Goal: Task Accomplishment & Management: Complete application form

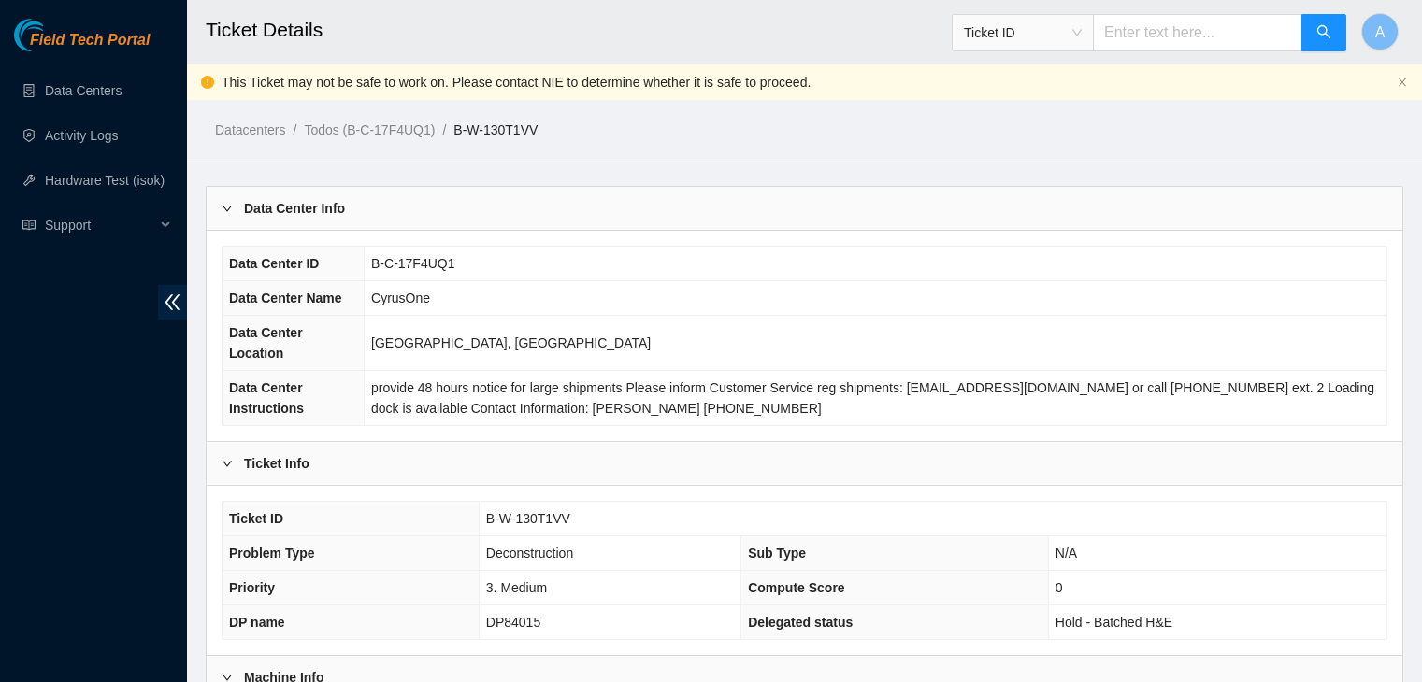
scroll to position [888, 0]
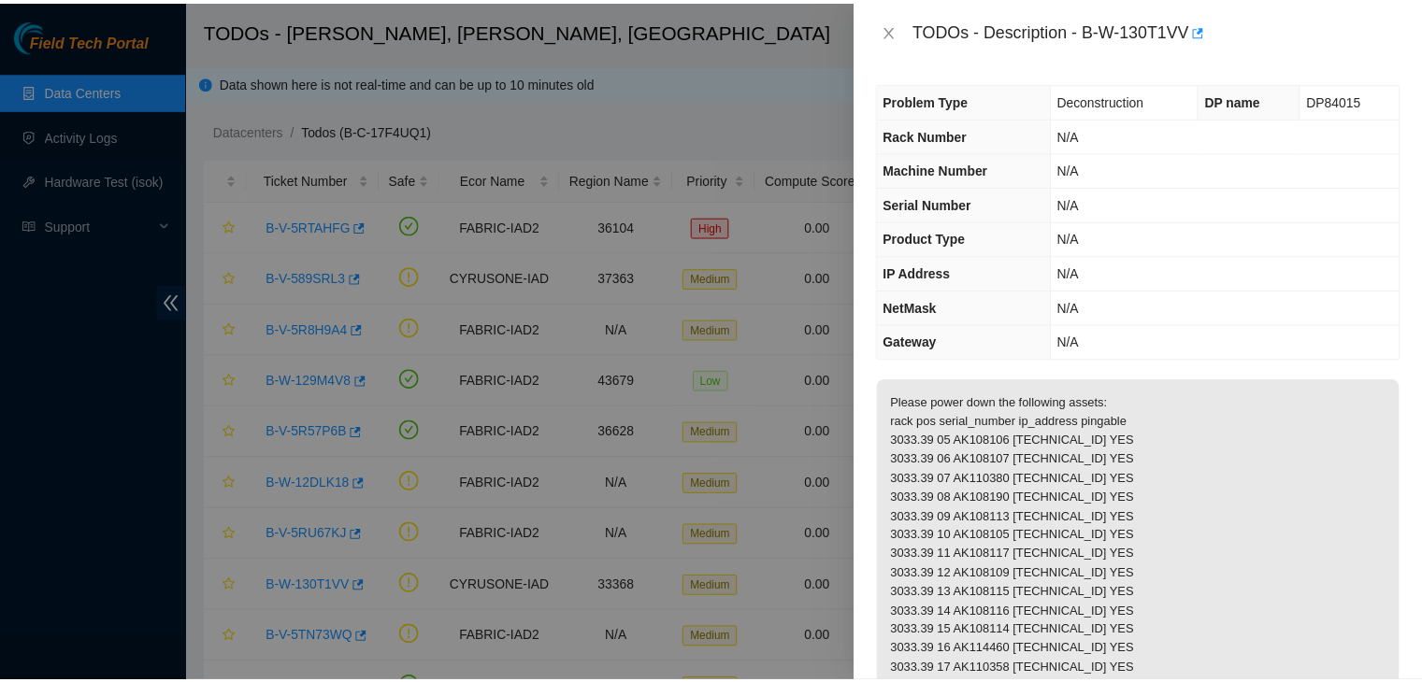
scroll to position [189, 0]
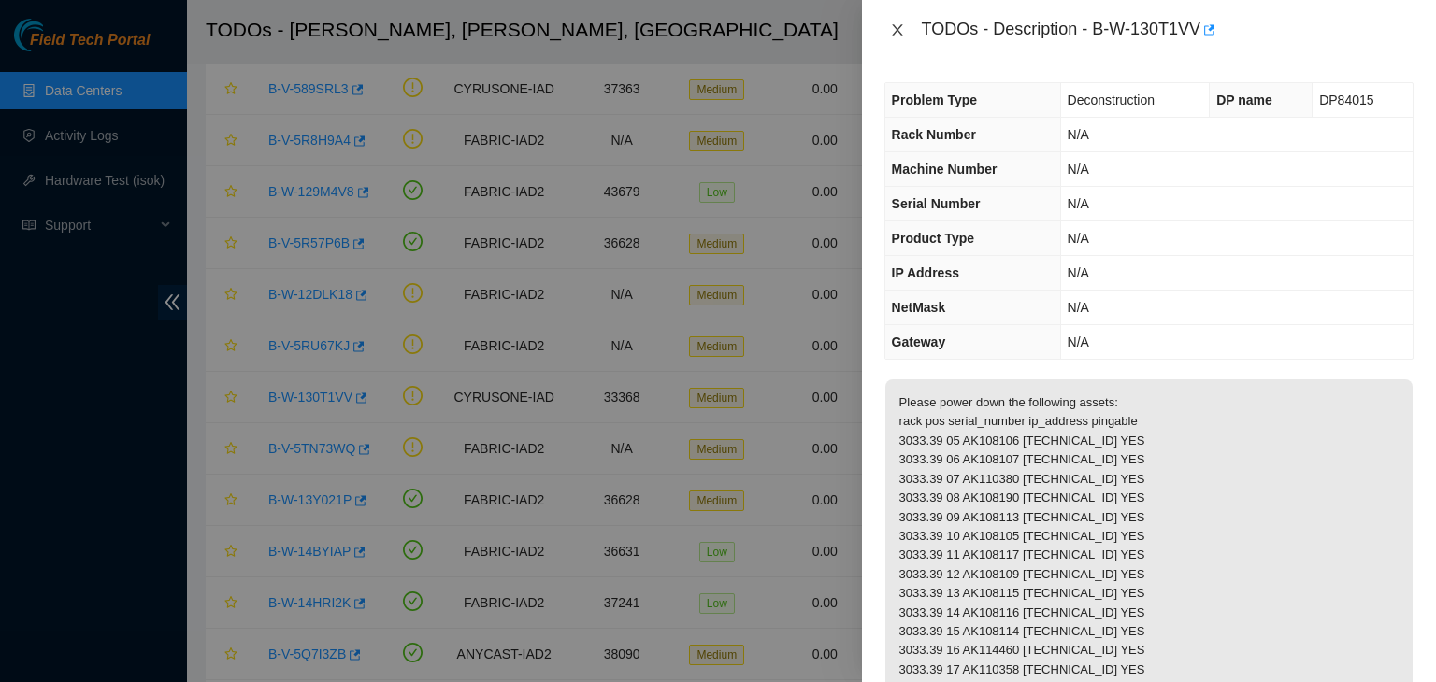
click at [904, 21] on button "Close" at bounding box center [897, 30] width 26 height 18
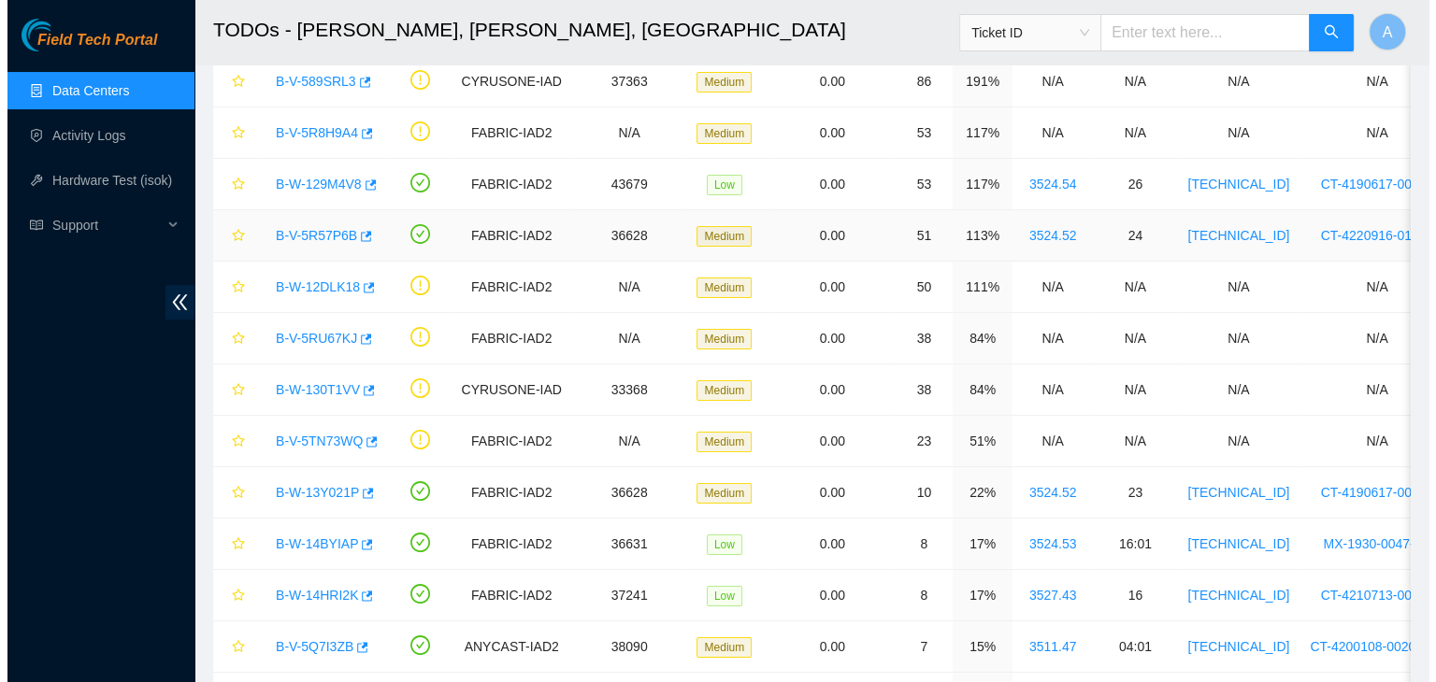
scroll to position [194, 0]
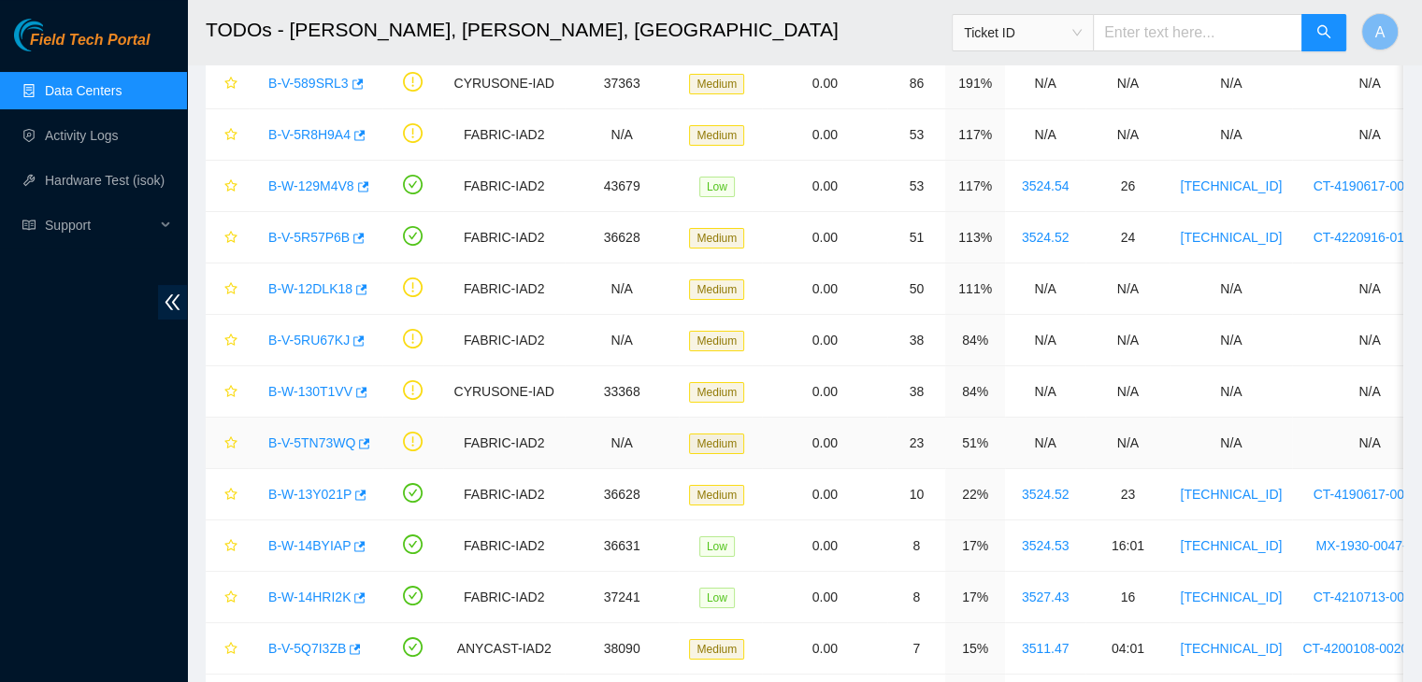
click at [319, 439] on link "B-V-5TN73WQ" at bounding box center [311, 443] width 87 height 15
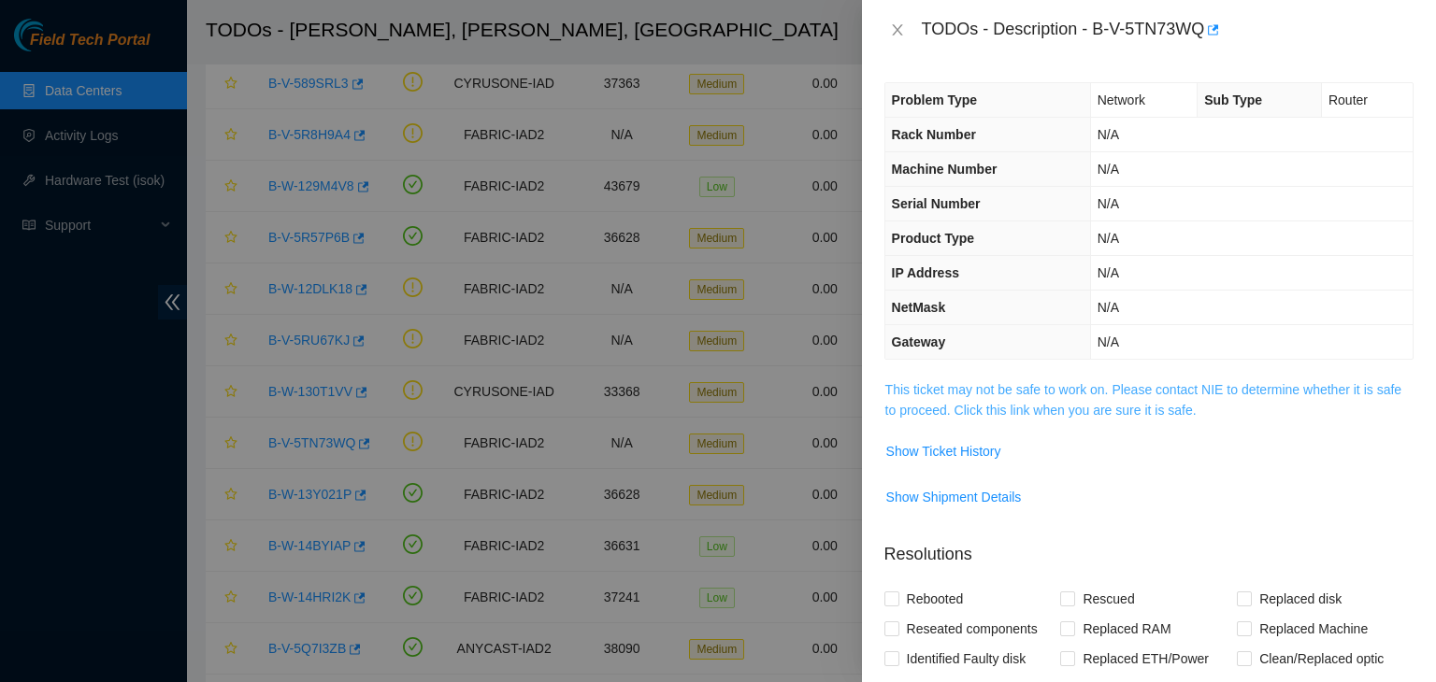
click at [1170, 388] on link "This ticket may not be safe to work on. Please contact NIE to determine whether…" at bounding box center [1143, 400] width 516 height 36
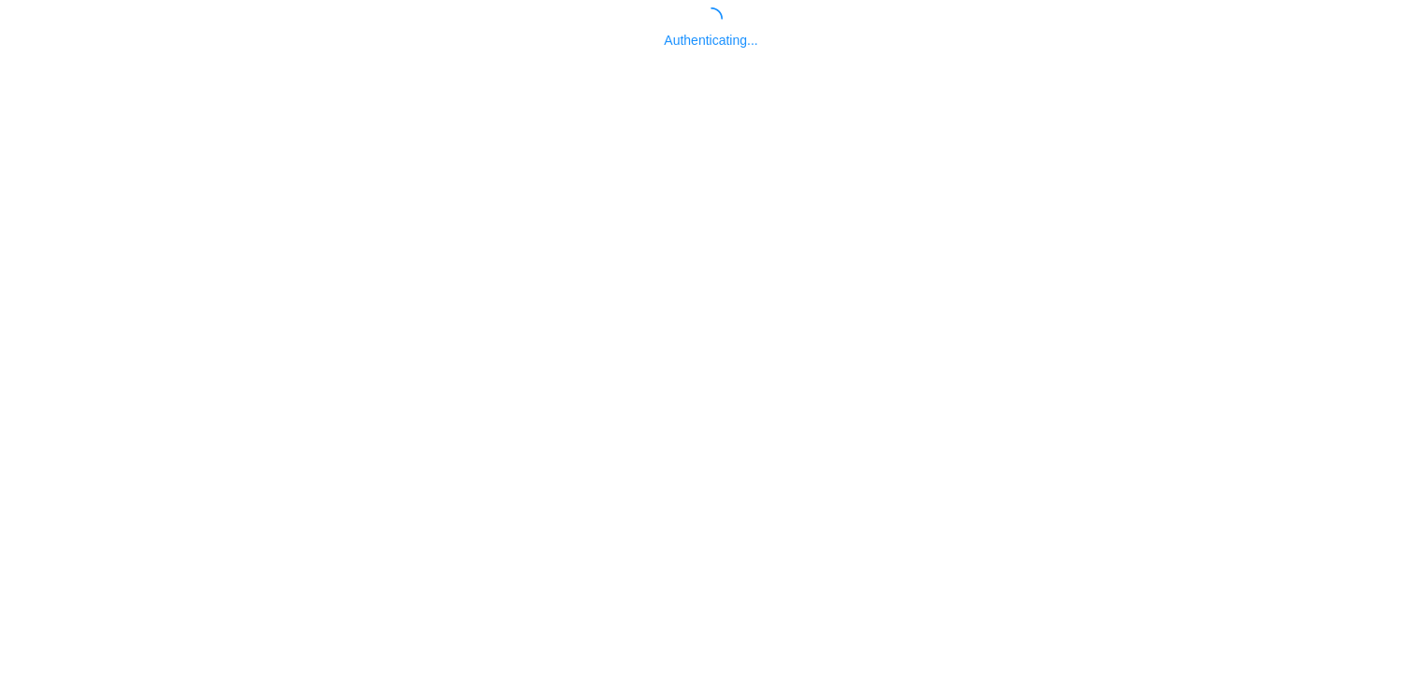
click at [898, 33] on div "Authenticating..." at bounding box center [710, 28] width 1407 height 43
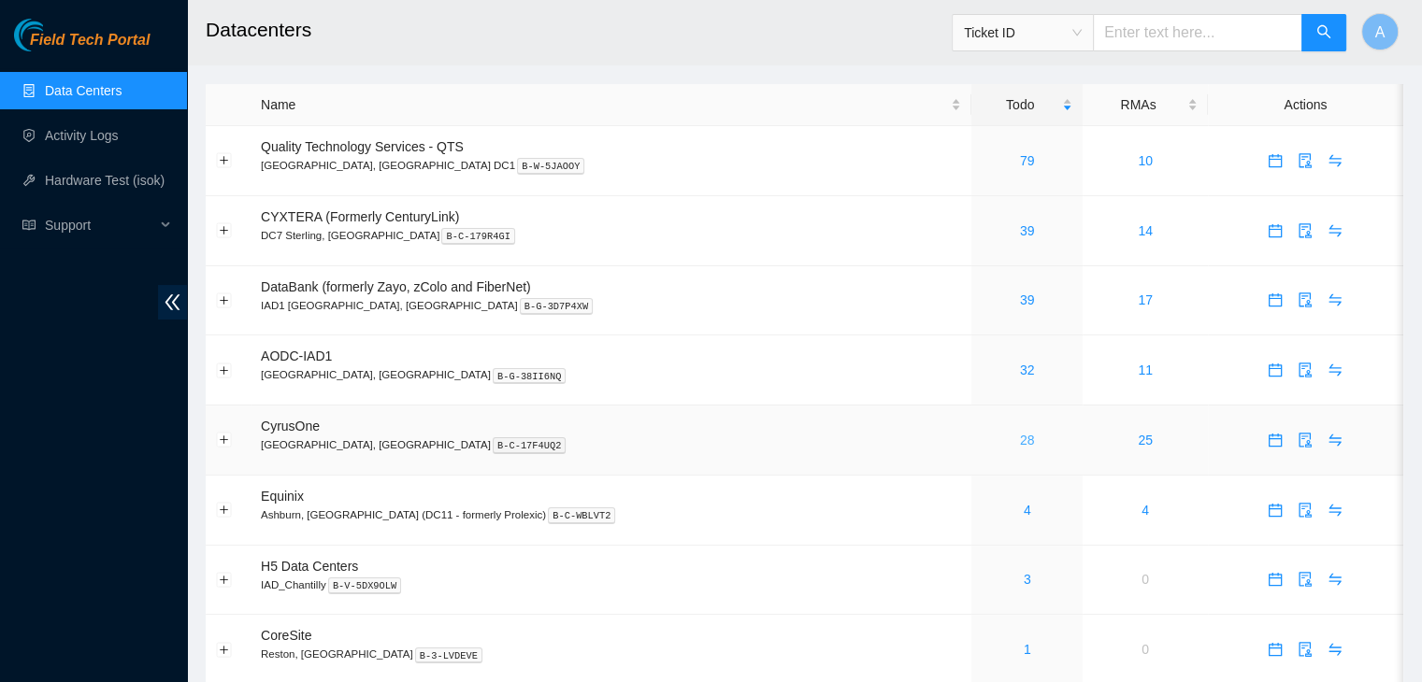
click at [1020, 445] on link "28" at bounding box center [1027, 440] width 15 height 15
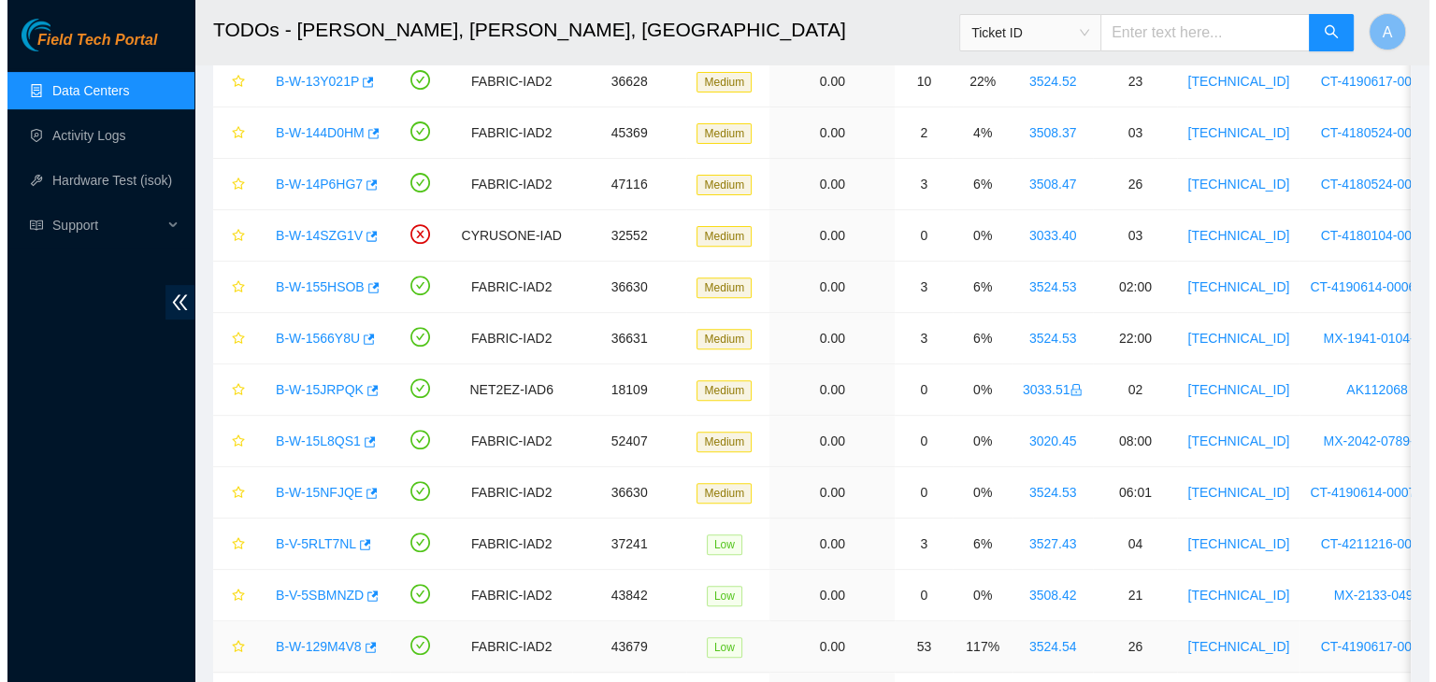
scroll to position [658, 0]
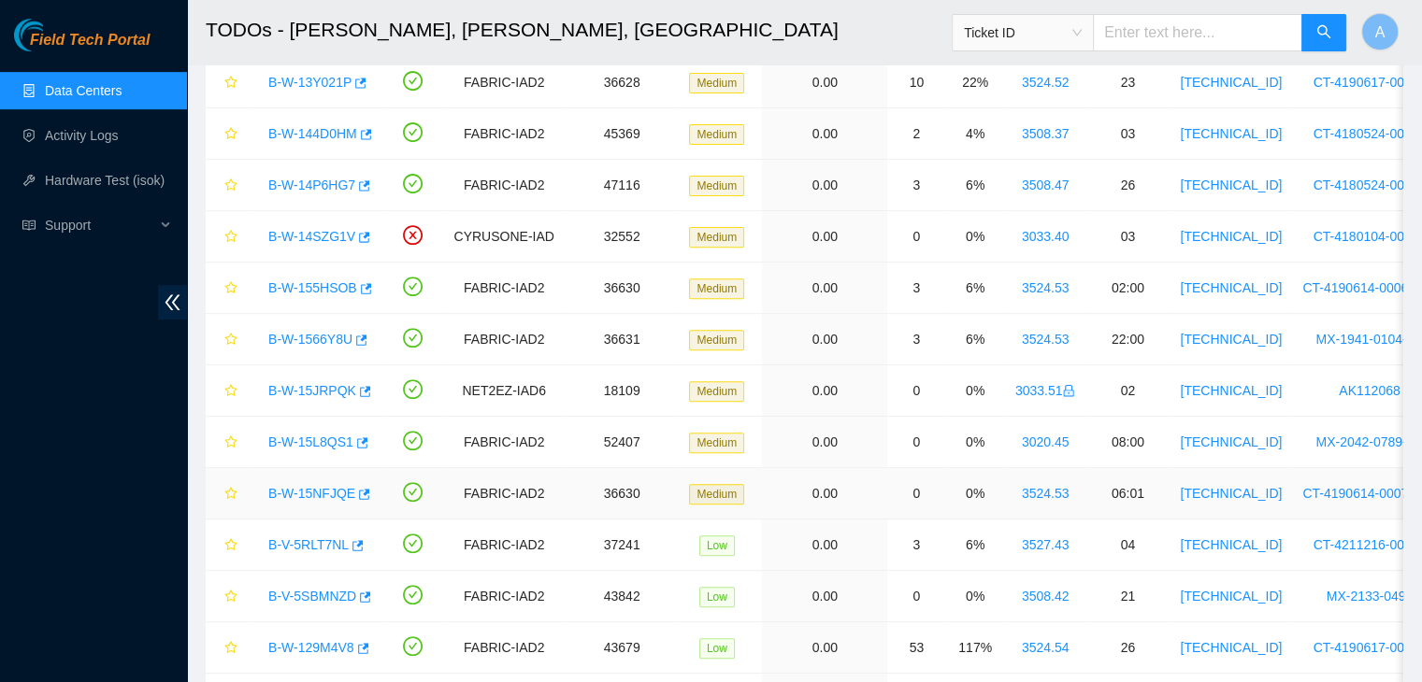
click at [312, 486] on link "B-W-15NFJQE" at bounding box center [311, 493] width 87 height 15
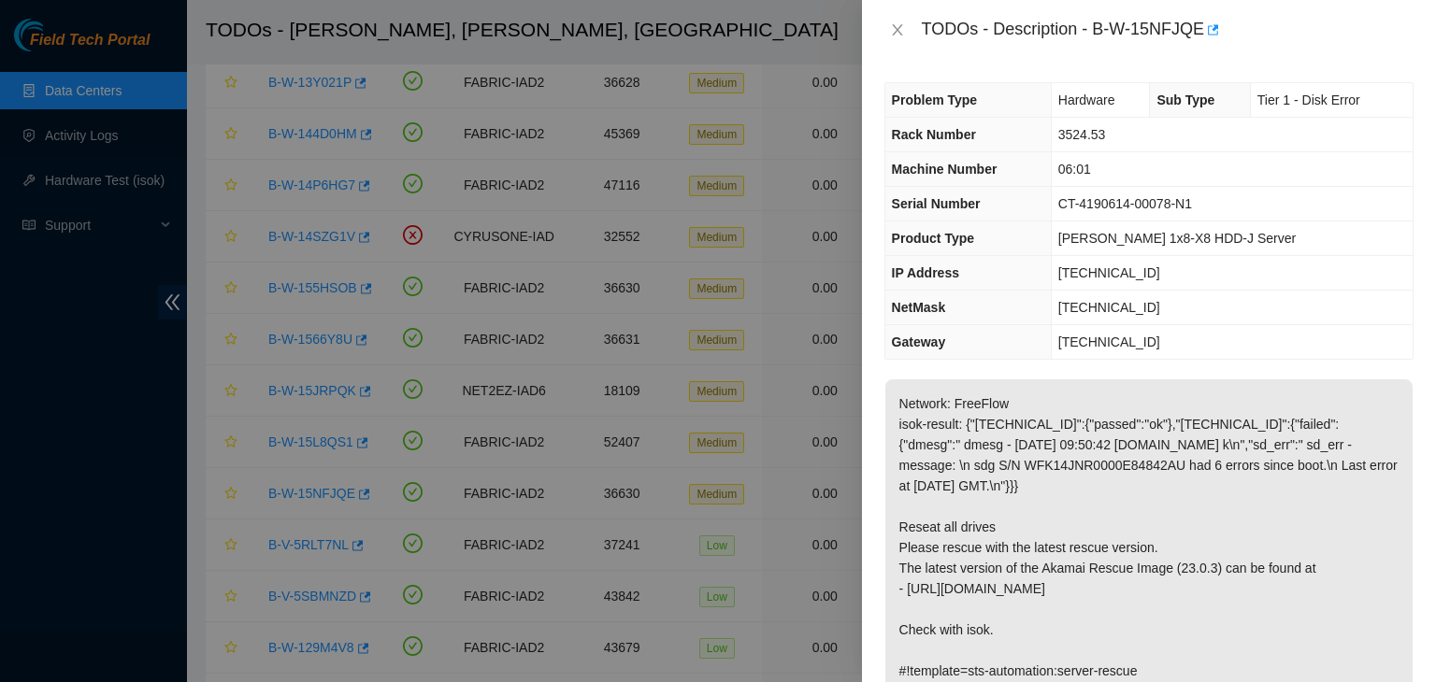
click at [898, 40] on div "TODOs - Description - B-W-15NFJQE" at bounding box center [1148, 30] width 529 height 30
click at [900, 34] on button "Close" at bounding box center [897, 30] width 26 height 18
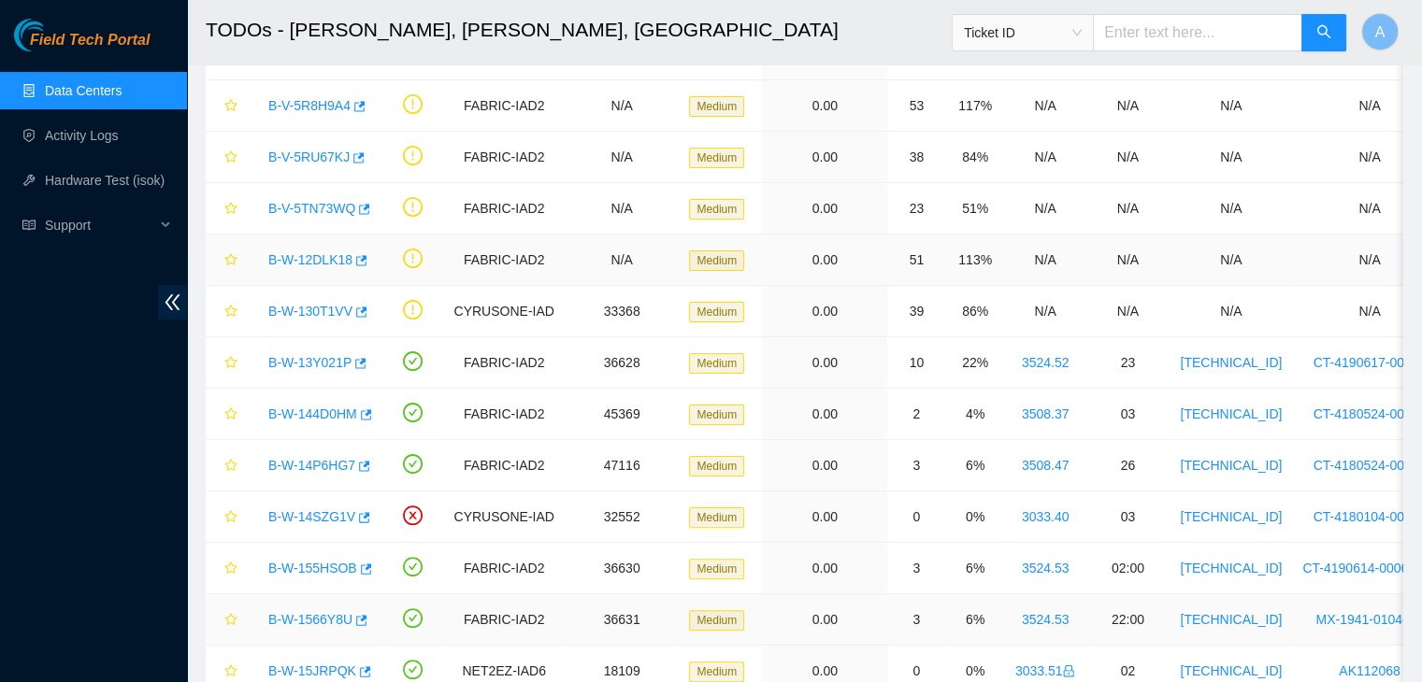
scroll to position [381, 0]
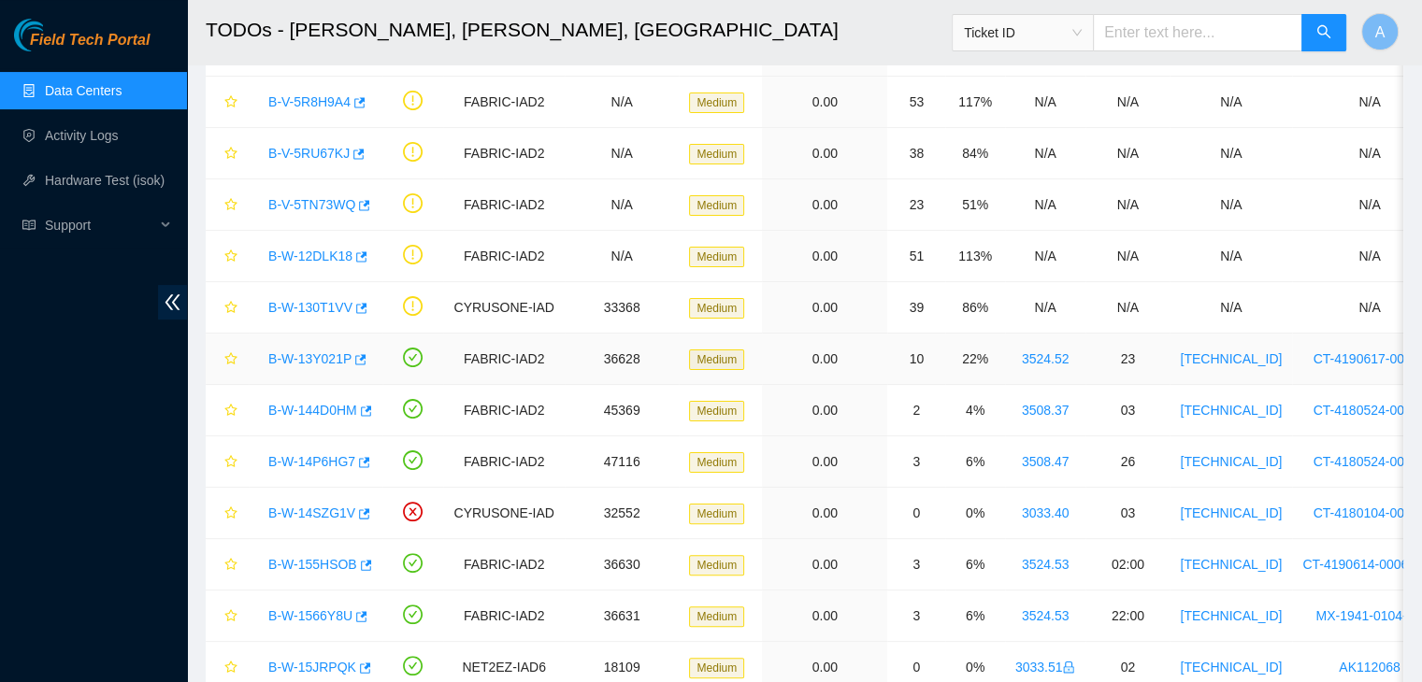
click at [326, 355] on link "B-W-13Y021P" at bounding box center [309, 358] width 83 height 15
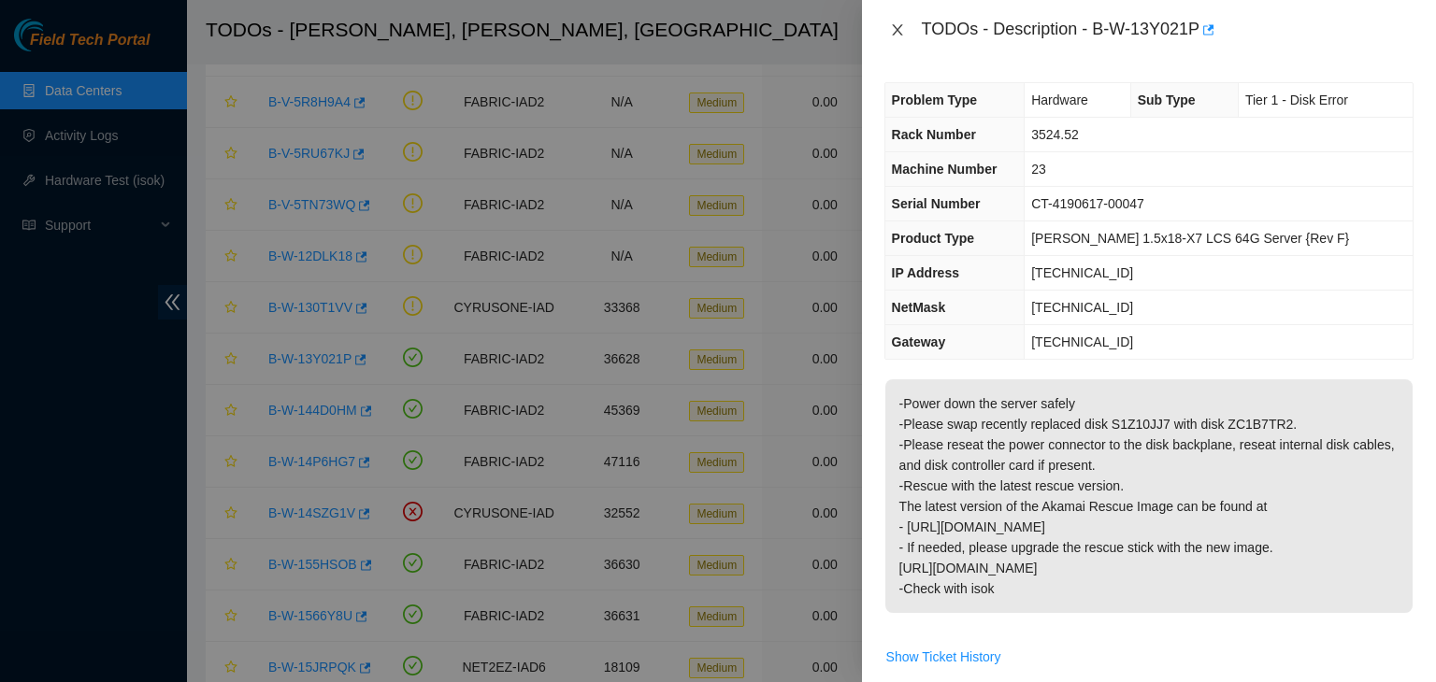
click at [903, 31] on icon "close" at bounding box center [897, 29] width 15 height 15
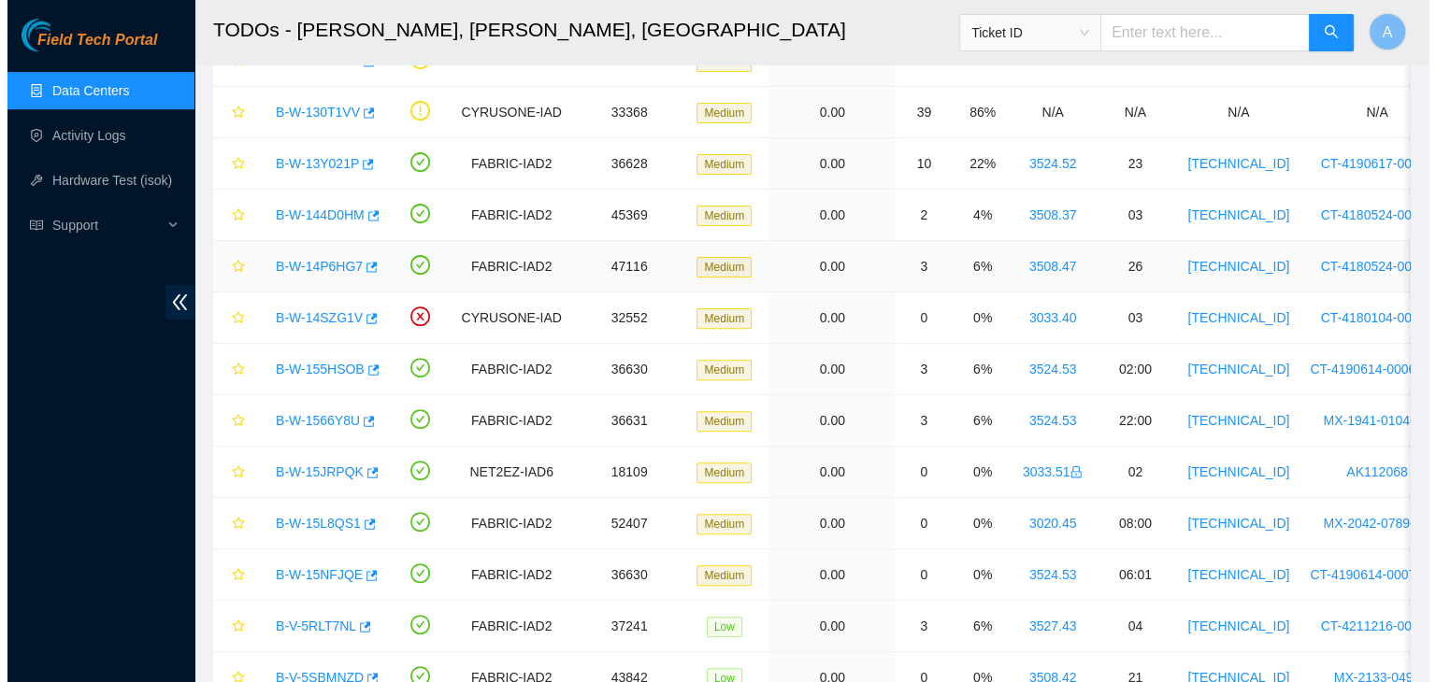
scroll to position [580, 0]
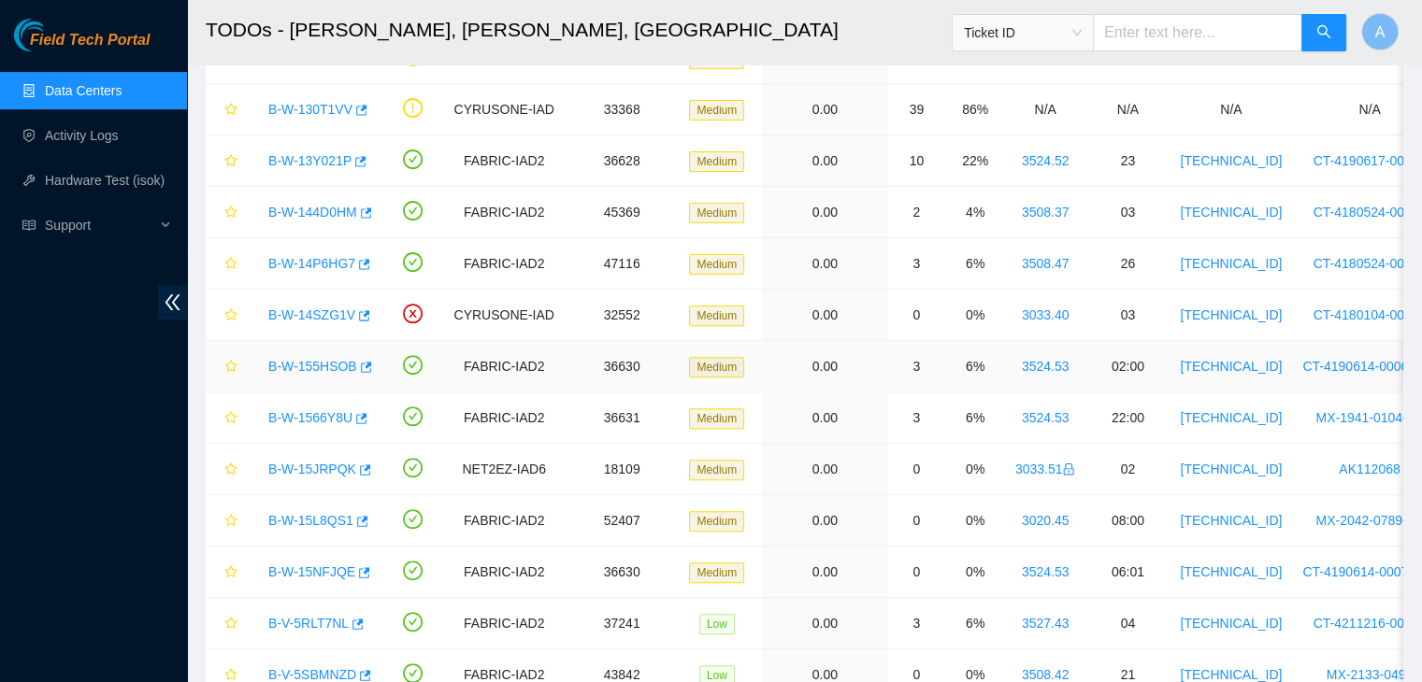
click at [311, 362] on link "B-W-155HSOB" at bounding box center [312, 366] width 89 height 15
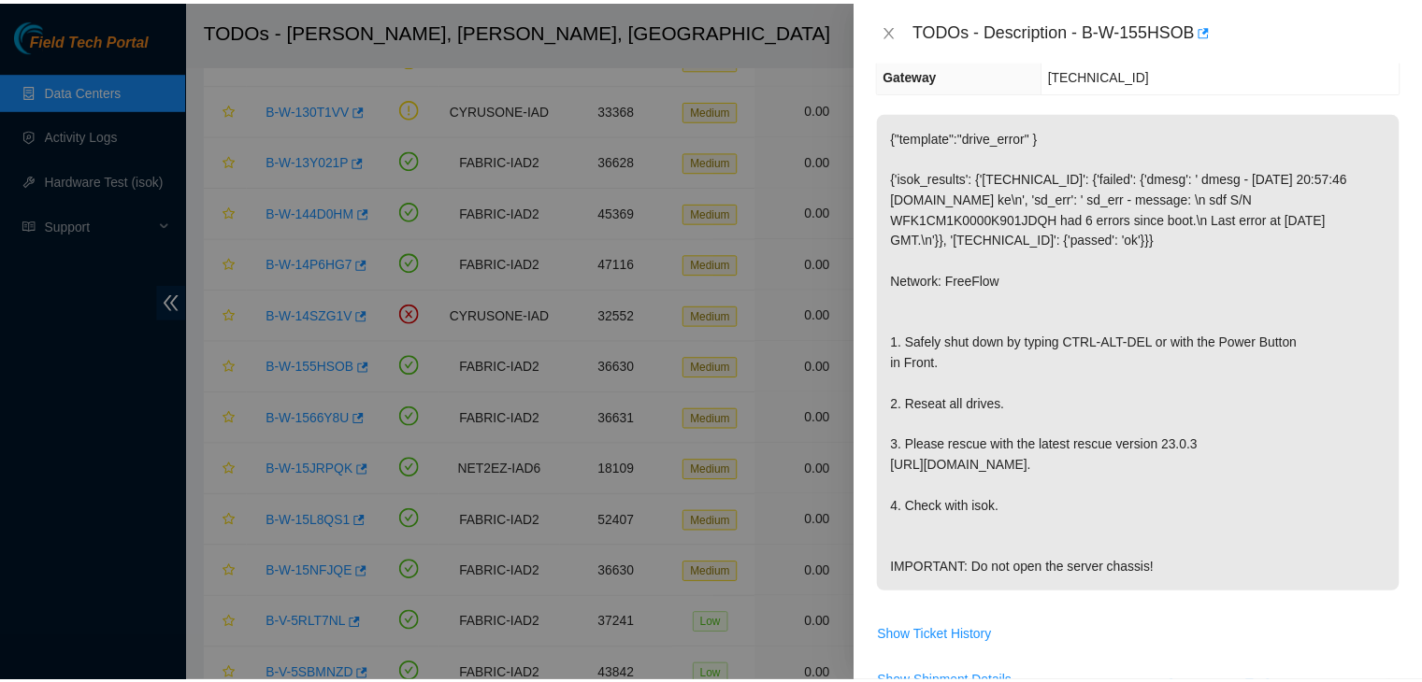
scroll to position [0, 0]
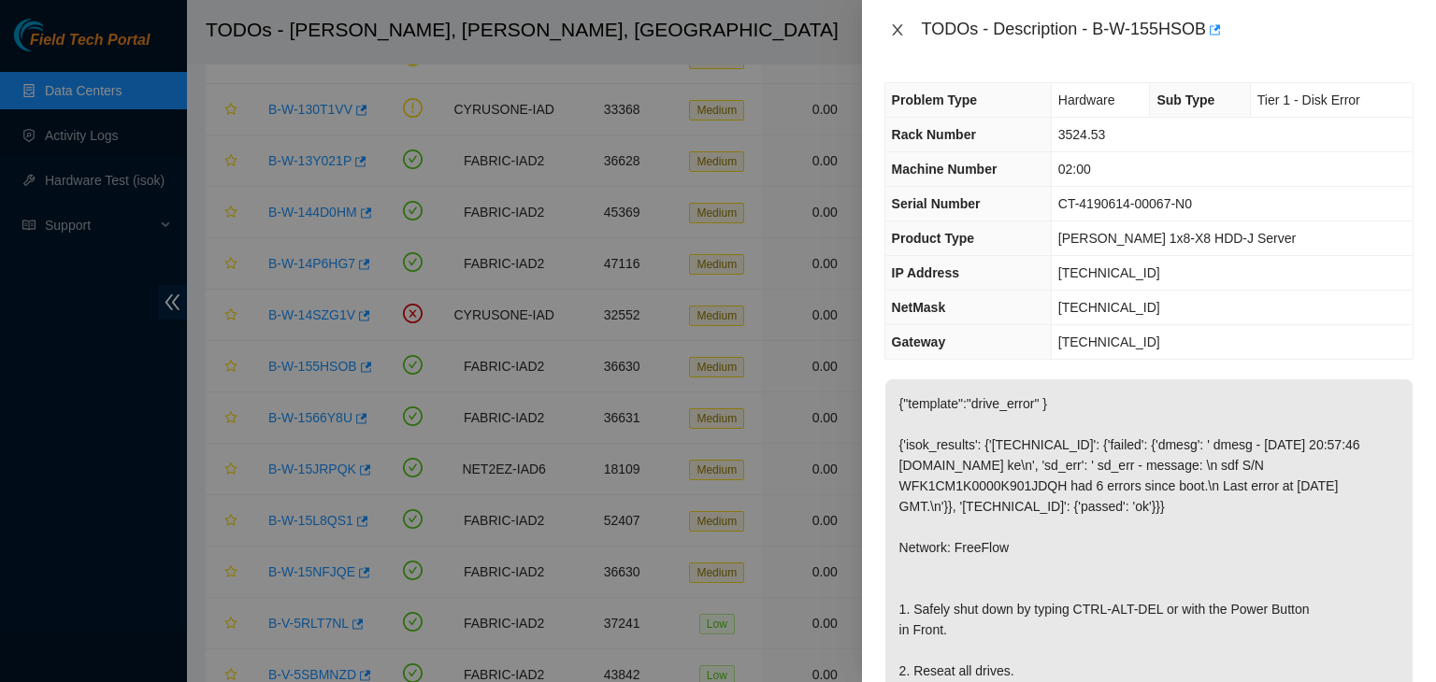
click at [896, 31] on icon "close" at bounding box center [897, 29] width 15 height 15
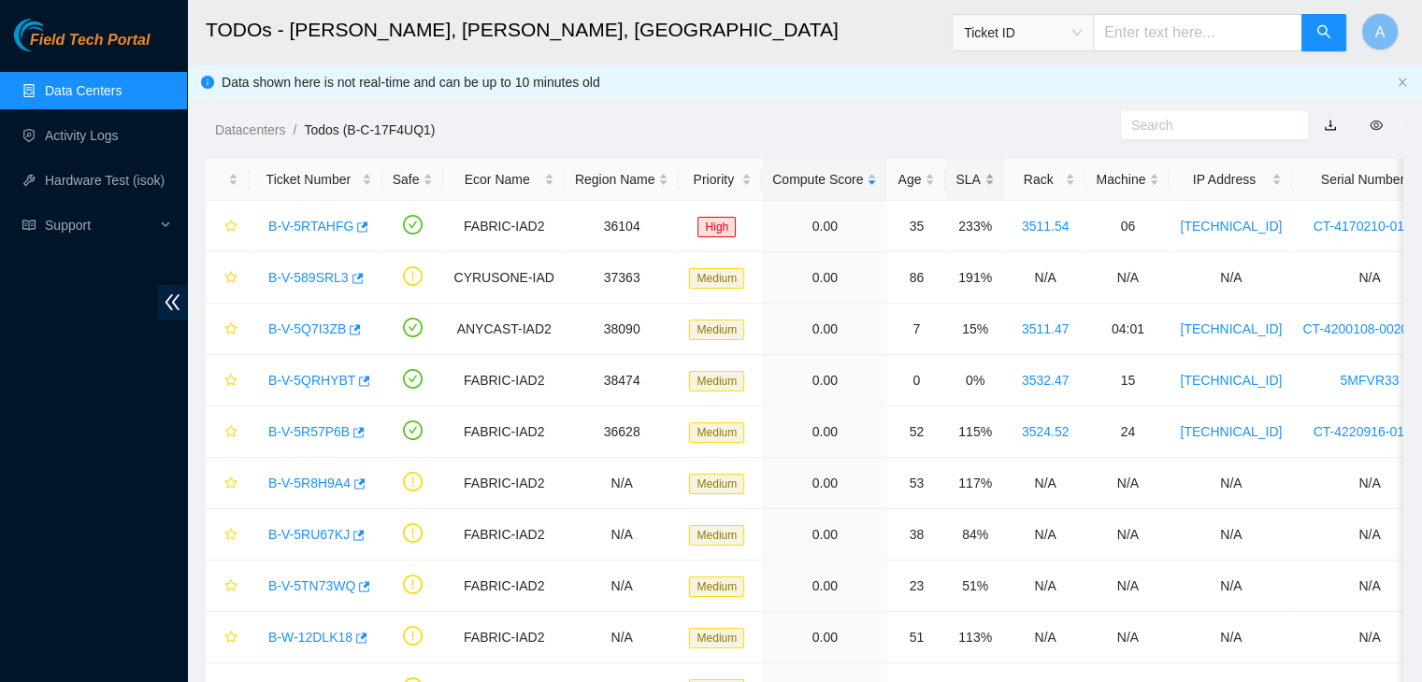
click at [970, 169] on div "SLA" at bounding box center [974, 179] width 38 height 21
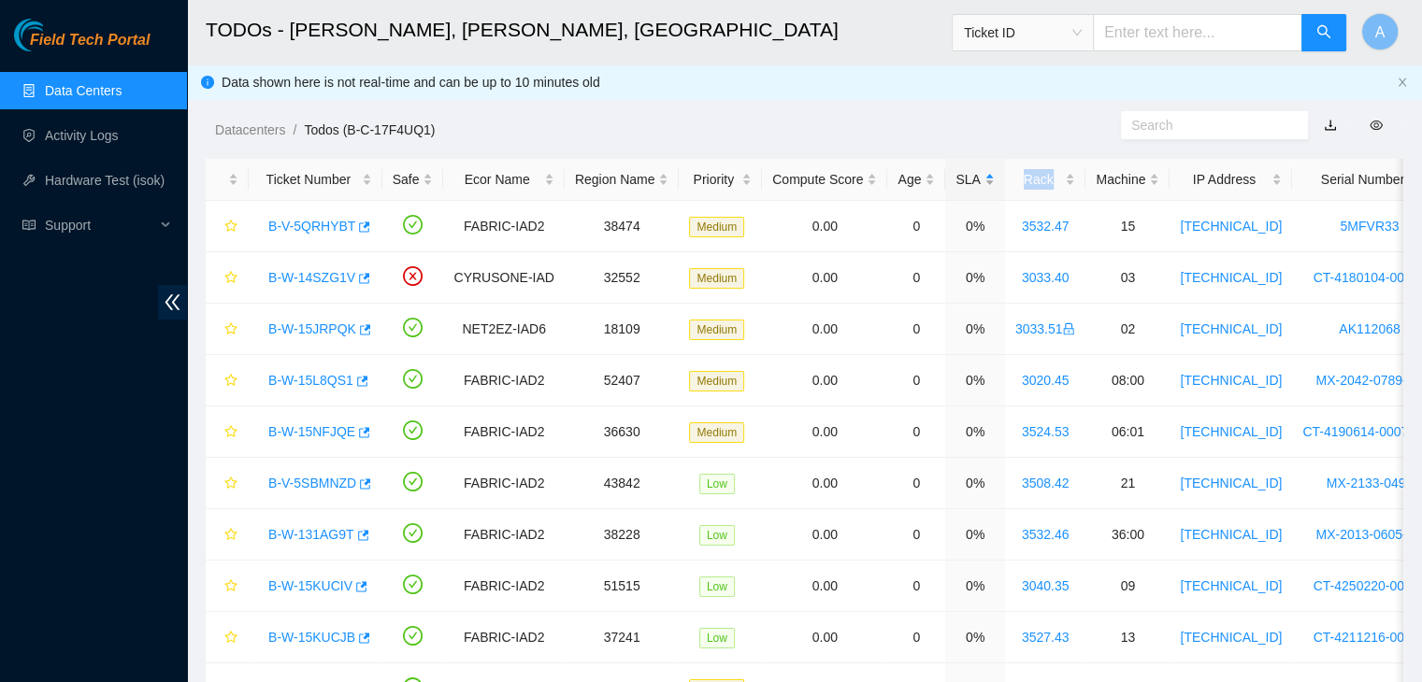
click at [970, 169] on div "SLA" at bounding box center [974, 179] width 38 height 21
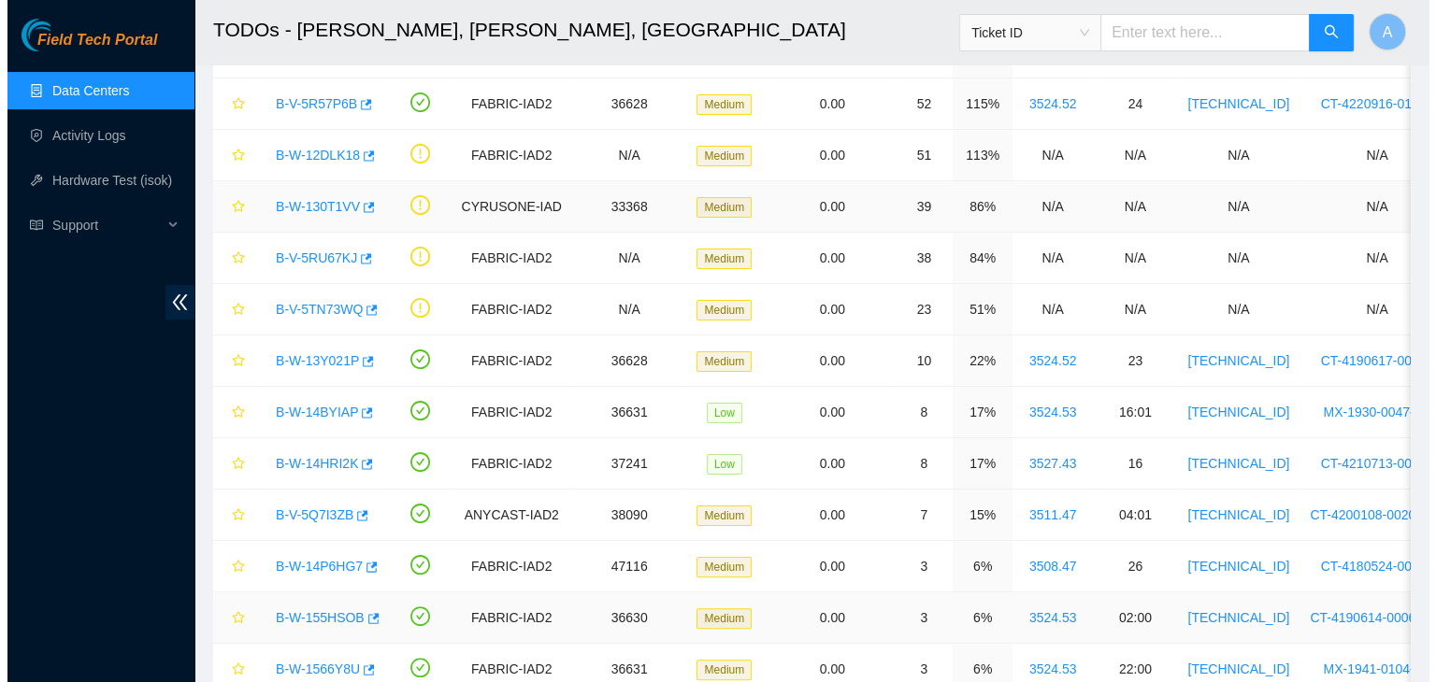
scroll to position [325, 0]
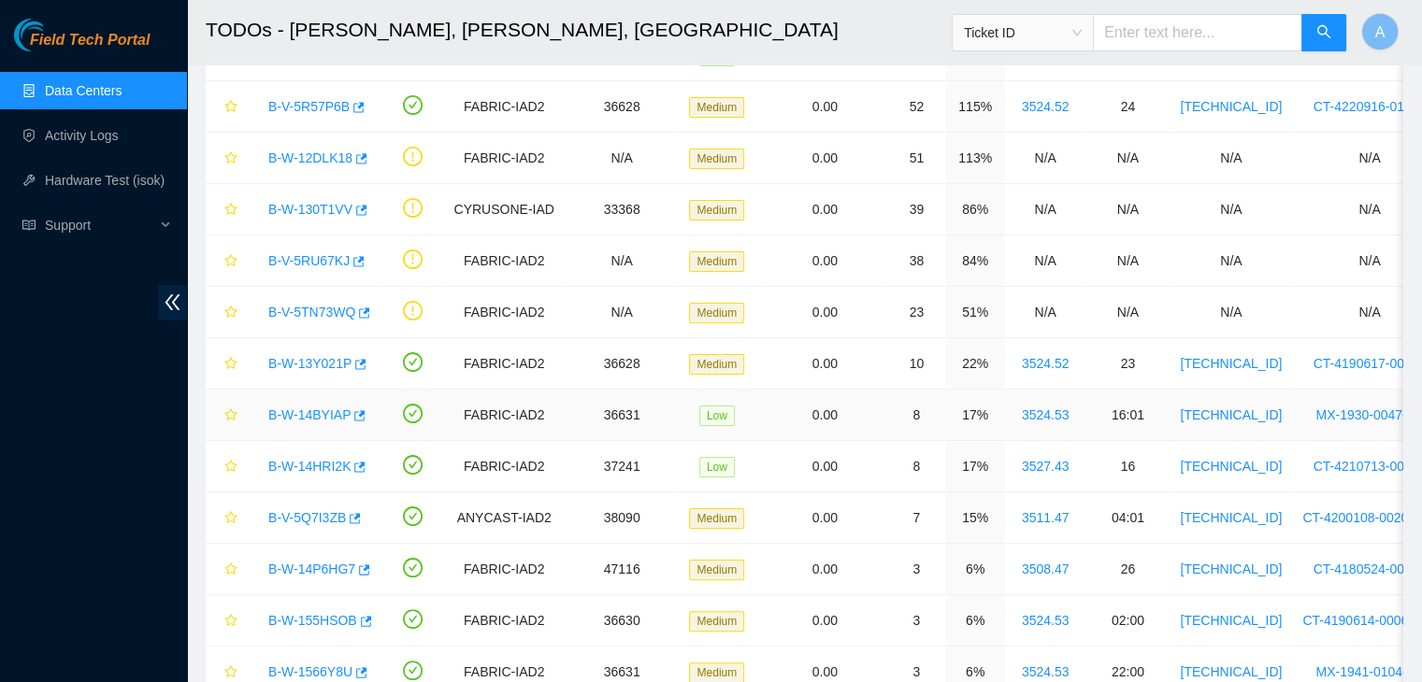
click at [318, 401] on div "B-W-14BYIAP" at bounding box center [315, 415] width 113 height 30
click at [322, 412] on link "B-W-14BYIAP" at bounding box center [309, 415] width 82 height 15
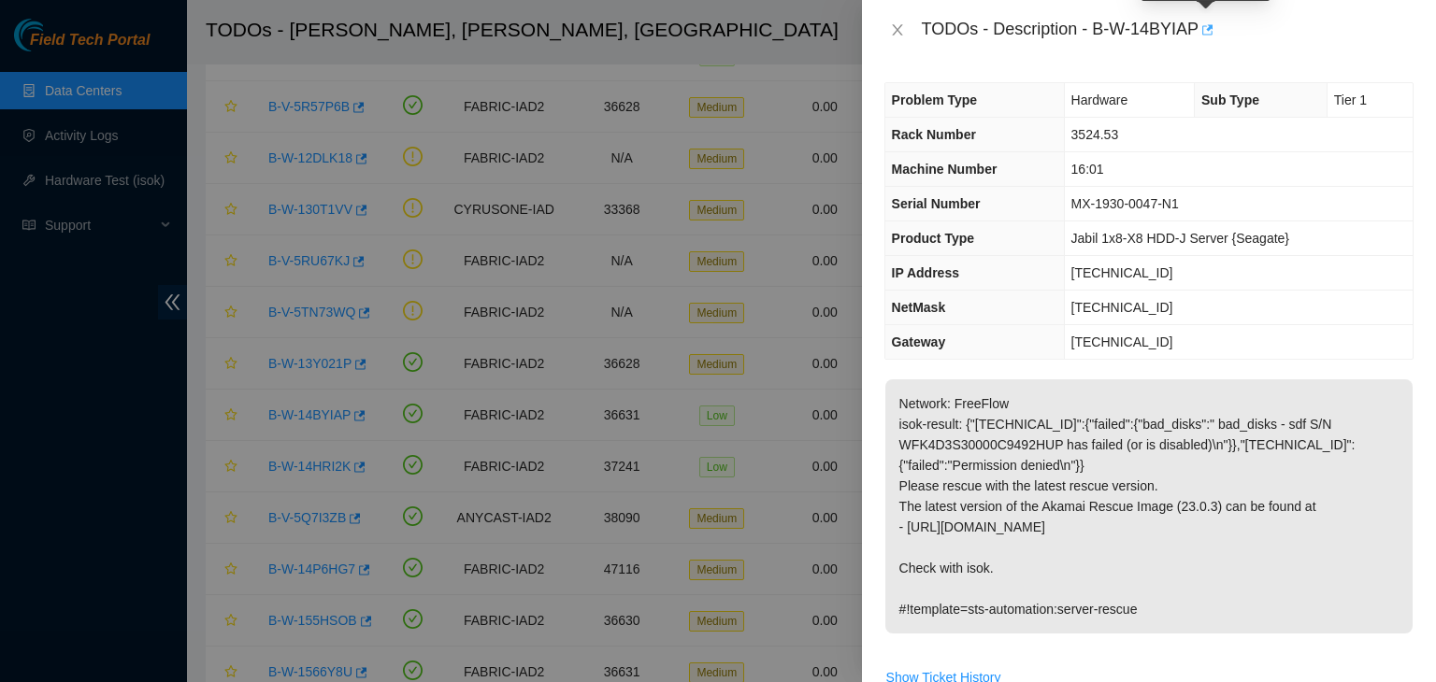
click at [1204, 35] on icon "button" at bounding box center [1207, 29] width 11 height 10
click at [898, 31] on icon "close" at bounding box center [897, 29] width 10 height 11
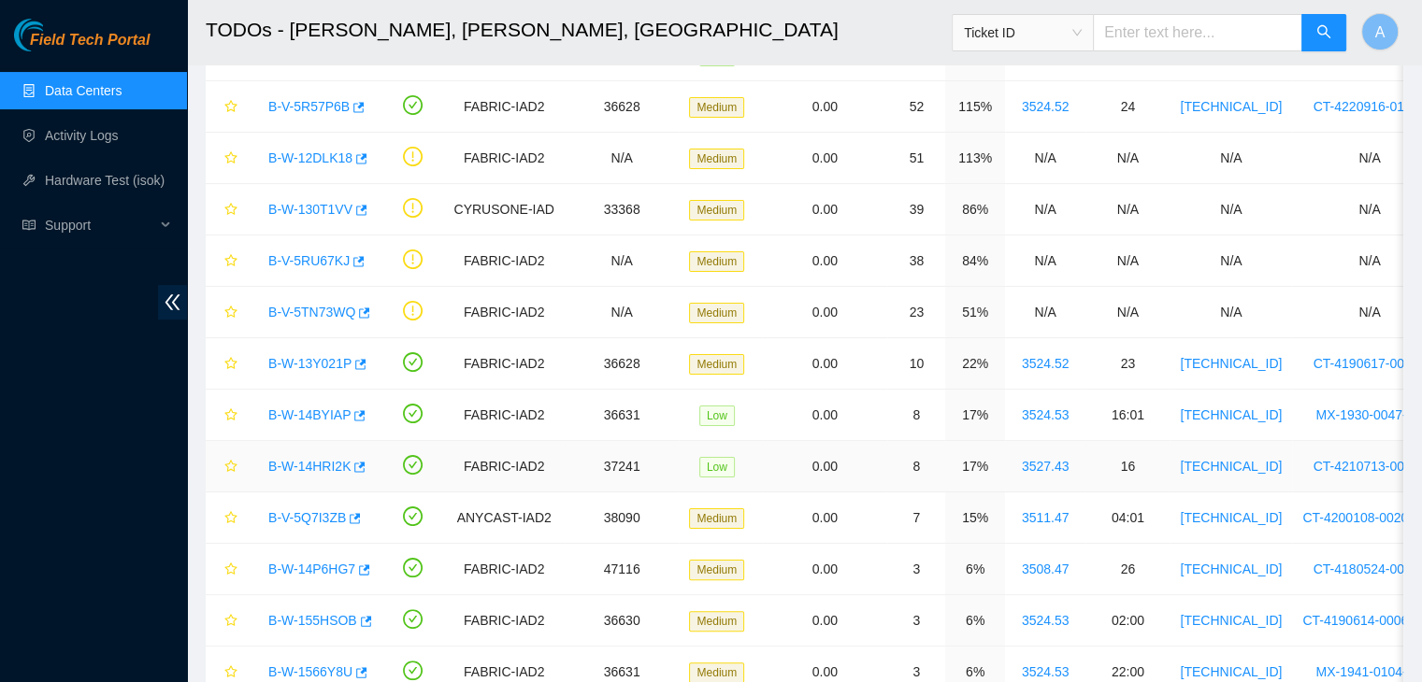
click at [321, 469] on link "B-W-14HRI2K" at bounding box center [309, 466] width 82 height 15
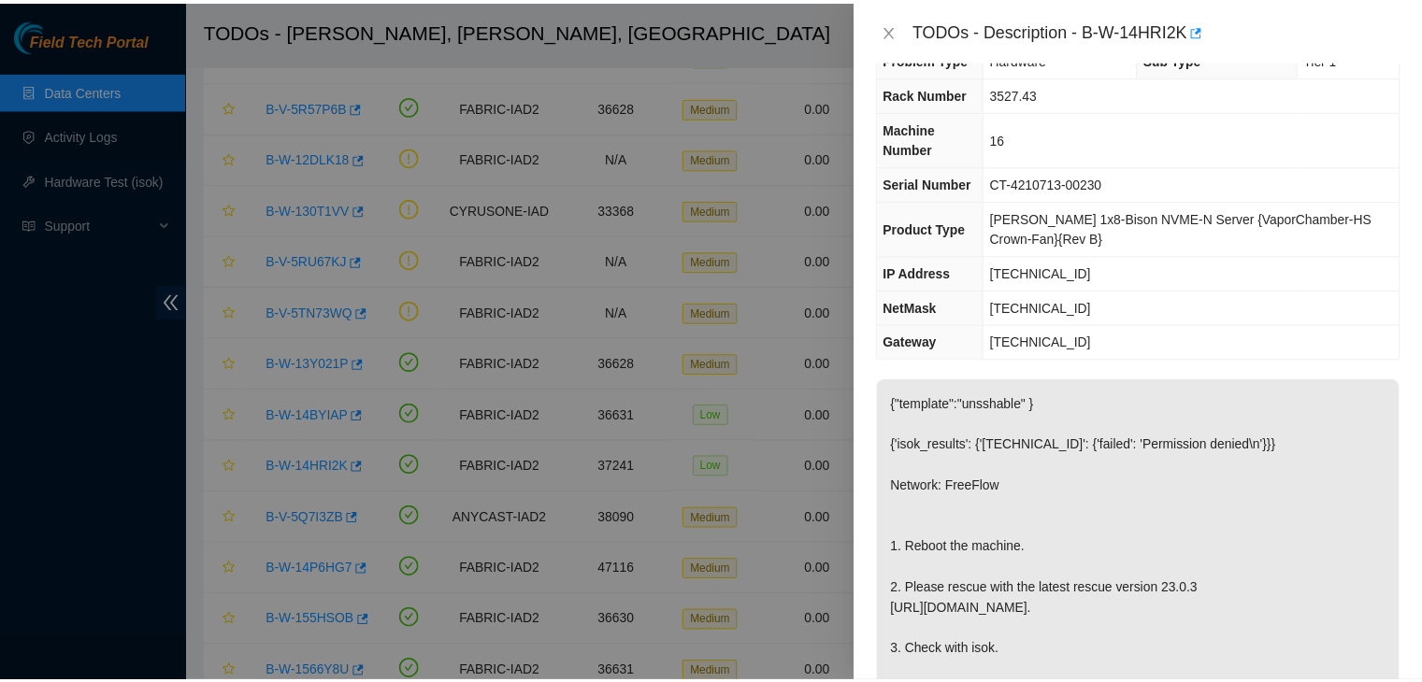
scroll to position [0, 0]
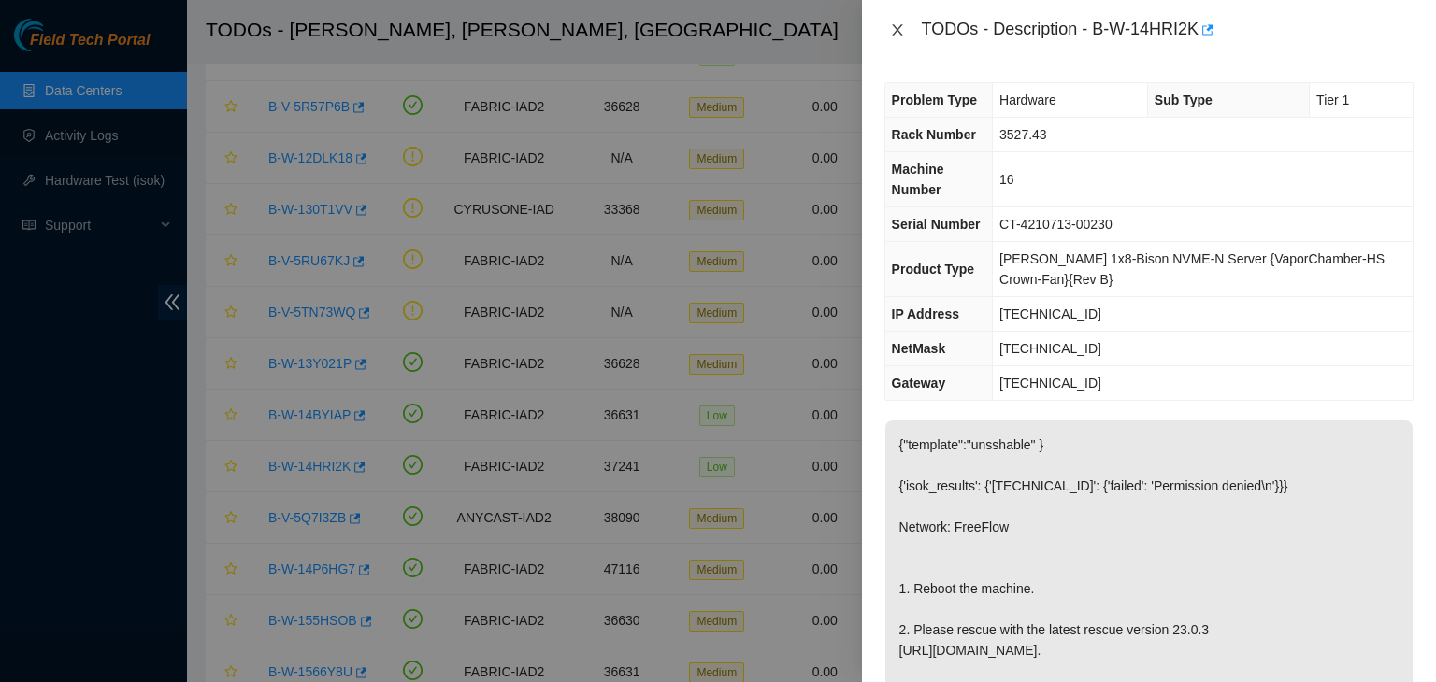
click at [896, 30] on icon "close" at bounding box center [897, 29] width 10 height 11
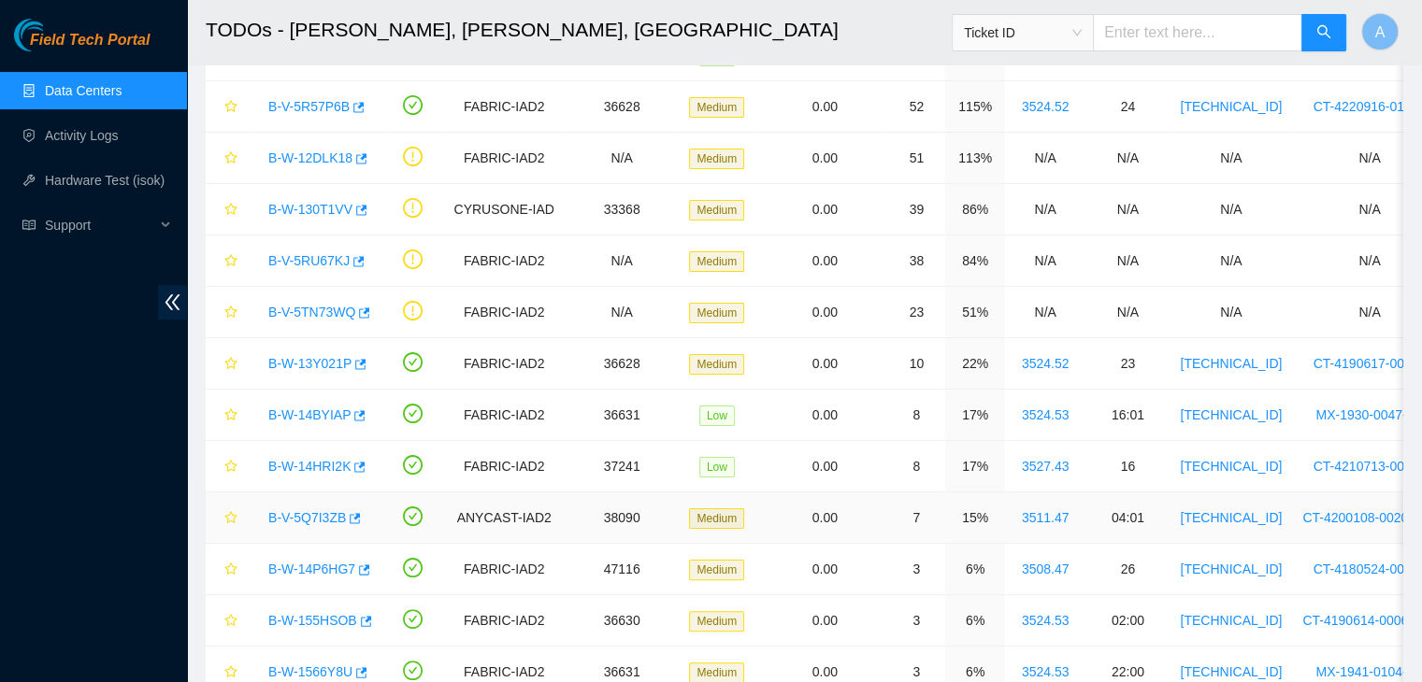
click at [322, 517] on link "B-V-5Q7I3ZB" at bounding box center [307, 517] width 78 height 15
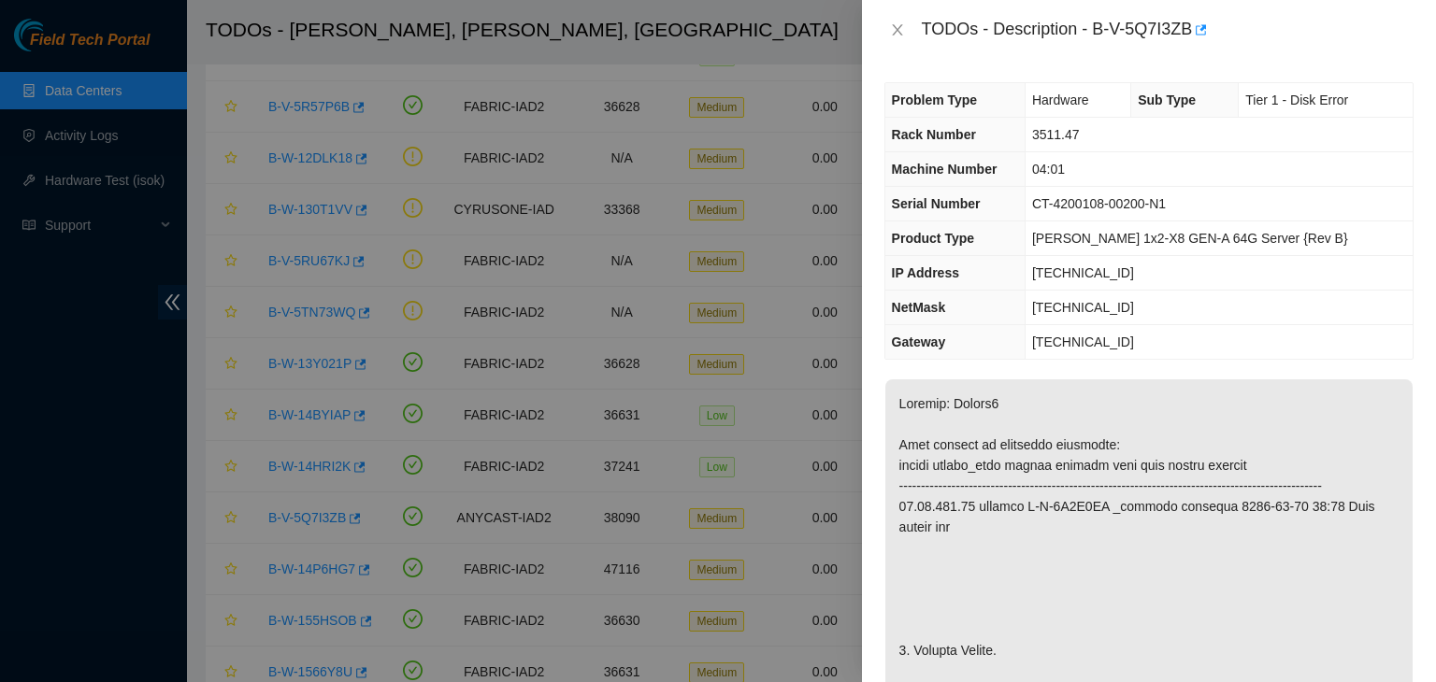
click at [879, 37] on div "TODOs - Description - B-V-5Q7I3ZB" at bounding box center [1149, 30] width 574 height 60
click at [894, 34] on icon "close" at bounding box center [897, 29] width 10 height 11
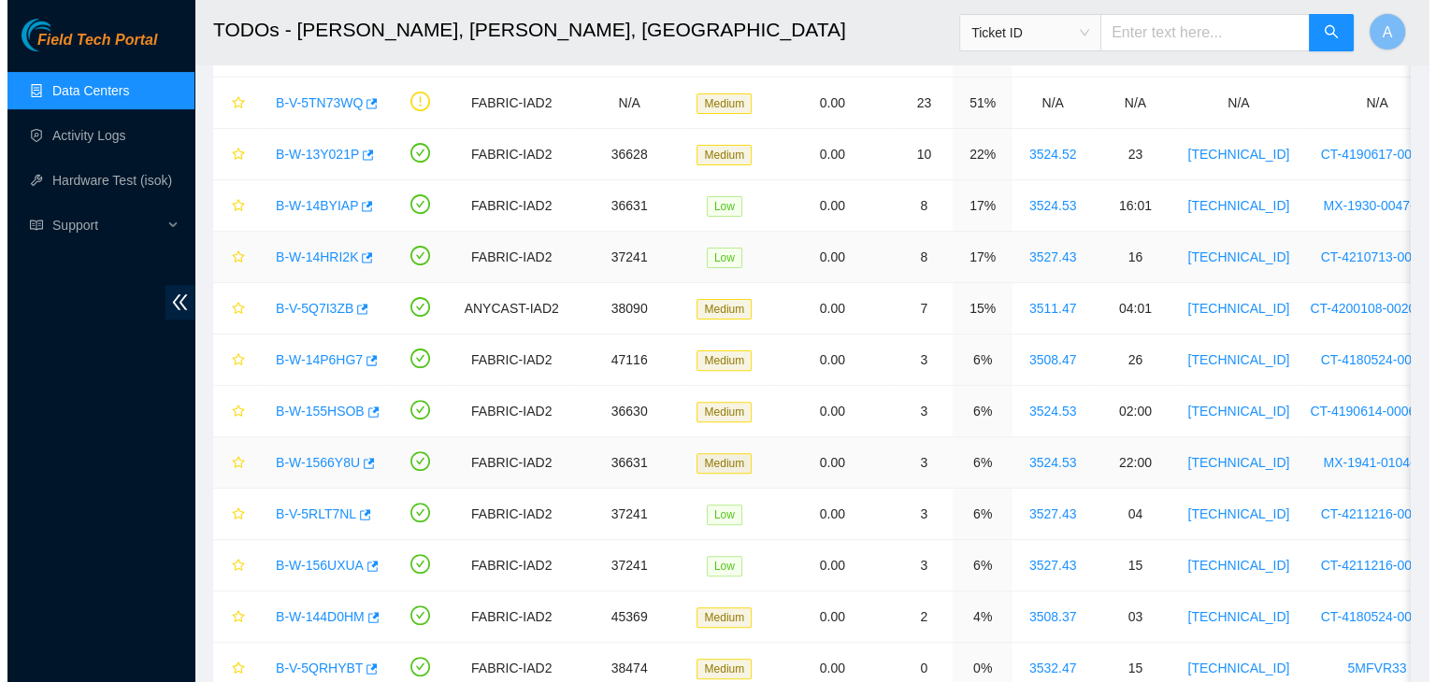
scroll to position [535, 0]
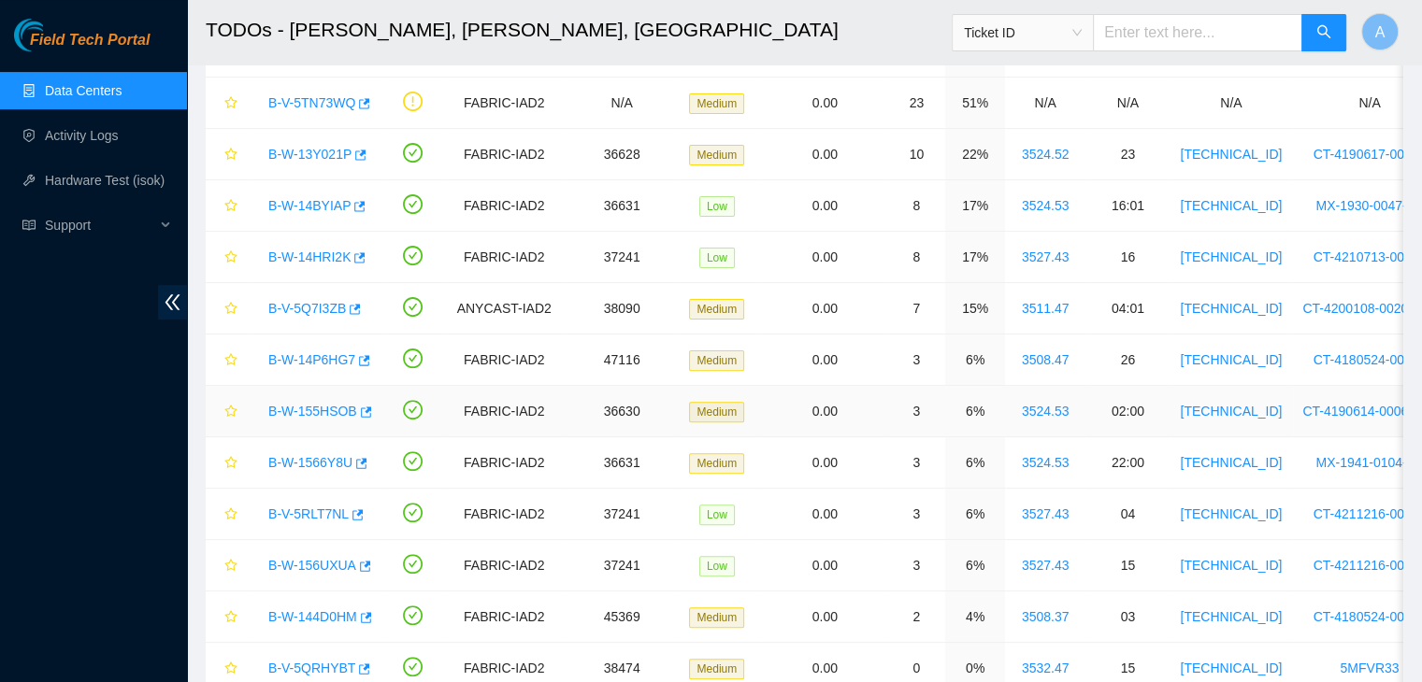
click at [326, 410] on link "B-W-155HSOB" at bounding box center [312, 411] width 89 height 15
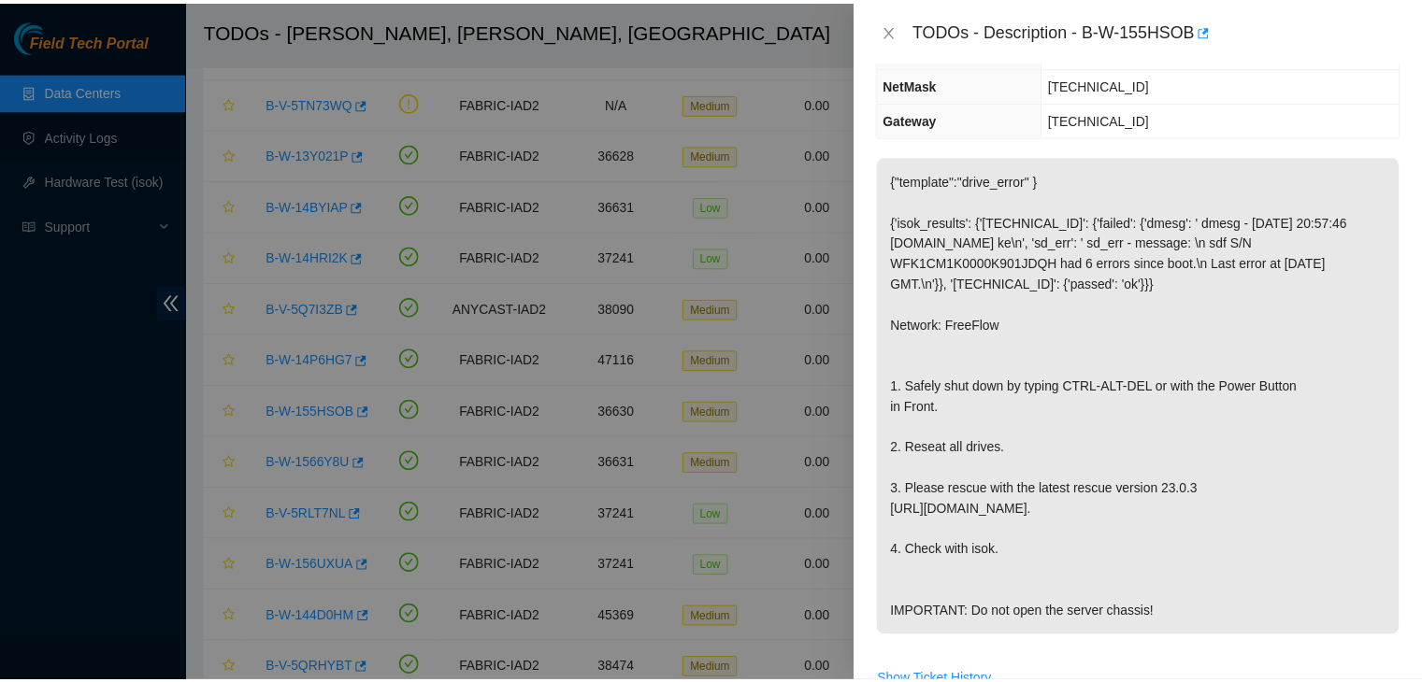
scroll to position [0, 0]
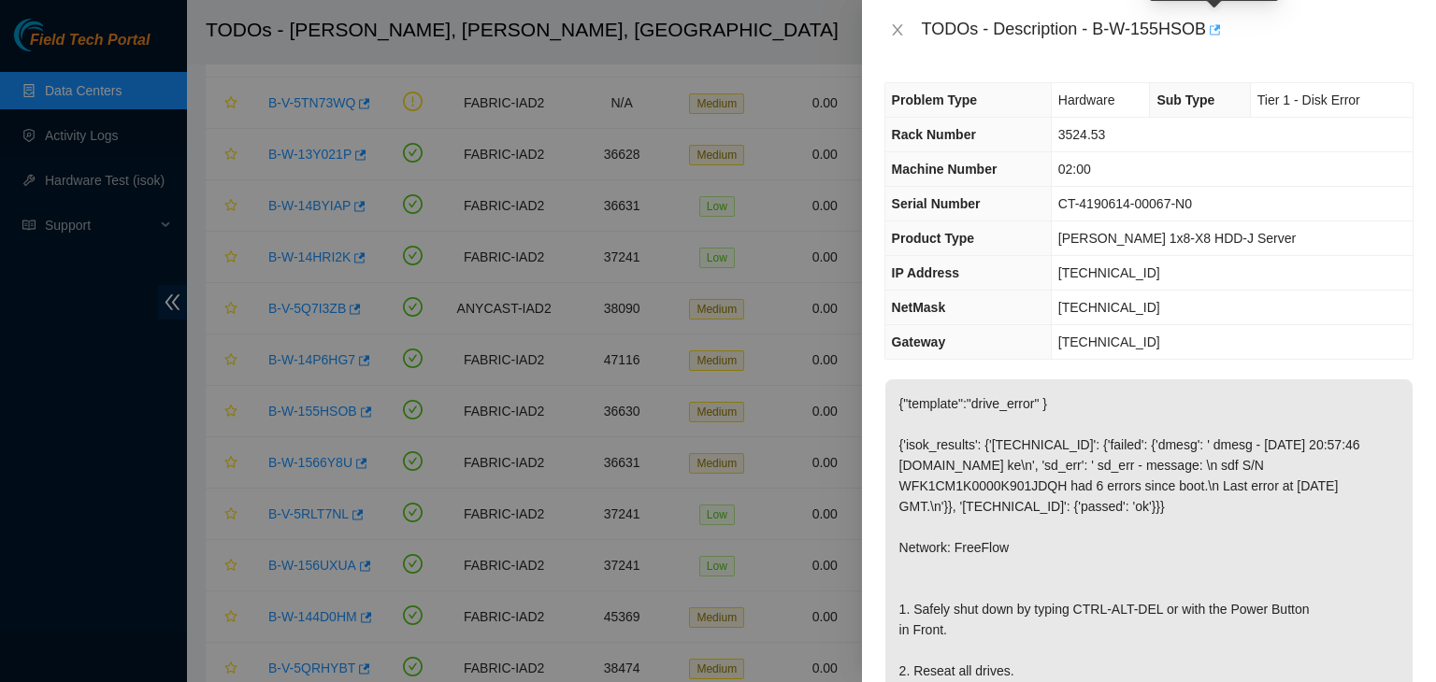
click at [1214, 31] on icon "button" at bounding box center [1213, 29] width 13 height 13
click at [897, 27] on icon "close" at bounding box center [897, 29] width 10 height 11
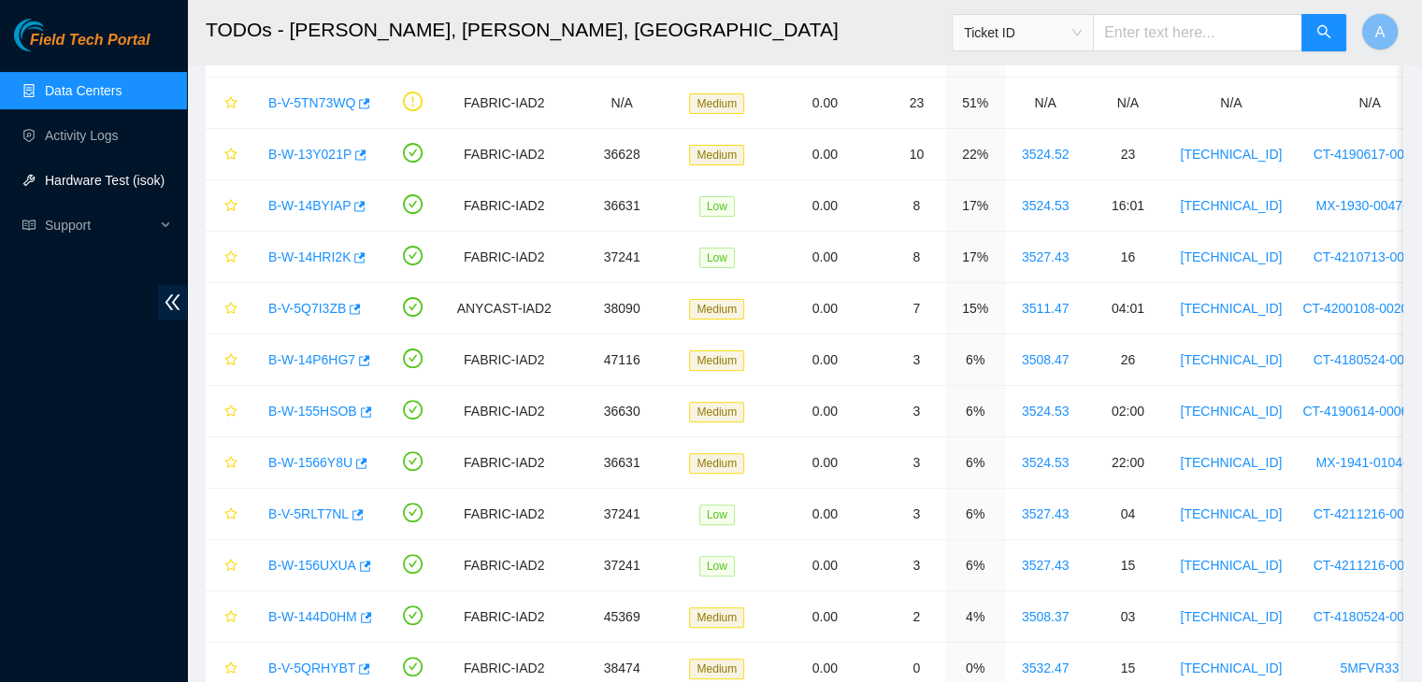
click at [96, 188] on link "Hardware Test (isok)" at bounding box center [105, 180] width 120 height 15
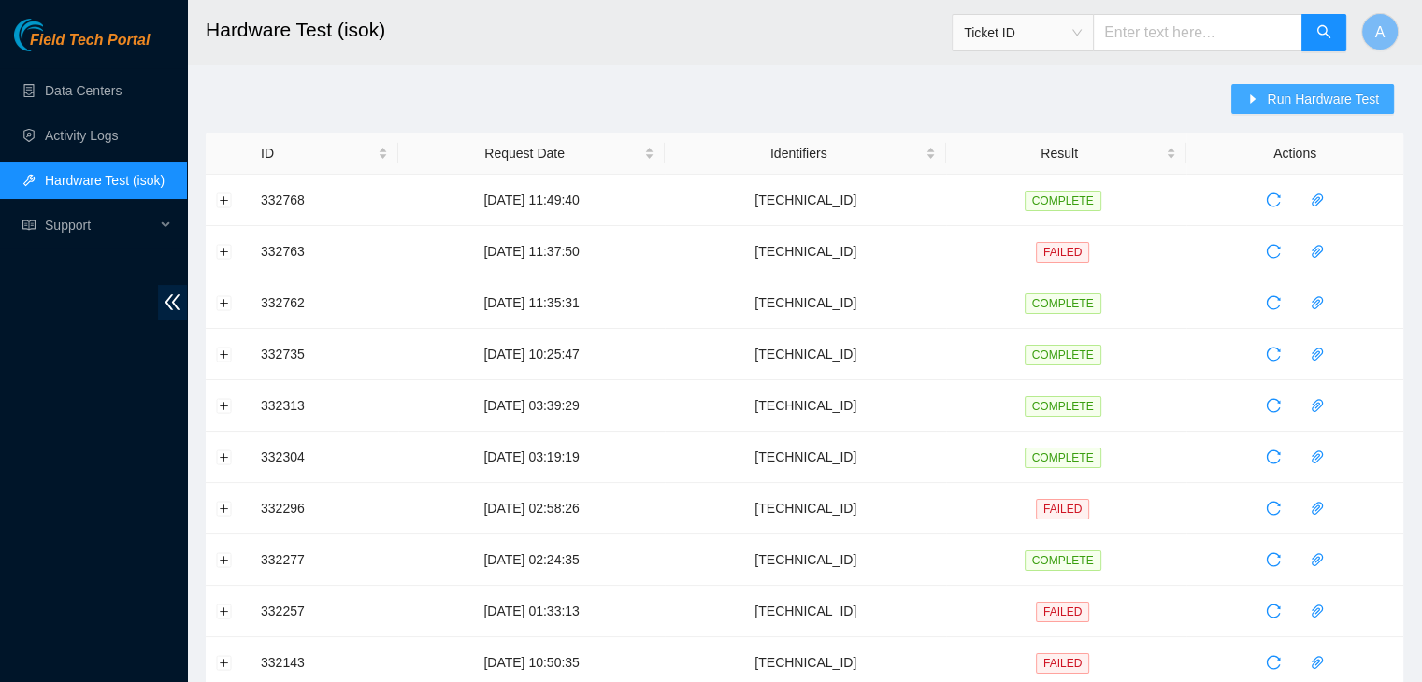
click at [1368, 102] on span "Run Hardware Test" at bounding box center [1323, 99] width 112 height 21
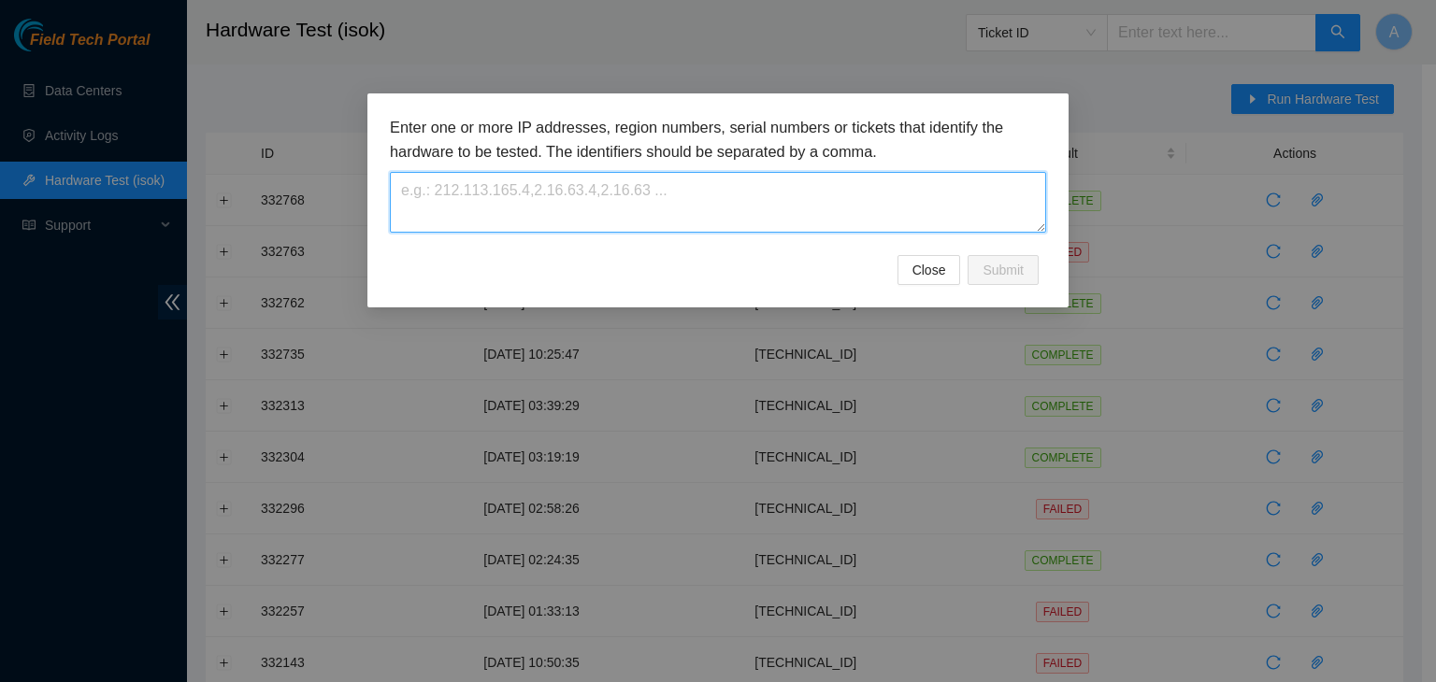
click at [826, 219] on textarea at bounding box center [718, 202] width 656 height 61
paste textarea "23.36.67.35"
type textarea "23.36.67.35"
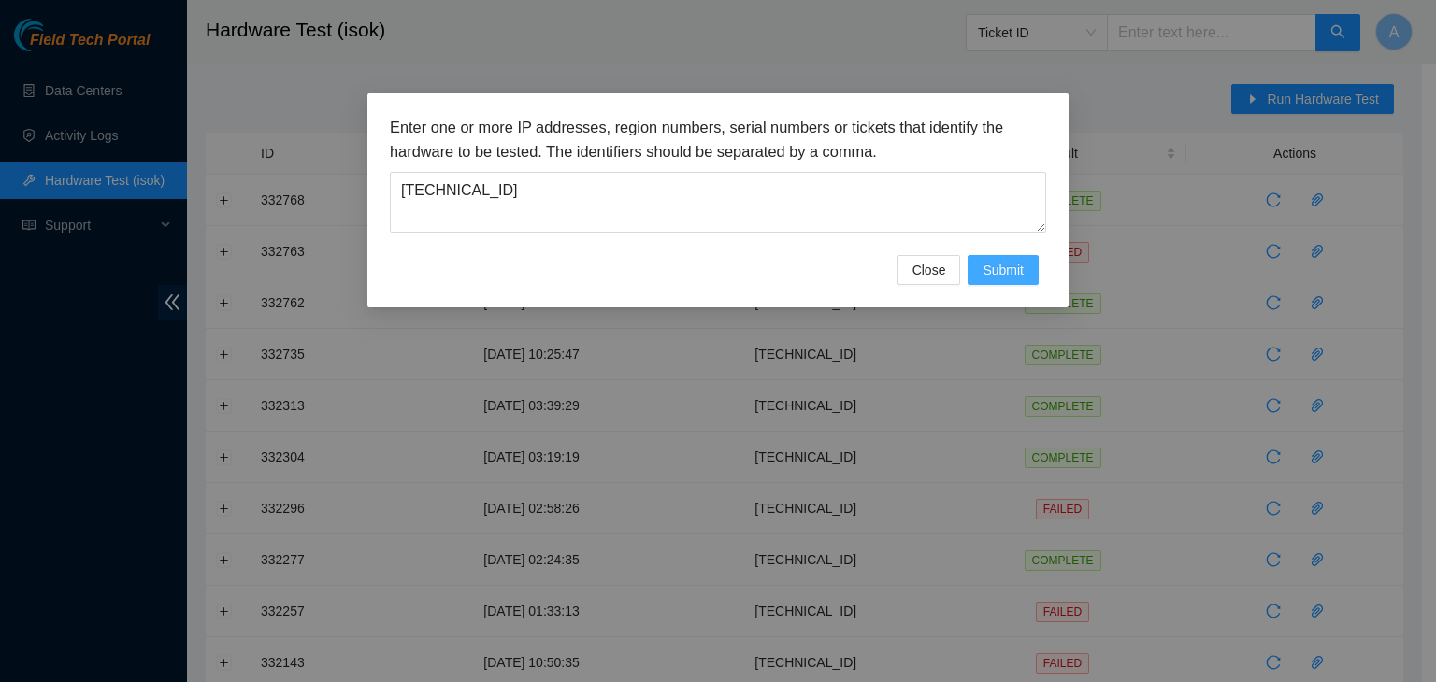
click at [983, 271] on span "Submit" at bounding box center [1002, 270] width 41 height 21
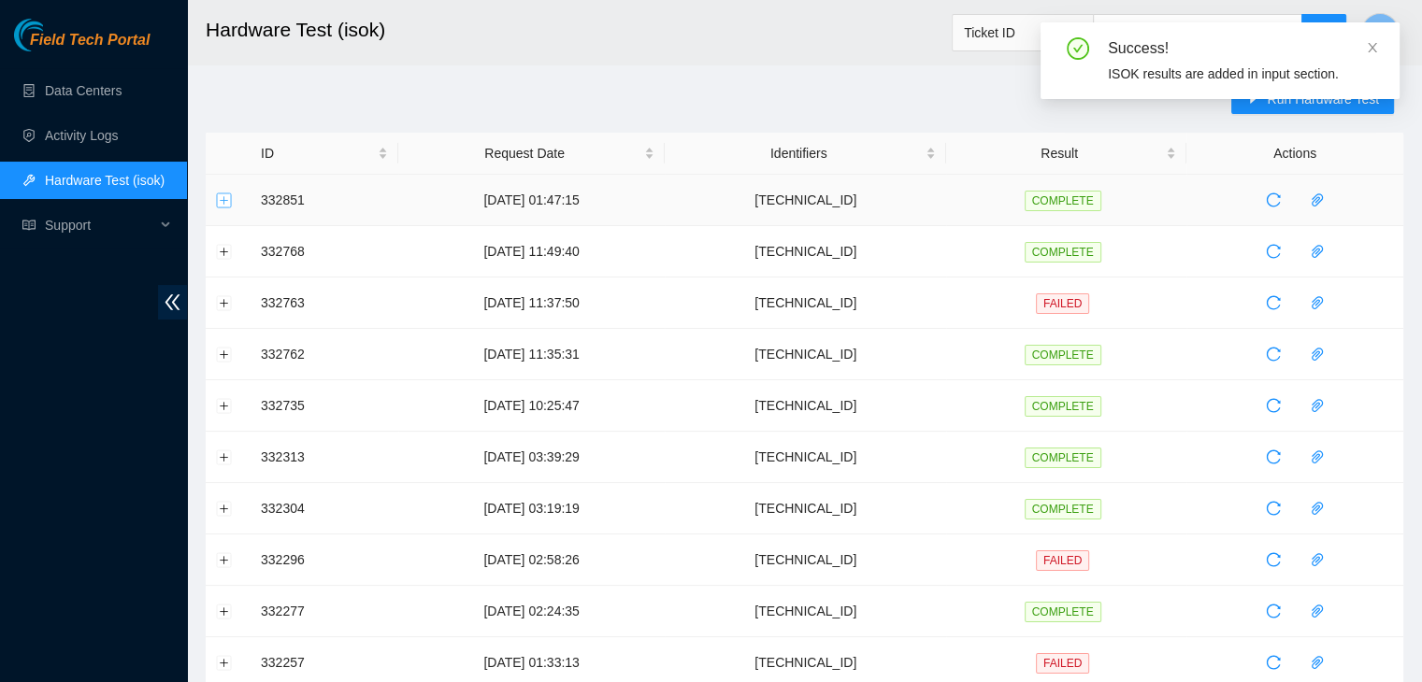
click at [219, 203] on button "Expand row" at bounding box center [224, 200] width 15 height 15
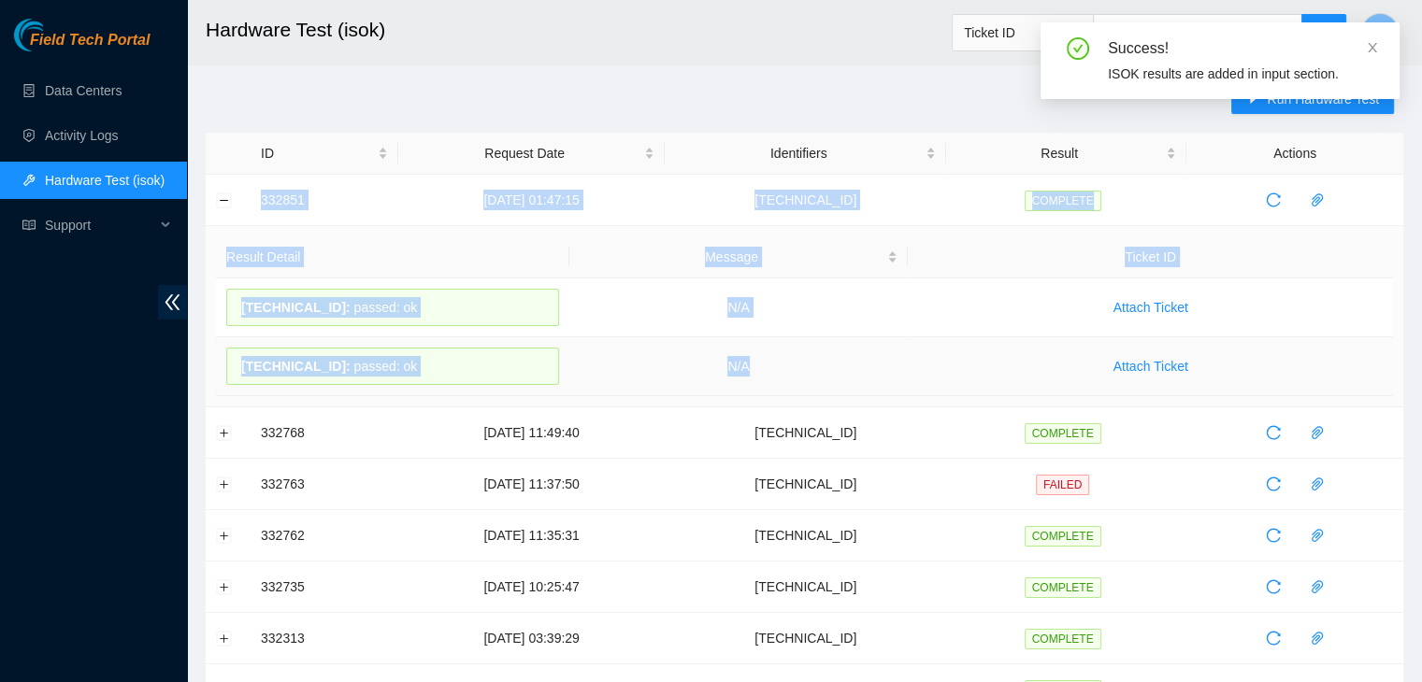
drag, startPoint x: 259, startPoint y: 193, endPoint x: 804, endPoint y: 351, distance: 567.4
copy tbody "332851 05-09-2025 01:47:15 23.36.67.35 COMPLETE Result Detail Message Ticket ID…"
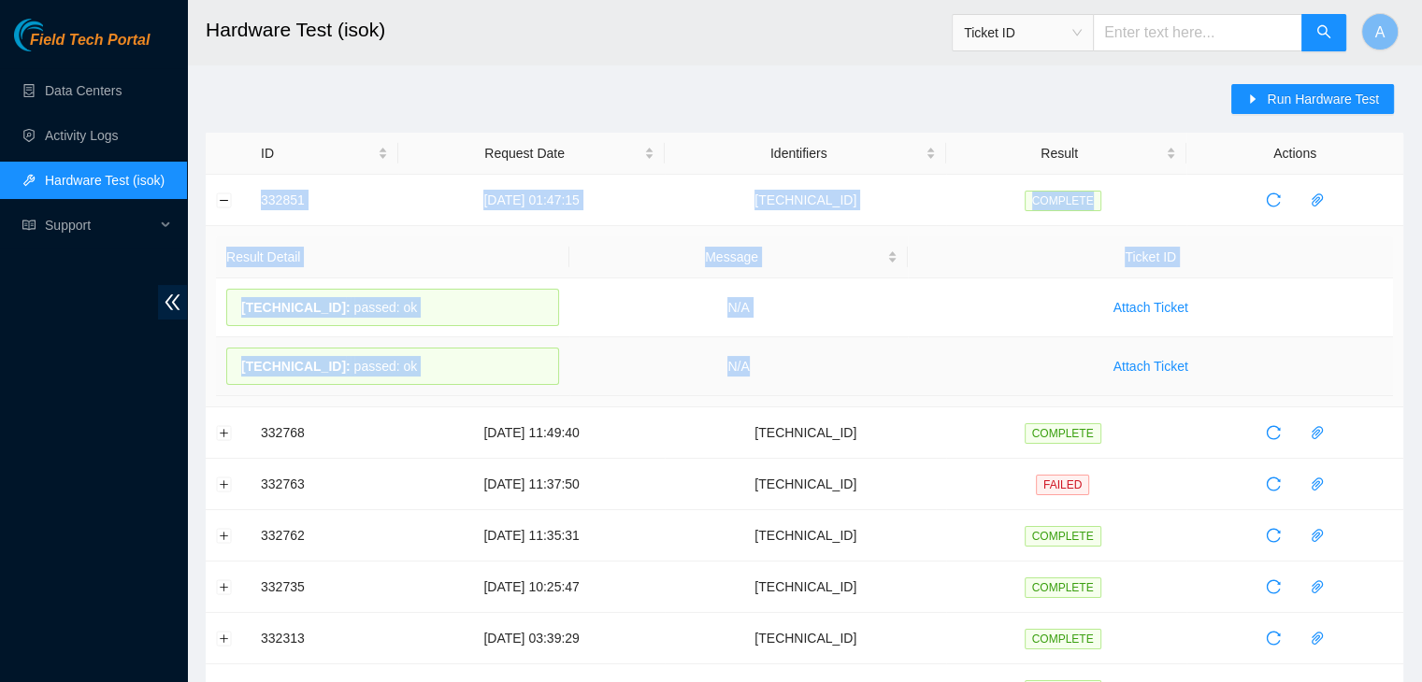
click at [804, 351] on td "N/A" at bounding box center [738, 366] width 339 height 59
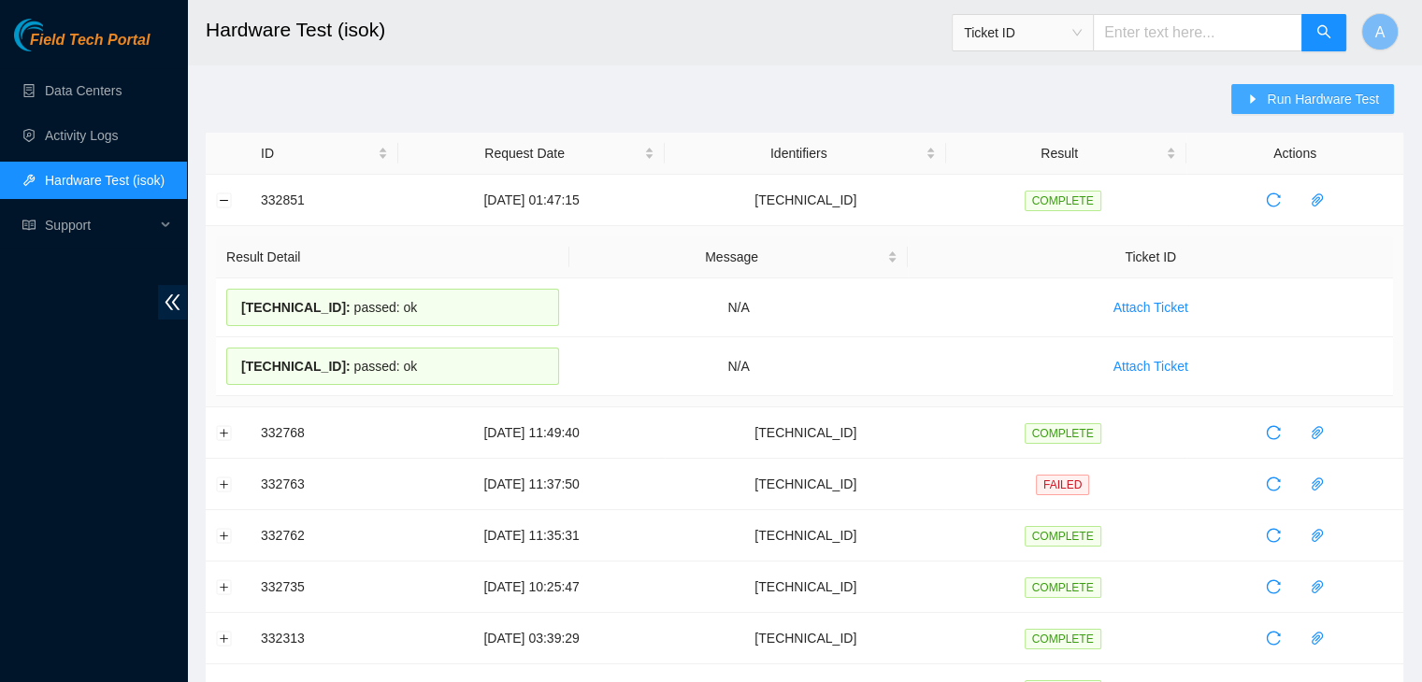
click at [1268, 111] on button "Run Hardware Test" at bounding box center [1312, 99] width 163 height 30
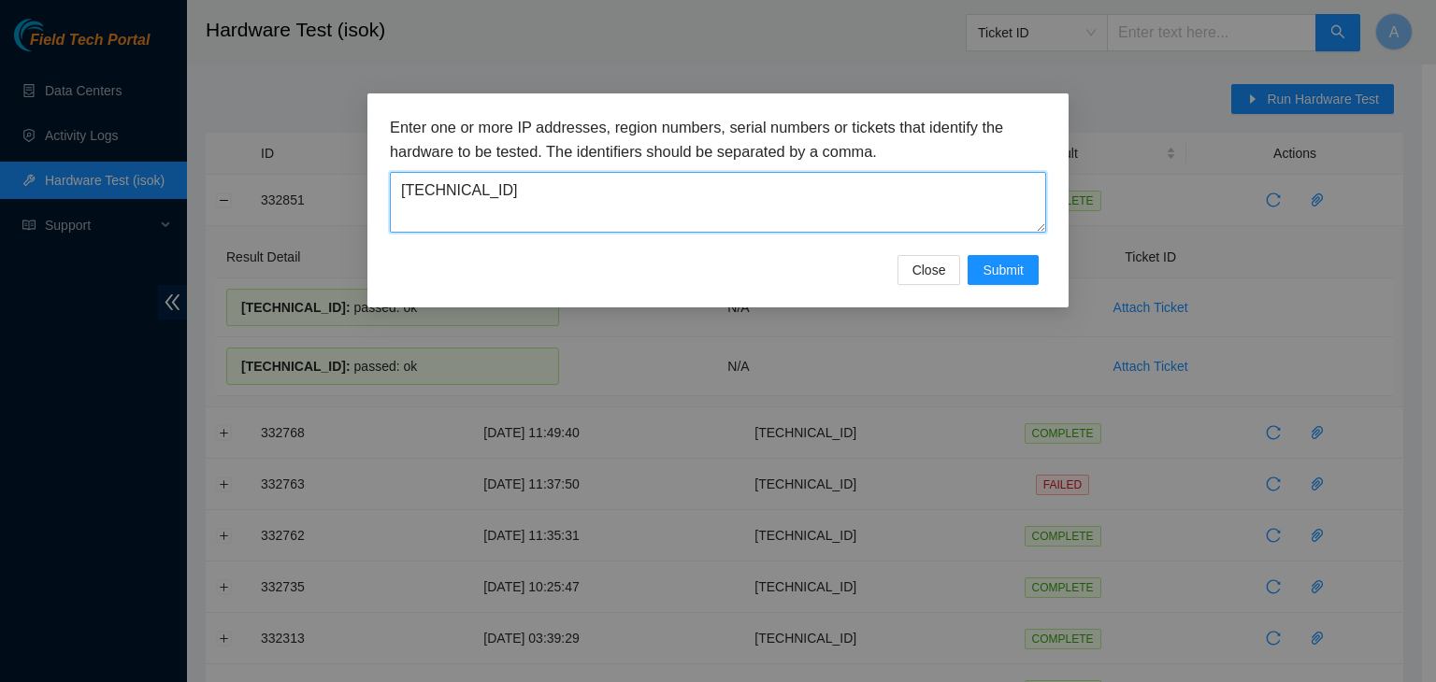
click at [781, 205] on textarea "23.36.67.35" at bounding box center [718, 202] width 656 height 61
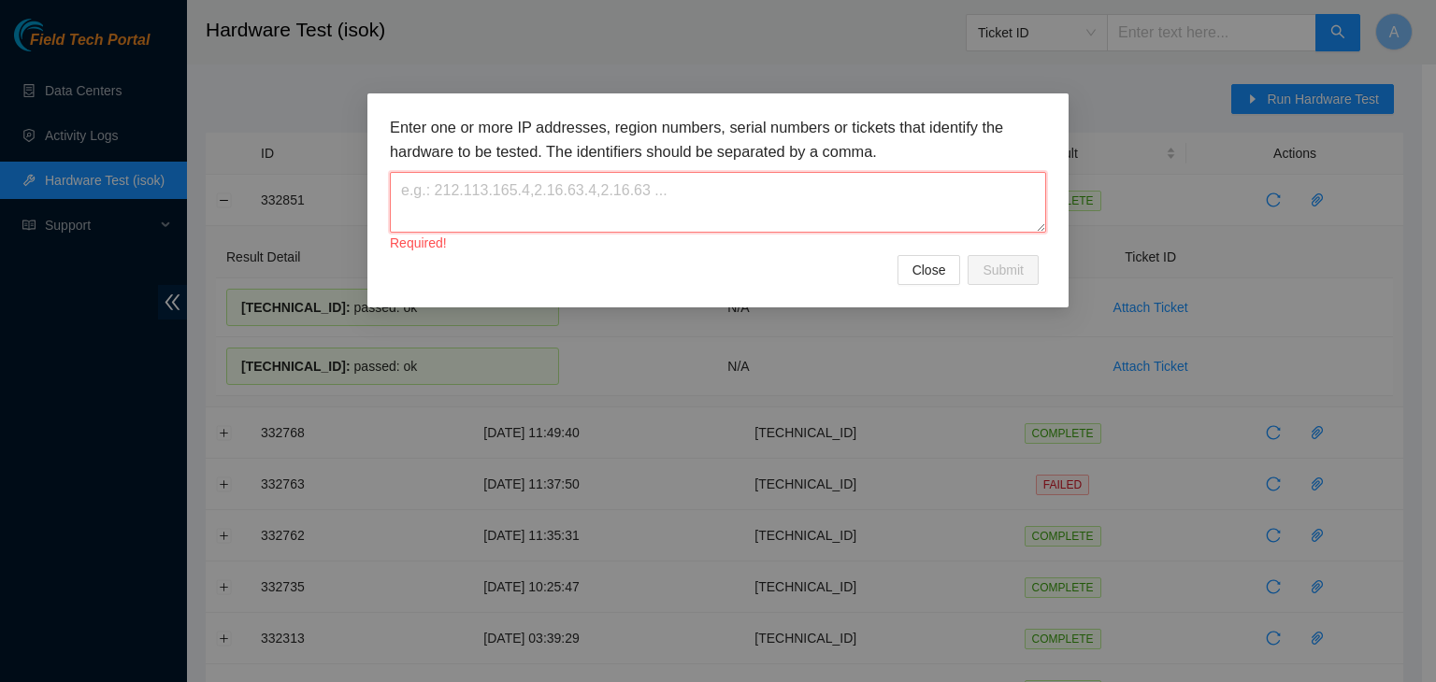
paste textarea "23.36.67.6"
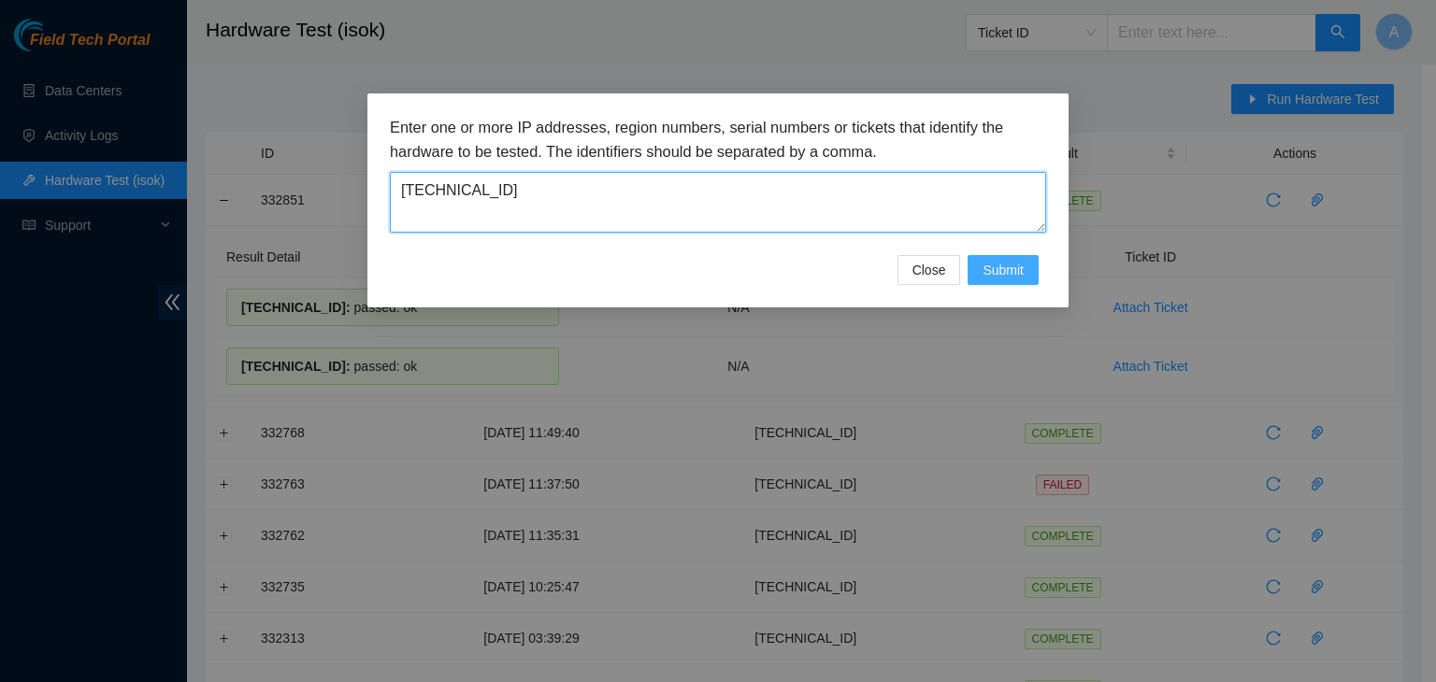
type textarea "23.36.67.6"
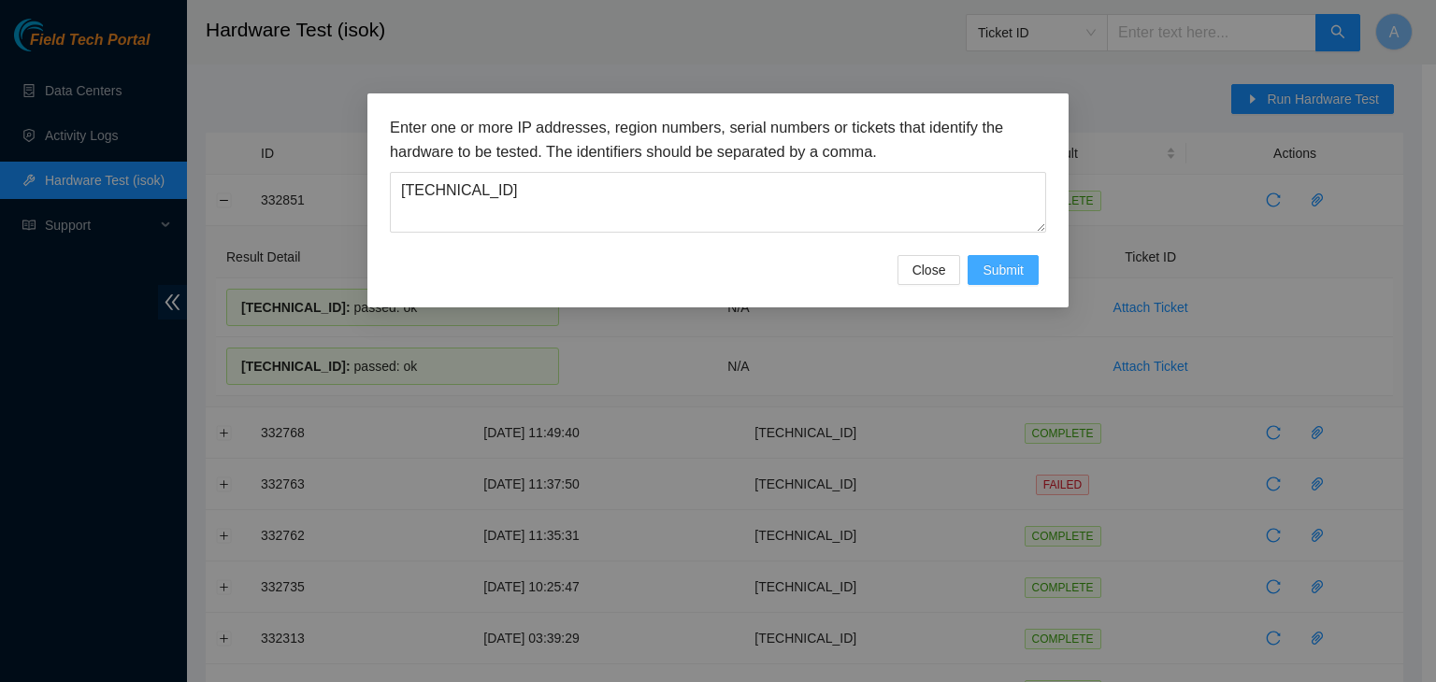
click at [1011, 266] on span "Submit" at bounding box center [1002, 270] width 41 height 21
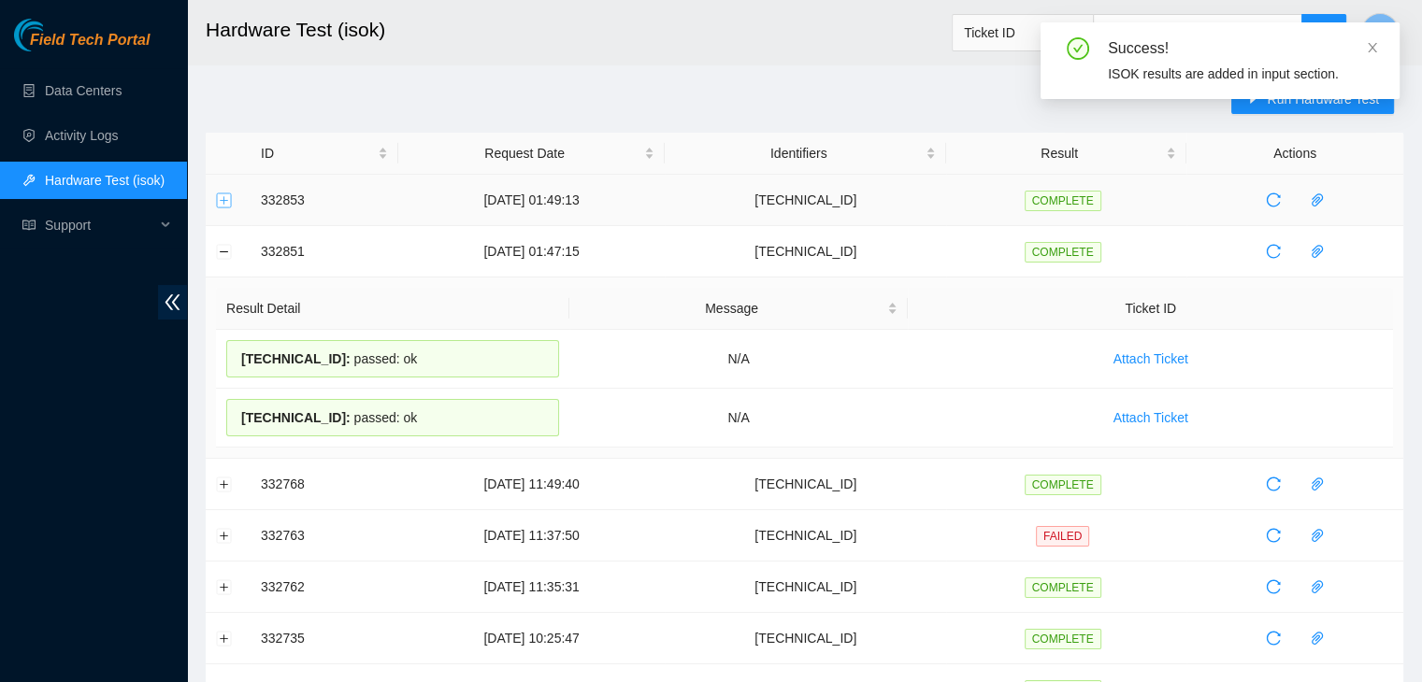
click at [222, 195] on button "Expand row" at bounding box center [224, 200] width 15 height 15
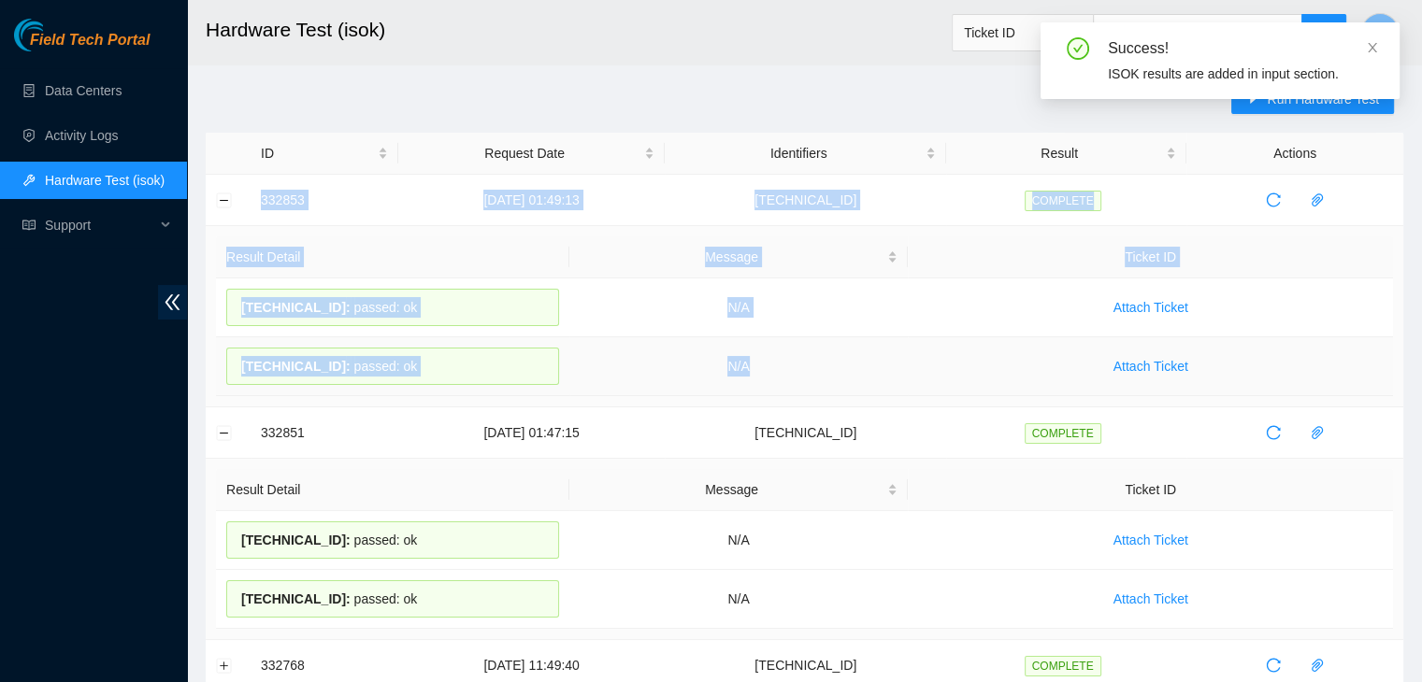
drag, startPoint x: 254, startPoint y: 197, endPoint x: 873, endPoint y: 360, distance: 639.8
copy tbody "332853 05-09-2025 01:49:13 23.36.67.6 COMPLETE Result Detail Message Ticket ID …"
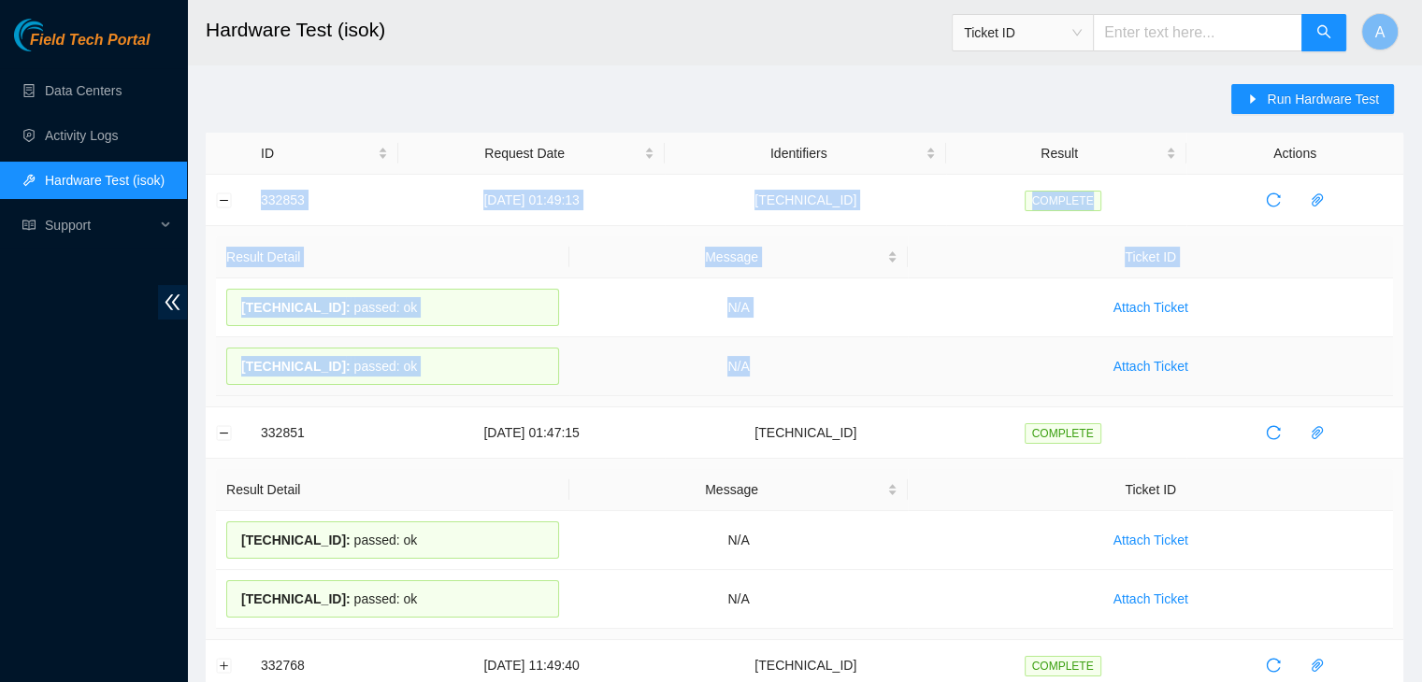
click at [873, 360] on td "N/A" at bounding box center [738, 366] width 339 height 59
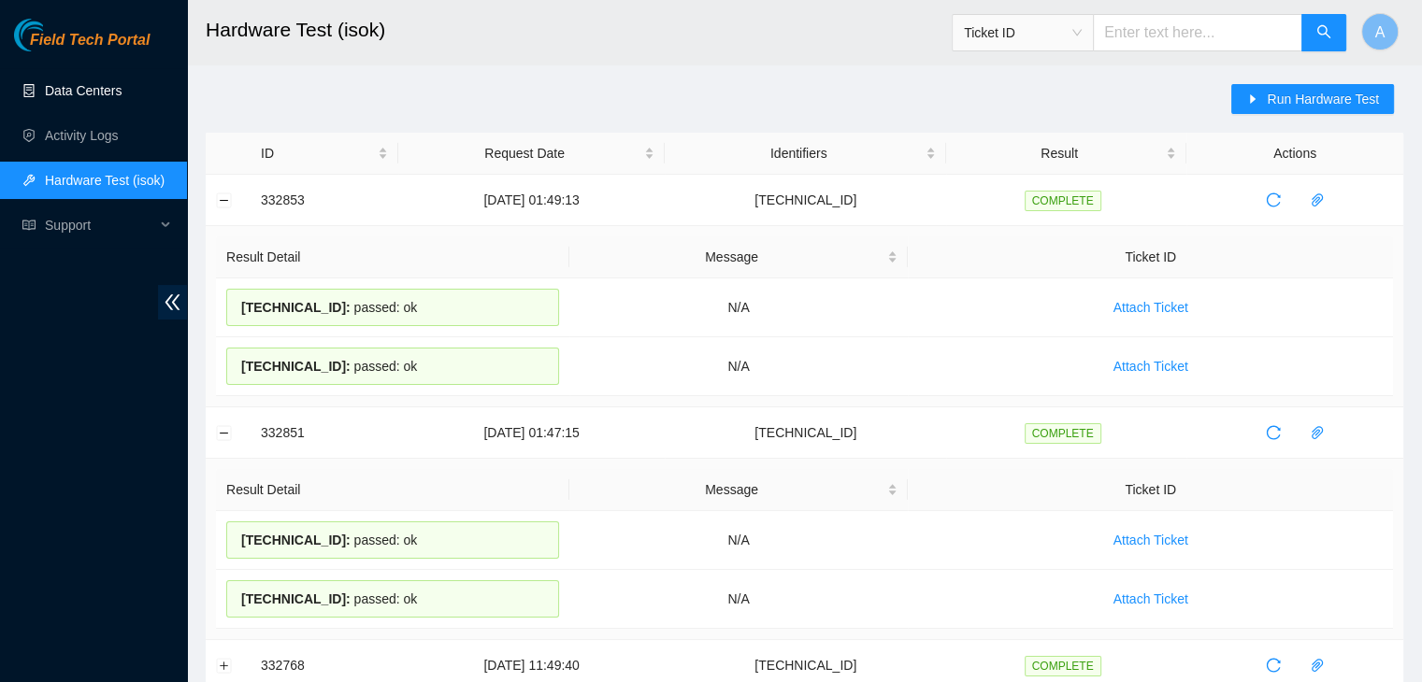
click at [122, 94] on link "Data Centers" at bounding box center [83, 90] width 77 height 15
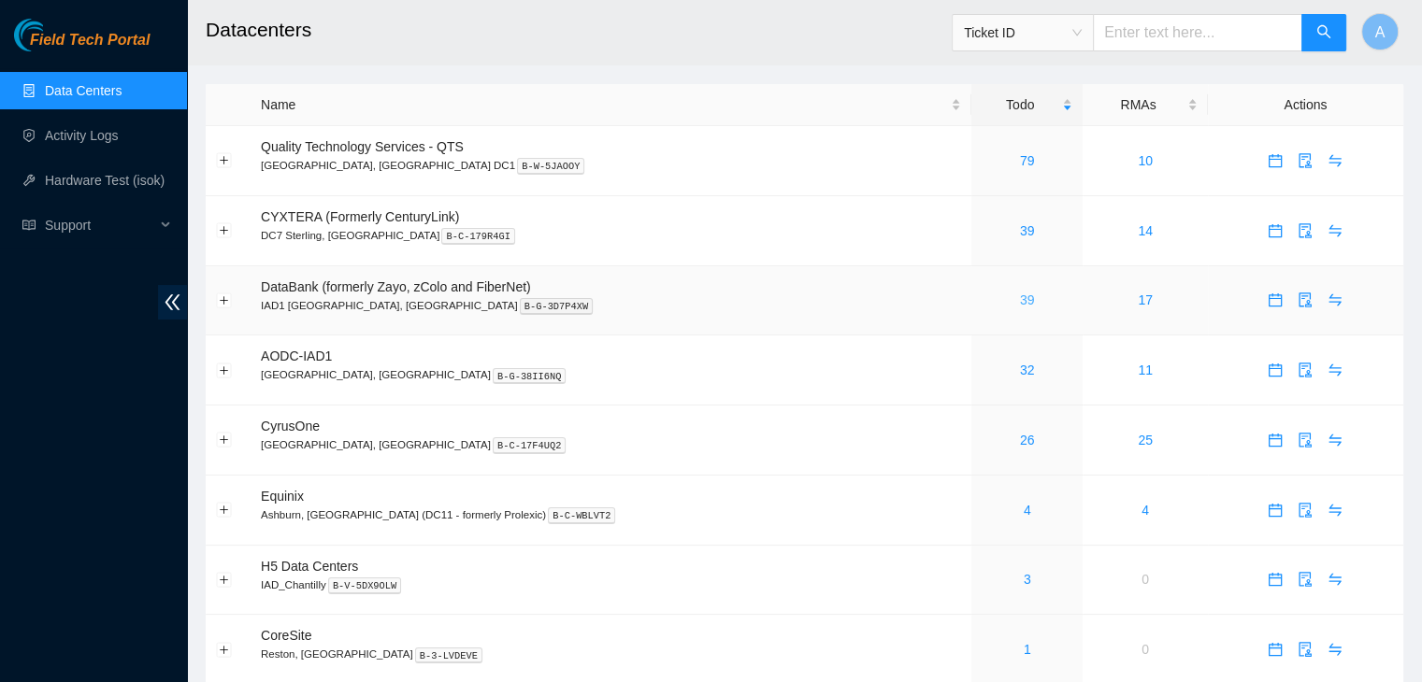
click at [1020, 301] on link "39" at bounding box center [1027, 300] width 15 height 15
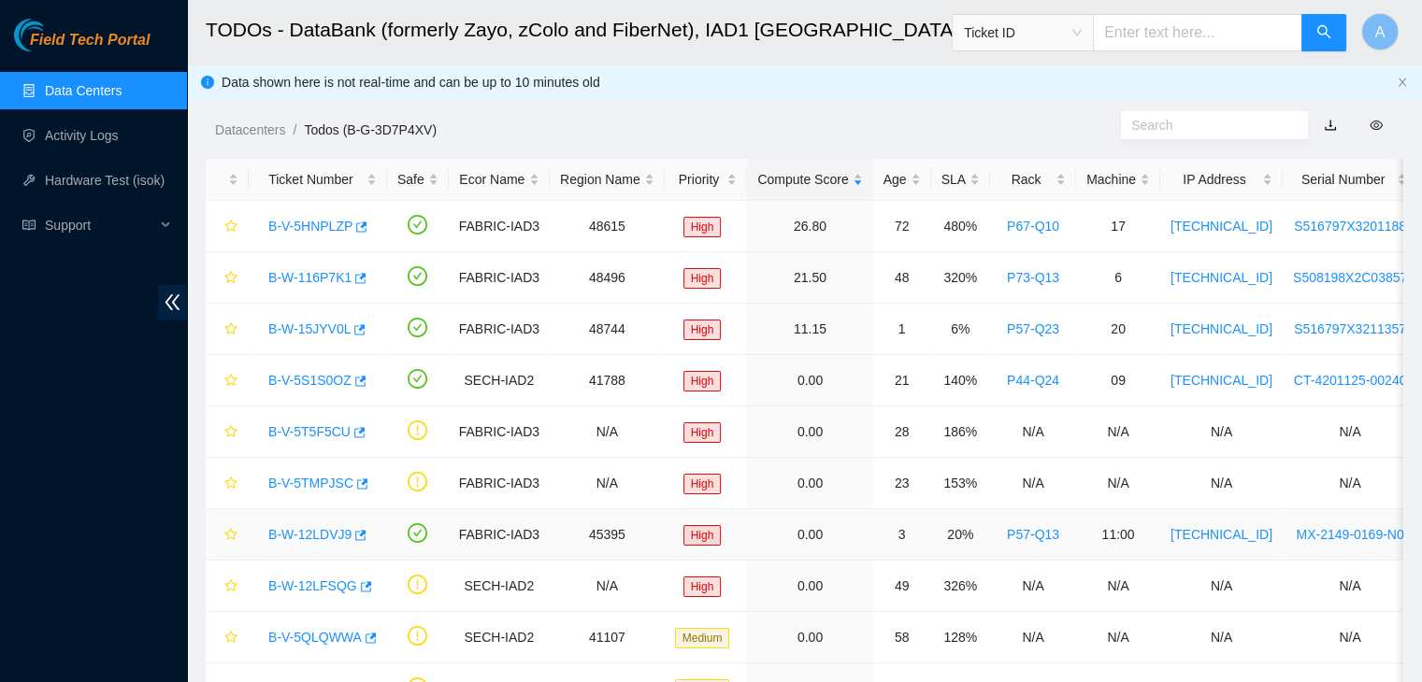
click at [324, 534] on link "B-W-12LDVJ9" at bounding box center [309, 534] width 83 height 15
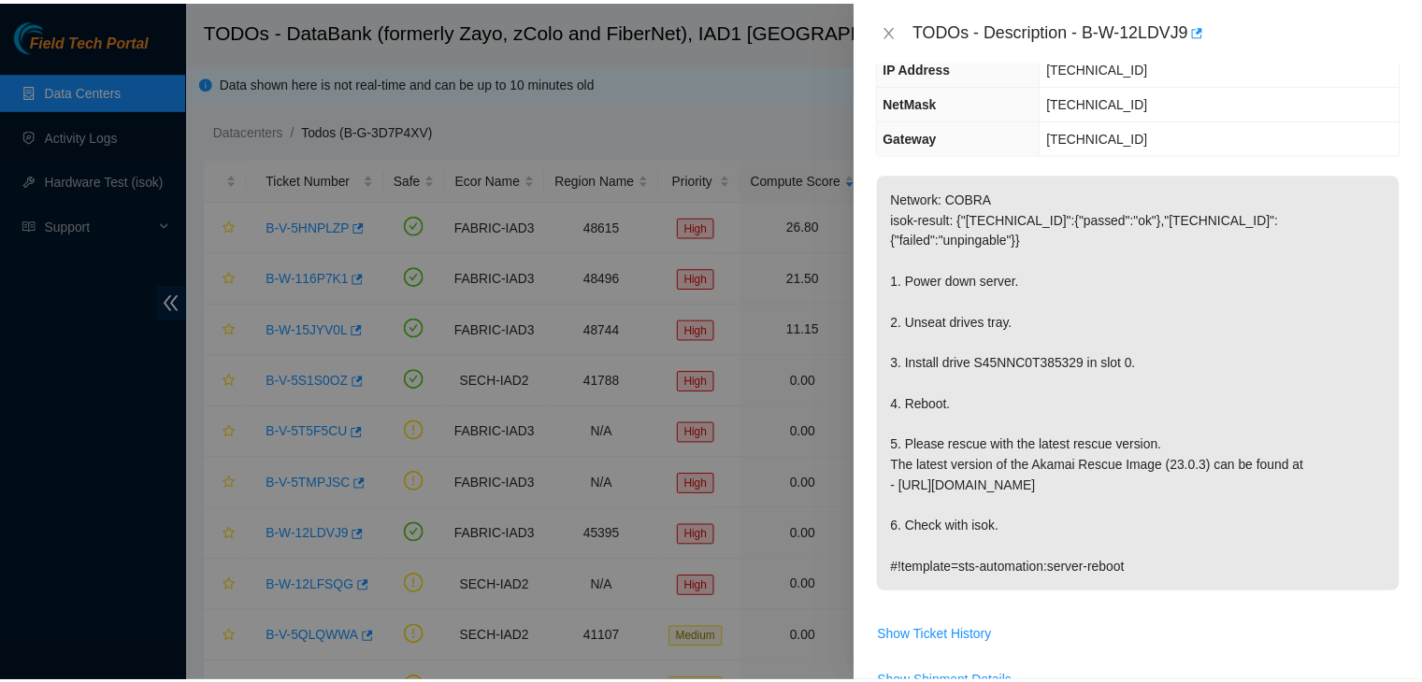
scroll to position [206, 0]
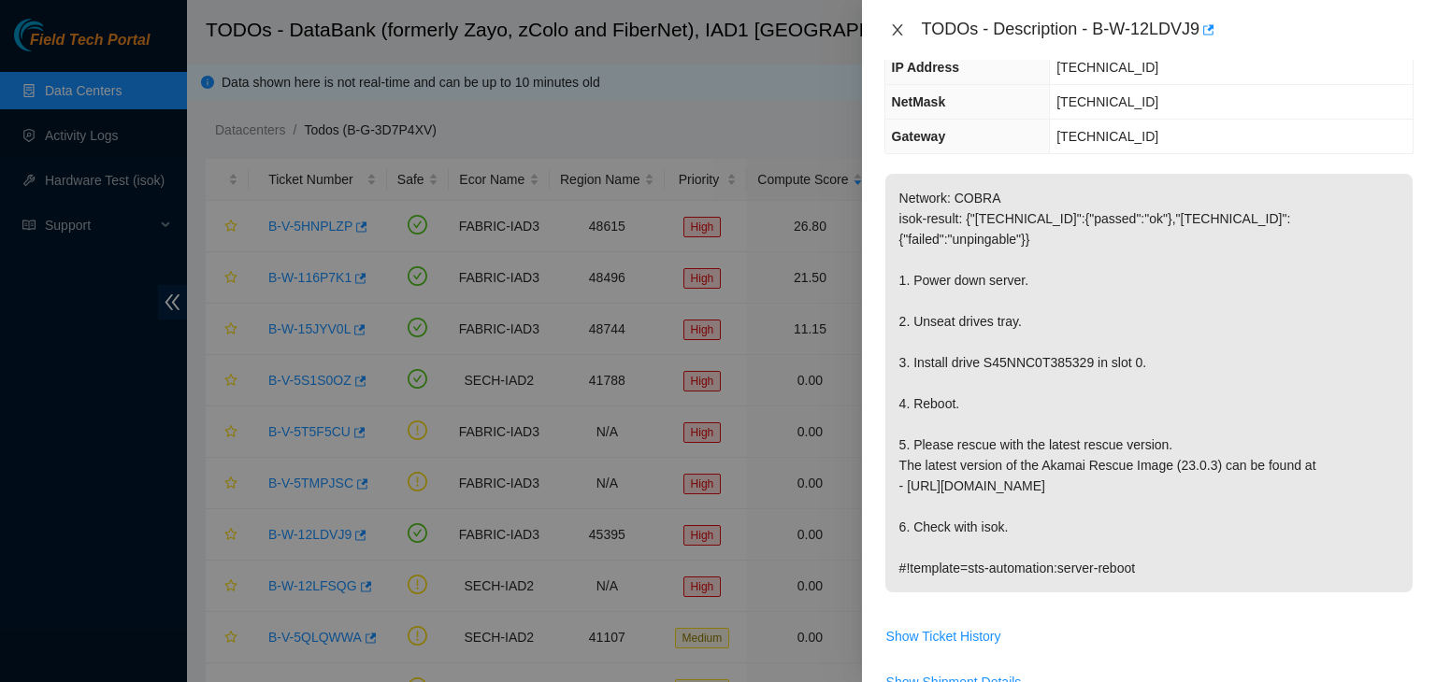
click at [893, 31] on icon "close" at bounding box center [897, 29] width 15 height 15
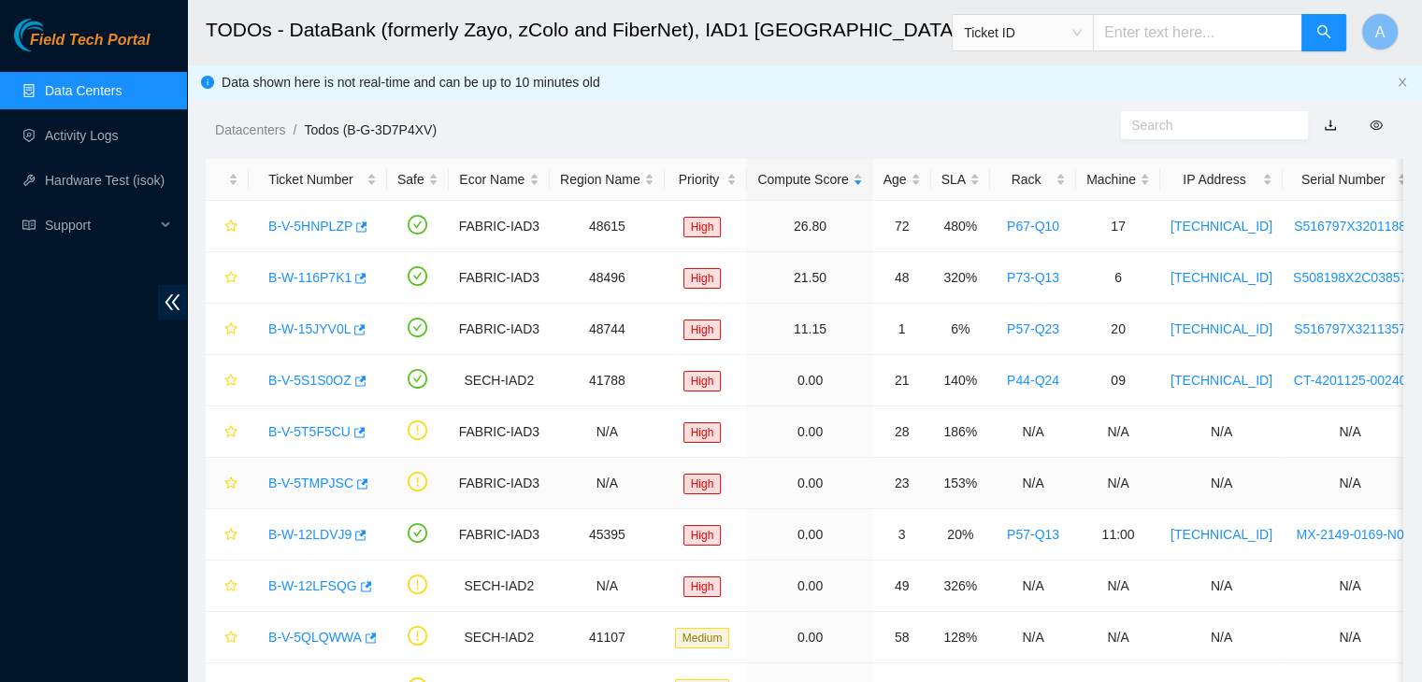
scroll to position [266, 0]
click at [122, 91] on link "Data Centers" at bounding box center [83, 90] width 77 height 15
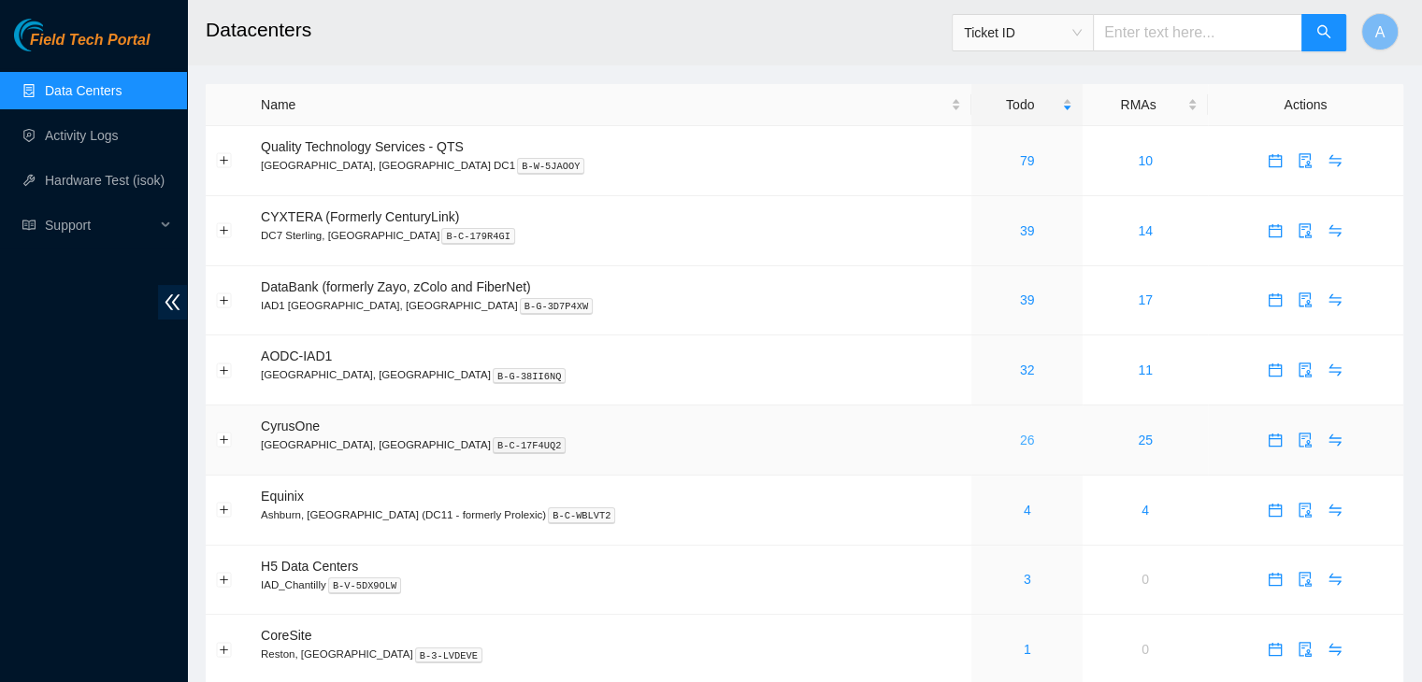
click at [1020, 440] on link "26" at bounding box center [1027, 440] width 15 height 15
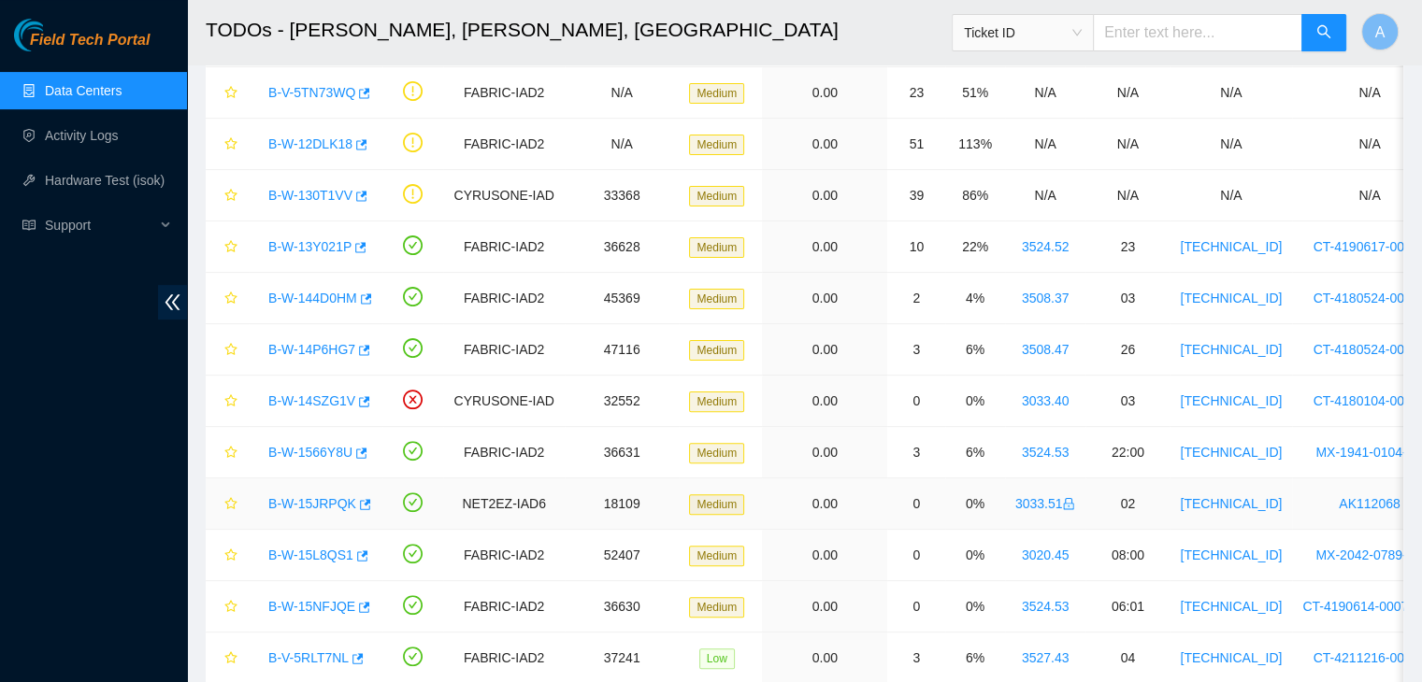
scroll to position [494, 0]
click at [325, 240] on link "B-W-13Y021P" at bounding box center [309, 246] width 83 height 15
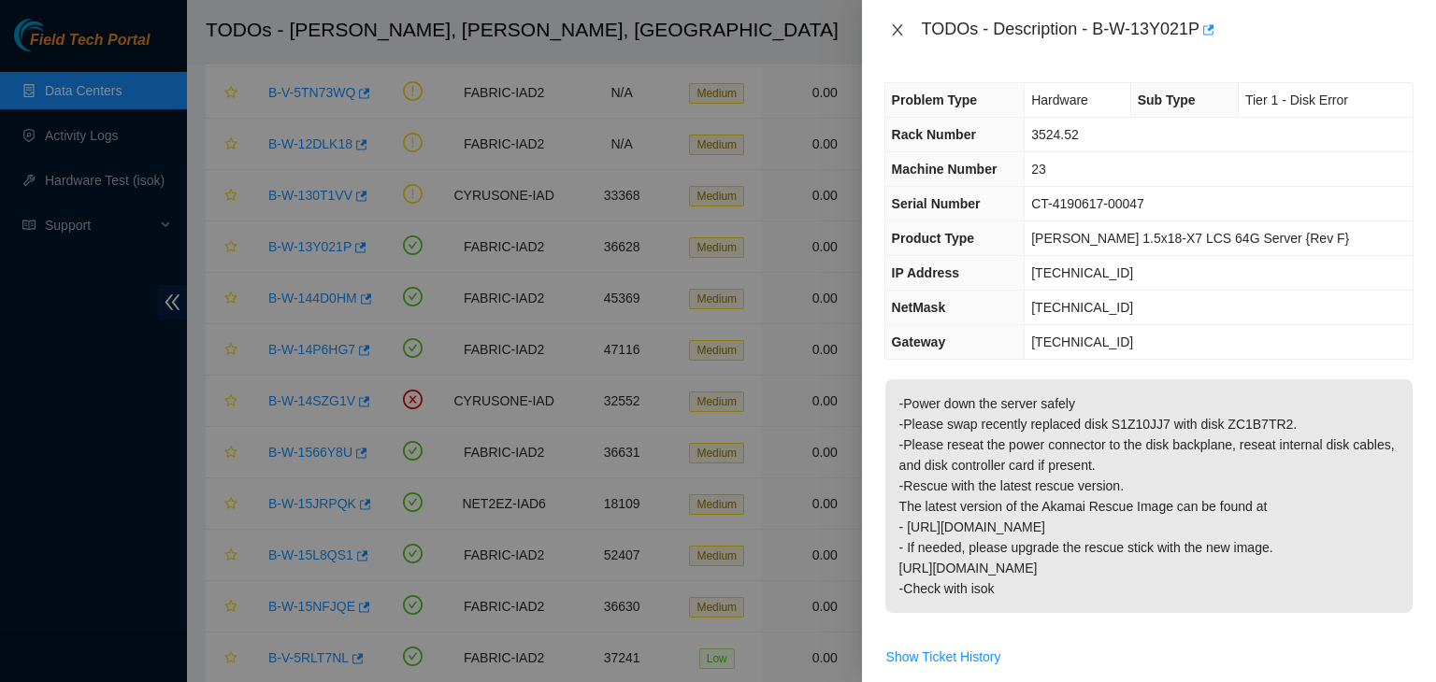
click at [897, 29] on icon "close" at bounding box center [897, 29] width 10 height 11
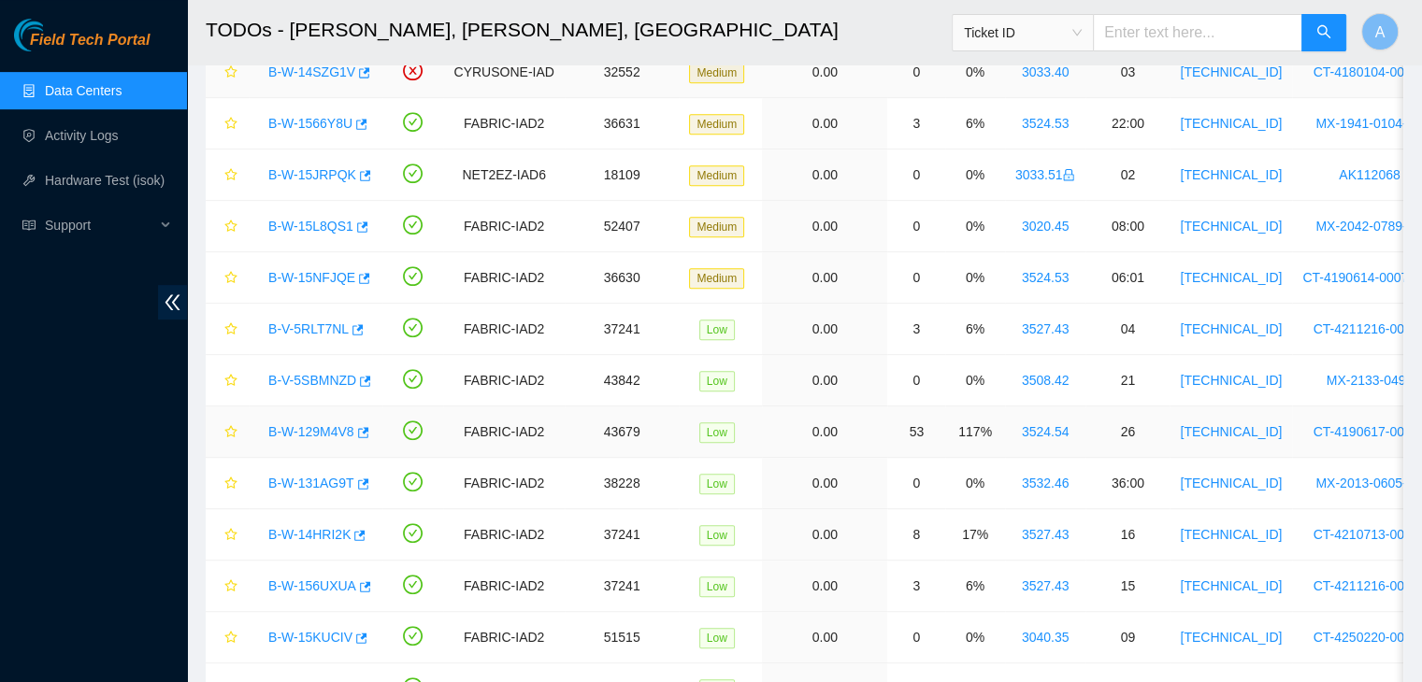
scroll to position [923, 0]
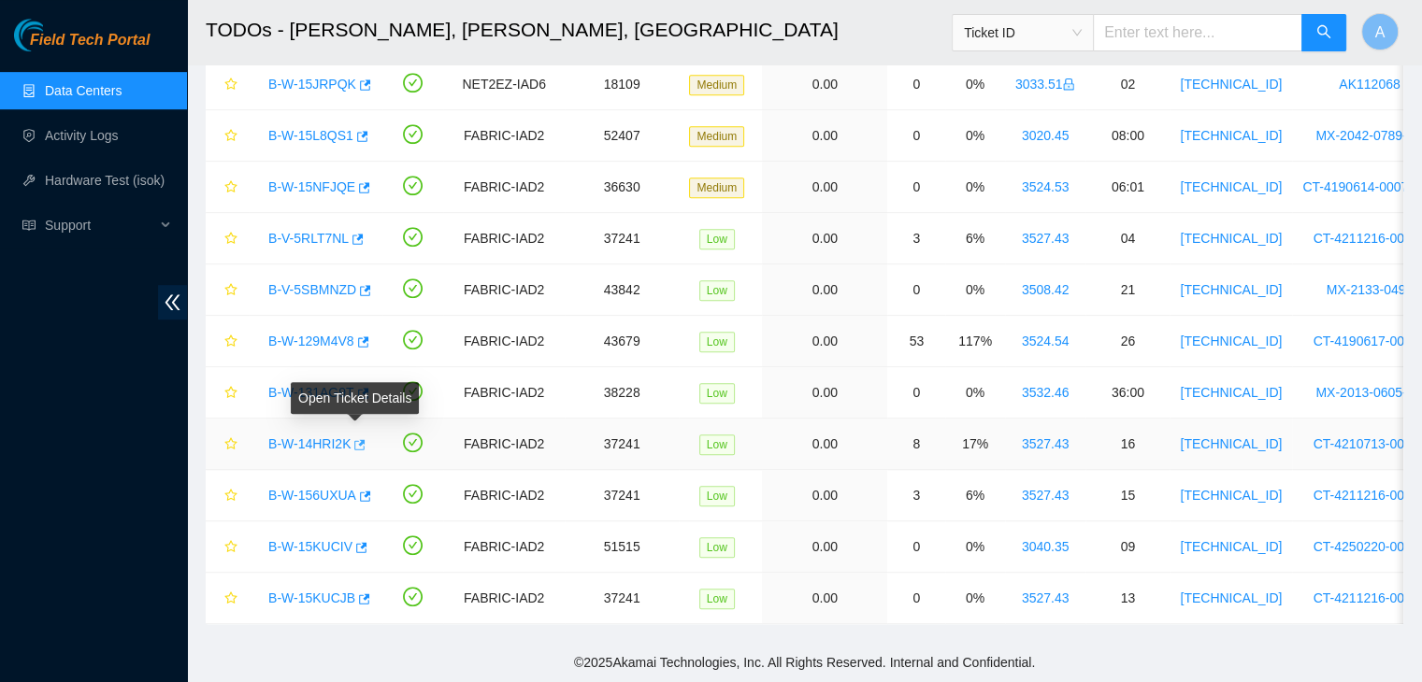
click at [359, 439] on icon "button" at bounding box center [360, 444] width 11 height 10
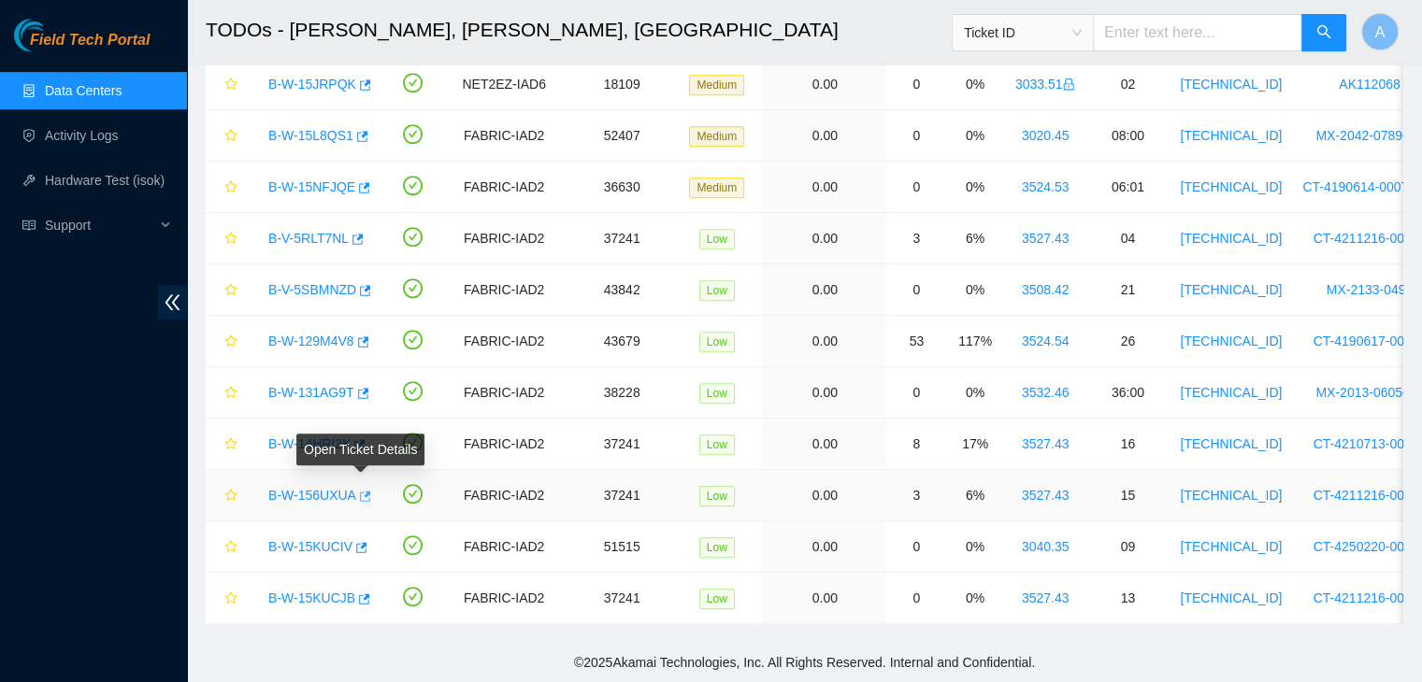
click at [364, 490] on icon "button" at bounding box center [363, 496] width 13 height 13
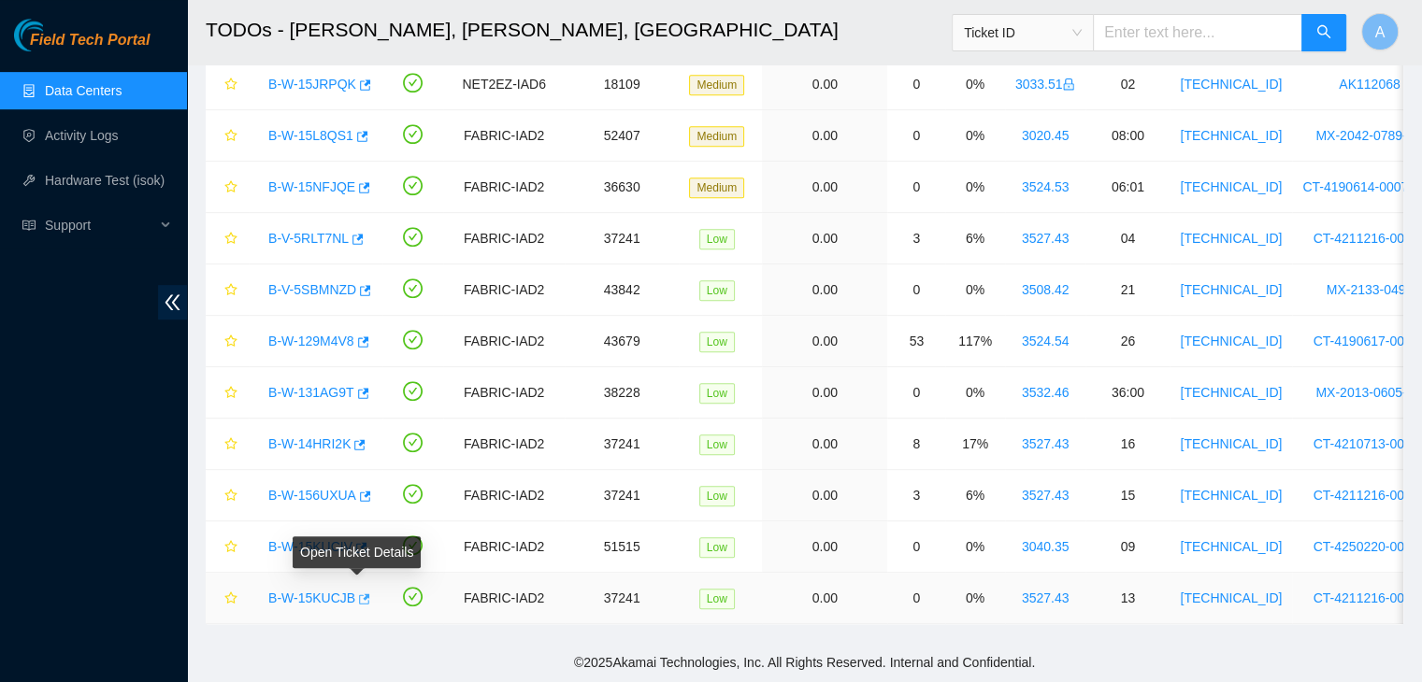
click at [357, 593] on icon "button" at bounding box center [362, 599] width 13 height 13
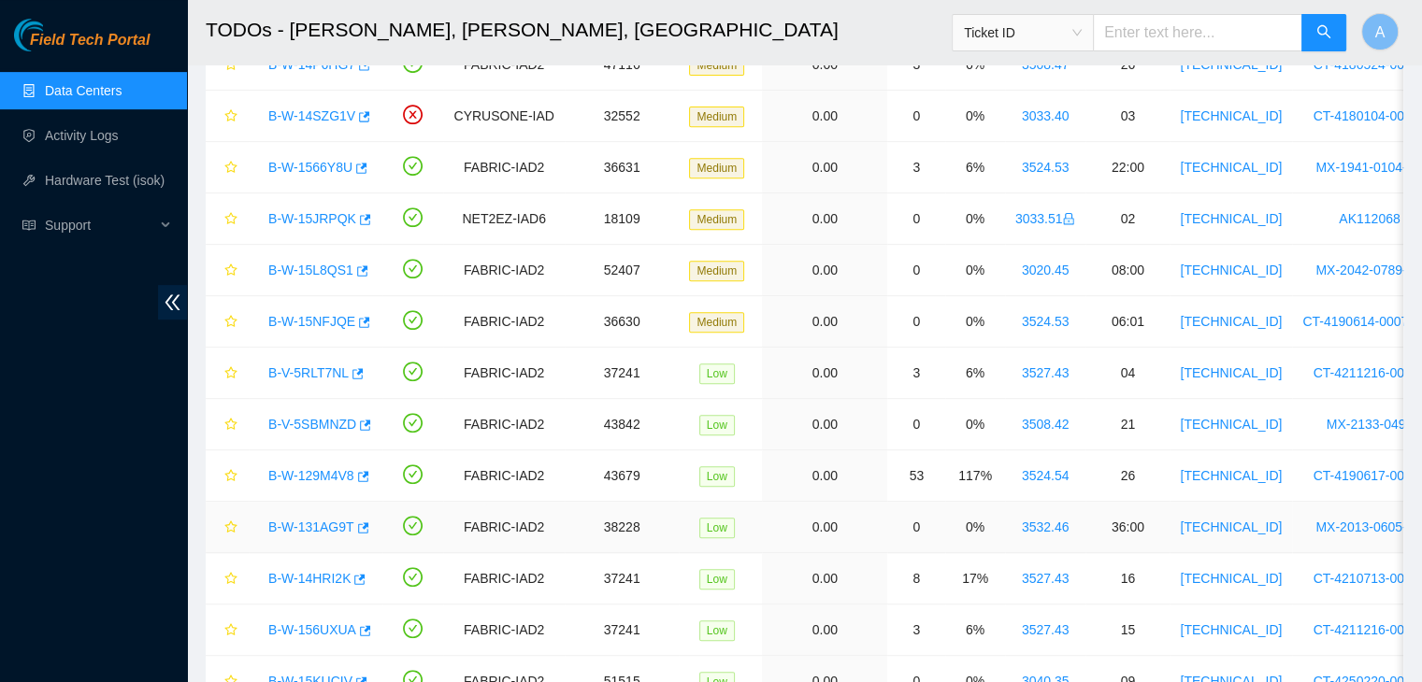
scroll to position [773, 0]
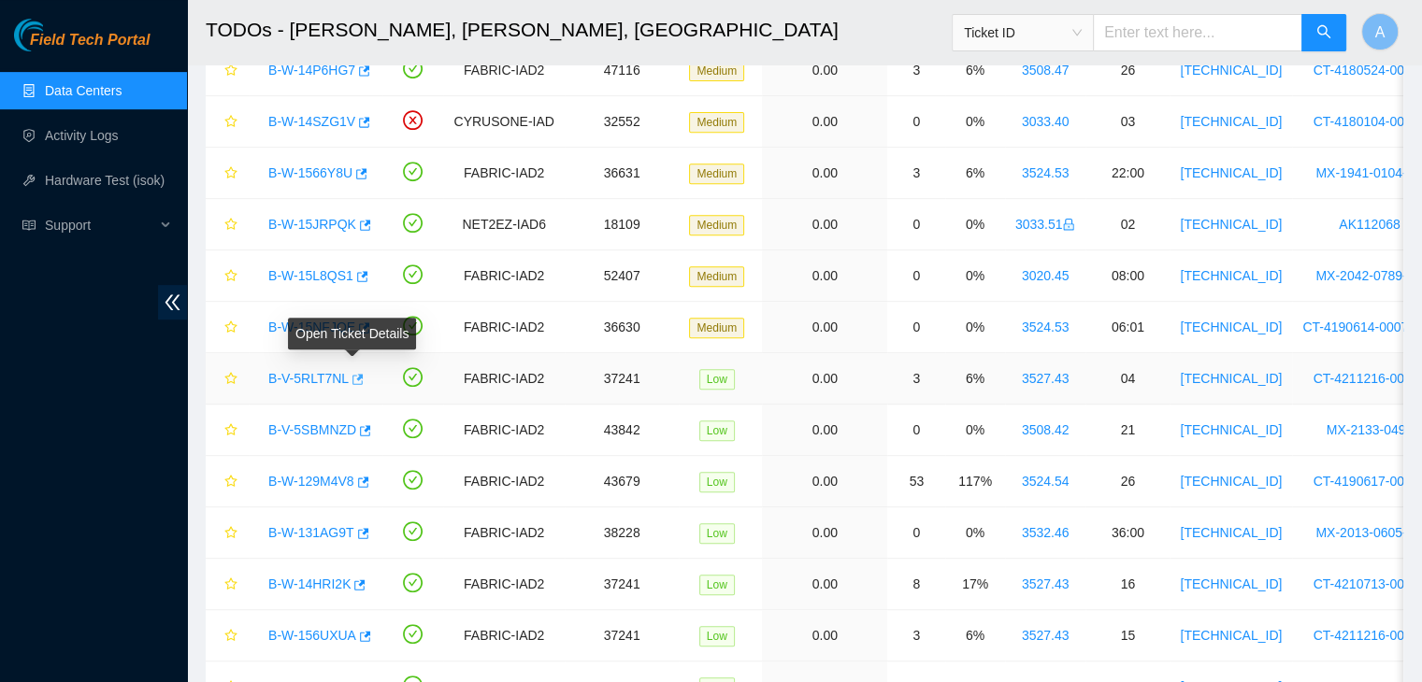
click at [355, 367] on button "button" at bounding box center [356, 380] width 15 height 30
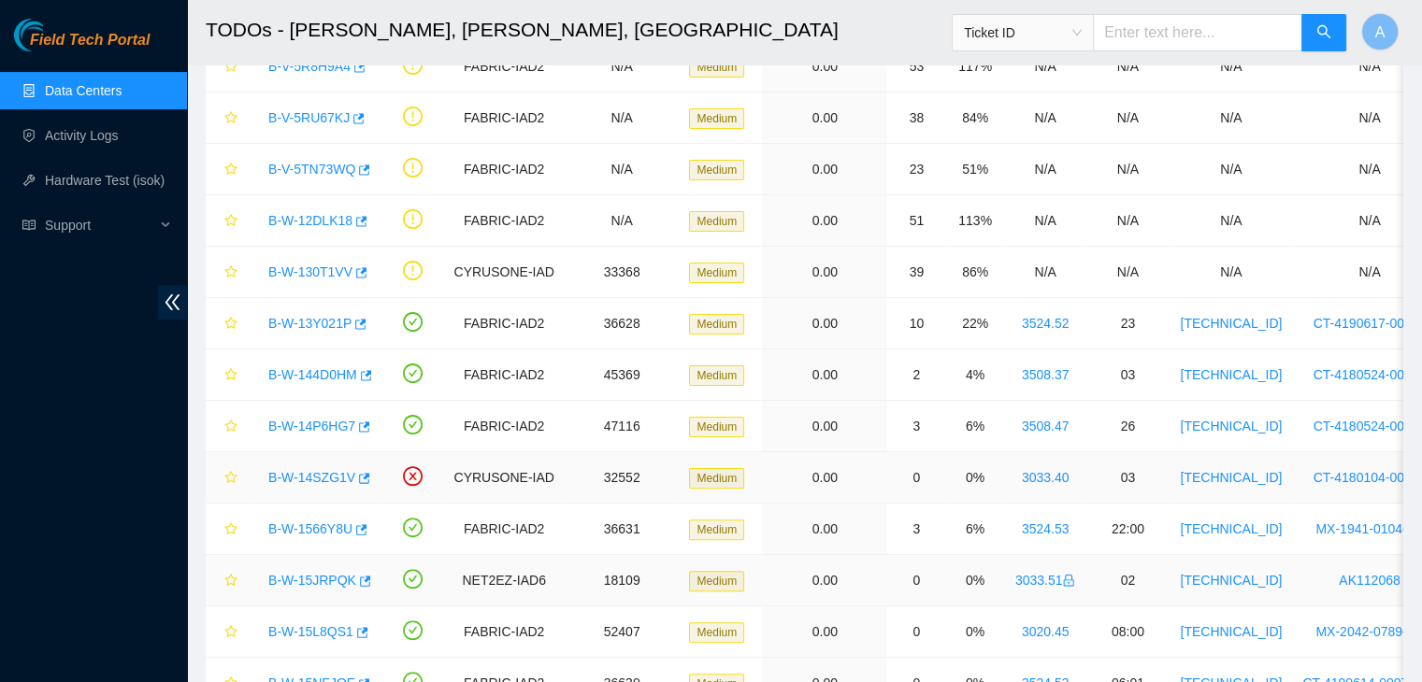
scroll to position [418, 0]
click at [313, 320] on link "B-W-13Y021P" at bounding box center [309, 322] width 83 height 15
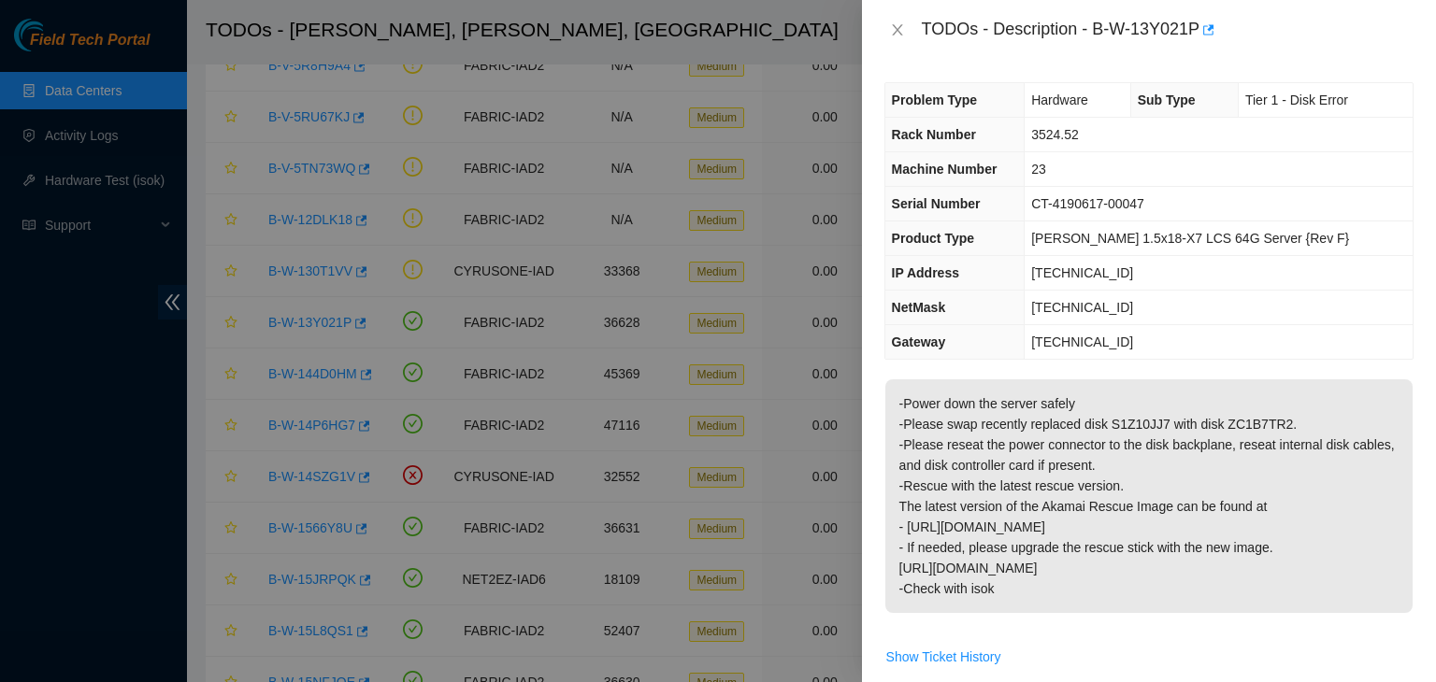
click at [147, 183] on div at bounding box center [718, 341] width 1436 height 682
click at [901, 23] on icon "close" at bounding box center [897, 29] width 15 height 15
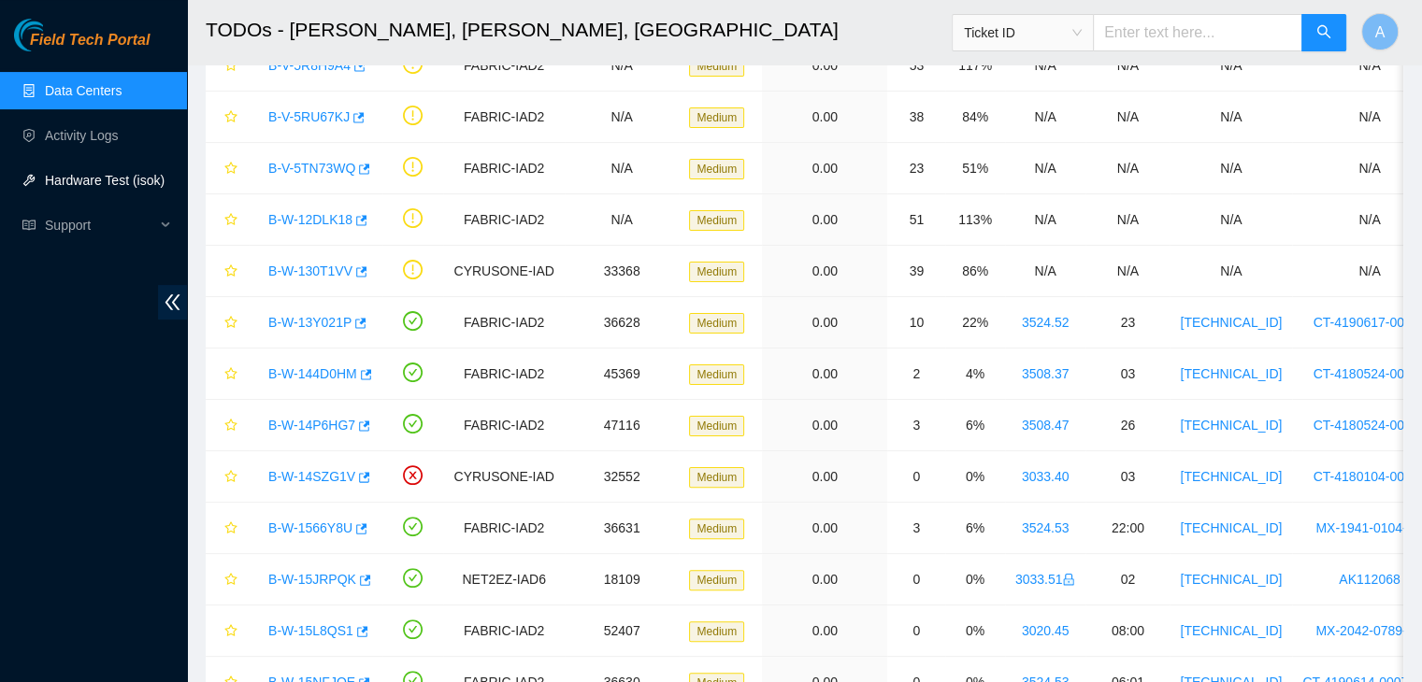
click at [131, 173] on link "Hardware Test (isok)" at bounding box center [105, 180] width 120 height 15
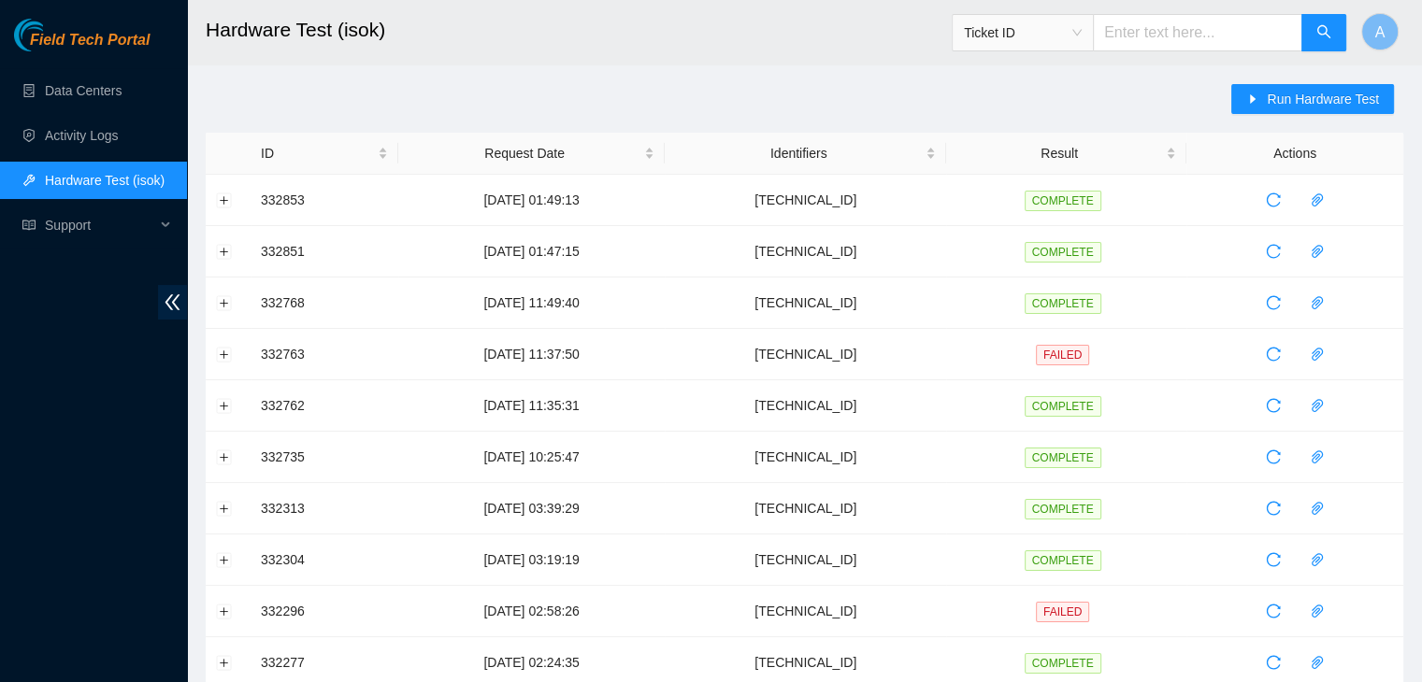
click at [1268, 116] on div "Run Hardware Test" at bounding box center [1317, 108] width 172 height 49
click at [1283, 106] on span "Run Hardware Test" at bounding box center [1323, 99] width 112 height 21
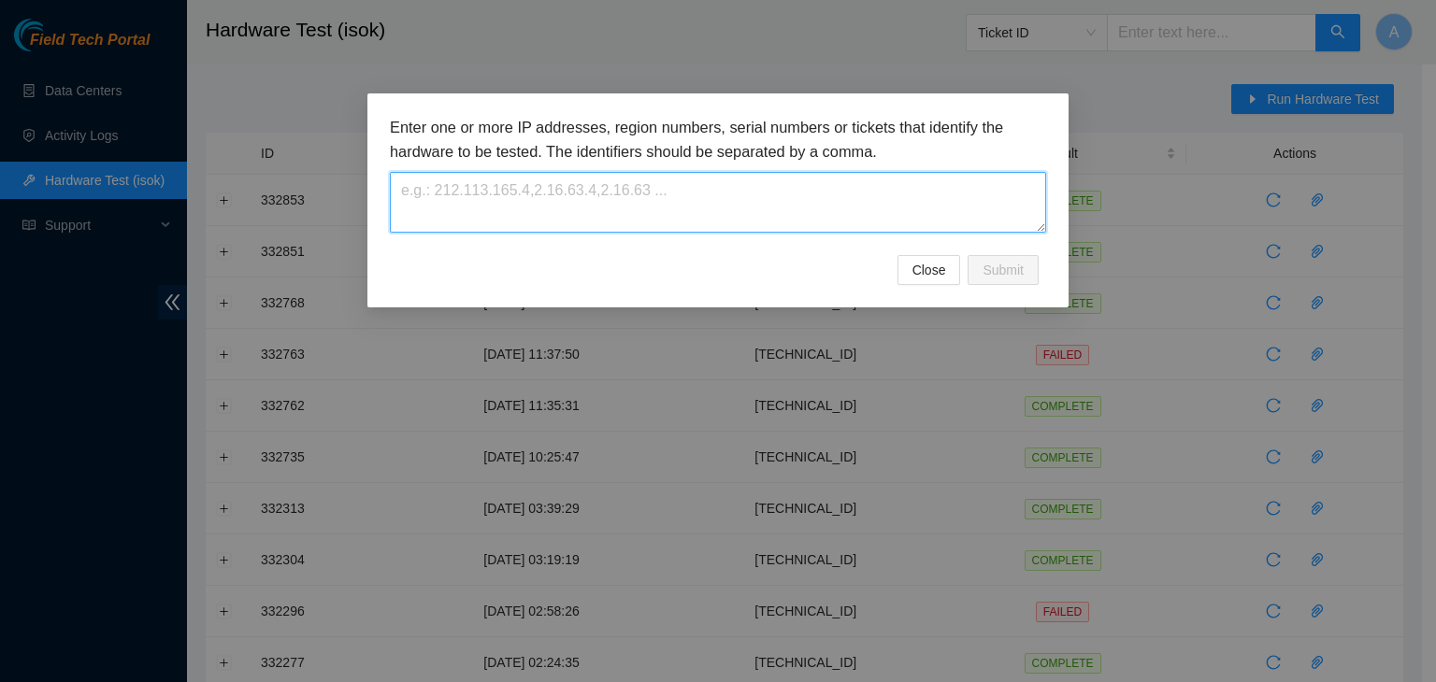
click at [935, 177] on textarea at bounding box center [718, 202] width 656 height 61
paste textarea "23.207.199.176"
type textarea "23.207.199.176"
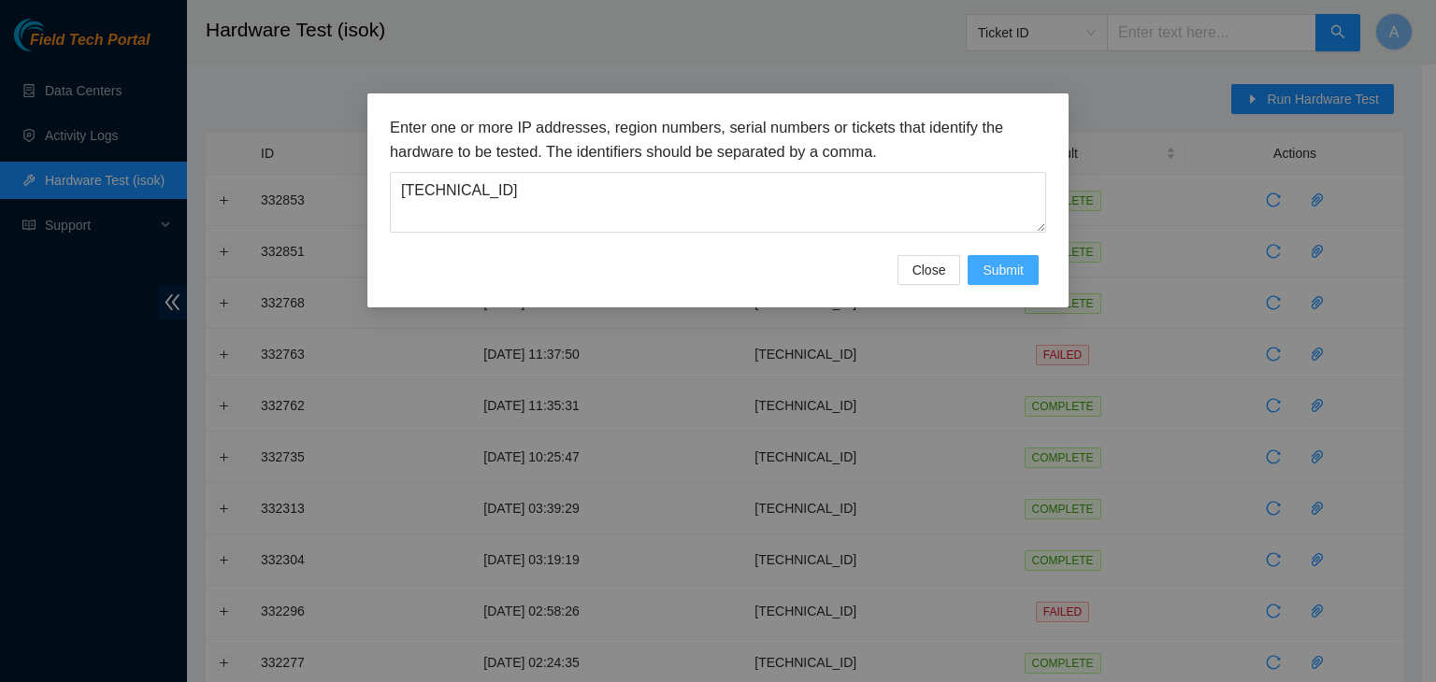
click at [1024, 256] on button "Submit" at bounding box center [1002, 270] width 71 height 30
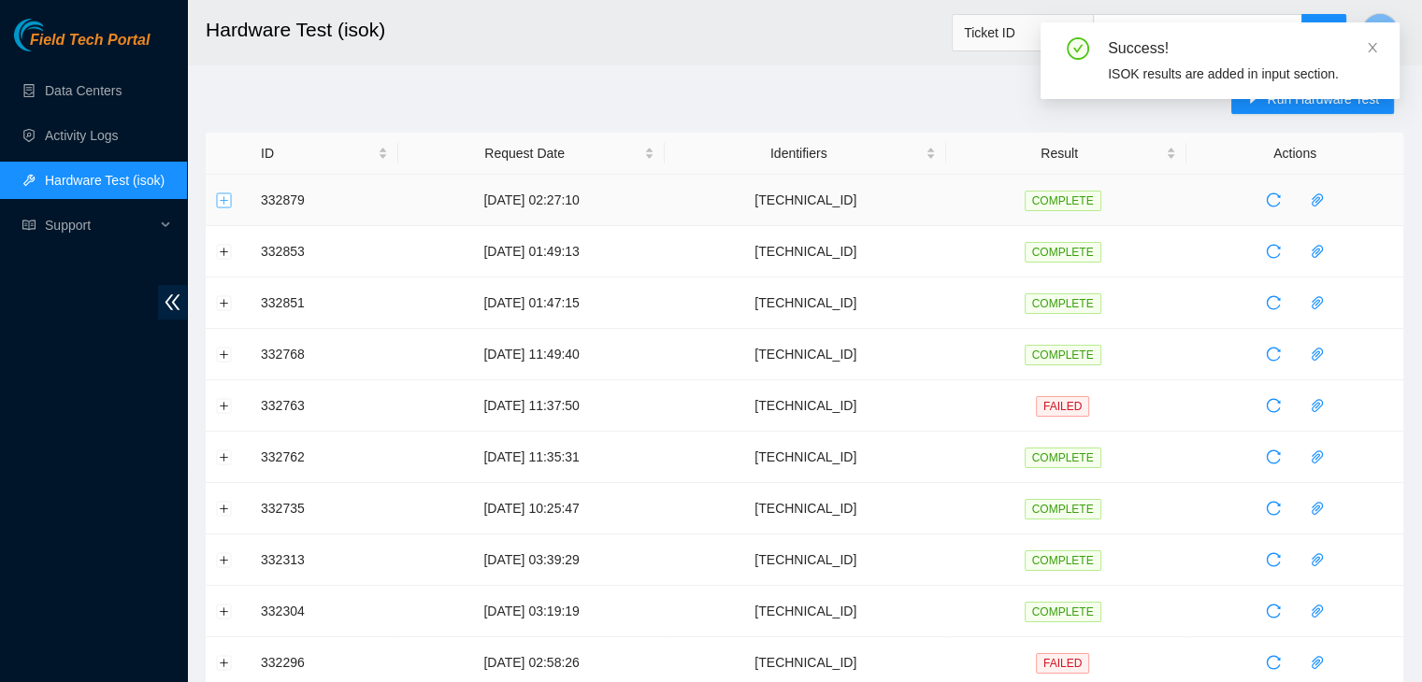
click at [227, 196] on button "Expand row" at bounding box center [224, 200] width 15 height 15
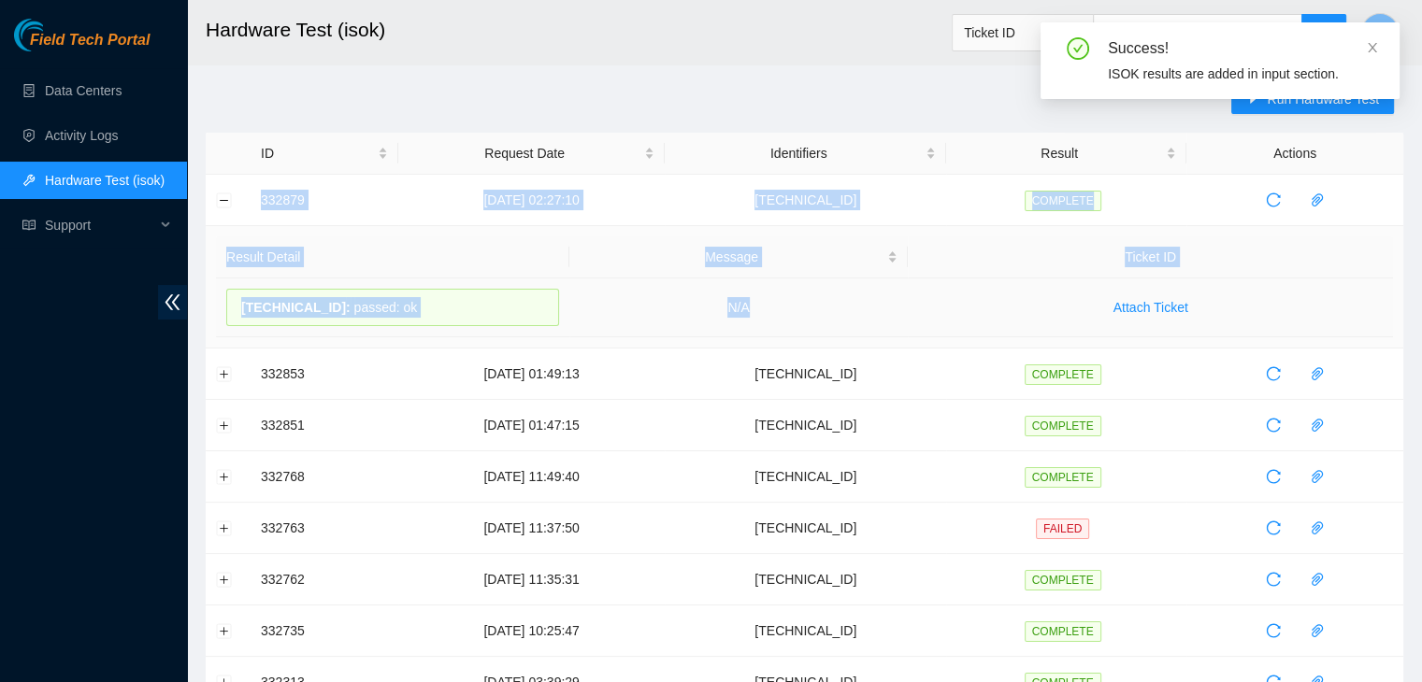
drag, startPoint x: 247, startPoint y: 197, endPoint x: 816, endPoint y: 290, distance: 576.7
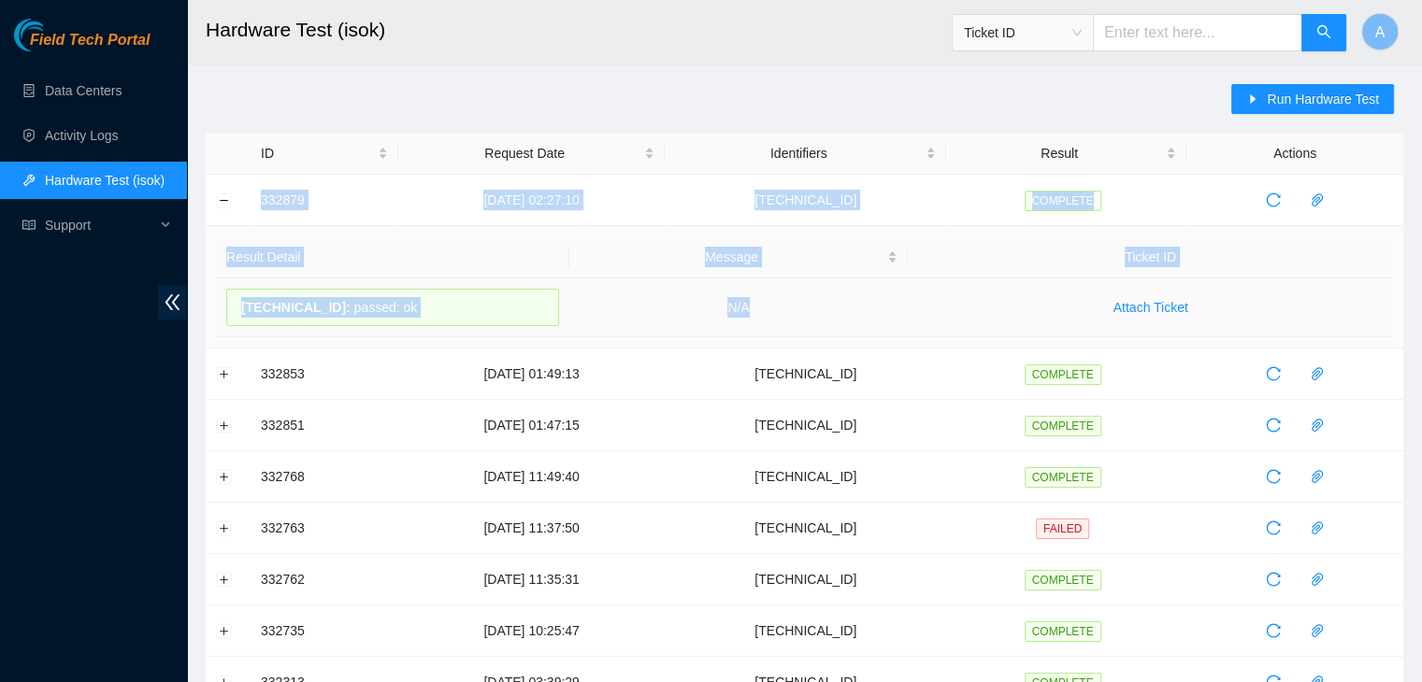
copy tbody "332879 05-09-2025 02:27:10 23.207.199.176 COMPLETE Result Detail Message Ticket…"
click at [816, 290] on td "N/A" at bounding box center [738, 308] width 339 height 59
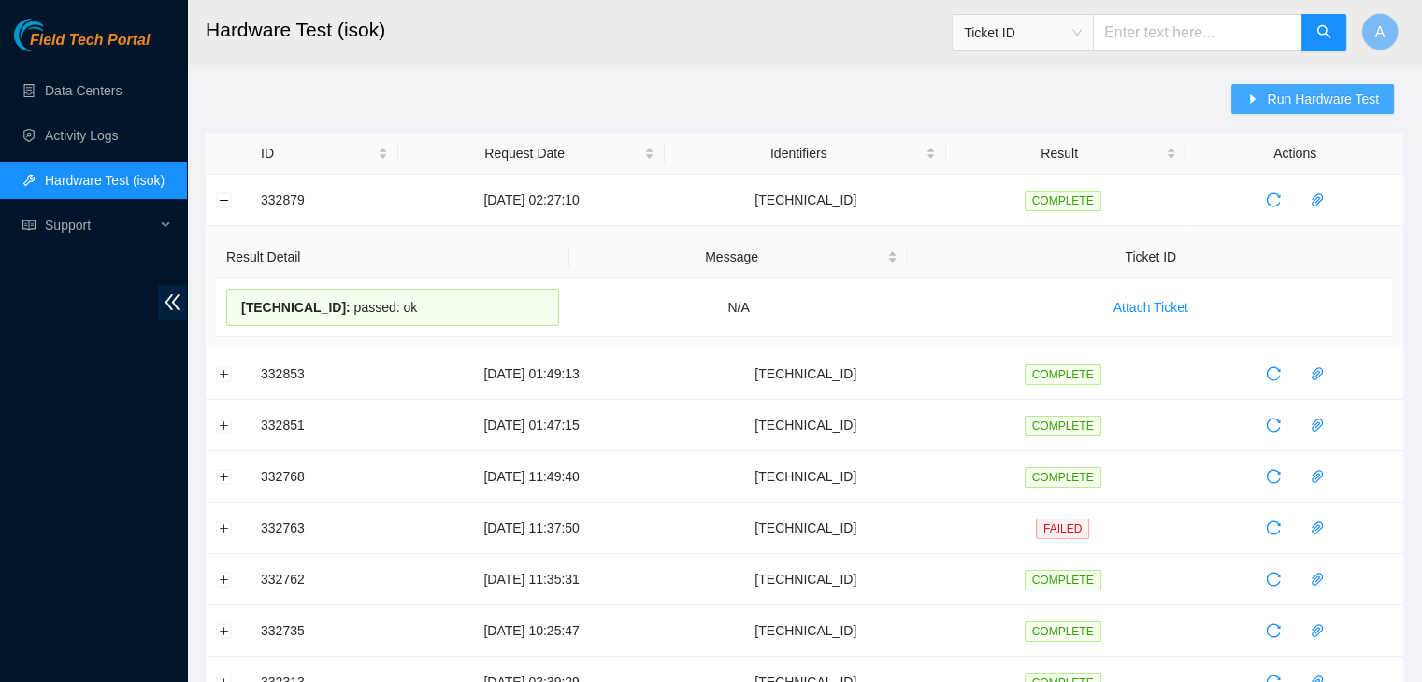
click at [1260, 86] on button "Run Hardware Test" at bounding box center [1312, 99] width 163 height 30
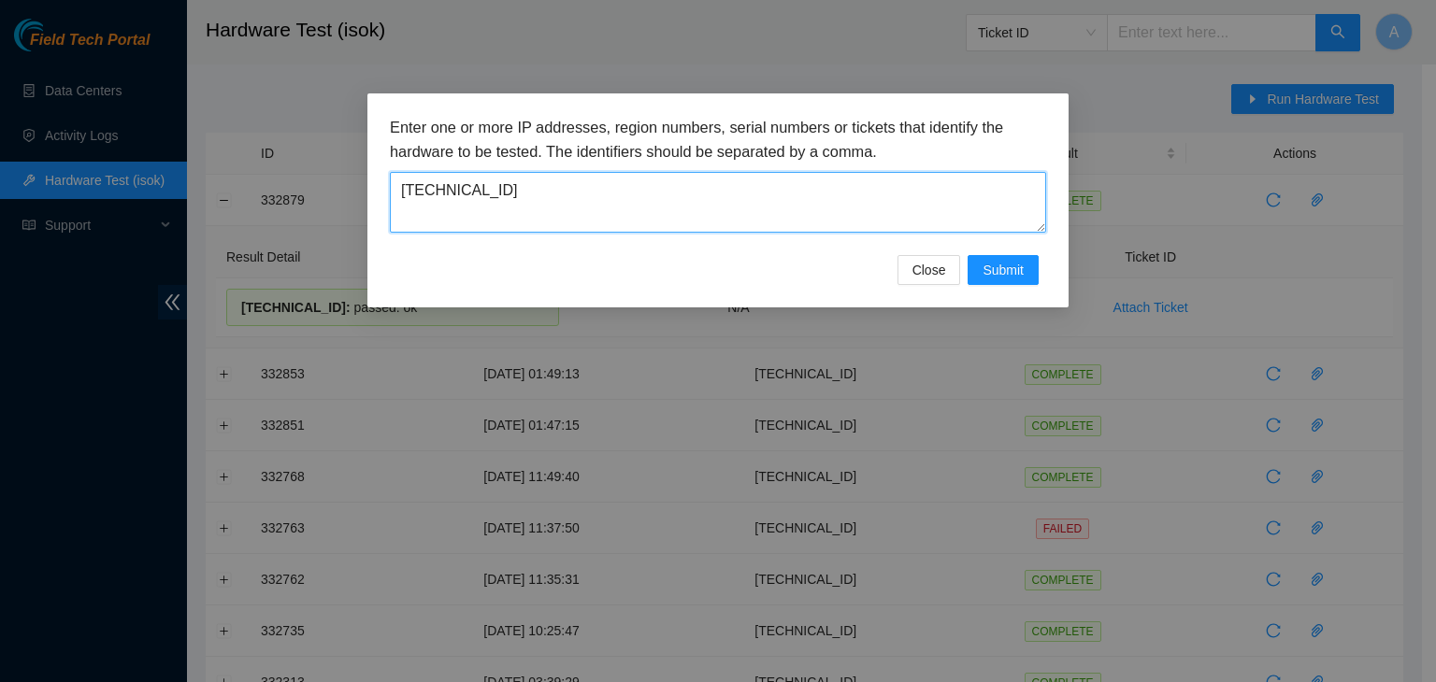
click at [838, 204] on textarea "23.207.199.176" at bounding box center [718, 202] width 656 height 61
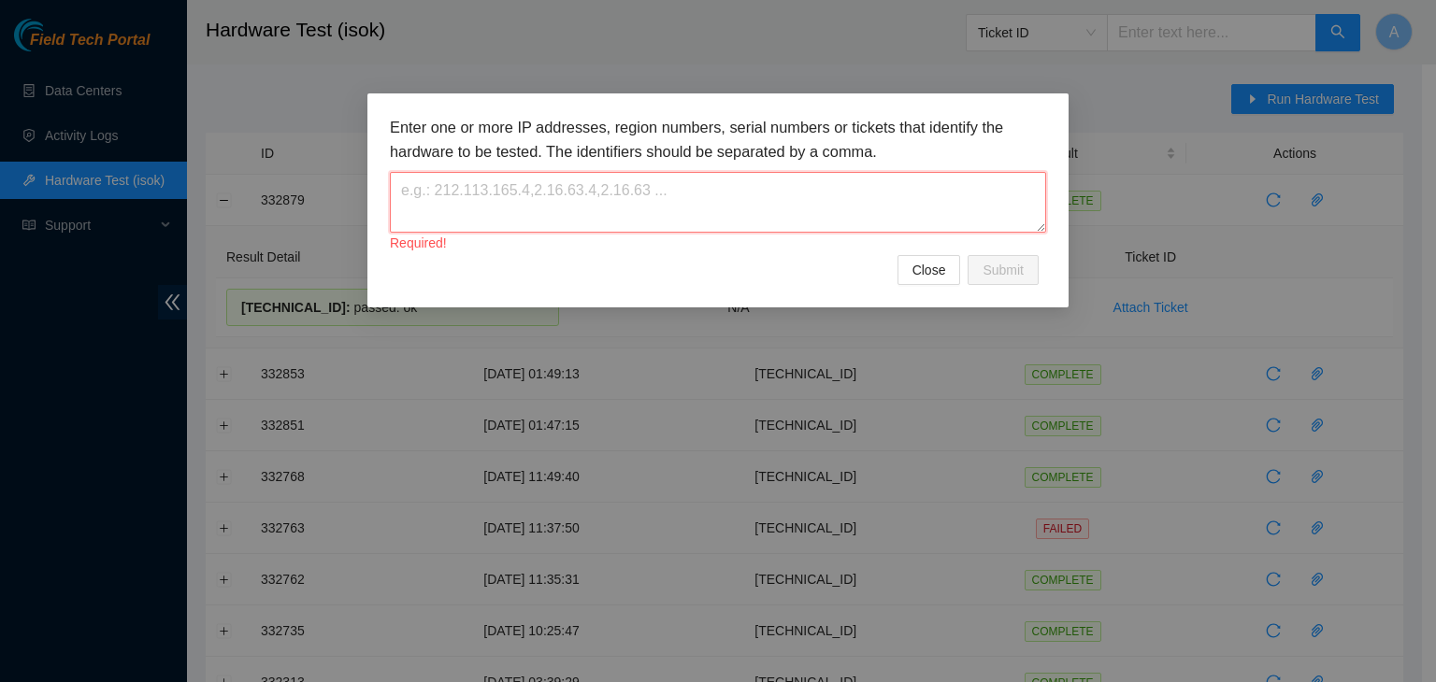
paste textarea "23.207.199.178"
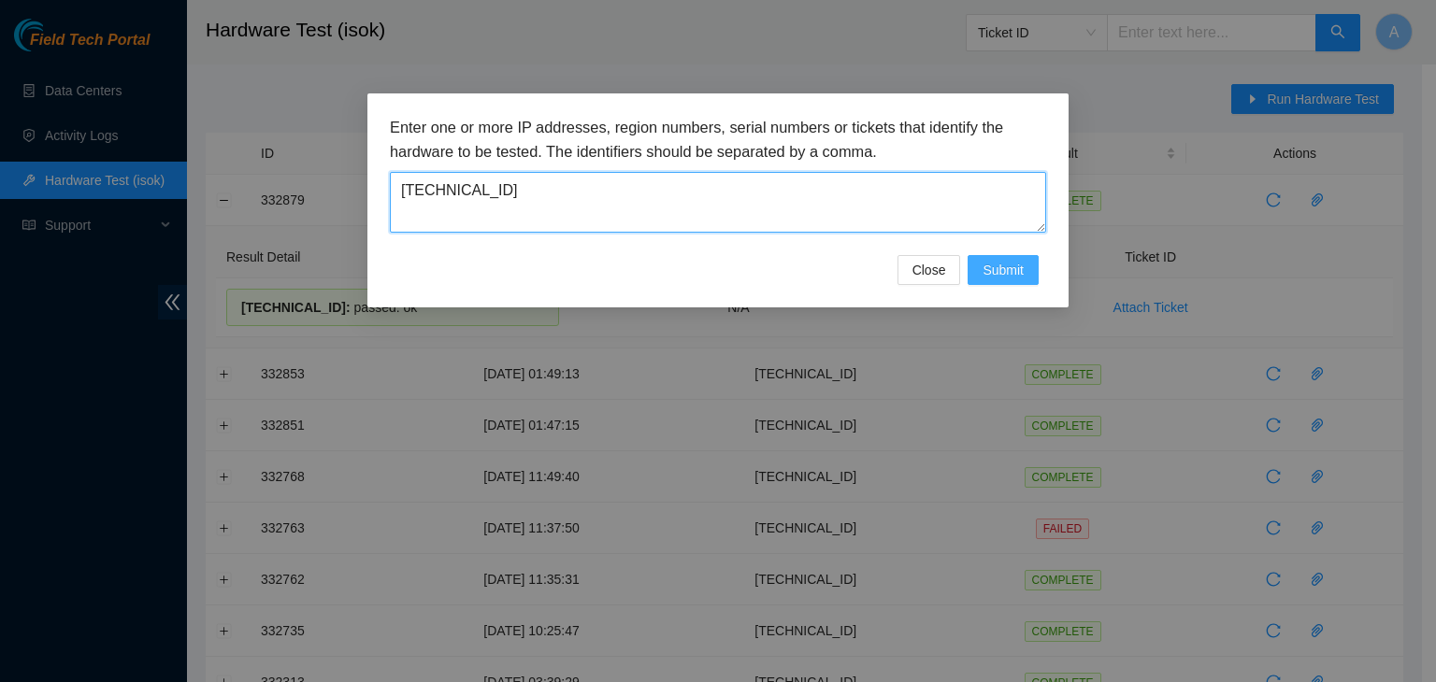
type textarea "23.207.199.178"
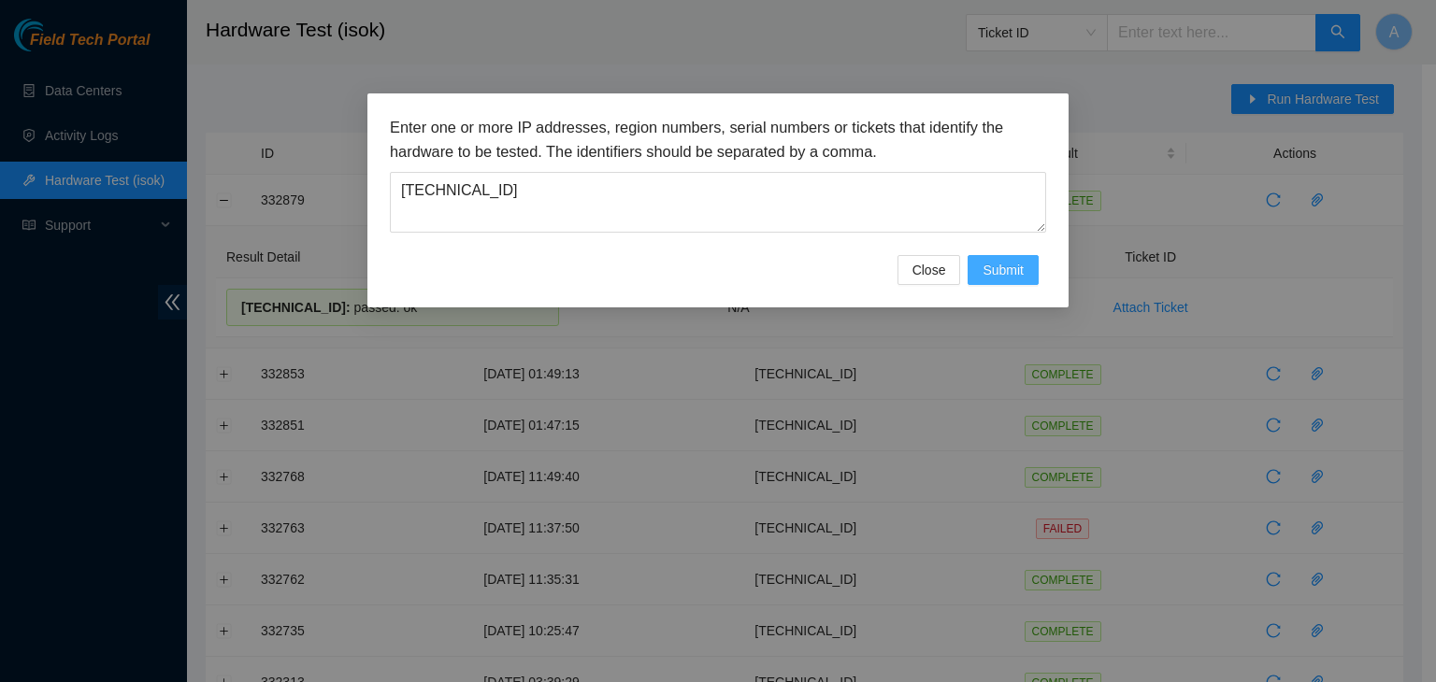
click at [1000, 266] on span "Submit" at bounding box center [1002, 270] width 41 height 21
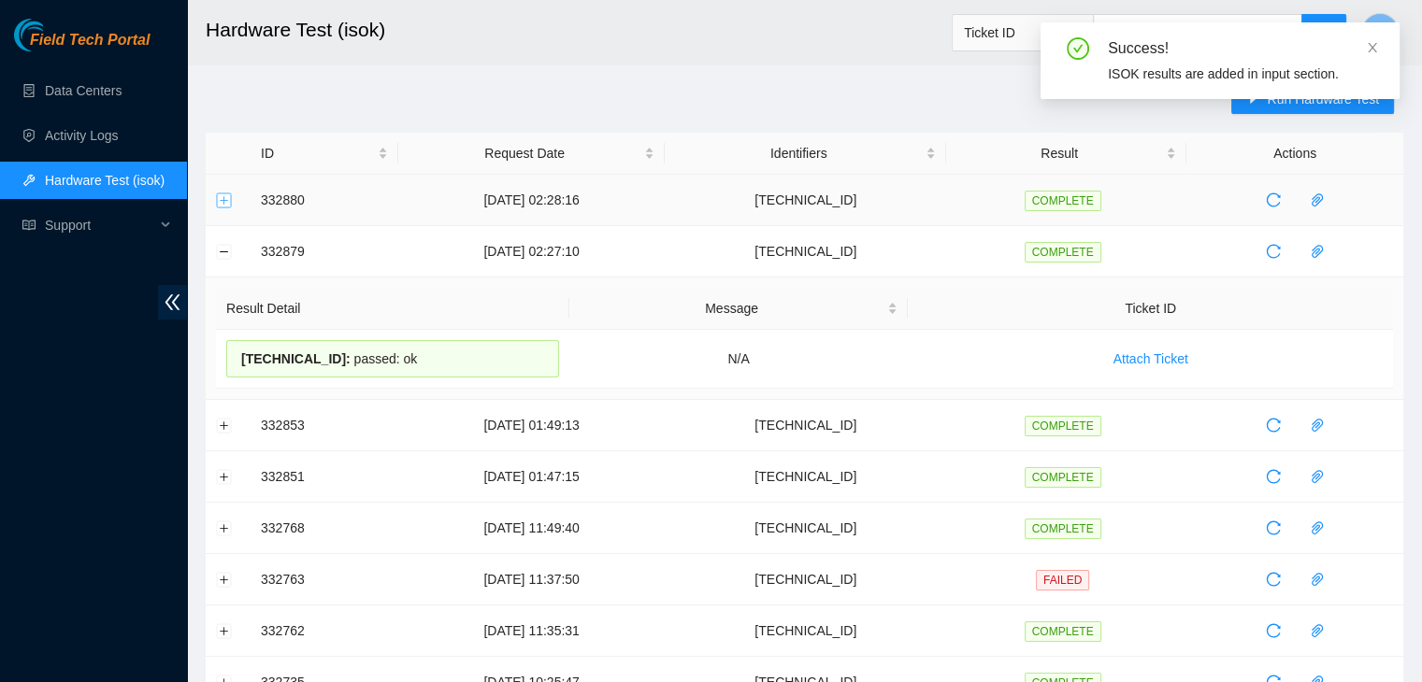
click at [231, 200] on button "Expand row" at bounding box center [224, 200] width 15 height 15
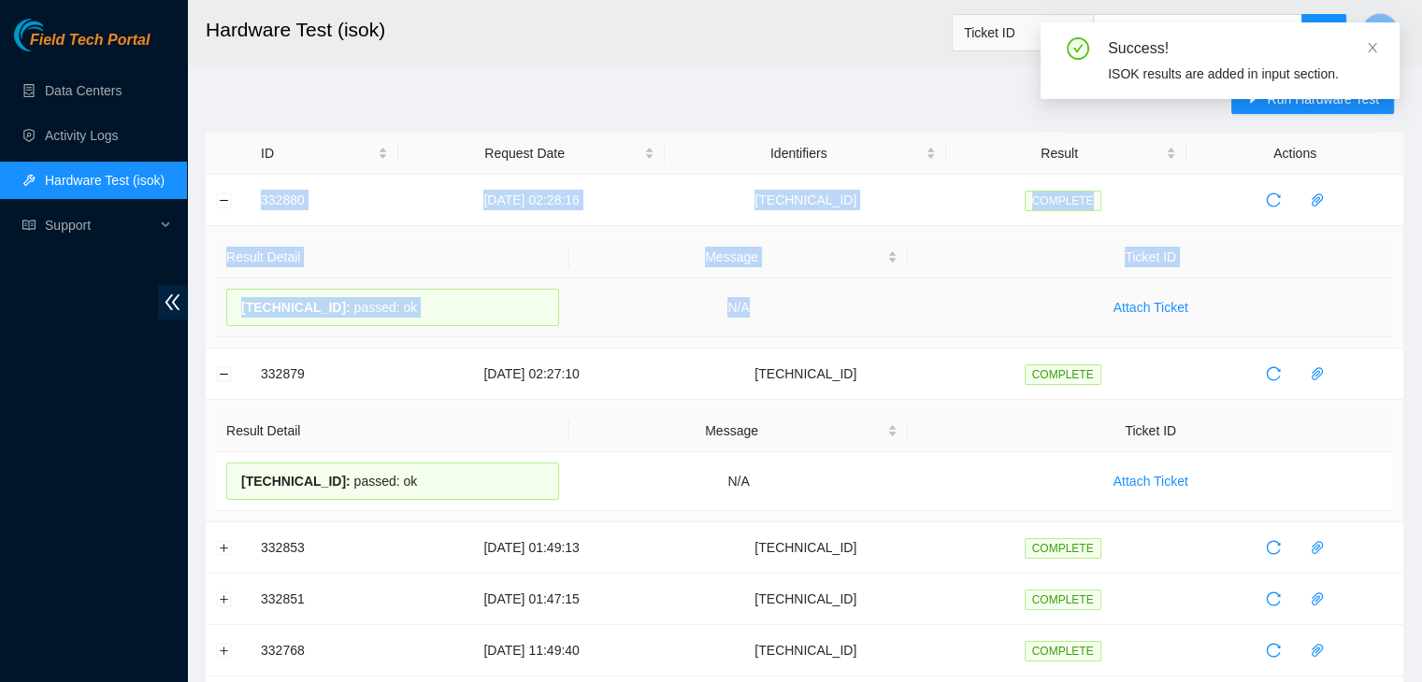
drag, startPoint x: 258, startPoint y: 198, endPoint x: 832, endPoint y: 308, distance: 584.3
copy tbody "332880 05-09-2025 02:28:16 23.207.199.178 COMPLETE Result Detail Message Ticket…"
click at [832, 308] on td "N/A" at bounding box center [738, 308] width 339 height 59
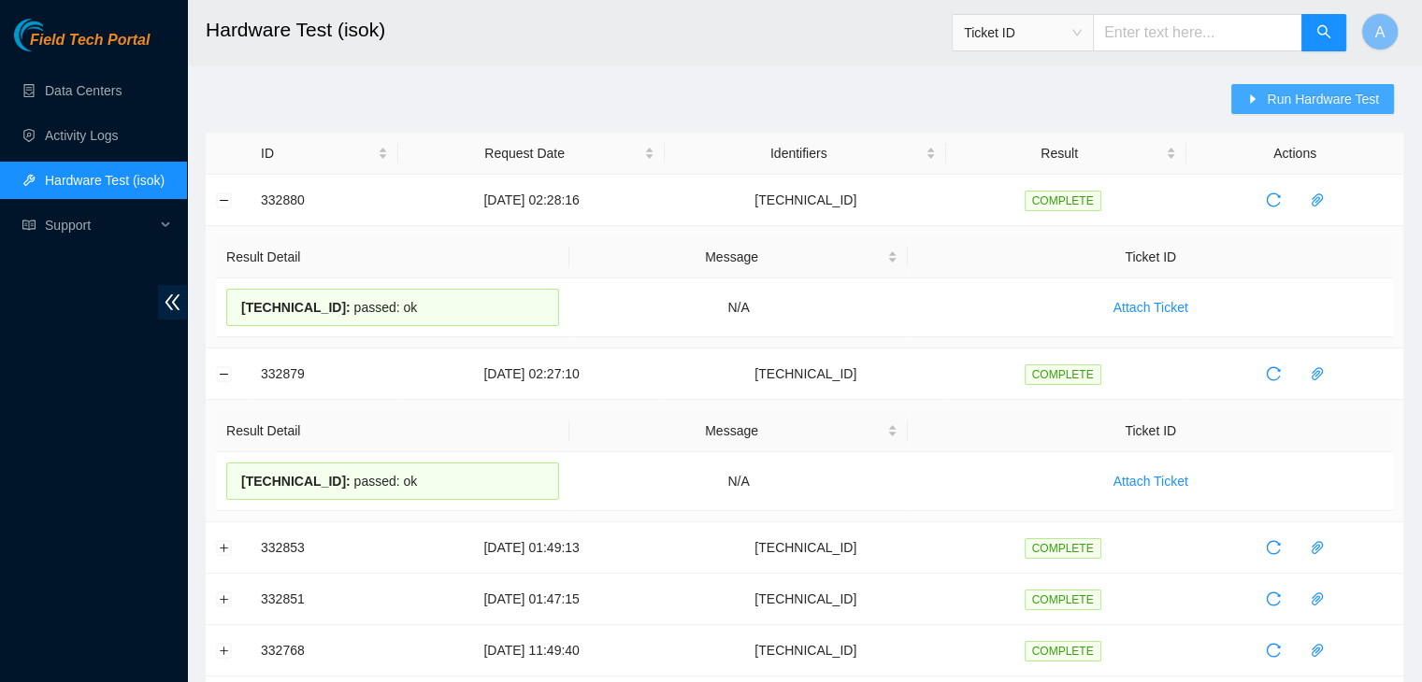
click at [1264, 87] on button "Run Hardware Test" at bounding box center [1312, 99] width 163 height 30
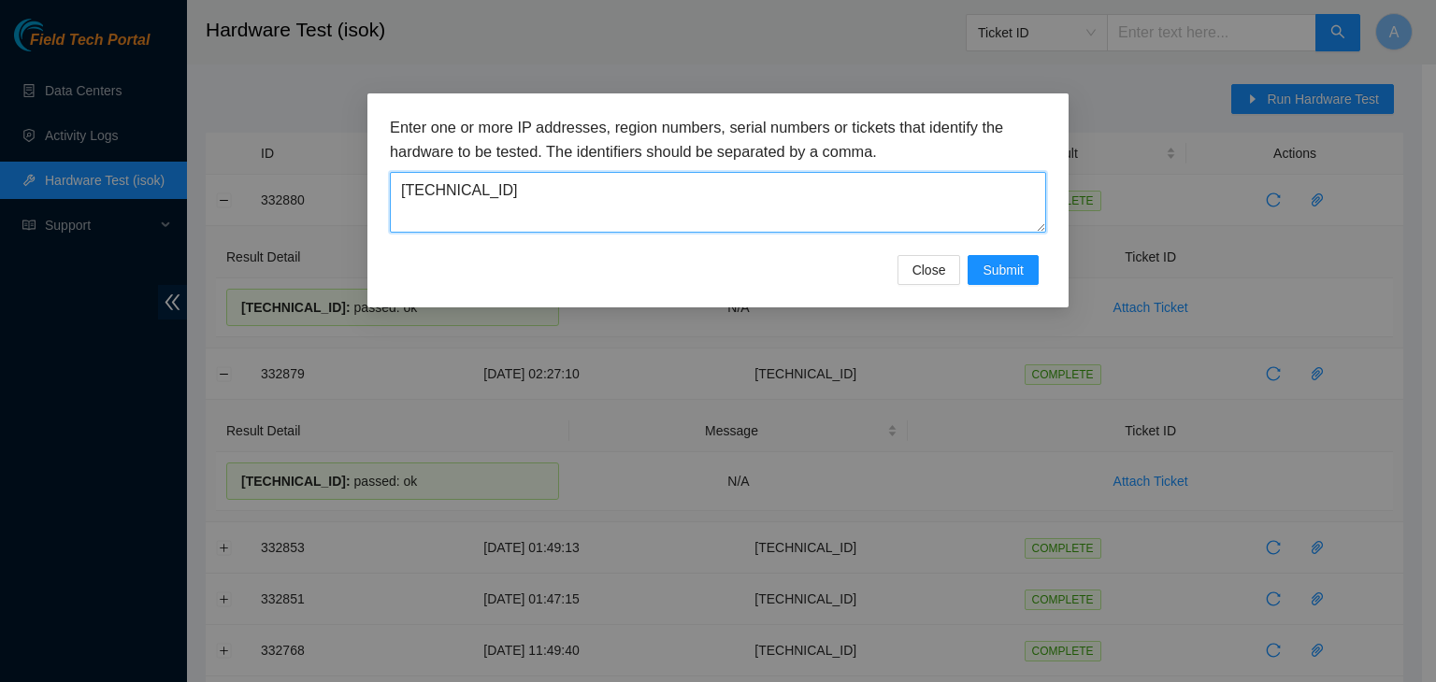
click at [915, 196] on textarea "23.207.199.178" at bounding box center [718, 202] width 656 height 61
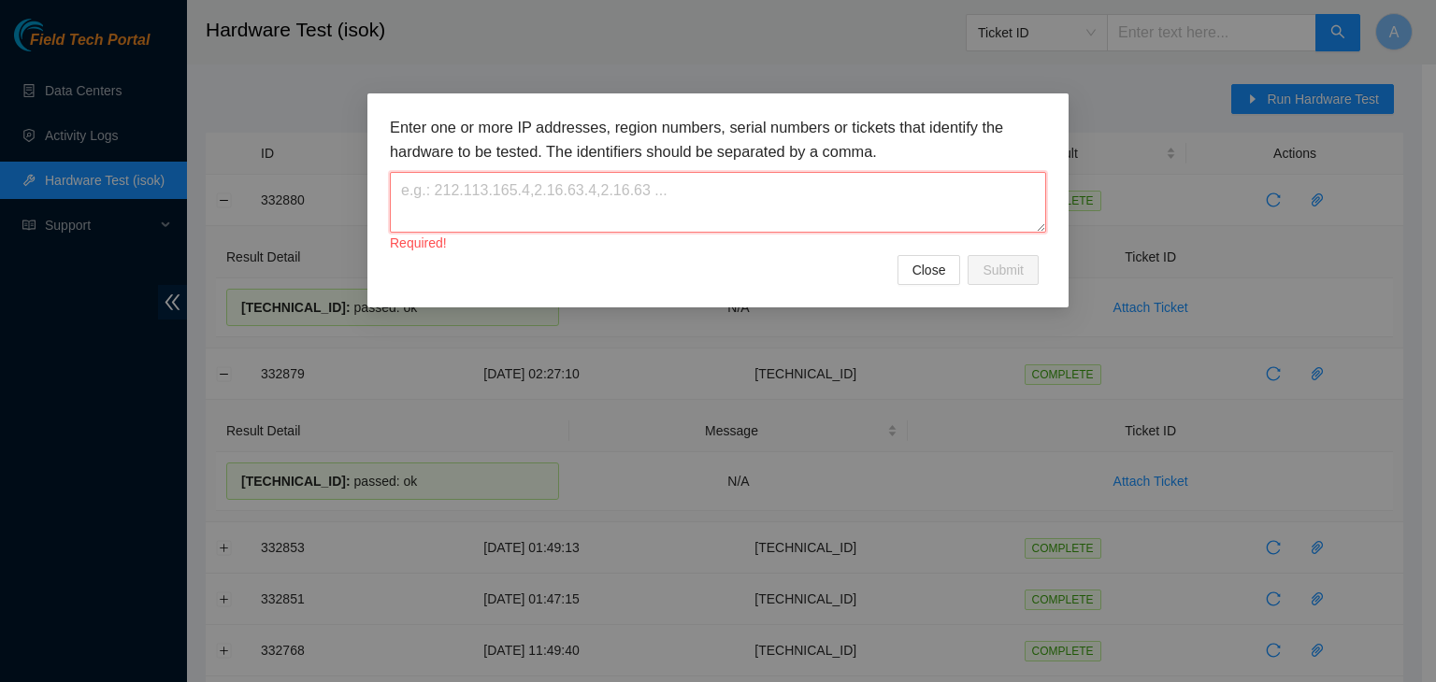
paste textarea "23.207.199.179"
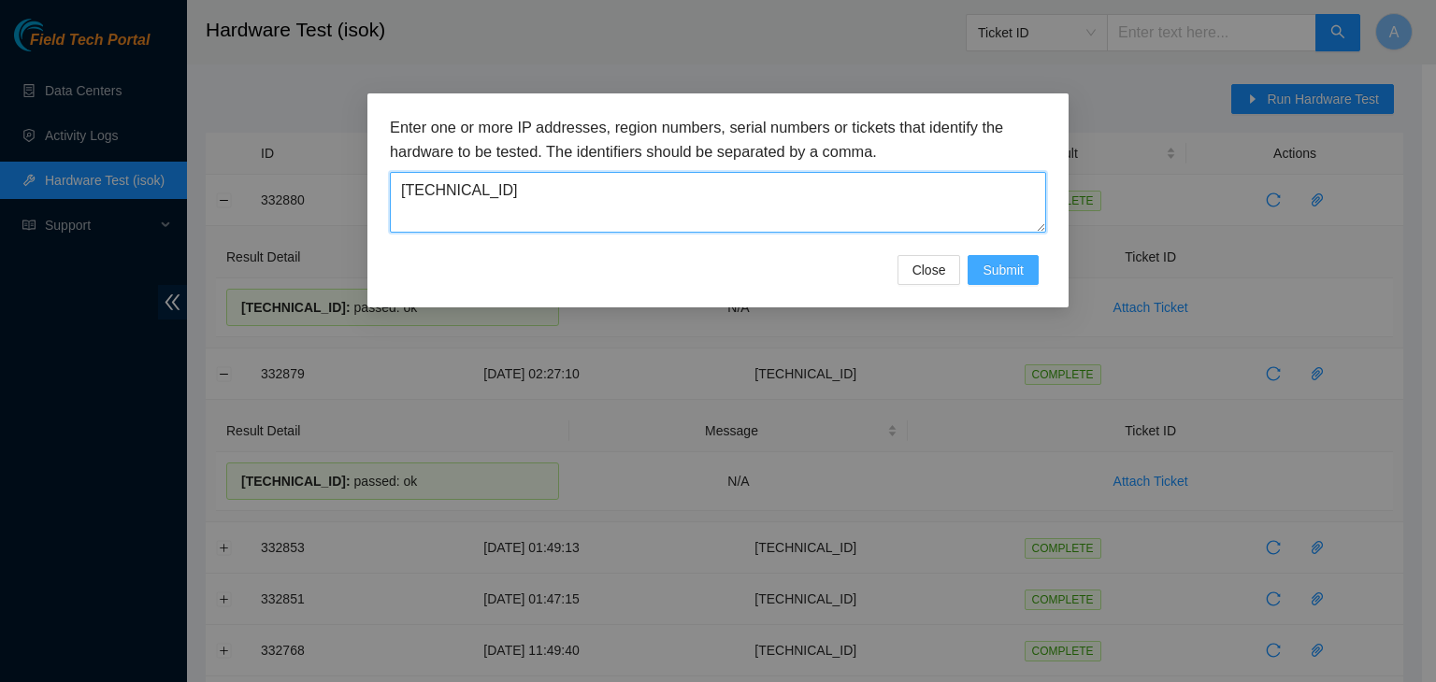
type textarea "23.207.199.179"
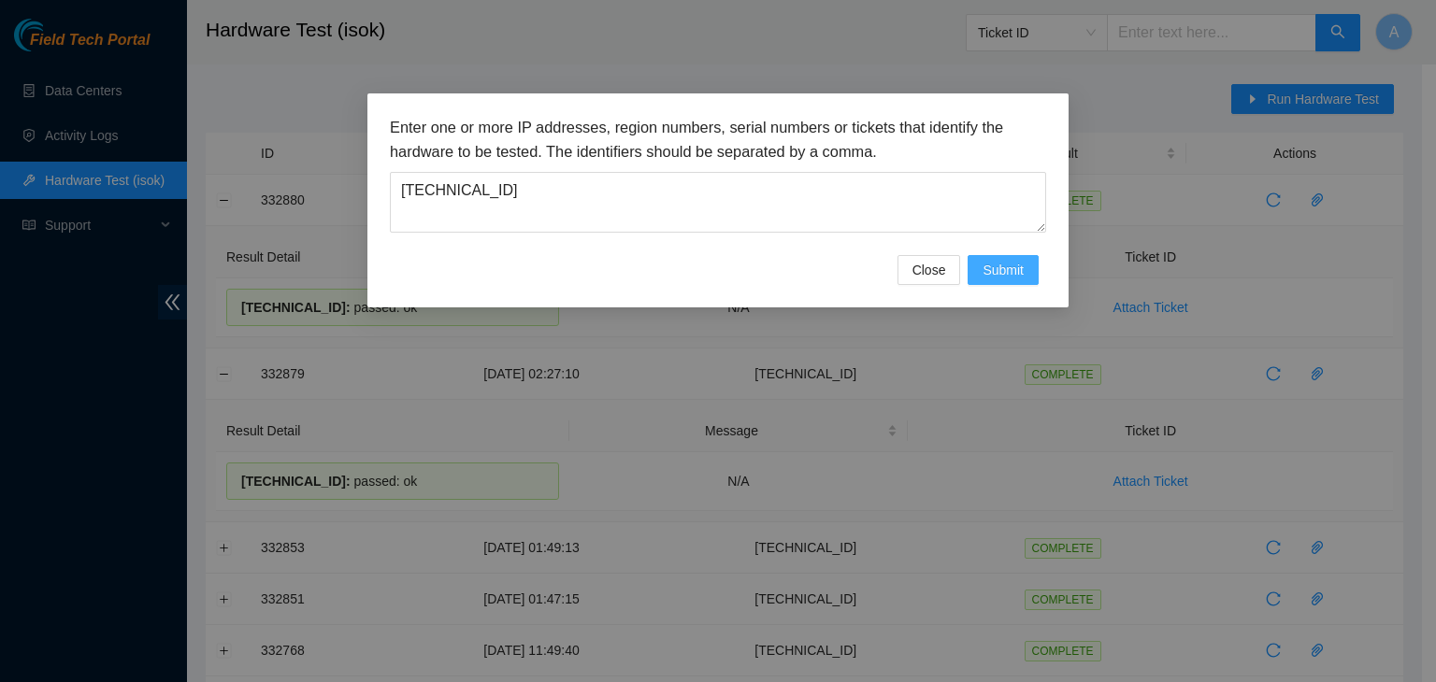
click at [1013, 271] on span "Submit" at bounding box center [1002, 270] width 41 height 21
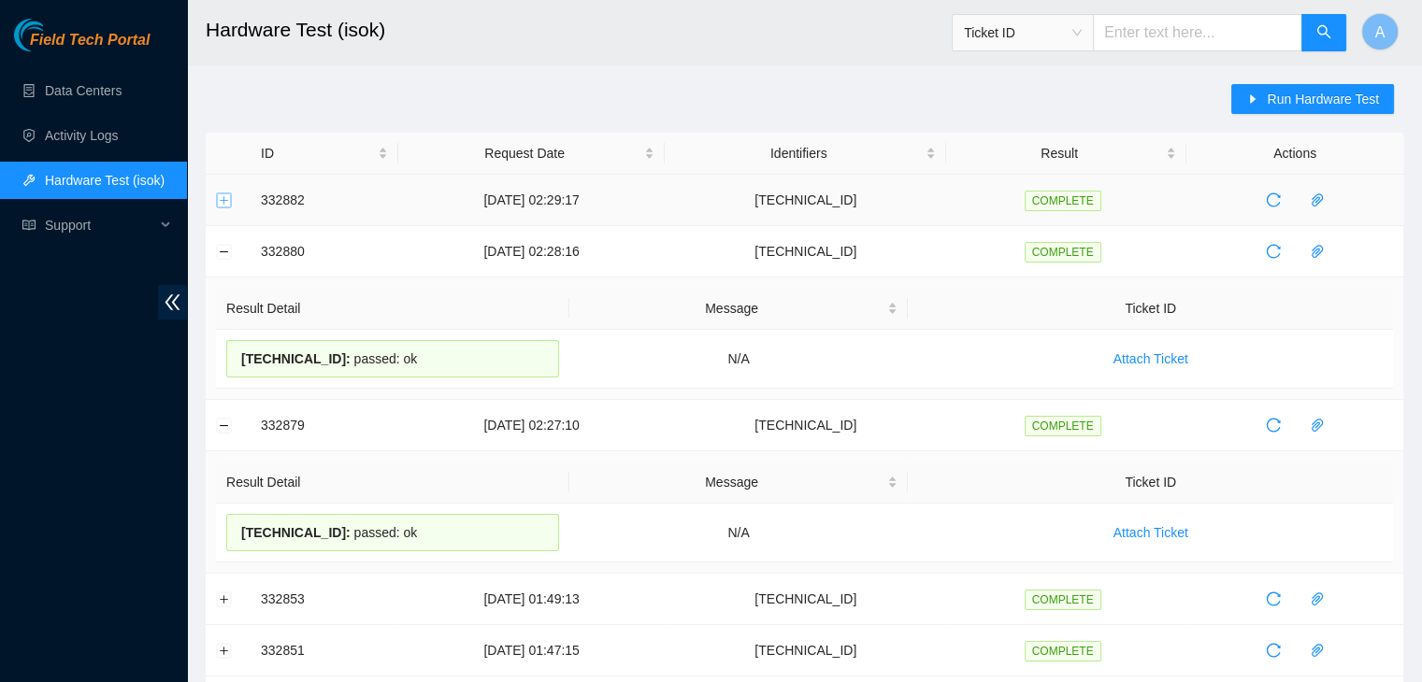
click at [217, 202] on button "Expand row" at bounding box center [224, 200] width 15 height 15
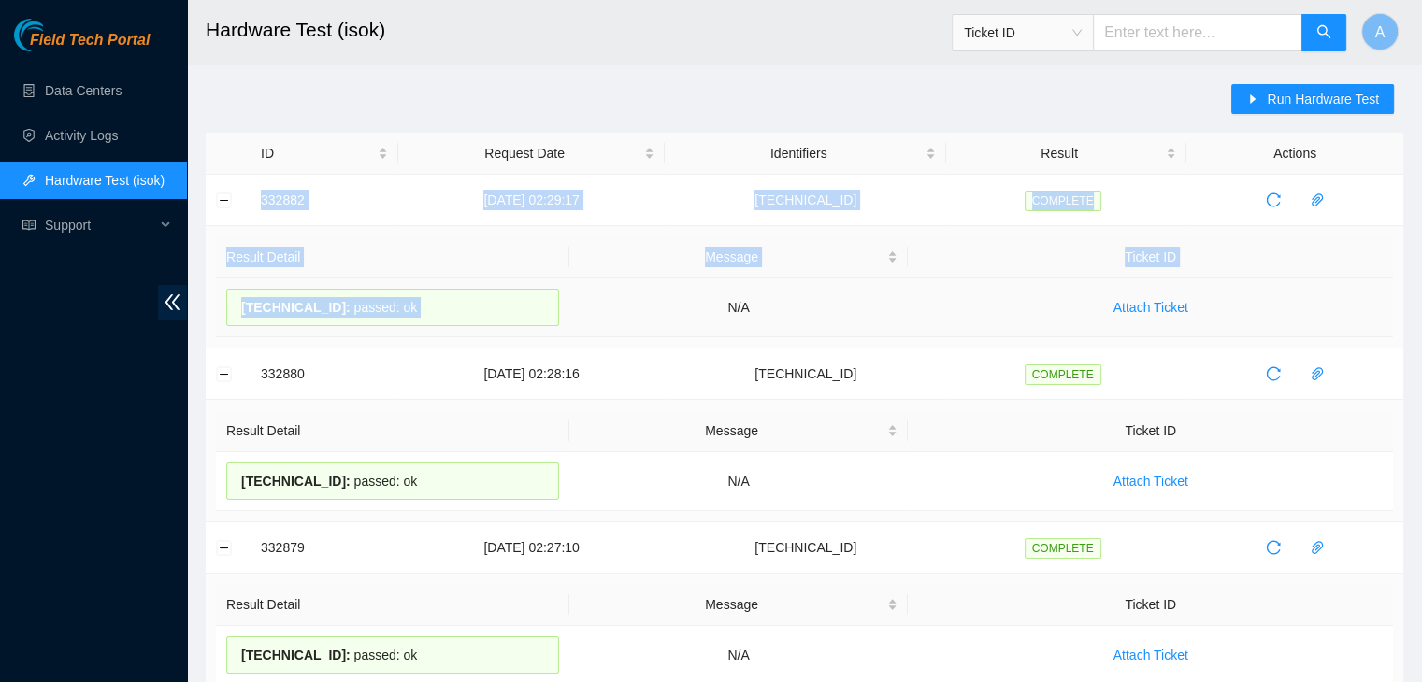
drag, startPoint x: 250, startPoint y: 197, endPoint x: 666, endPoint y: 295, distance: 428.3
click at [666, 295] on td "N/A" at bounding box center [738, 308] width 339 height 59
drag, startPoint x: 781, startPoint y: 304, endPoint x: 214, endPoint y: 187, distance: 579.3
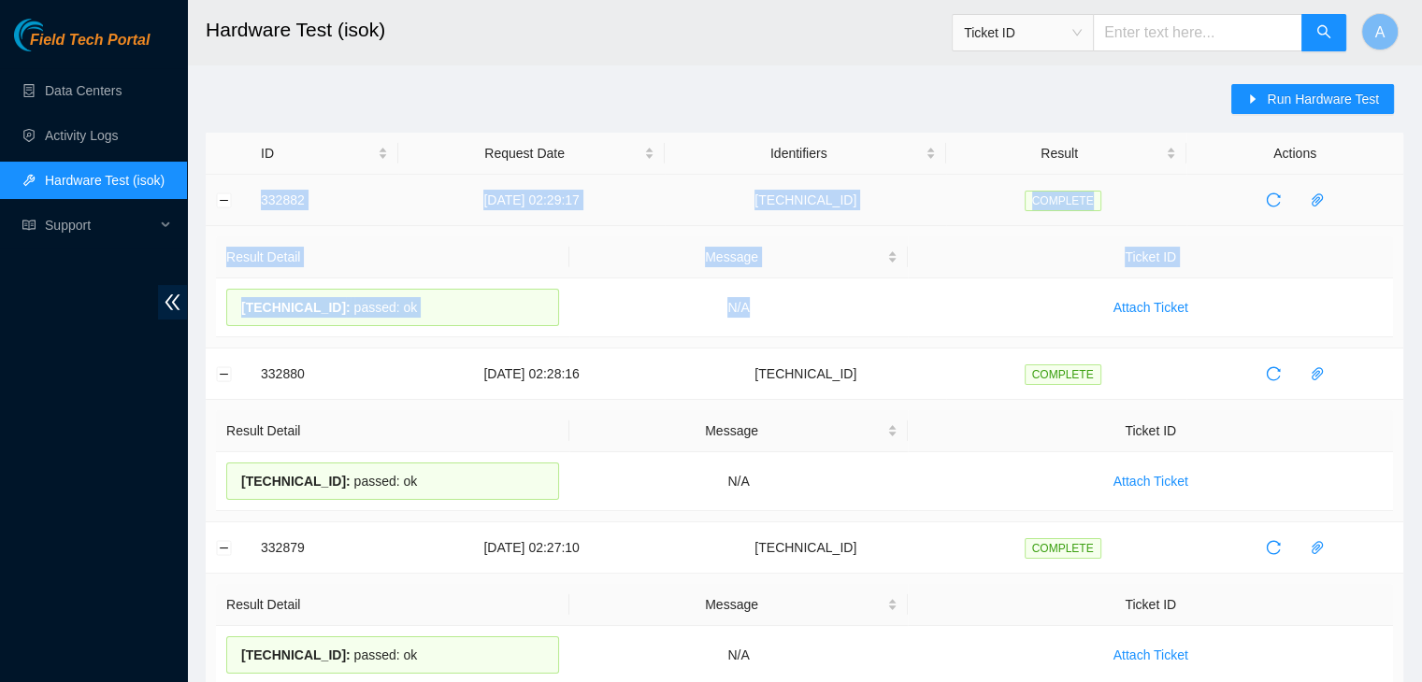
copy tbody "332882 05-09-2025 02:29:17 23.207.199.179 COMPLETE Result Detail Message Ticket…"
click at [298, 193] on td "332882" at bounding box center [325, 200] width 148 height 51
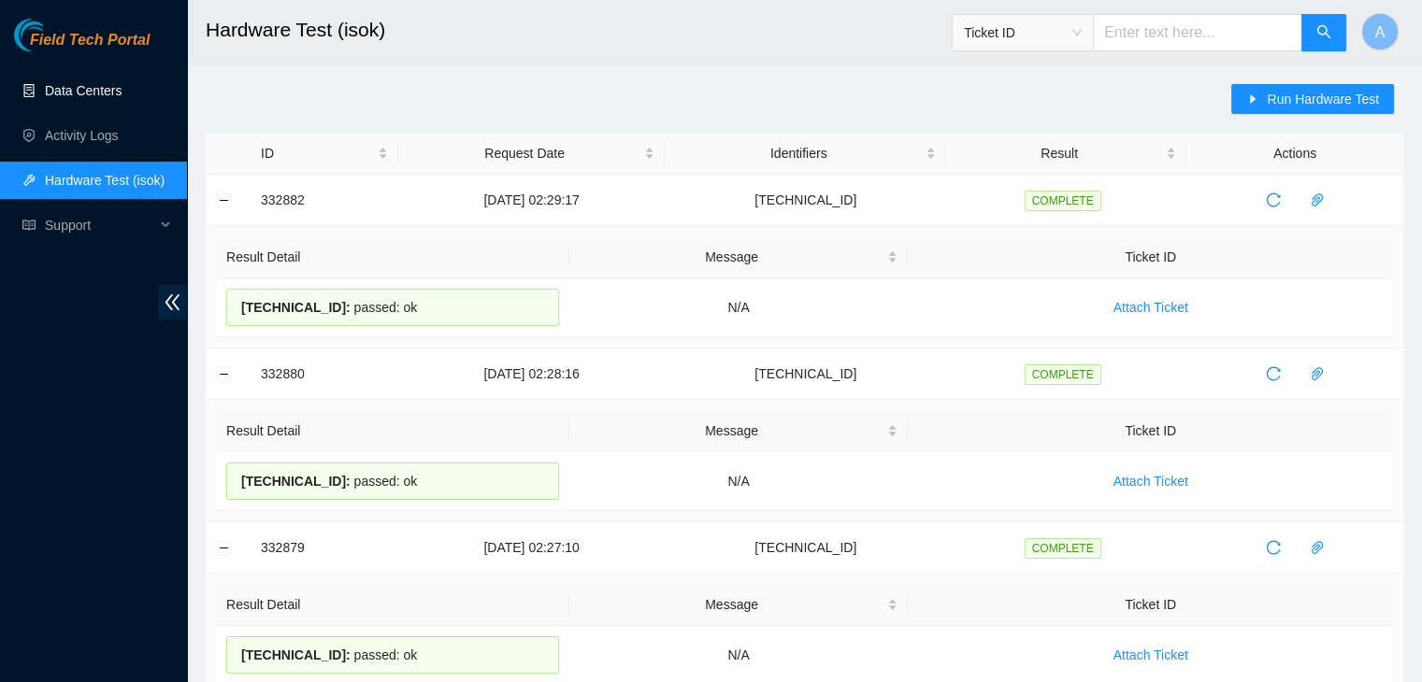
click at [122, 94] on link "Data Centers" at bounding box center [83, 90] width 77 height 15
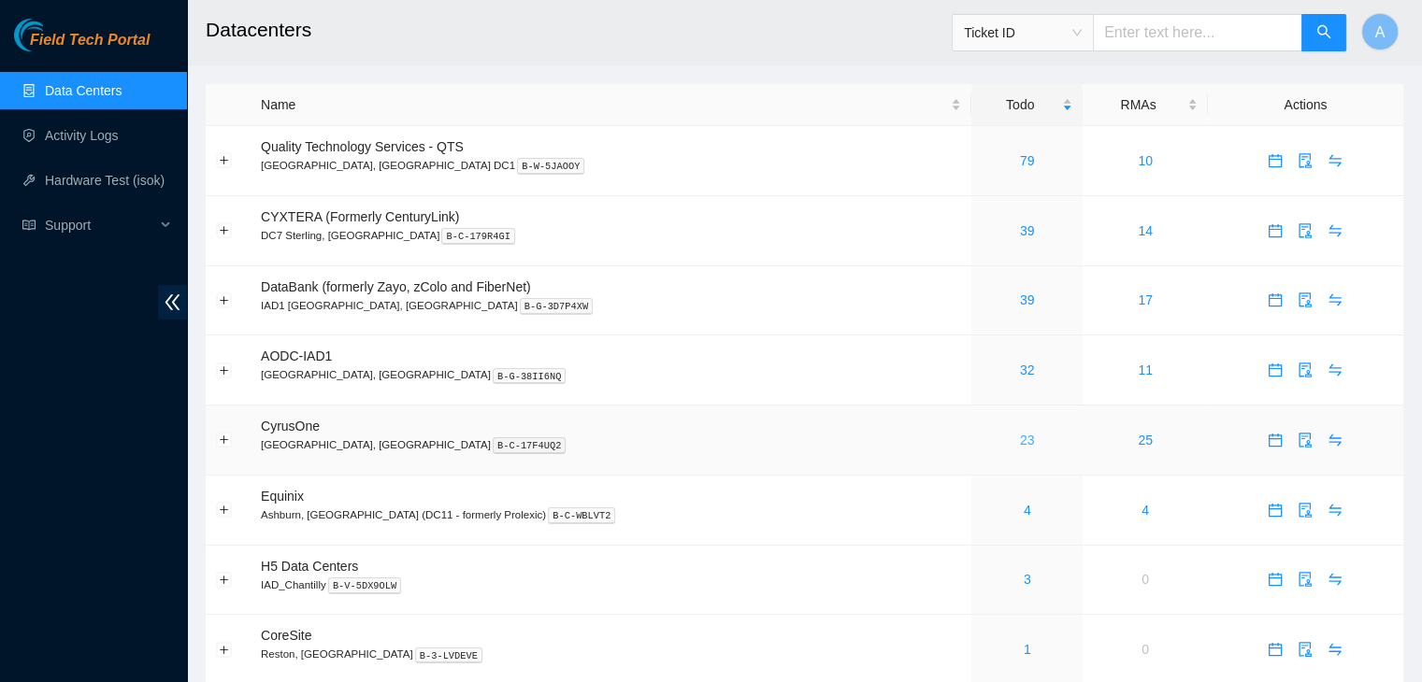
click at [1020, 440] on link "23" at bounding box center [1027, 440] width 15 height 15
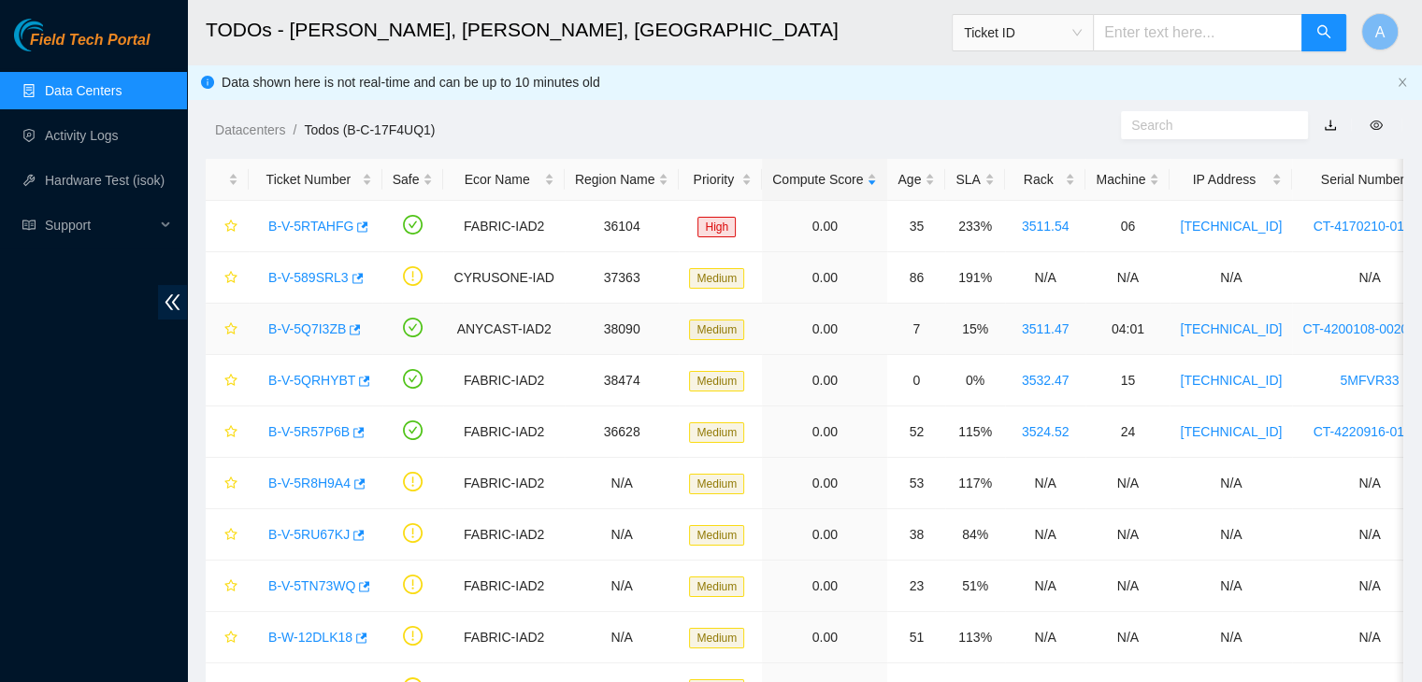
click at [319, 327] on link "B-V-5Q7I3ZB" at bounding box center [307, 329] width 78 height 15
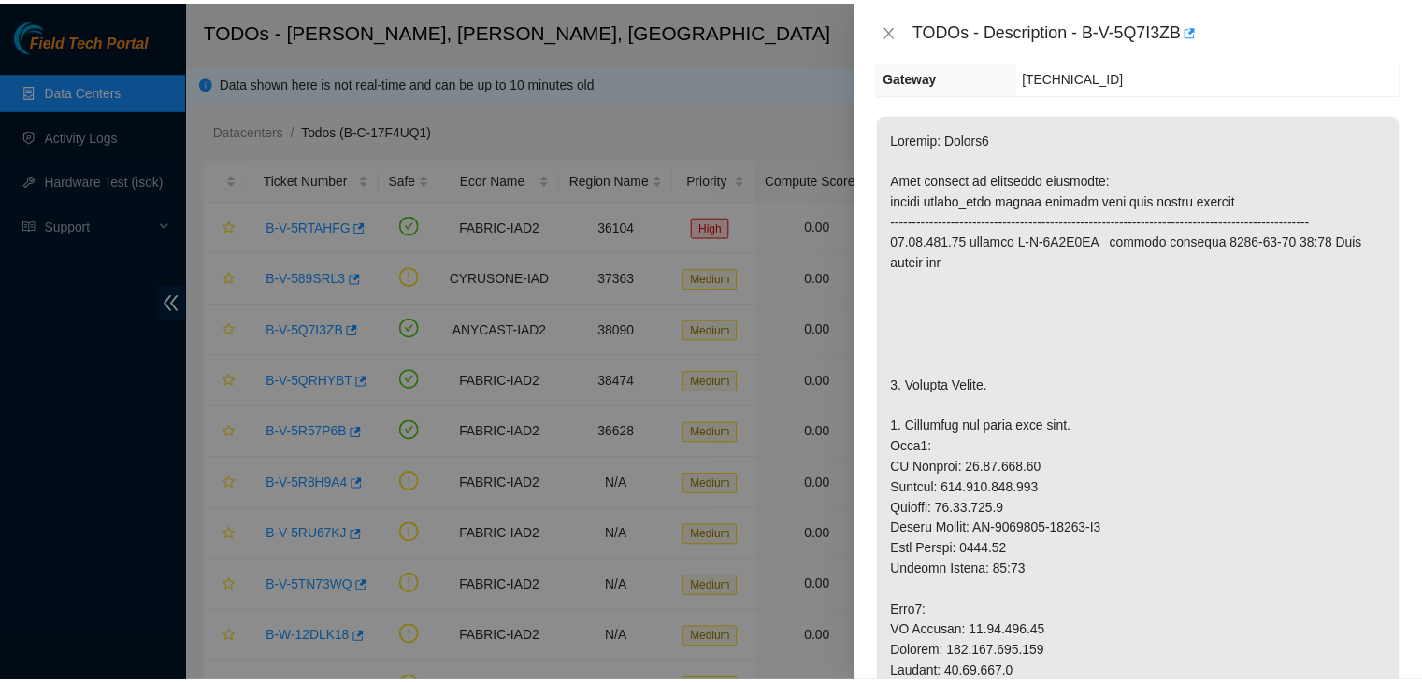
scroll to position [398, 0]
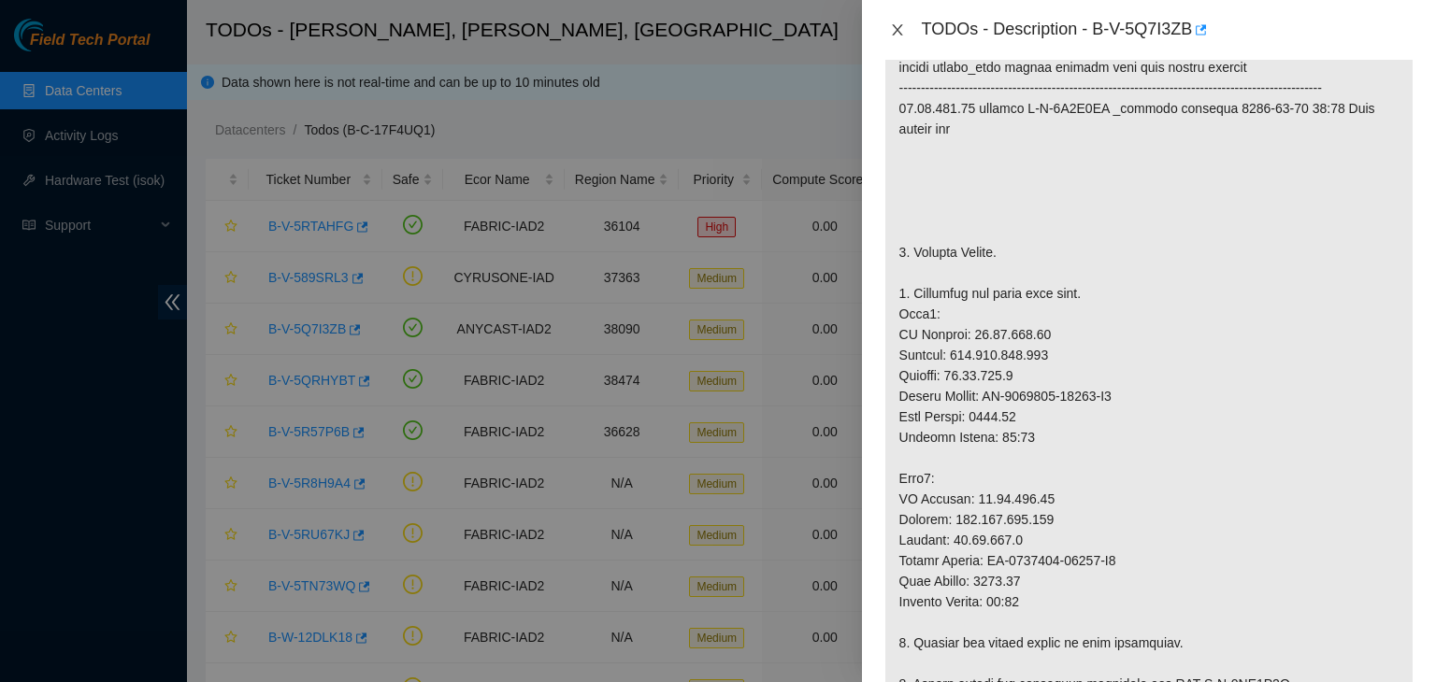
click at [897, 33] on icon "close" at bounding box center [897, 29] width 15 height 15
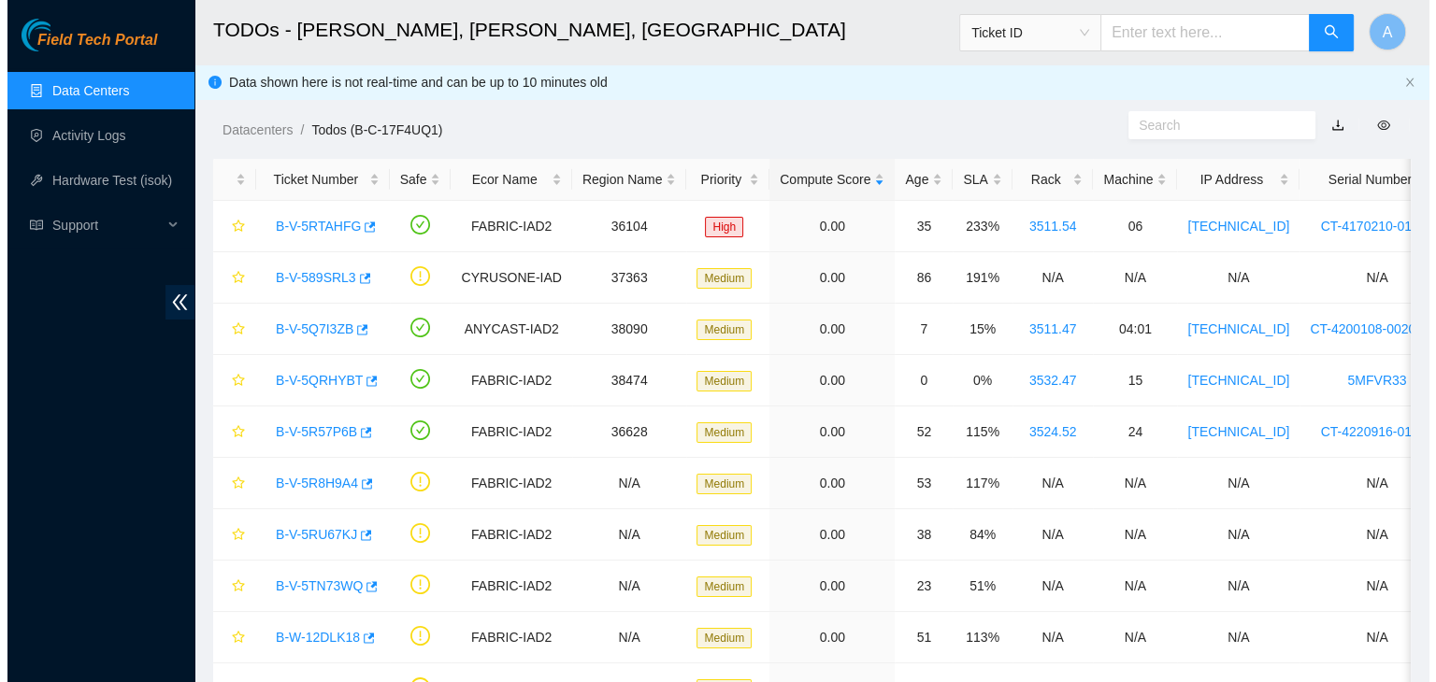
scroll to position [426, 0]
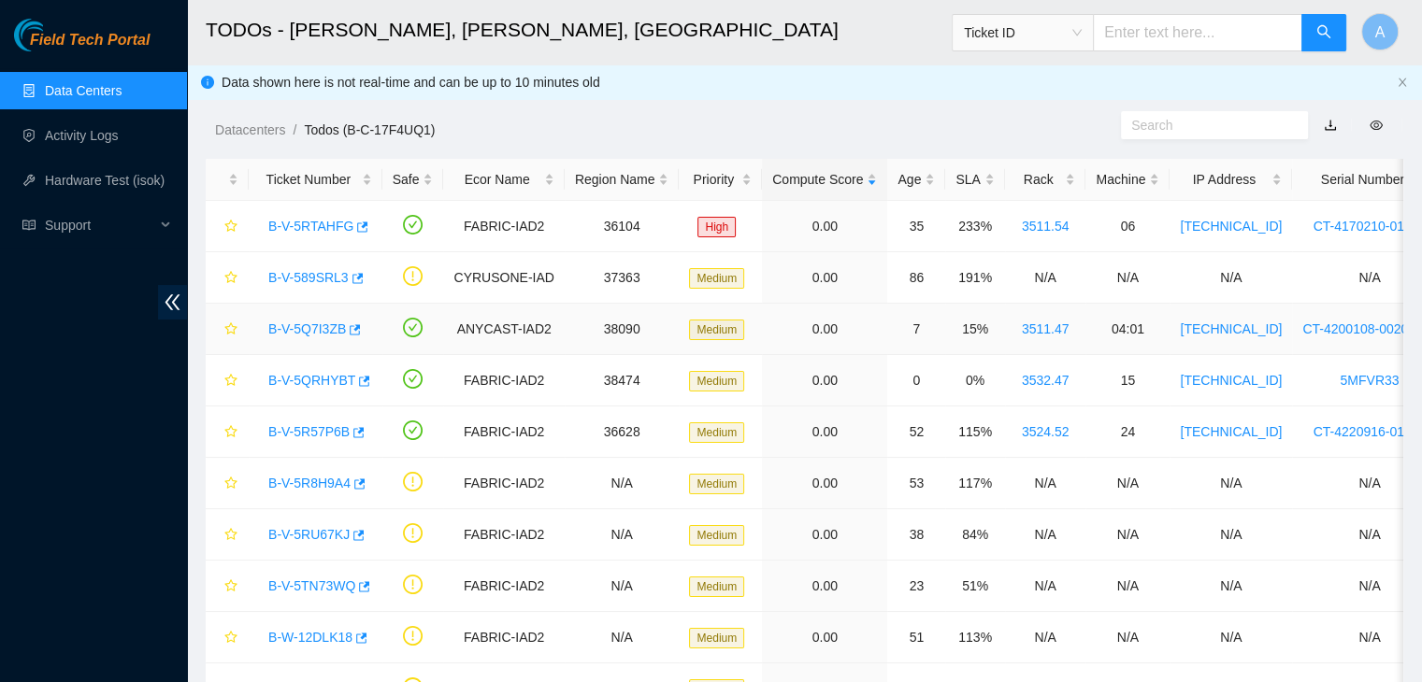
click at [315, 325] on link "B-V-5Q7I3ZB" at bounding box center [307, 329] width 78 height 15
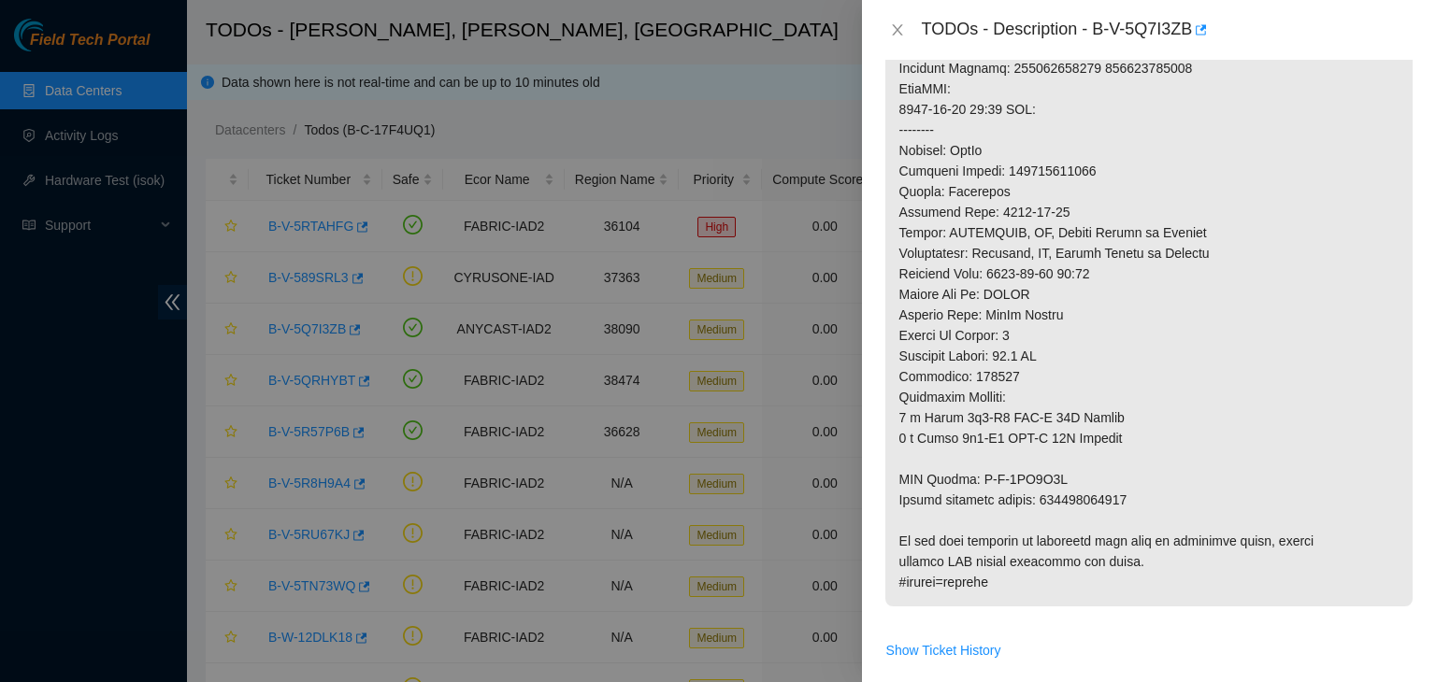
scroll to position [1406, 0]
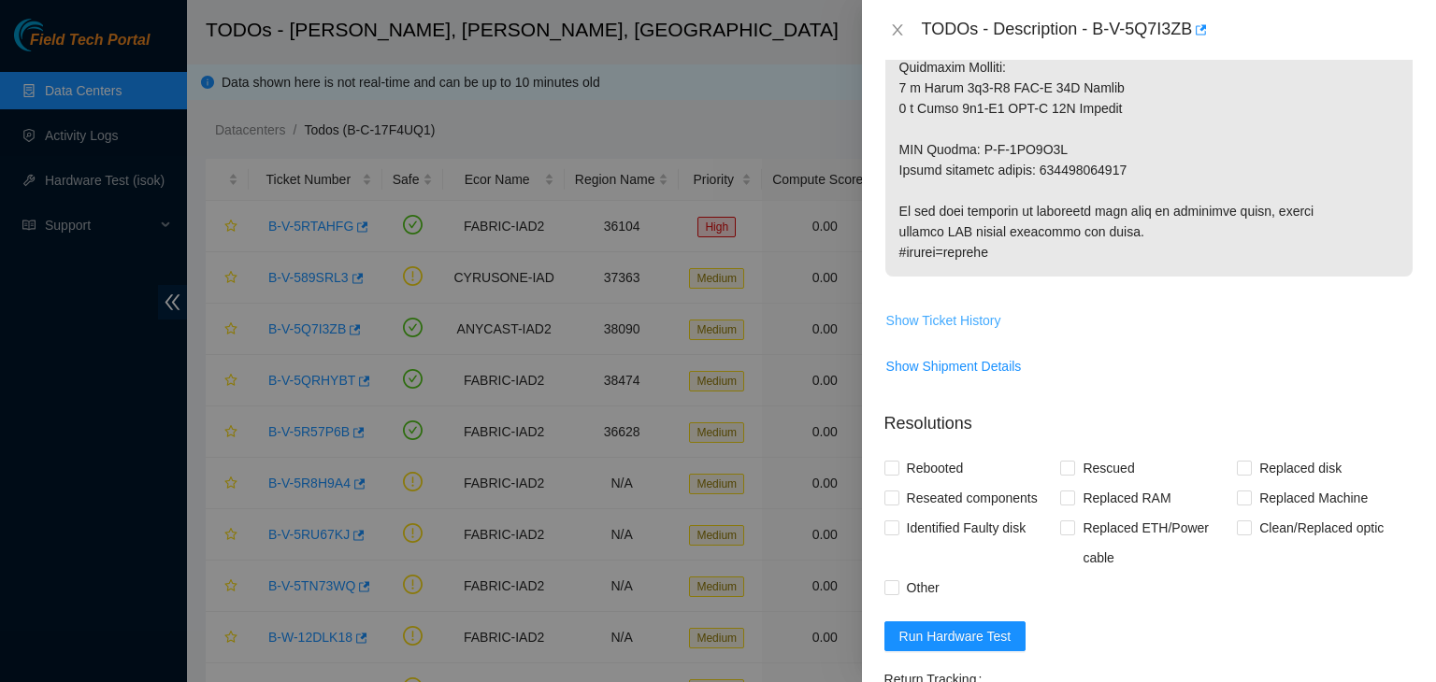
click at [972, 336] on button "Show Ticket History" at bounding box center [943, 321] width 117 height 30
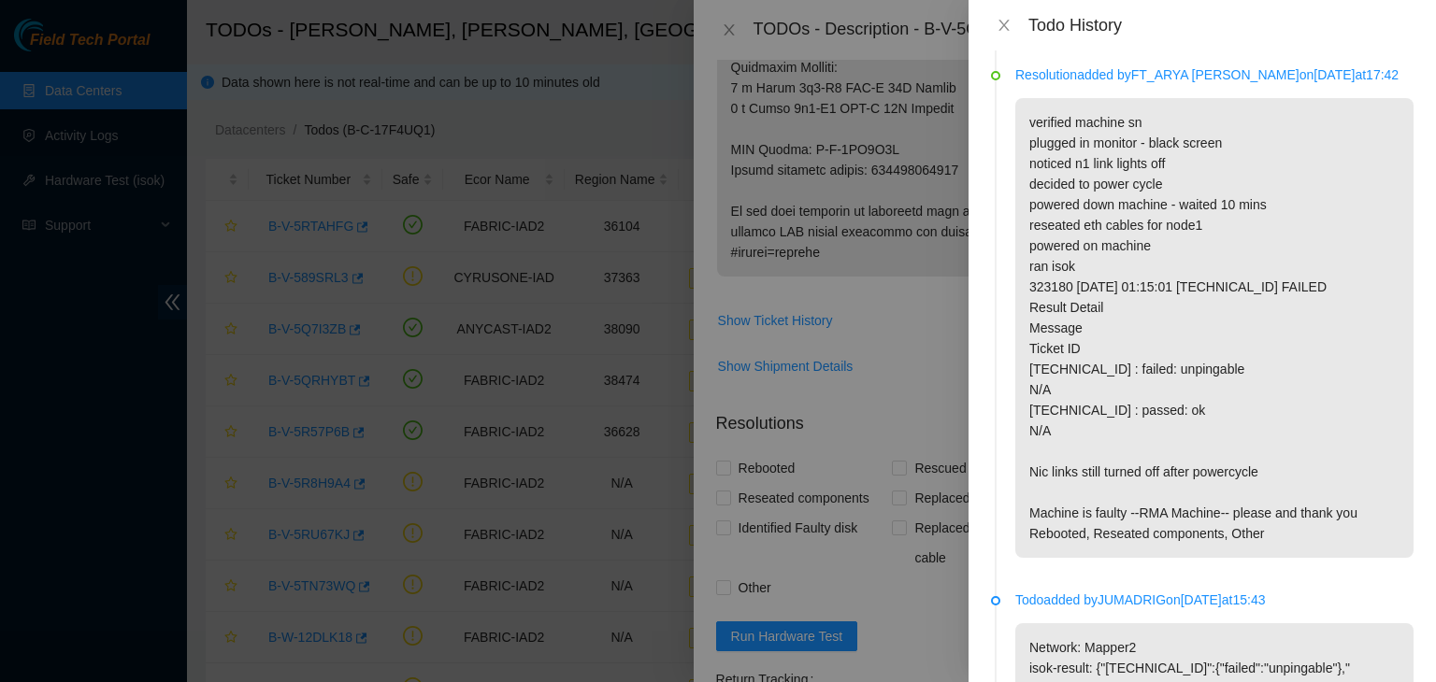
scroll to position [2545, 0]
click at [1004, 23] on icon "close" at bounding box center [1003, 25] width 15 height 15
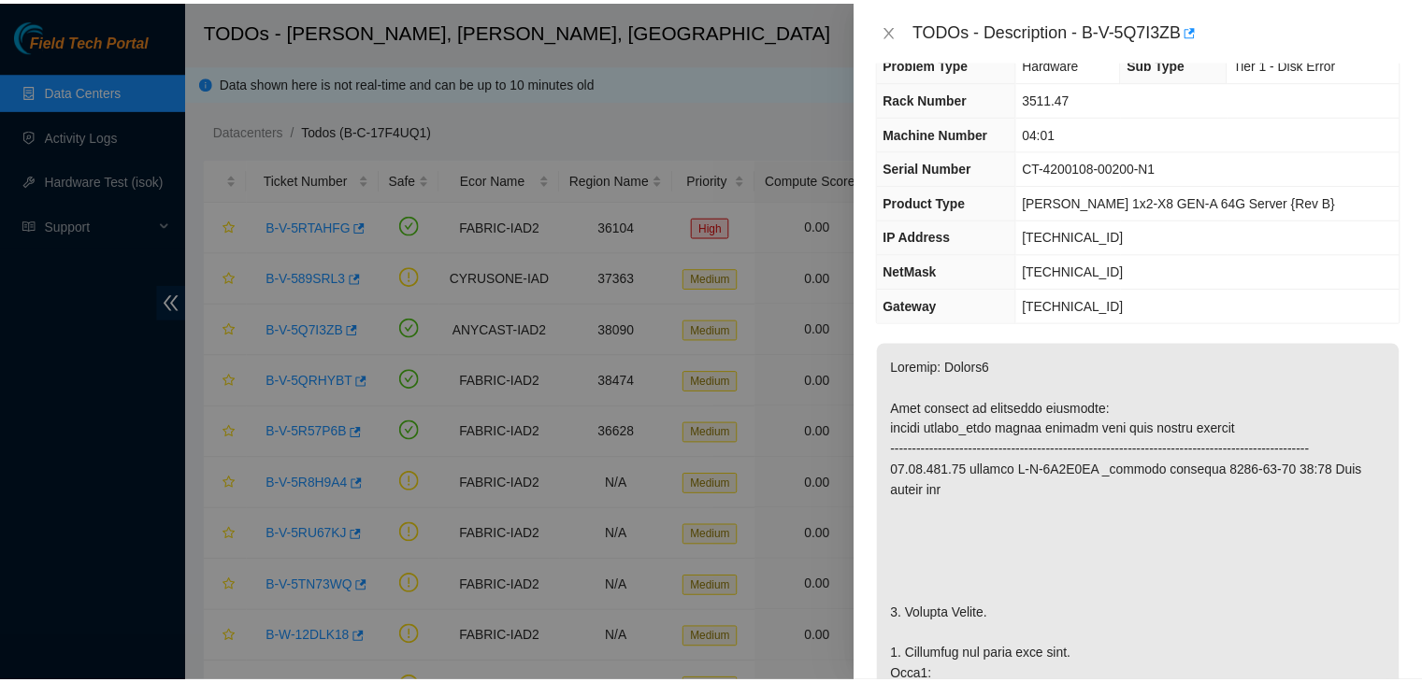
scroll to position [0, 0]
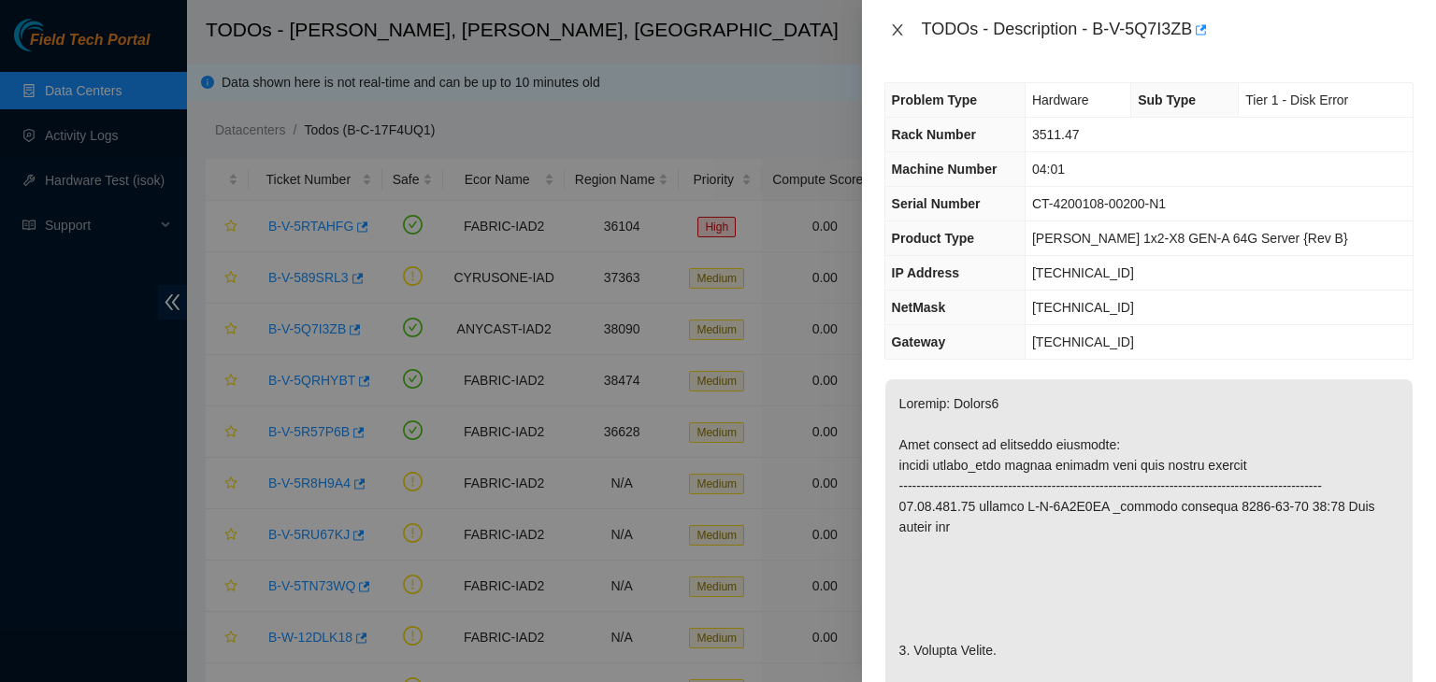
click at [901, 34] on icon "close" at bounding box center [897, 29] width 15 height 15
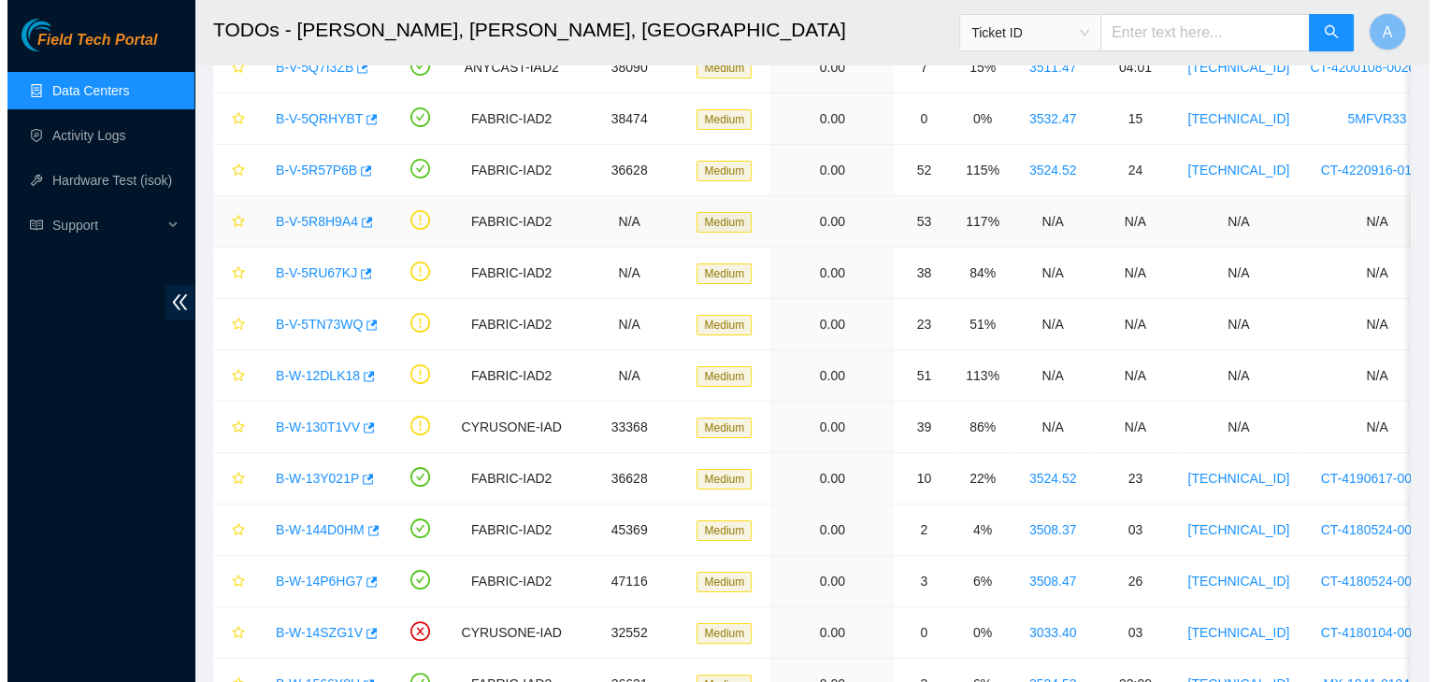
scroll to position [268, 0]
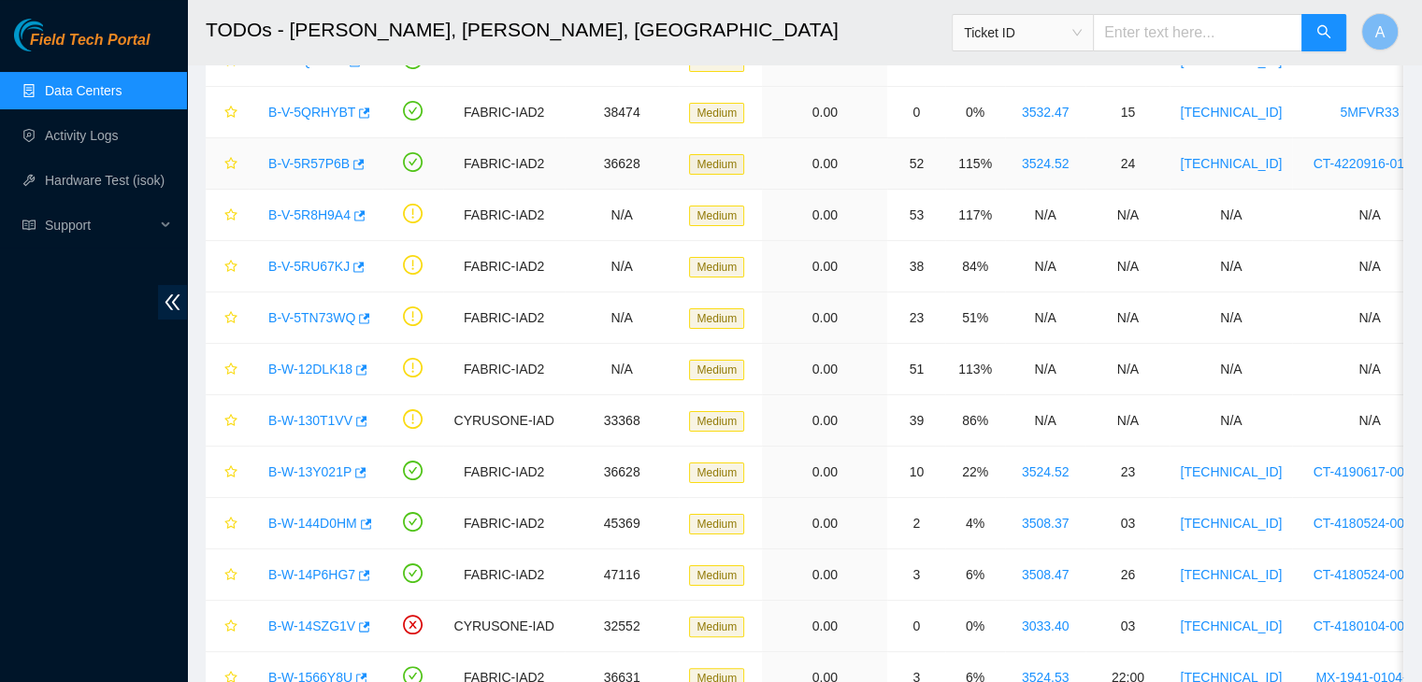
click at [329, 158] on link "B-V-5R57P6B" at bounding box center [308, 163] width 81 height 15
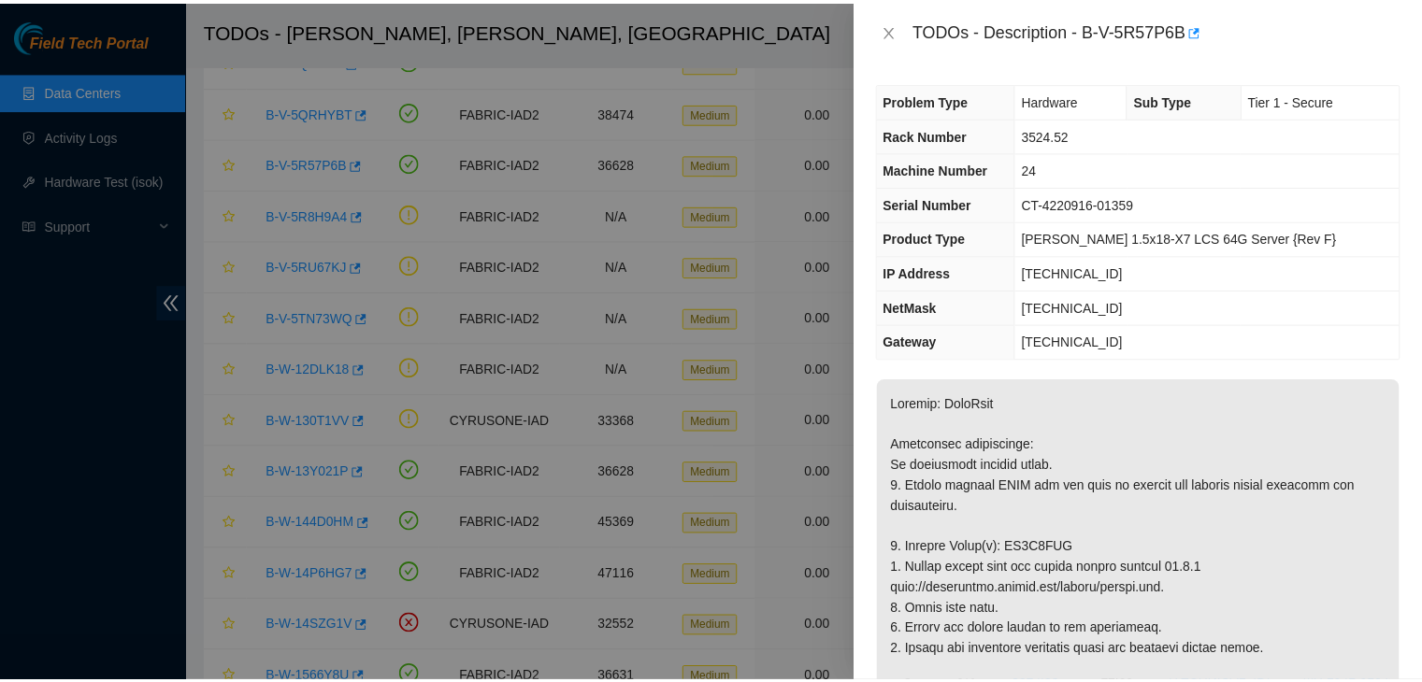
scroll to position [165, 0]
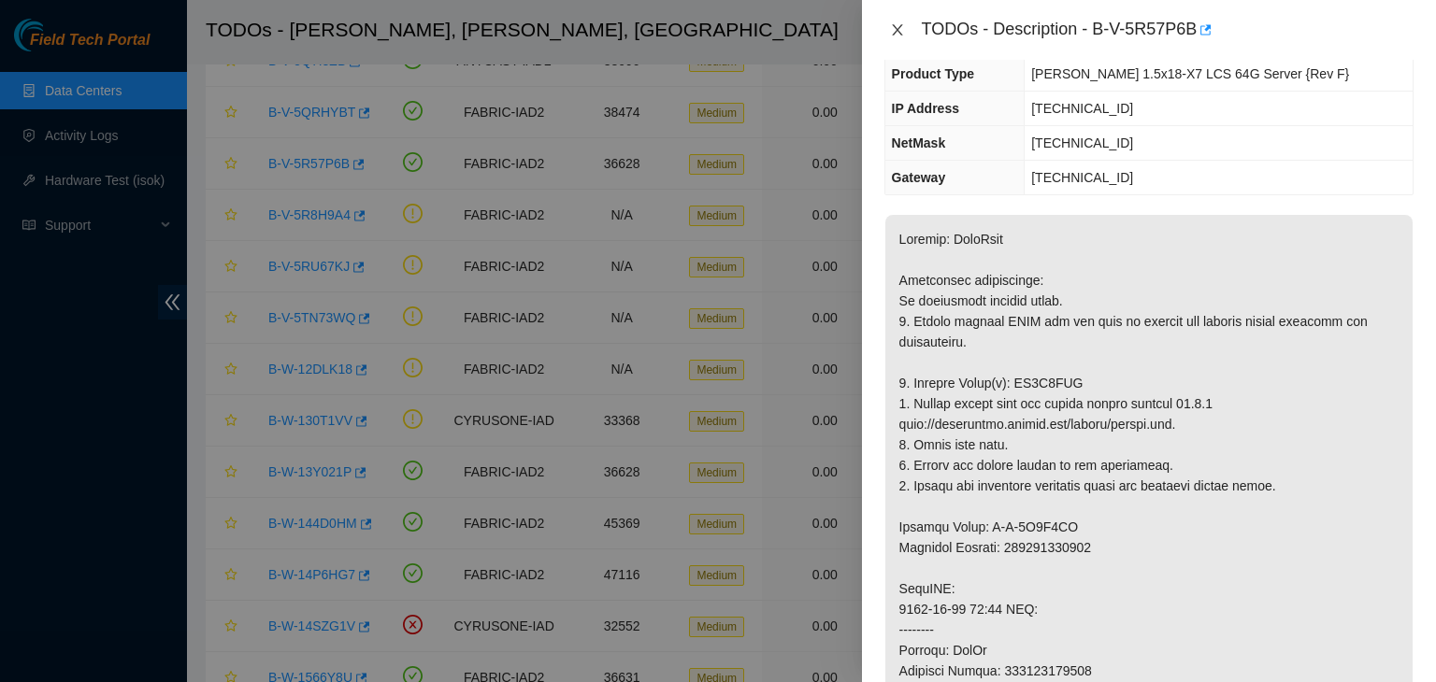
click at [898, 24] on icon "close" at bounding box center [897, 29] width 15 height 15
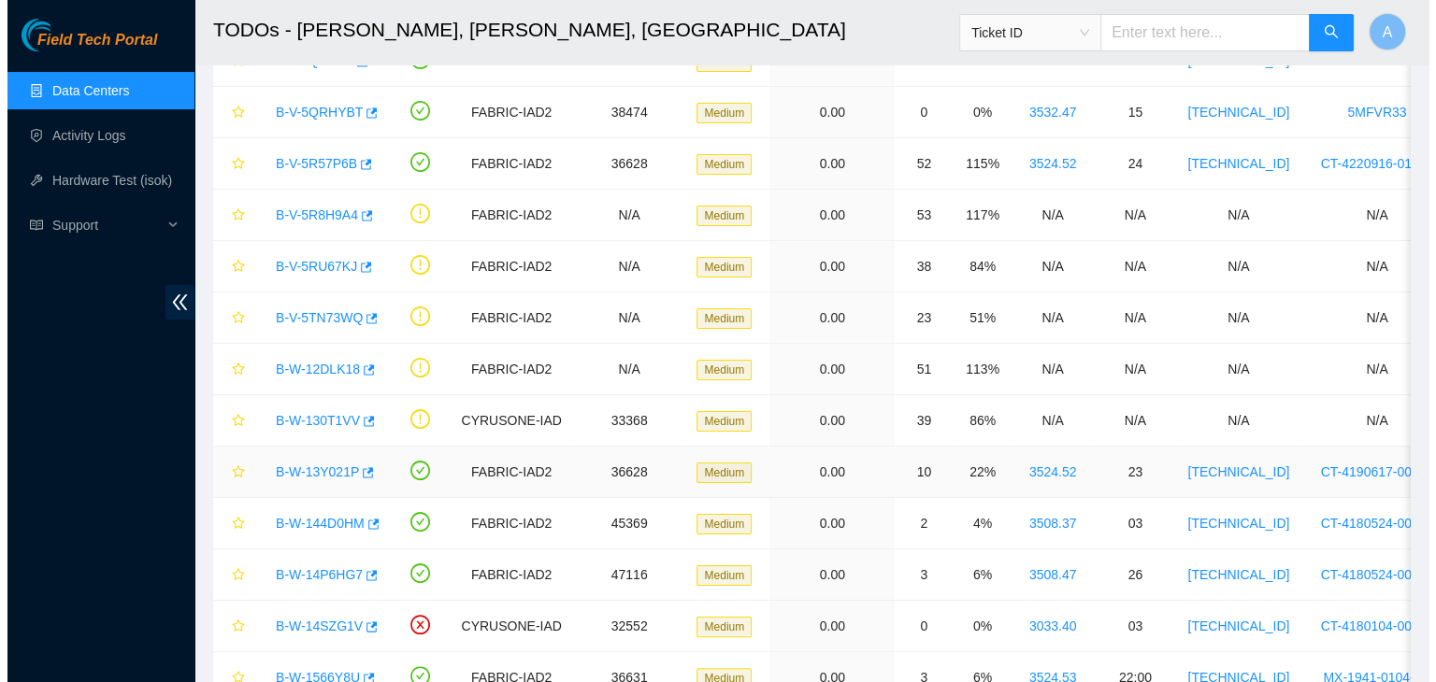
scroll to position [410, 0]
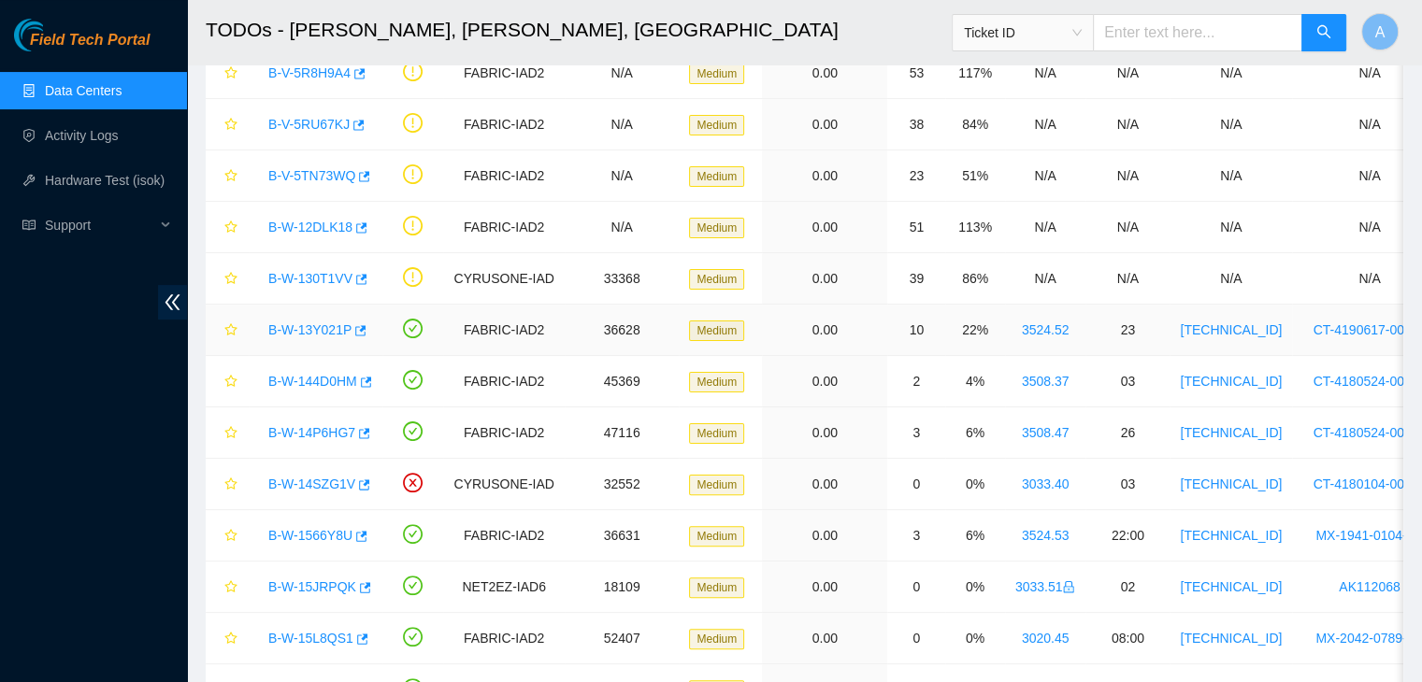
click at [308, 327] on link "B-W-13Y021P" at bounding box center [309, 329] width 83 height 15
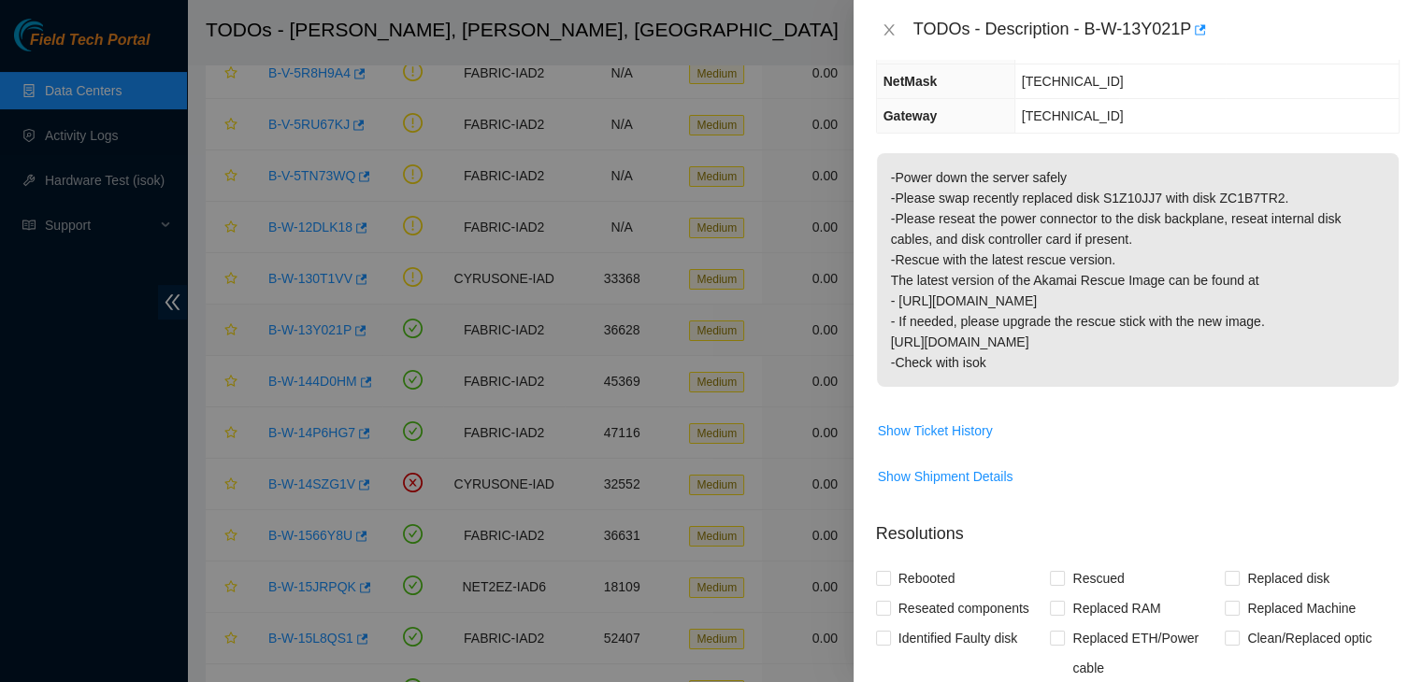
scroll to position [165, 0]
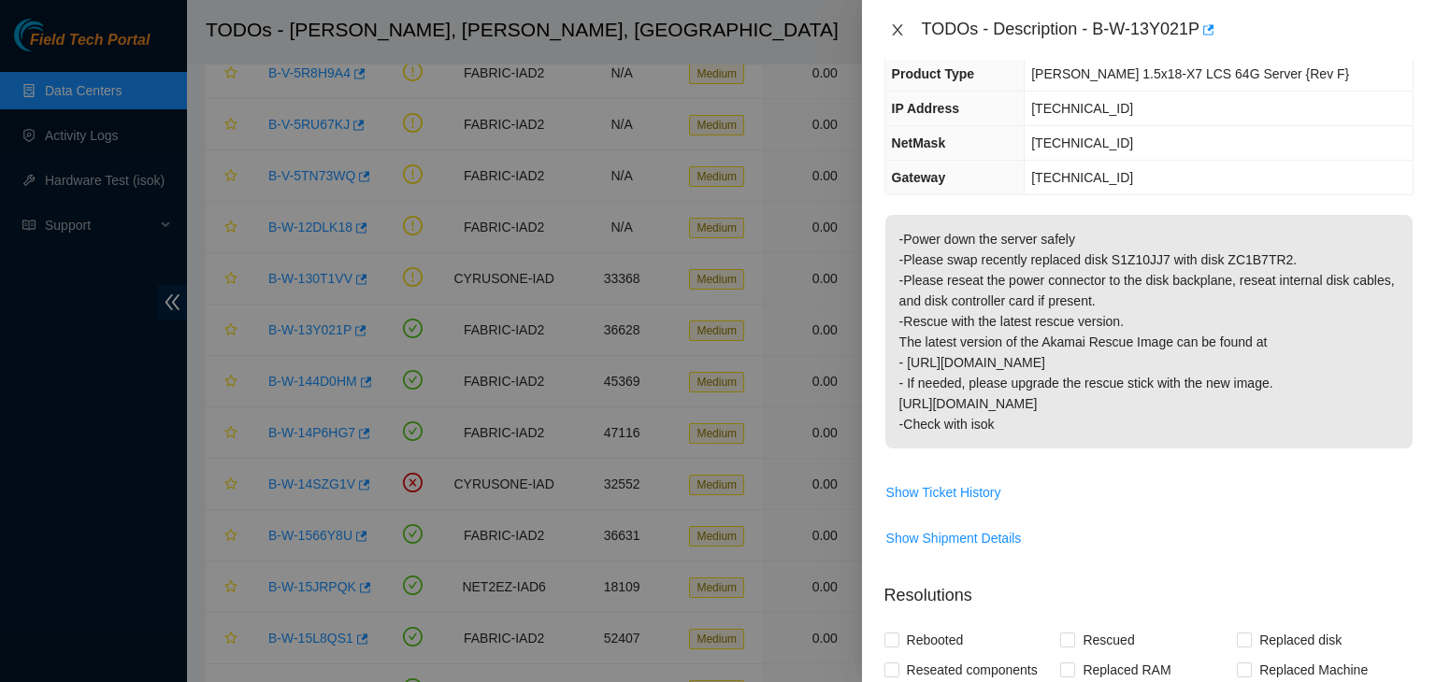
click at [904, 32] on icon "close" at bounding box center [897, 29] width 15 height 15
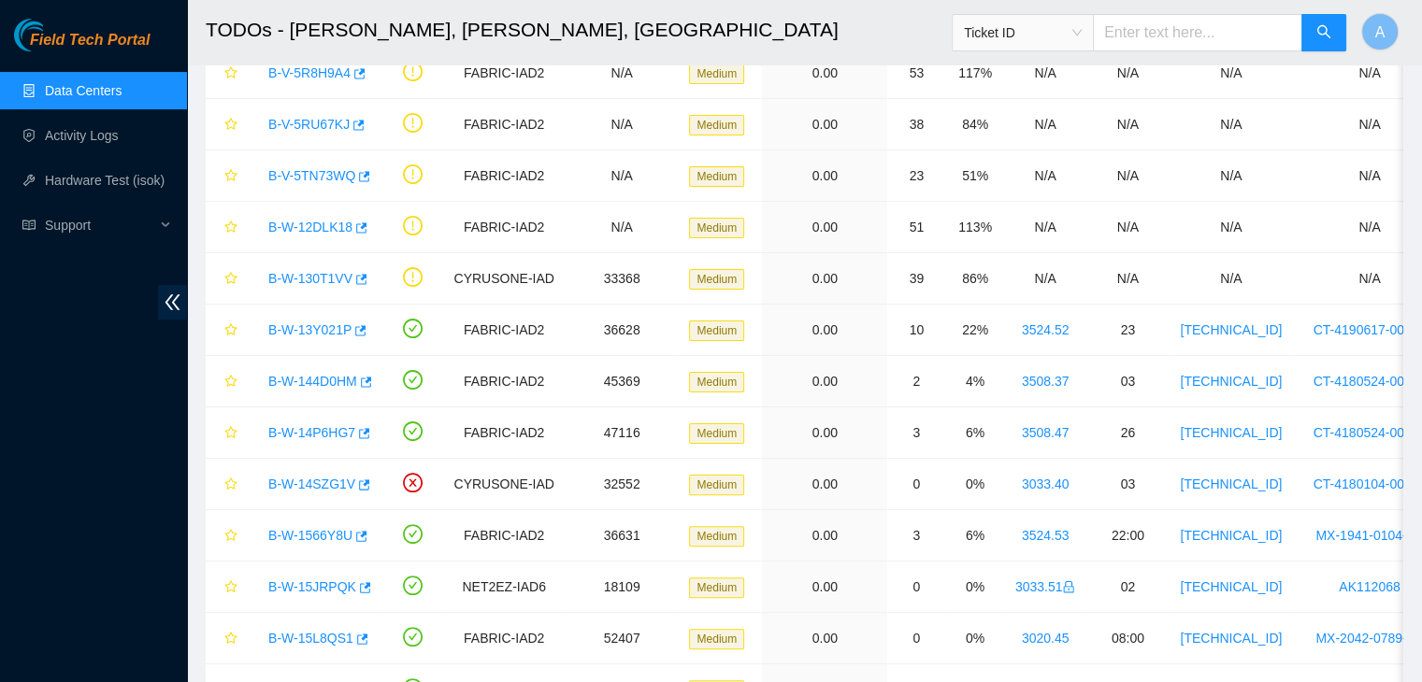
scroll to position [226, 0]
click at [117, 188] on link "Hardware Test (isok)" at bounding box center [105, 180] width 120 height 15
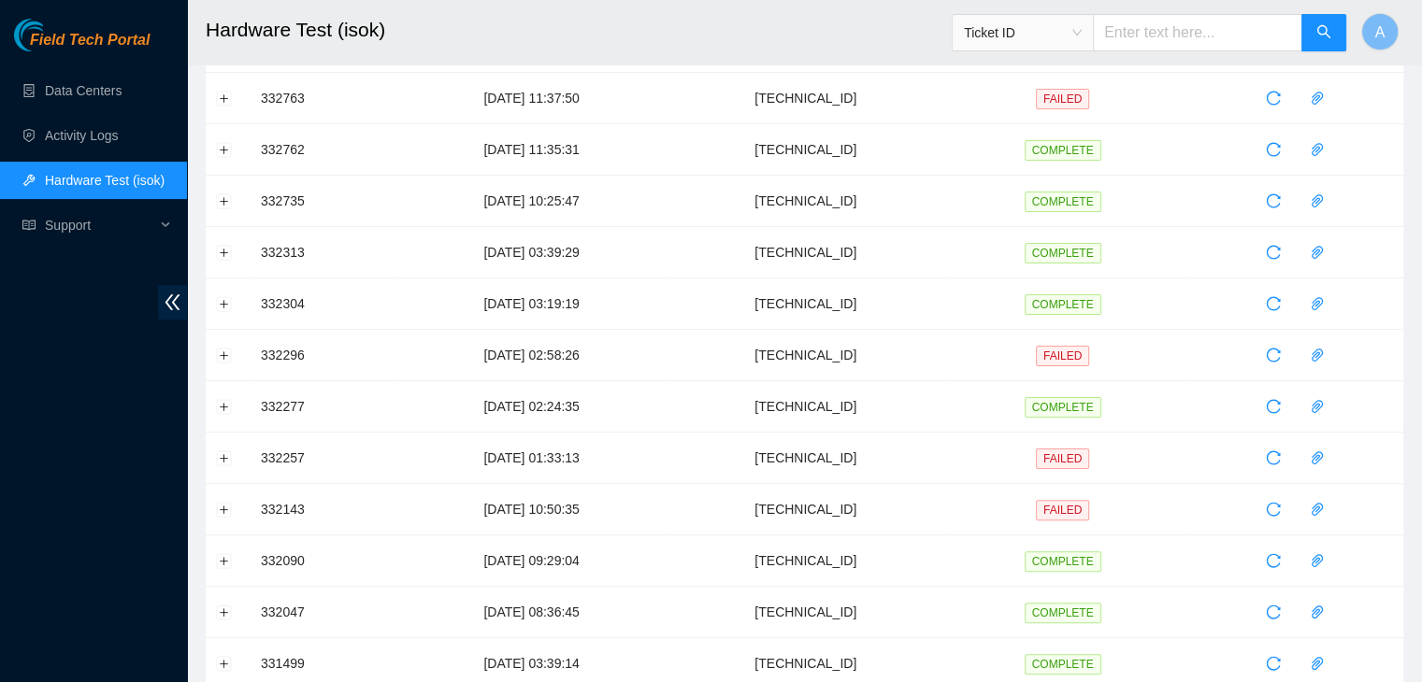
click at [117, 188] on link "Hardware Test (isok)" at bounding box center [105, 180] width 120 height 15
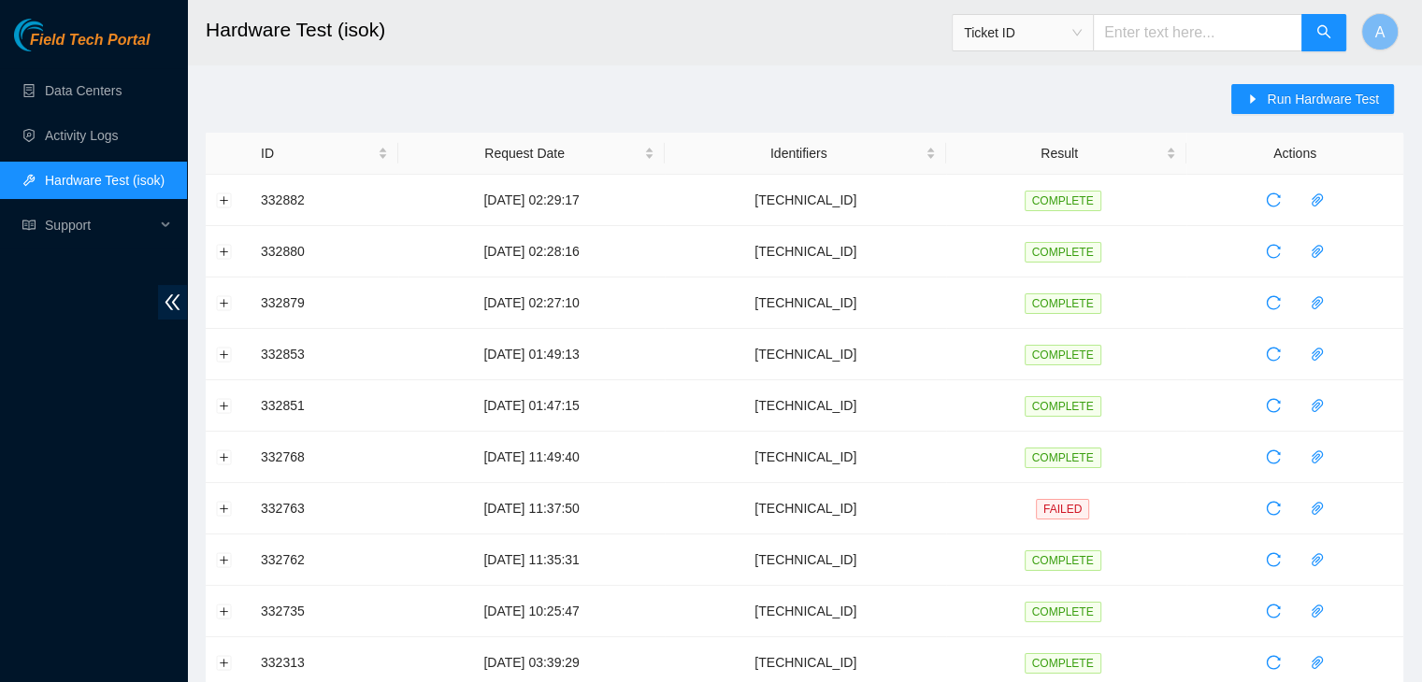
click at [1285, 114] on div "Run Hardware Test" at bounding box center [1317, 108] width 172 height 49
click at [1294, 104] on span "Run Hardware Test" at bounding box center [1323, 99] width 112 height 21
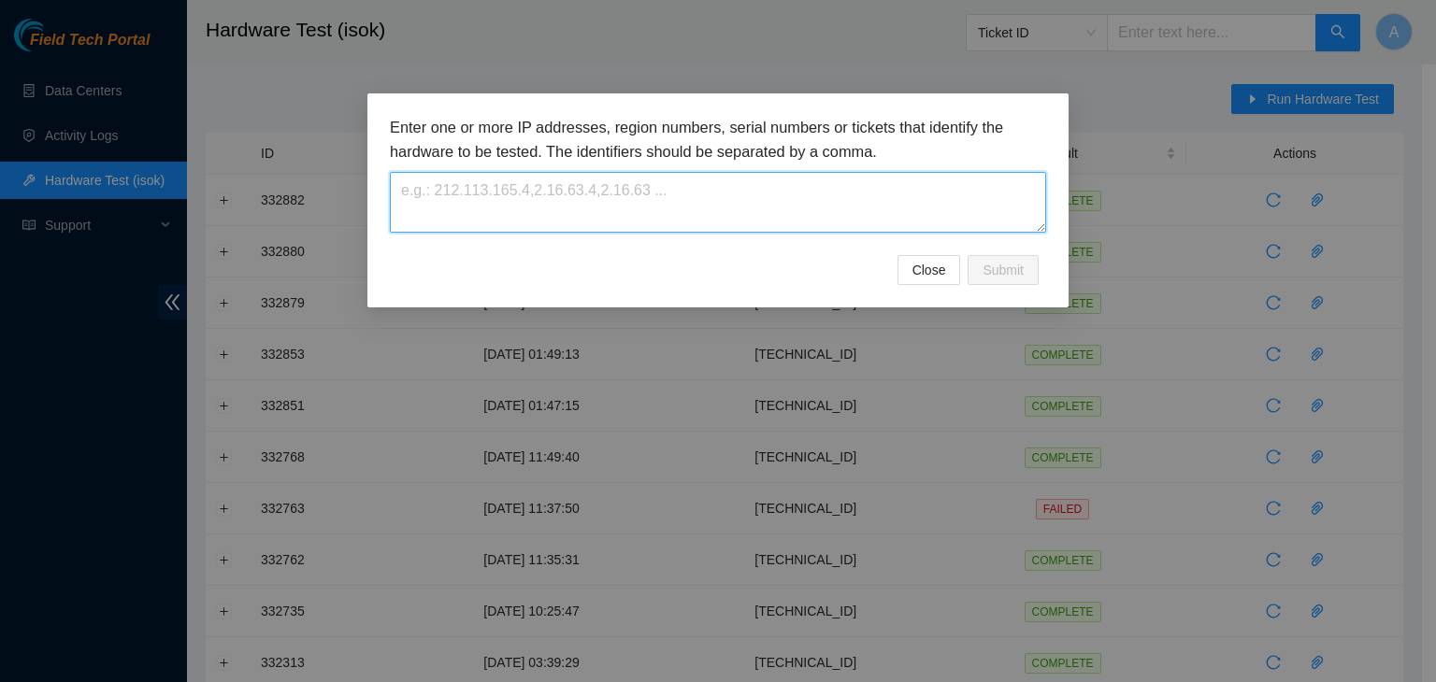
click at [951, 175] on textarea at bounding box center [718, 202] width 656 height 61
paste textarea "[TECHNICAL_ID]"
type textarea "[TECHNICAL_ID]"
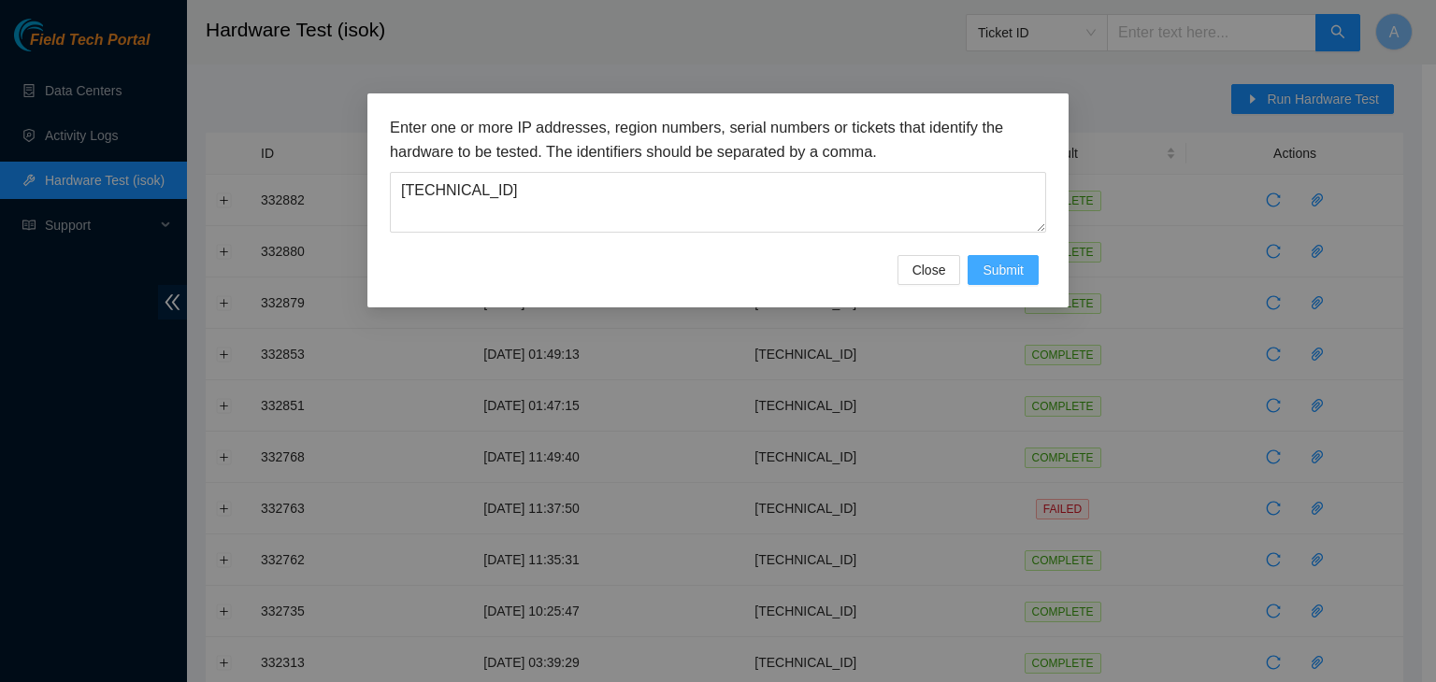
click at [1032, 266] on button "Submit" at bounding box center [1002, 270] width 71 height 30
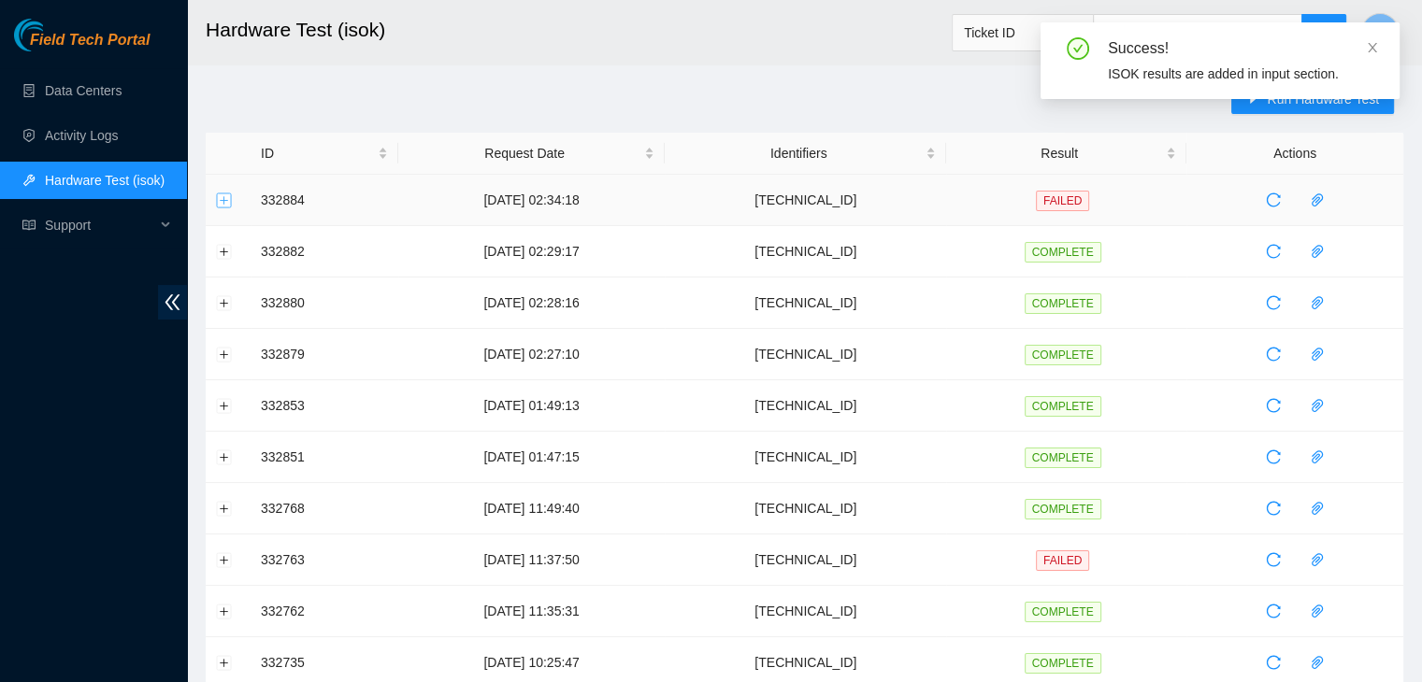
click at [225, 199] on button "Expand row" at bounding box center [224, 200] width 15 height 15
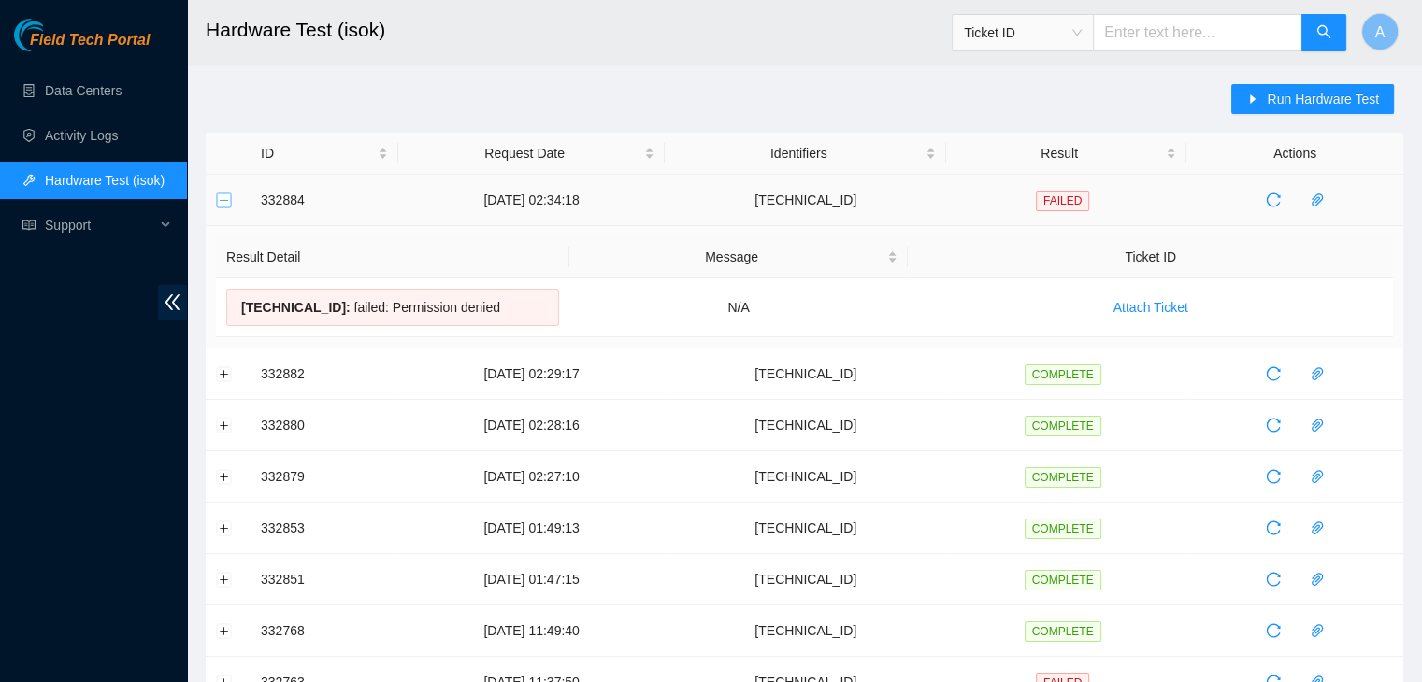
click at [220, 196] on button "Collapse row" at bounding box center [224, 200] width 15 height 15
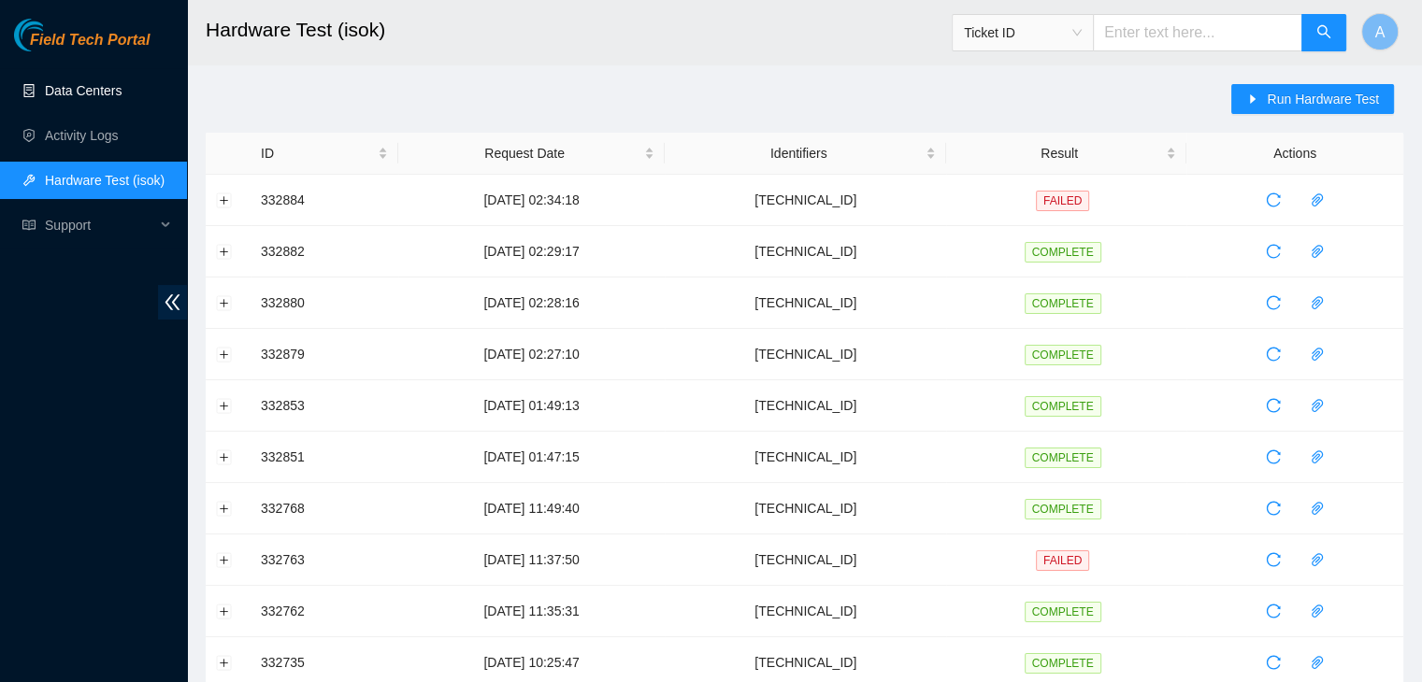
click at [113, 98] on link "Data Centers" at bounding box center [83, 90] width 77 height 15
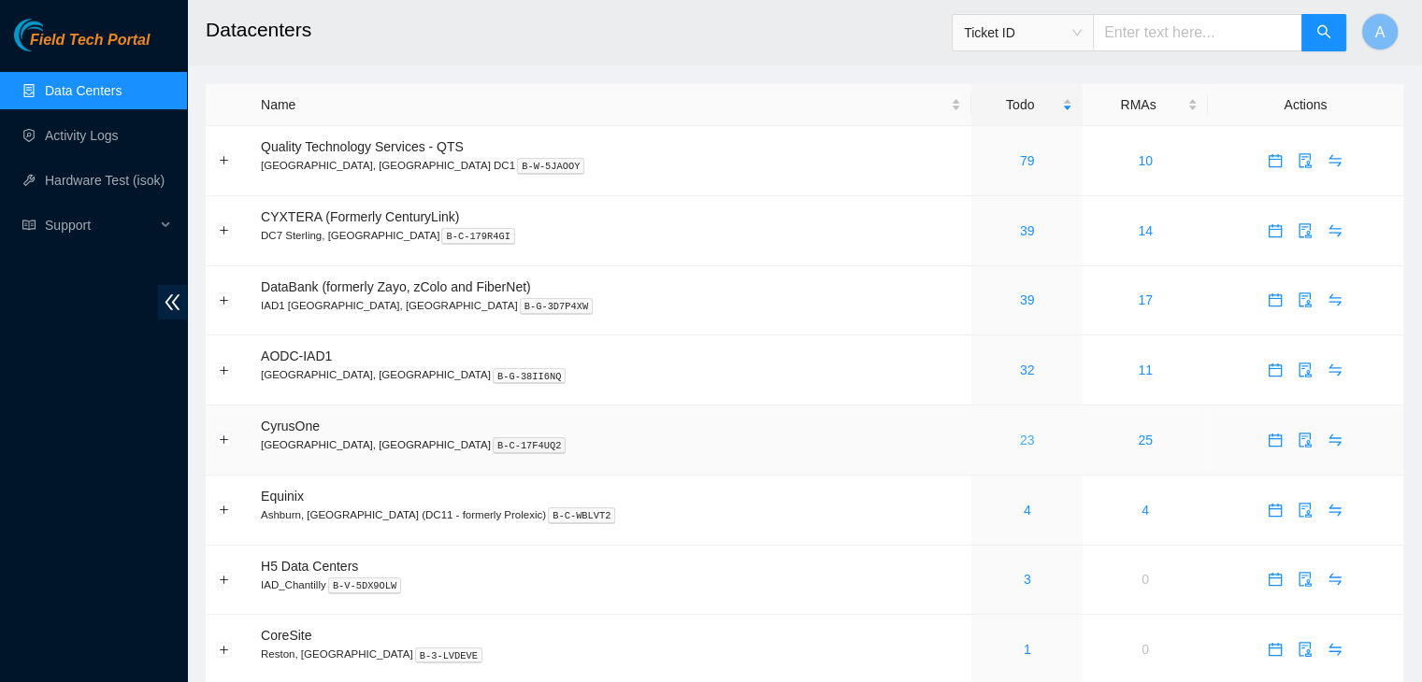
click at [1020, 439] on link "23" at bounding box center [1027, 440] width 15 height 15
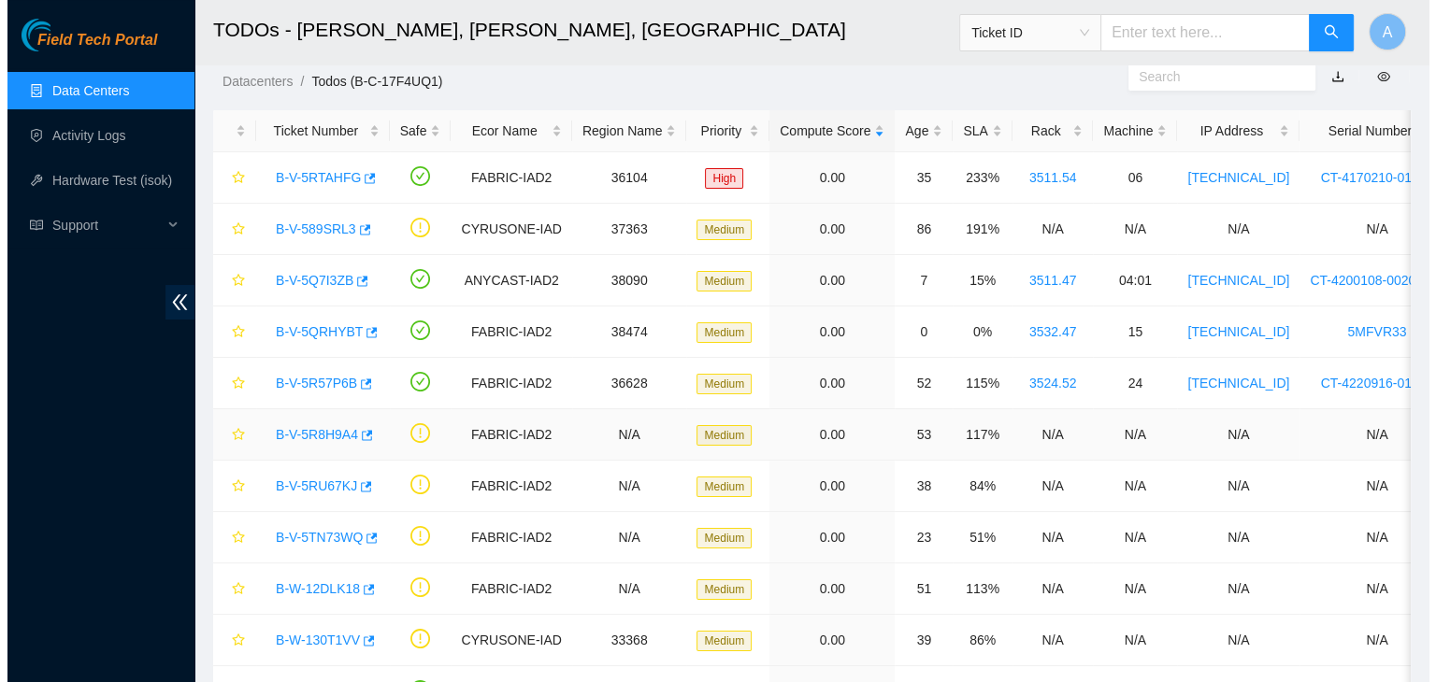
scroll to position [48, 0]
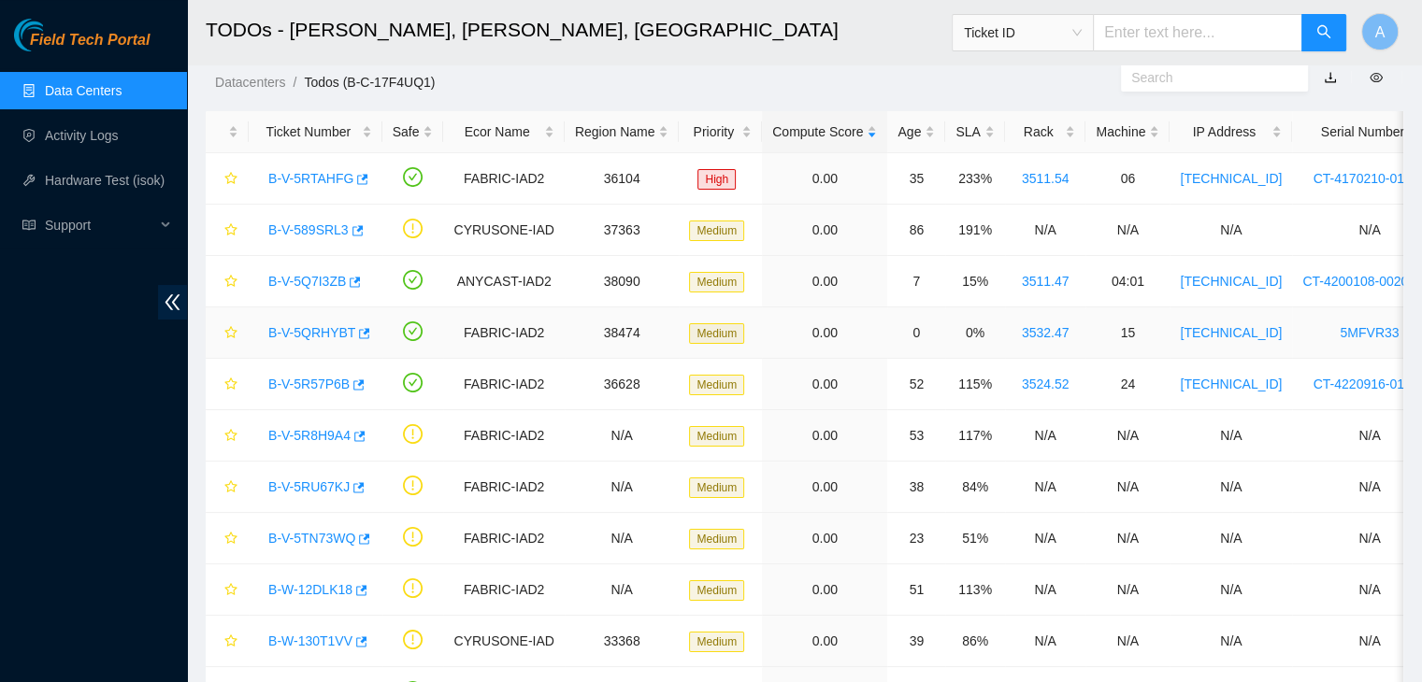
click at [327, 328] on link "B-V-5QRHYBT" at bounding box center [311, 332] width 87 height 15
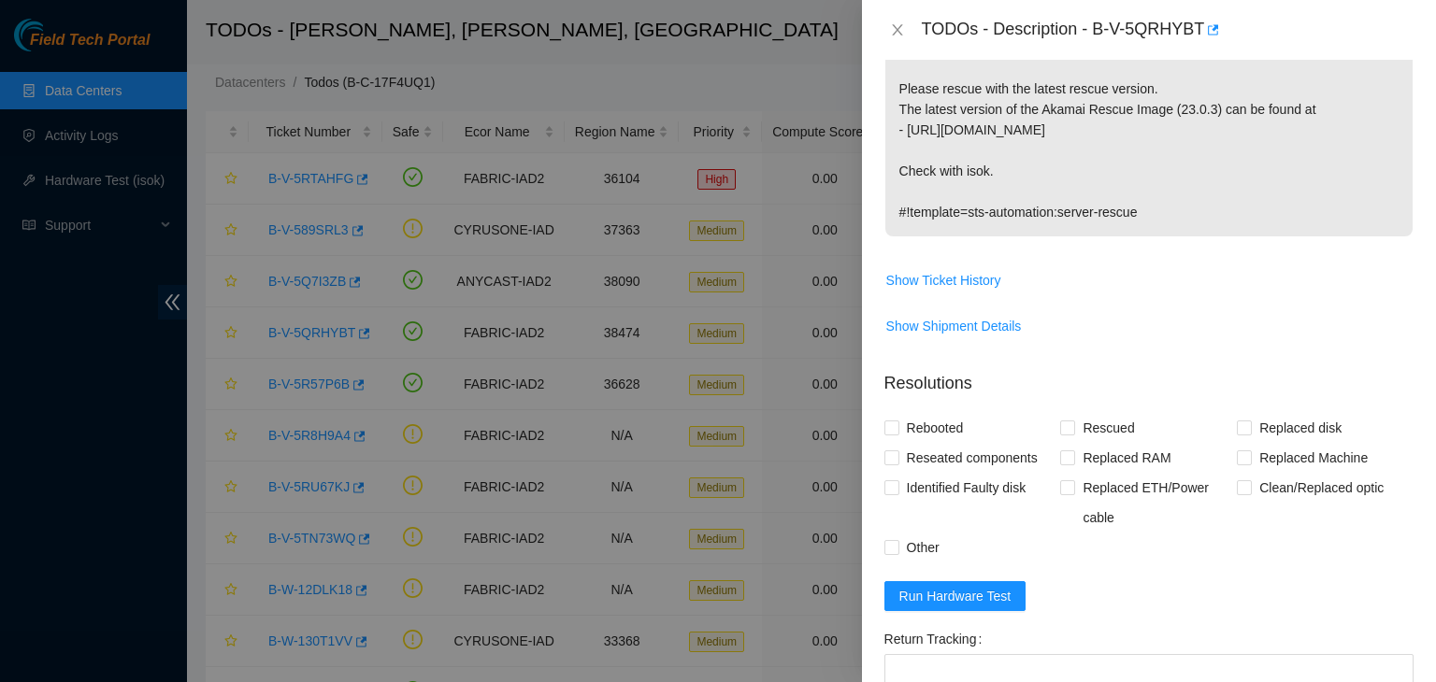
scroll to position [448, 0]
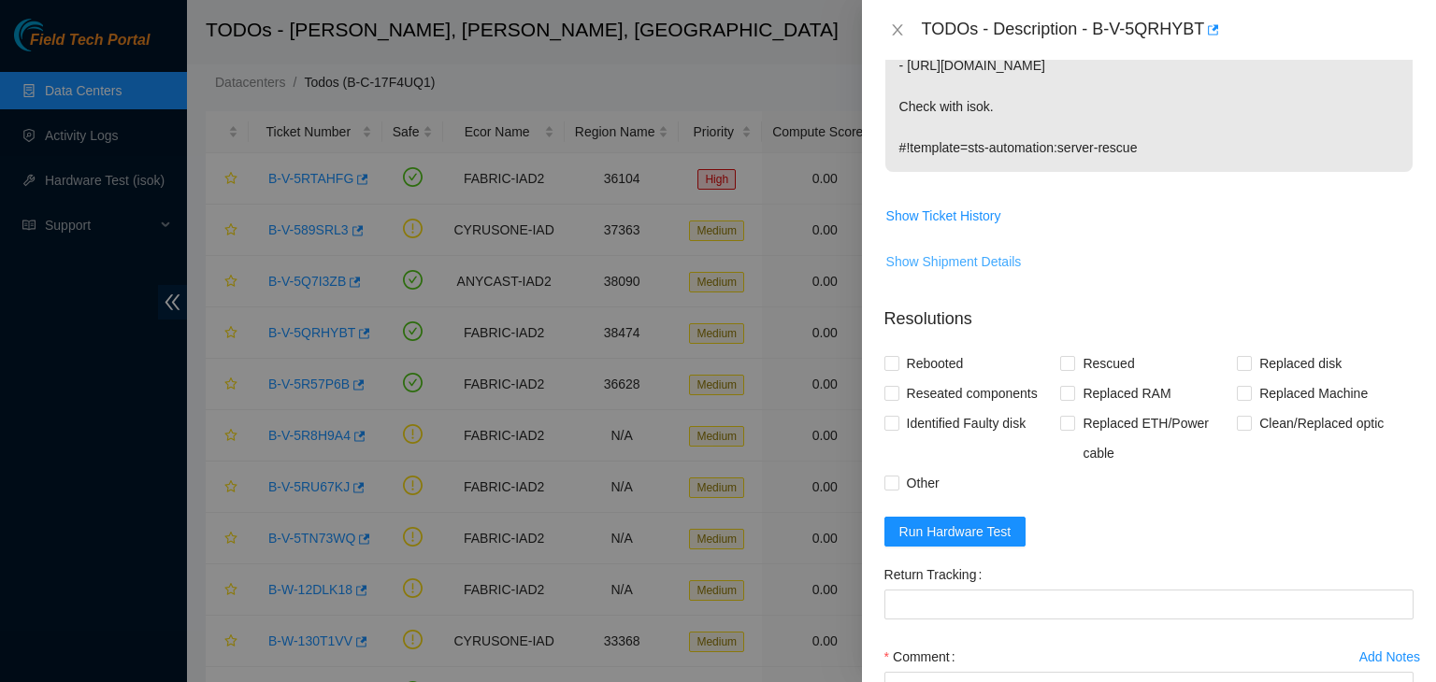
click at [962, 264] on span "Show Shipment Details" at bounding box center [954, 261] width 136 height 21
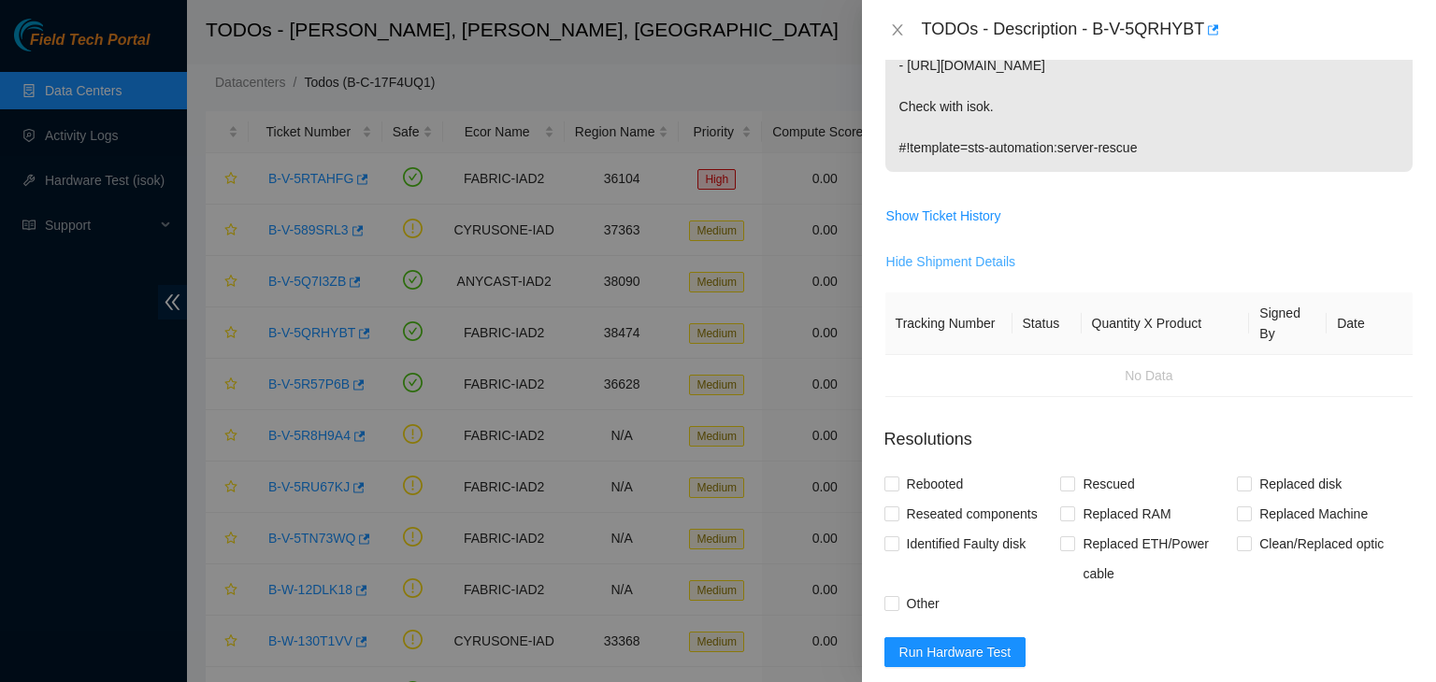
click at [962, 264] on span "Hide Shipment Details" at bounding box center [951, 261] width 130 height 21
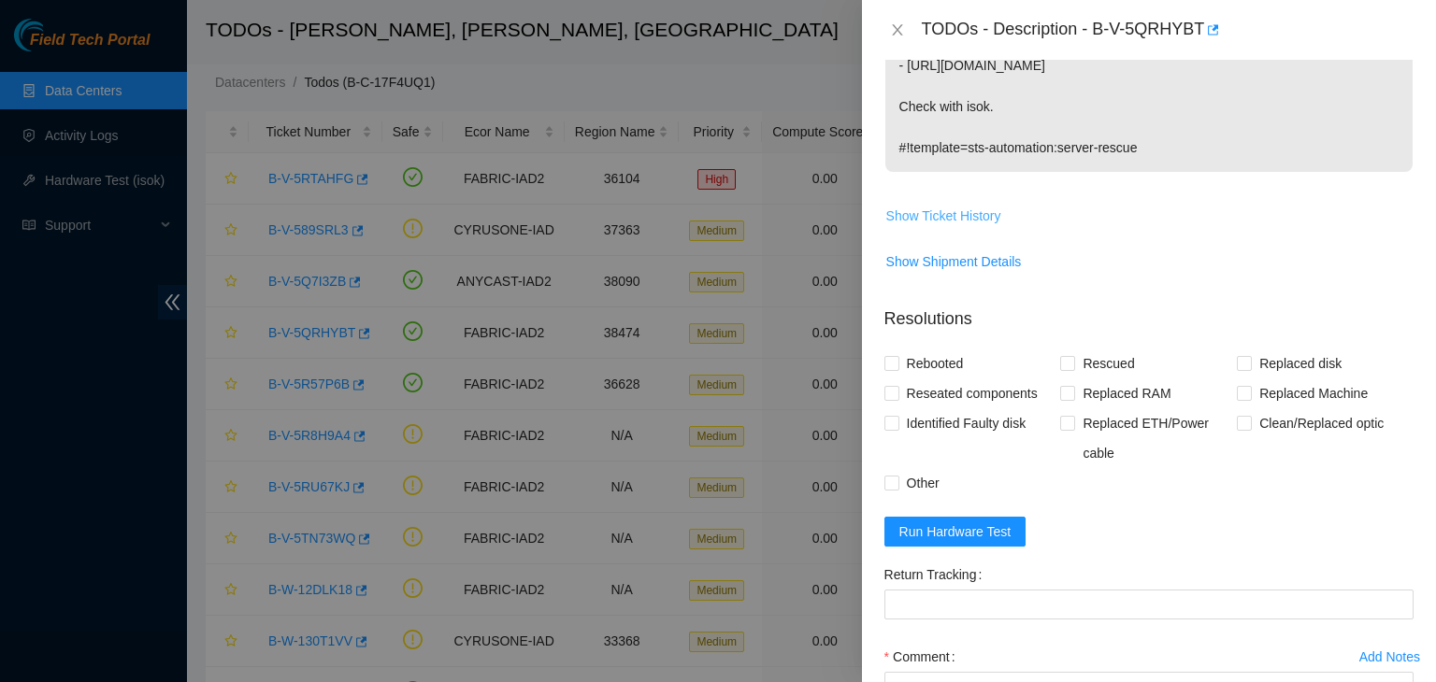
click at [958, 218] on span "Show Ticket History" at bounding box center [943, 216] width 115 height 21
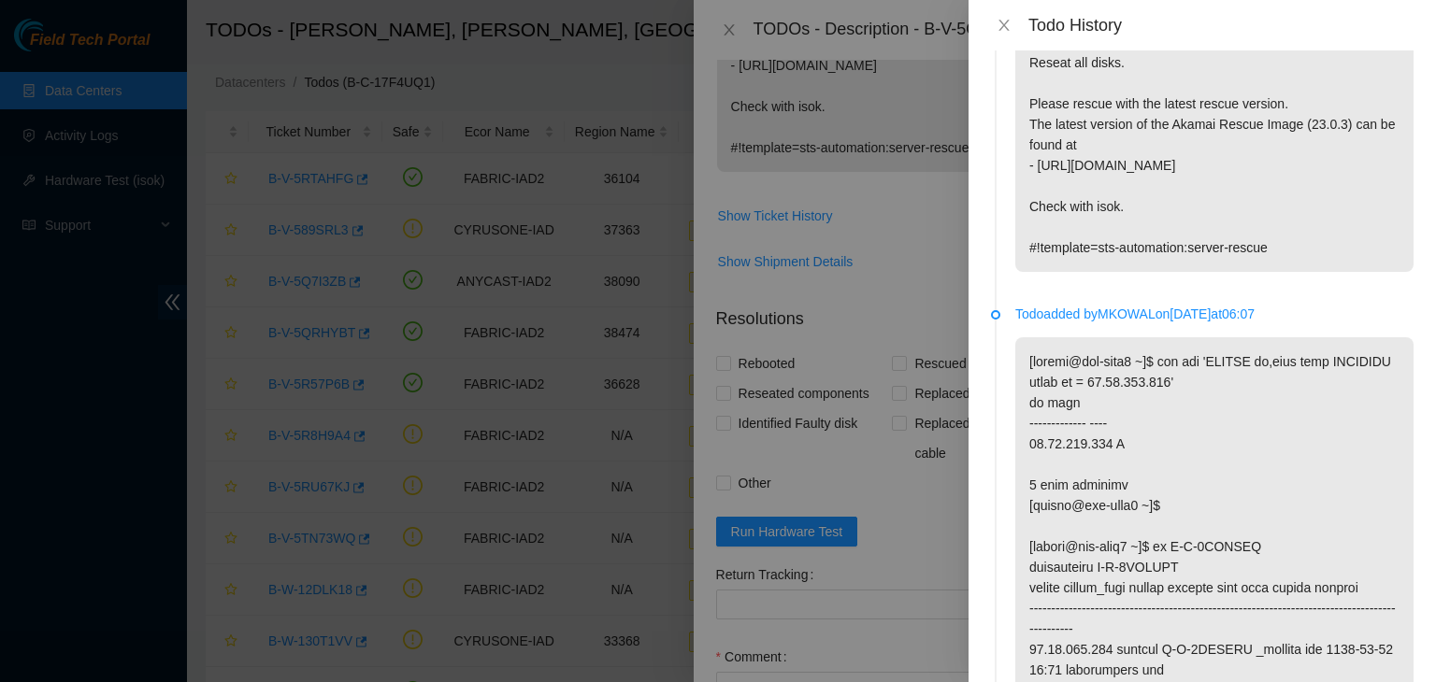
scroll to position [0, 0]
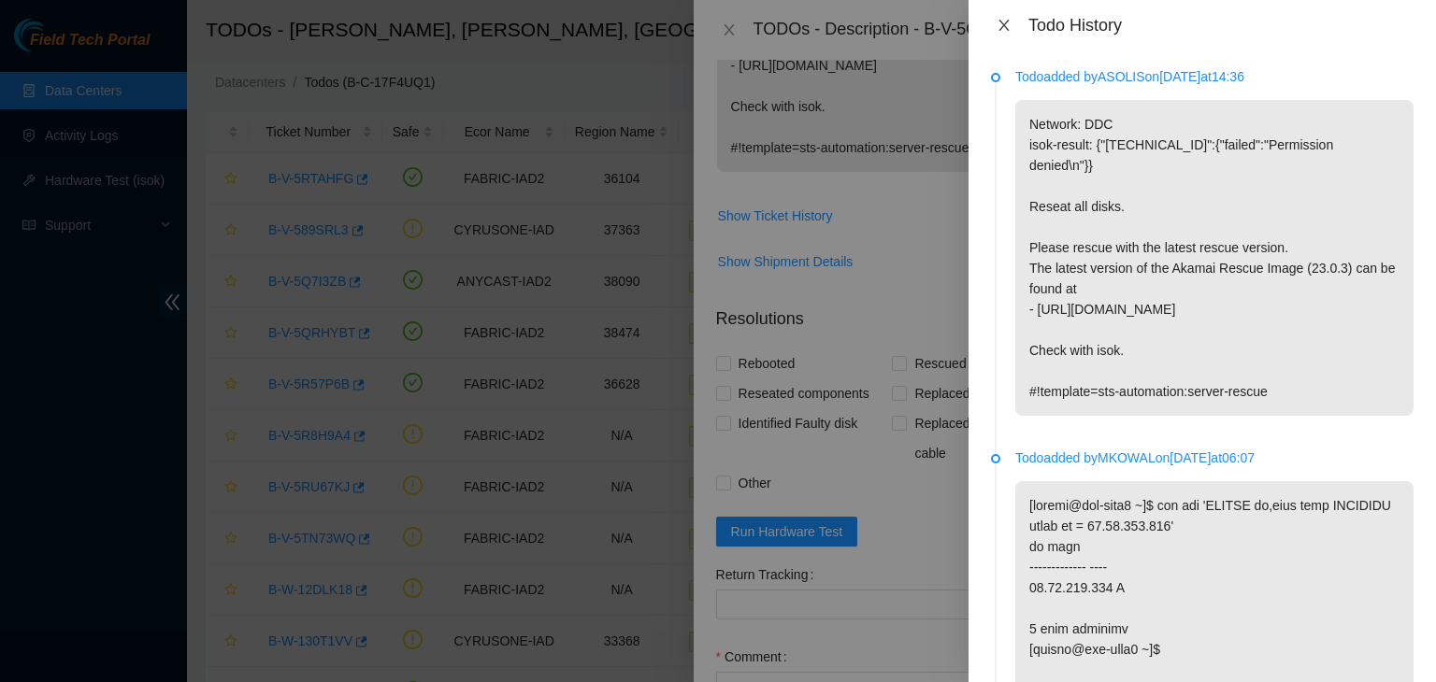
click at [1005, 30] on icon "close" at bounding box center [1003, 25] width 15 height 15
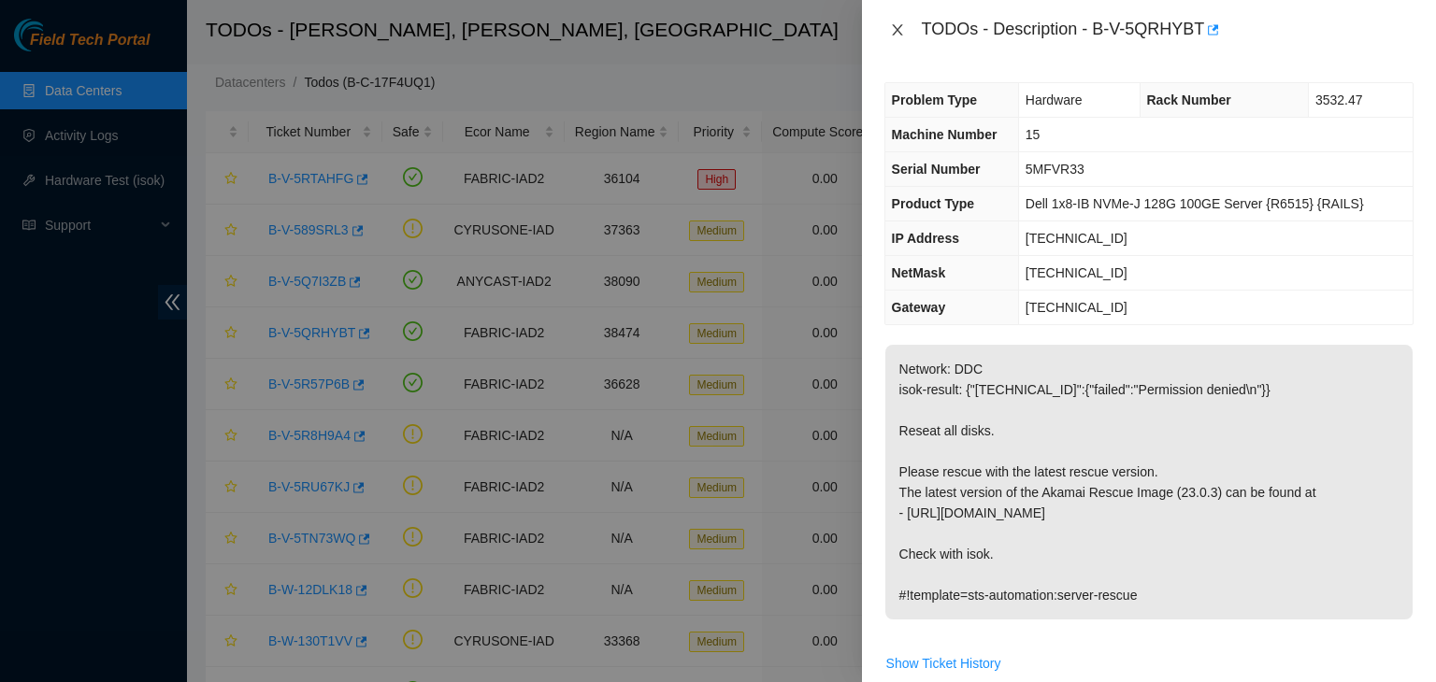
click at [901, 25] on icon "close" at bounding box center [897, 29] width 10 height 11
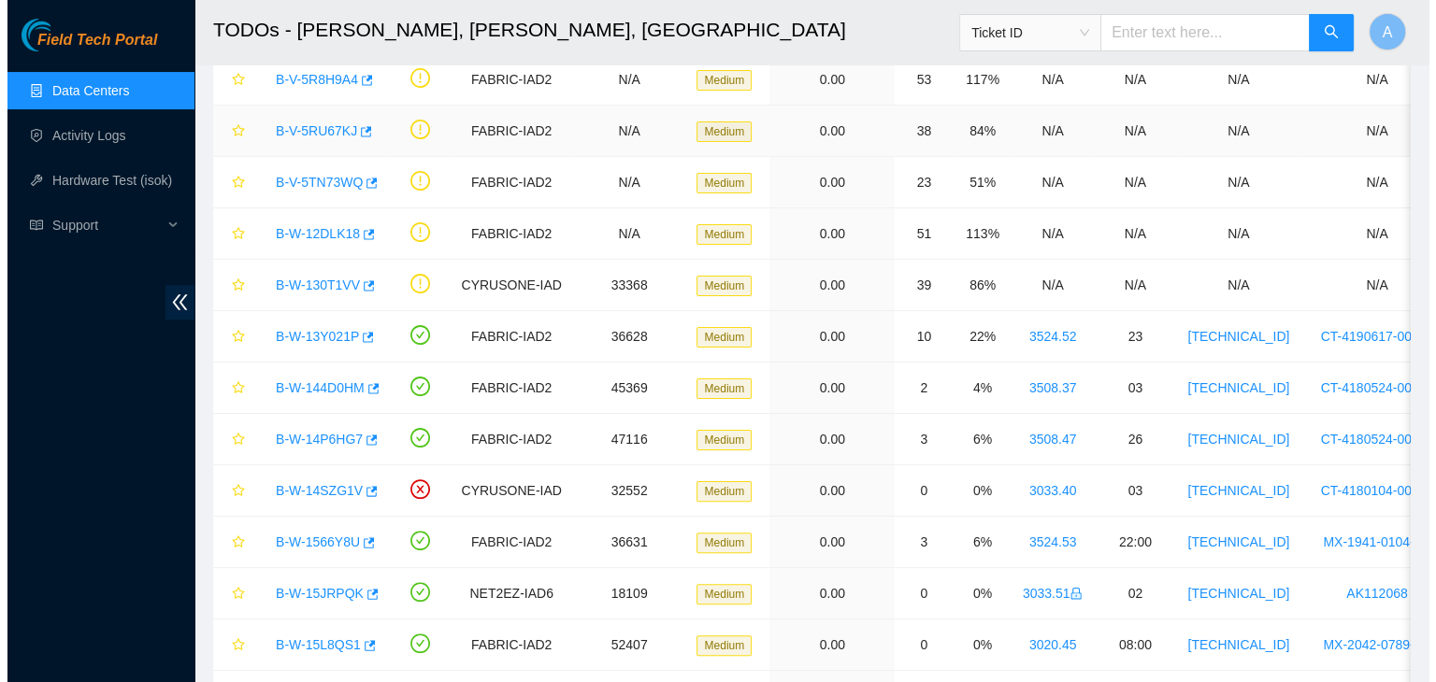
scroll to position [404, 0]
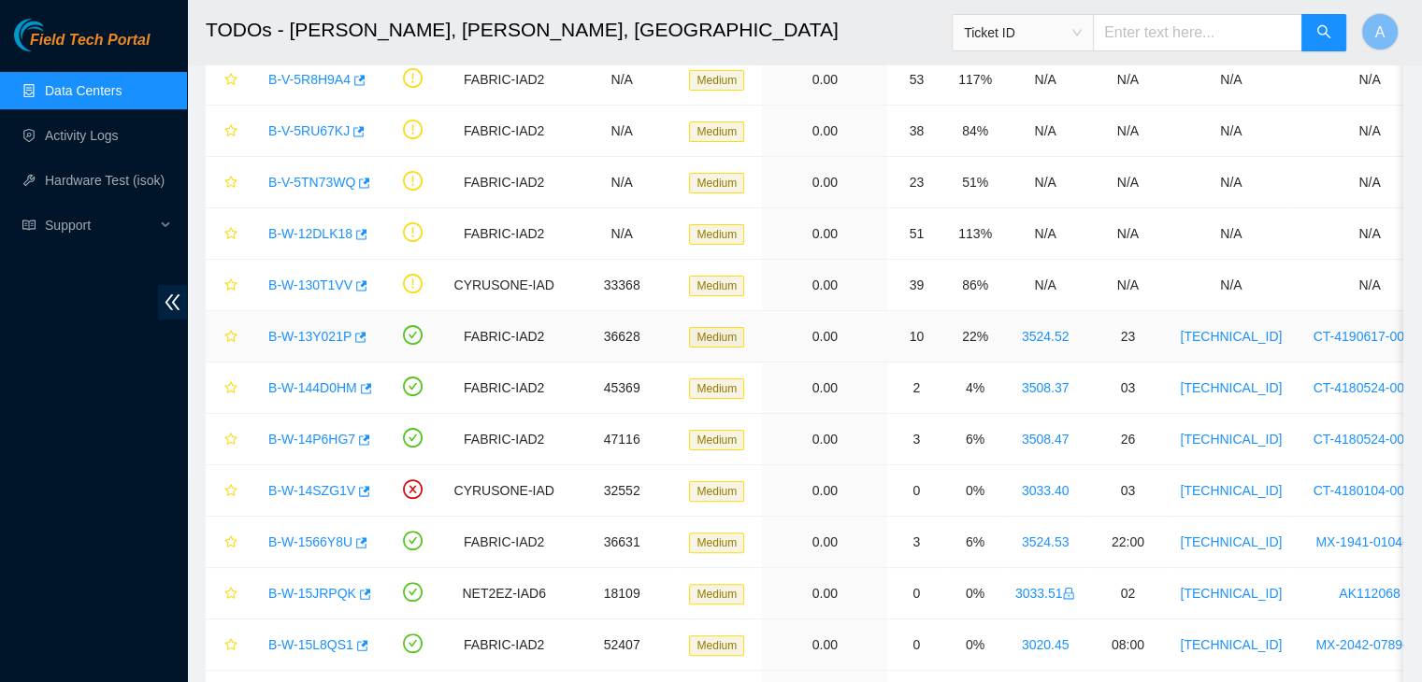
click at [332, 329] on link "B-W-13Y021P" at bounding box center [309, 336] width 83 height 15
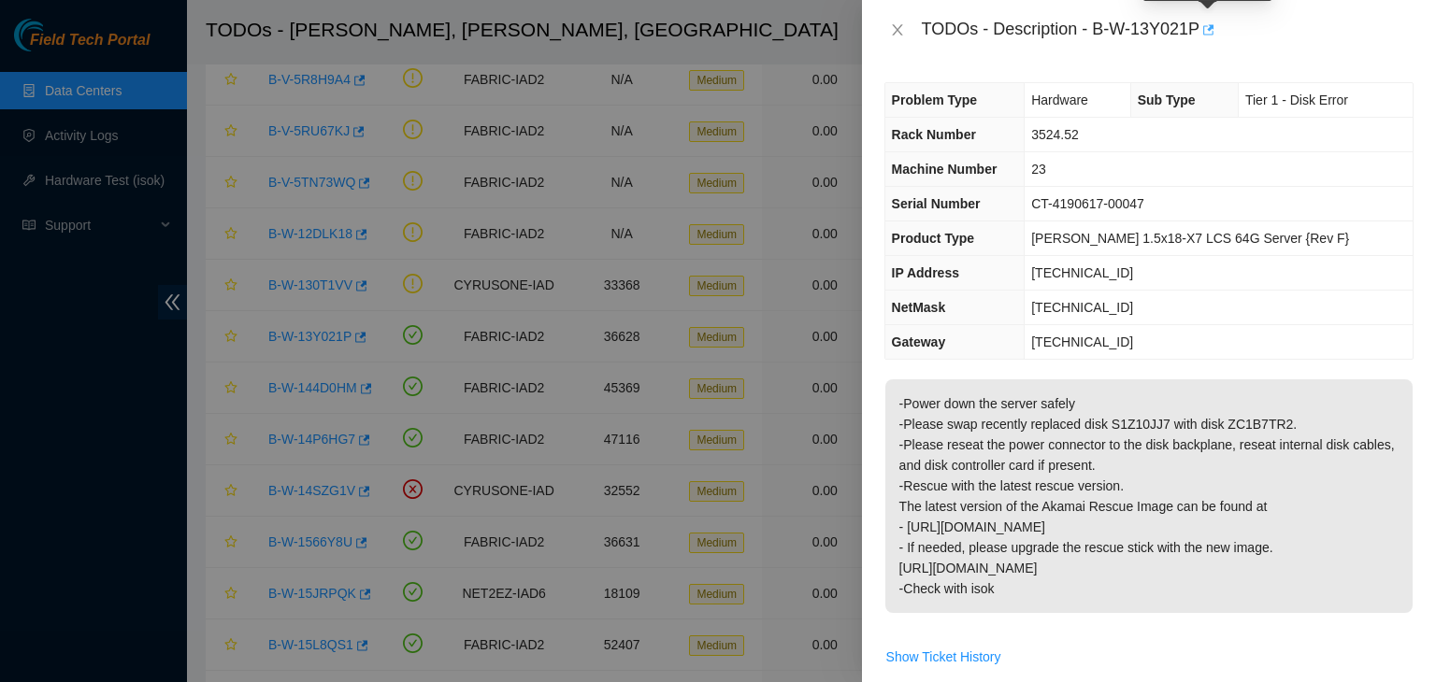
click at [1211, 34] on icon "button" at bounding box center [1206, 29] width 13 height 13
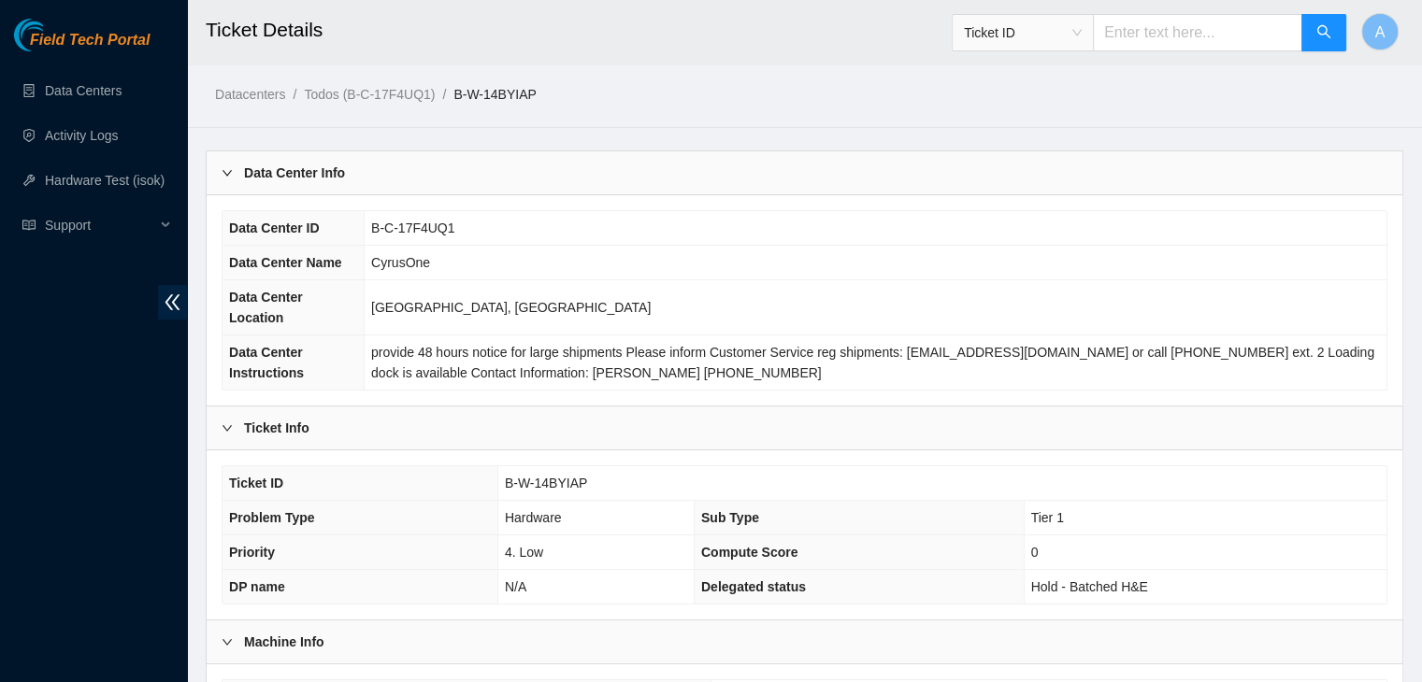
scroll to position [498, 0]
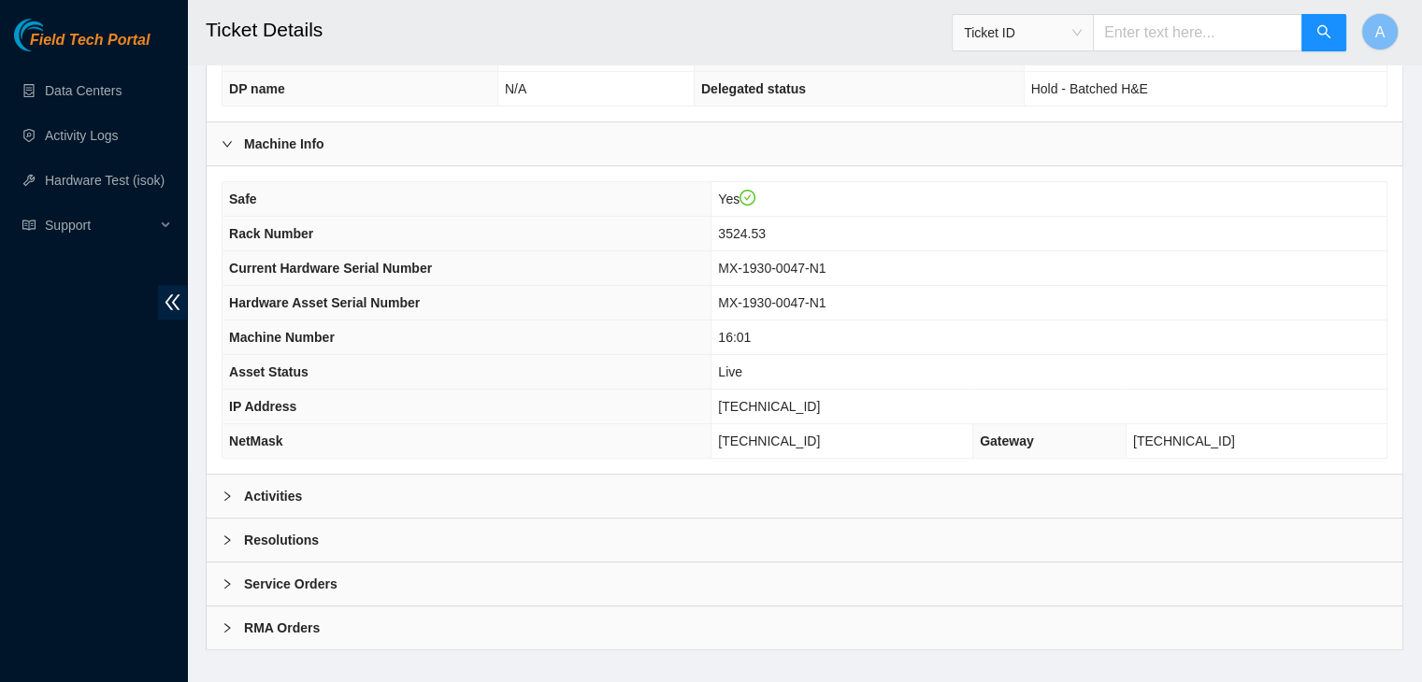
click at [640, 475] on div "Activities" at bounding box center [805, 496] width 1196 height 43
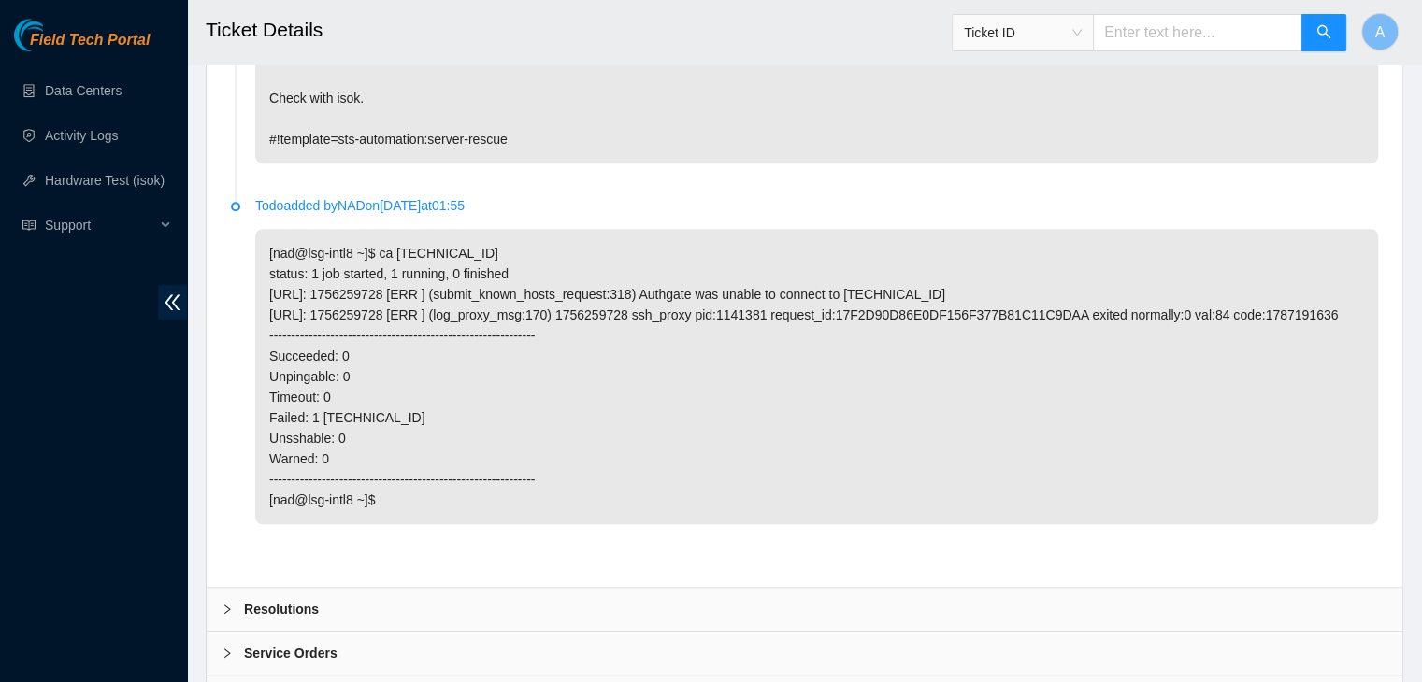
scroll to position [1208, 0]
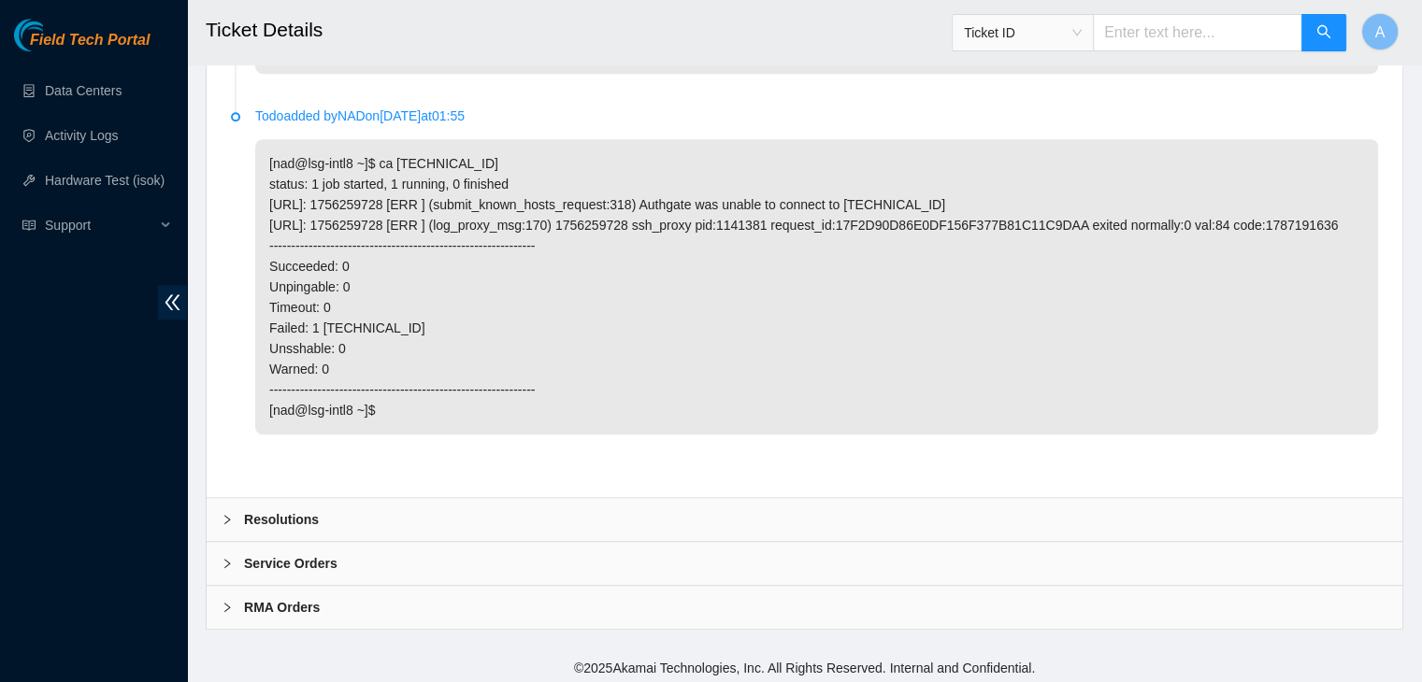
click at [651, 511] on div "Resolutions" at bounding box center [805, 519] width 1196 height 43
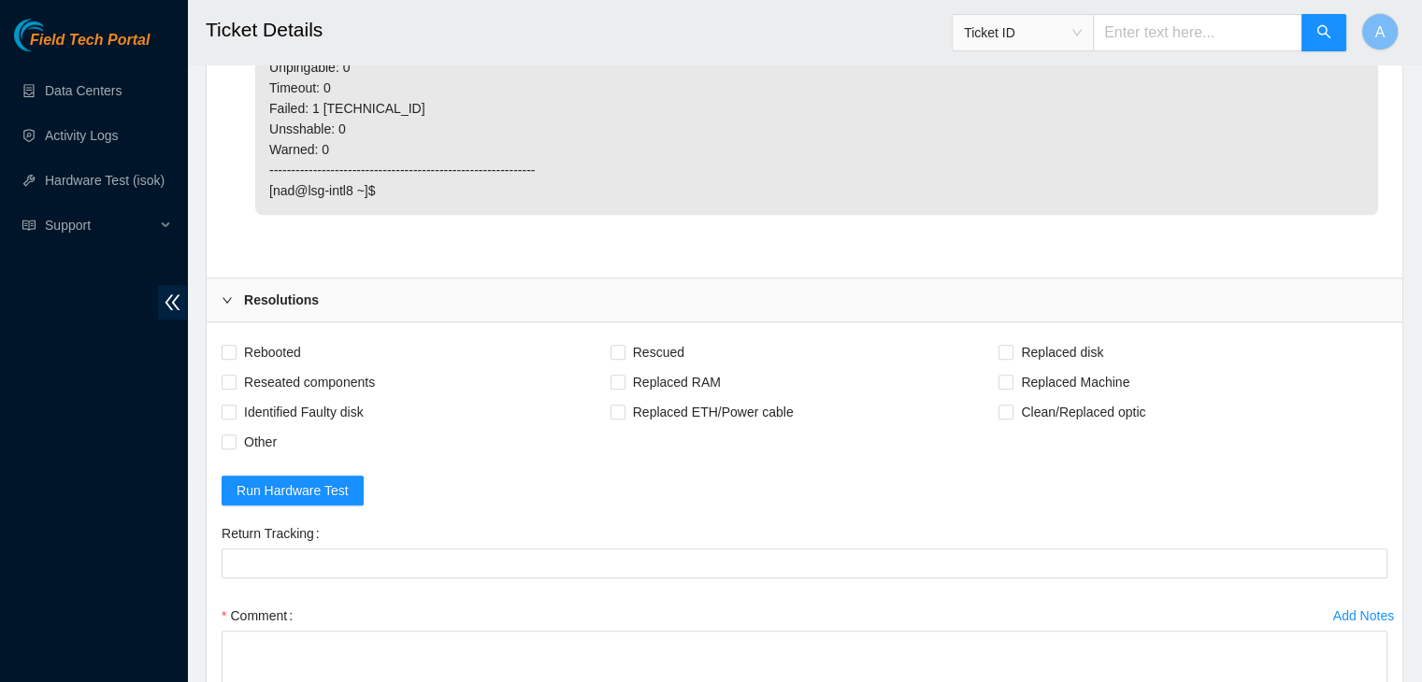
scroll to position [1443, 0]
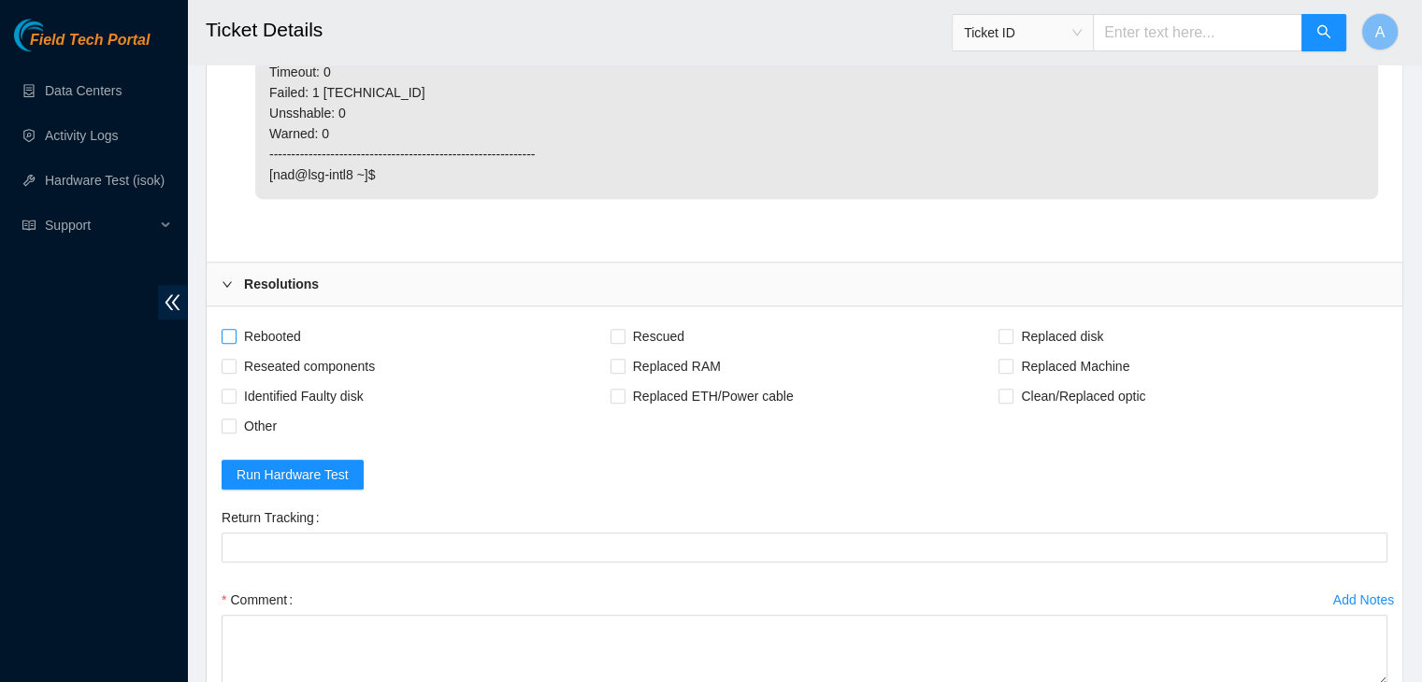
click at [296, 337] on span "Rebooted" at bounding box center [272, 337] width 72 height 30
click at [235, 337] on input "Rebooted" at bounding box center [228, 335] width 13 height 13
checkbox input "true"
click at [628, 340] on span "Rescued" at bounding box center [658, 337] width 66 height 30
click at [623, 340] on input "Rescued" at bounding box center [616, 335] width 13 height 13
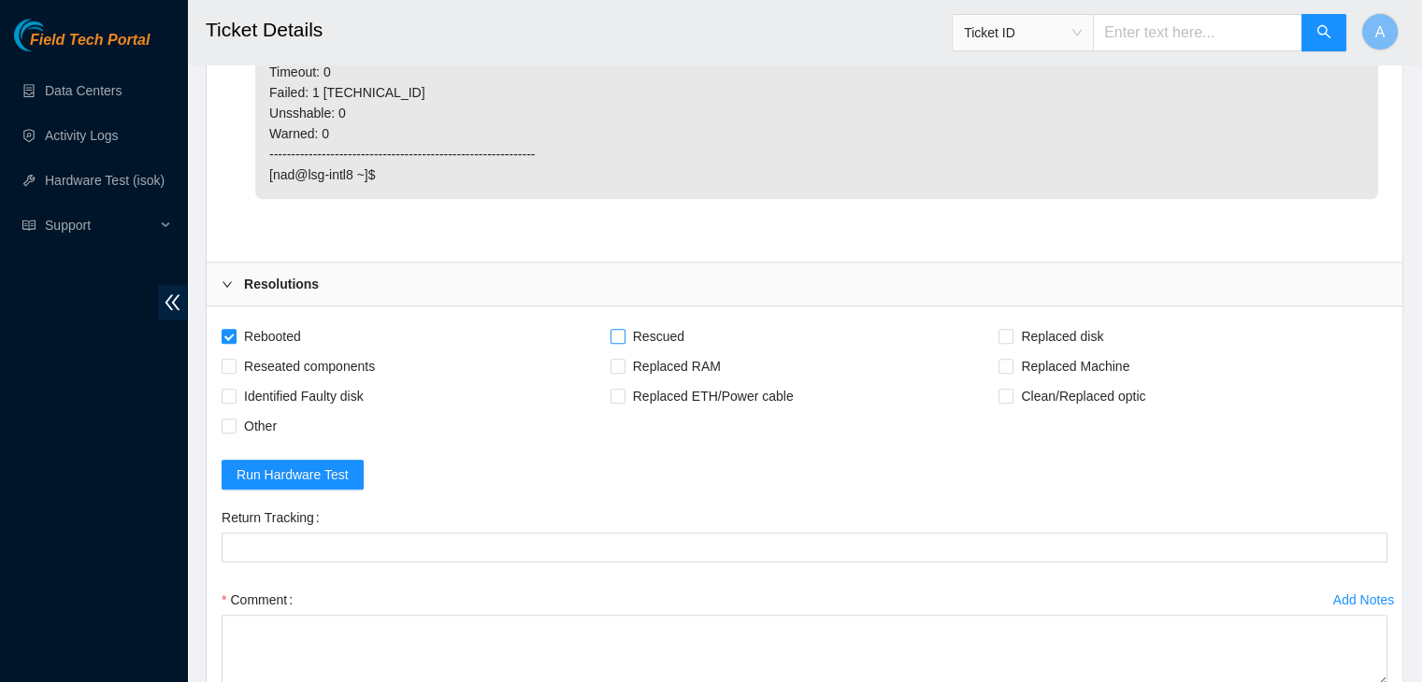
checkbox input "true"
click at [269, 416] on span "Other" at bounding box center [260, 426] width 48 height 30
click at [235, 419] on input "Other" at bounding box center [228, 425] width 13 height 13
checkbox input "true"
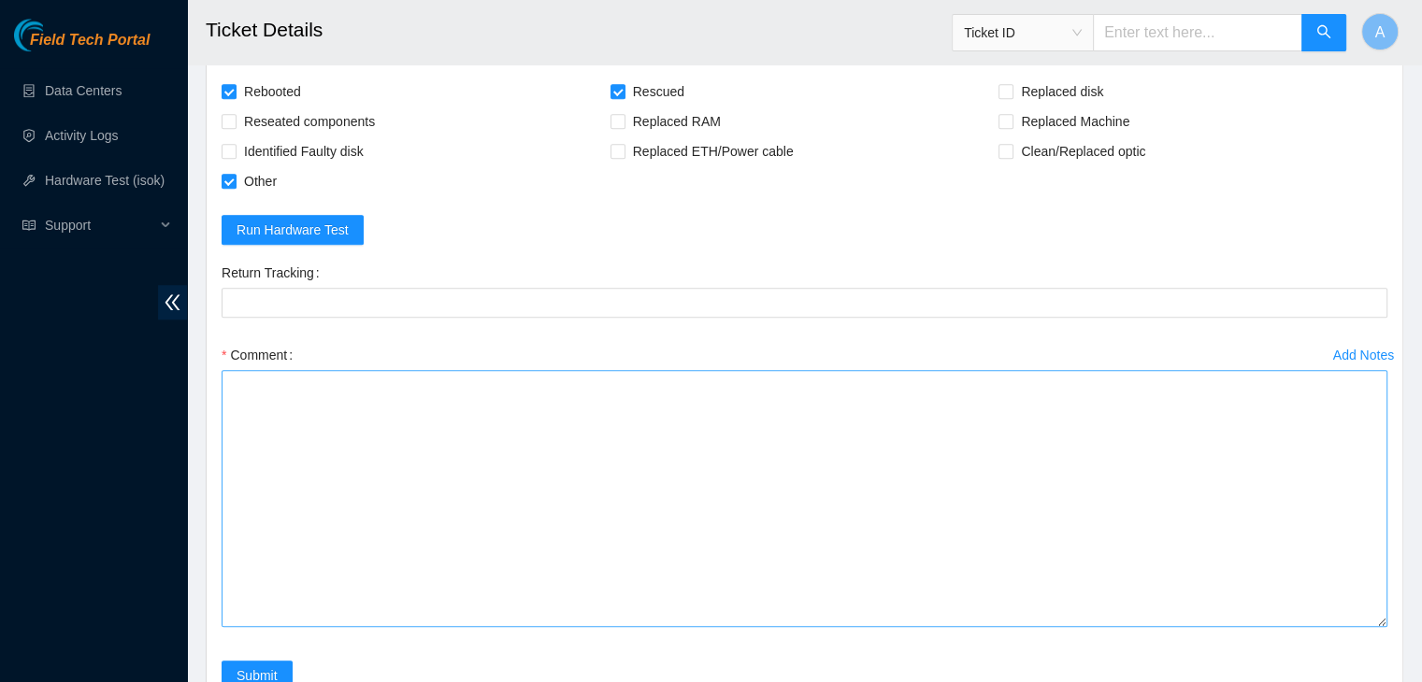
drag, startPoint x: 1382, startPoint y: 430, endPoint x: 1336, endPoint y: 661, distance: 235.4
click at [1336, 627] on textarea "Comment" at bounding box center [805, 498] width 1166 height 257
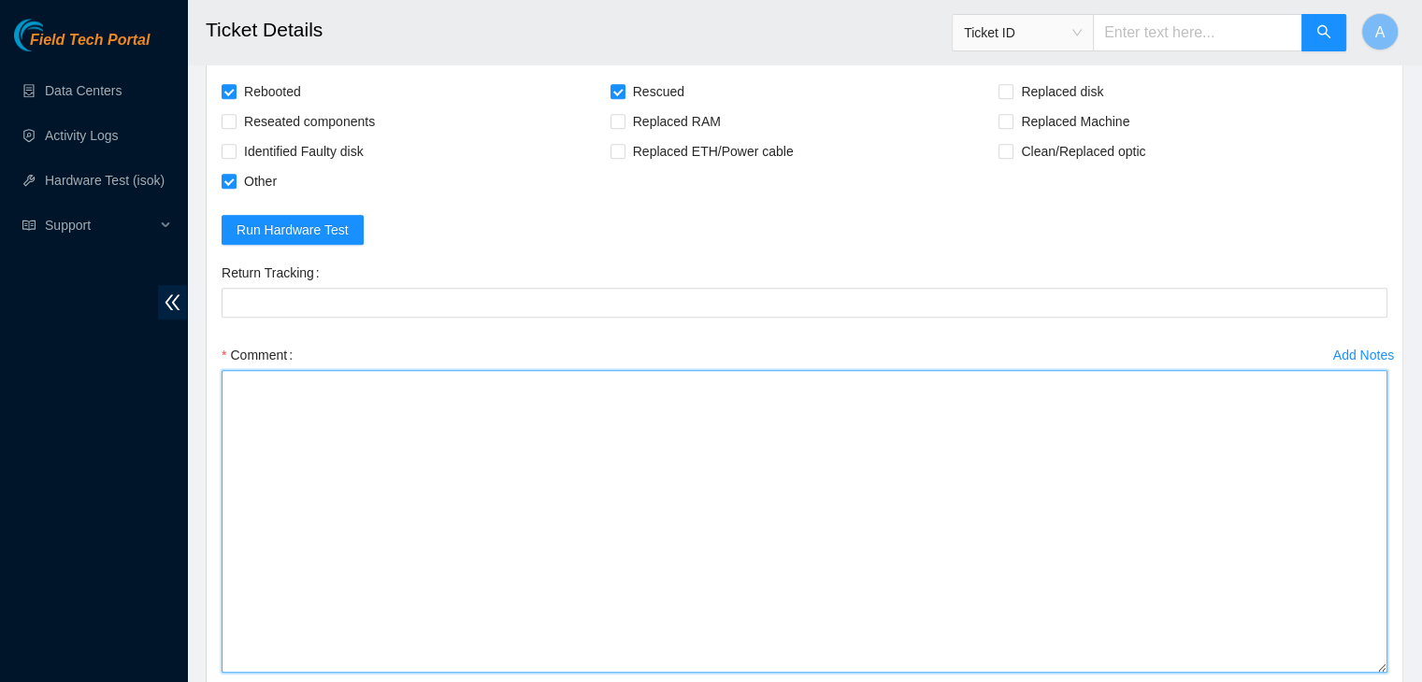
click at [1118, 539] on textarea "Comment" at bounding box center [805, 521] width 1166 height 303
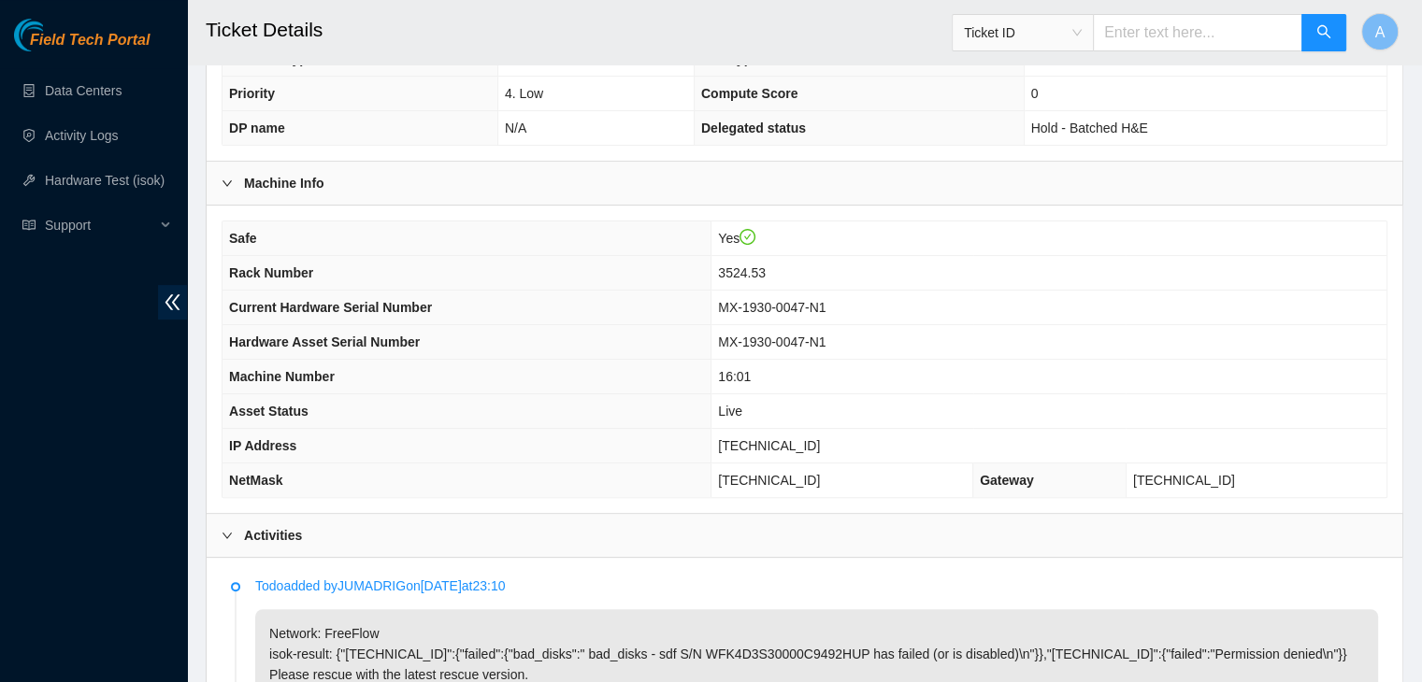
scroll to position [460, 0]
click at [808, 437] on span "23.36.67.35" at bounding box center [769, 444] width 102 height 15
copy span "23.36.67.35"
click at [808, 437] on span "23.36.67.35" at bounding box center [769, 444] width 102 height 15
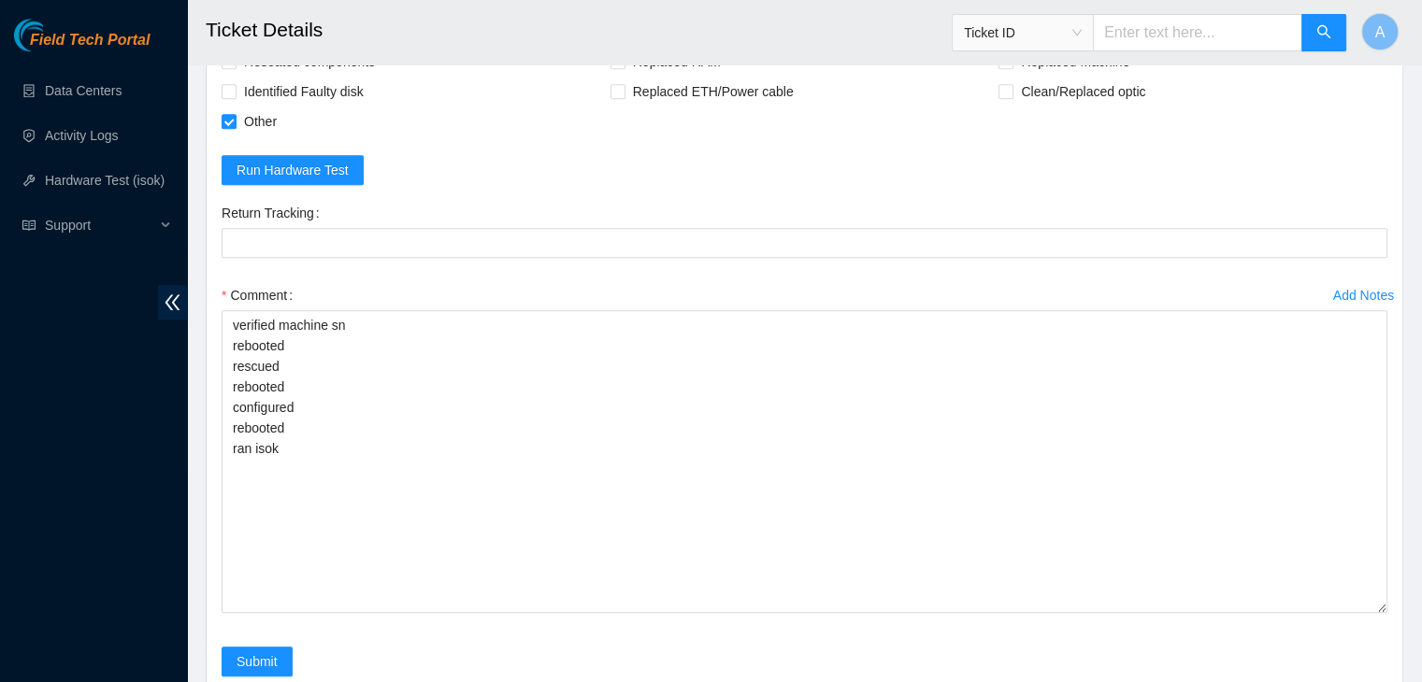
scroll to position [1921, 0]
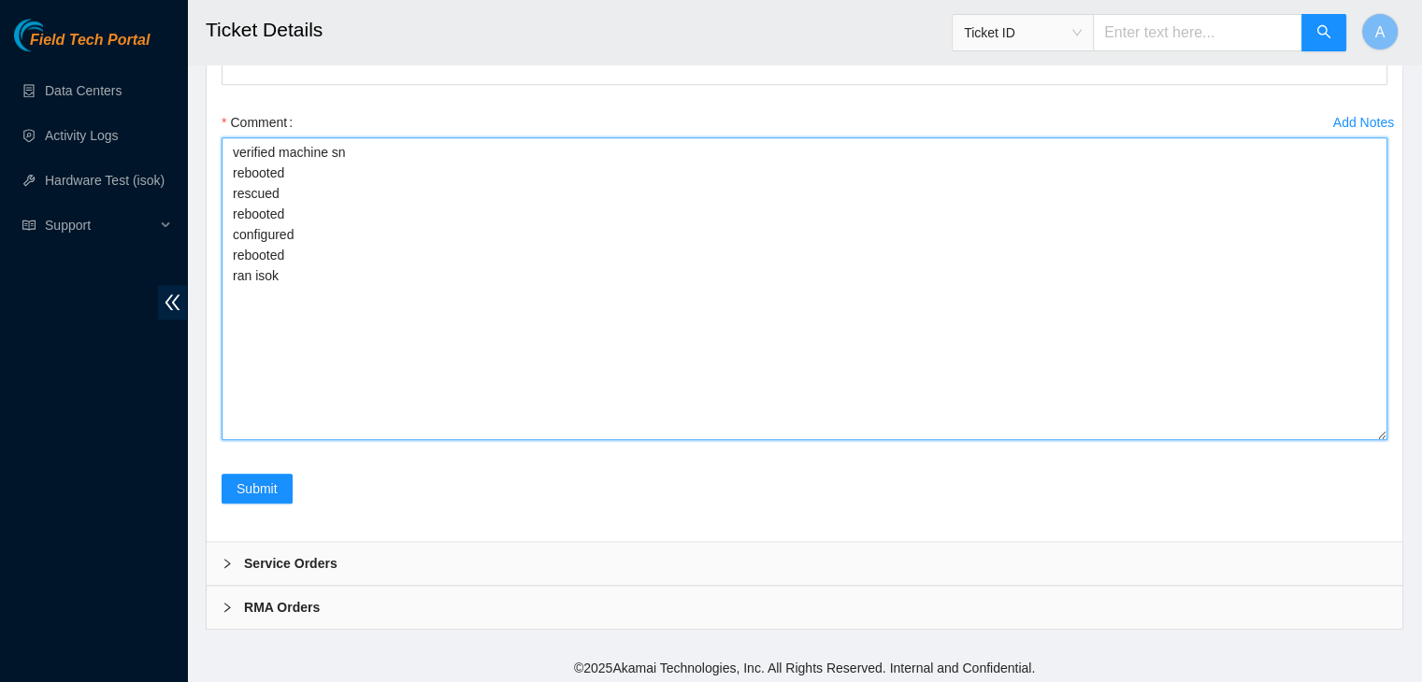
click at [662, 390] on textarea "verified machine sn rebooted rescued rebooted configured rebooted ran isok" at bounding box center [805, 288] width 1166 height 303
paste textarea "332851 05-09-2025 01:47:15 23.36.67.35 COMPLETE Result Detail Message Ticket ID…"
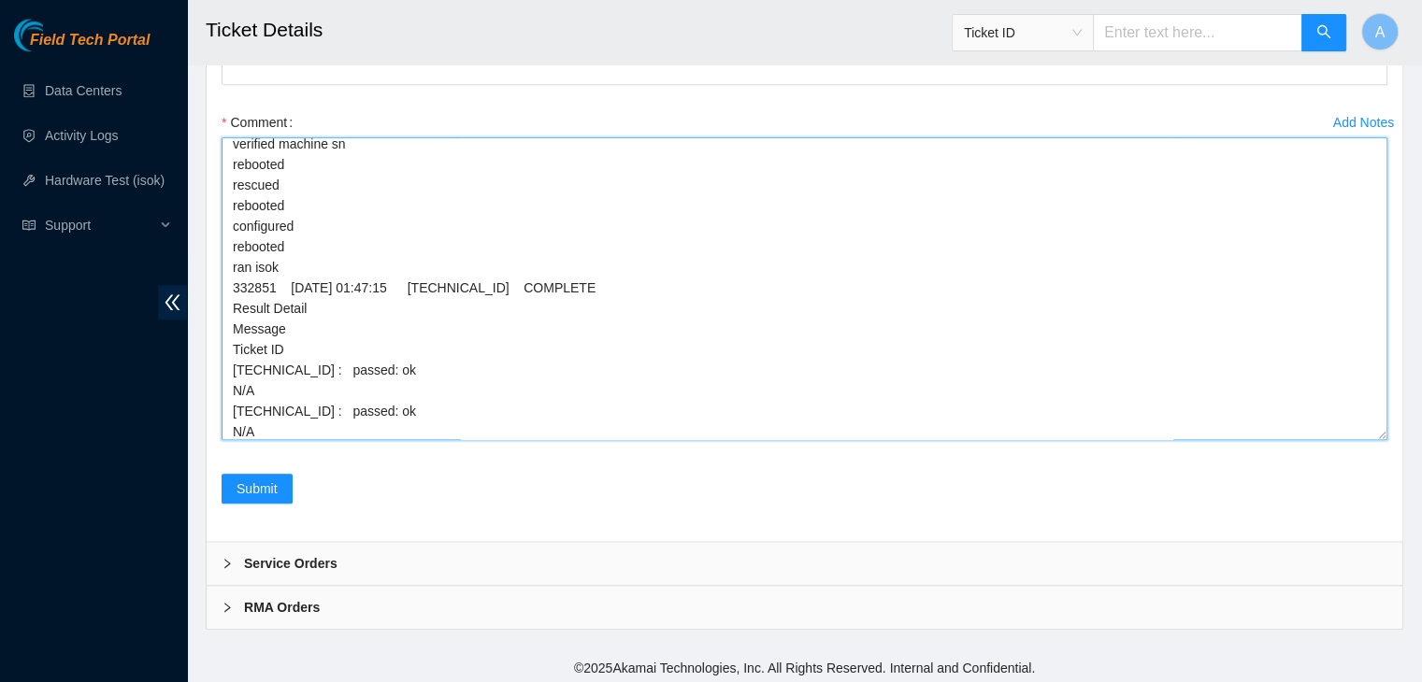
scroll to position [0, 0]
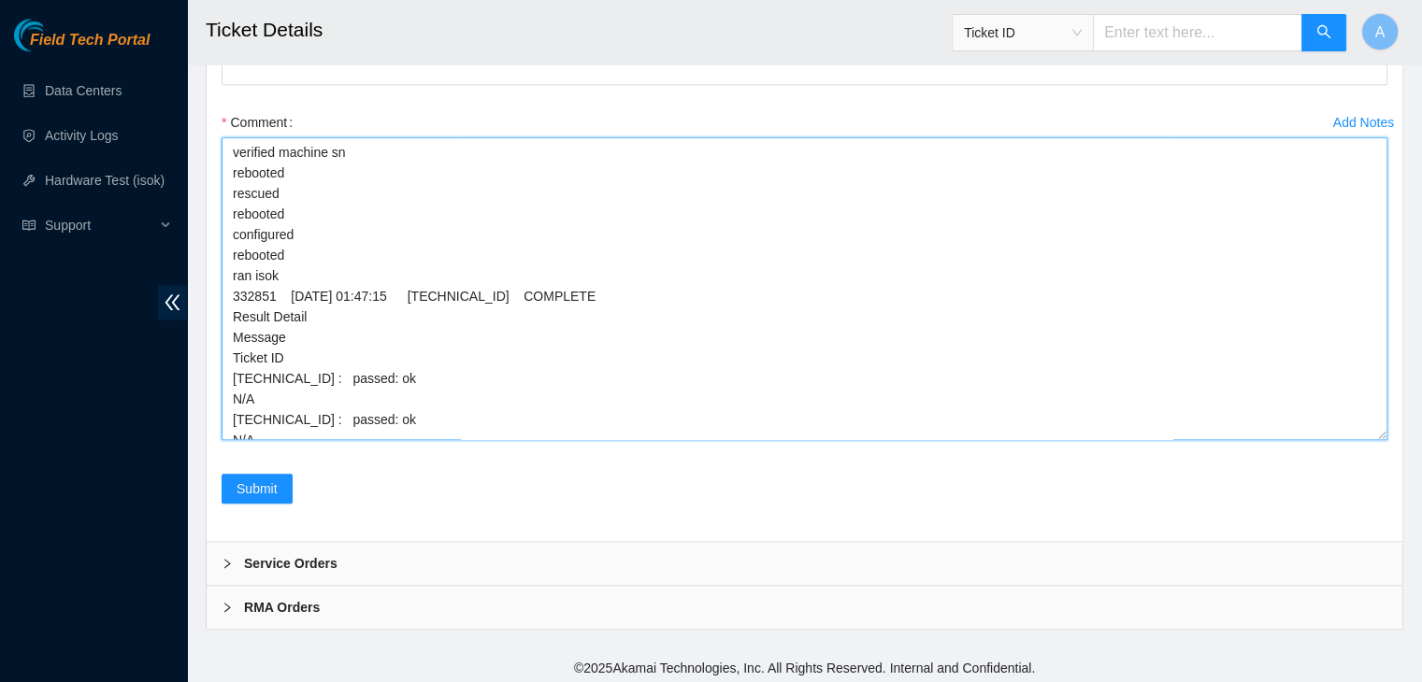
type textarea "verified machine sn rebooted rescued rebooted configured rebooted ran isok 3328…"
drag, startPoint x: 281, startPoint y: 269, endPoint x: 232, endPoint y: 152, distance: 126.9
click at [232, 152] on textarea "verified machine sn rebooted rescued rebooted configured rebooted ran isok 3328…" at bounding box center [805, 288] width 1166 height 303
click at [253, 168] on textarea "verified machine sn rebooted rescued rebooted configured rebooted ran isok 3328…" at bounding box center [805, 288] width 1166 height 303
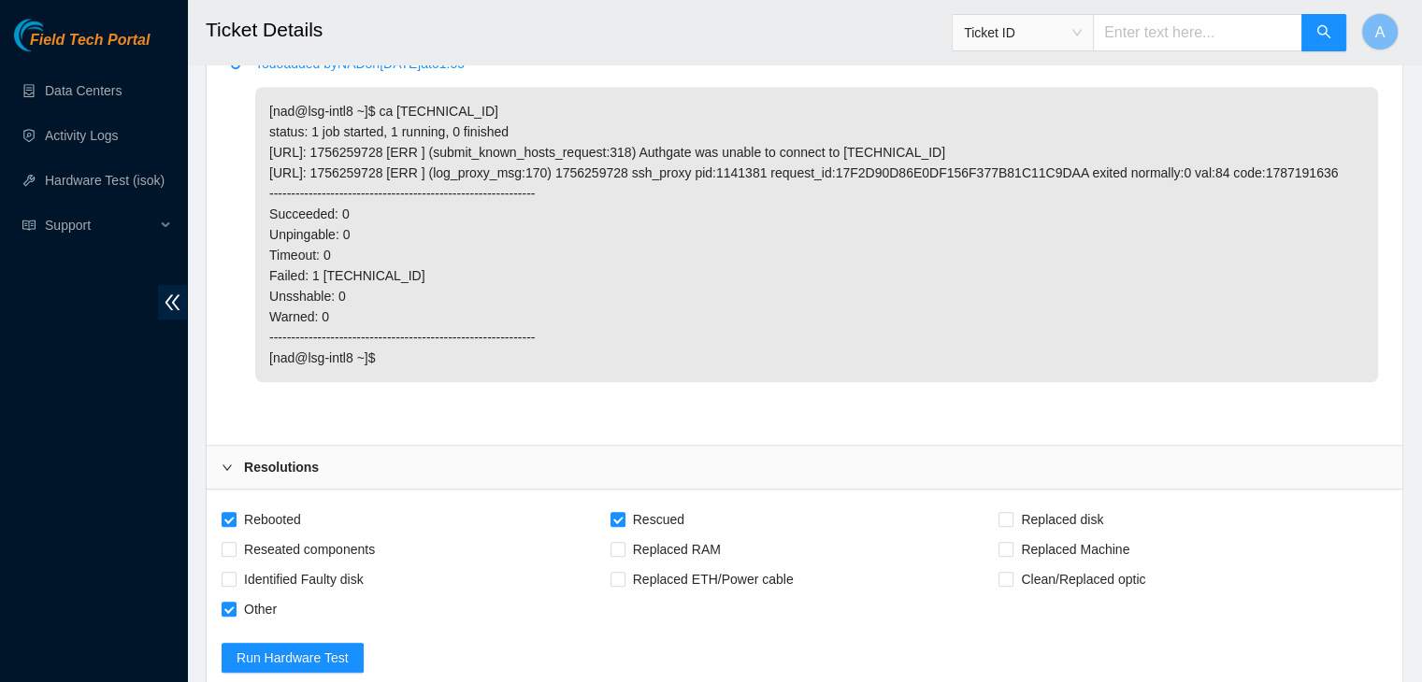
scroll to position [785, 0]
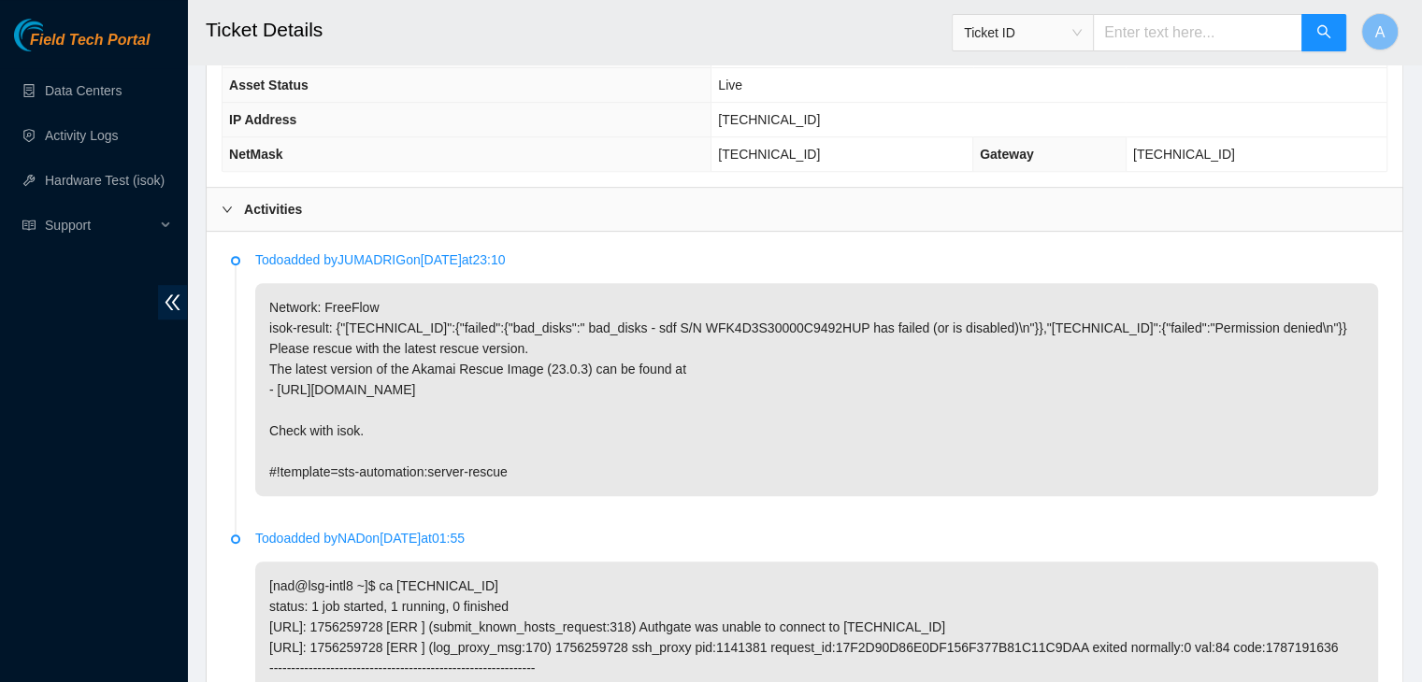
click at [669, 454] on p "Network: FreeFlow isok-result: {"23.36.67.34":{"failed":{"bad_disks":" bad_disk…" at bounding box center [816, 389] width 1123 height 213
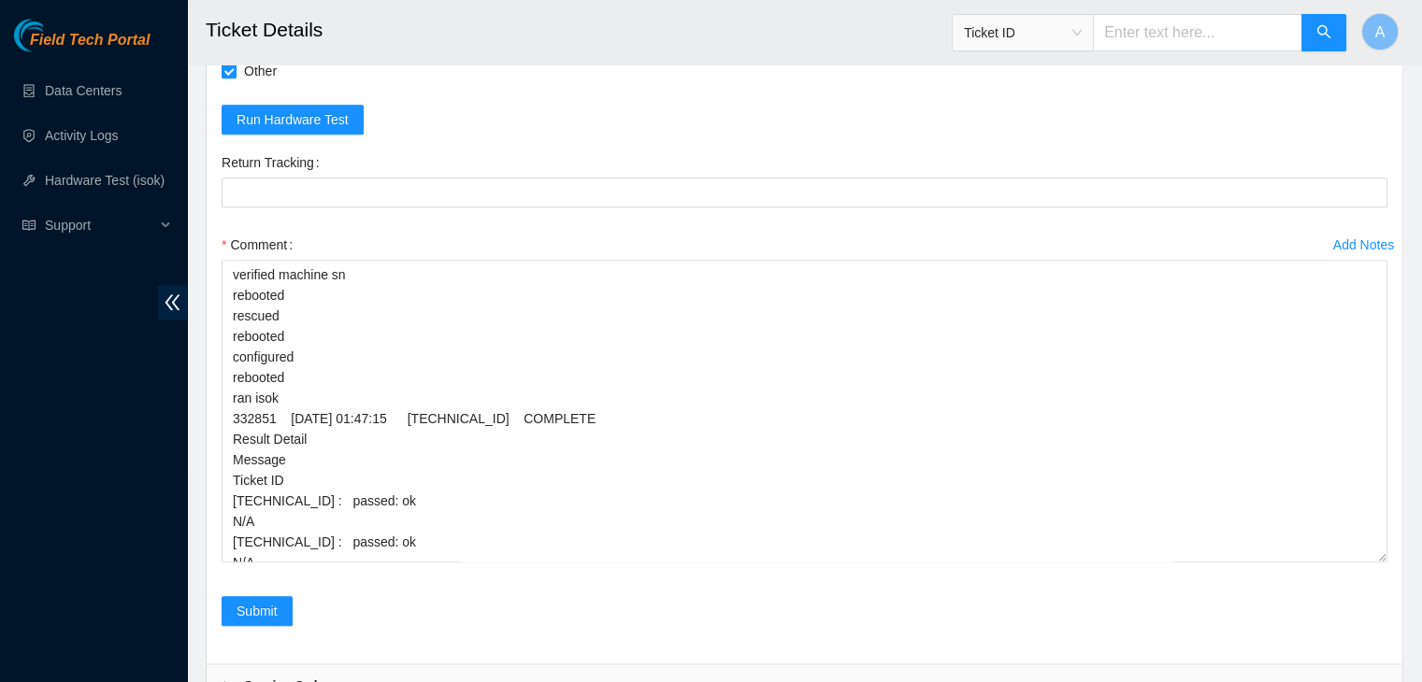
scroll to position [1921, 0]
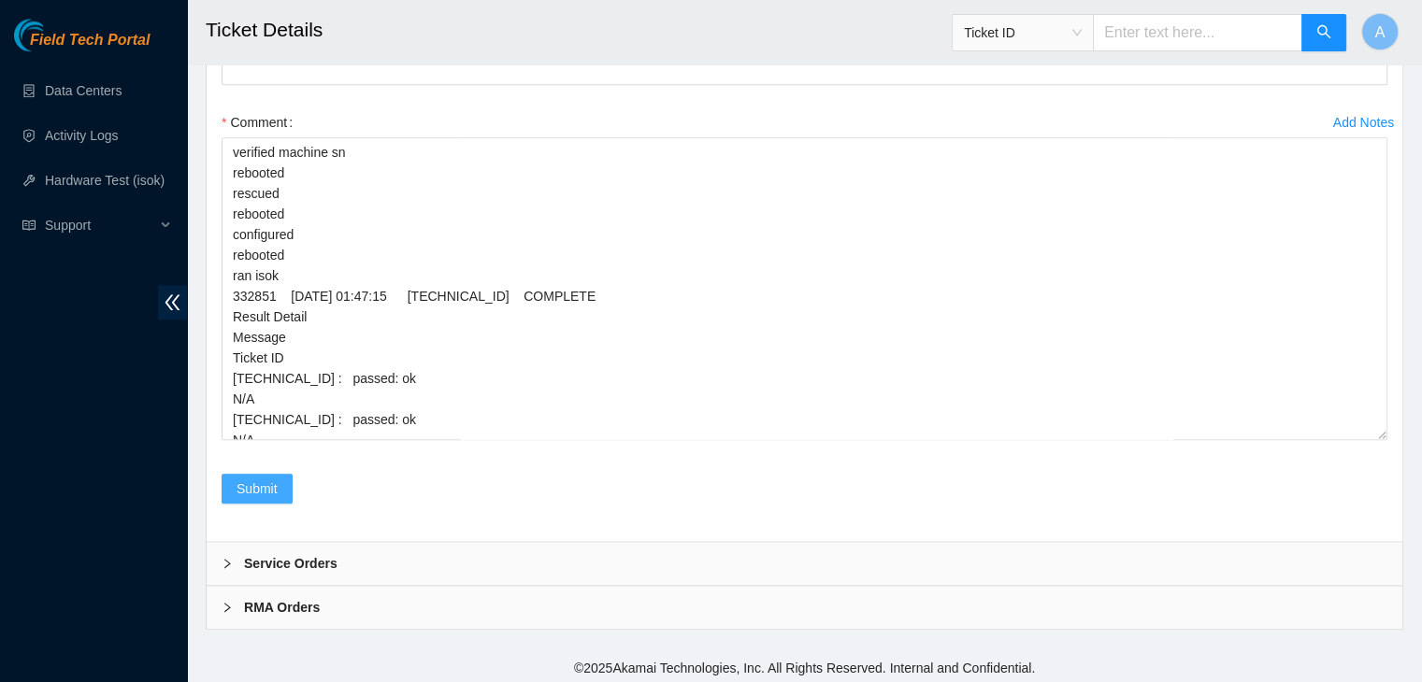
click at [254, 479] on span "Submit" at bounding box center [256, 489] width 41 height 21
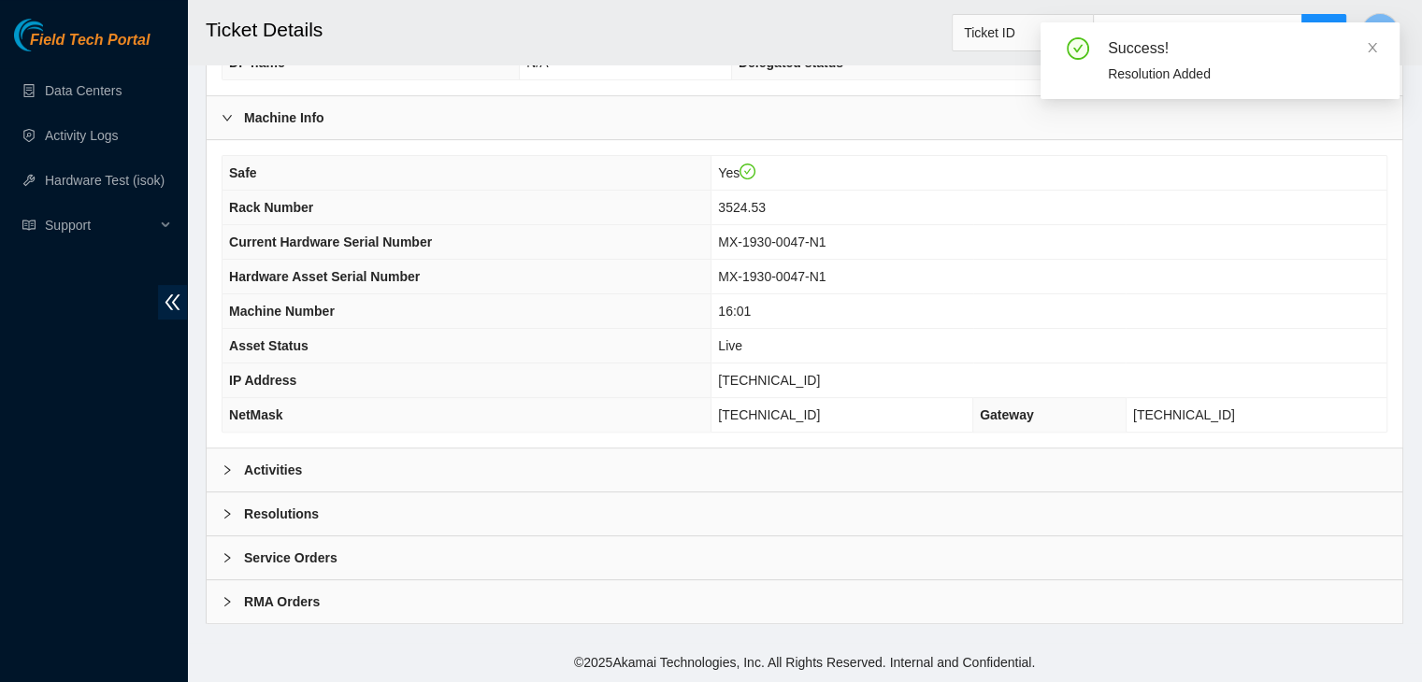
scroll to position [498, 0]
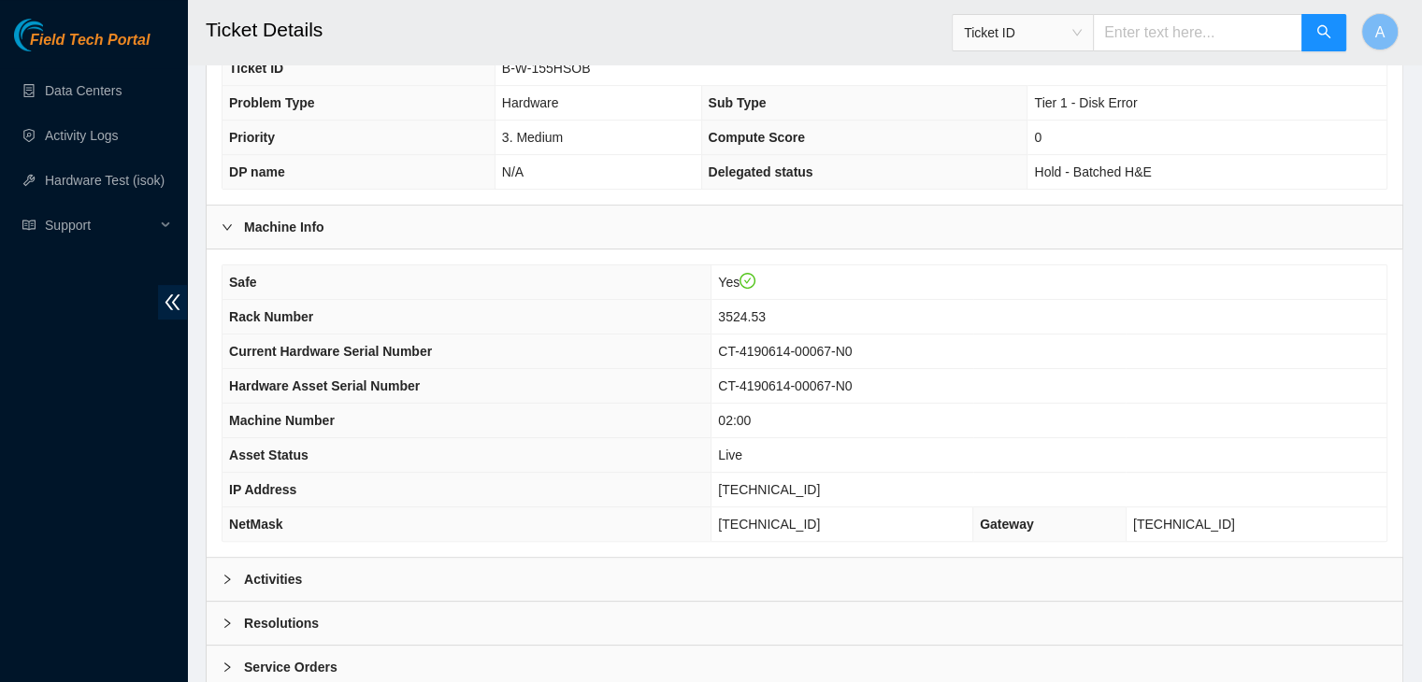
scroll to position [498, 0]
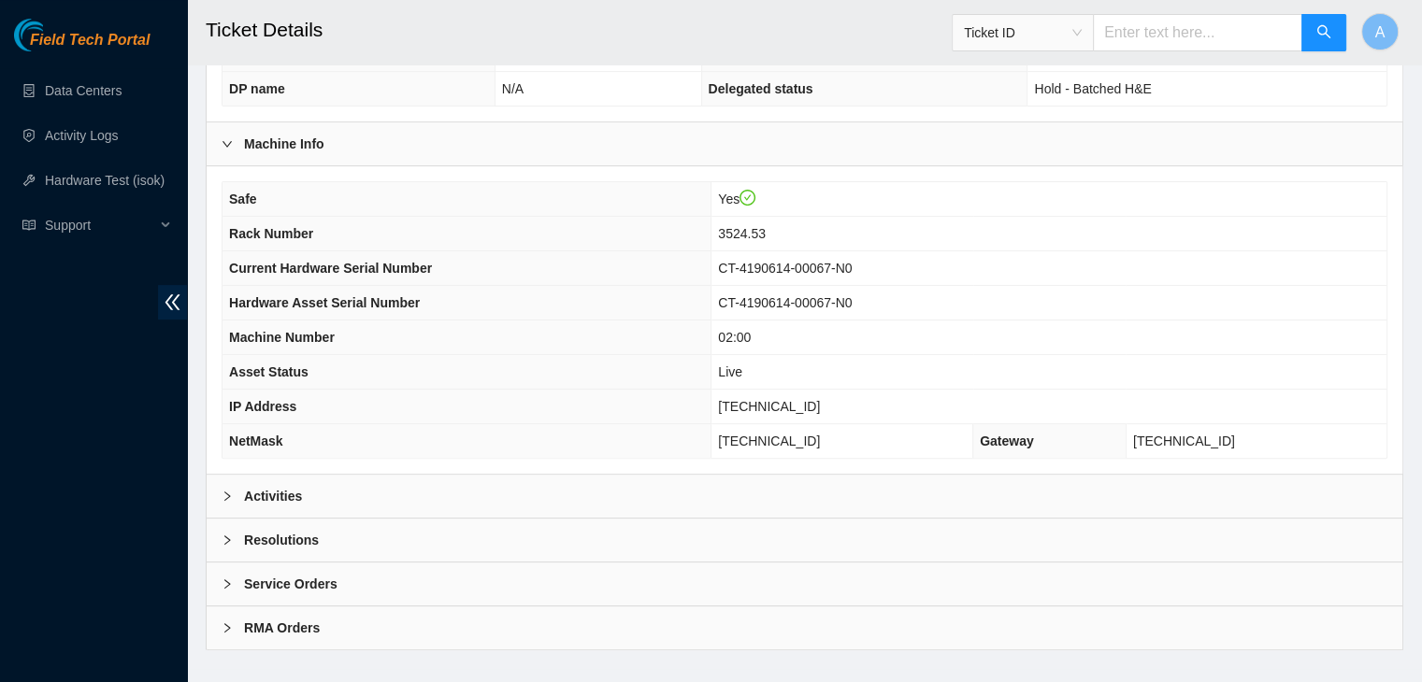
click at [893, 475] on div "Activities" at bounding box center [805, 496] width 1196 height 43
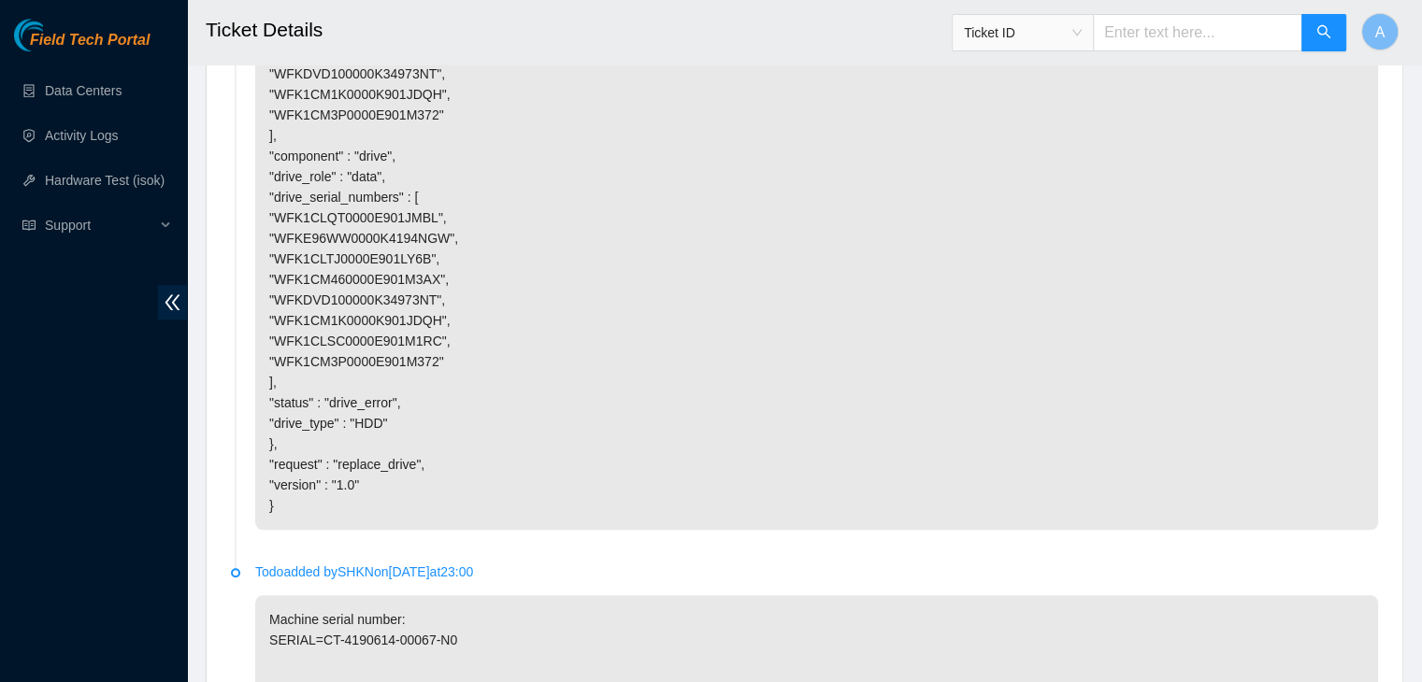
scroll to position [2494, 0]
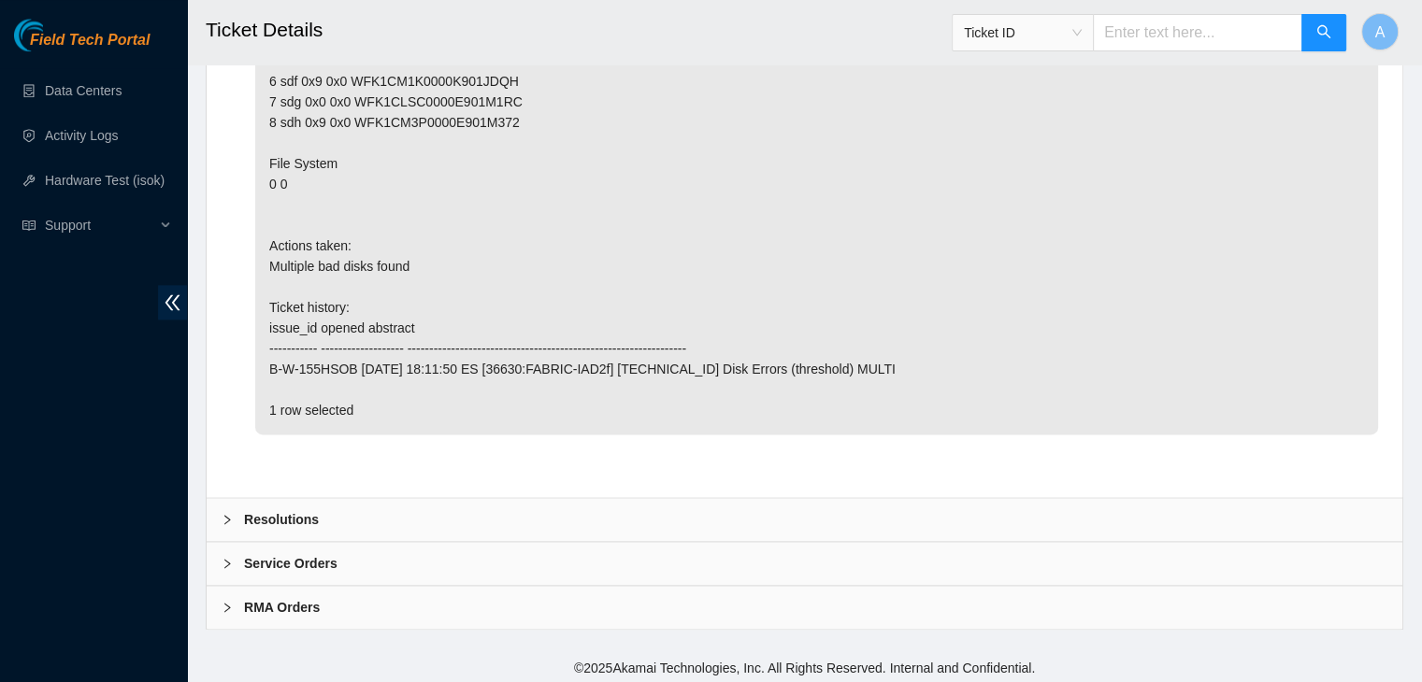
click at [512, 503] on div "Resolutions" at bounding box center [805, 519] width 1196 height 43
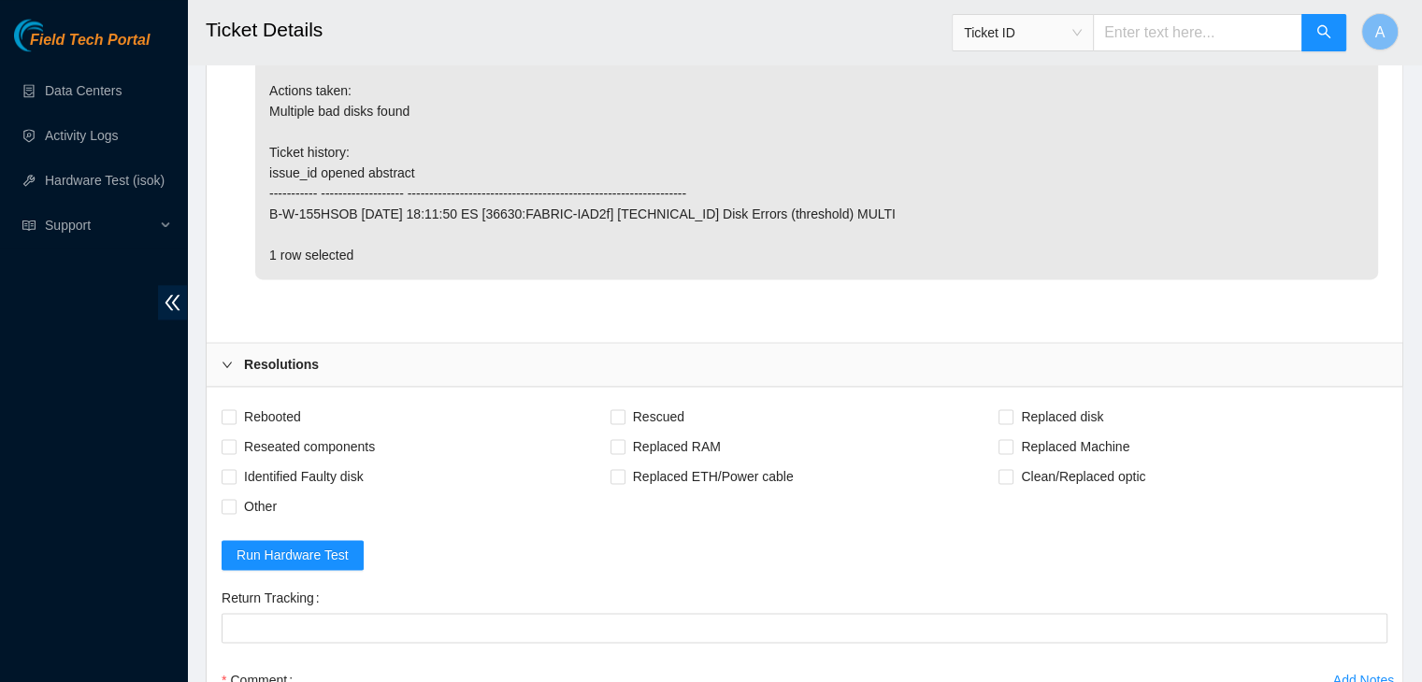
scroll to position [2650, 0]
click at [302, 417] on span "Rebooted" at bounding box center [272, 416] width 72 height 30
click at [235, 417] on input "Rebooted" at bounding box center [228, 414] width 13 height 13
checkbox input "true"
click at [637, 408] on span "Rescued" at bounding box center [658, 416] width 66 height 30
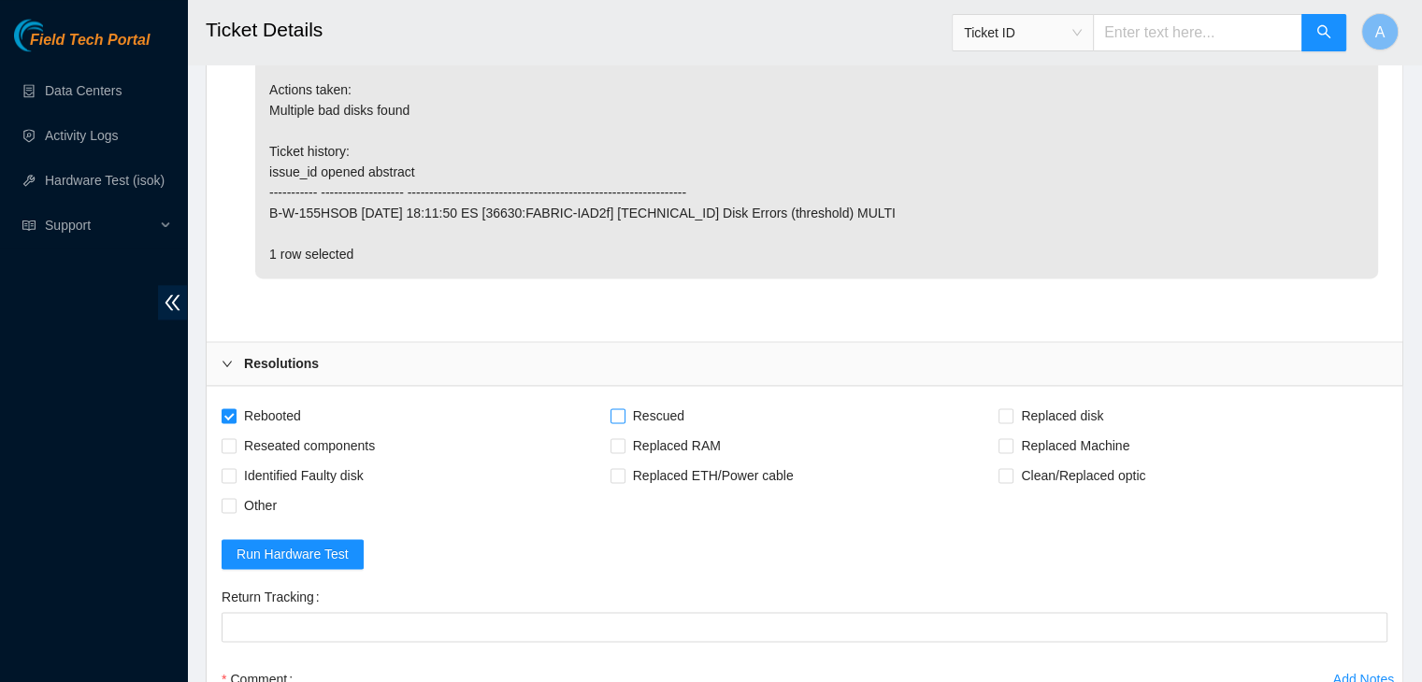
click at [623, 408] on input "Rescued" at bounding box center [616, 414] width 13 height 13
checkbox input "true"
click at [258, 494] on span "Other" at bounding box center [260, 506] width 48 height 30
click at [235, 498] on input "Other" at bounding box center [228, 504] width 13 height 13
checkbox input "true"
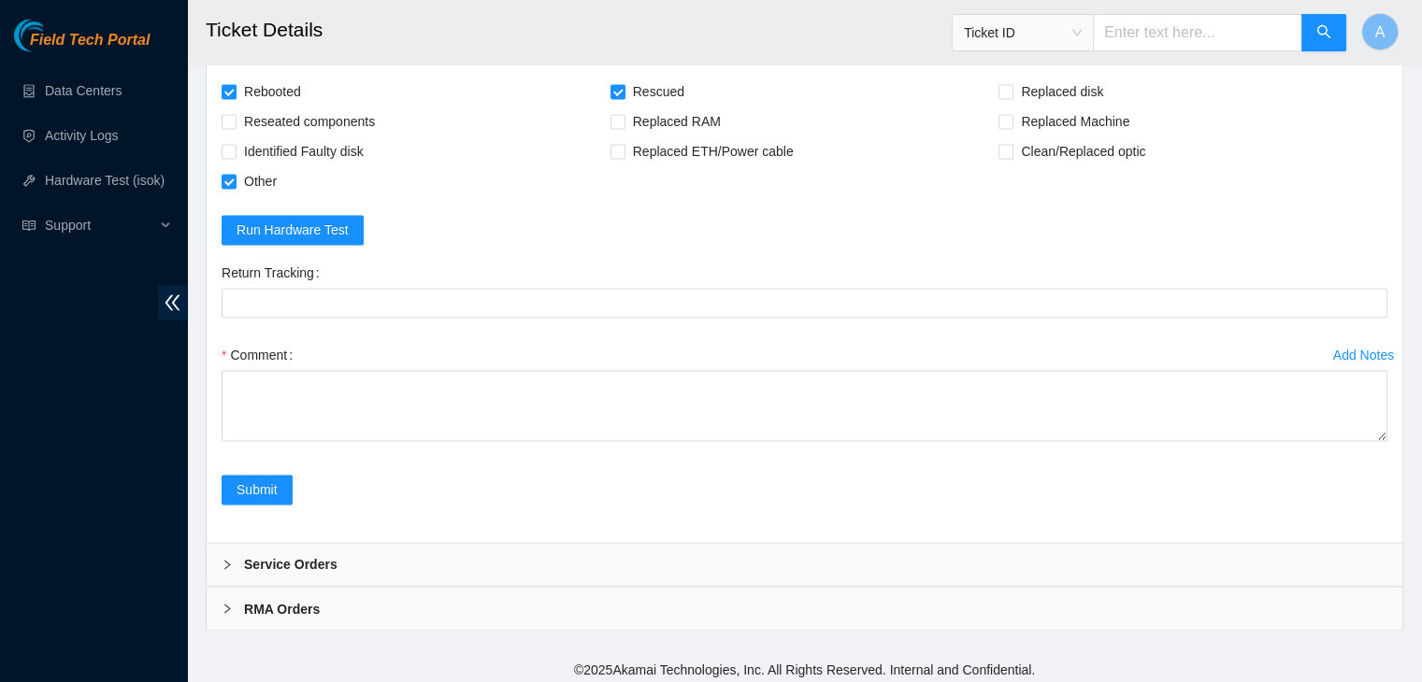
scroll to position [2972, 0]
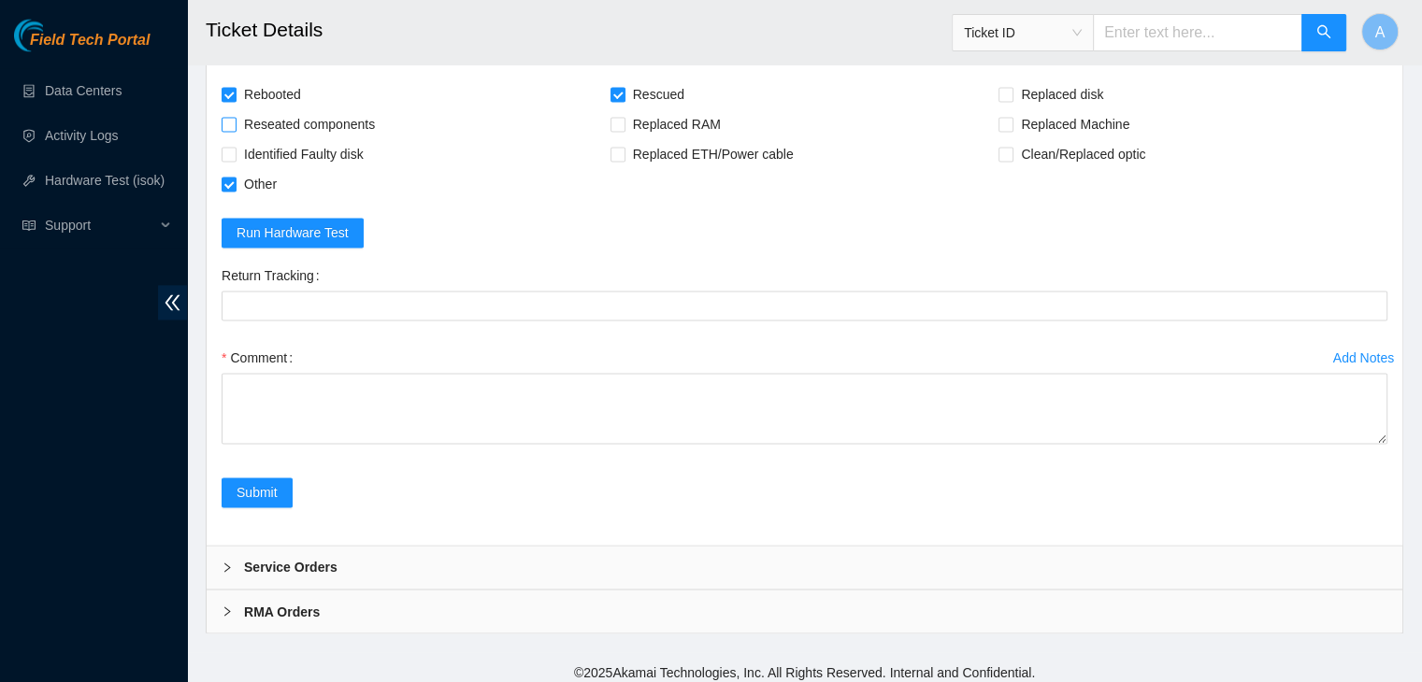
click at [332, 109] on span "Reseated components" at bounding box center [309, 124] width 146 height 30
click at [235, 117] on input "Reseated components" at bounding box center [228, 123] width 13 height 13
checkbox input "true"
click at [257, 184] on span "Other" at bounding box center [260, 184] width 48 height 30
click at [235, 184] on input "Other" at bounding box center [228, 183] width 13 height 13
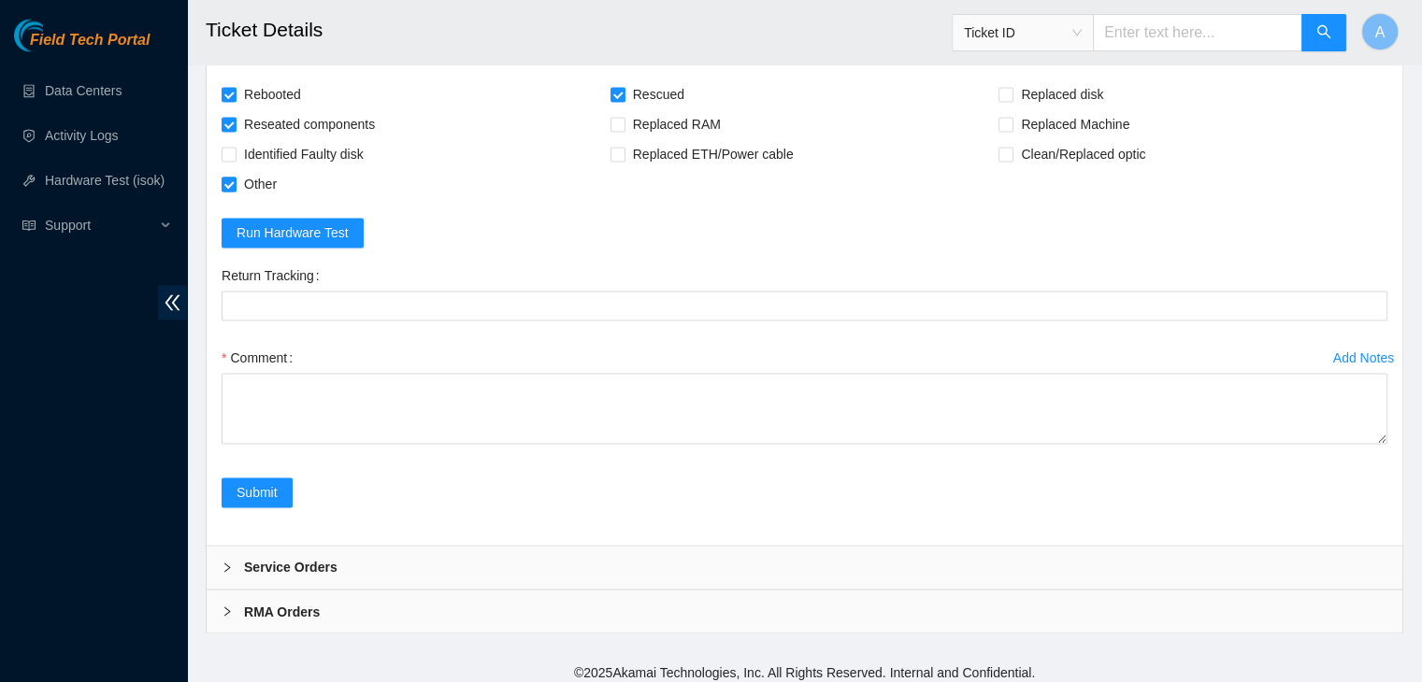
checkbox input "false"
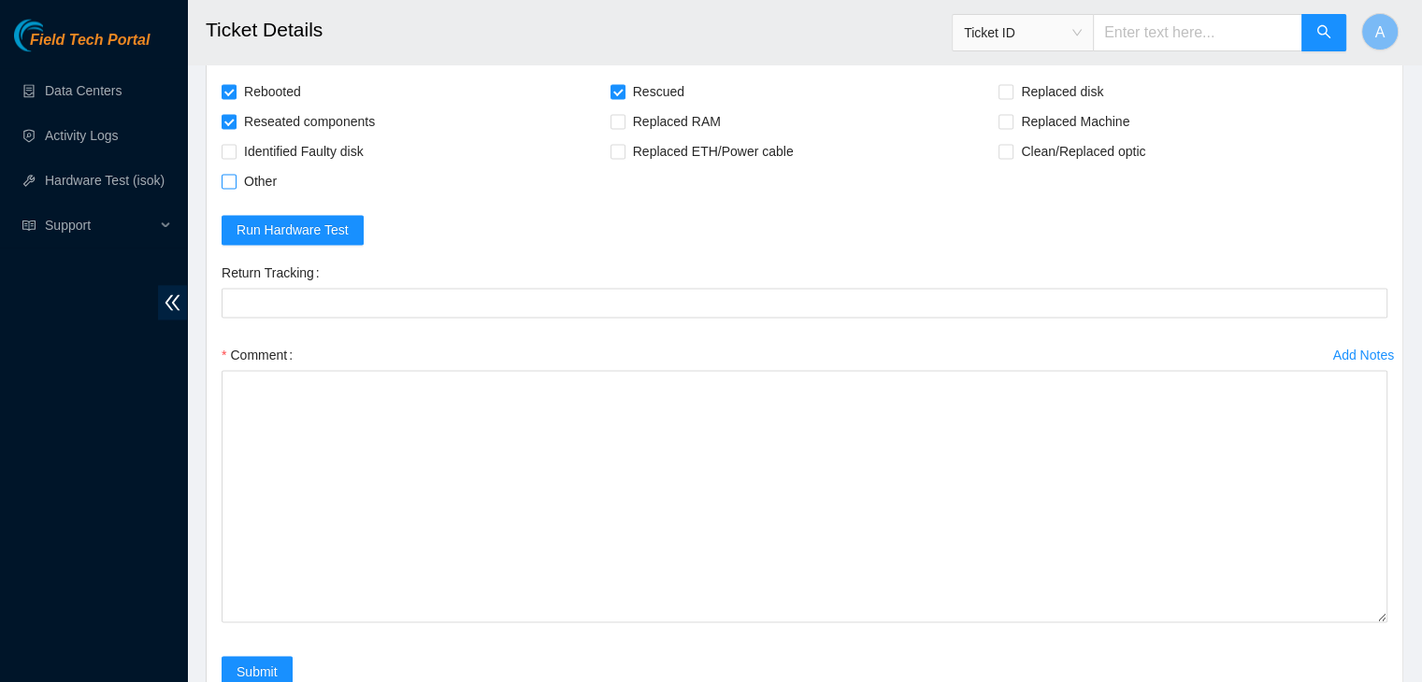
drag, startPoint x: 1381, startPoint y: 430, endPoint x: 1276, endPoint y: 720, distance: 308.1
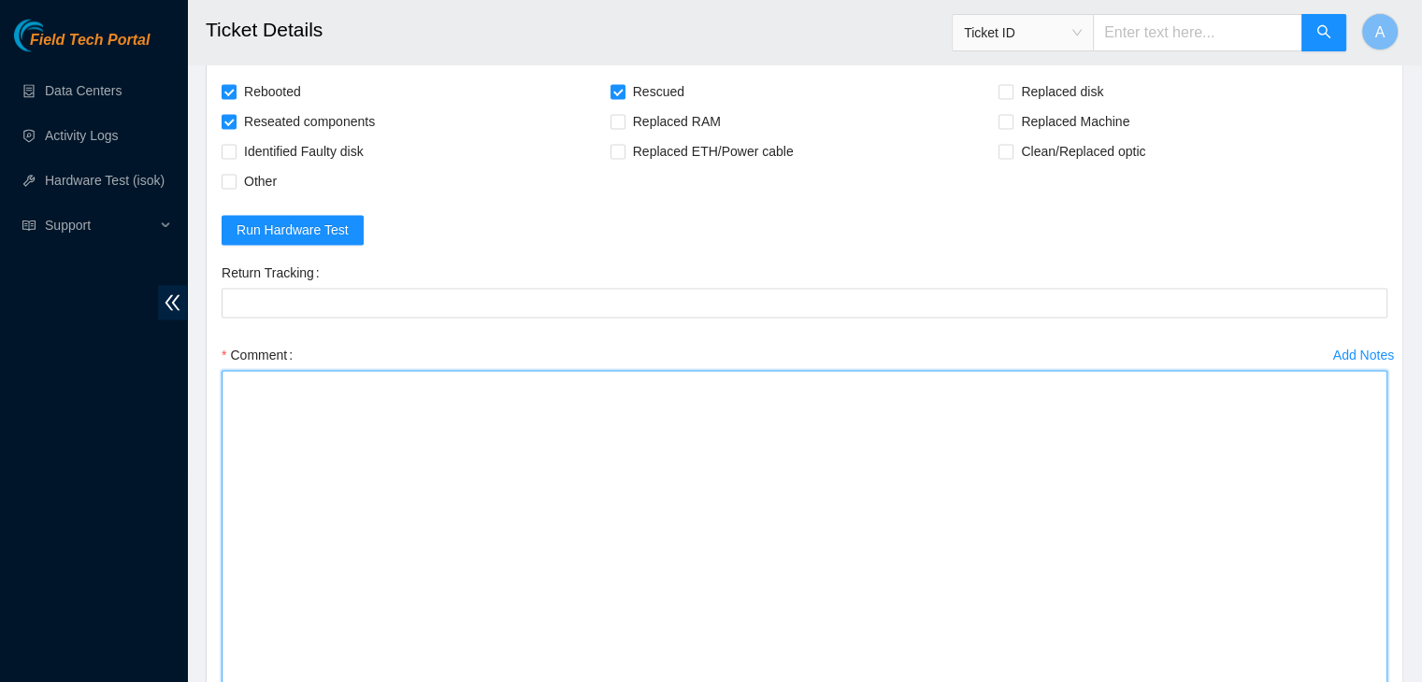
click at [1148, 616] on textarea "Comment" at bounding box center [805, 551] width 1166 height 362
paste textarea "verified machine sn rebooted rescued rebooted configured rebooted ran isok"
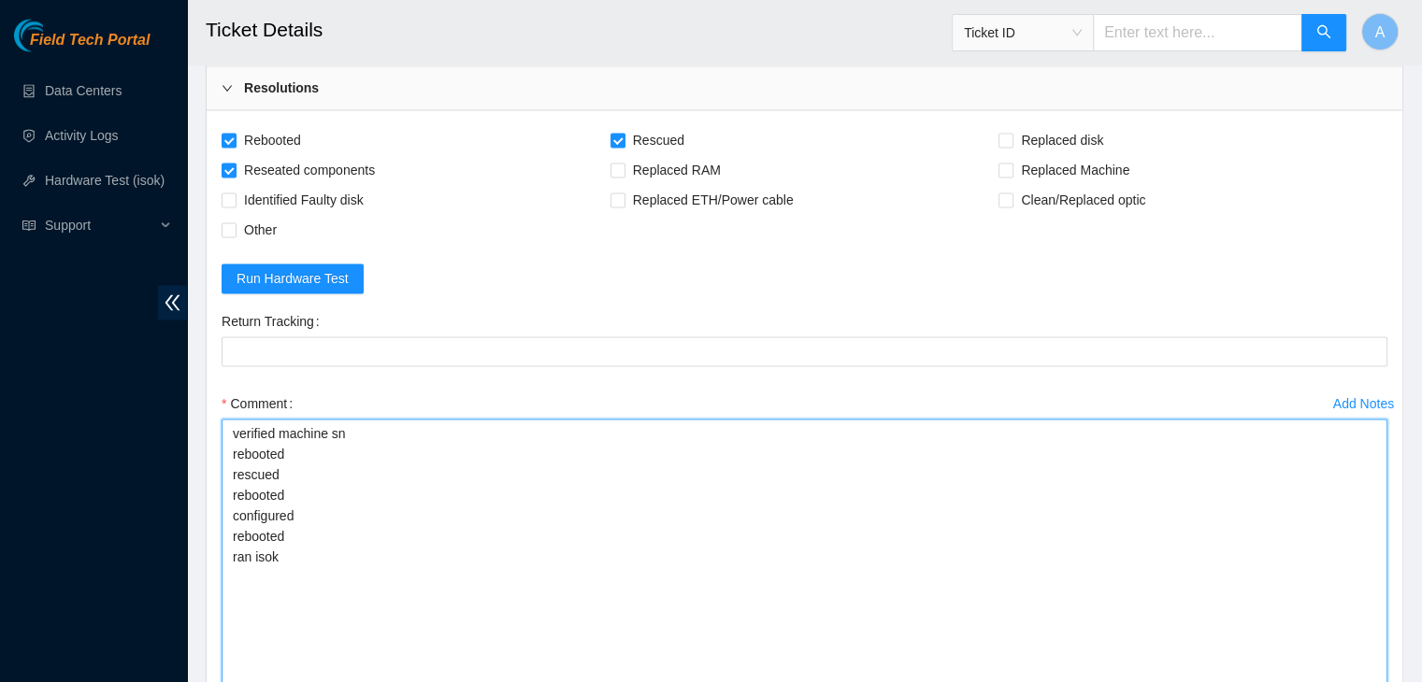
scroll to position [2927, 0]
click at [411, 431] on textarea "verified machine sn rebooted rescued rebooted configured rebooted ran isok" at bounding box center [805, 599] width 1166 height 362
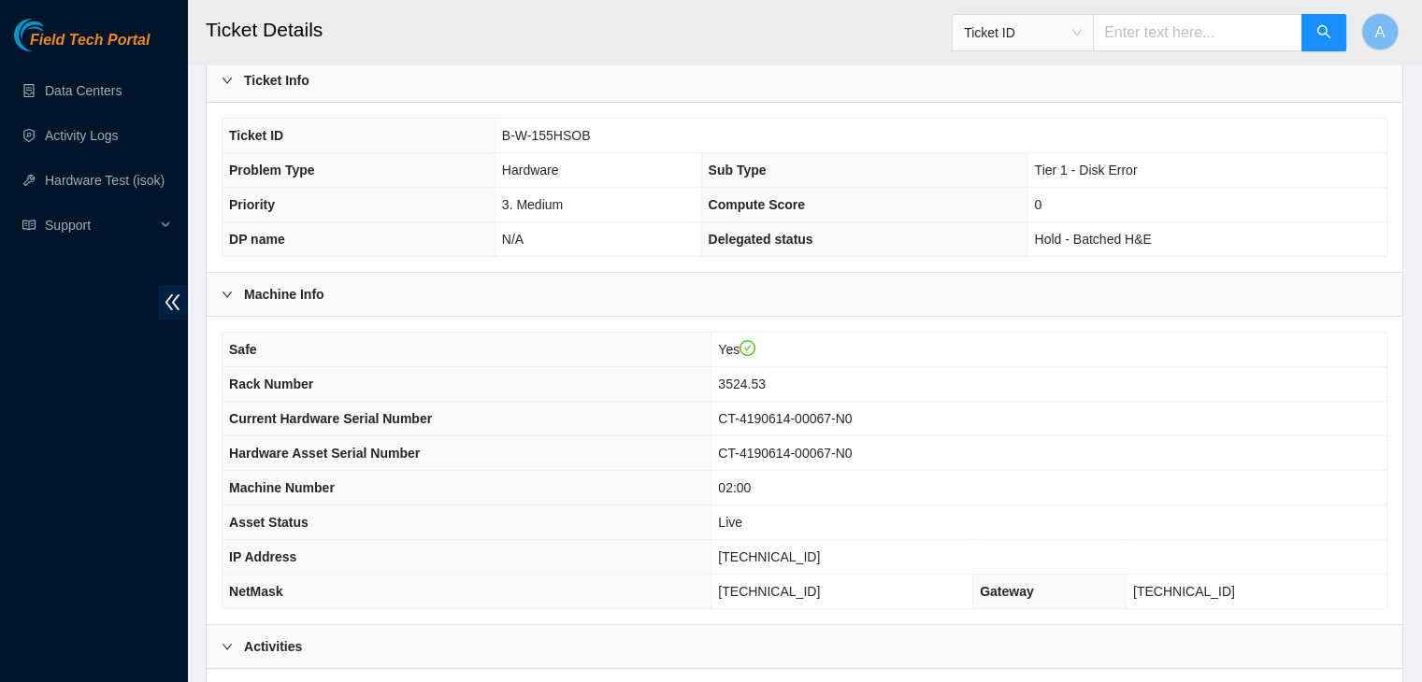
scroll to position [385, 0]
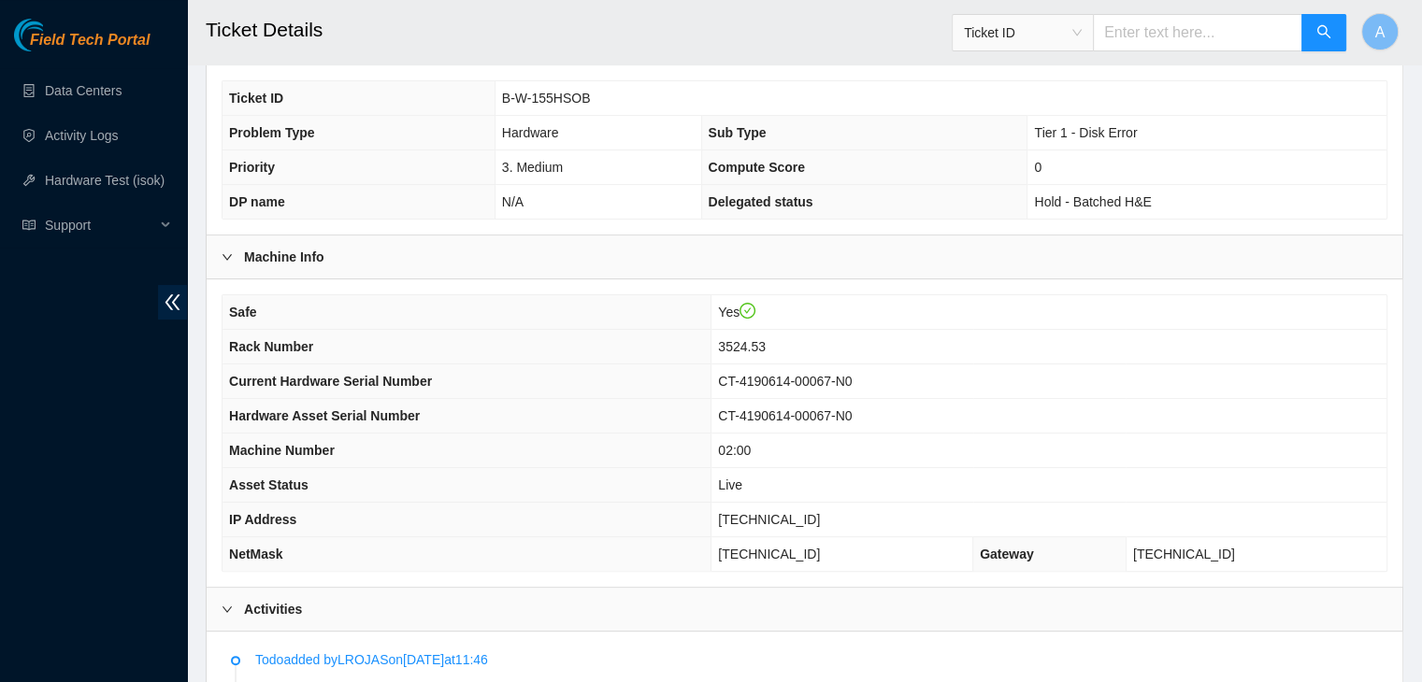
click at [804, 512] on span "23.36.67.6" at bounding box center [769, 519] width 102 height 15
copy span "23.36.67.6"
click at [804, 512] on span "23.36.67.6" at bounding box center [769, 519] width 102 height 15
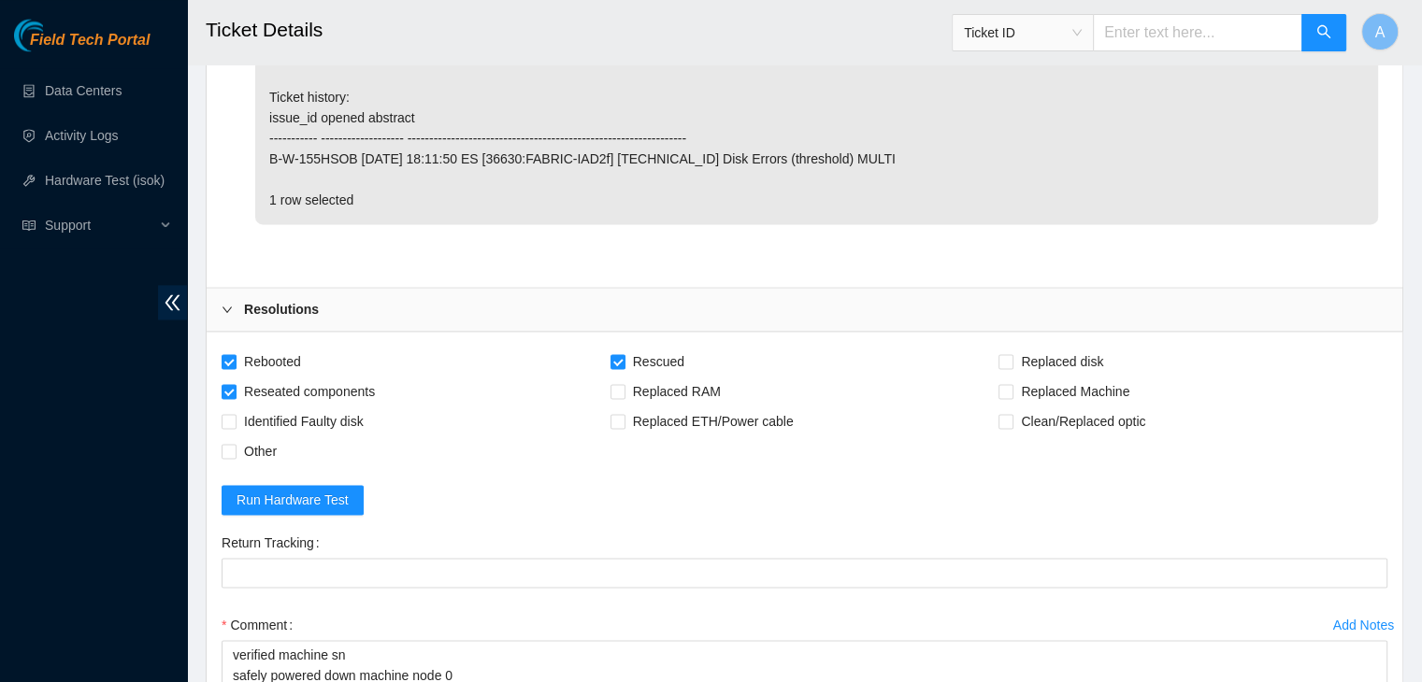
scroll to position [3265, 0]
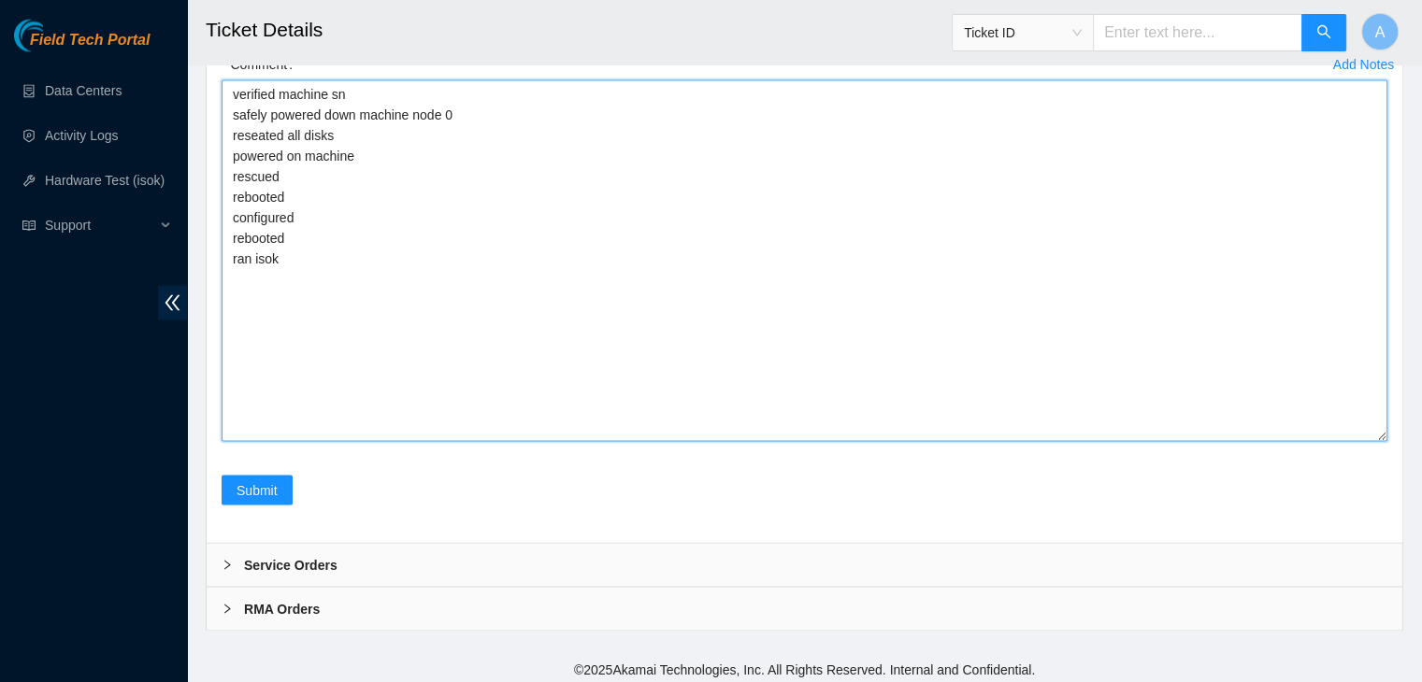
click at [591, 380] on textarea "verified machine sn safely powered down machine node 0 reseated all disks power…" at bounding box center [805, 260] width 1166 height 362
paste textarea "332853 05-09-2025 01:49:13 23.36.67.6 COMPLETE Result Detail Message Ticket ID …"
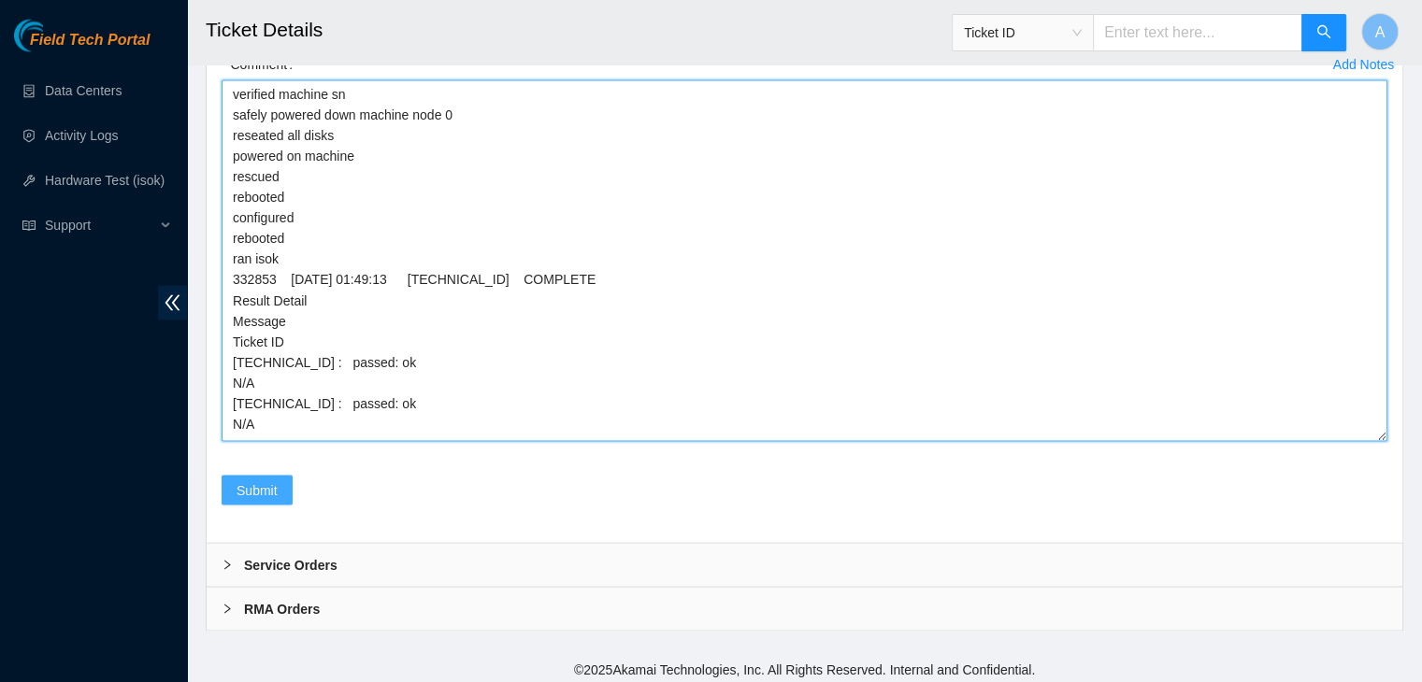
type textarea "verified machine sn safely powered down machine node 0 reseated all disks power…"
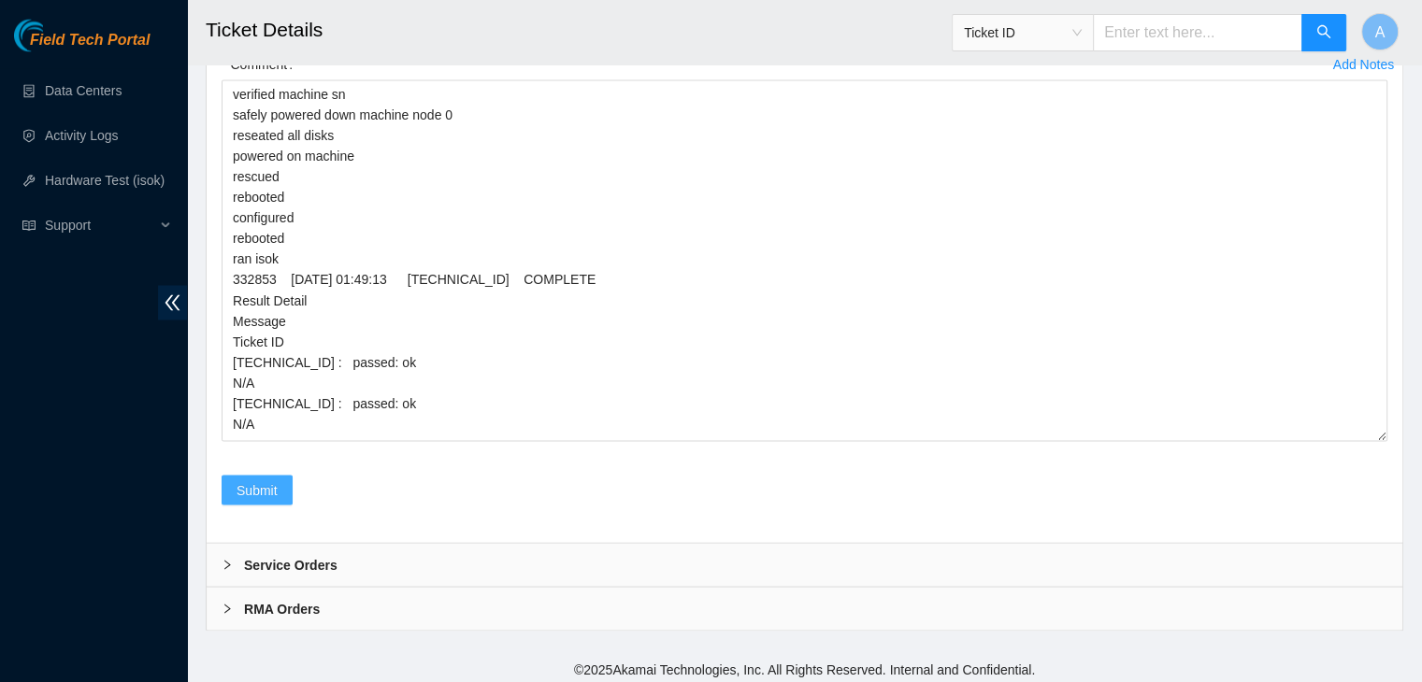
click at [280, 477] on button "Submit" at bounding box center [257, 490] width 71 height 30
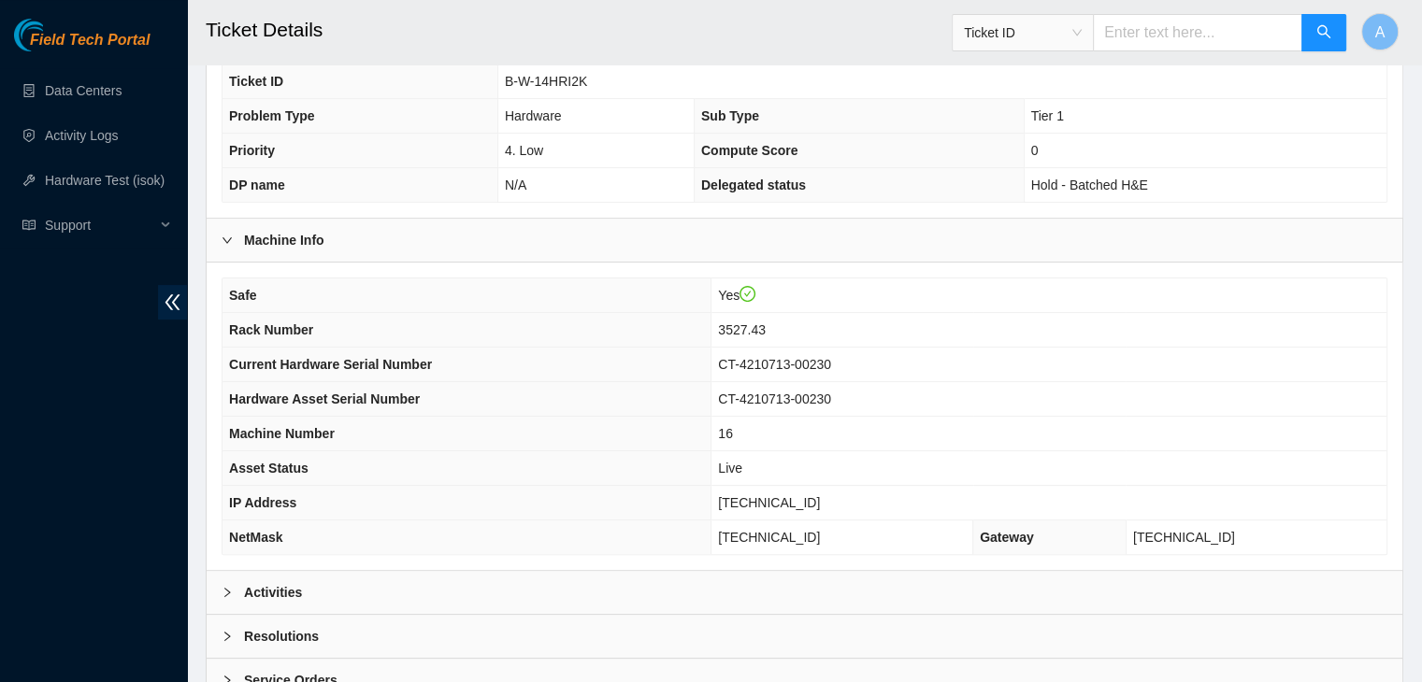
scroll to position [498, 0]
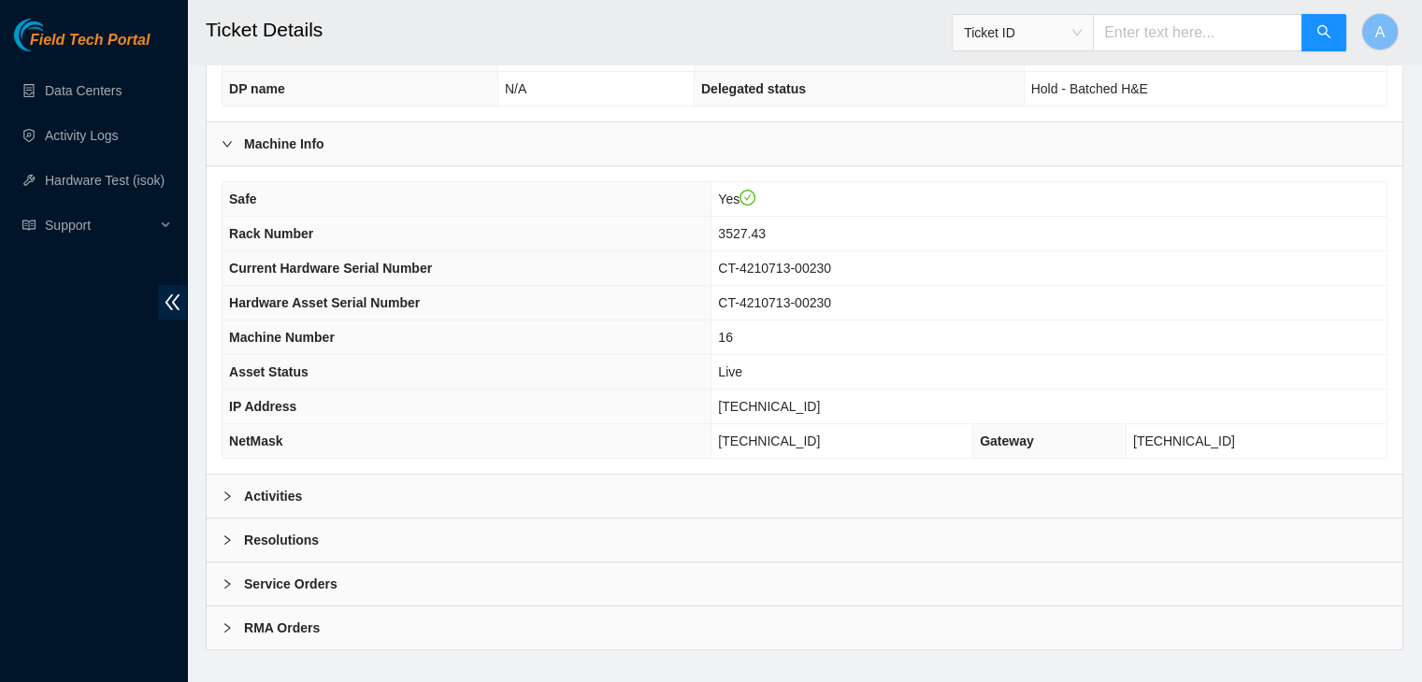
click at [682, 475] on div "Activities" at bounding box center [805, 496] width 1196 height 43
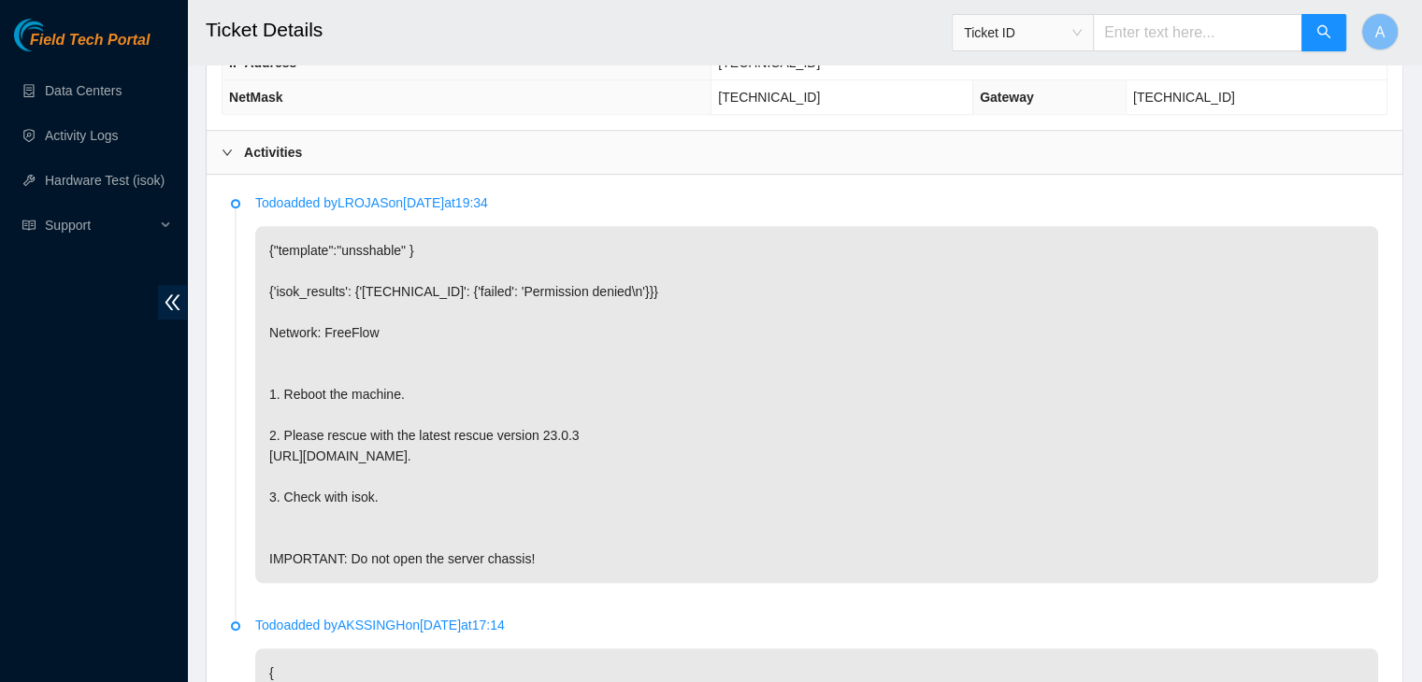
scroll to position [1352, 0]
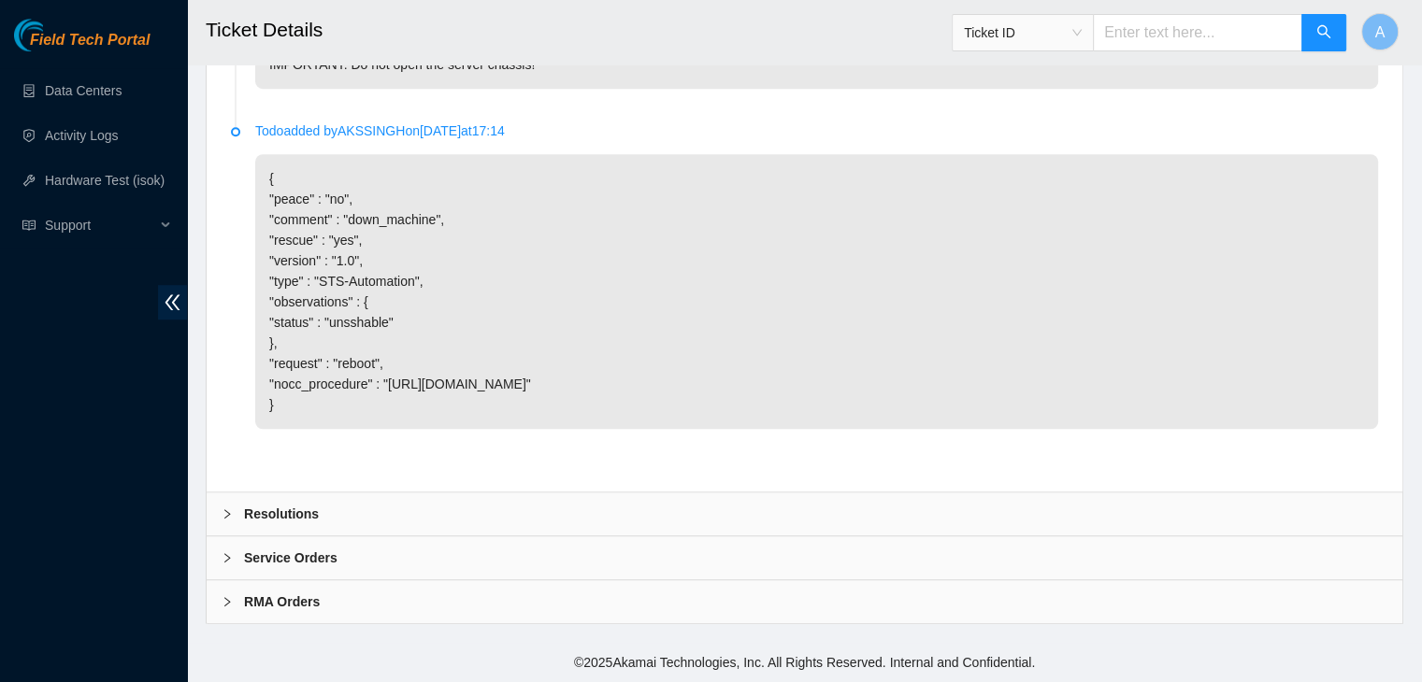
click at [1235, 499] on div "Resolutions" at bounding box center [805, 514] width 1196 height 43
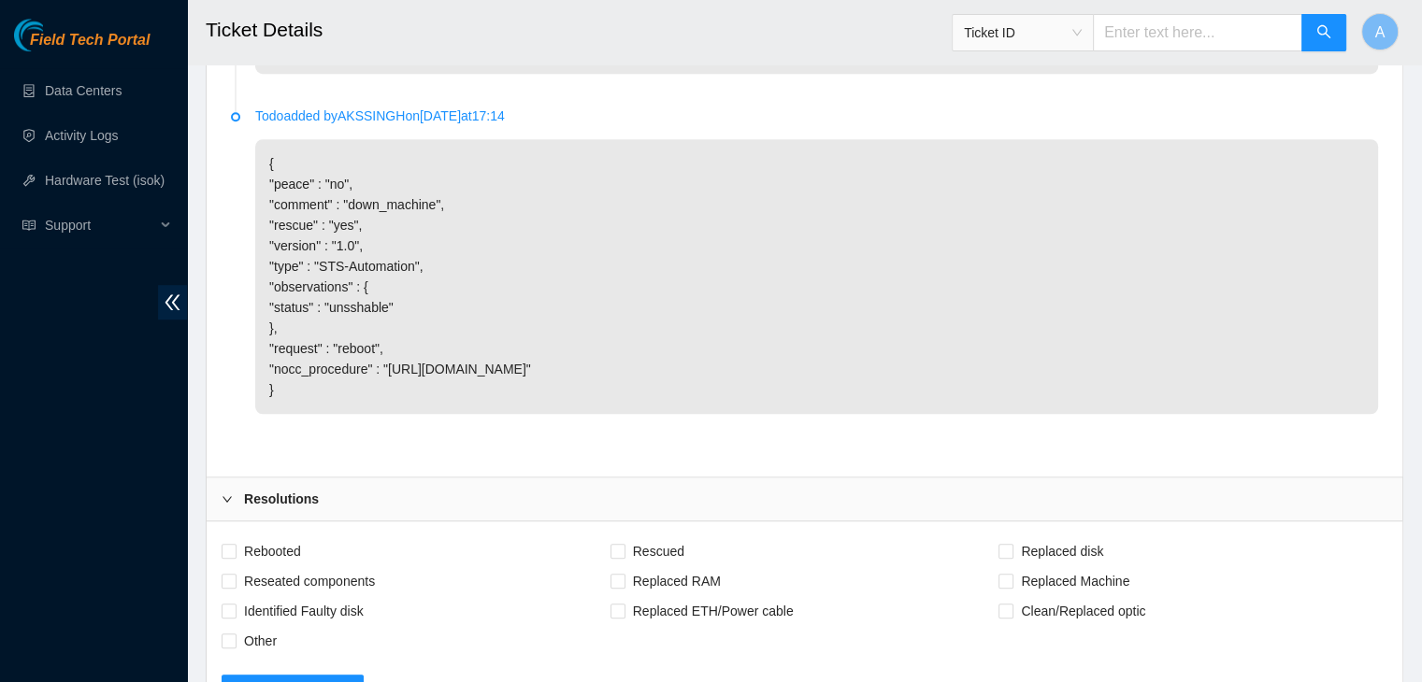
scroll to position [1832, 0]
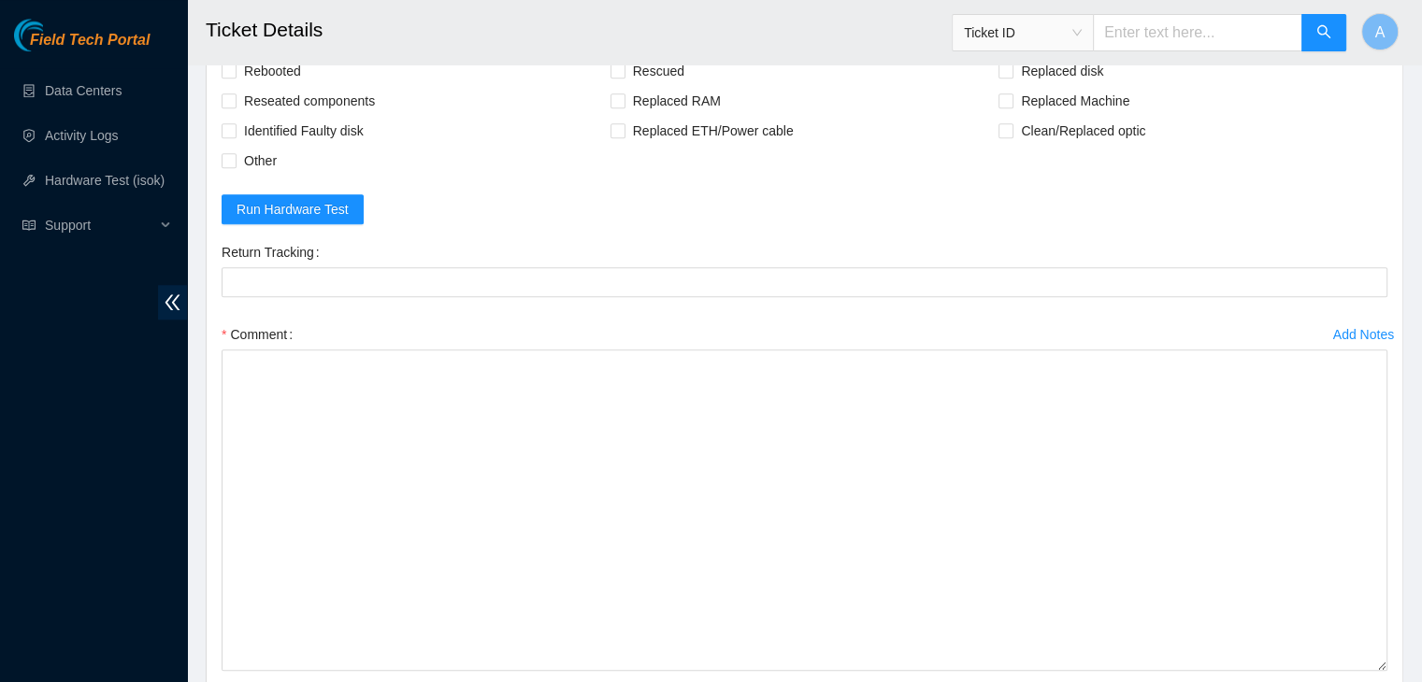
drag, startPoint x: 1375, startPoint y: 483, endPoint x: 1327, endPoint y: 696, distance: 218.4
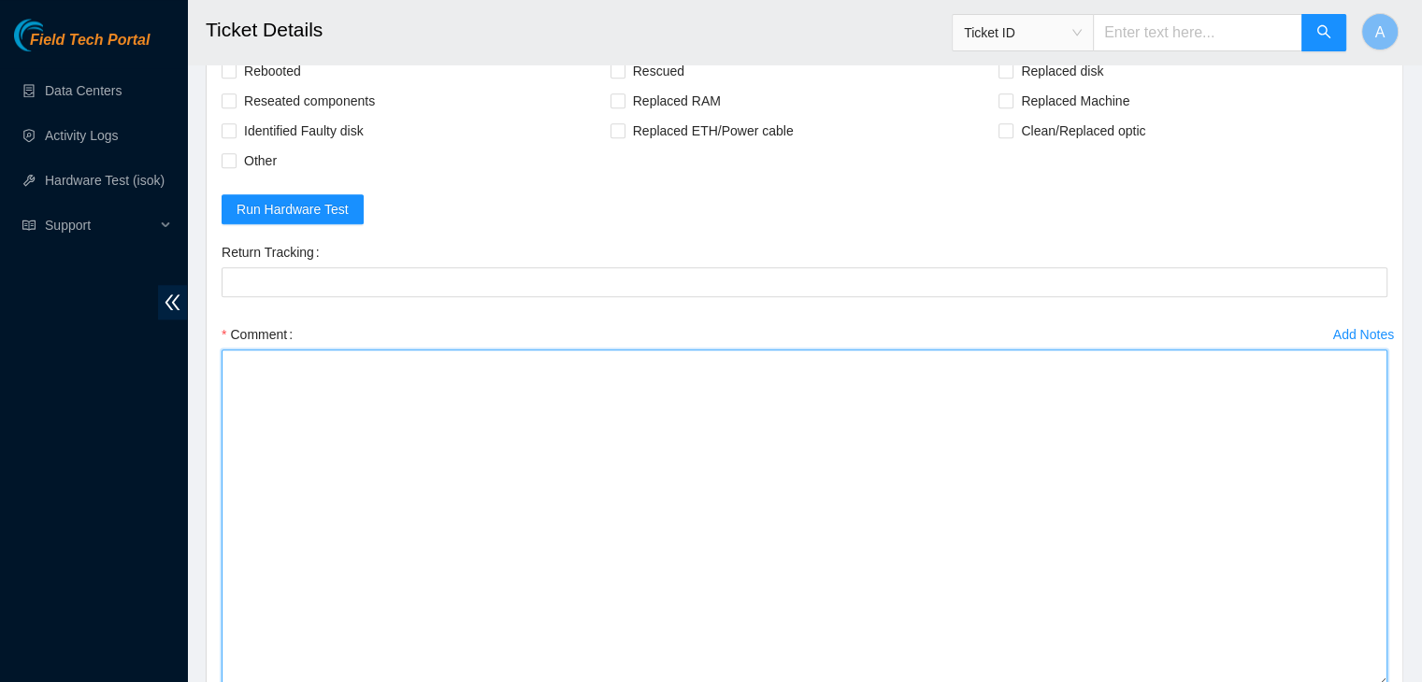
click at [992, 575] on textarea "Comment" at bounding box center [805, 518] width 1166 height 337
paste textarea "verified machine sn rebooted rescued rebooted configured rebooted ran isok"
type textarea "verified machine sn rebooted rescued rebooted configured rebooted ran isok"
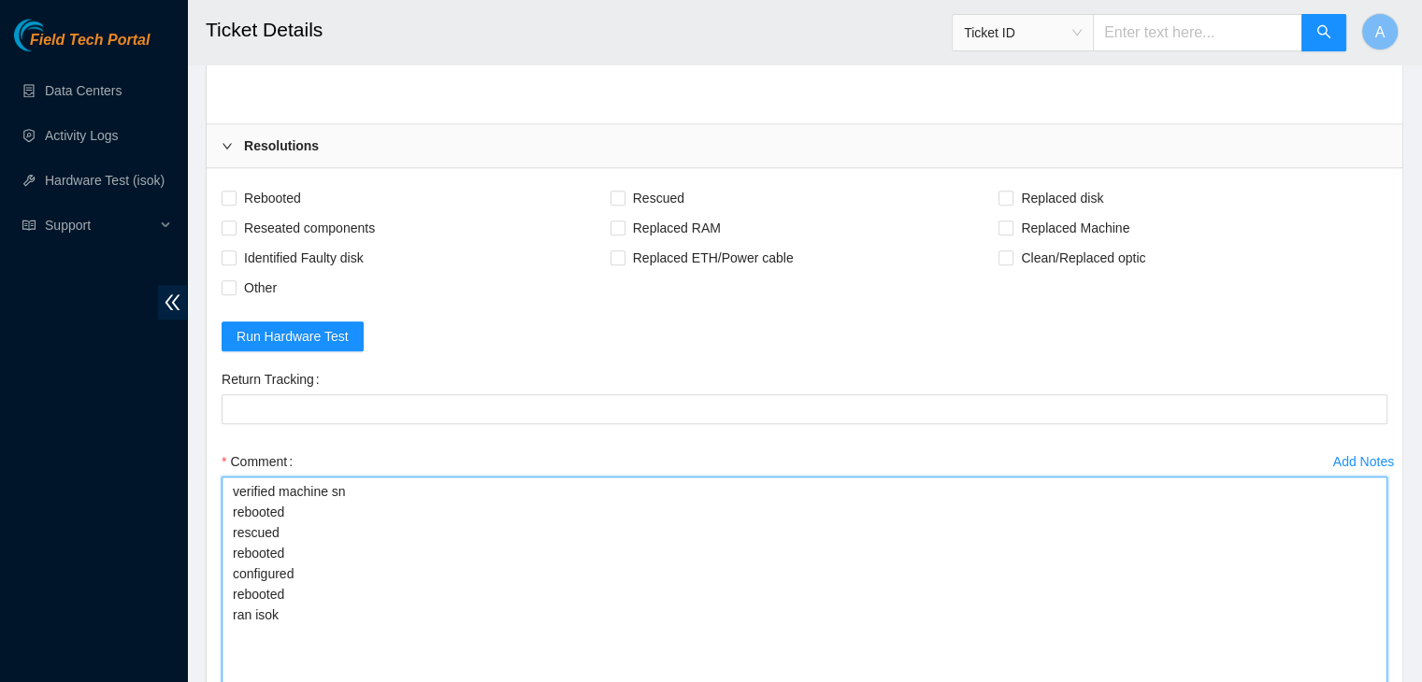
scroll to position [1704, 0]
click at [289, 214] on span "Rebooted" at bounding box center [272, 199] width 72 height 30
click at [235, 205] on input "Rebooted" at bounding box center [228, 198] width 13 height 13
checkbox input "true"
click at [641, 214] on span "Rescued" at bounding box center [658, 199] width 66 height 30
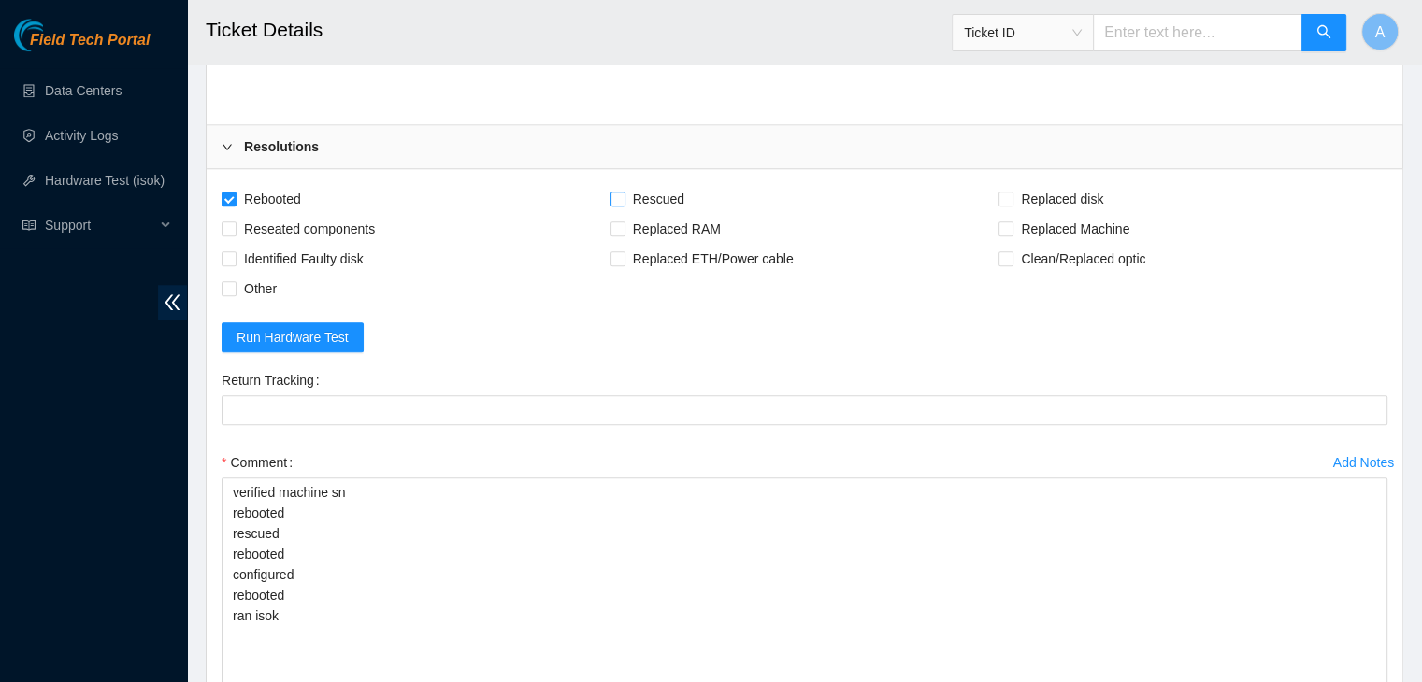
click at [623, 205] on input "Rescued" at bounding box center [616, 198] width 13 height 13
checkbox input "true"
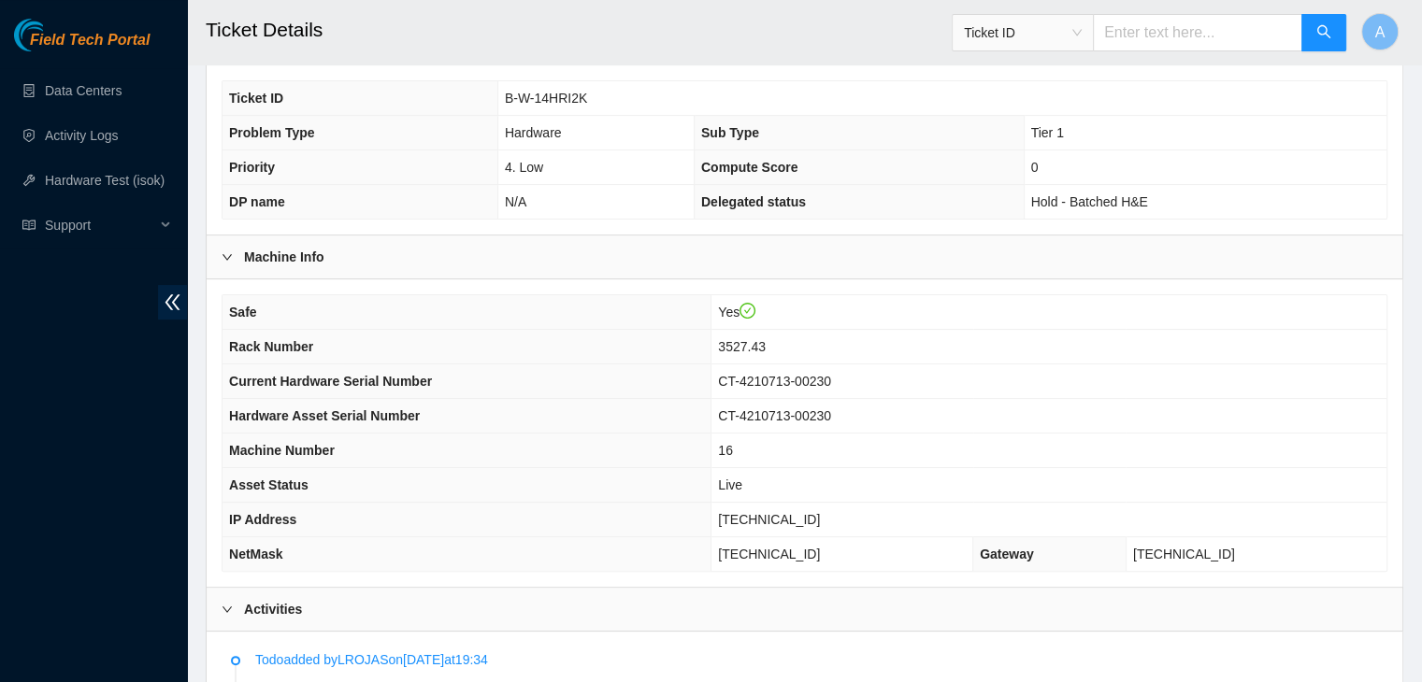
scroll to position [381, 0]
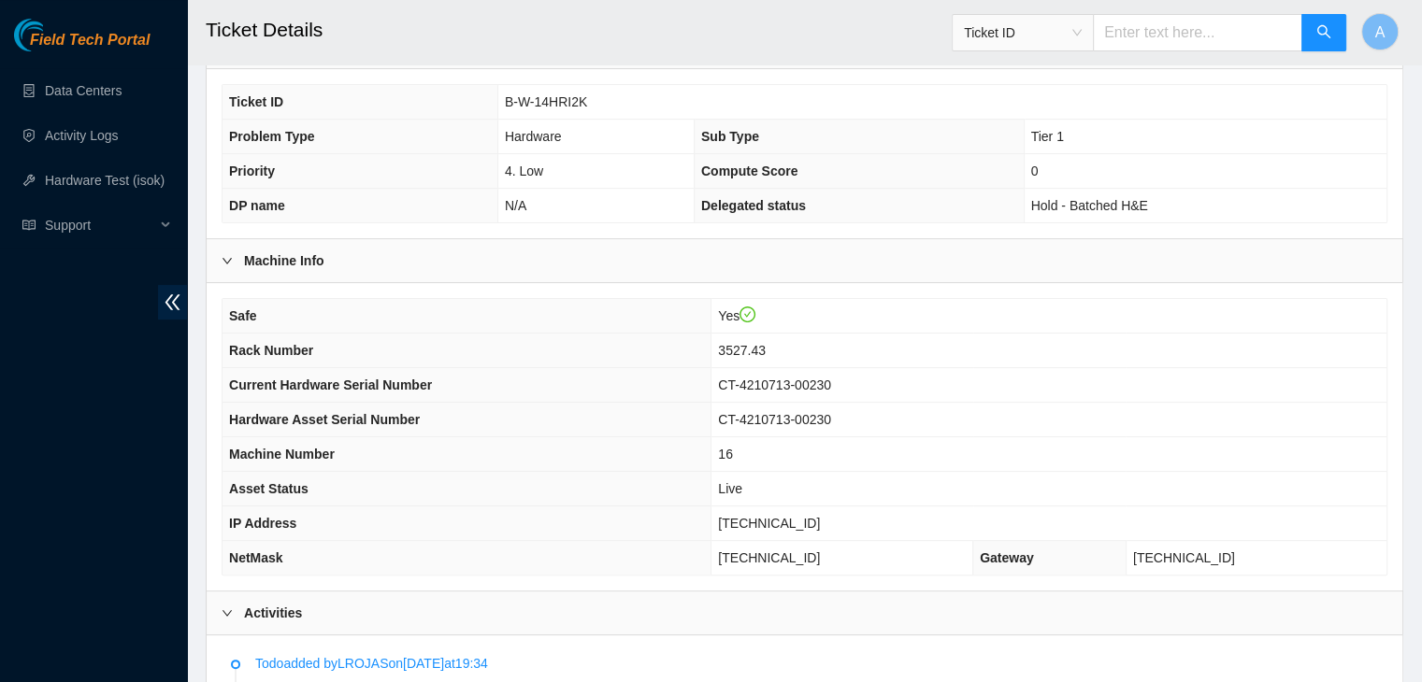
click at [785, 516] on span "23.207.199.179" at bounding box center [769, 523] width 102 height 15
copy span "23.207.199.179"
click at [785, 516] on span "23.207.199.179" at bounding box center [769, 523] width 102 height 15
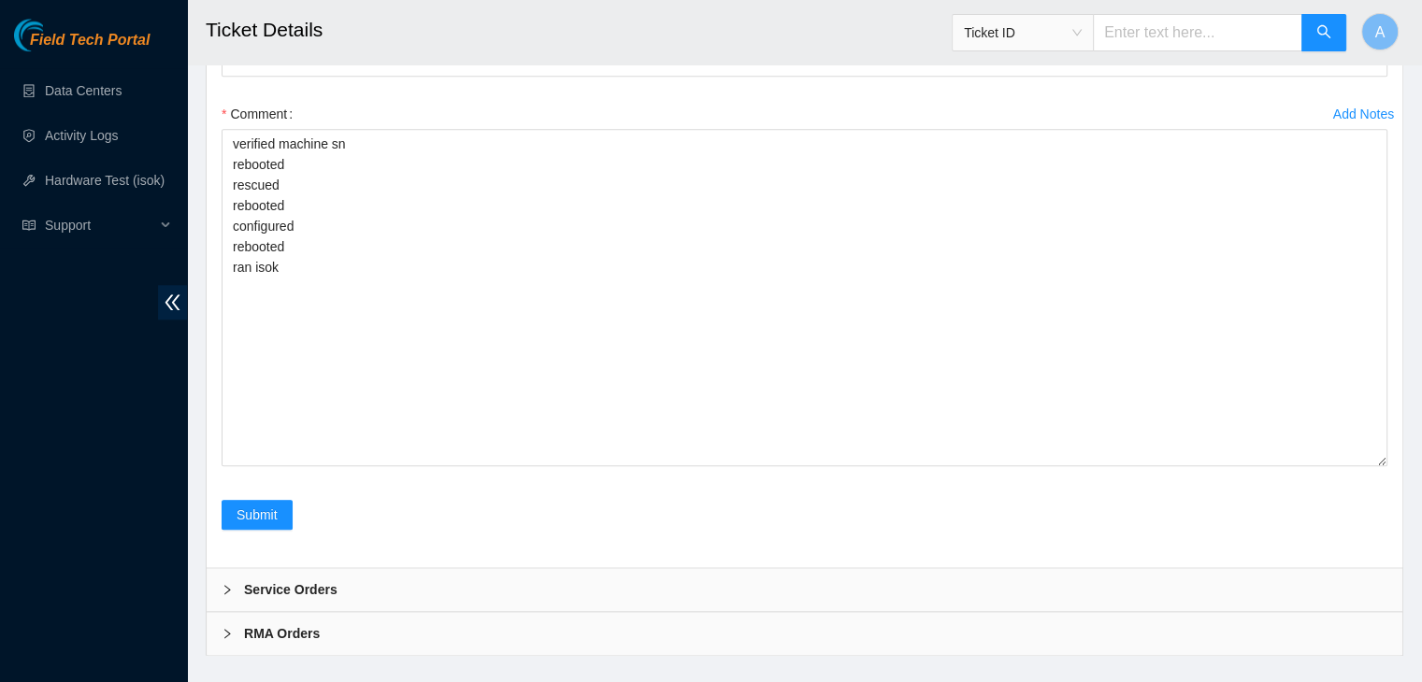
scroll to position [2099, 0]
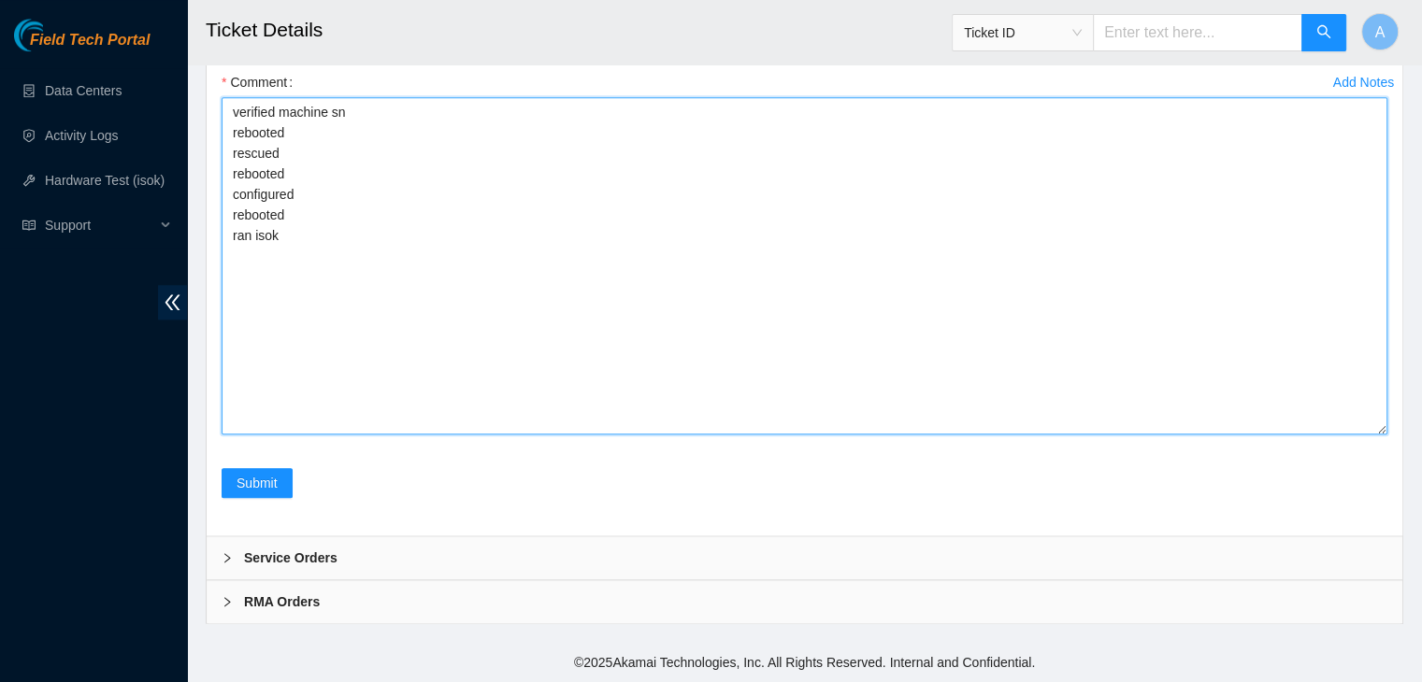
click at [694, 334] on textarea "verified machine sn rebooted rescued rebooted configured rebooted ran isok" at bounding box center [805, 265] width 1166 height 337
paste textarea "332882 05-09-2025 02:29:17 23.207.199.179 COMPLETE Result Detail Message Ticket…"
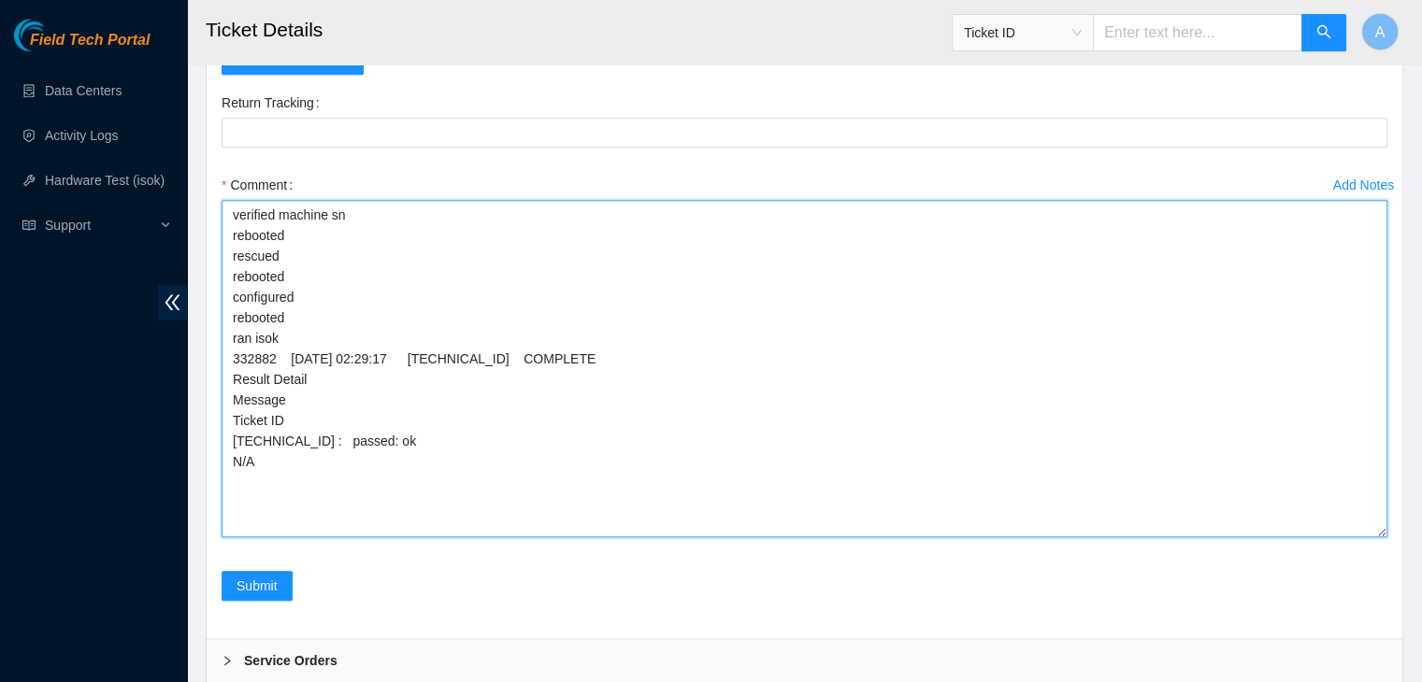
scroll to position [1983, 0]
type textarea "verified machine sn rebooted rescued rebooted configured rebooted ran isok 3328…"
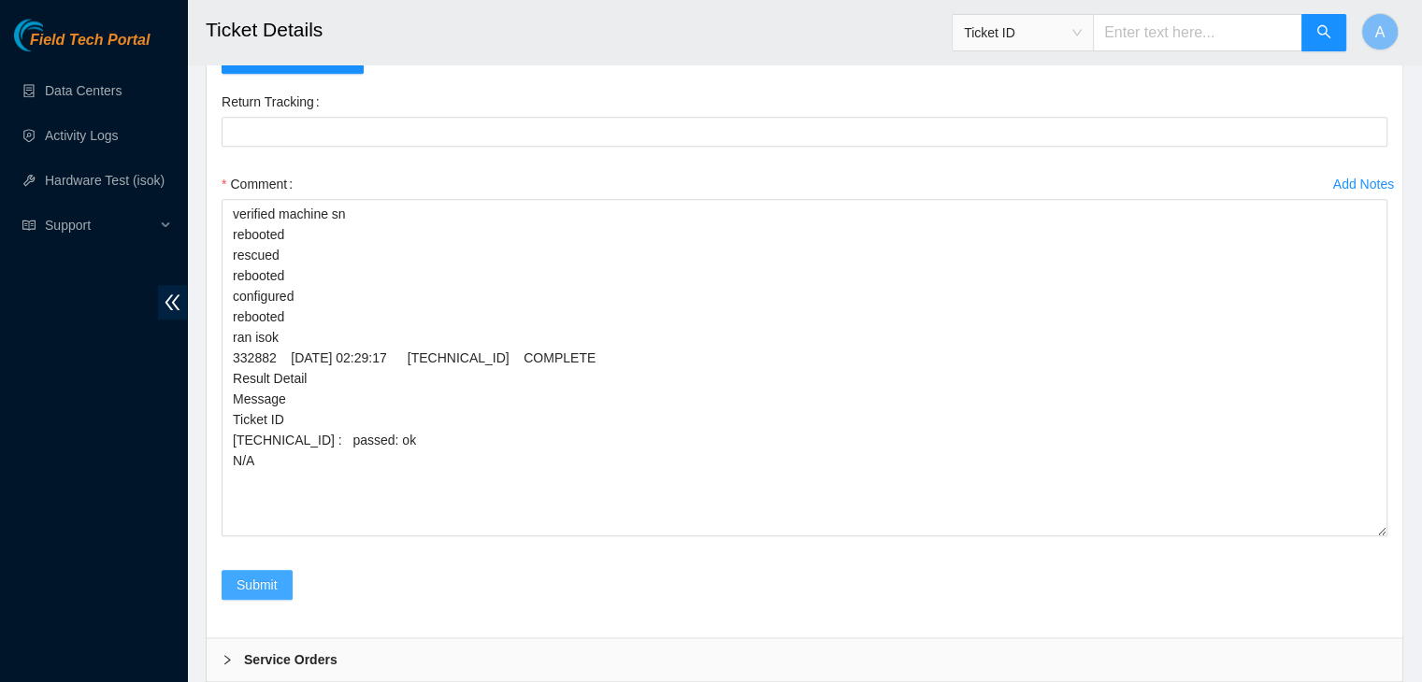
click at [230, 600] on button "Submit" at bounding box center [257, 585] width 71 height 30
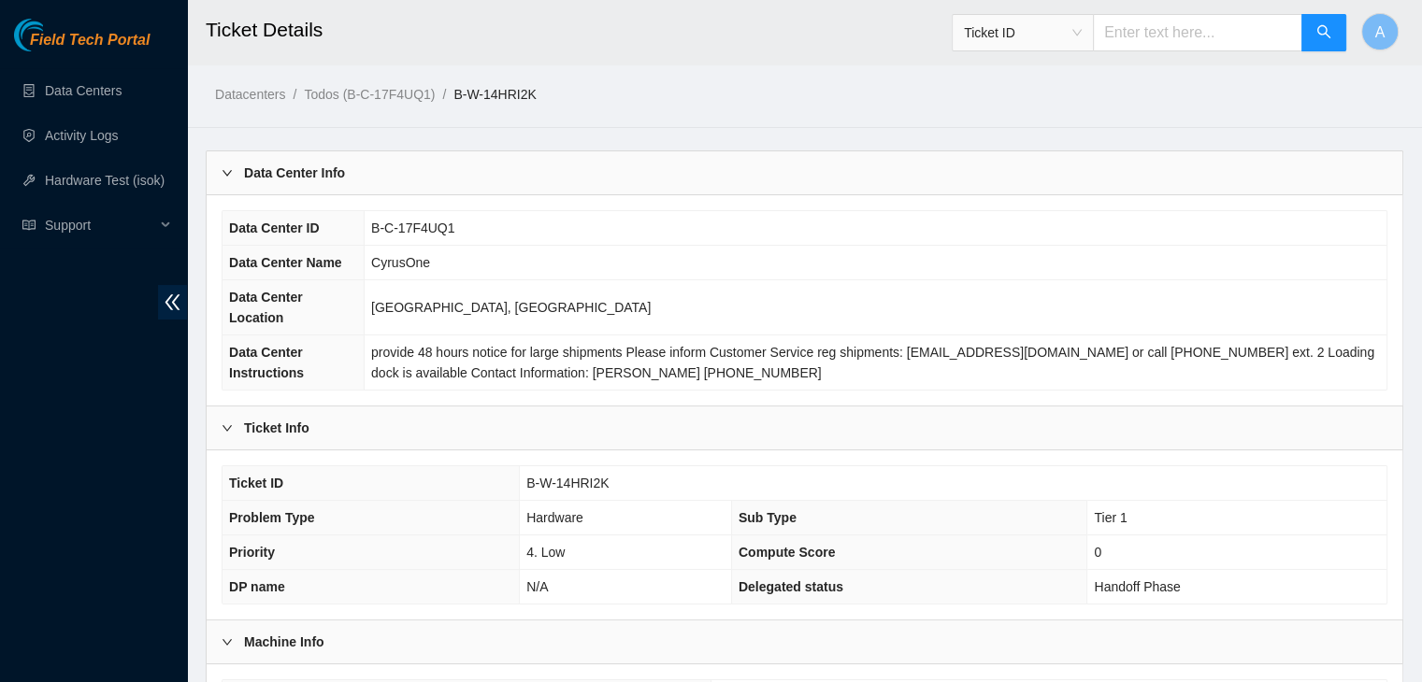
scroll to position [498, 0]
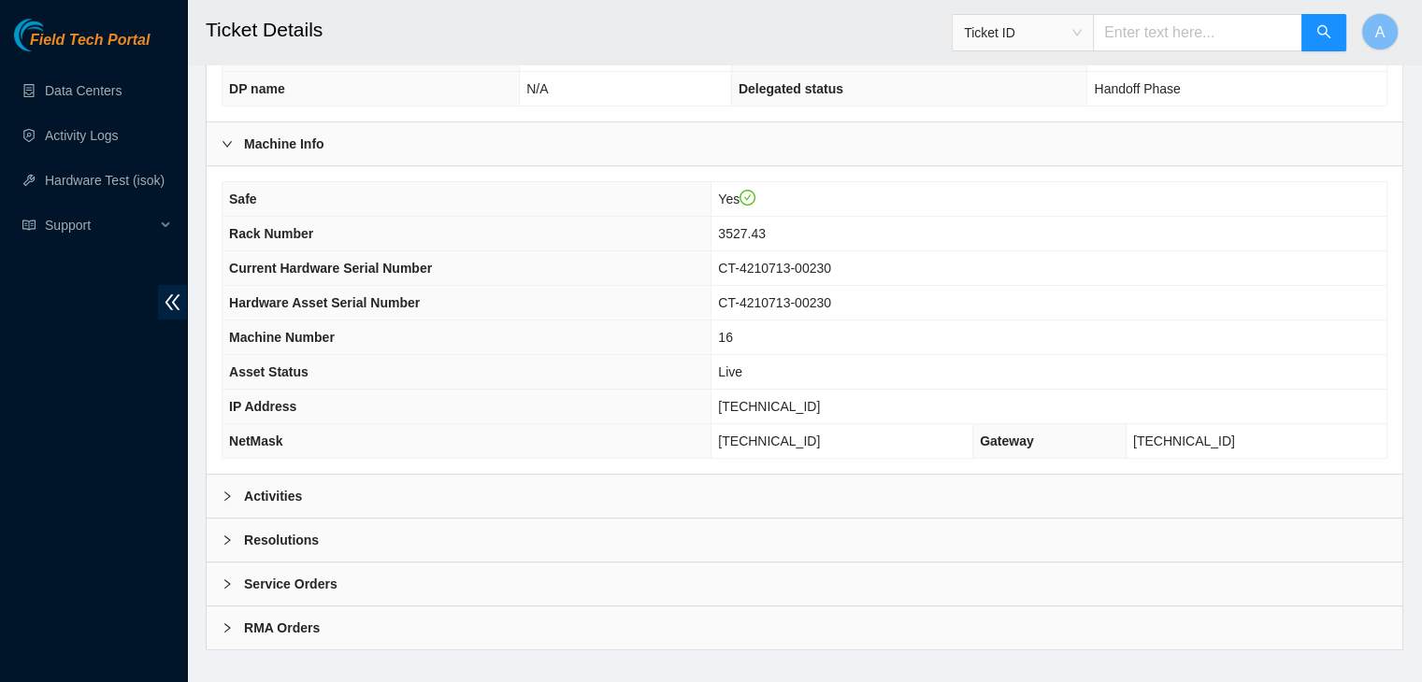
click at [539, 475] on div "Activities" at bounding box center [805, 496] width 1196 height 43
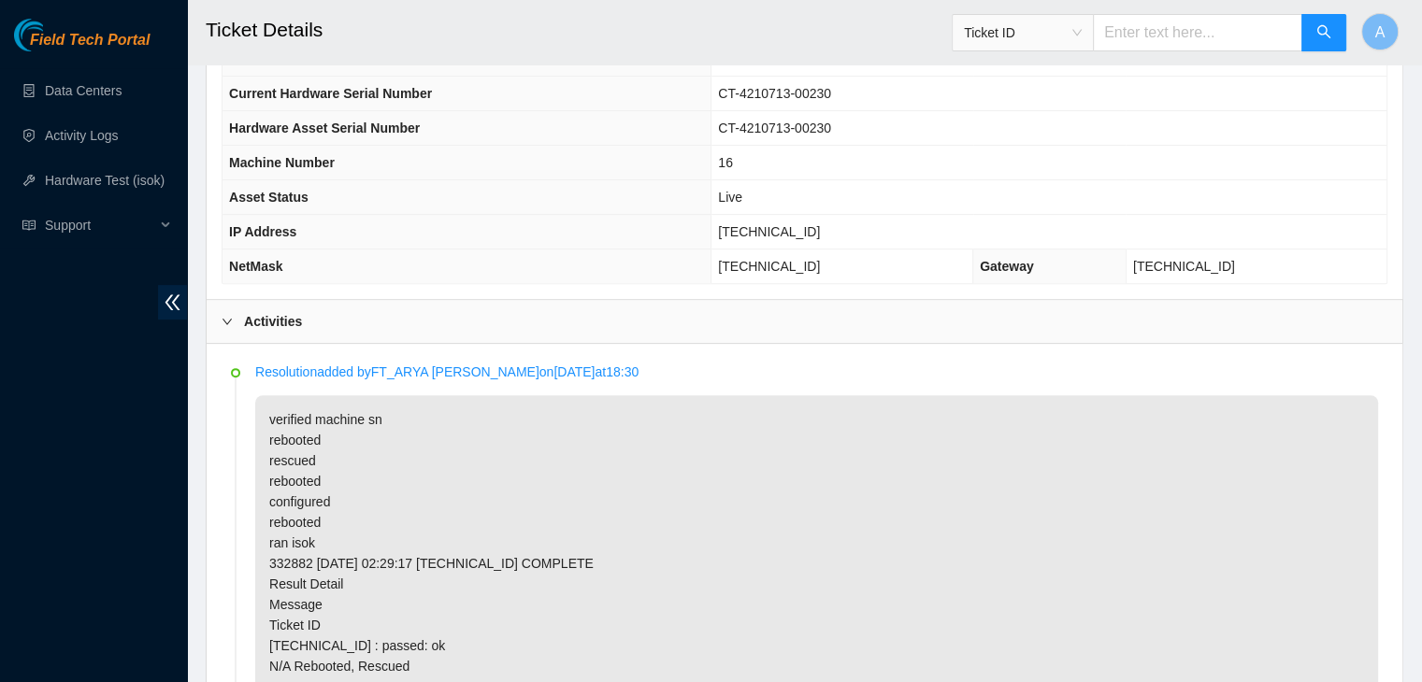
scroll to position [624, 0]
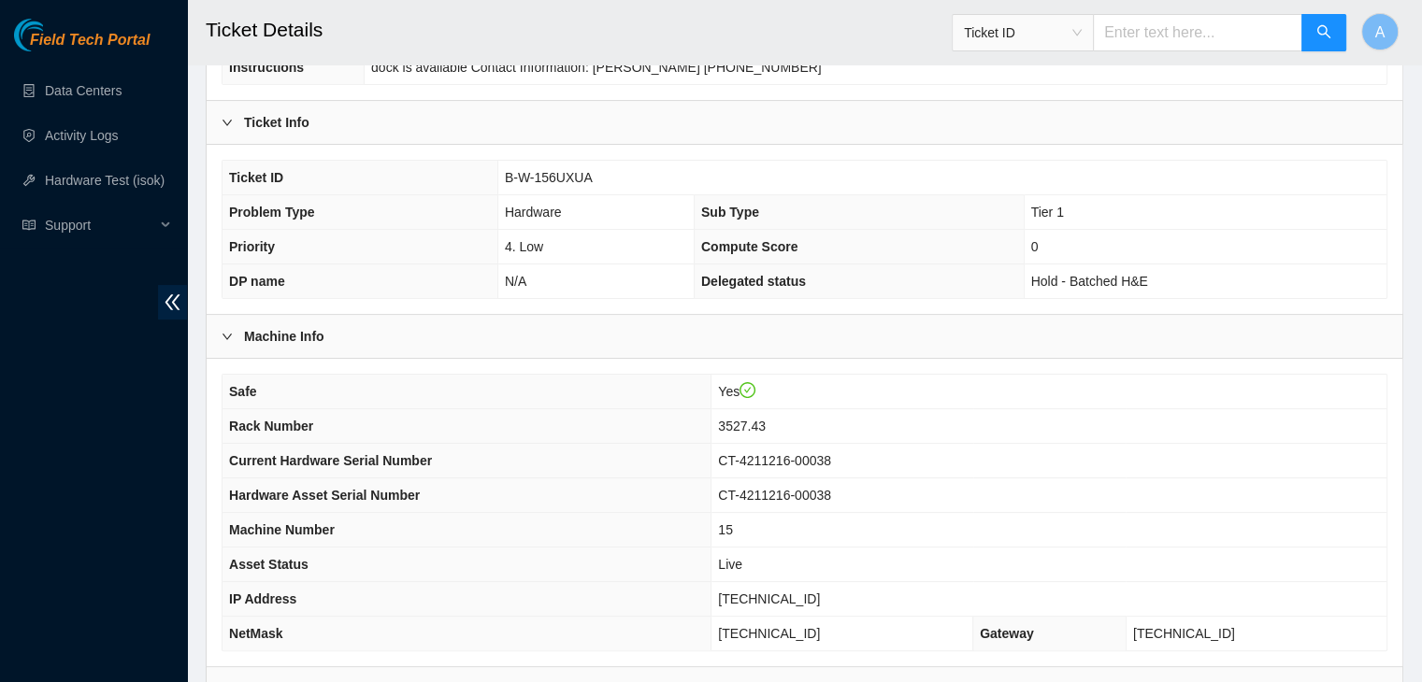
scroll to position [498, 0]
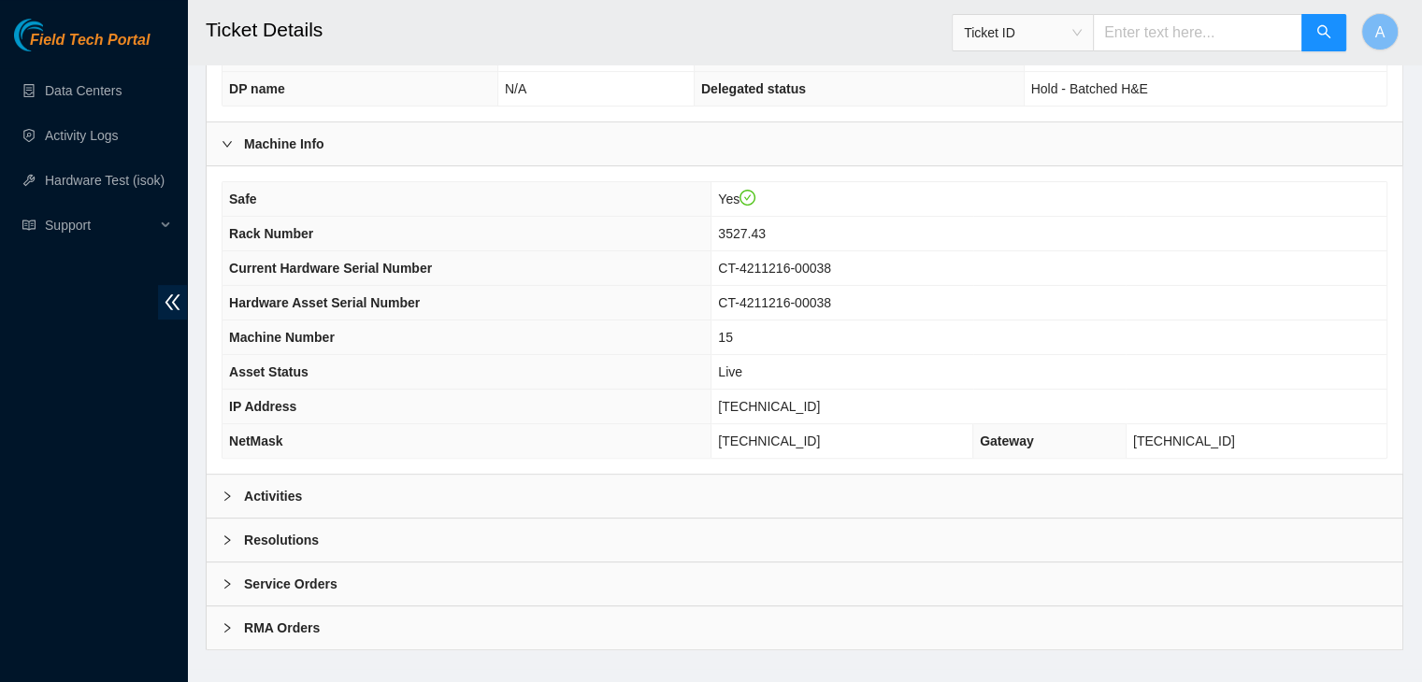
click at [680, 488] on div "Activities" at bounding box center [805, 496] width 1196 height 43
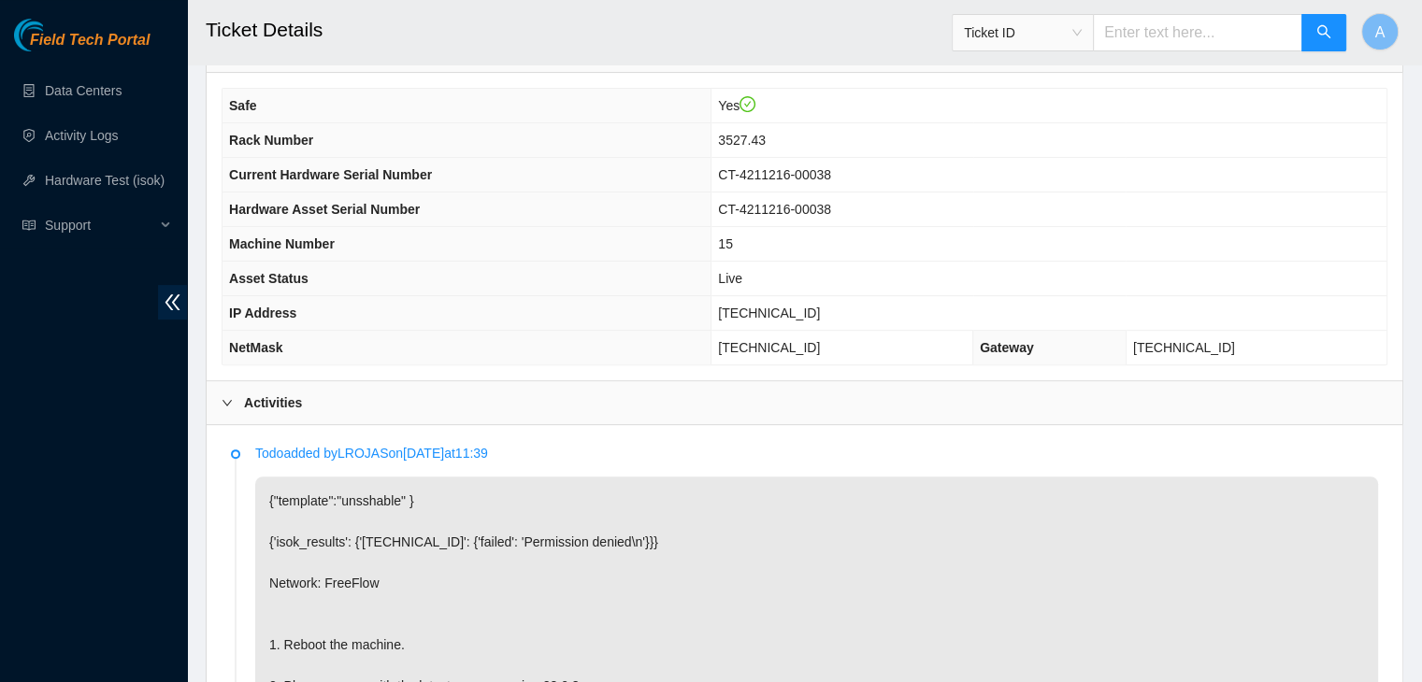
scroll to position [1352, 0]
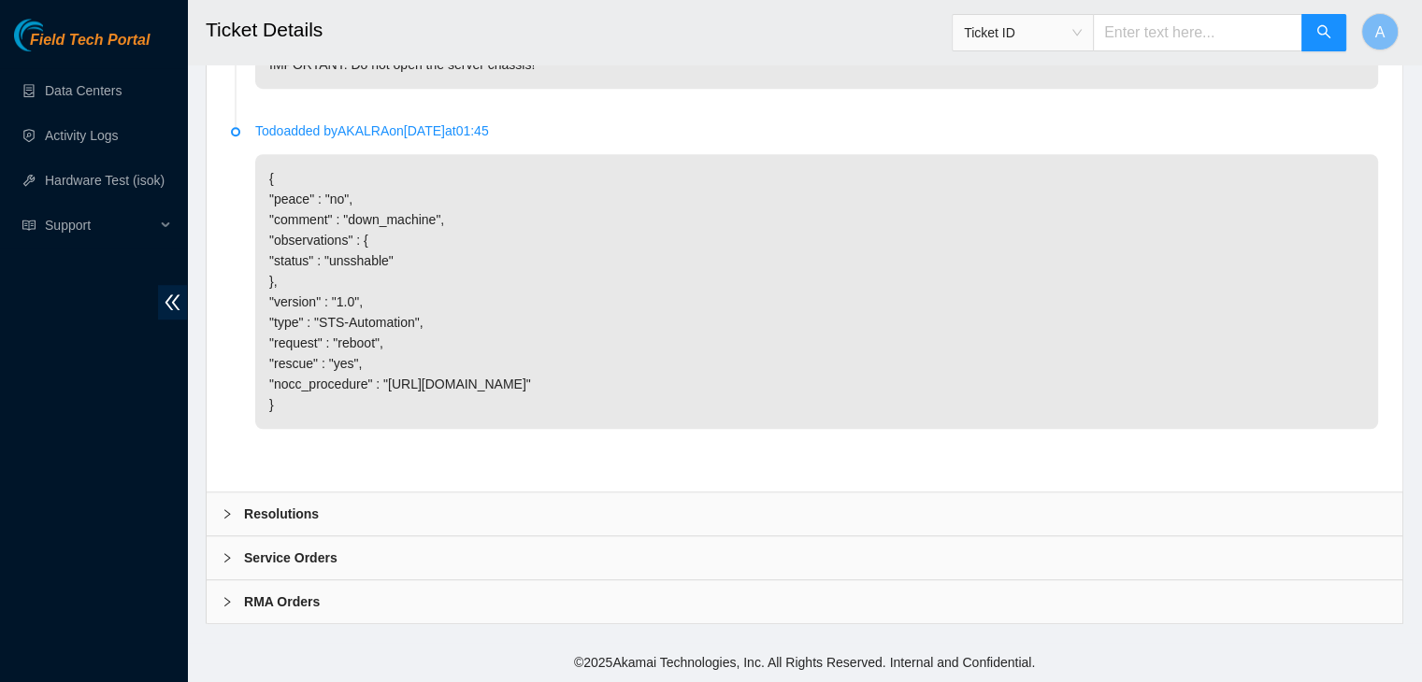
click at [536, 520] on div "Resolutions" at bounding box center [805, 514] width 1196 height 43
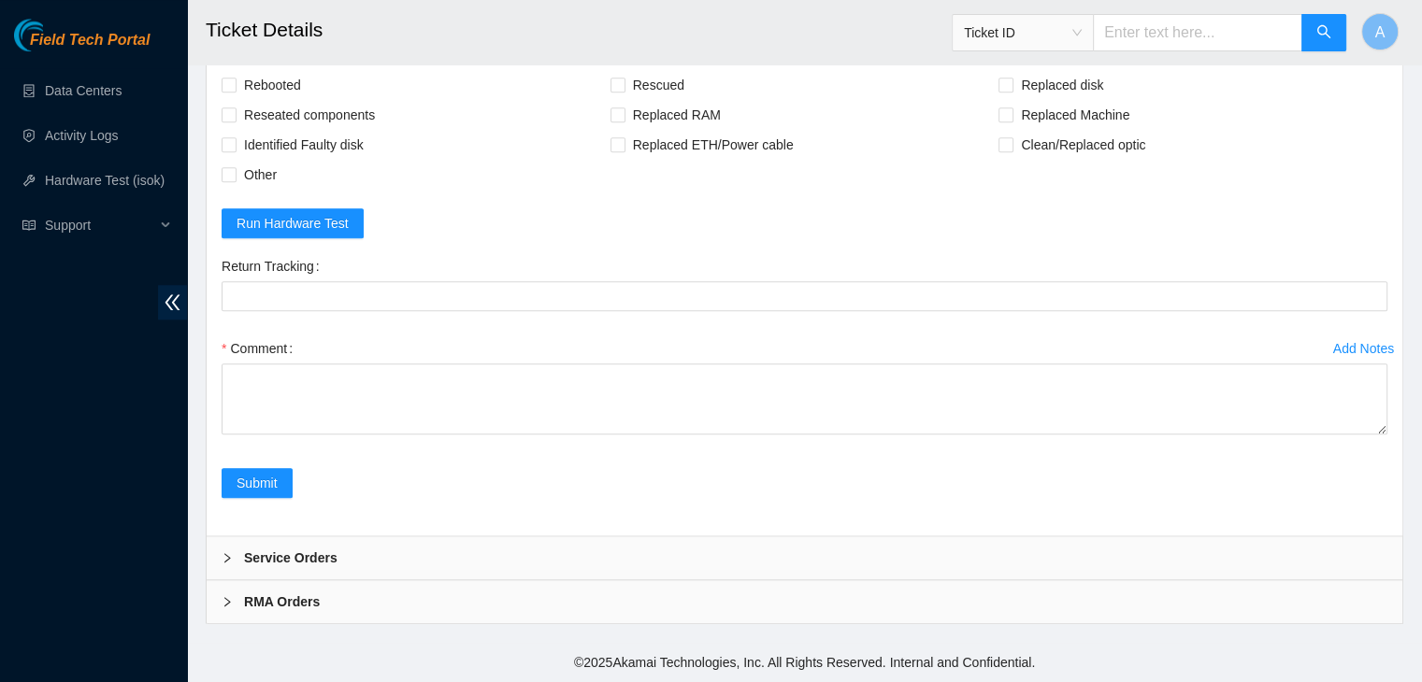
scroll to position [1832, 0]
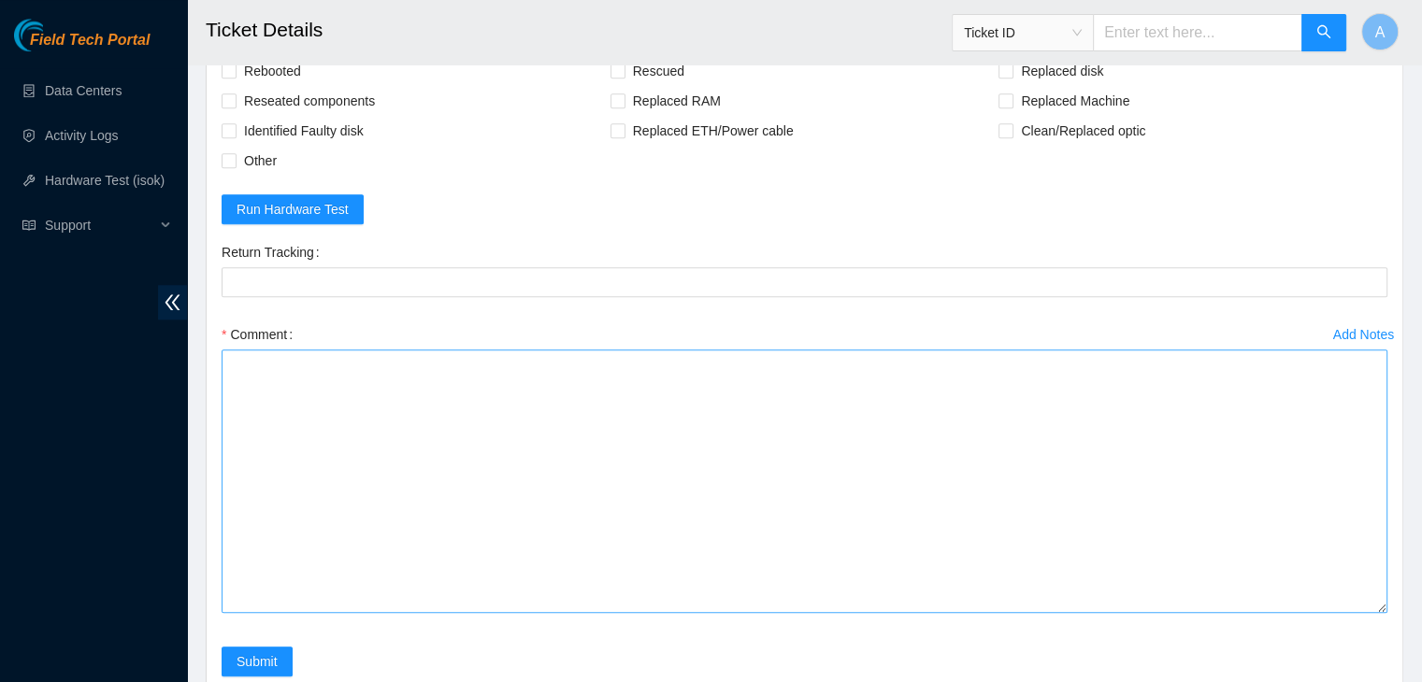
drag, startPoint x: 1375, startPoint y: 431, endPoint x: 1286, endPoint y: 633, distance: 220.6
click at [1286, 613] on textarea "Comment" at bounding box center [805, 482] width 1166 height 264
click at [1074, 526] on textarea "Comment" at bounding box center [805, 486] width 1166 height 272
paste textarea "verified machine sn rebooted rescued rebooted configured rebooted ran isok"
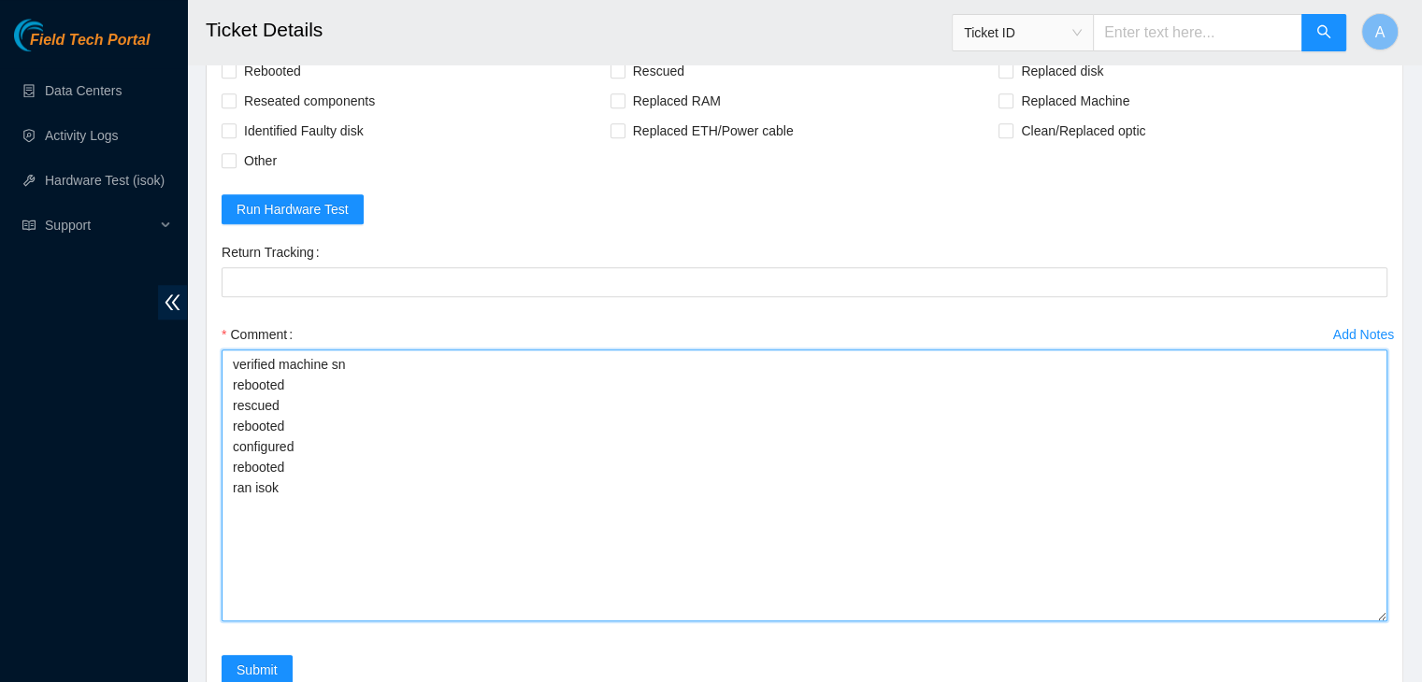
type textarea "verified machine sn rebooted rescued rebooted configured rebooted ran isok"
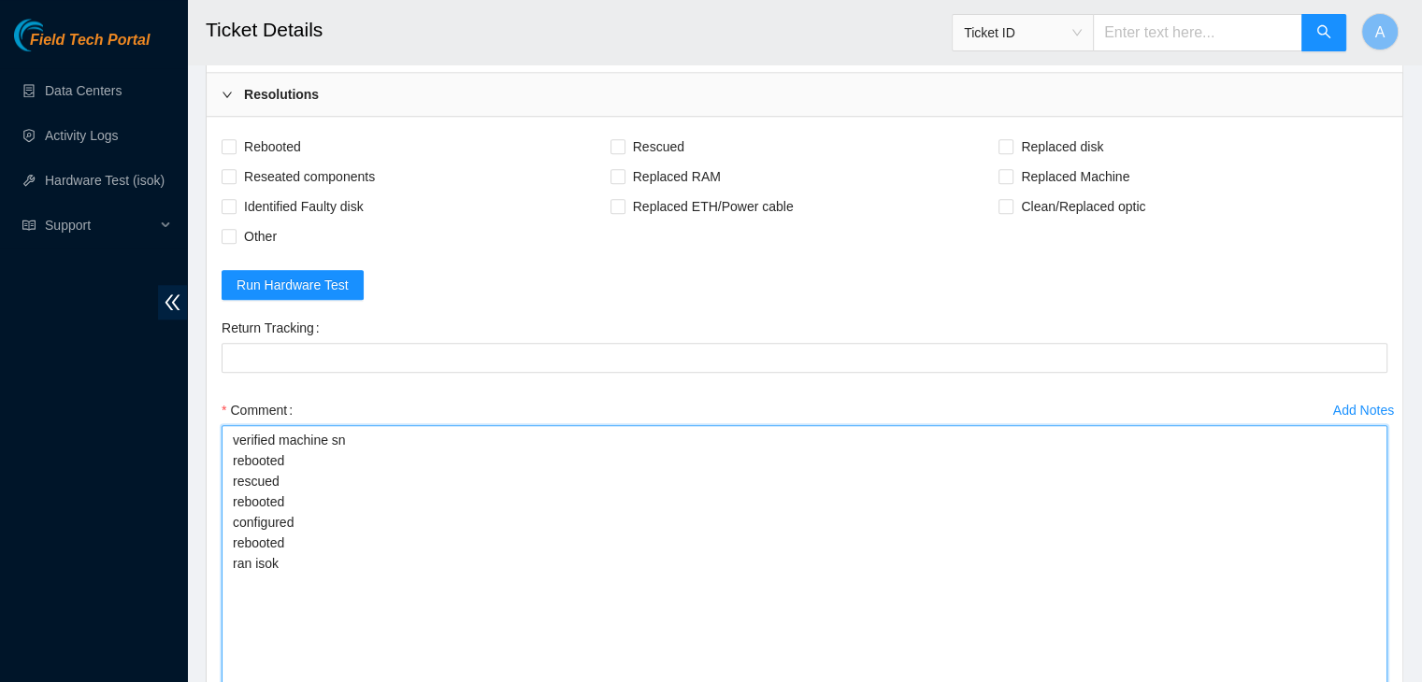
scroll to position [1757, 0]
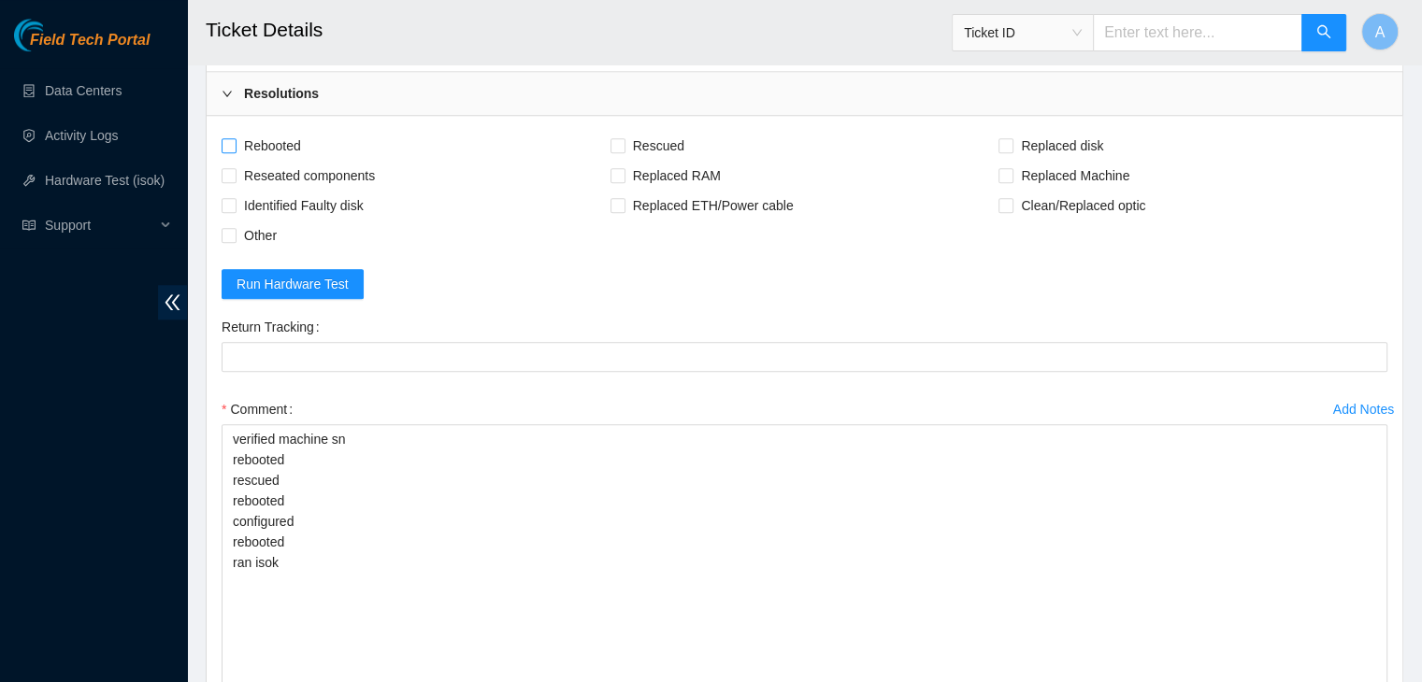
click at [290, 159] on span "Rebooted" at bounding box center [272, 146] width 72 height 30
click at [235, 151] on input "Rebooted" at bounding box center [228, 144] width 13 height 13
checkbox input "true"
click at [692, 150] on div "Rescued" at bounding box center [804, 146] width 389 height 30
click at [666, 155] on span "Rescued" at bounding box center [658, 146] width 66 height 30
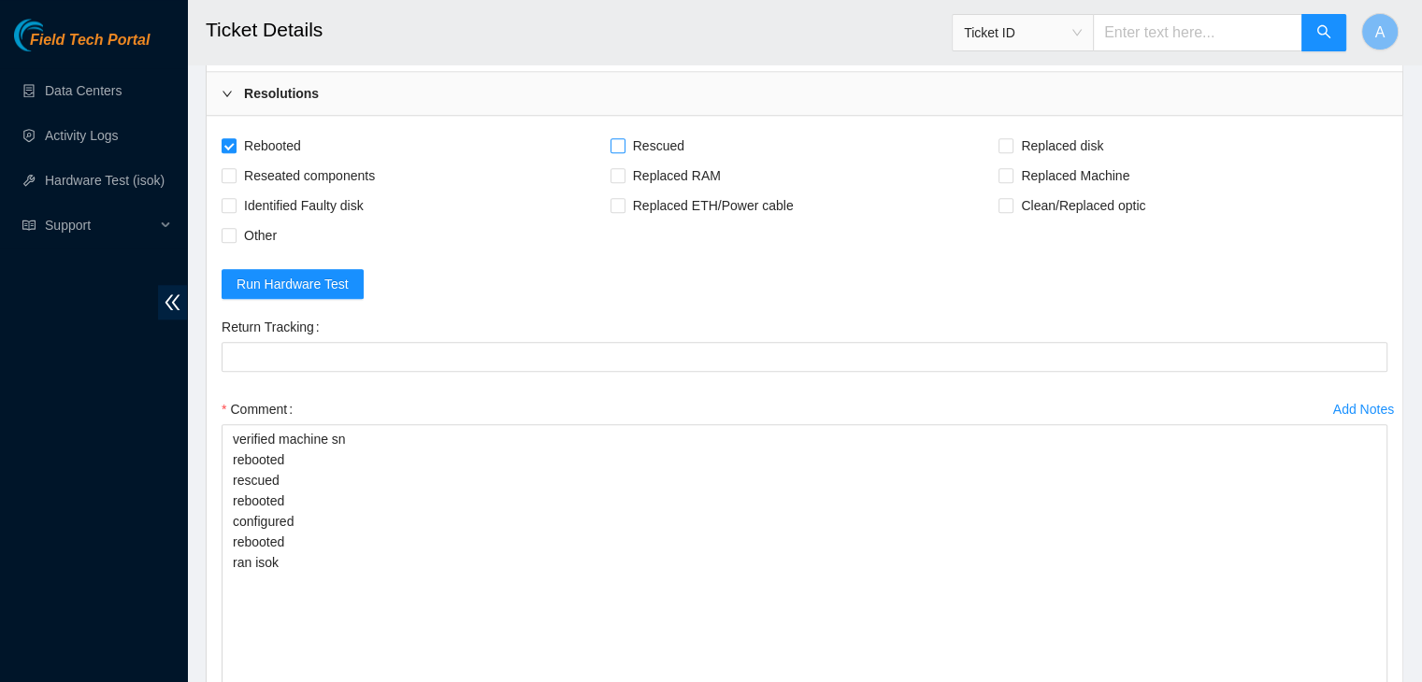
click at [623, 151] on input "Rescued" at bounding box center [616, 144] width 13 height 13
checkbox input "true"
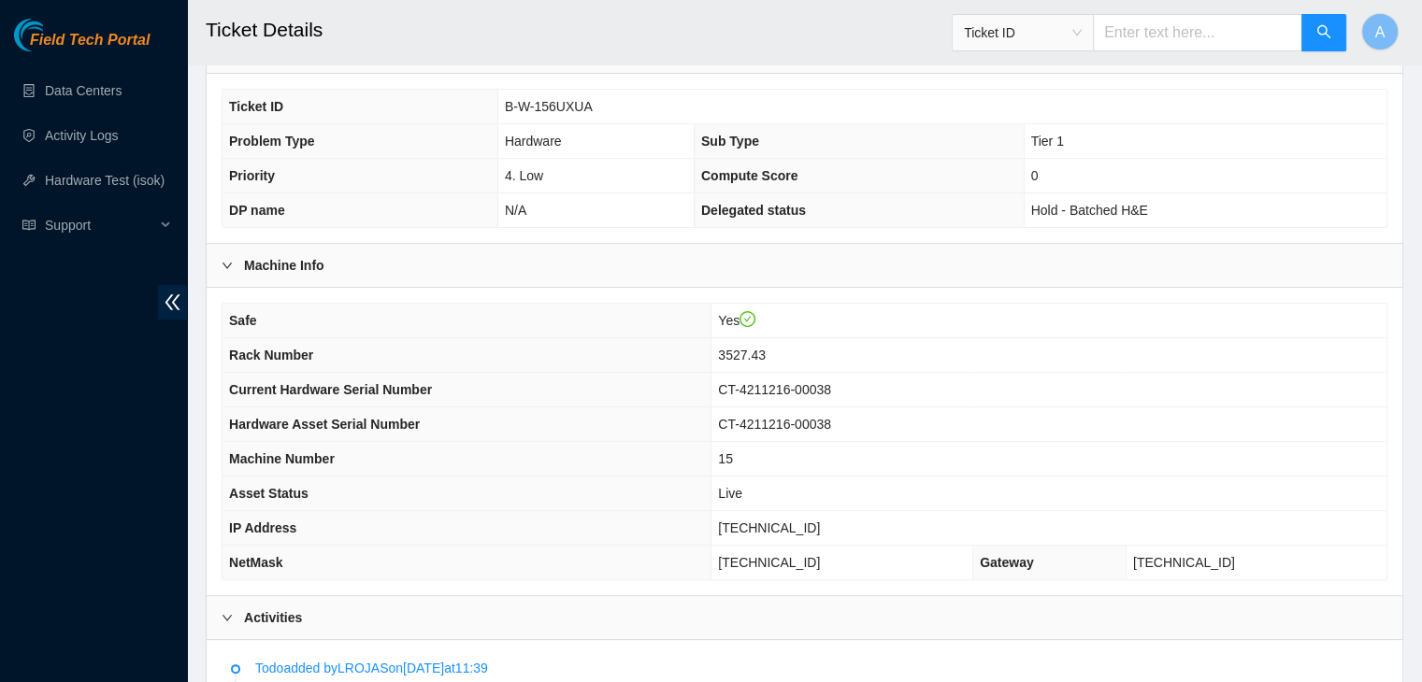
scroll to position [374, 0]
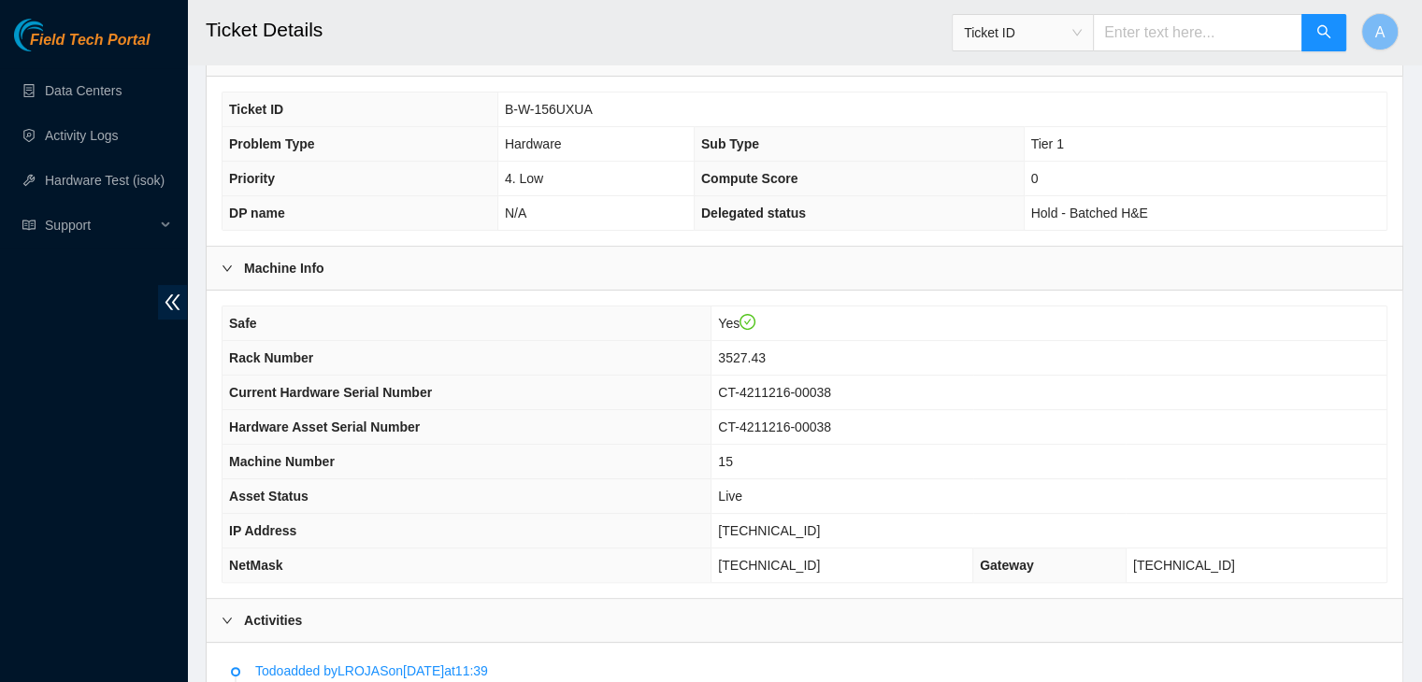
click at [800, 523] on span "[TECHNICAL_ID]" at bounding box center [769, 530] width 102 height 15
copy span "[TECHNICAL_ID]"
click at [800, 523] on span "[TECHNICAL_ID]" at bounding box center [769, 530] width 102 height 15
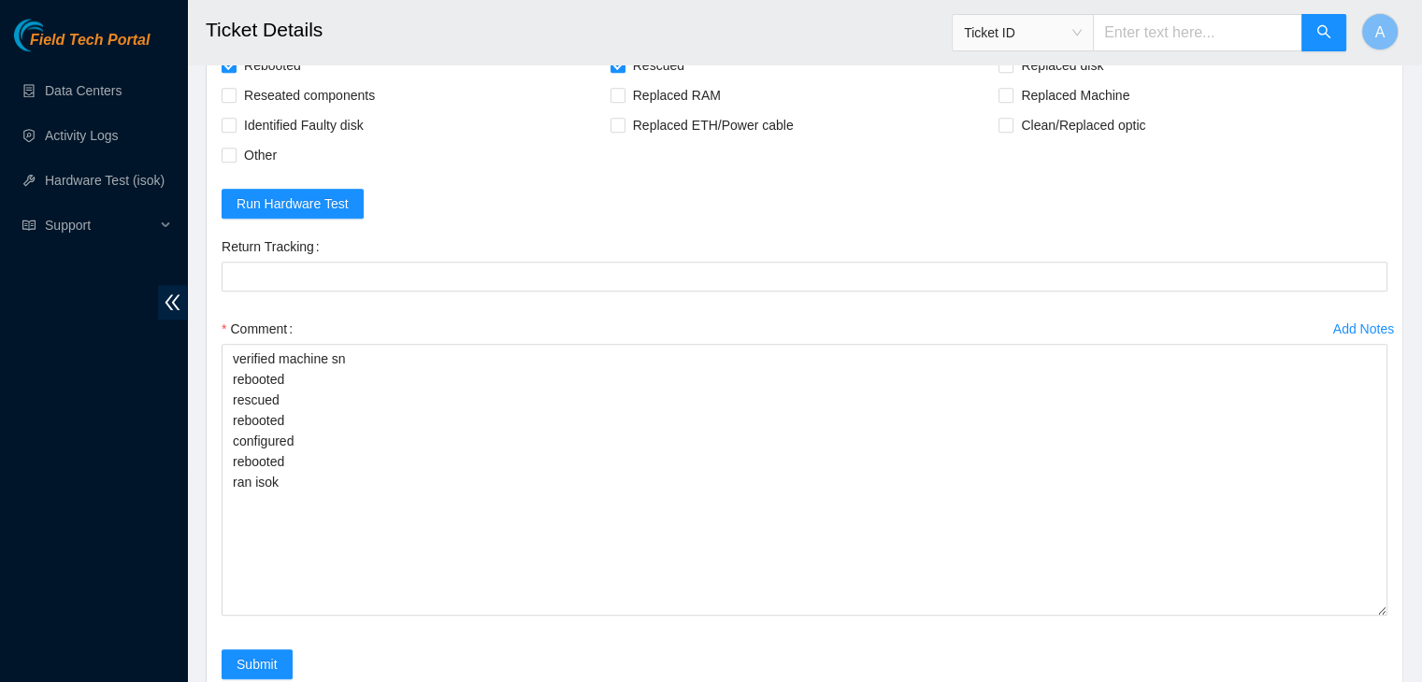
scroll to position [1843, 0]
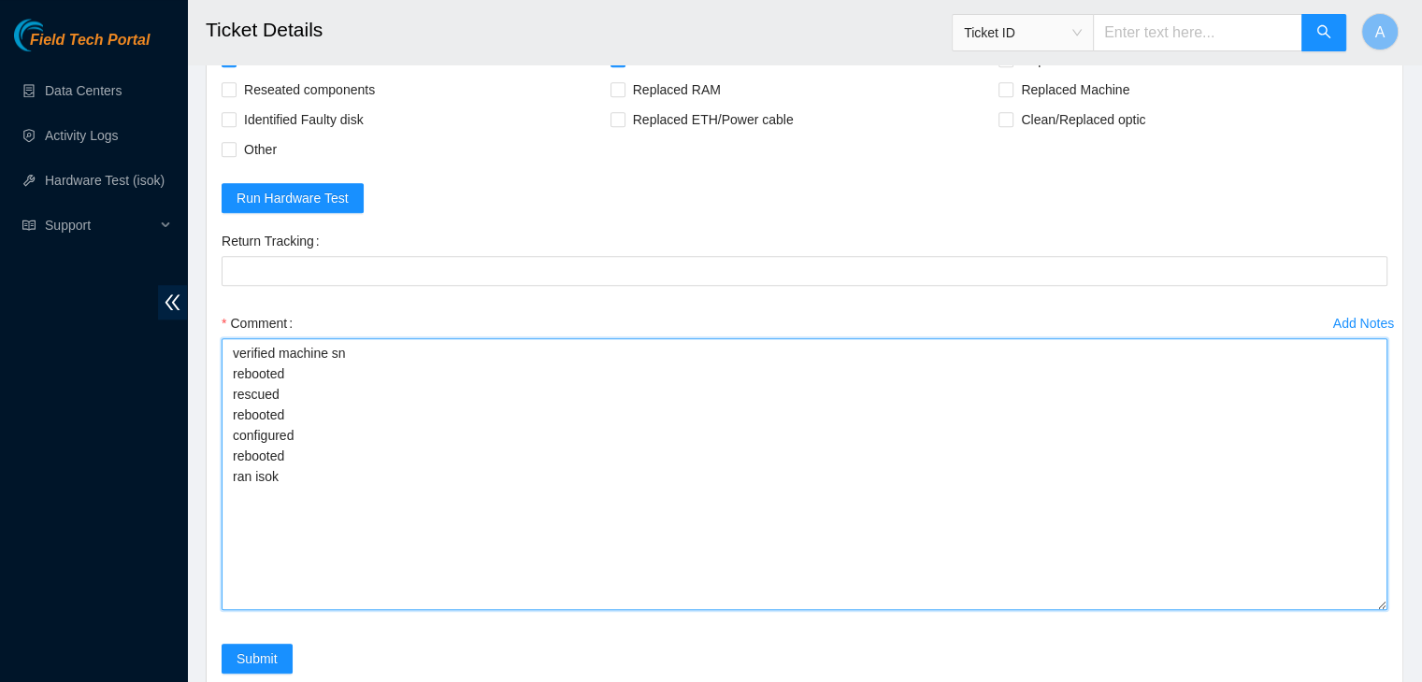
click at [677, 501] on textarea "verified machine sn rebooted rescued rebooted configured rebooted ran isok" at bounding box center [805, 474] width 1166 height 272
paste textarea "332880 [DATE] 02:28:16 [TECHNICAL_ID] COMPLETE Result Detail Message Ticket ID …"
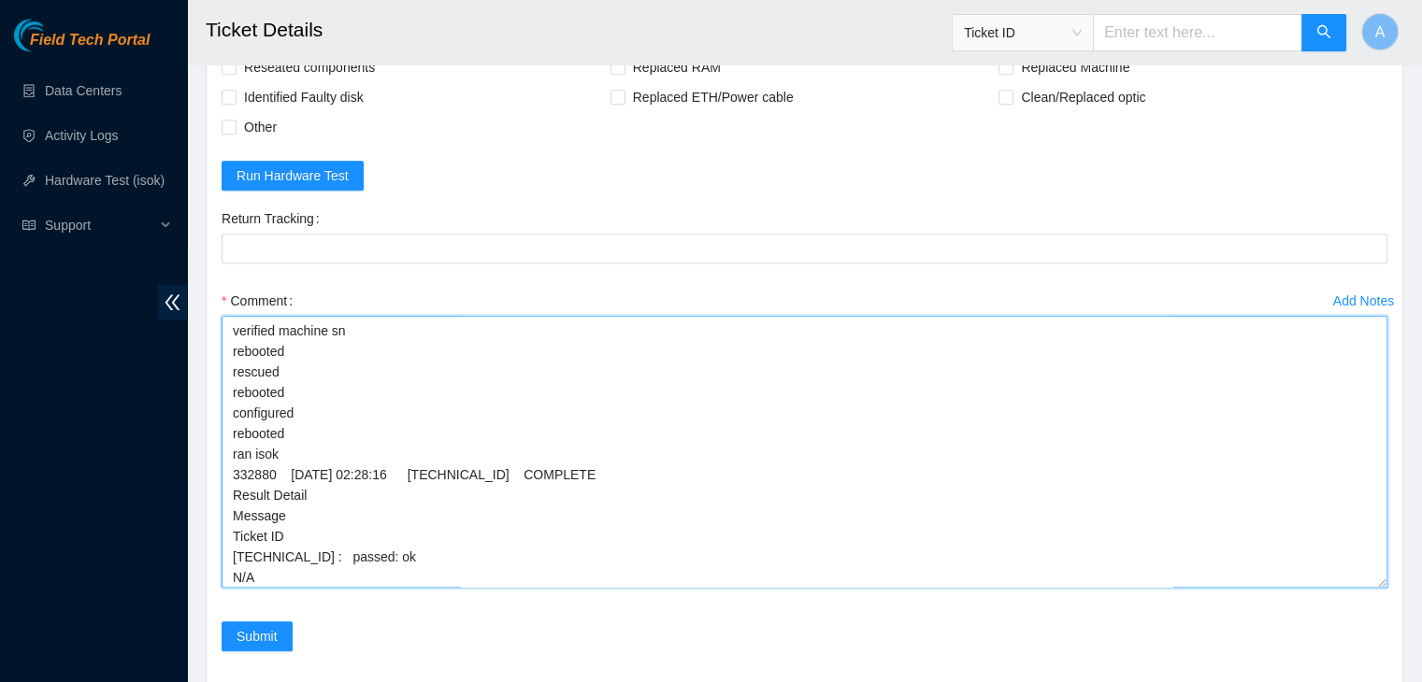
scroll to position [2034, 0]
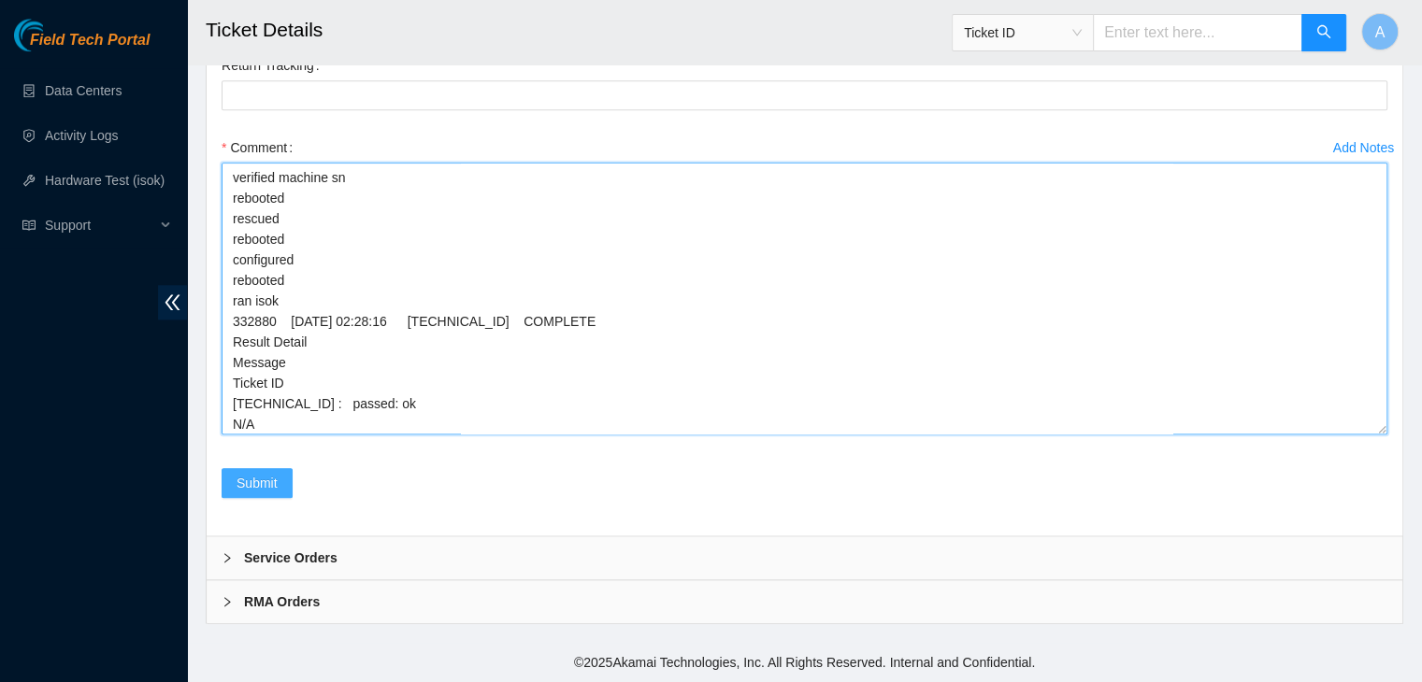
type textarea "verified machine sn rebooted rescued rebooted configured rebooted ran isok 3328…"
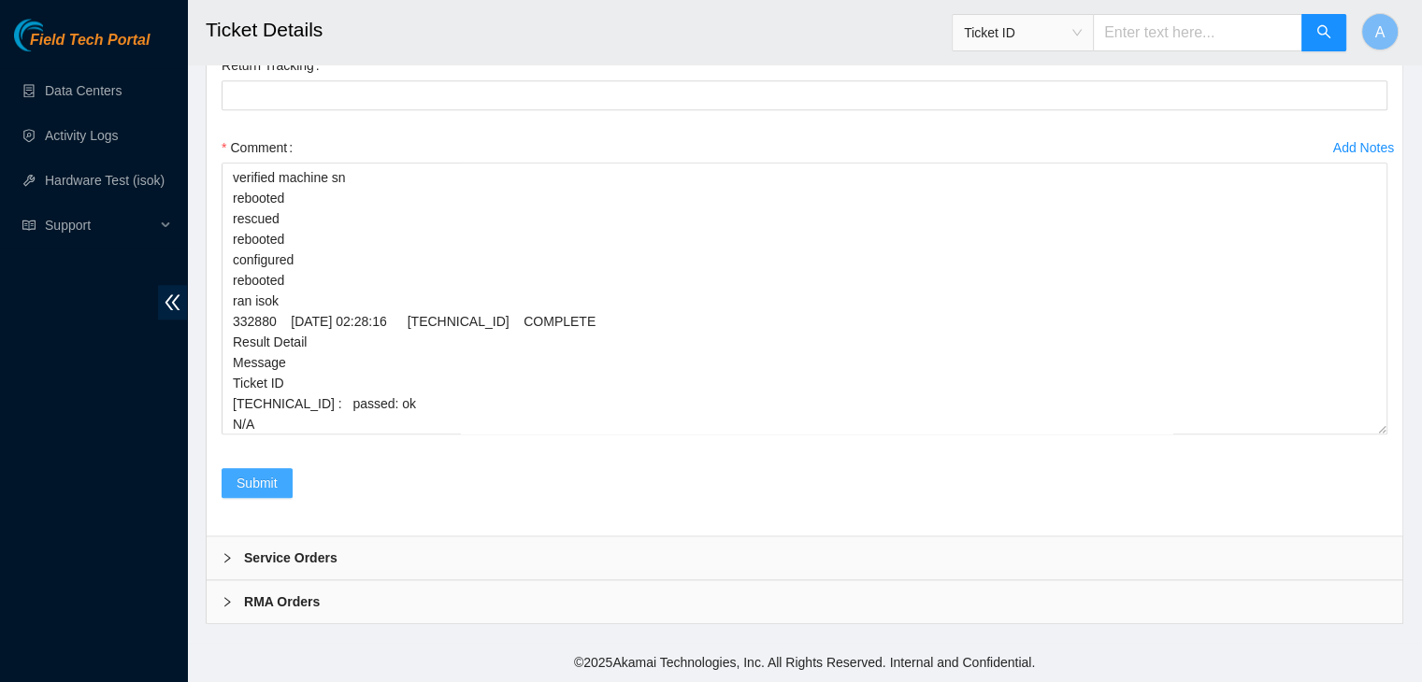
click at [278, 478] on button "Submit" at bounding box center [257, 483] width 71 height 30
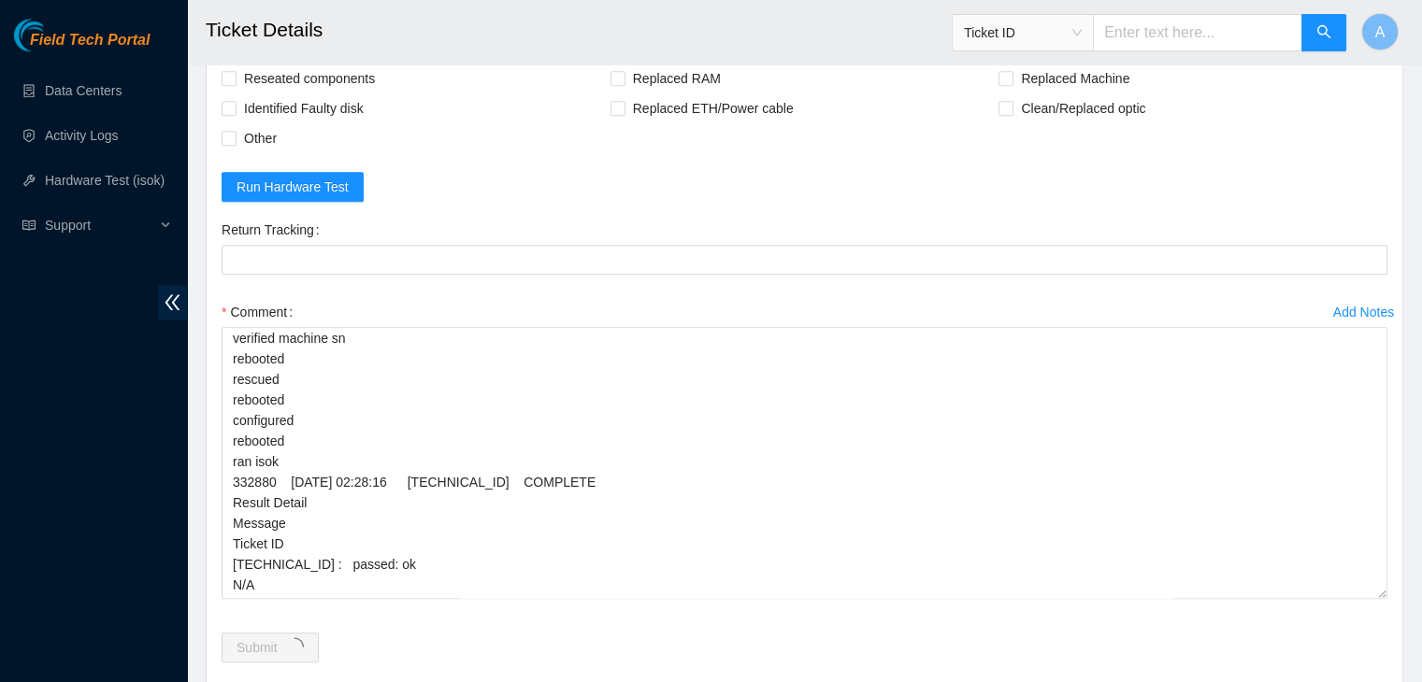
scroll to position [0, 0]
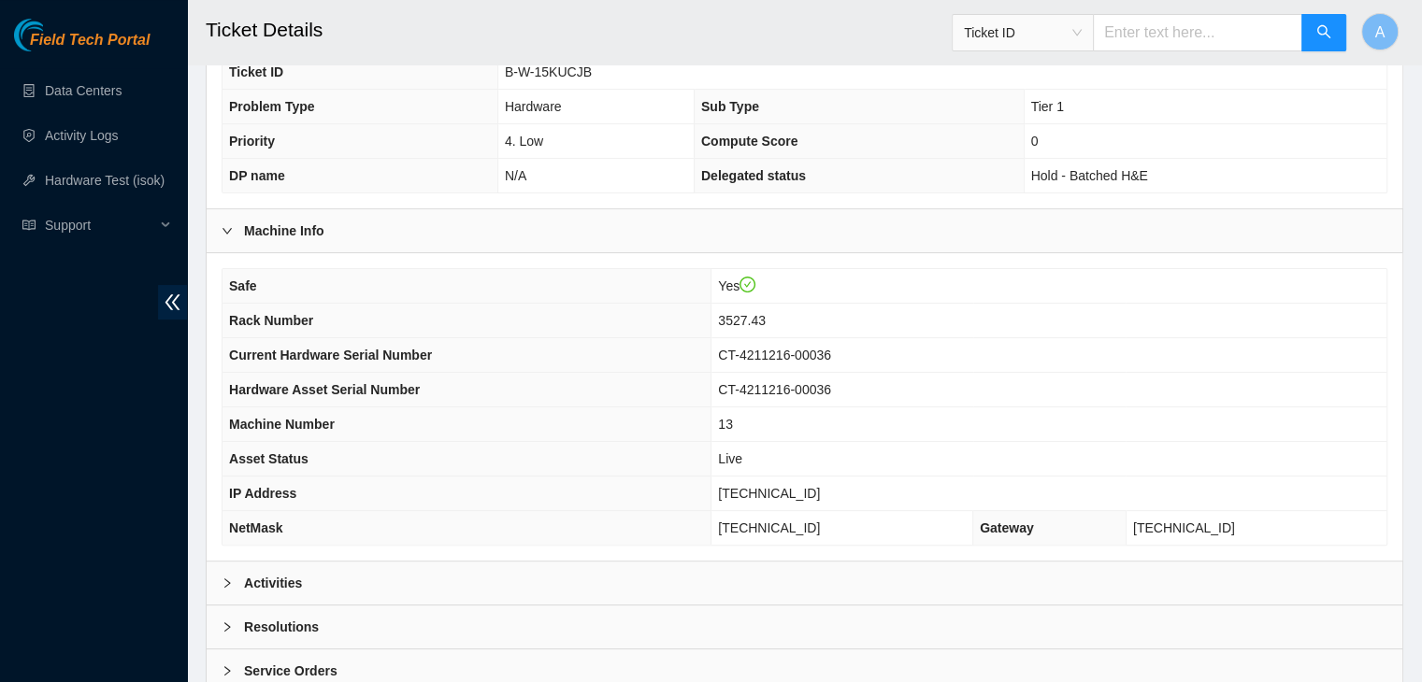
scroll to position [498, 0]
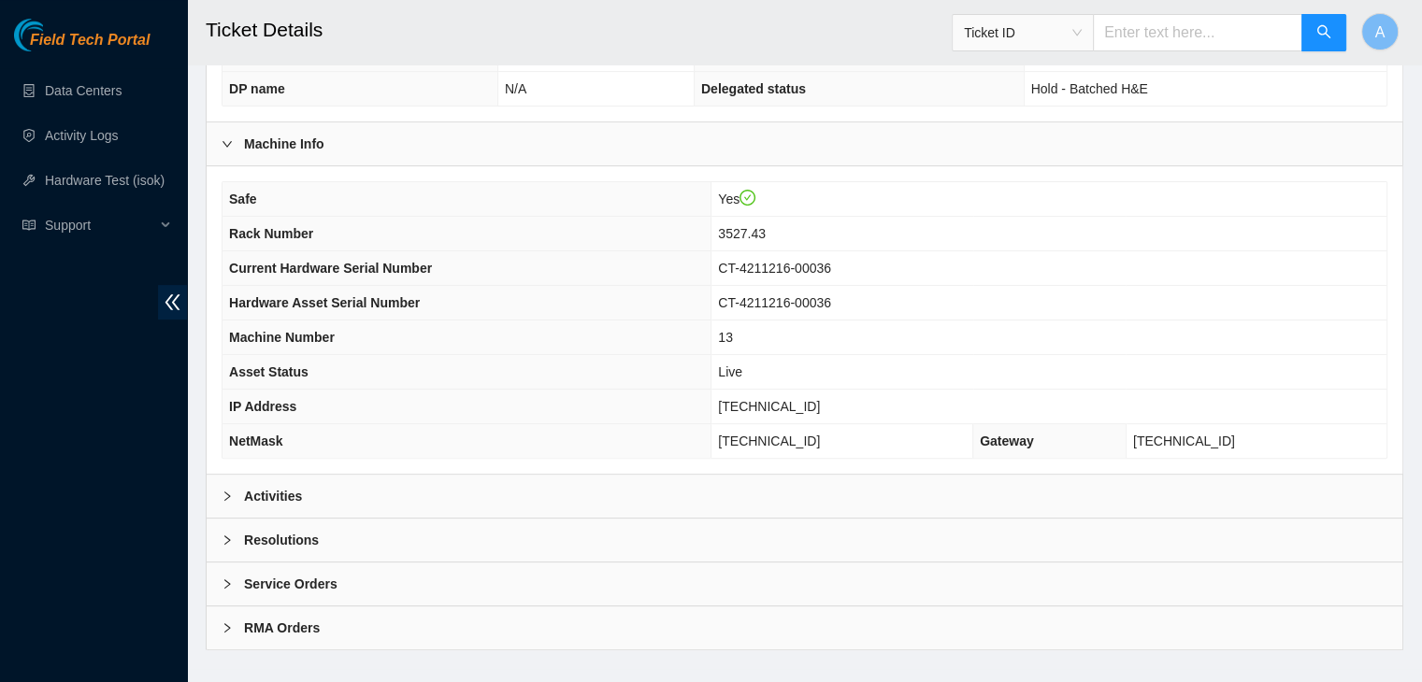
click at [655, 484] on div "Activities" at bounding box center [805, 496] width 1196 height 43
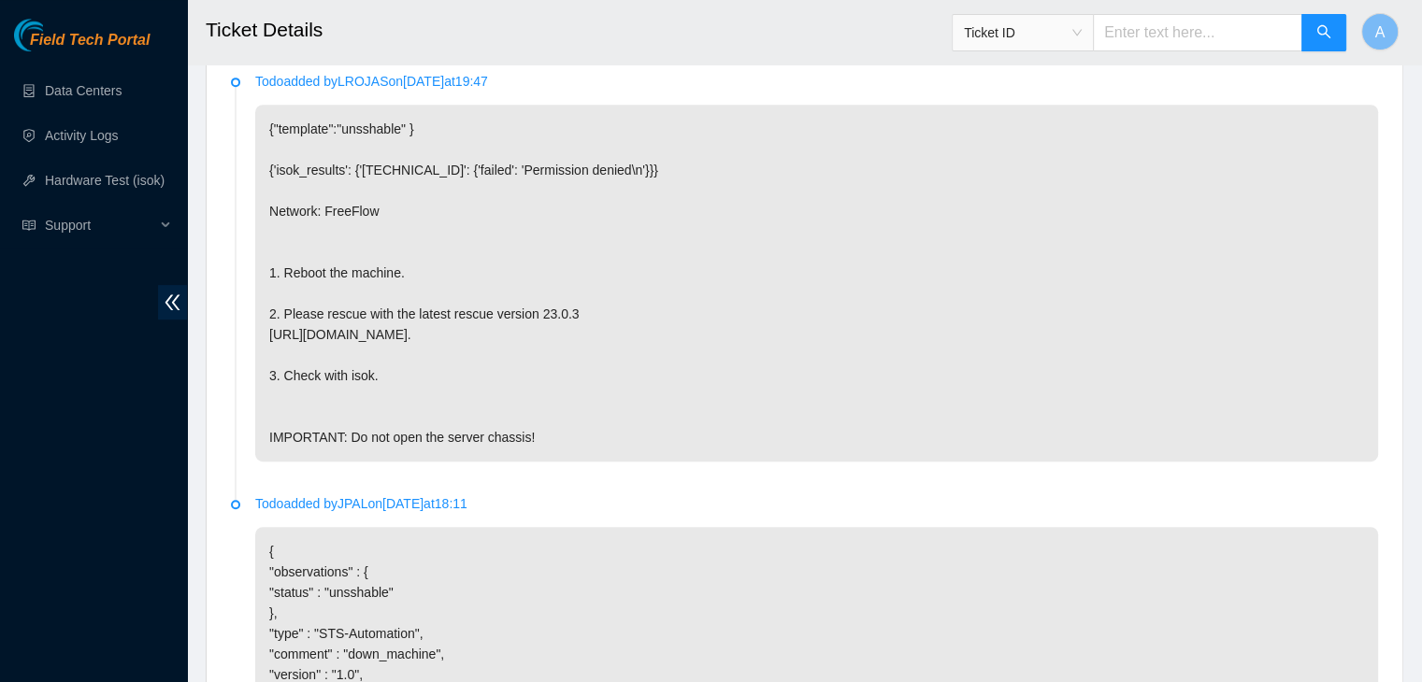
scroll to position [1352, 0]
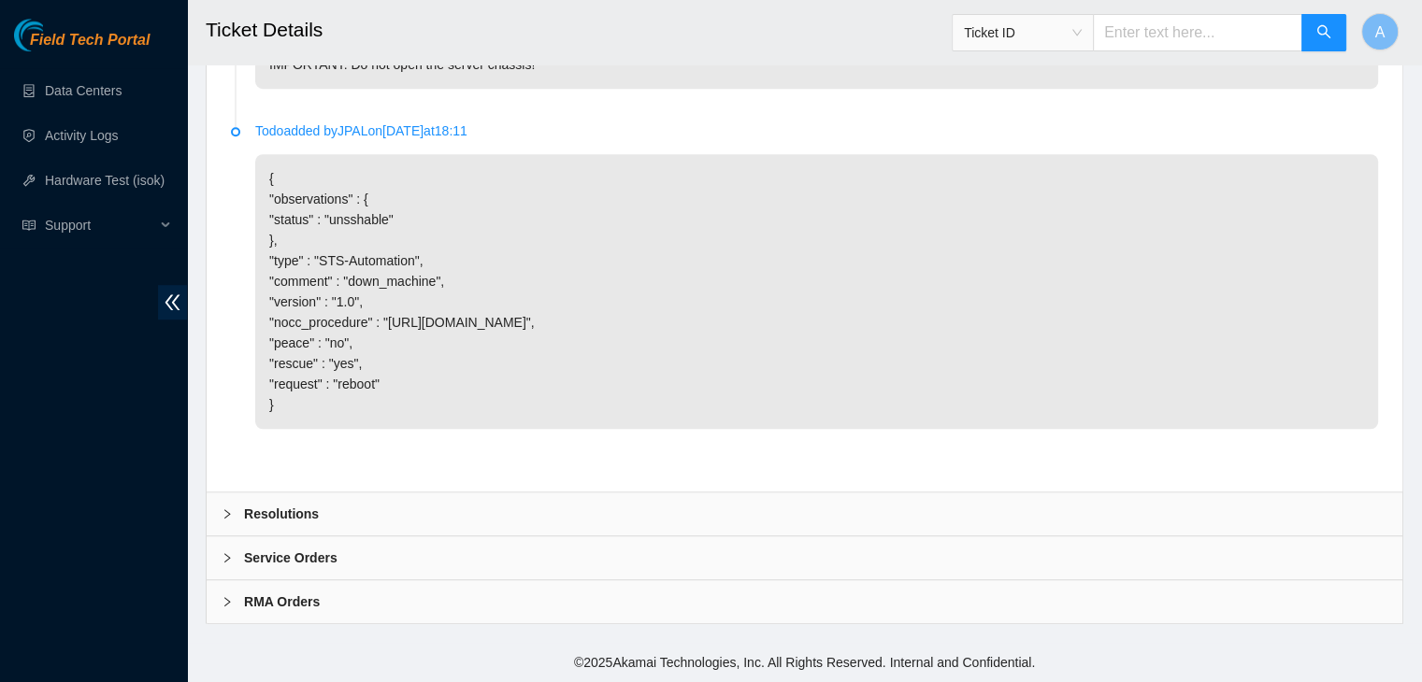
click at [699, 523] on div "Resolutions" at bounding box center [805, 514] width 1196 height 43
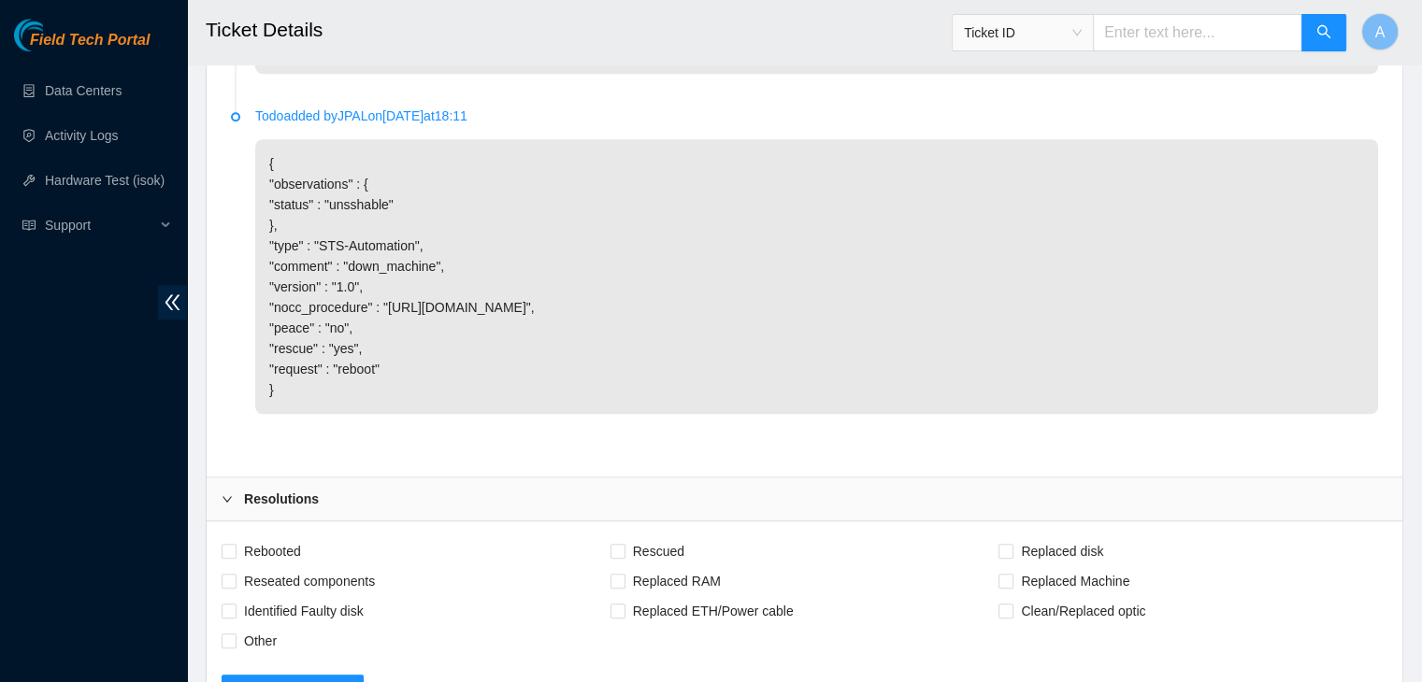
scroll to position [1656, 0]
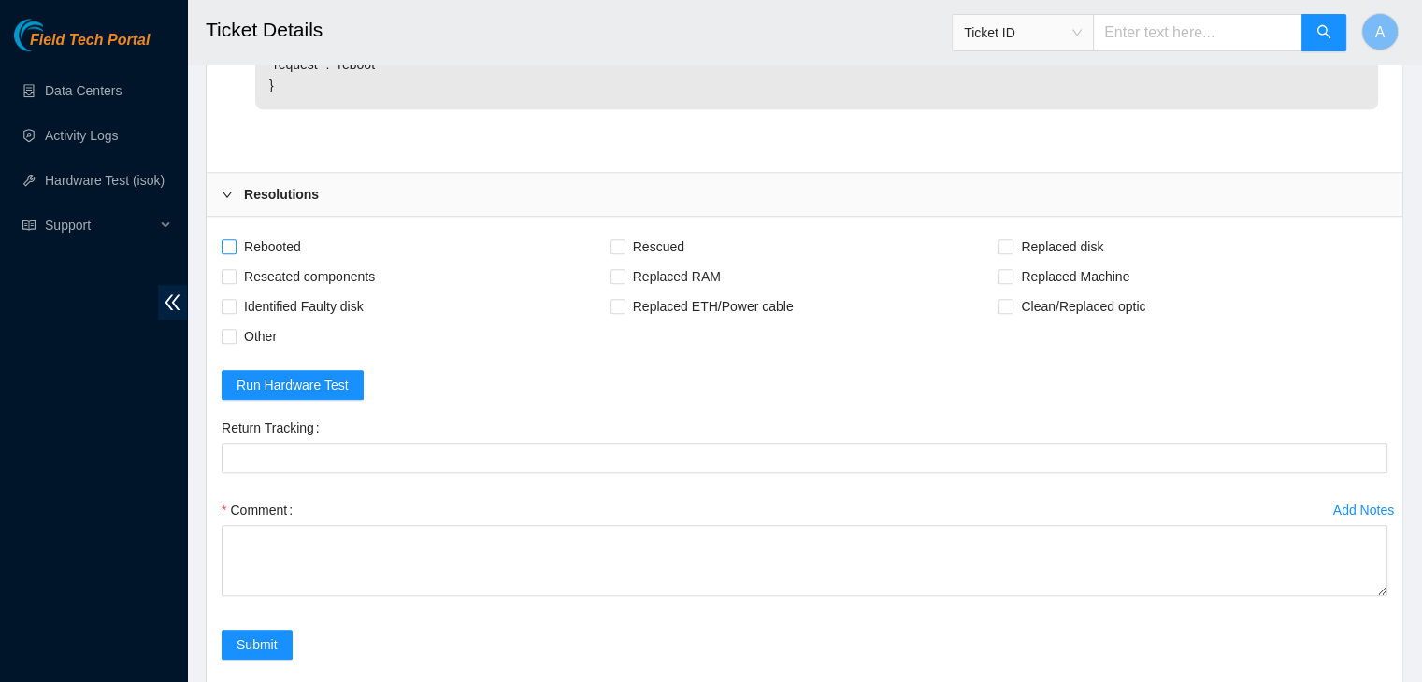
click at [280, 262] on span "Rebooted" at bounding box center [272, 247] width 72 height 30
click at [235, 252] on input "Rebooted" at bounding box center [228, 245] width 13 height 13
checkbox input "true"
click at [664, 262] on span "Rescued" at bounding box center [658, 247] width 66 height 30
click at [623, 252] on input "Rescued" at bounding box center [616, 245] width 13 height 13
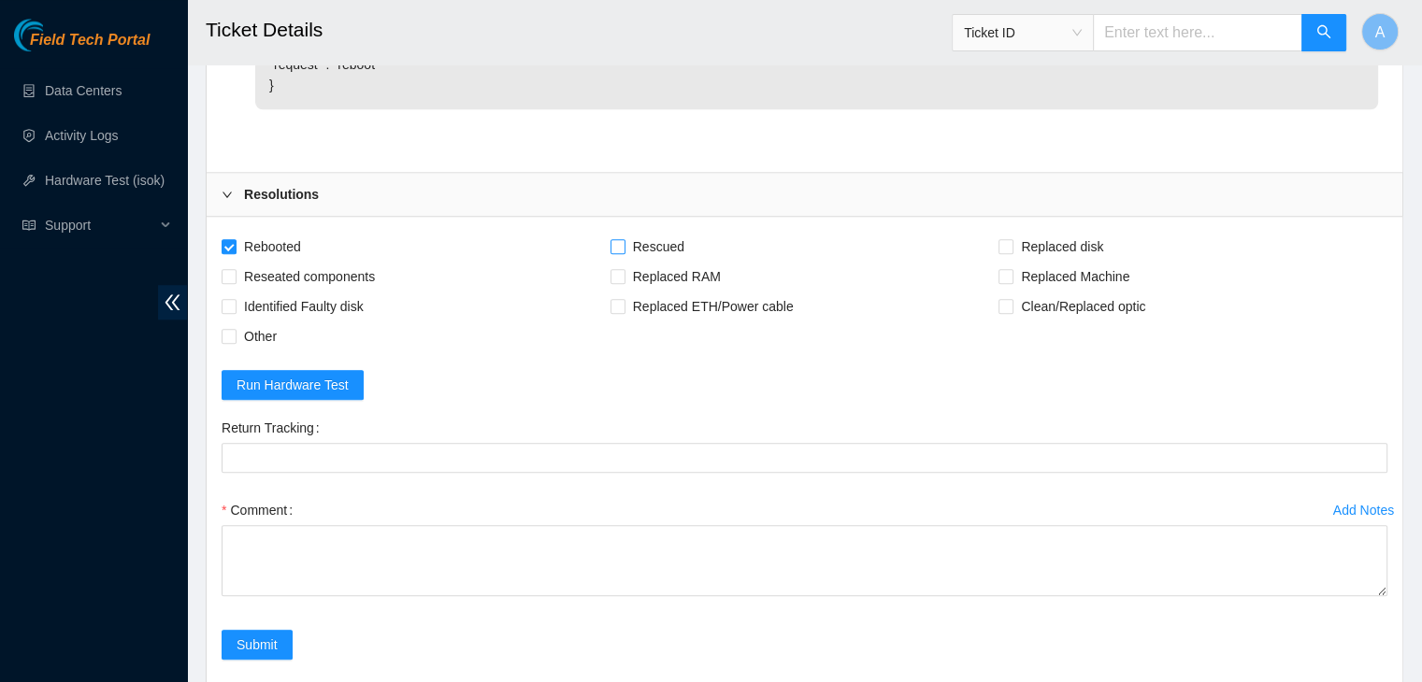
checkbox input "true"
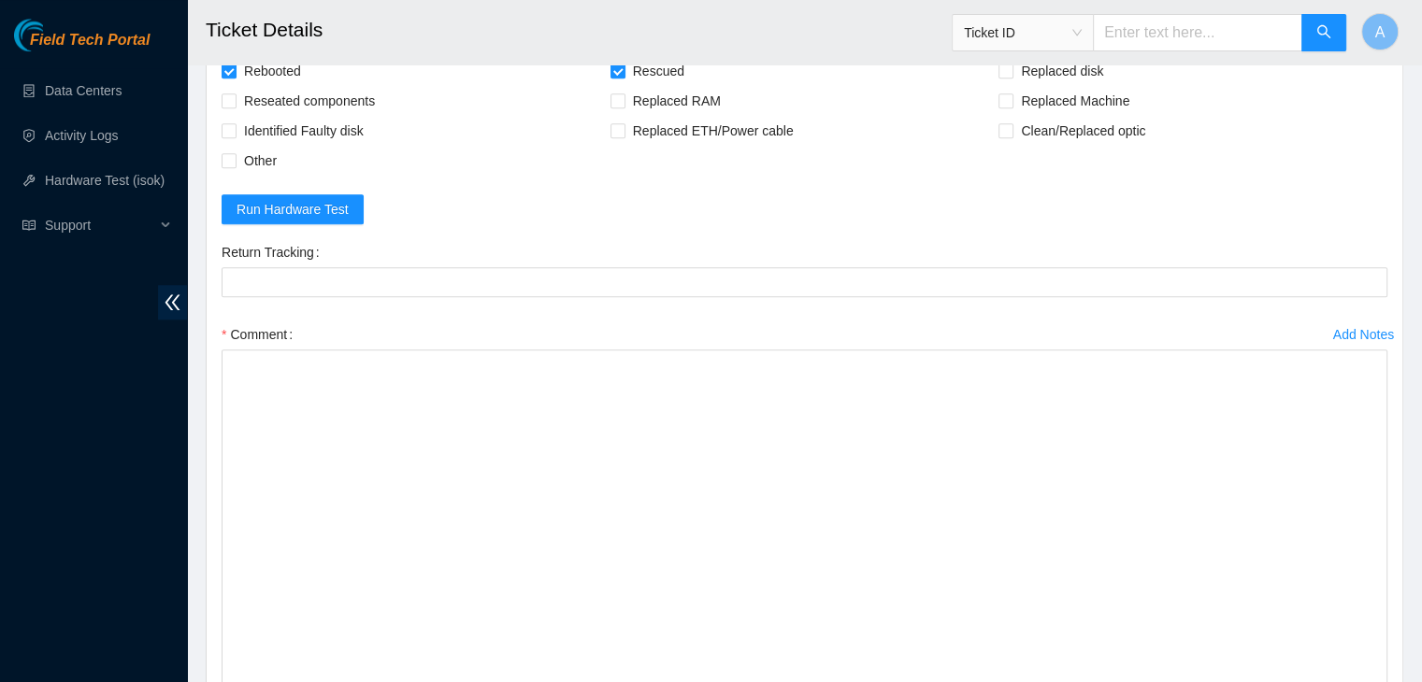
drag, startPoint x: 1385, startPoint y: 427, endPoint x: 1381, endPoint y: 725, distance: 298.2
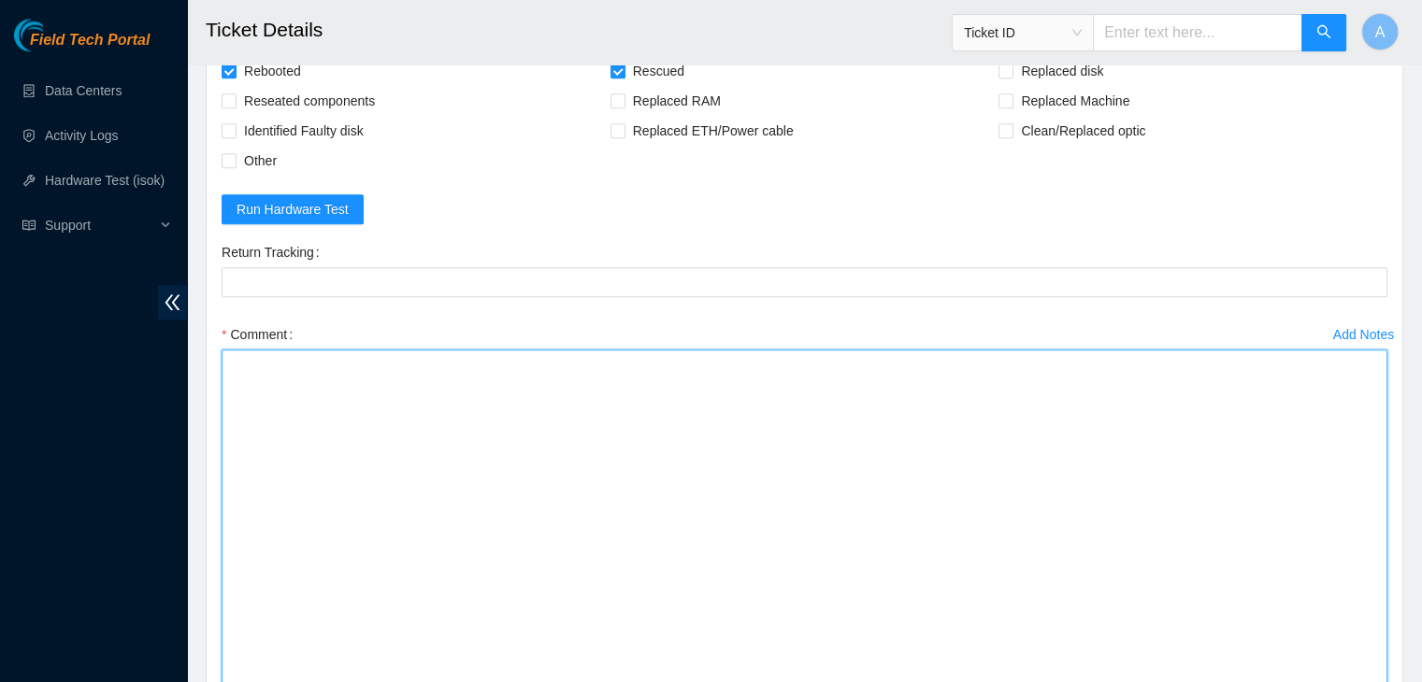
click at [1213, 588] on textarea "Comment" at bounding box center [805, 534] width 1166 height 368
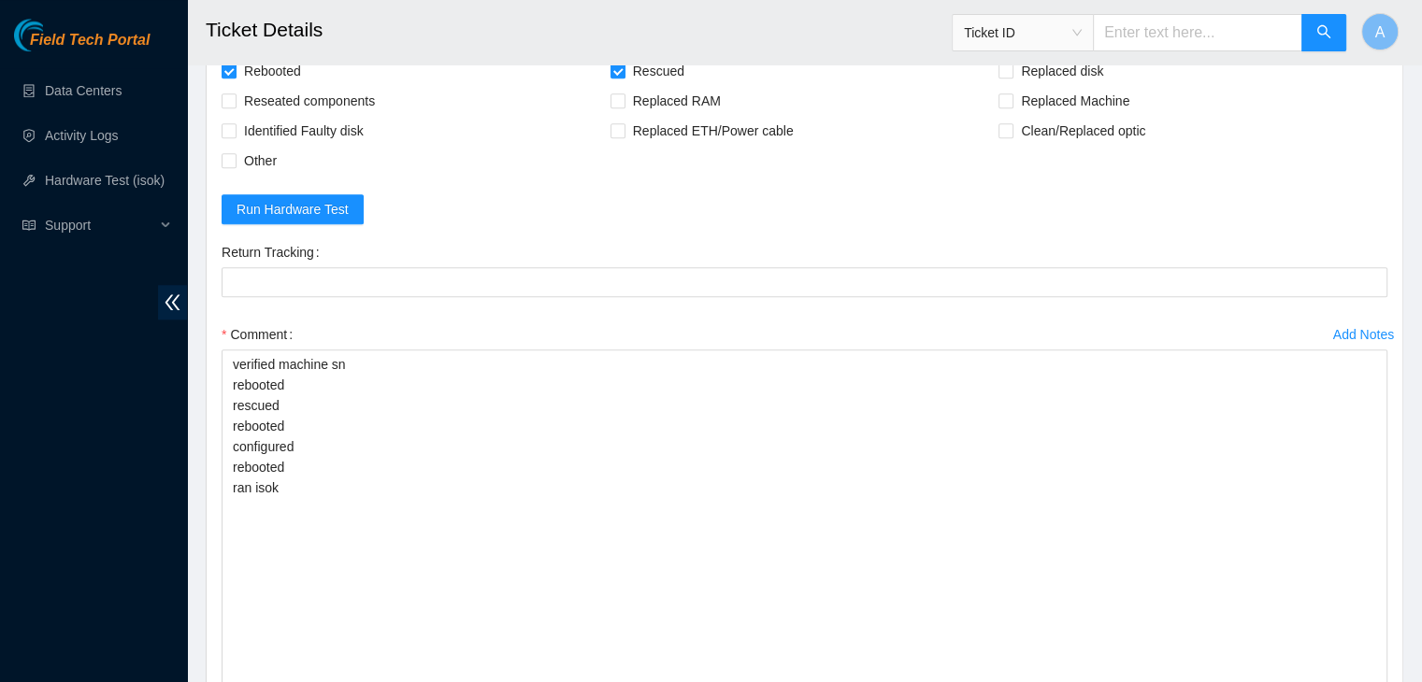
click at [688, 192] on form "Rebooted Rescued Replaced disk Reseated components Replaced RAM Replaced Machin…" at bounding box center [805, 430] width 1166 height 748
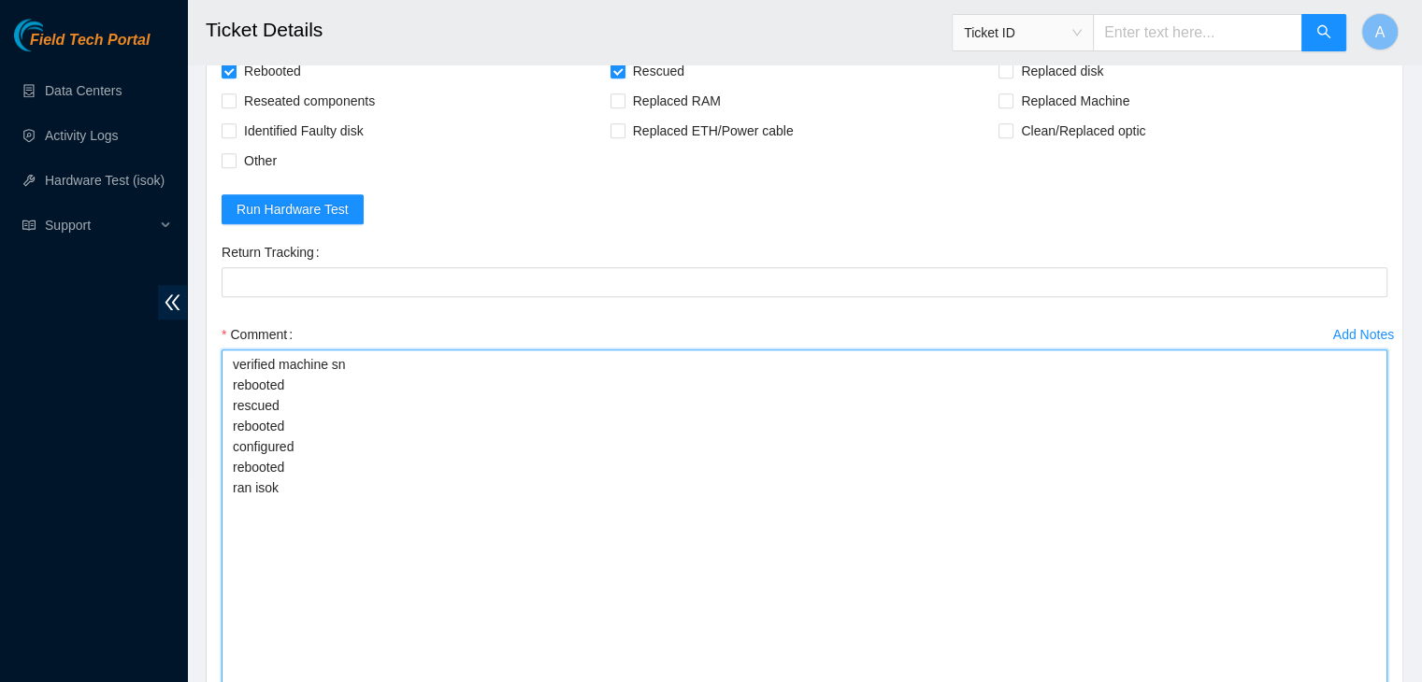
drag, startPoint x: 242, startPoint y: 605, endPoint x: 232, endPoint y: 381, distance: 223.6
click at [232, 381] on textarea "verified machine sn rebooted rescued rebooted configured rebooted ran isok" at bounding box center [805, 534] width 1166 height 368
click at [263, 407] on textarea "verified machine sn rebooted rescued rebooted configured rebooted ran isok" at bounding box center [805, 534] width 1166 height 368
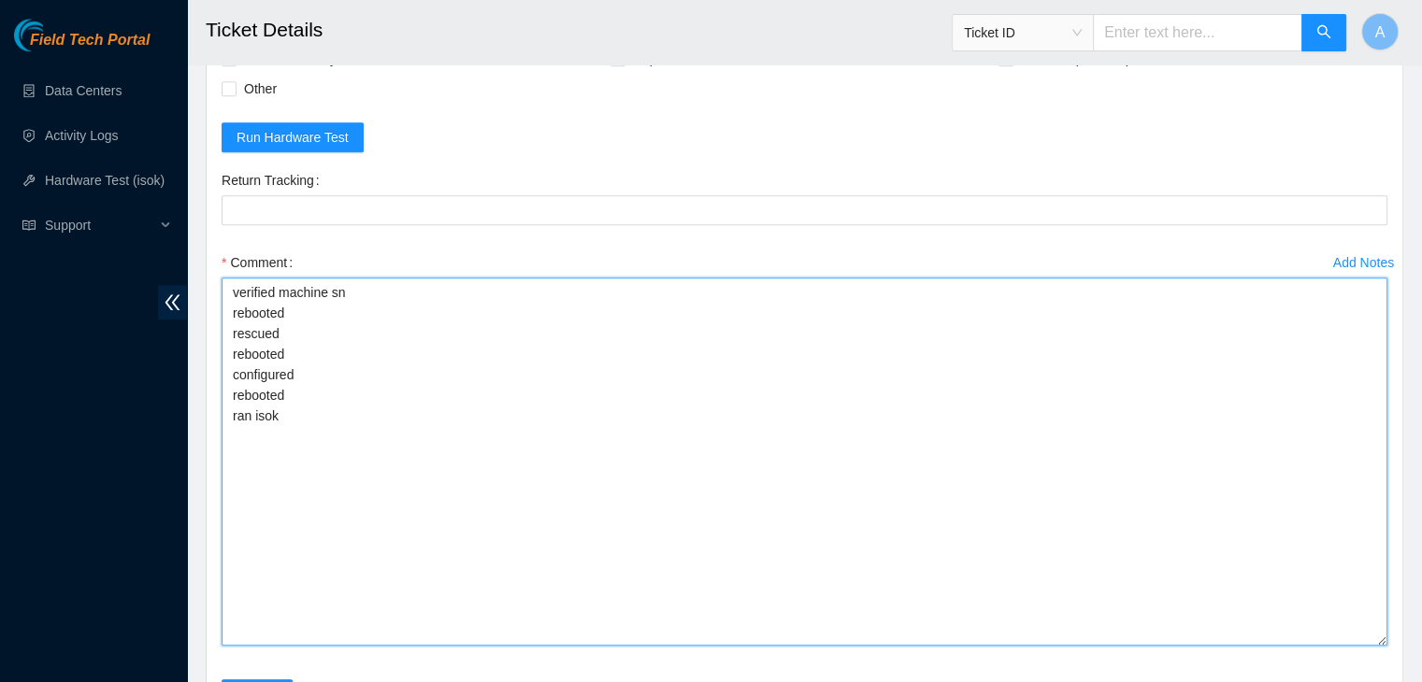
scroll to position [1930, 0]
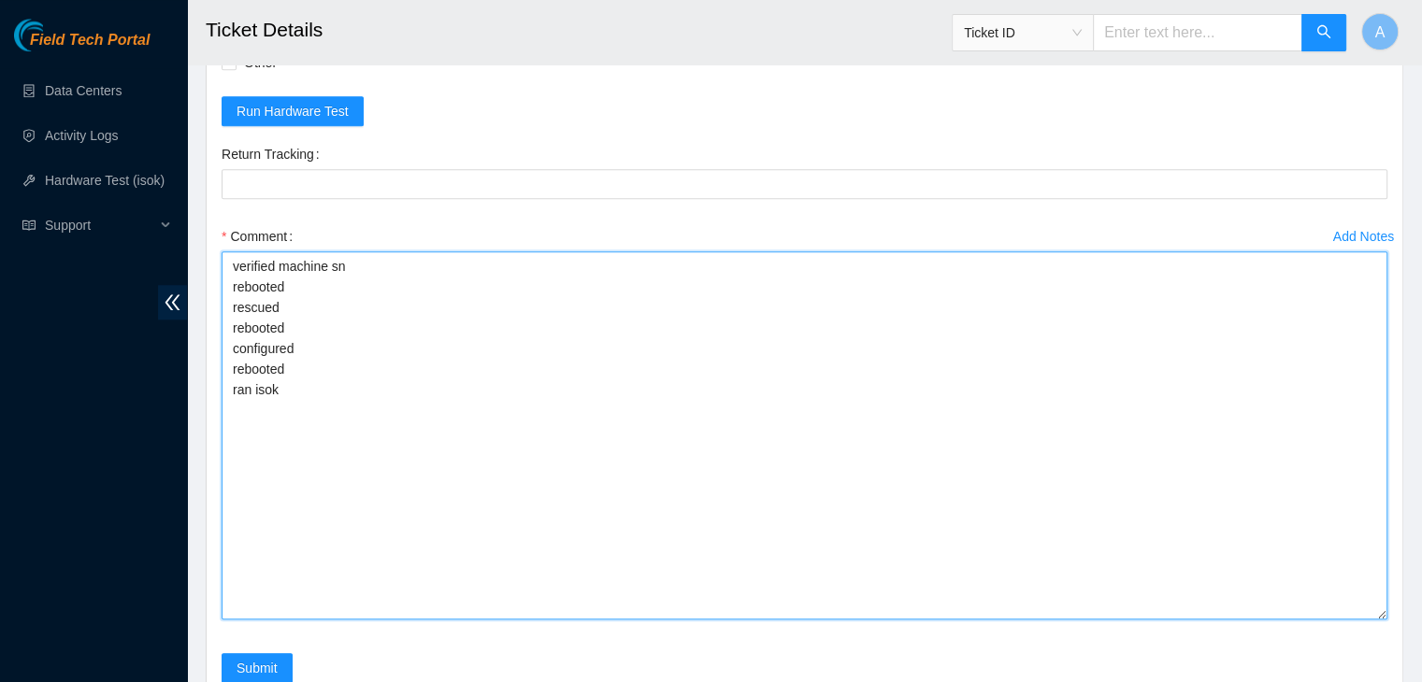
click at [451, 456] on textarea "verified machine sn rebooted rescued rebooted configured rebooted ran isok" at bounding box center [805, 435] width 1166 height 368
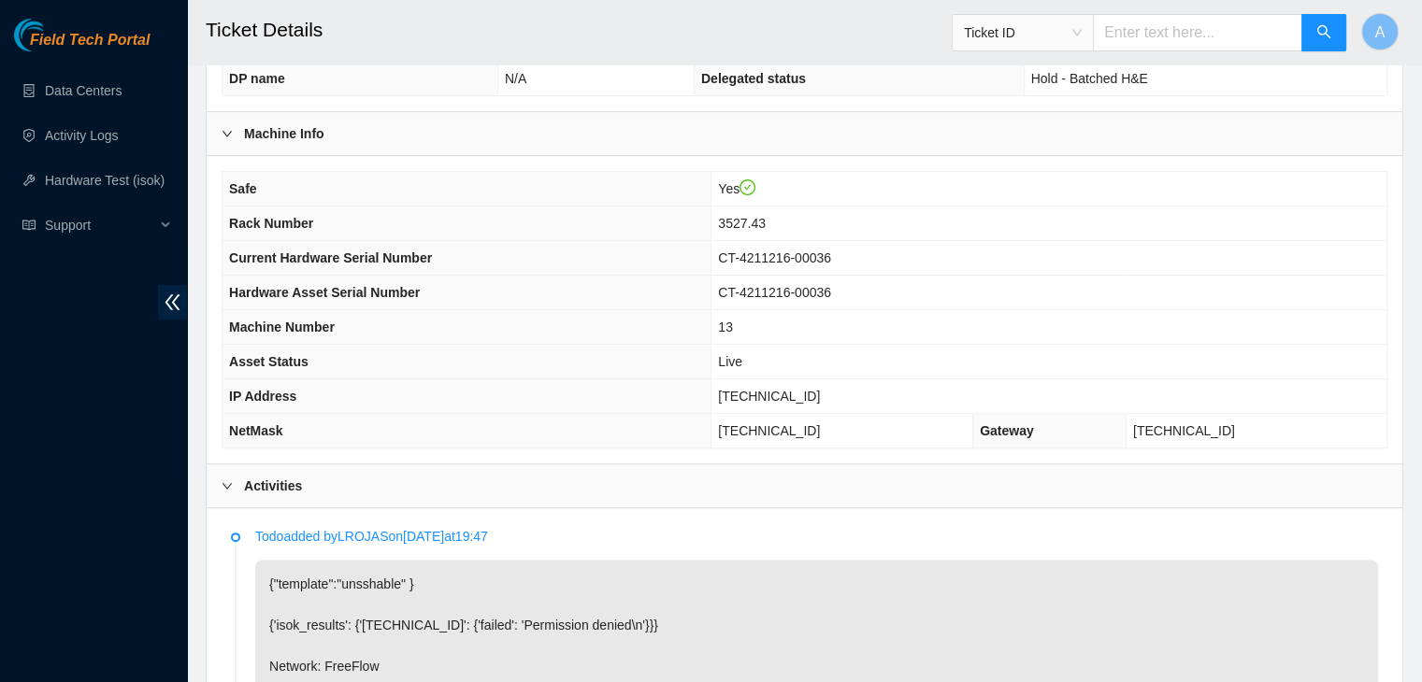
scroll to position [419, 0]
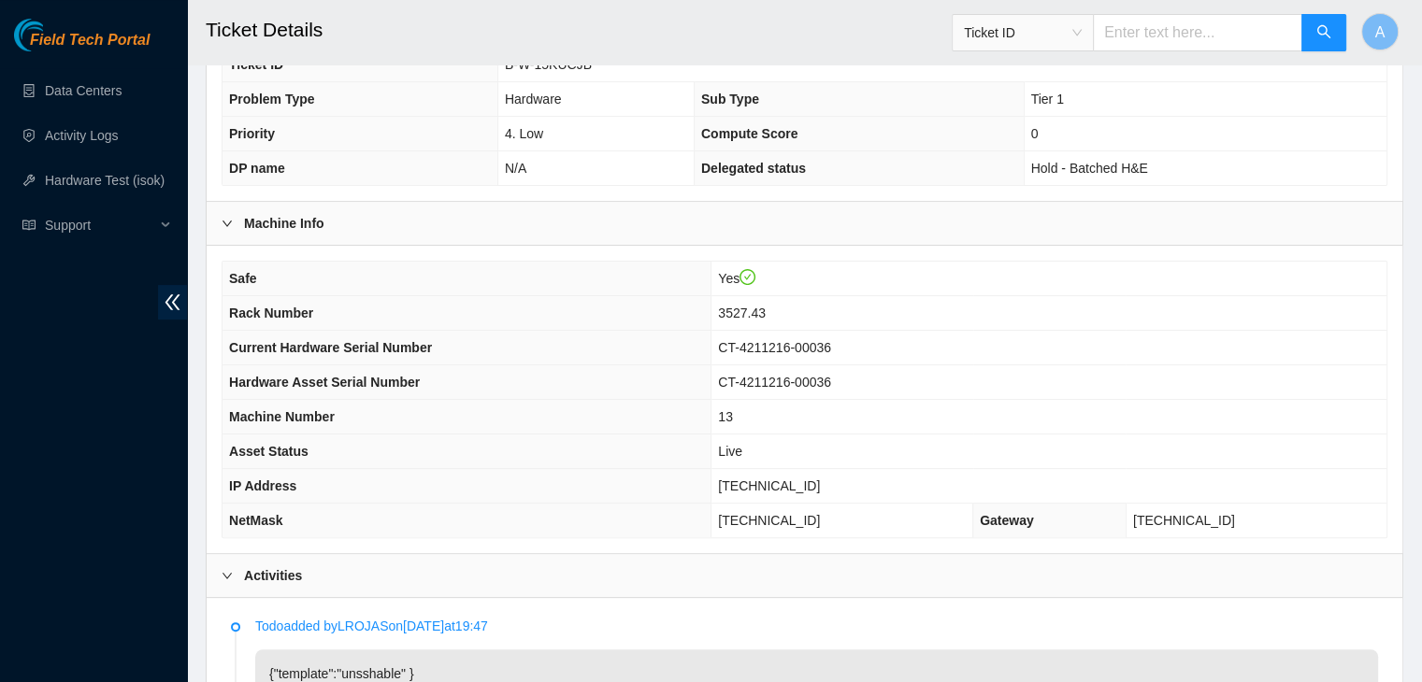
click at [789, 479] on span "[TECHNICAL_ID]" at bounding box center [769, 486] width 102 height 15
copy span "[TECHNICAL_ID]"
click at [789, 479] on span "[TECHNICAL_ID]" at bounding box center [769, 486] width 102 height 15
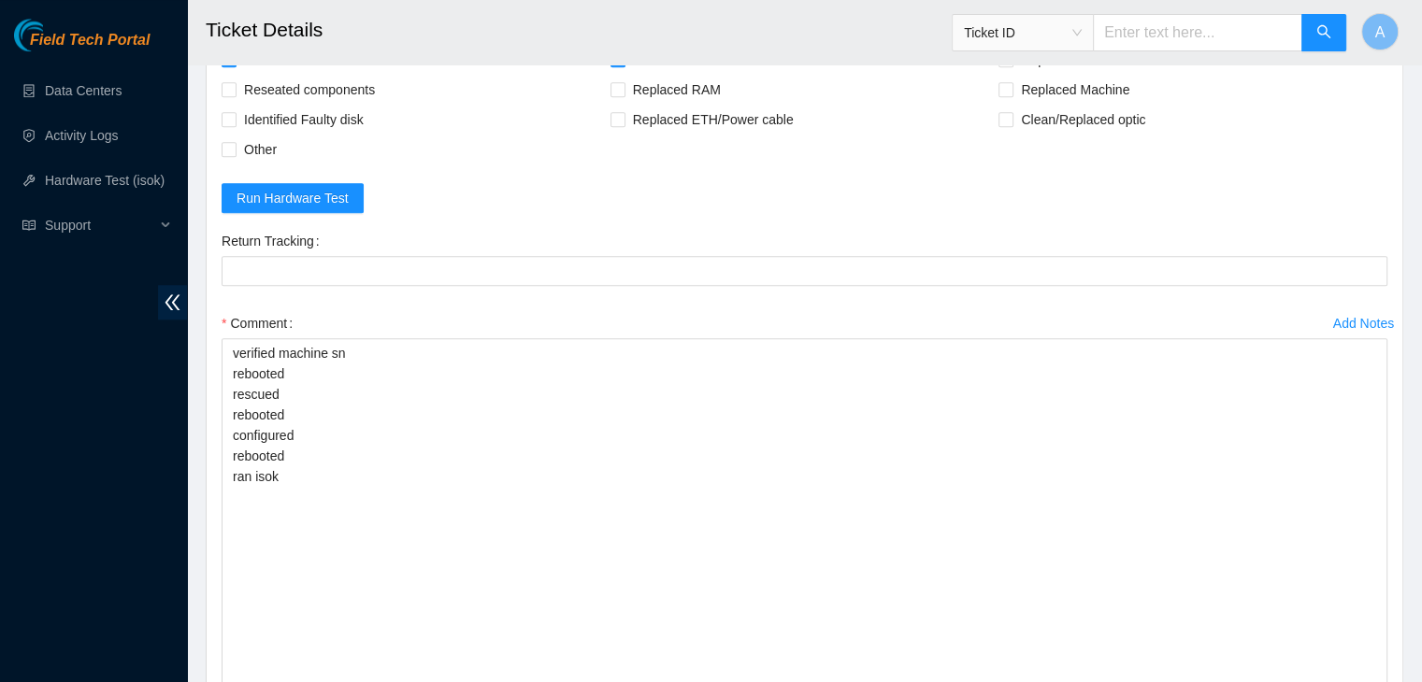
scroll to position [2130, 0]
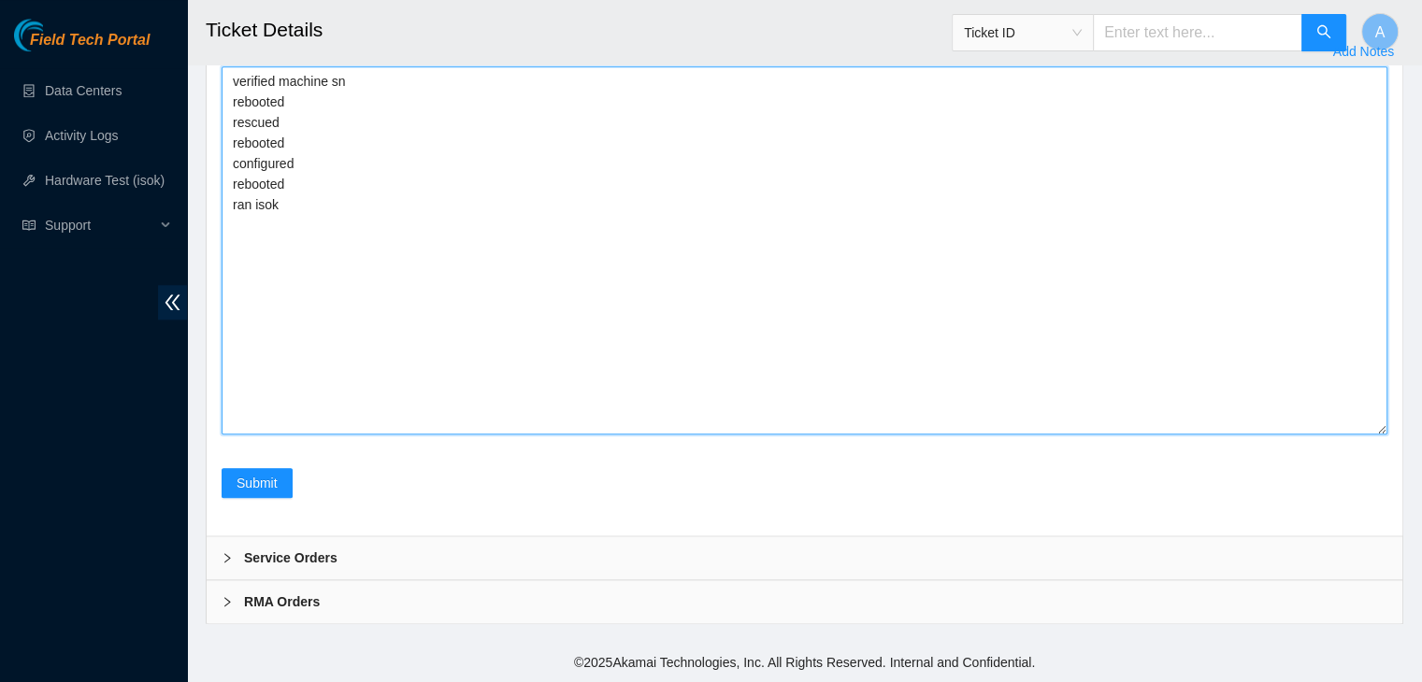
click at [623, 347] on textarea "verified machine sn rebooted rescued rebooted configured rebooted ran isok" at bounding box center [805, 250] width 1166 height 368
paste textarea "332879 [DATE] 02:27:10 [TECHNICAL_ID] COMPLETE Result Detail Message Ticket ID …"
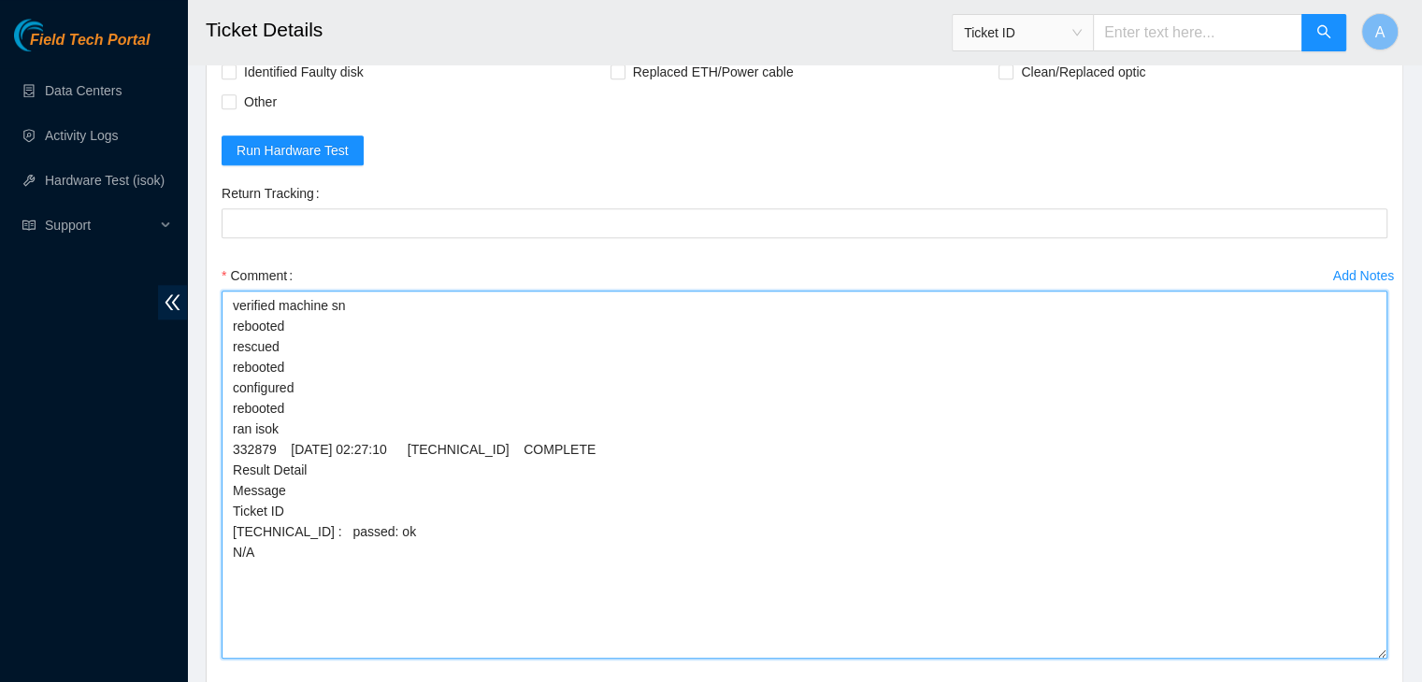
scroll to position [2067, 0]
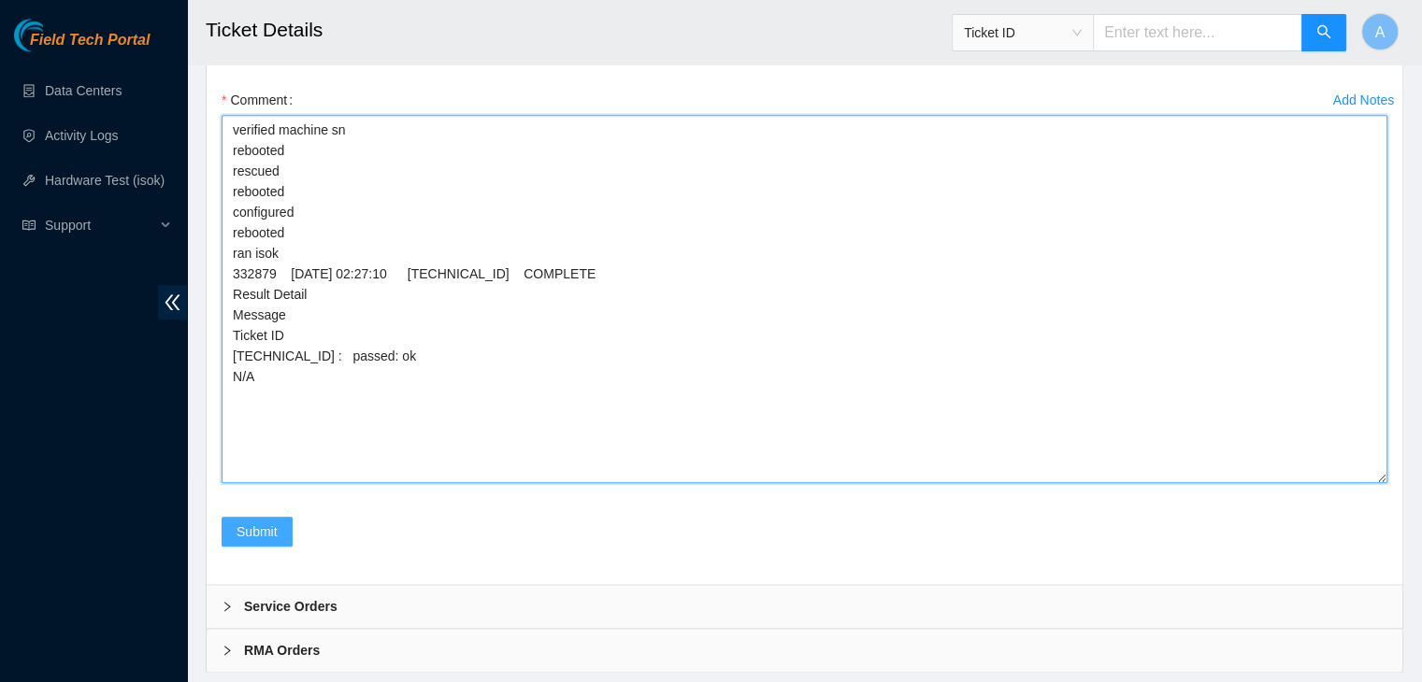
type textarea "verified machine sn rebooted rescued rebooted configured rebooted ran isok 3328…"
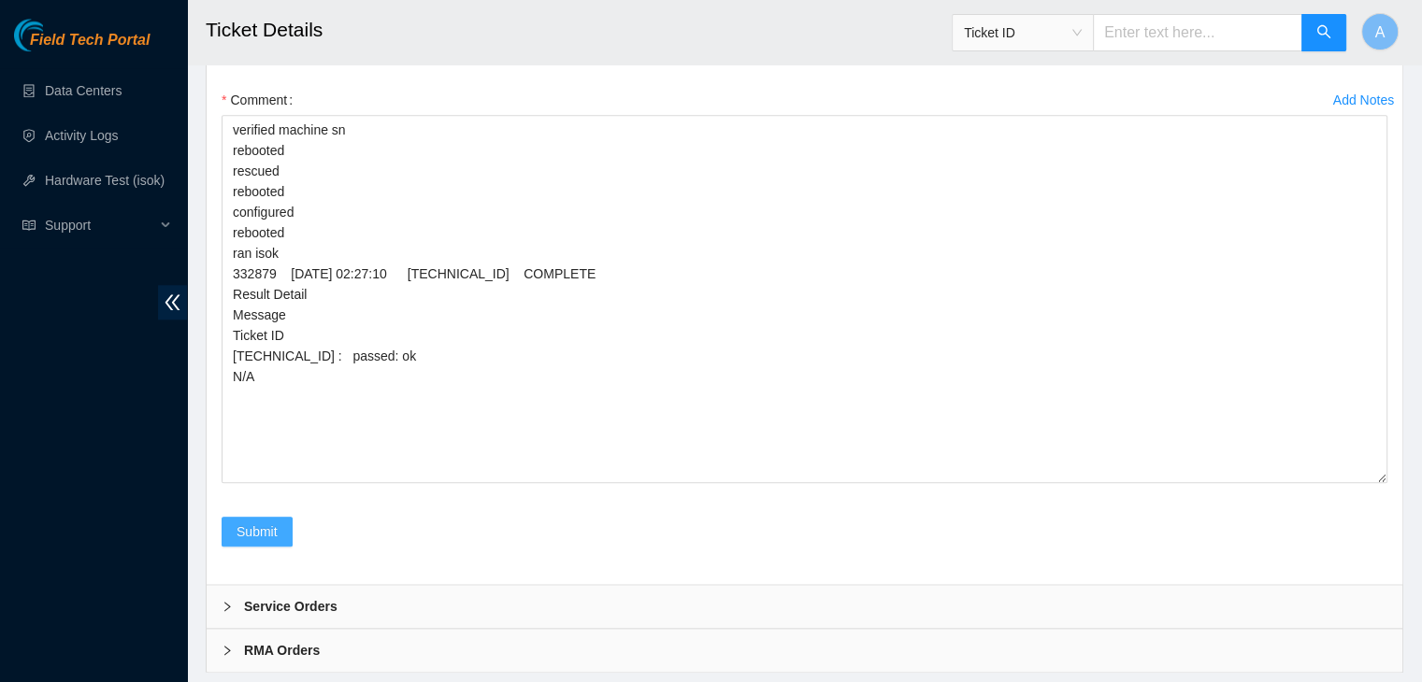
click at [268, 542] on span "Submit" at bounding box center [256, 532] width 41 height 21
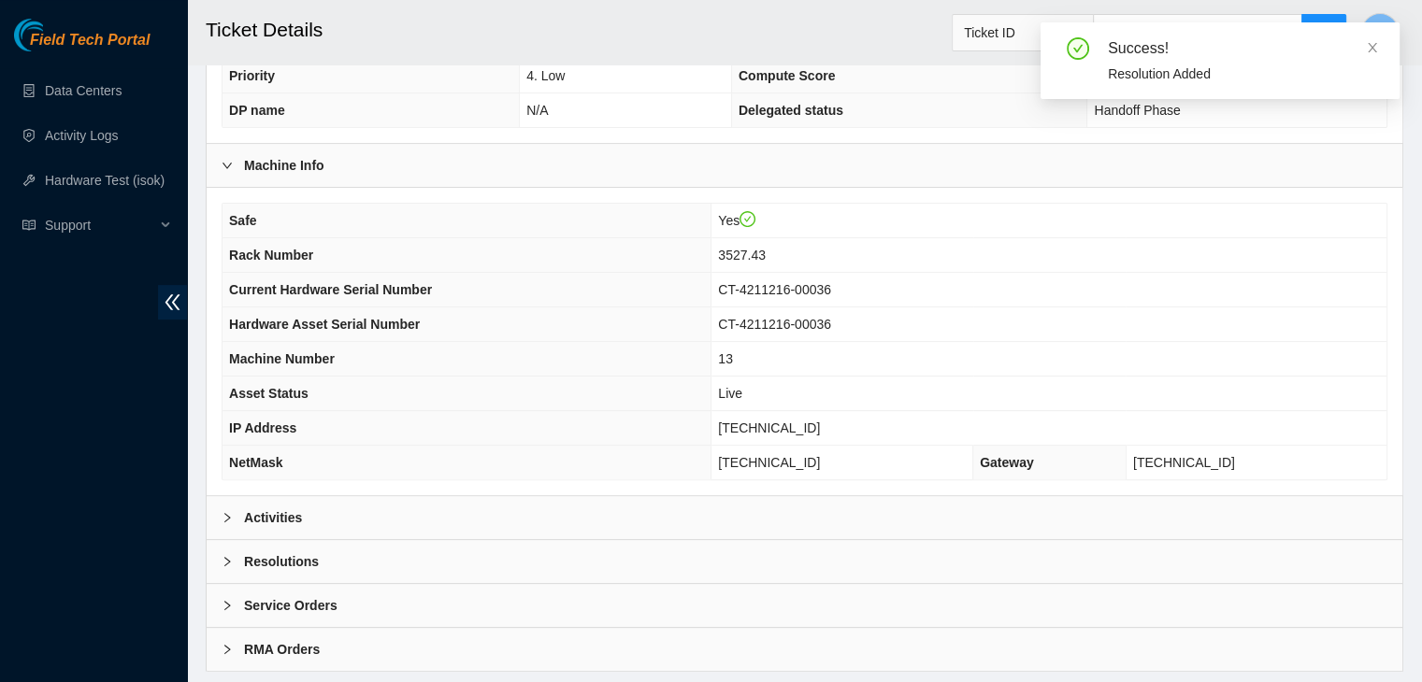
scroll to position [475, 0]
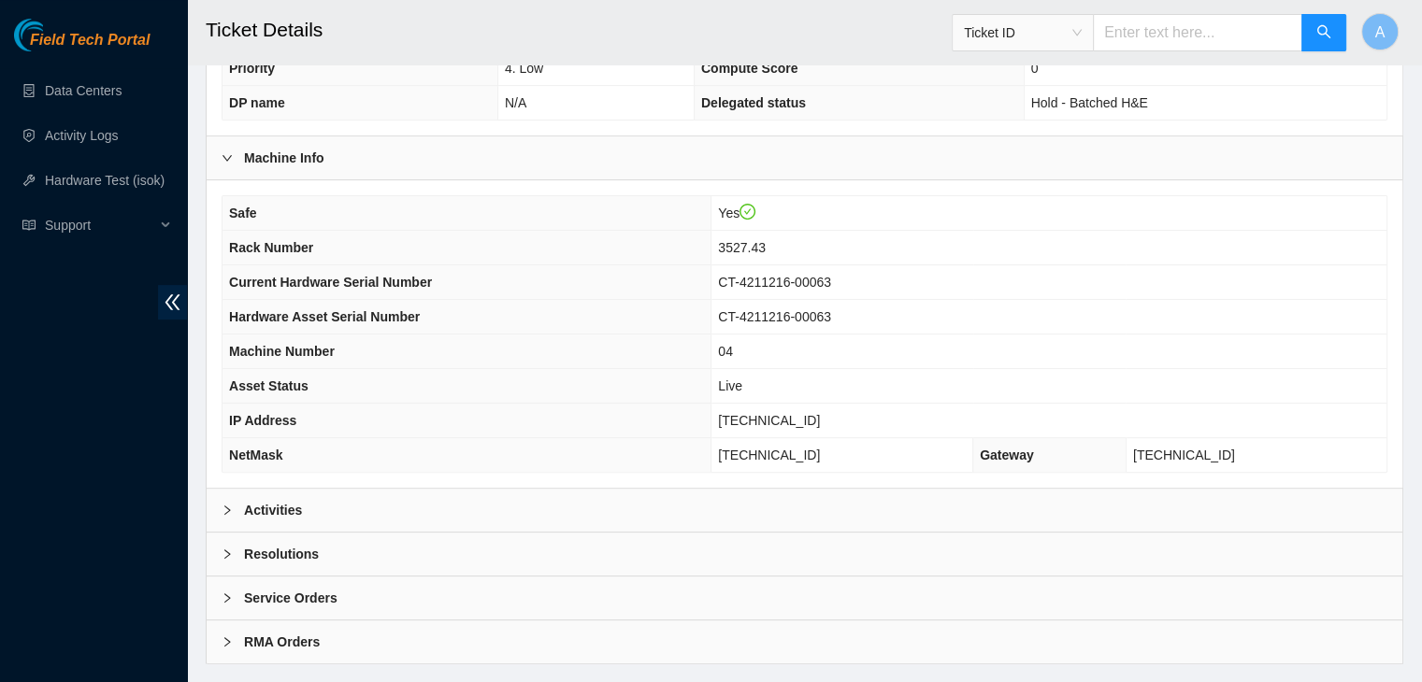
scroll to position [498, 0]
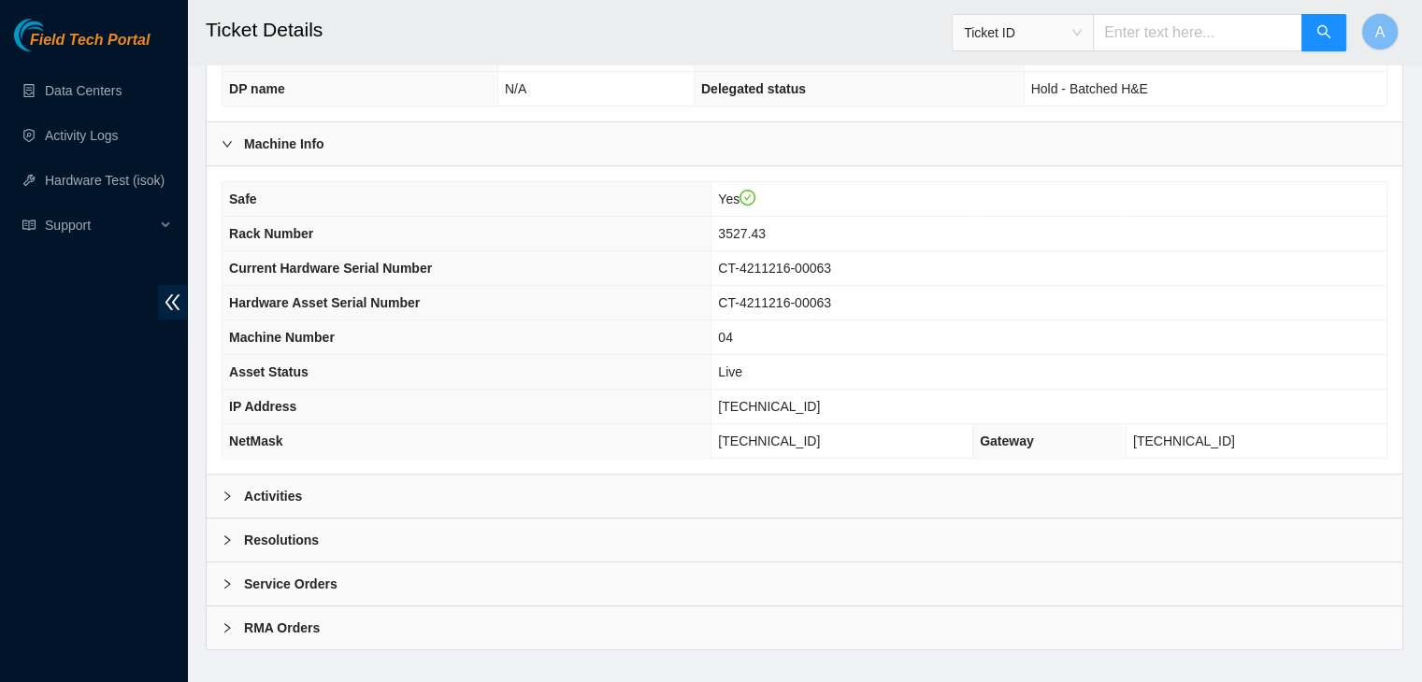
click at [237, 486] on div at bounding box center [233, 496] width 22 height 21
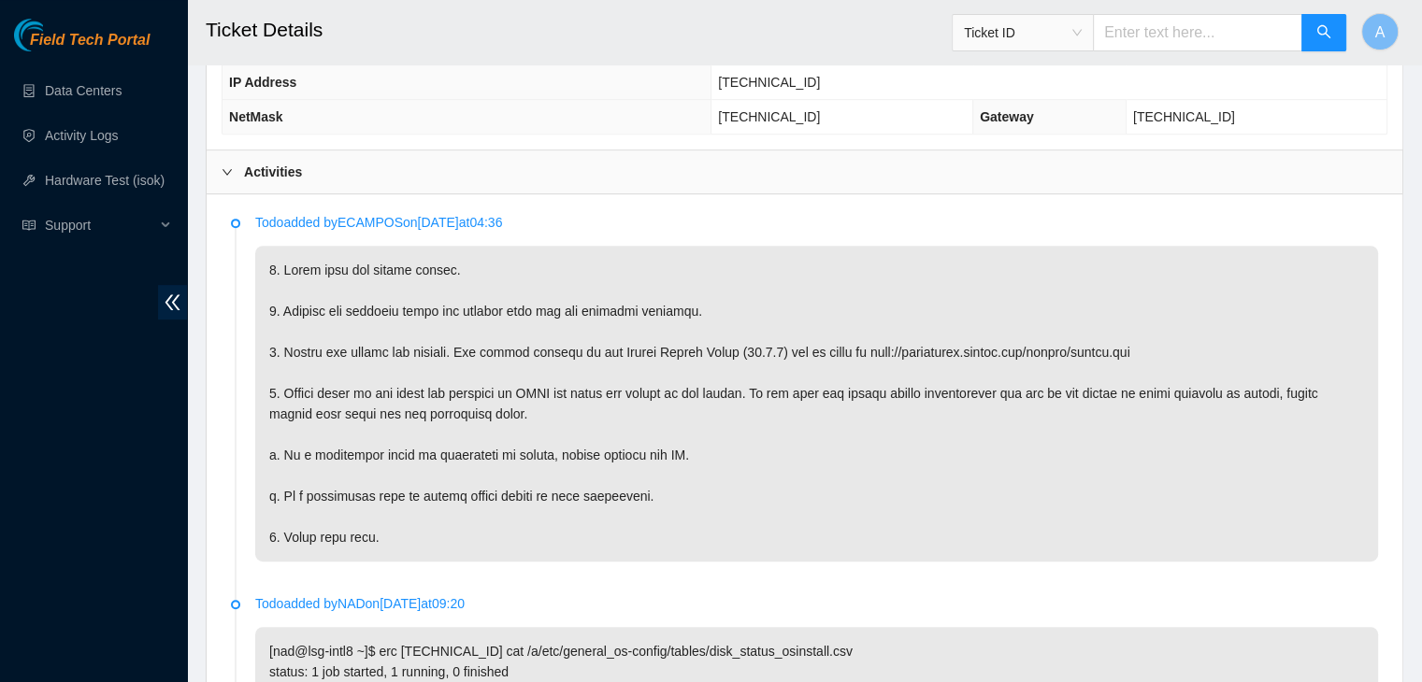
scroll to position [804, 0]
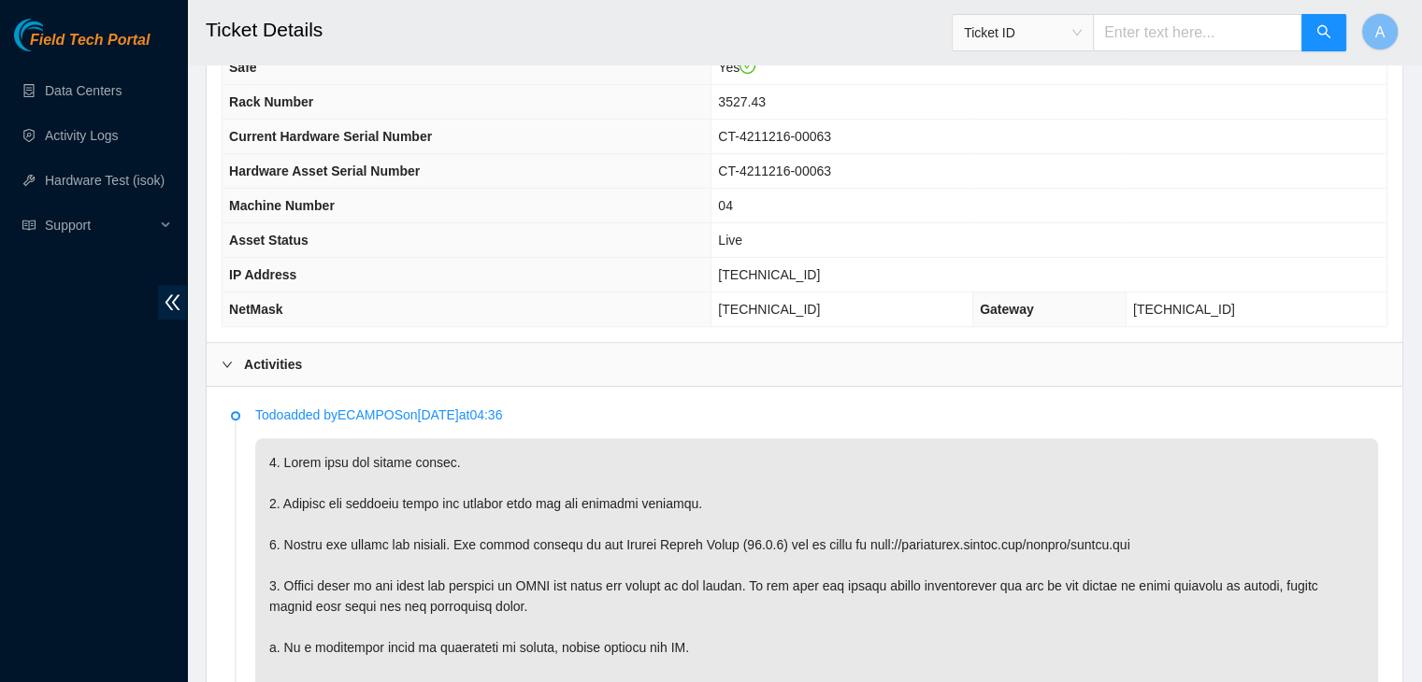
scroll to position [620, 0]
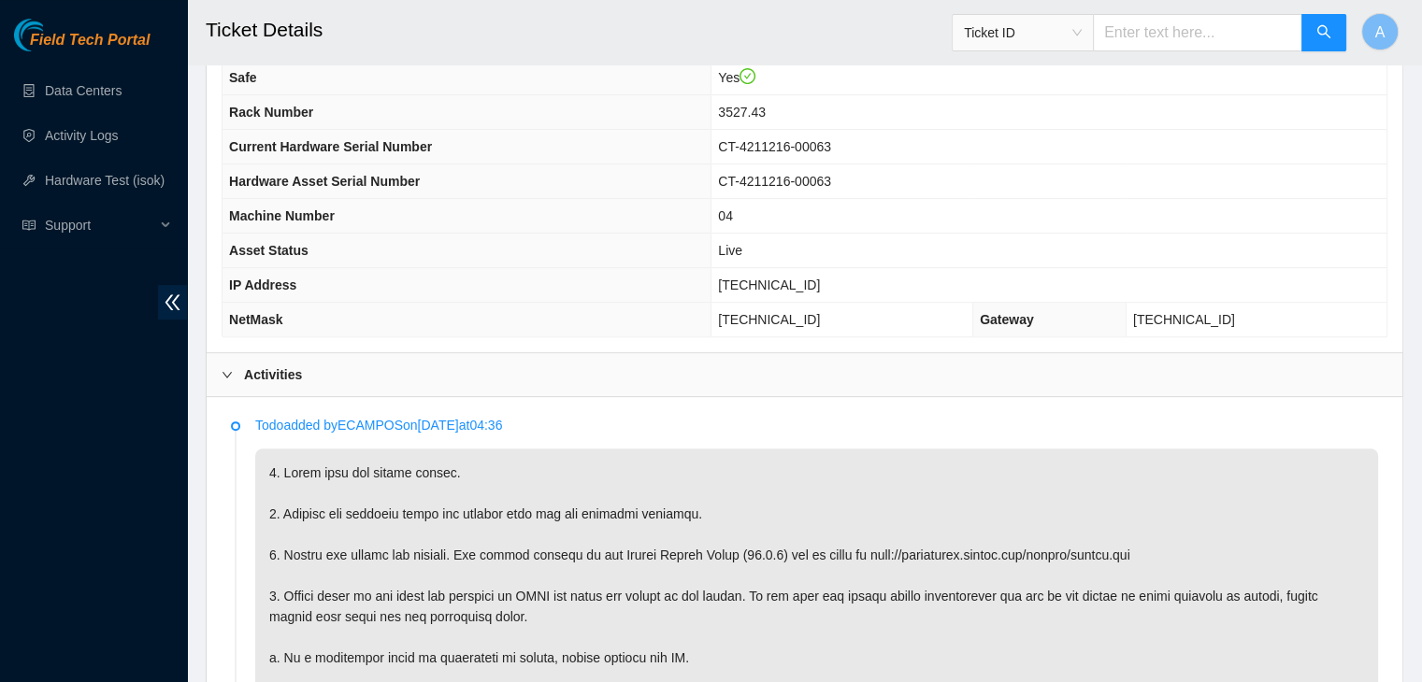
click at [972, 356] on div "Activities" at bounding box center [805, 374] width 1196 height 43
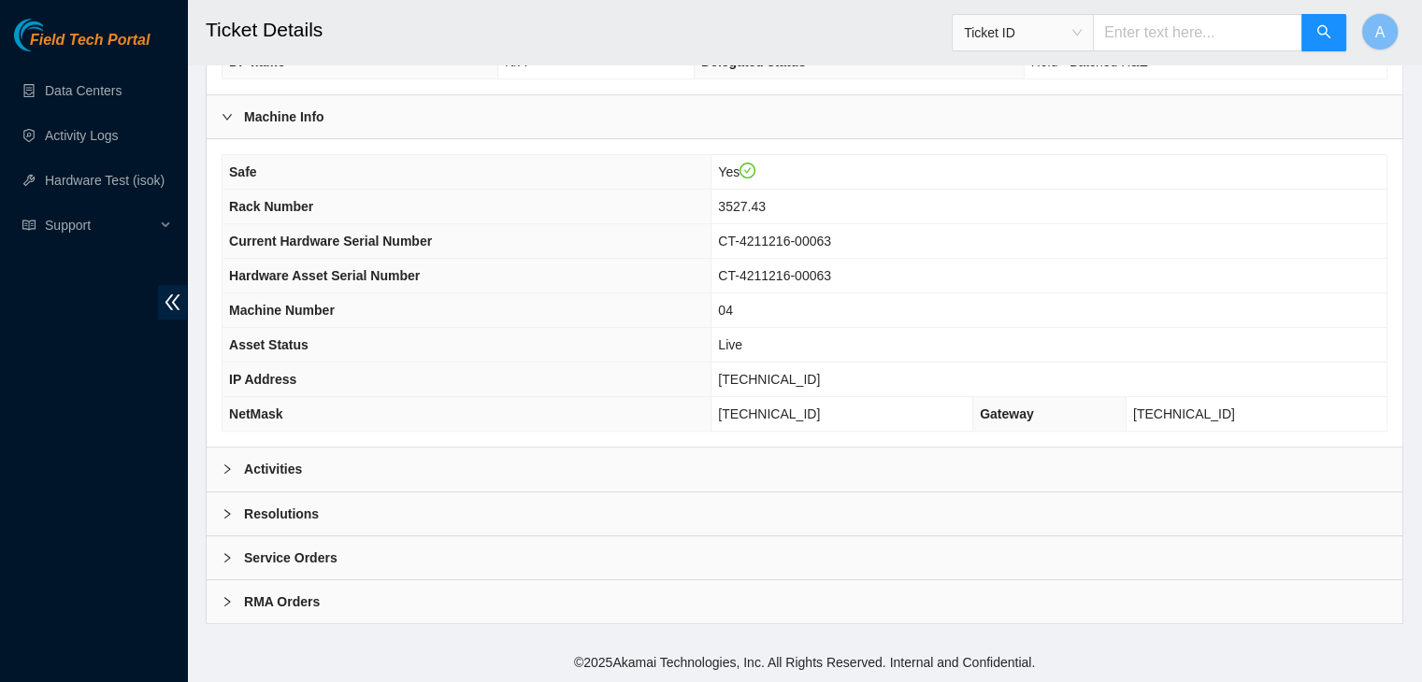
scroll to position [498, 0]
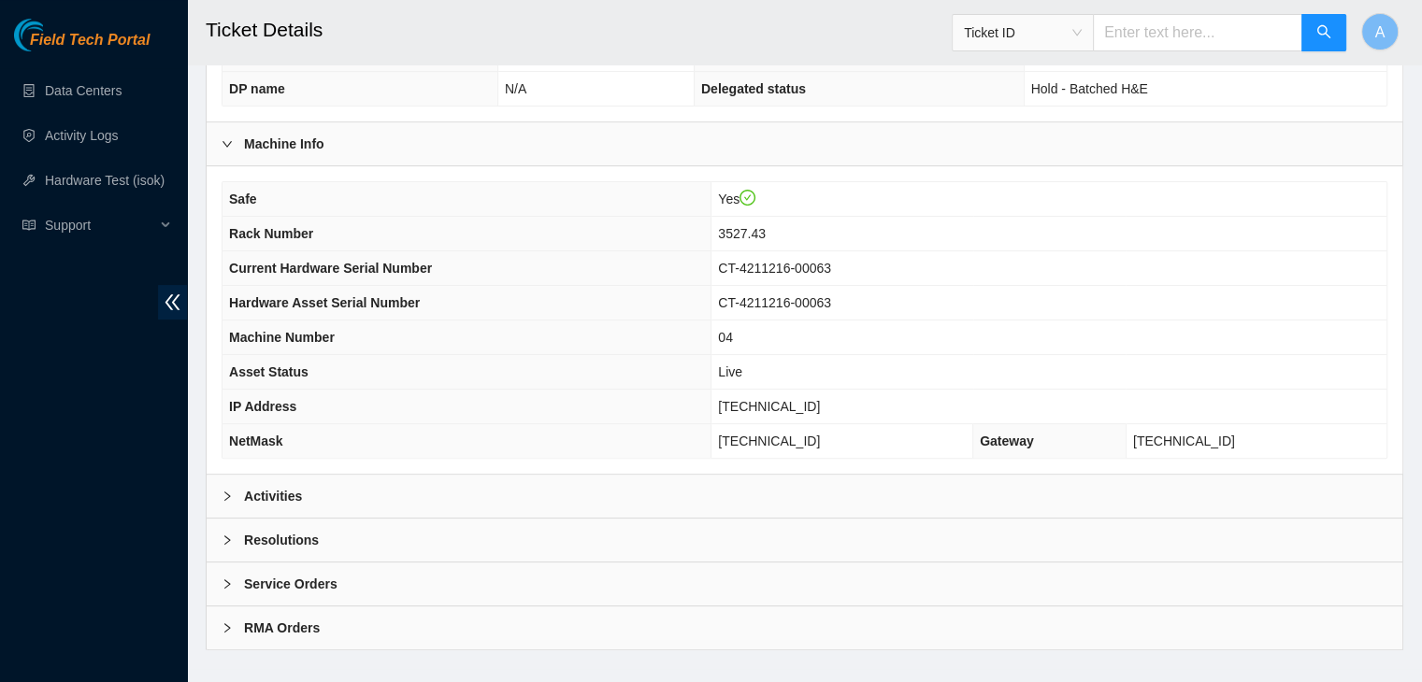
click at [955, 475] on div "Activities" at bounding box center [805, 496] width 1196 height 43
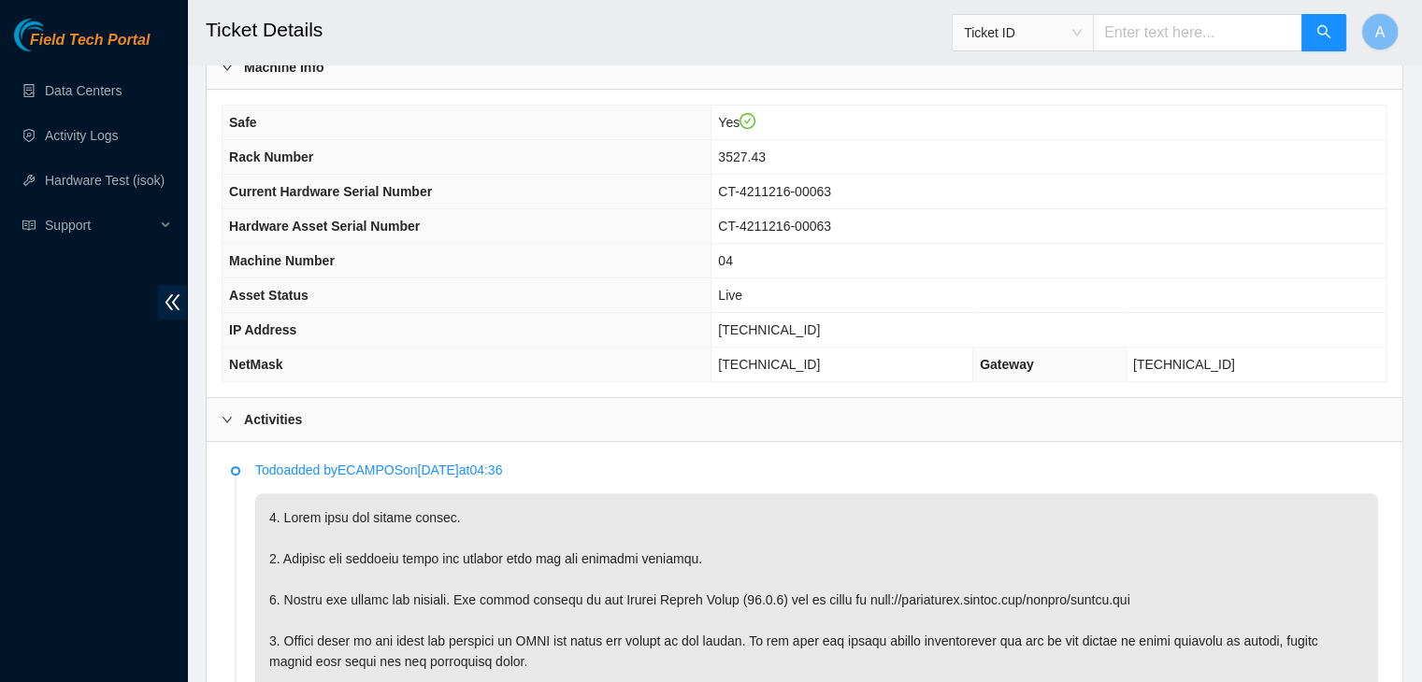
scroll to position [523, 0]
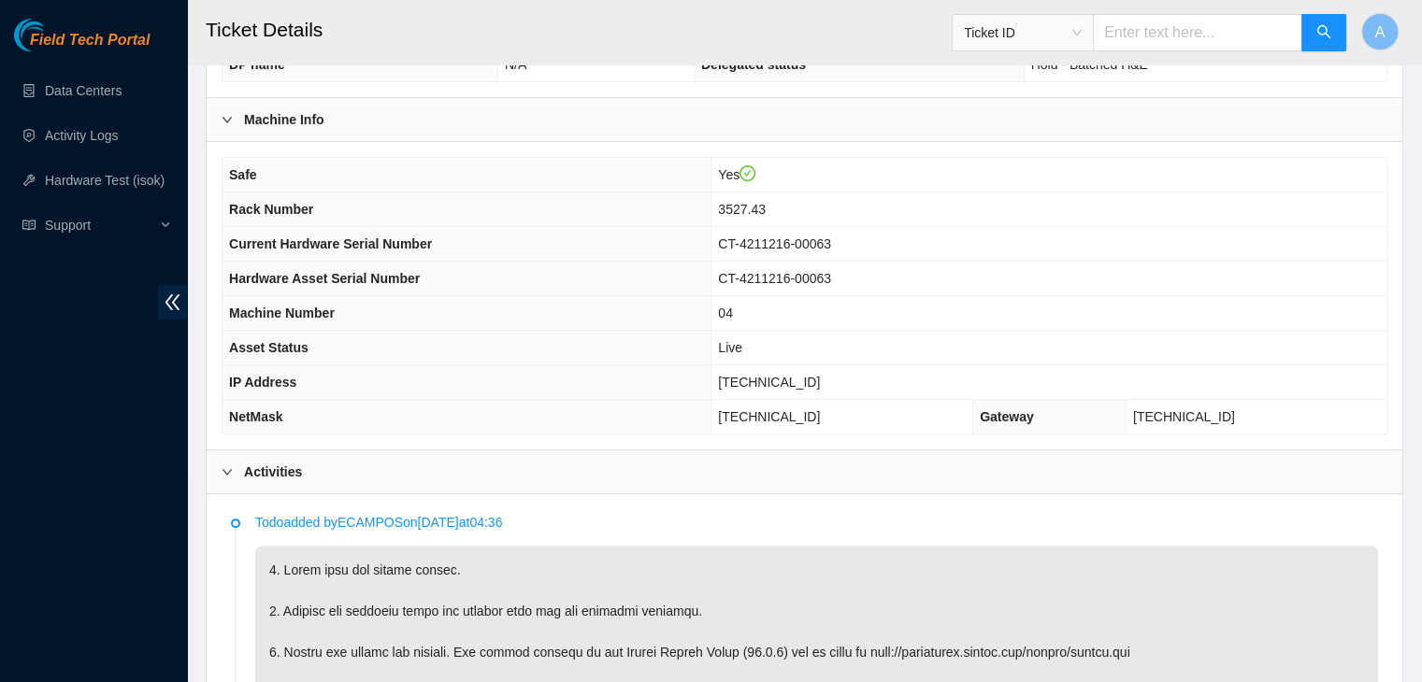
click at [784, 365] on td "23.207.199.167" at bounding box center [1048, 382] width 675 height 35
click at [784, 375] on span "23.207.199.167" at bounding box center [769, 382] width 102 height 15
copy span "23.207.199.167"
click at [784, 375] on span "23.207.199.167" at bounding box center [769, 382] width 102 height 15
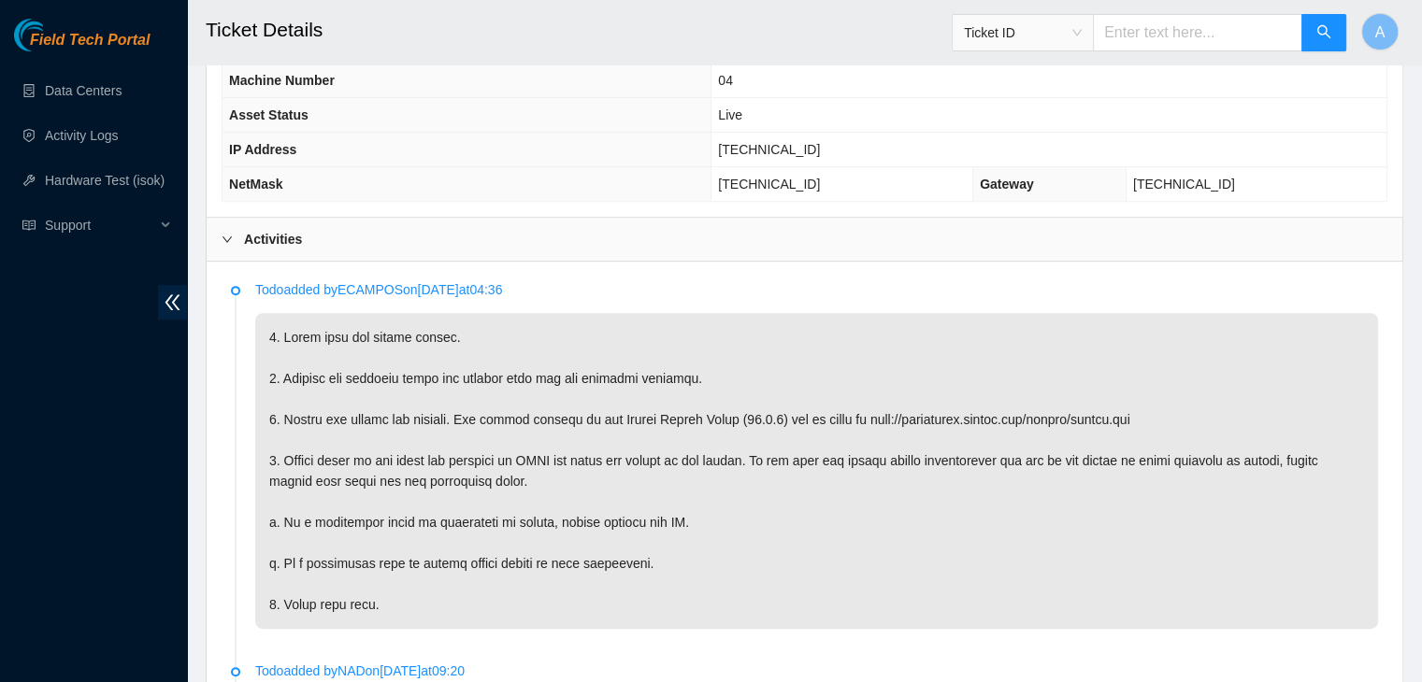
scroll to position [761, 0]
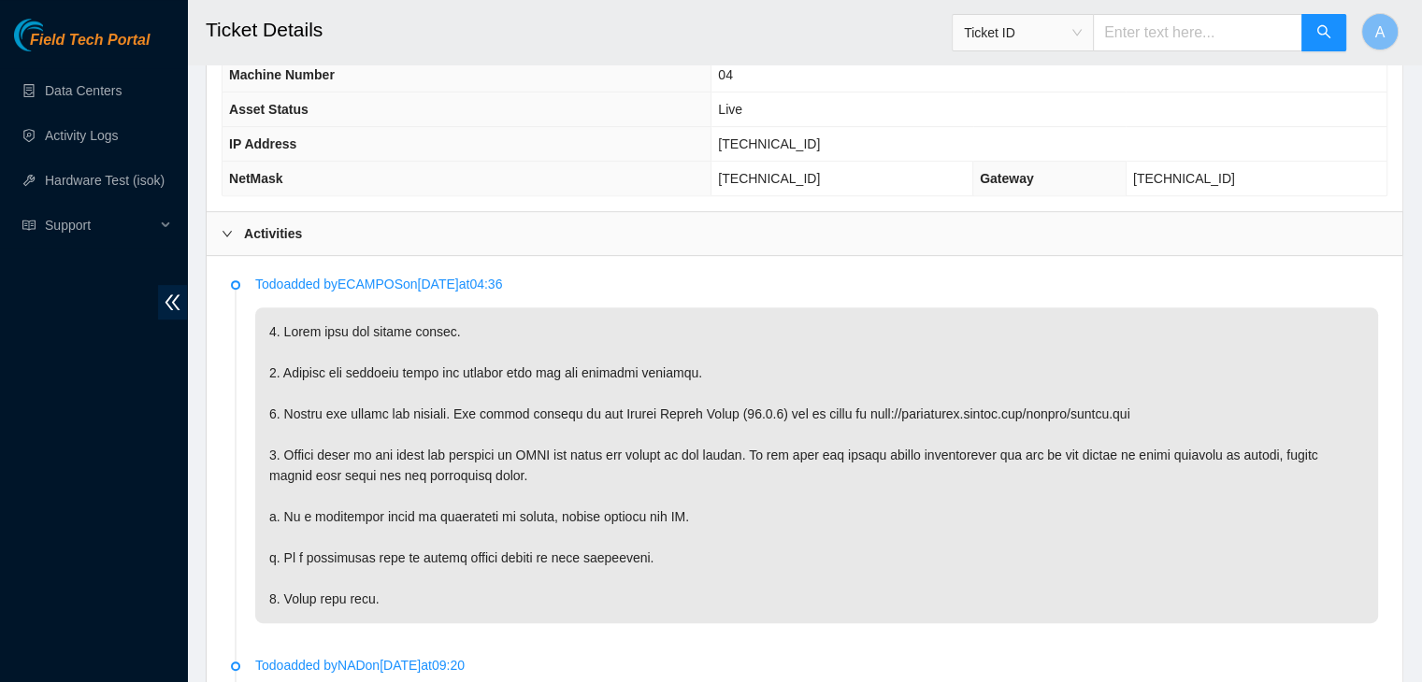
click at [778, 472] on p at bounding box center [816, 466] width 1123 height 316
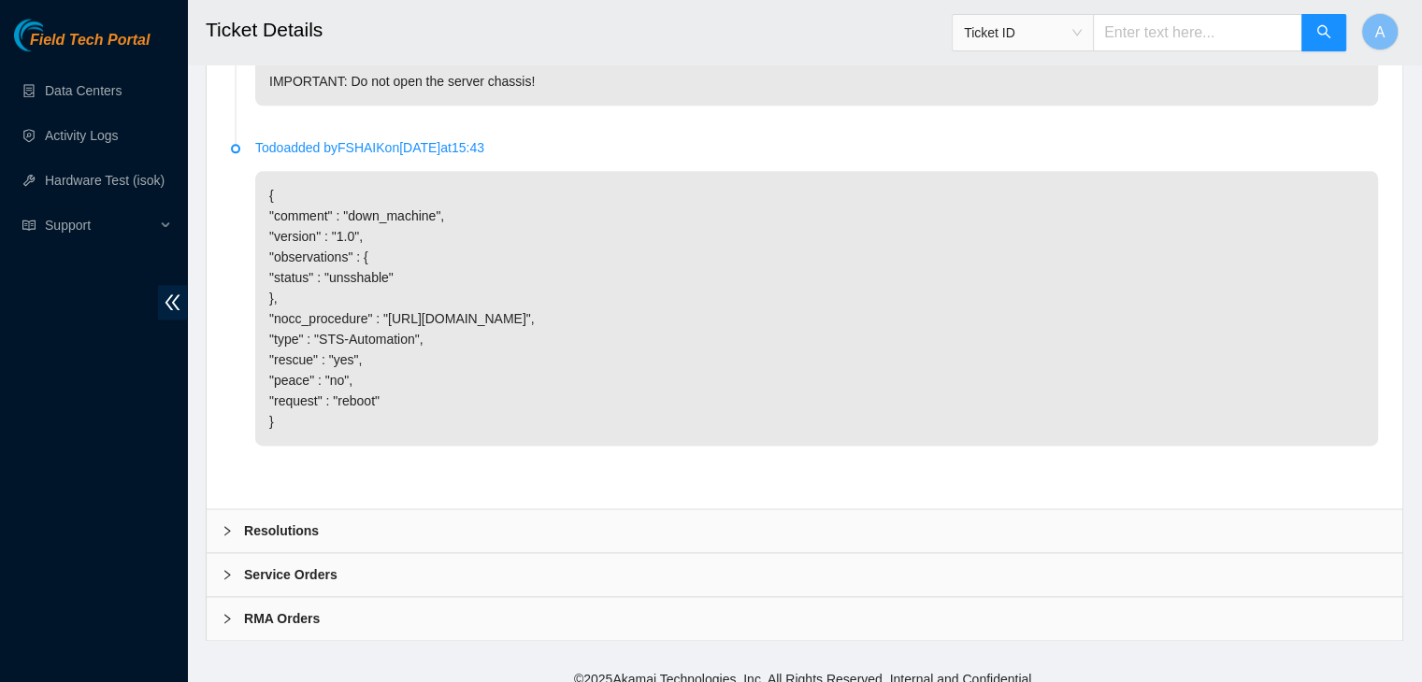
scroll to position [2331, 0]
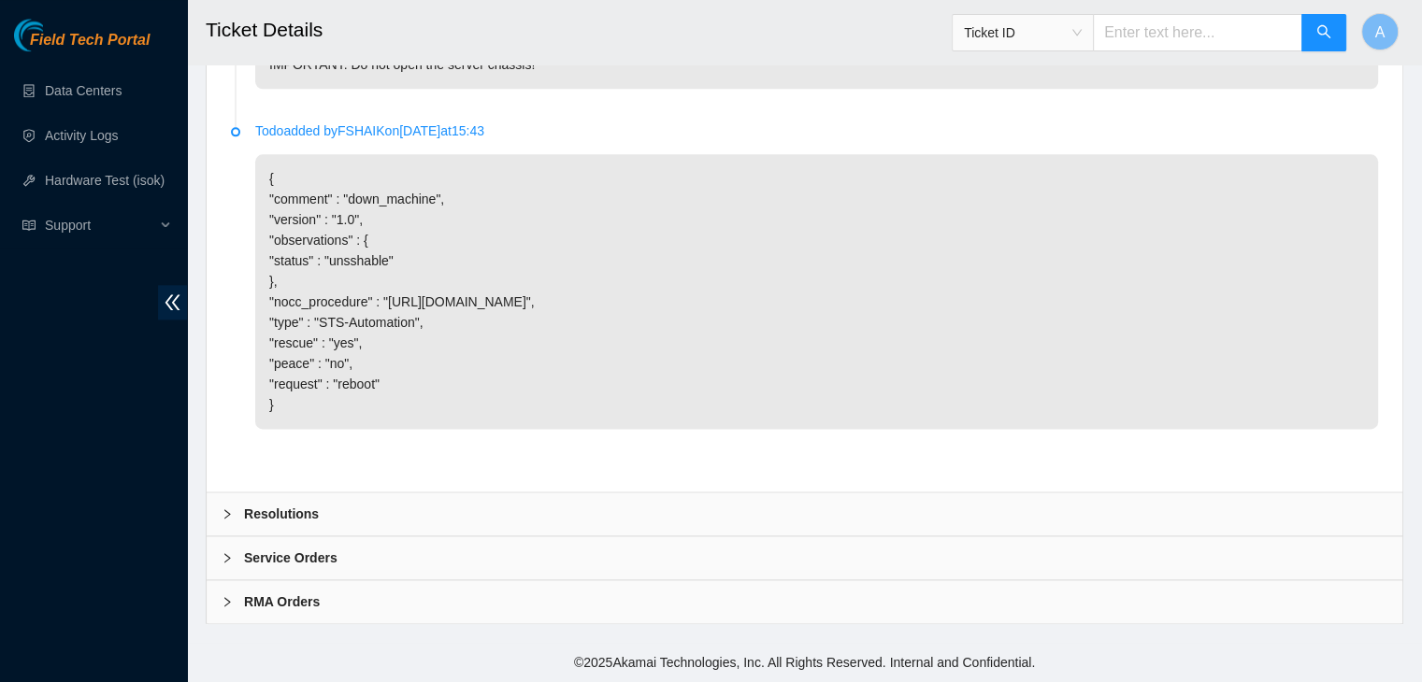
click at [770, 501] on div "Resolutions" at bounding box center [805, 514] width 1196 height 43
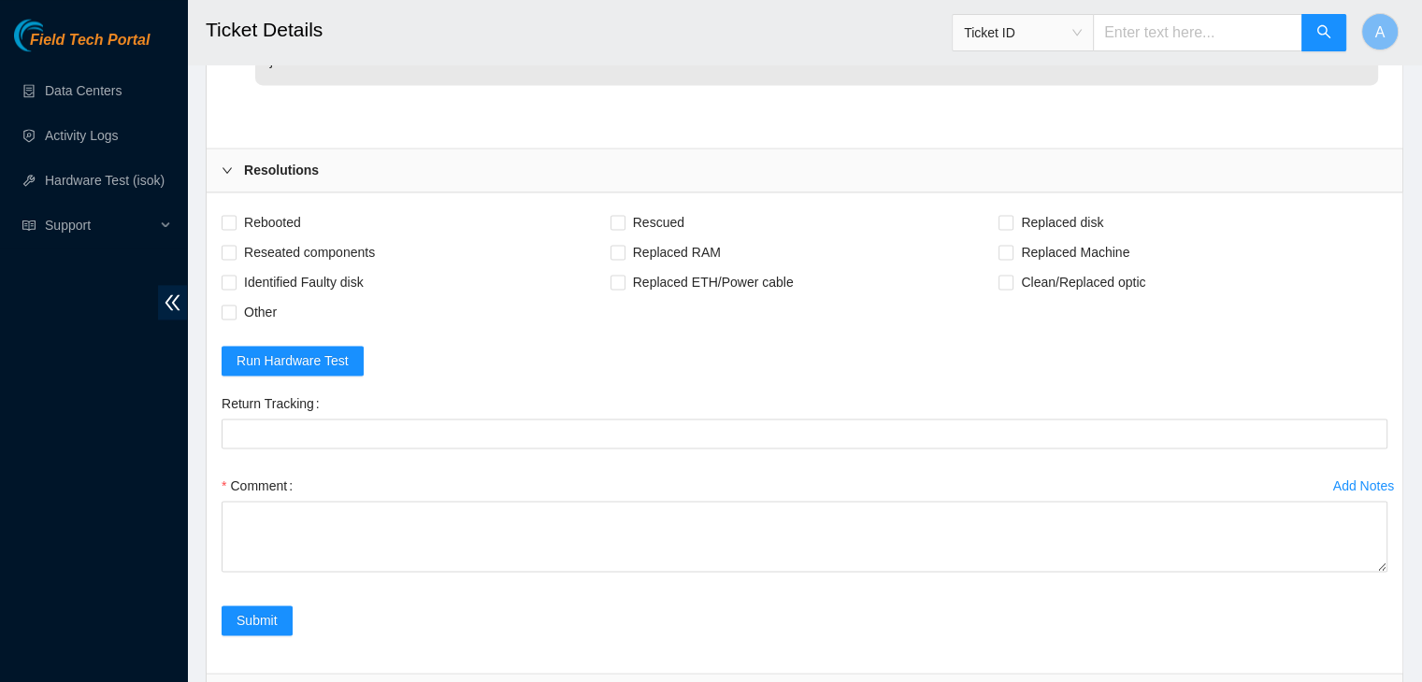
scroll to position [2792, 0]
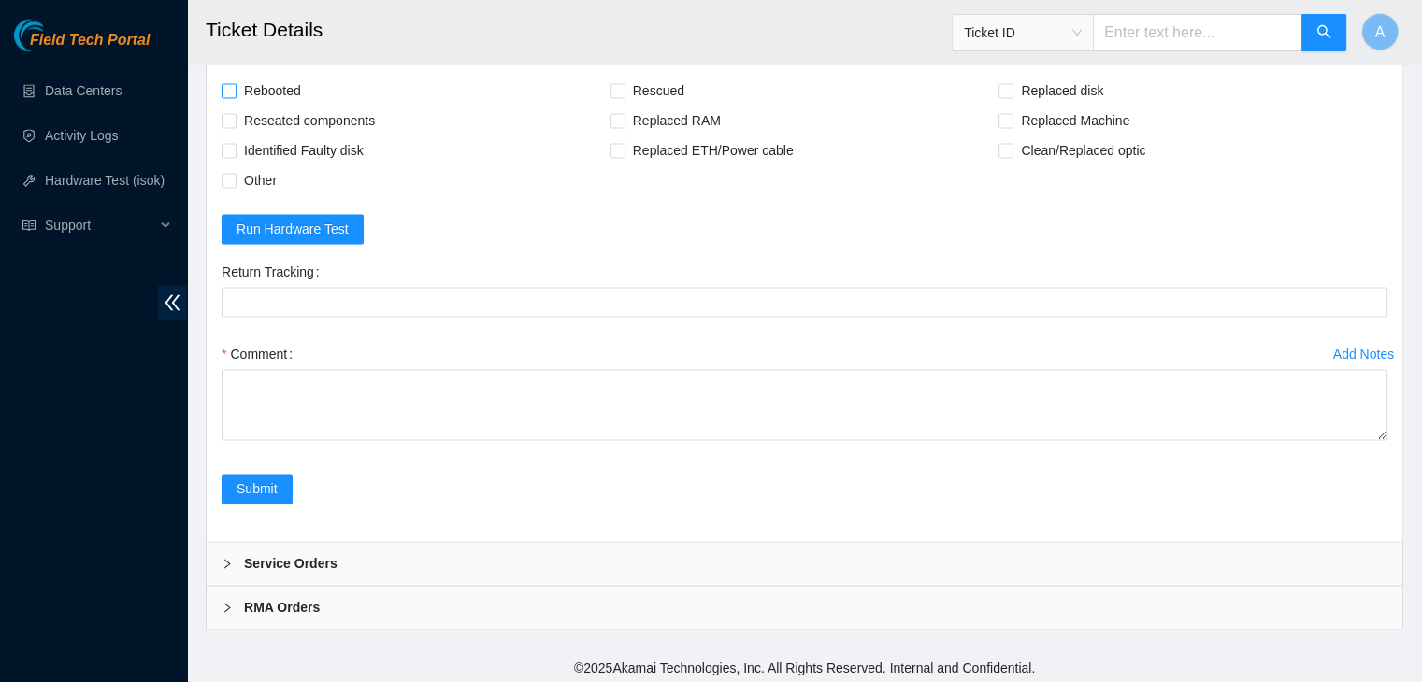
click at [282, 102] on span "Rebooted" at bounding box center [272, 91] width 72 height 30
click at [235, 96] on input "Rebooted" at bounding box center [228, 89] width 13 height 13
checkbox input "true"
click at [627, 106] on span "Rescued" at bounding box center [658, 91] width 66 height 30
click at [623, 96] on input "Rescued" at bounding box center [616, 89] width 13 height 13
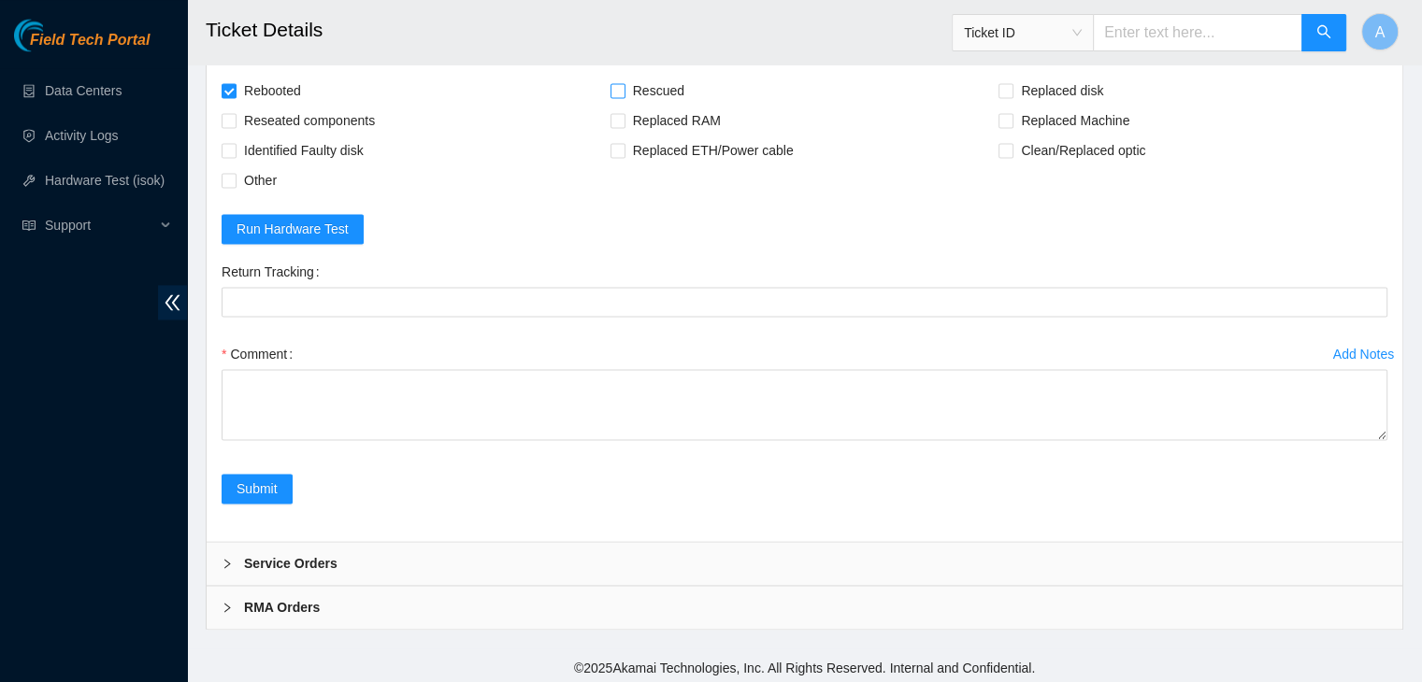
checkbox input "true"
click at [354, 130] on span "Reseated components" at bounding box center [309, 121] width 146 height 30
click at [235, 126] on input "Reseated components" at bounding box center [228, 119] width 13 height 13
checkbox input "true"
click at [229, 186] on label "Other" at bounding box center [253, 180] width 63 height 30
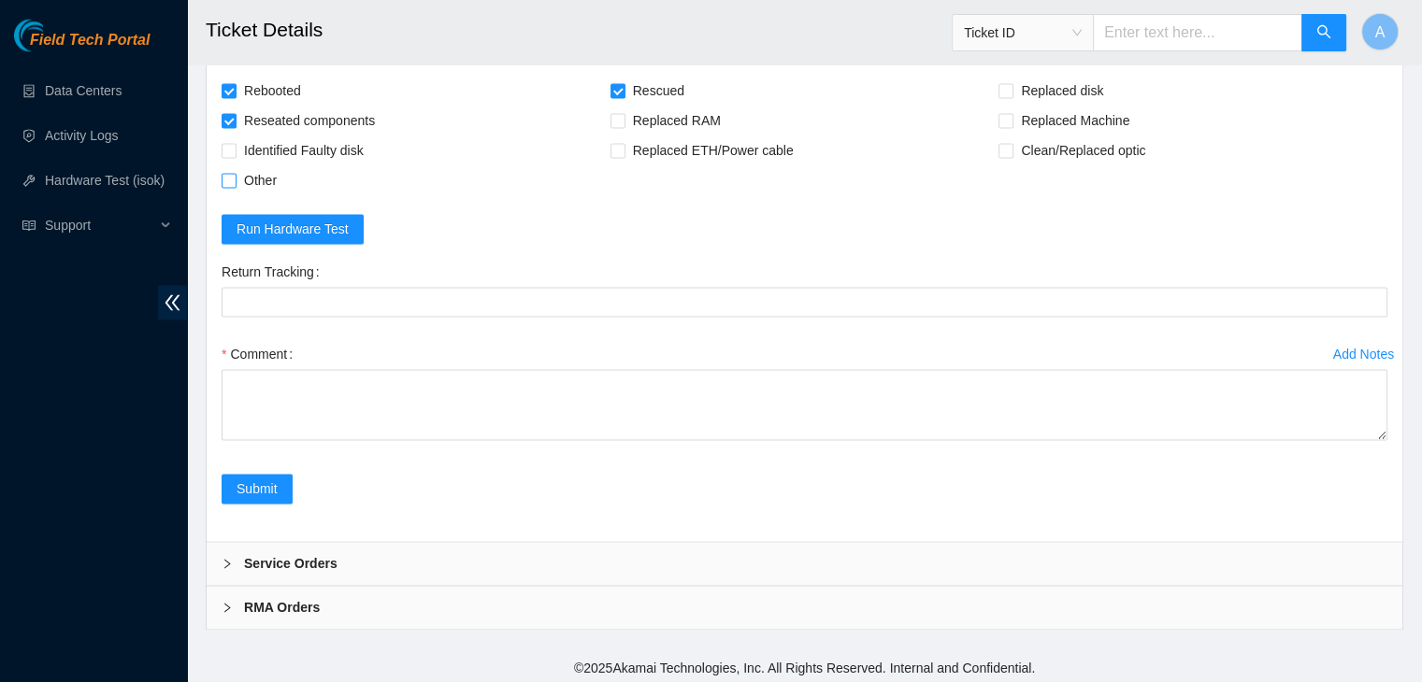
click at [229, 186] on input "Other" at bounding box center [228, 179] width 13 height 13
checkbox input "true"
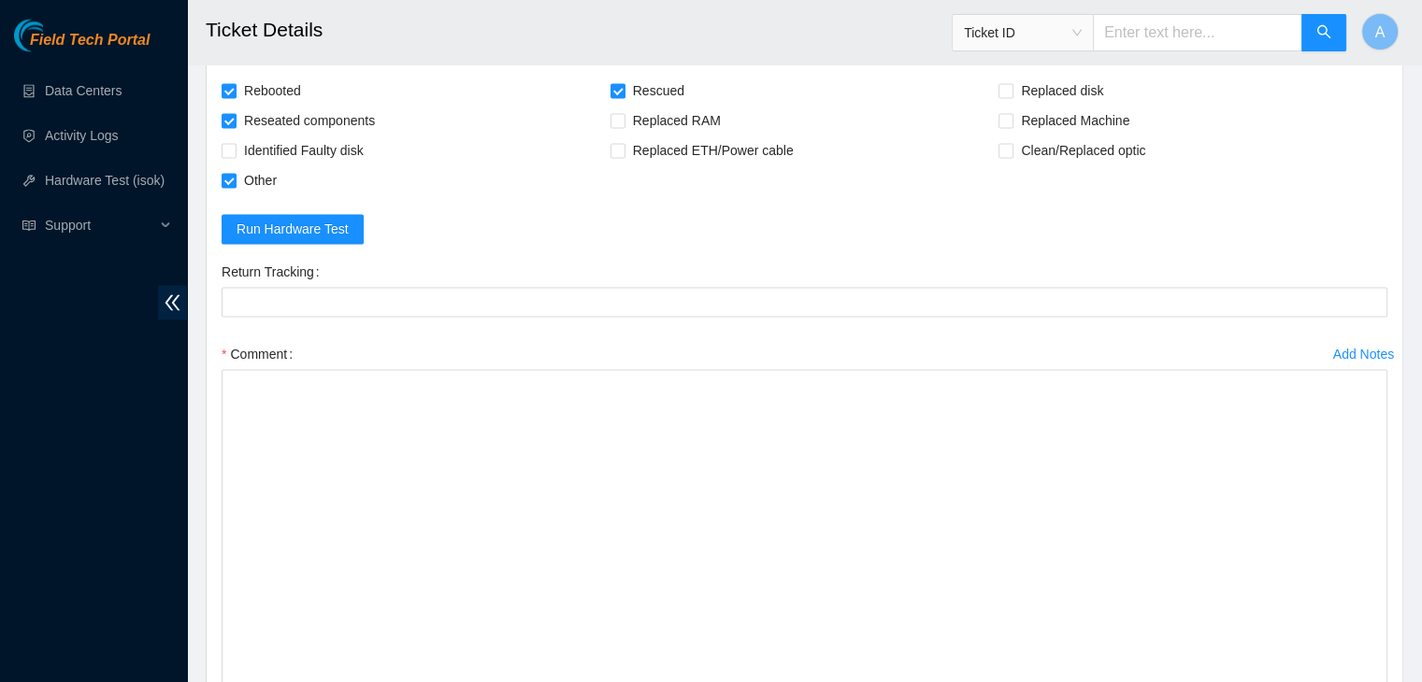
drag, startPoint x: 1385, startPoint y: 450, endPoint x: 1349, endPoint y: 725, distance: 278.2
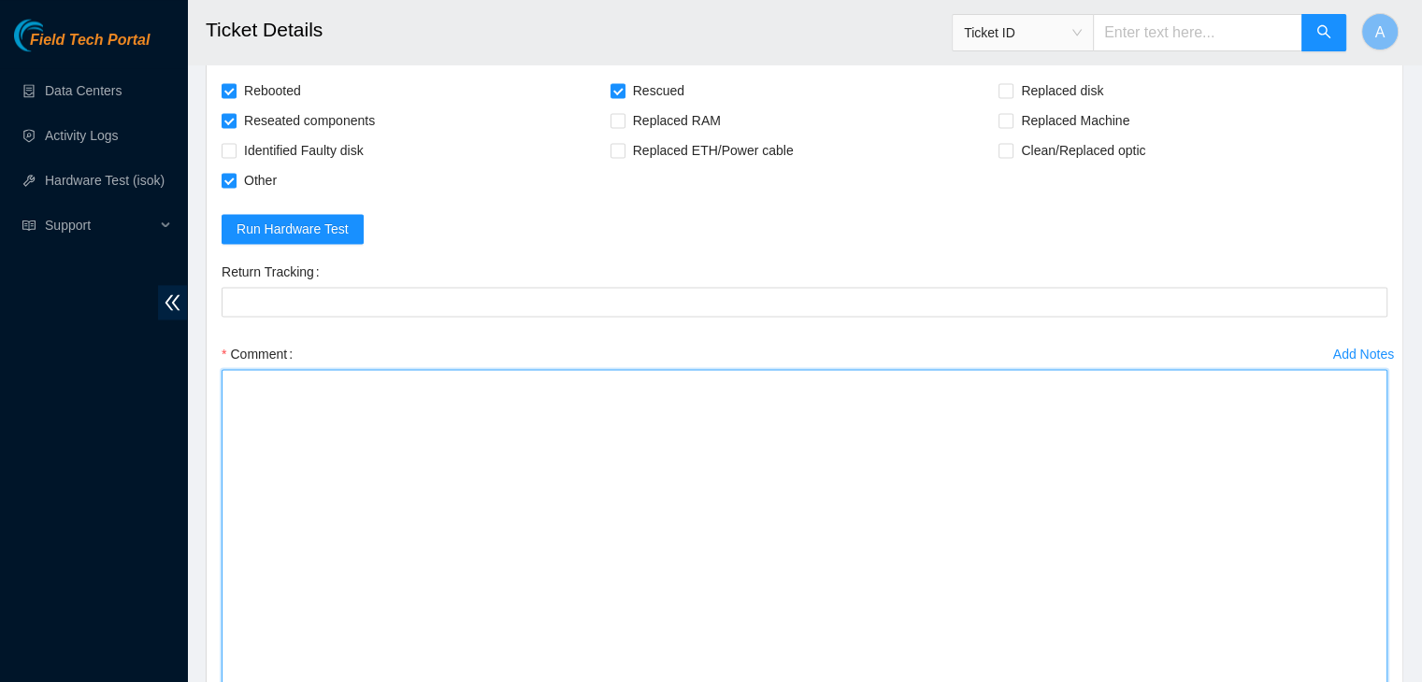
click at [1138, 523] on textarea "Comment" at bounding box center [805, 542] width 1166 height 346
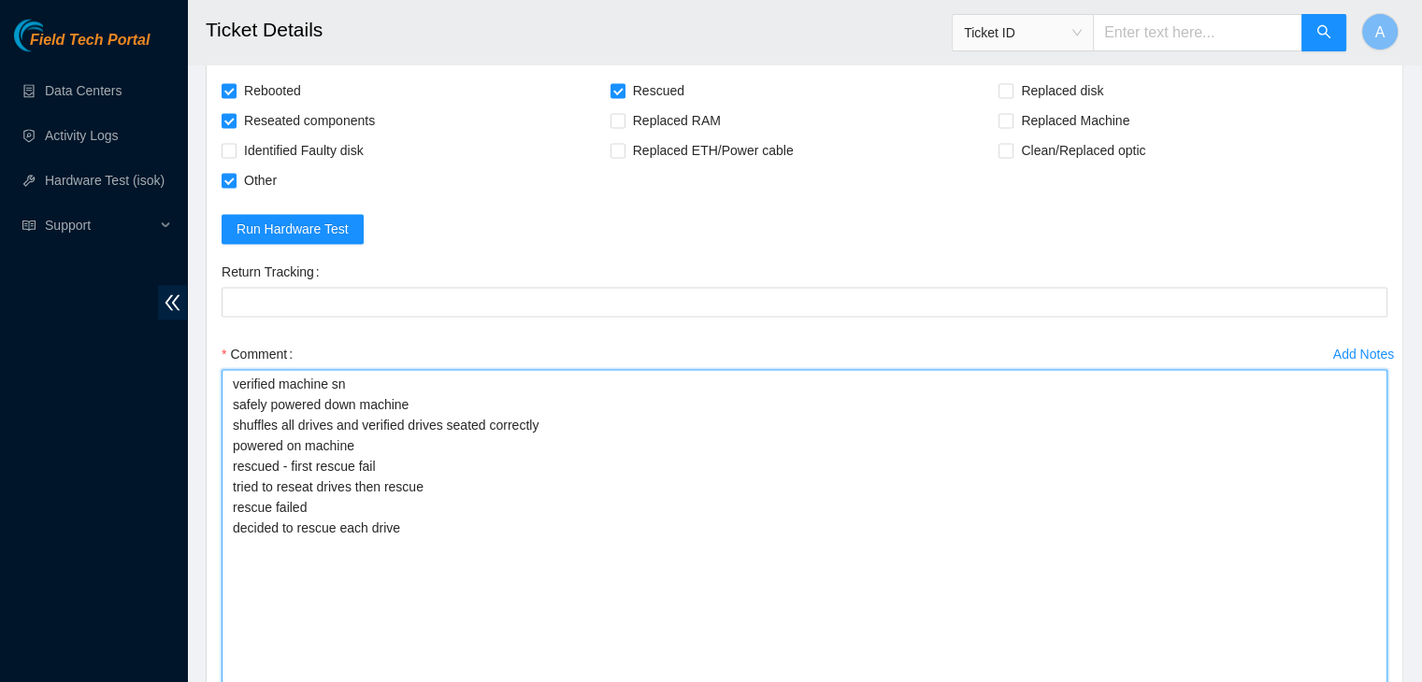
click at [754, 528] on textarea "verified machine sn safely powered down machine shuffles all drives and verifie…" at bounding box center [805, 542] width 1166 height 346
click at [746, 543] on textarea "verified machine sn safely powered down machine shuffles all drives and verifie…" at bounding box center [805, 542] width 1166 height 346
click at [408, 543] on textarea "verified machine sn safely powered down machine shuffles all drives and verifie…" at bounding box center [805, 542] width 1166 height 346
click at [467, 487] on textarea "verified machine sn safely powered down machine shuffles all drives and verifie…" at bounding box center [805, 542] width 1166 height 346
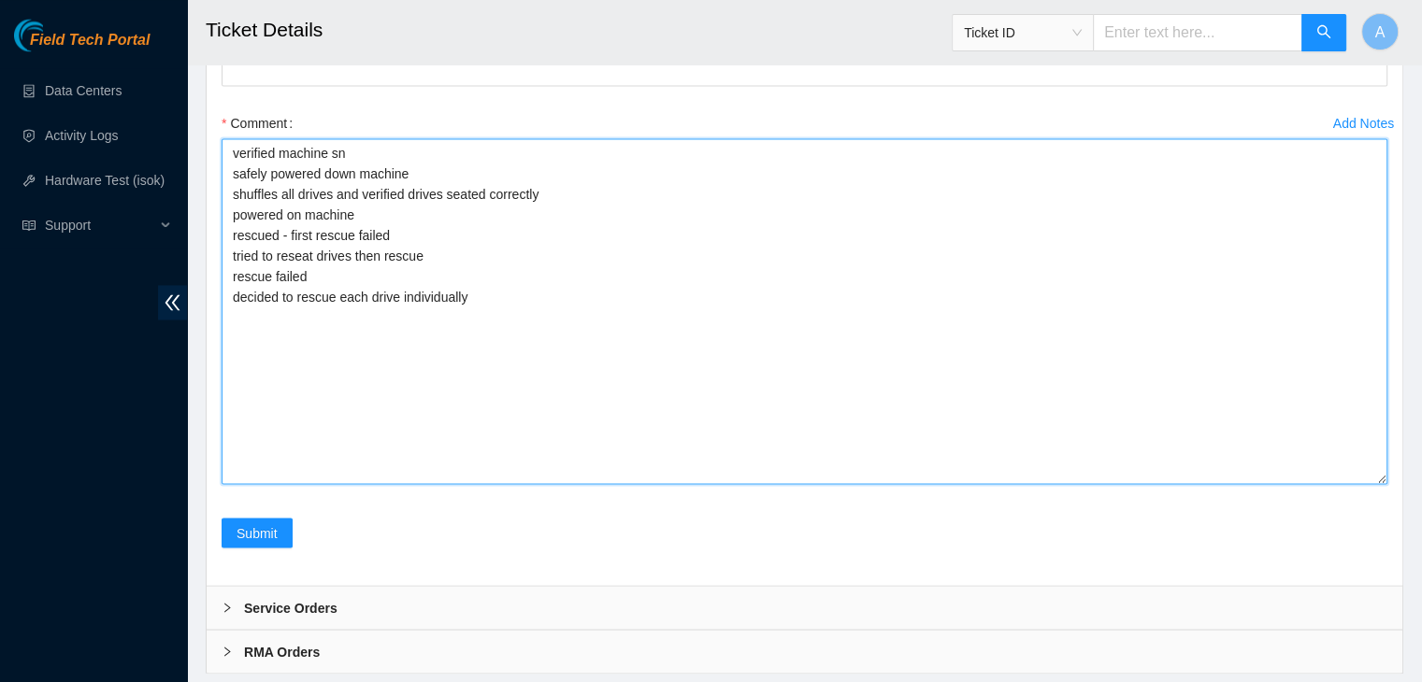
scroll to position [3021, 0]
click at [710, 296] on textarea "verified machine sn safely powered down machine shuffles all drives and verifie…" at bounding box center [805, 313] width 1166 height 346
click at [586, 297] on textarea "verified machine sn safely powered down machine shuffles all drives and verifie…" at bounding box center [805, 313] width 1166 height 346
click at [593, 316] on textarea "verified machine sn safely powered down machine shuffles all drives and verifie…" at bounding box center [805, 313] width 1166 height 346
click at [435, 349] on textarea "verified machine sn safely powered down machine shuffles all drives and verifie…" at bounding box center [805, 313] width 1166 height 346
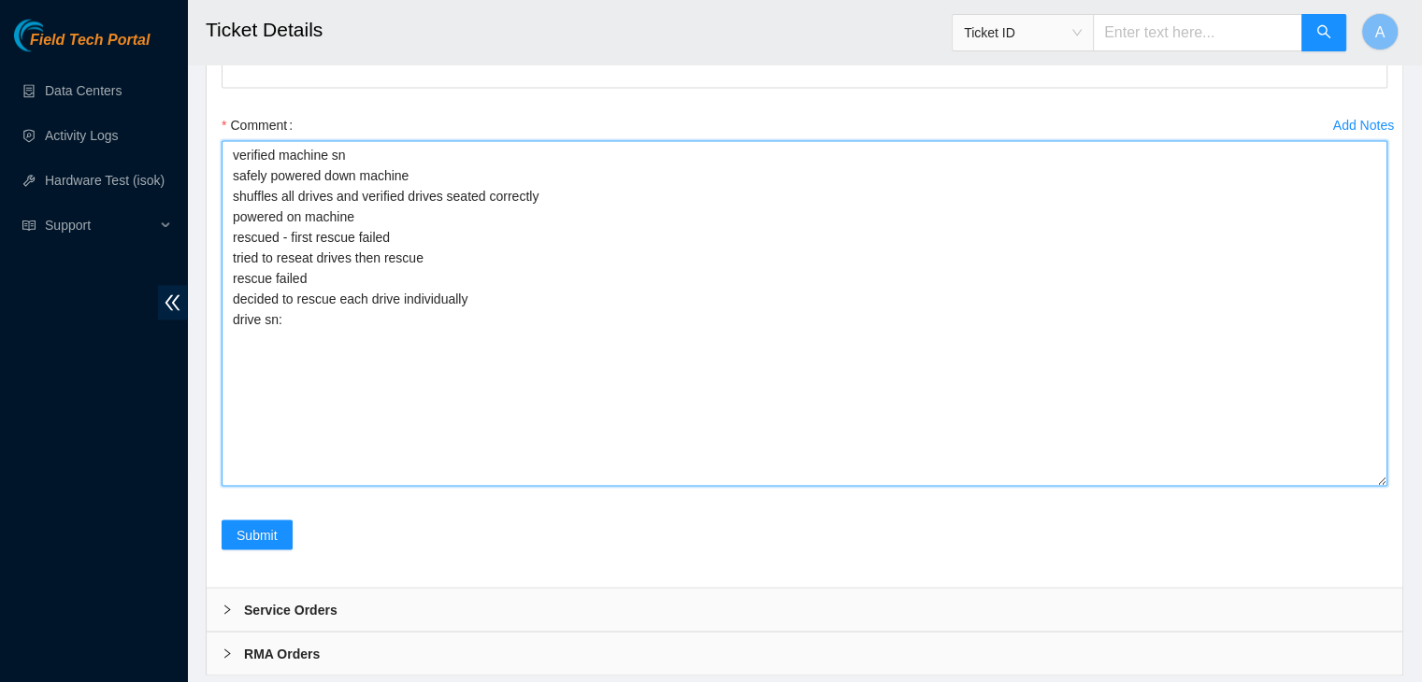
paste textarea "21192F76CB43"
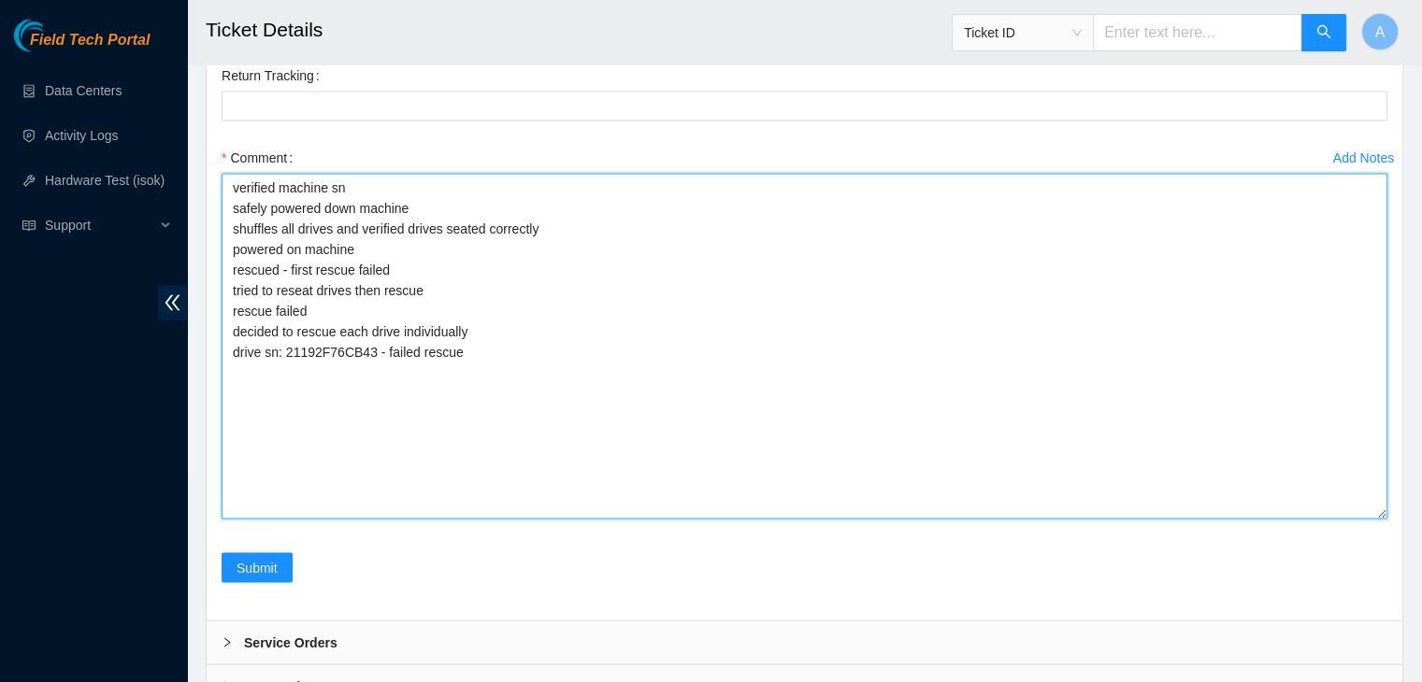
scroll to position [2989, 0]
click at [688, 273] on textarea "verified machine sn safely powered down machine shuffles all drives and verifie…" at bounding box center [805, 345] width 1166 height 346
click at [692, 415] on textarea "verified machine sn safely powered down machine shuffles all drives and verifie…" at bounding box center [805, 345] width 1166 height 346
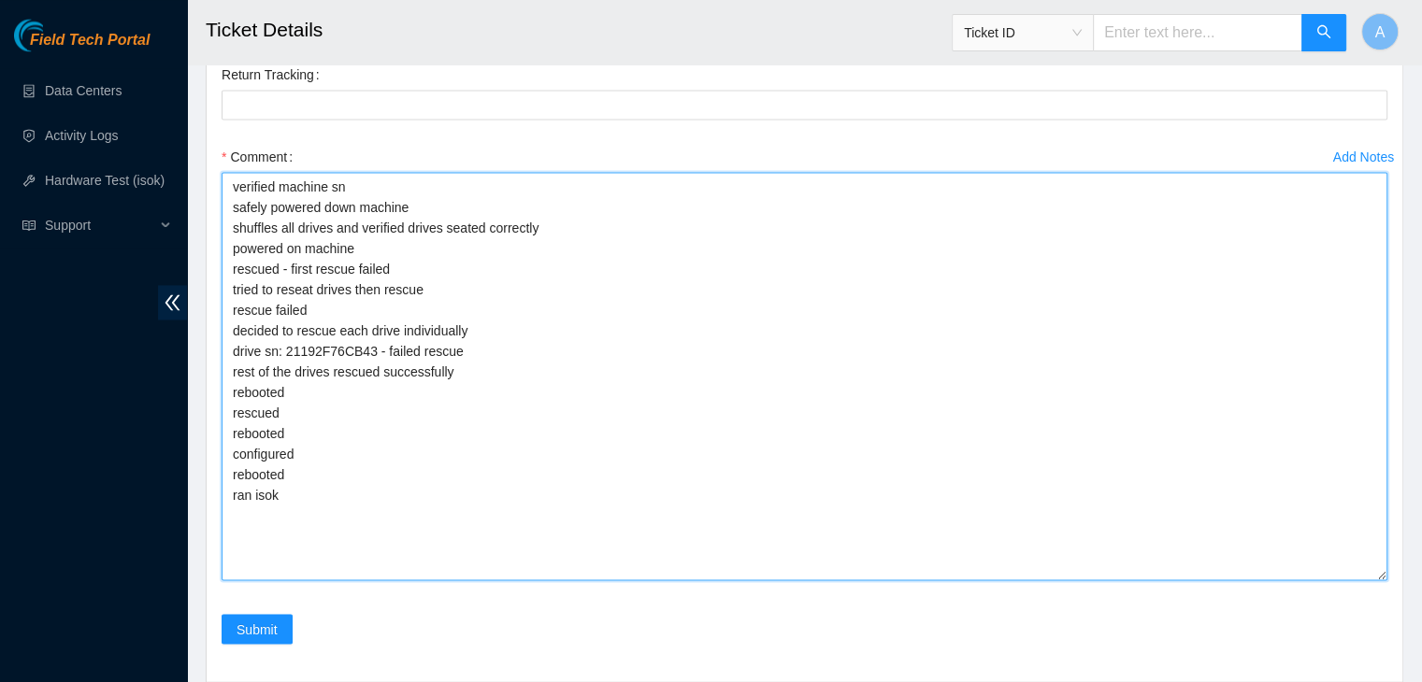
drag, startPoint x: 1379, startPoint y: 524, endPoint x: 1364, endPoint y: 715, distance: 191.3
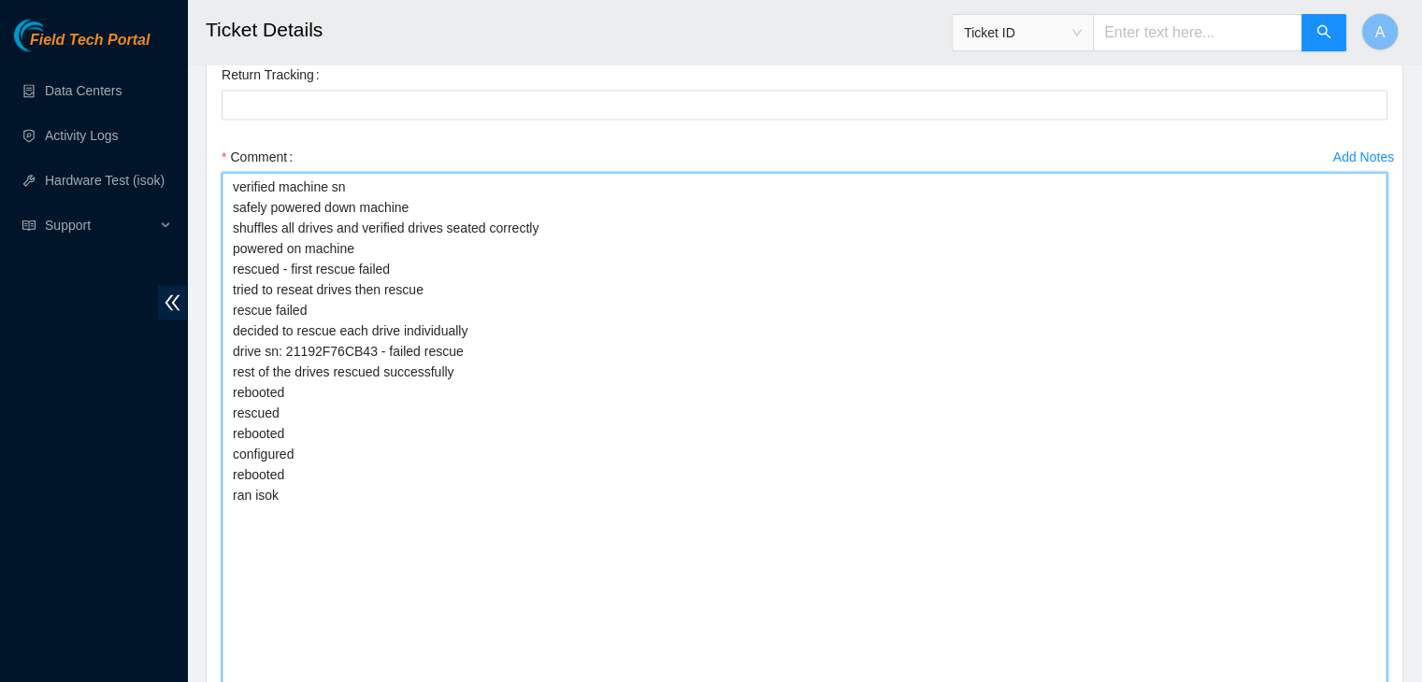
click at [331, 509] on textarea "verified machine sn safely powered down machine shuffles all drives and verifie…" at bounding box center [805, 440] width 1166 height 537
click at [341, 409] on textarea "verified machine sn safely powered down machine shuffles all drives and verifie…" at bounding box center [805, 440] width 1166 height 537
click at [341, 417] on textarea "verified machine sn safely powered down machine shuffles all drives and verifie…" at bounding box center [805, 440] width 1166 height 537
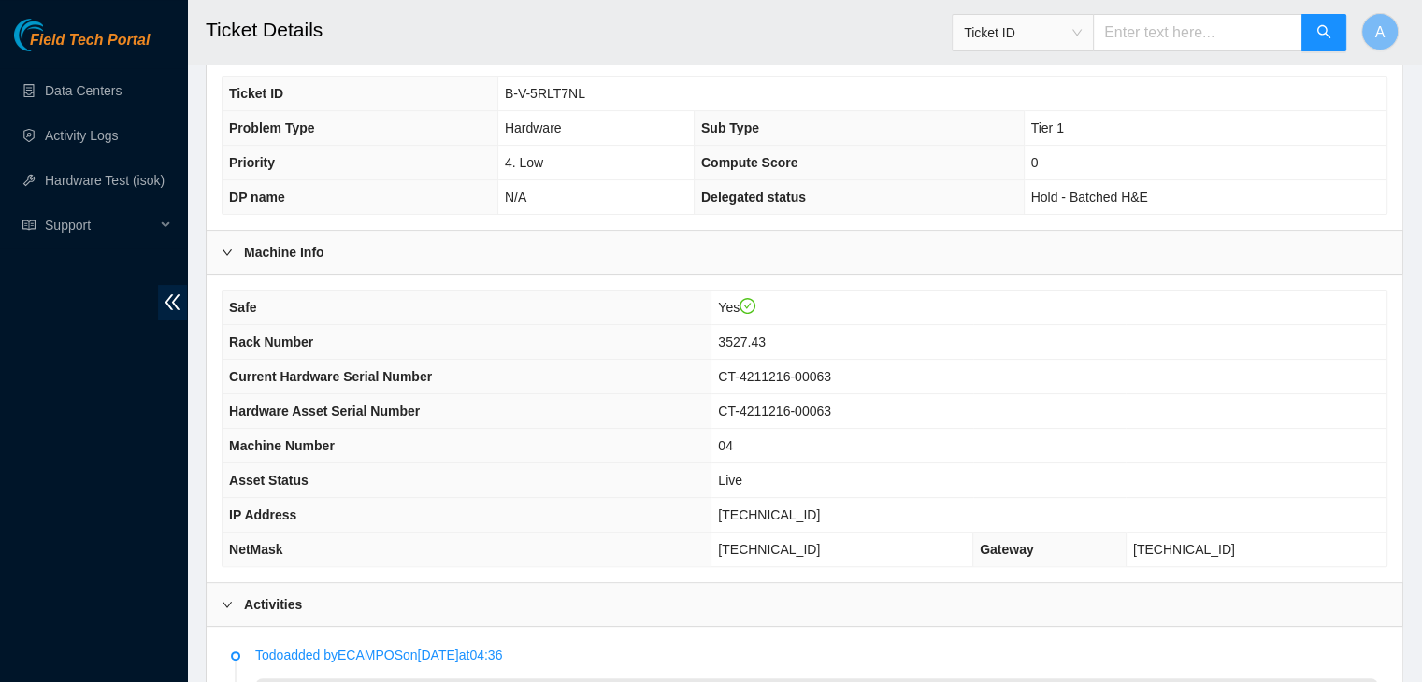
scroll to position [391, 0]
click at [795, 507] on span "[TECHNICAL_ID]" at bounding box center [769, 514] width 102 height 15
copy span "[TECHNICAL_ID]"
click at [795, 507] on span "[TECHNICAL_ID]" at bounding box center [769, 514] width 102 height 15
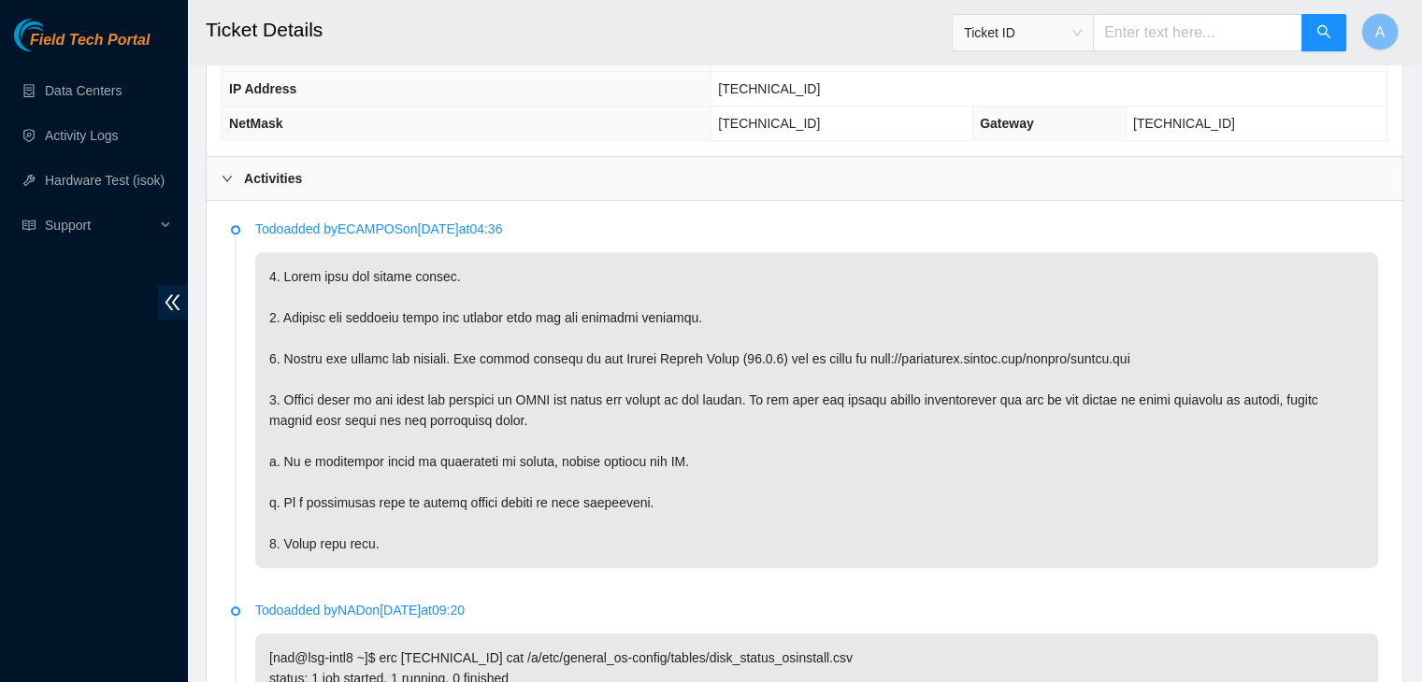
scroll to position [803, 0]
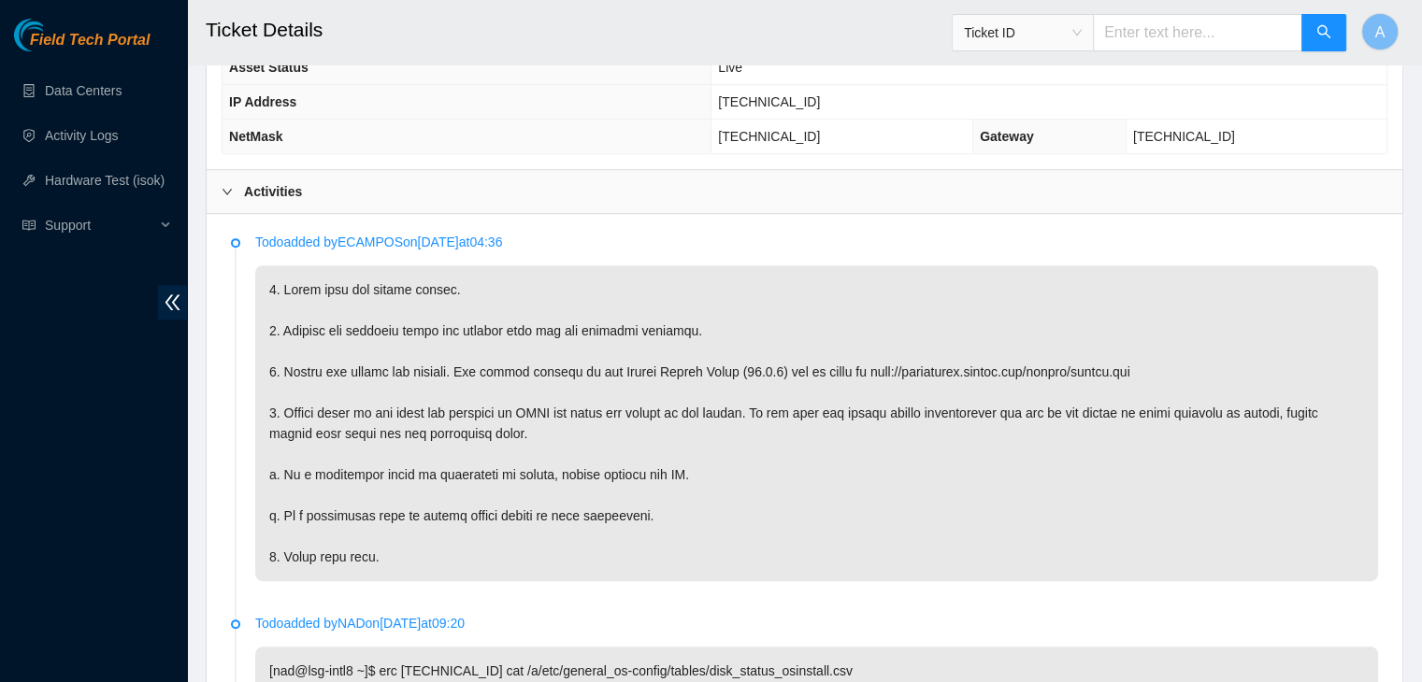
click at [901, 432] on p at bounding box center [816, 423] width 1123 height 316
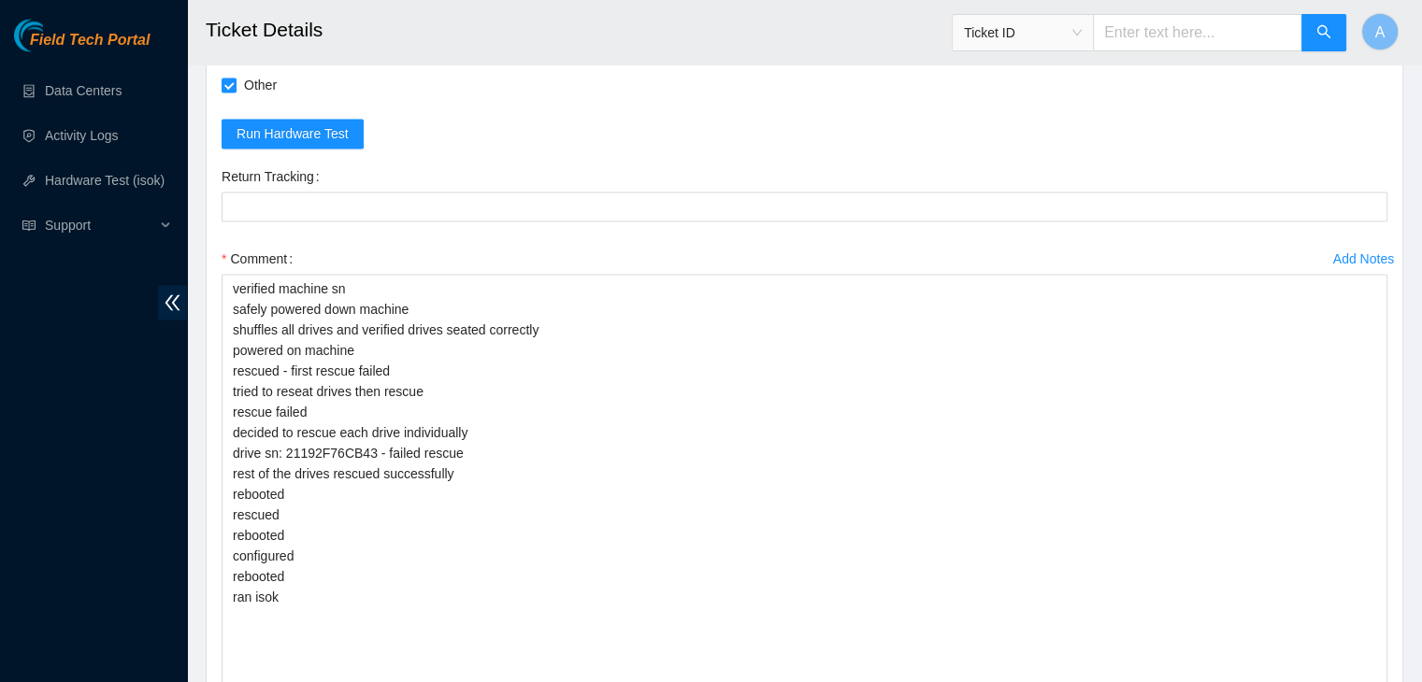
scroll to position [2889, 0]
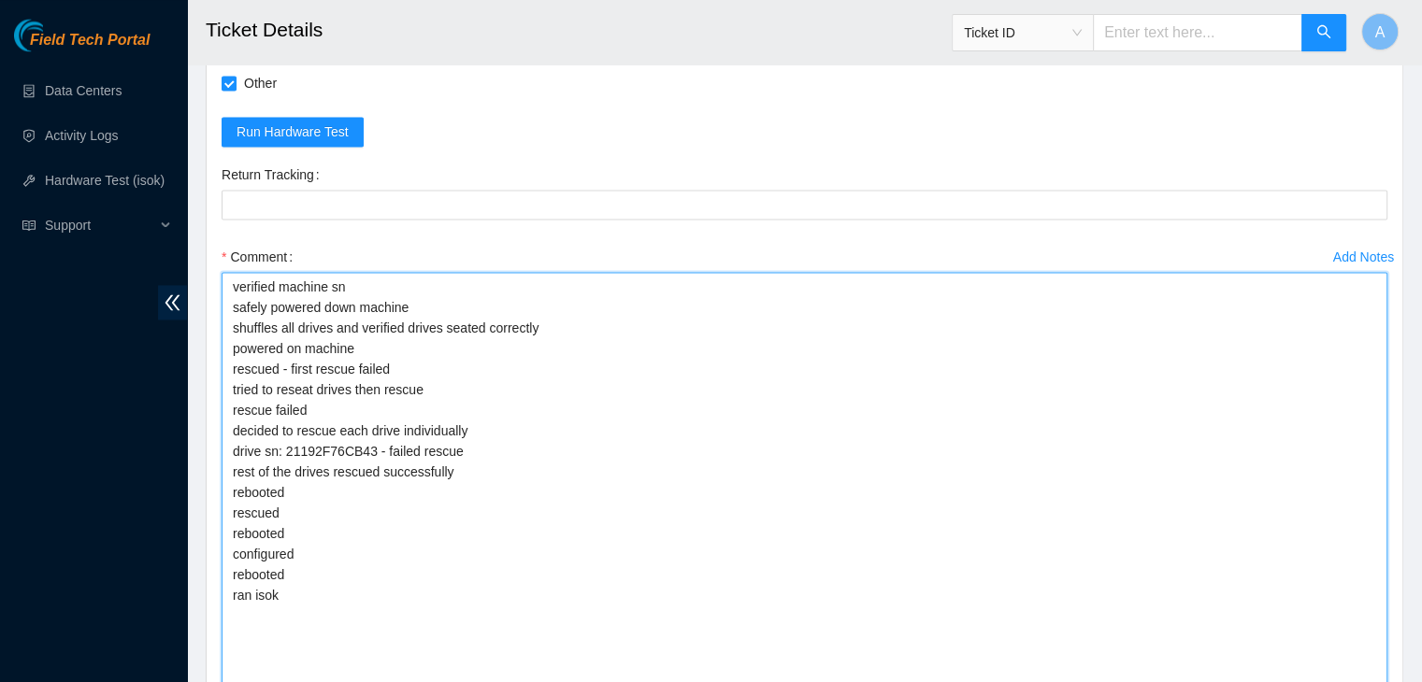
click at [415, 471] on textarea "verified machine sn safely powered down machine shuffles all drives and verifie…" at bounding box center [805, 540] width 1166 height 537
click at [572, 473] on textarea "verified machine sn safely powered down machine shuffles all drives and verifie…" at bounding box center [805, 540] width 1166 height 537
click at [566, 492] on textarea "verified machine sn safely powered down machine shuffles all drives and verifie…" at bounding box center [805, 540] width 1166 height 537
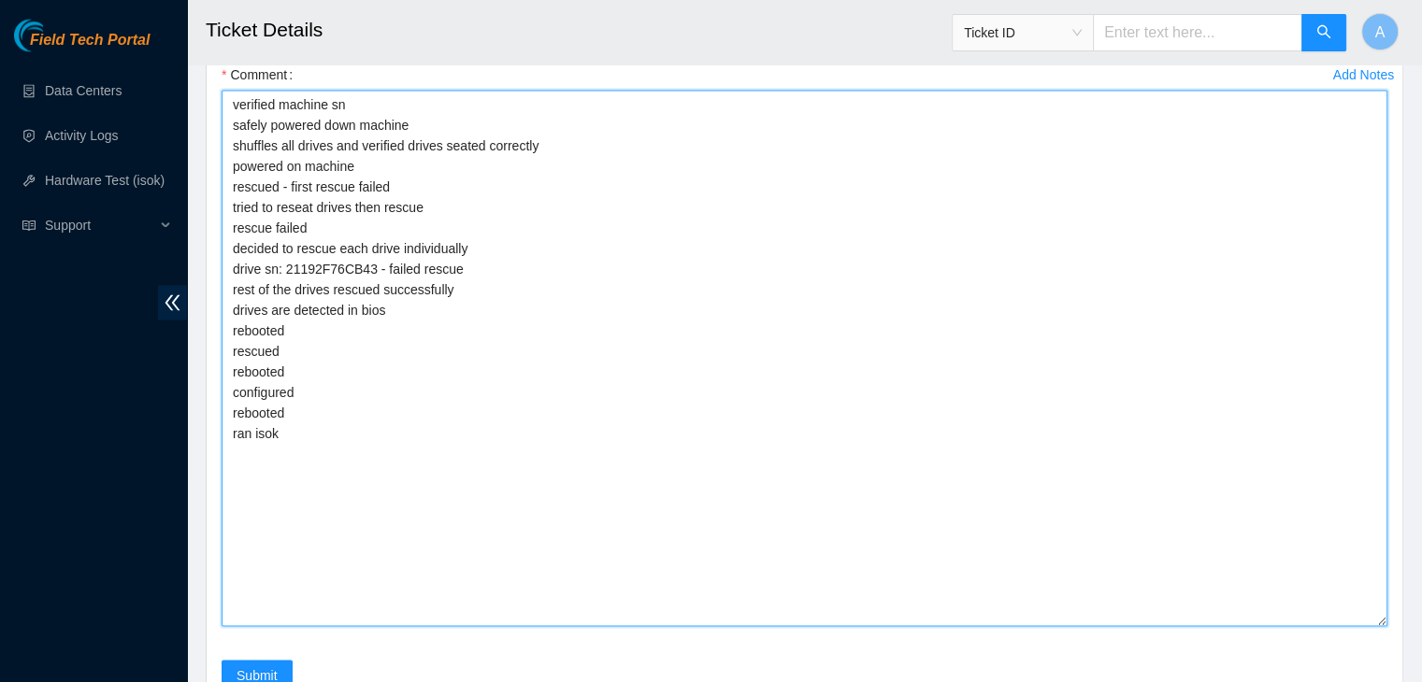
scroll to position [3073, 0]
click at [491, 536] on textarea "verified machine sn safely powered down machine shuffles all drives and verifie…" at bounding box center [805, 357] width 1166 height 537
paste textarea "332922 05-09-2025 04:20:19 23.207.199.167 COMPLETE Result Detail Message Ticket…"
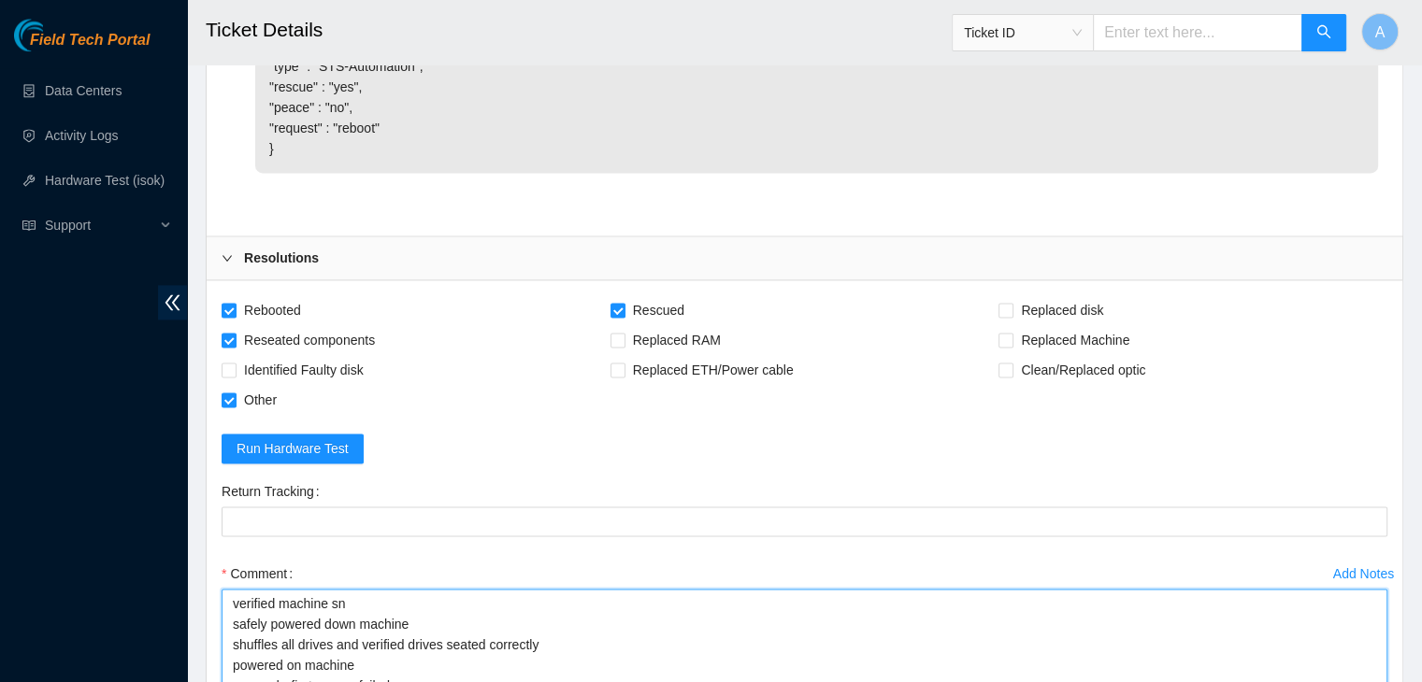
scroll to position [2573, 0]
type textarea "verified machine sn safely powered down machine shuffles all drives and verifie…"
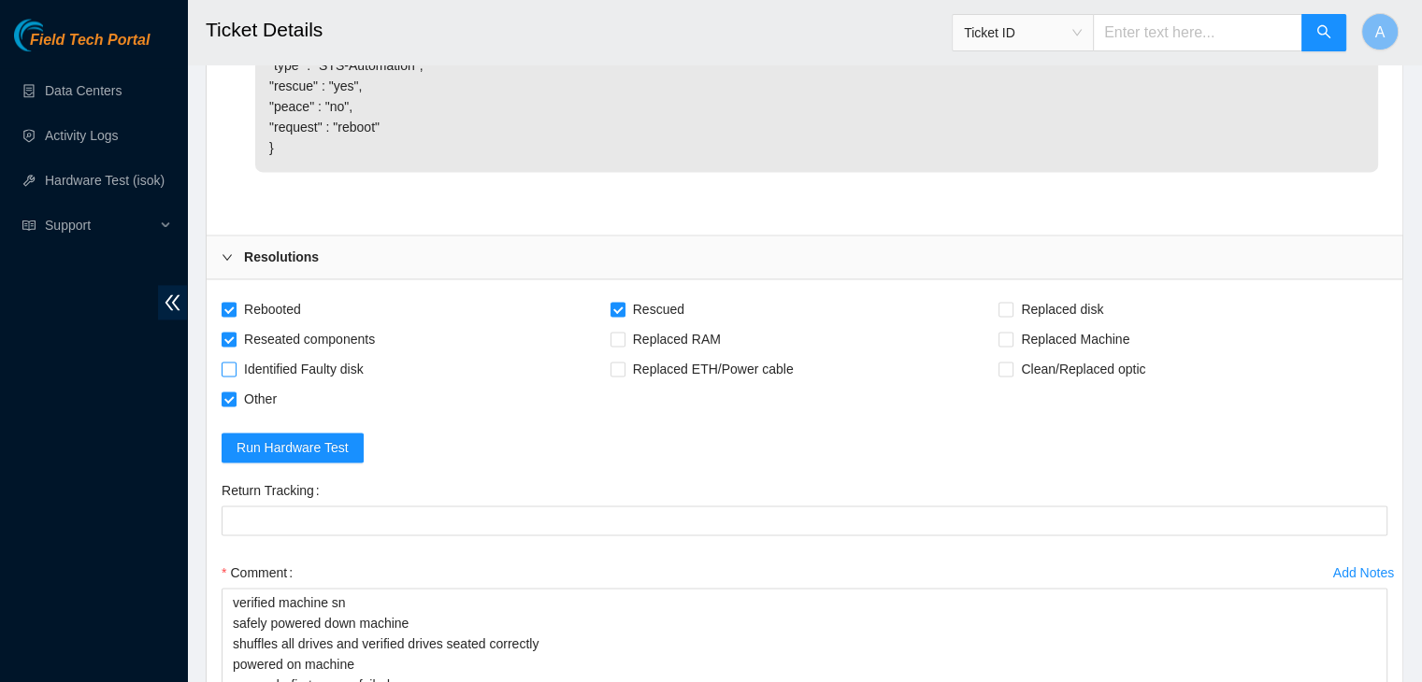
click at [342, 379] on span "Identified Faulty disk" at bounding box center [303, 369] width 135 height 30
click at [235, 375] on input "Identified Faulty disk" at bounding box center [228, 368] width 13 height 13
checkbox input "true"
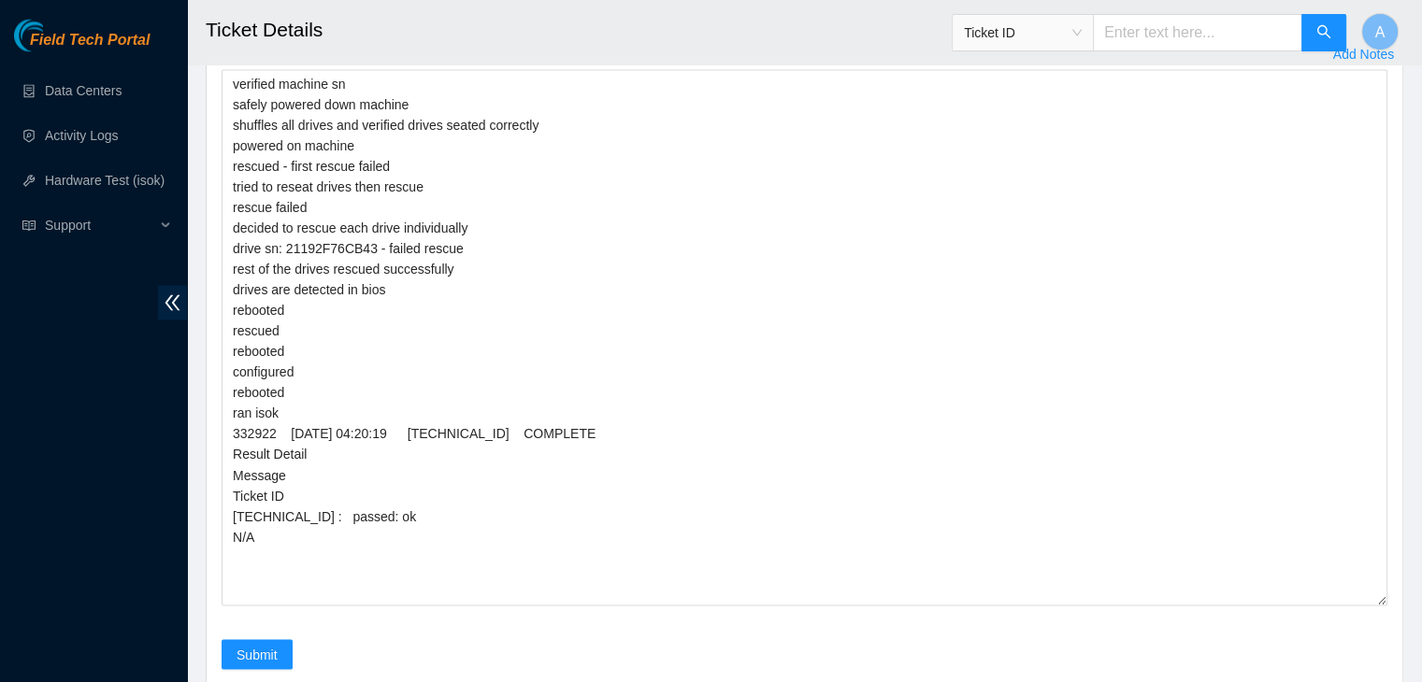
scroll to position [3093, 0]
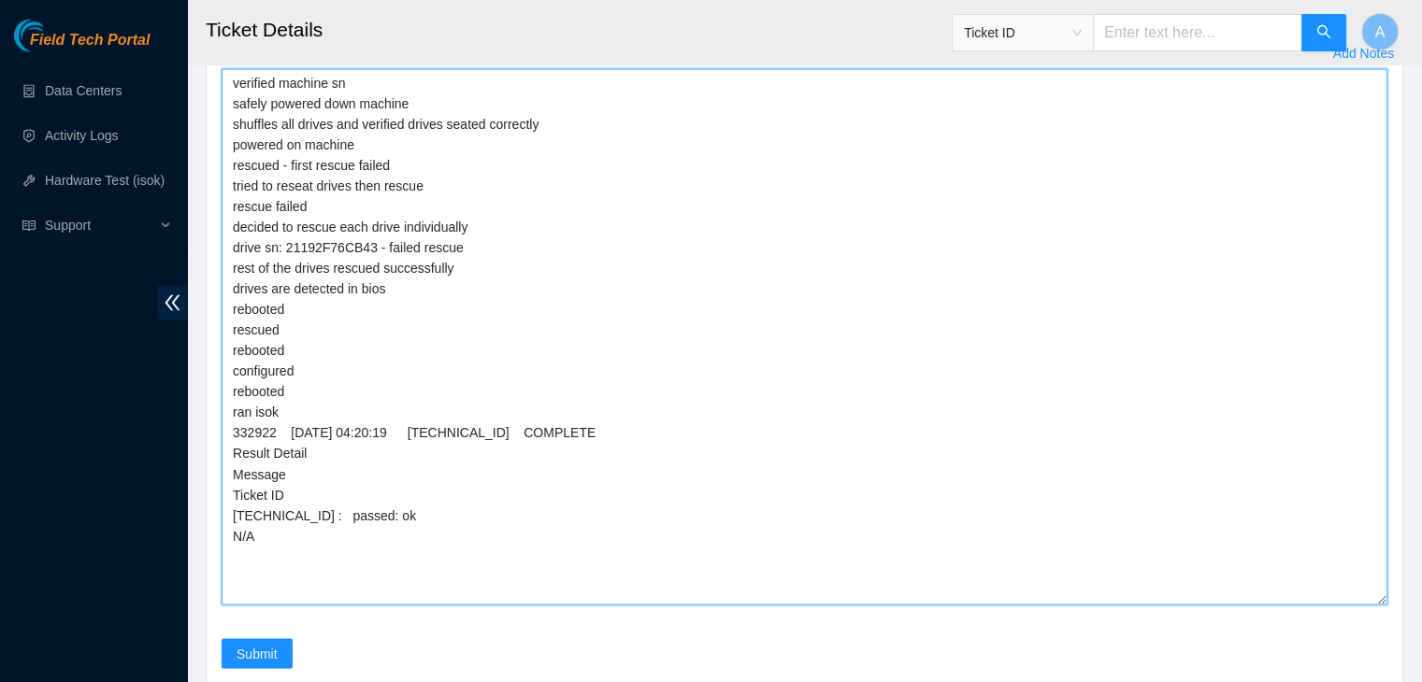
click at [484, 586] on textarea "verified machine sn safely powered down machine shuffles all drives and verifie…" at bounding box center [805, 336] width 1166 height 537
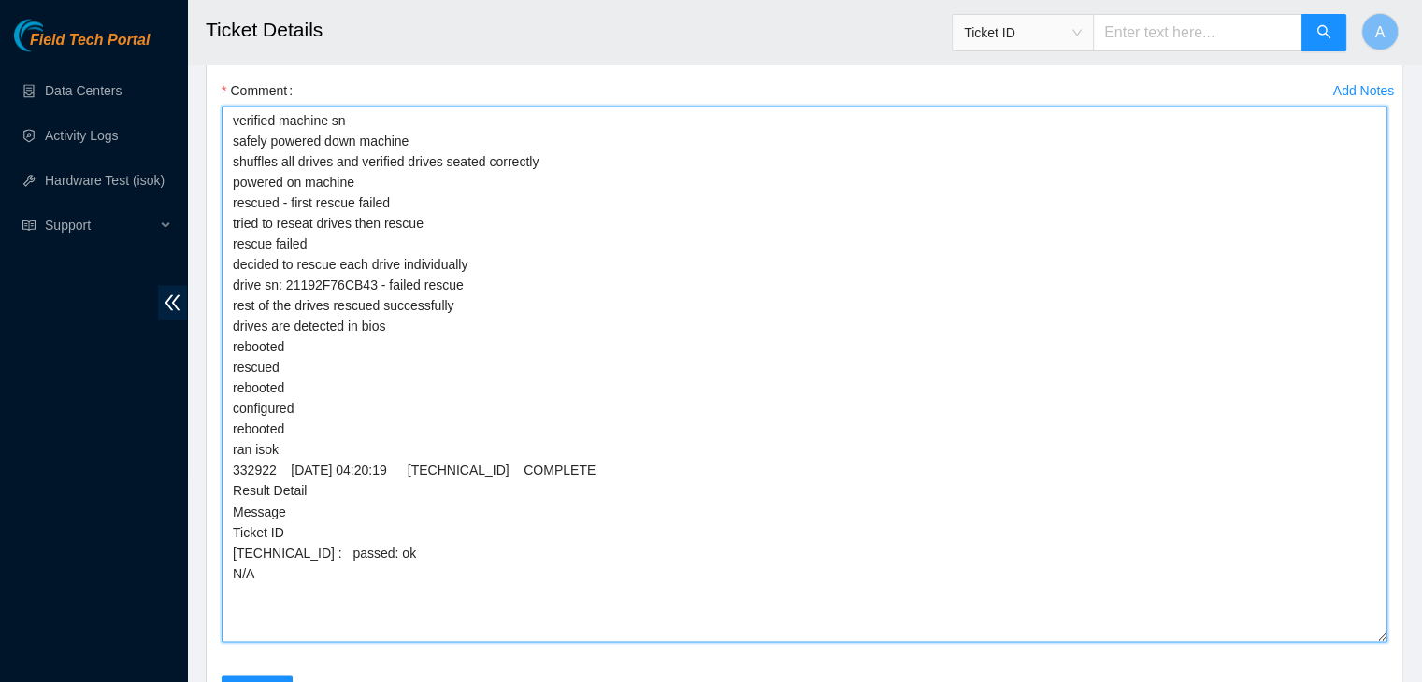
scroll to position [3083, 0]
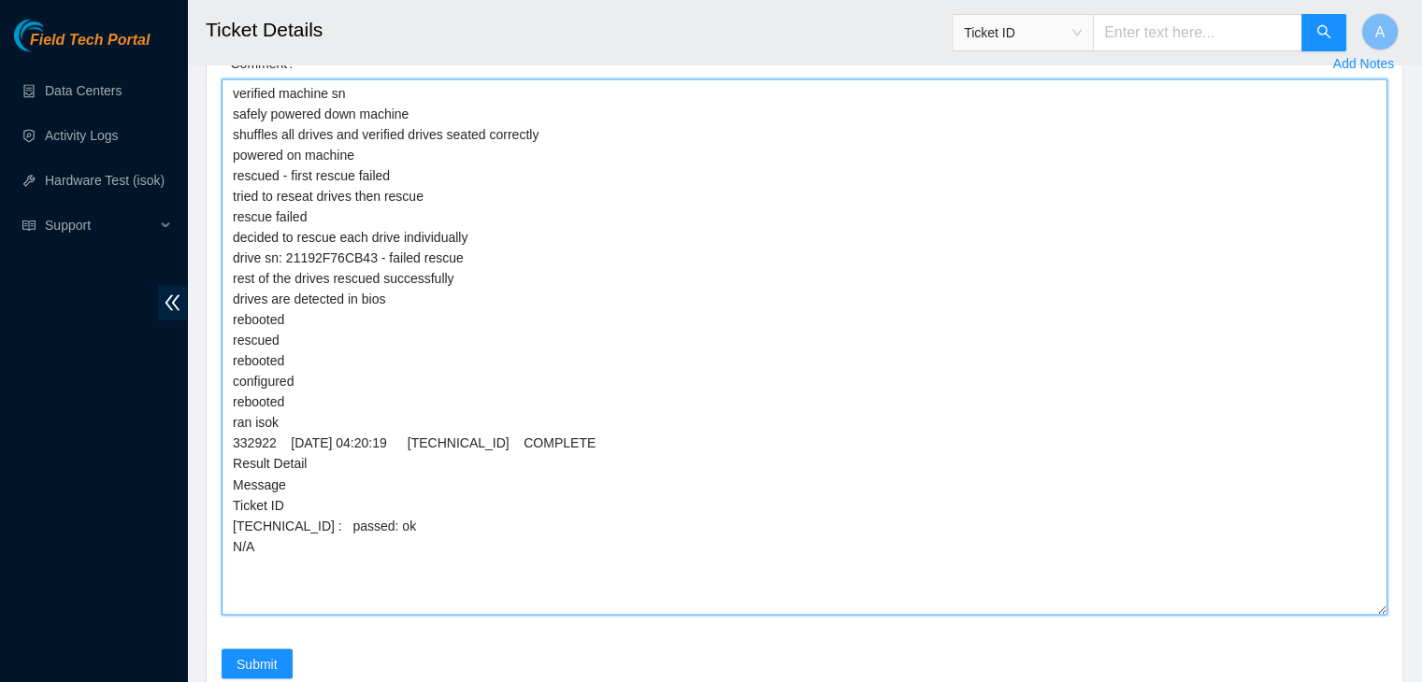
click at [324, 276] on textarea "verified machine sn safely powered down machine shuffles all drives and verifie…" at bounding box center [805, 347] width 1166 height 537
click at [375, 590] on textarea "verified machine sn safely powered down machine shuffles all drives and verifie…" at bounding box center [805, 347] width 1166 height 537
paste textarea "21192F76CB43"
click at [523, 608] on textarea "verified machine sn safely powered down machine shuffles all drives and verifie…" at bounding box center [805, 347] width 1166 height 537
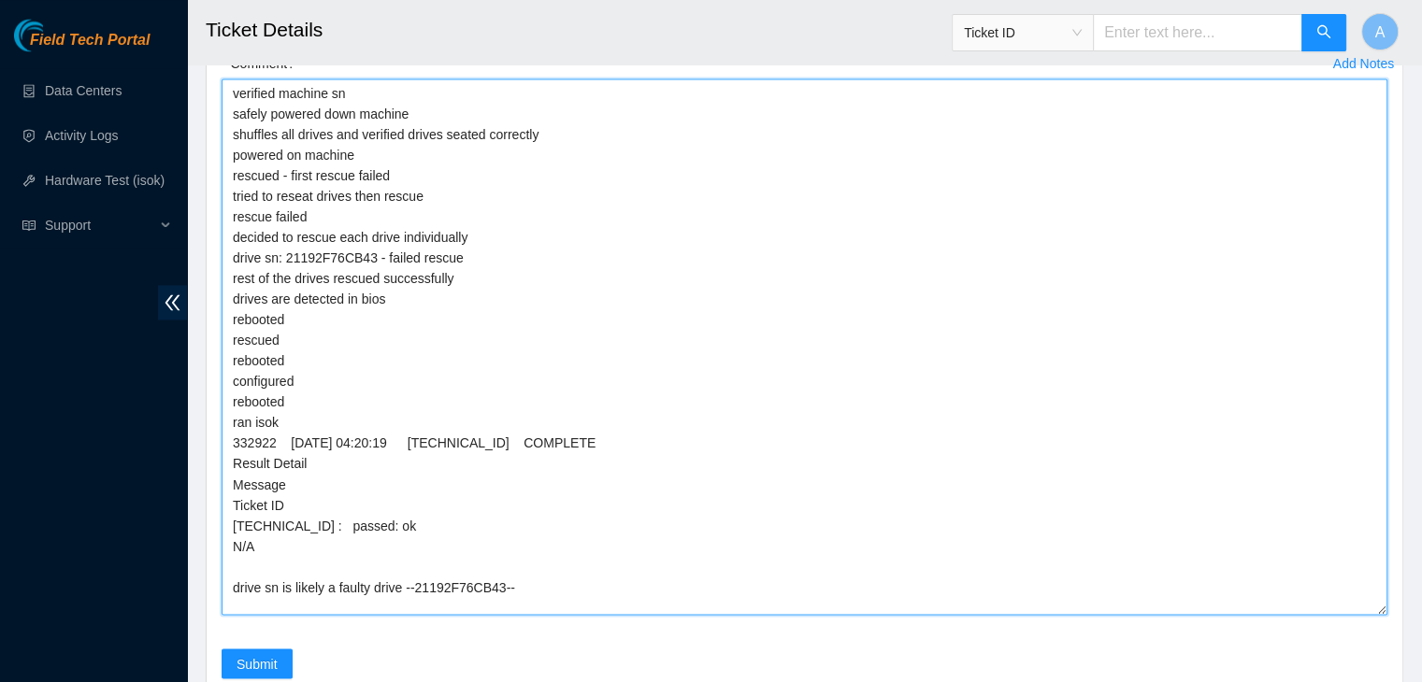
click at [277, 602] on textarea "verified machine sn safely powered down machine shuffles all drives and verifie…" at bounding box center [805, 347] width 1166 height 537
click at [460, 598] on textarea "verified machine sn safely powered down machine shuffles all drives and verifie…" at bounding box center [805, 347] width 1166 height 537
click at [279, 607] on textarea "verified machine sn safely powered down machine shuffles all drives and verifie…" at bounding box center [805, 347] width 1166 height 537
paste textarea "21192F76CB43"
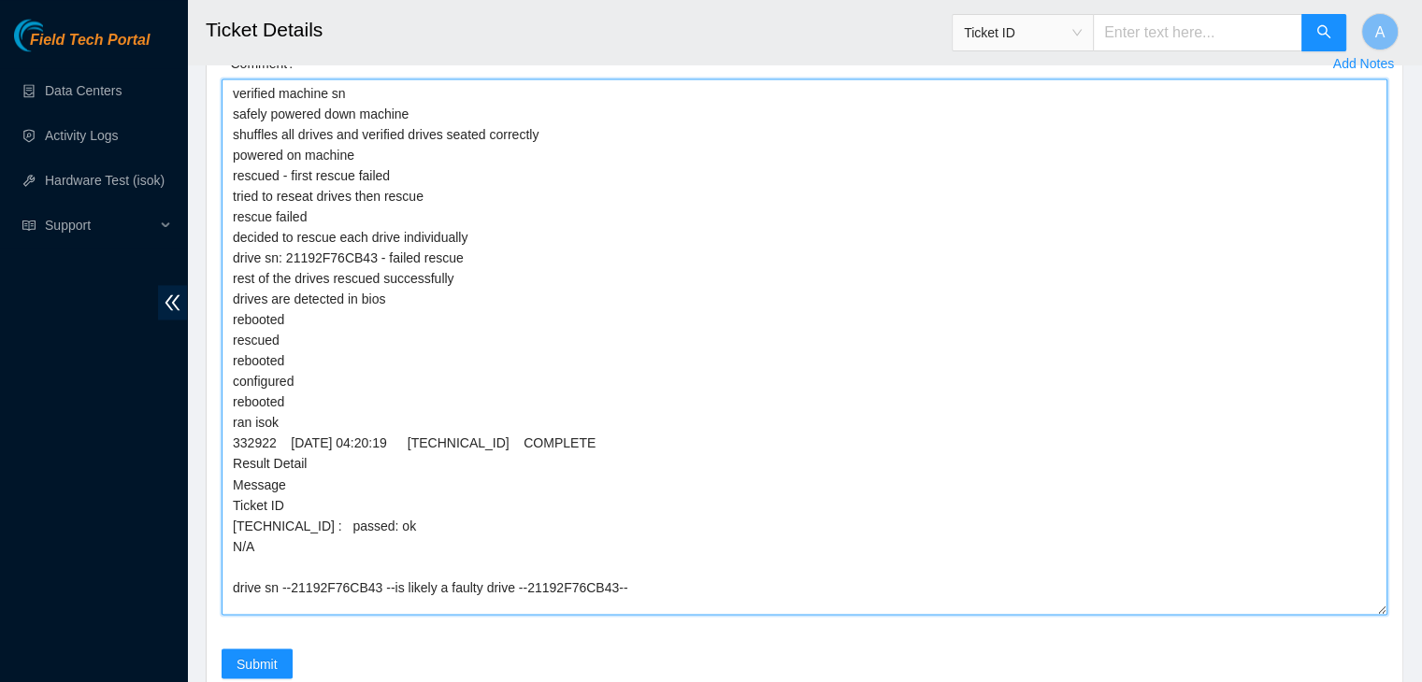
click at [393, 605] on textarea "verified machine sn safely powered down machine shuffles all drives and verifie…" at bounding box center [805, 347] width 1166 height 537
click at [634, 597] on textarea "verified machine sn safely powered down machine shuffles all drives and verifie…" at bounding box center [805, 347] width 1166 height 537
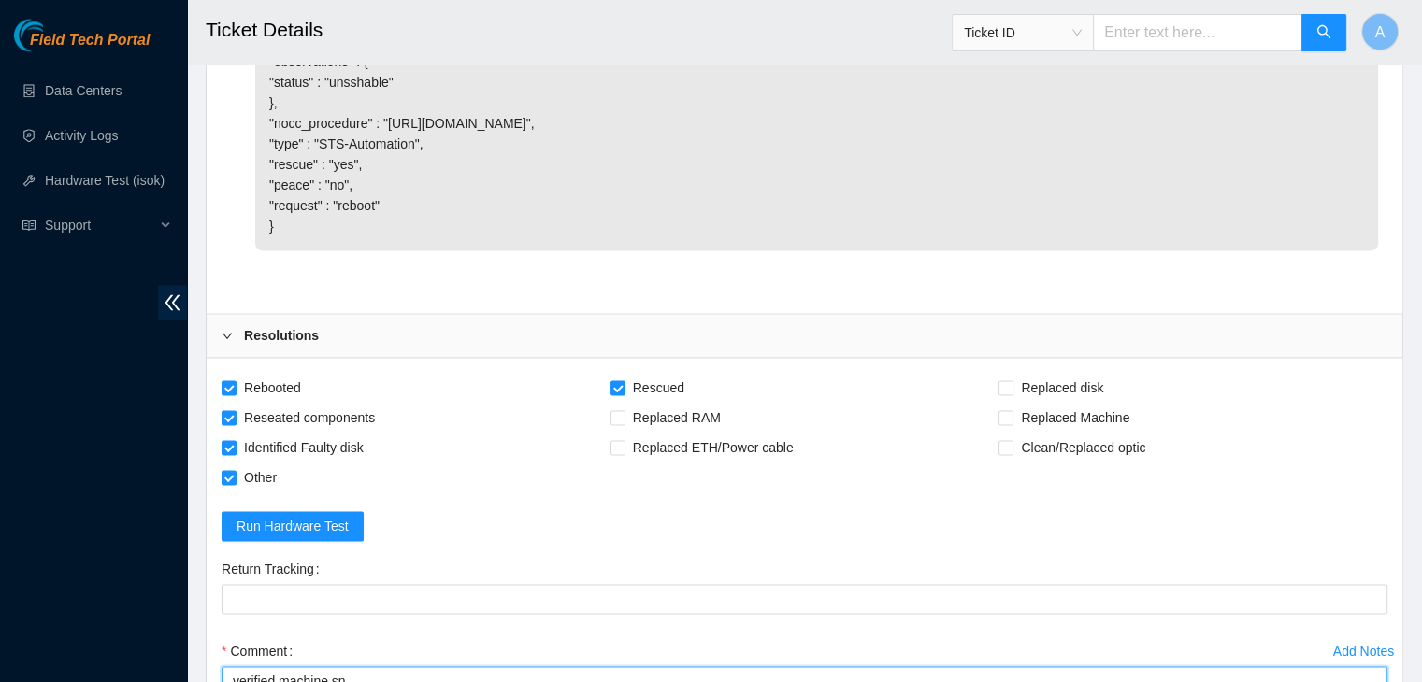
scroll to position [3278, 0]
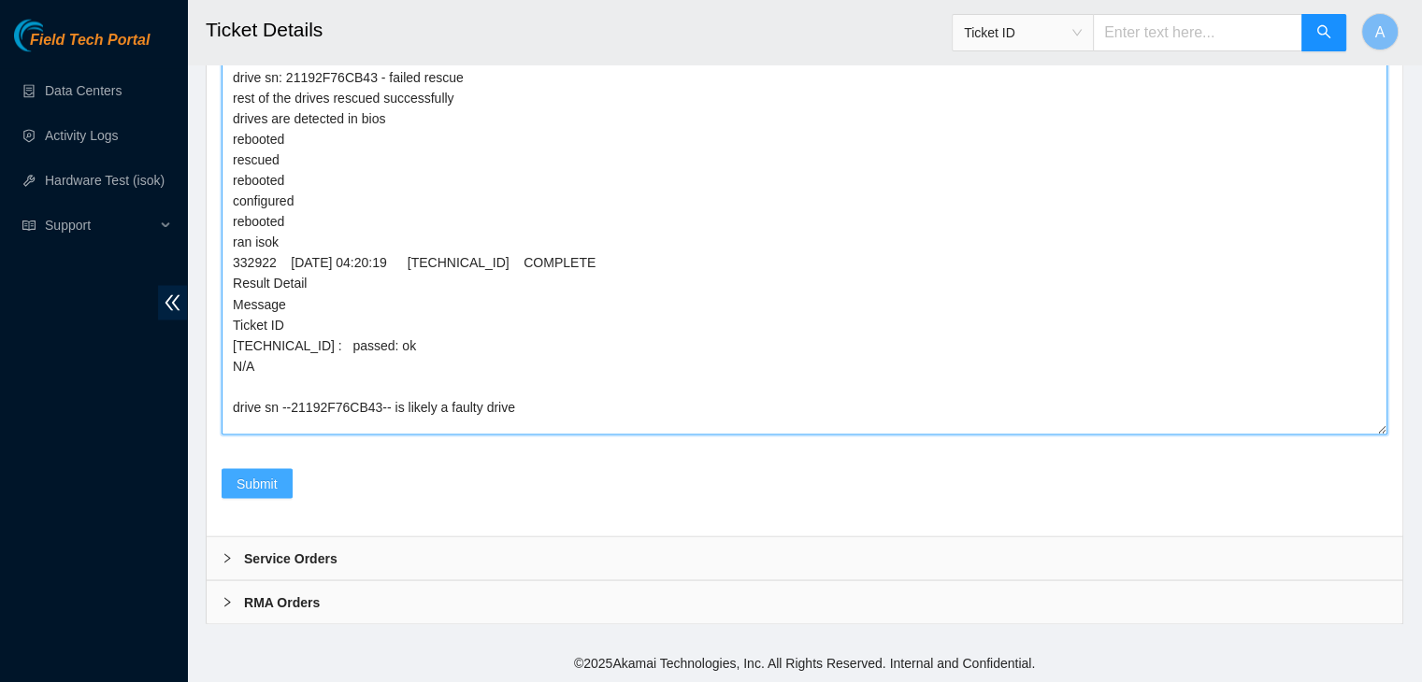
type textarea "verified machine sn safely powered down machine shuffles all drives and verifie…"
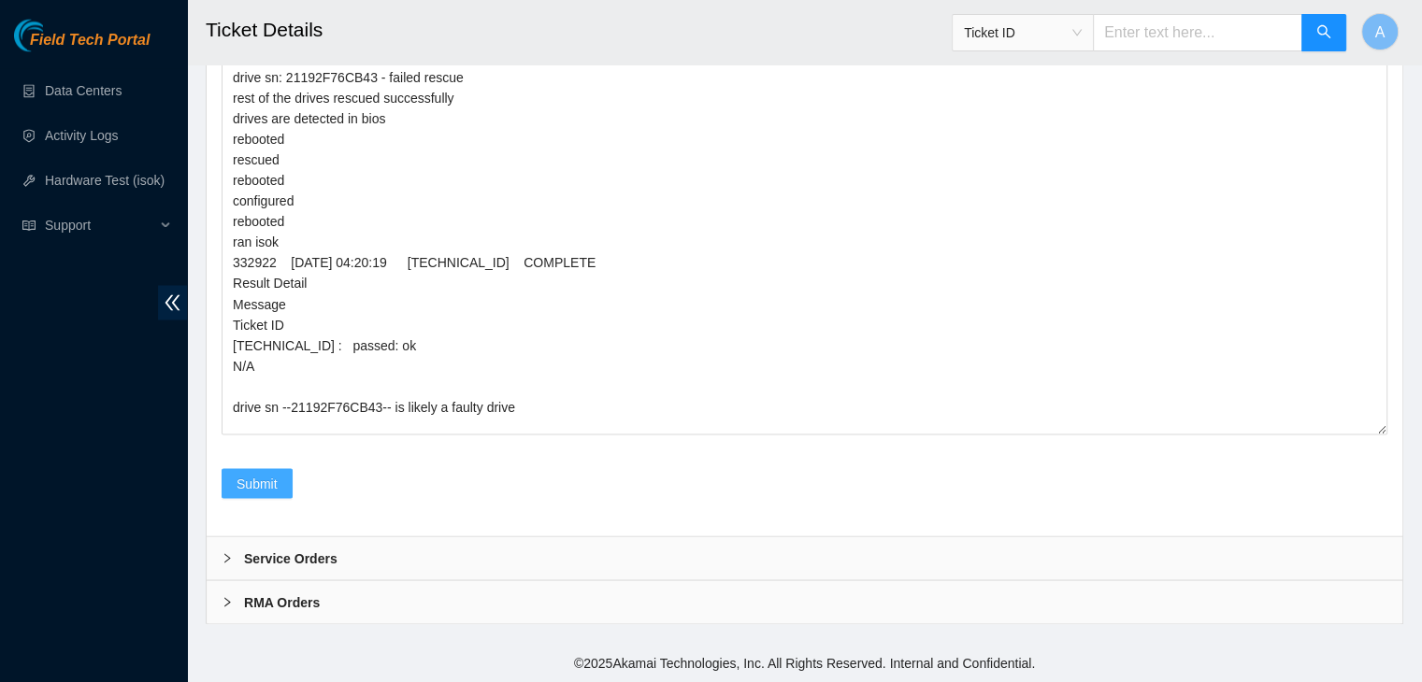
click at [277, 479] on button "Submit" at bounding box center [257, 483] width 71 height 30
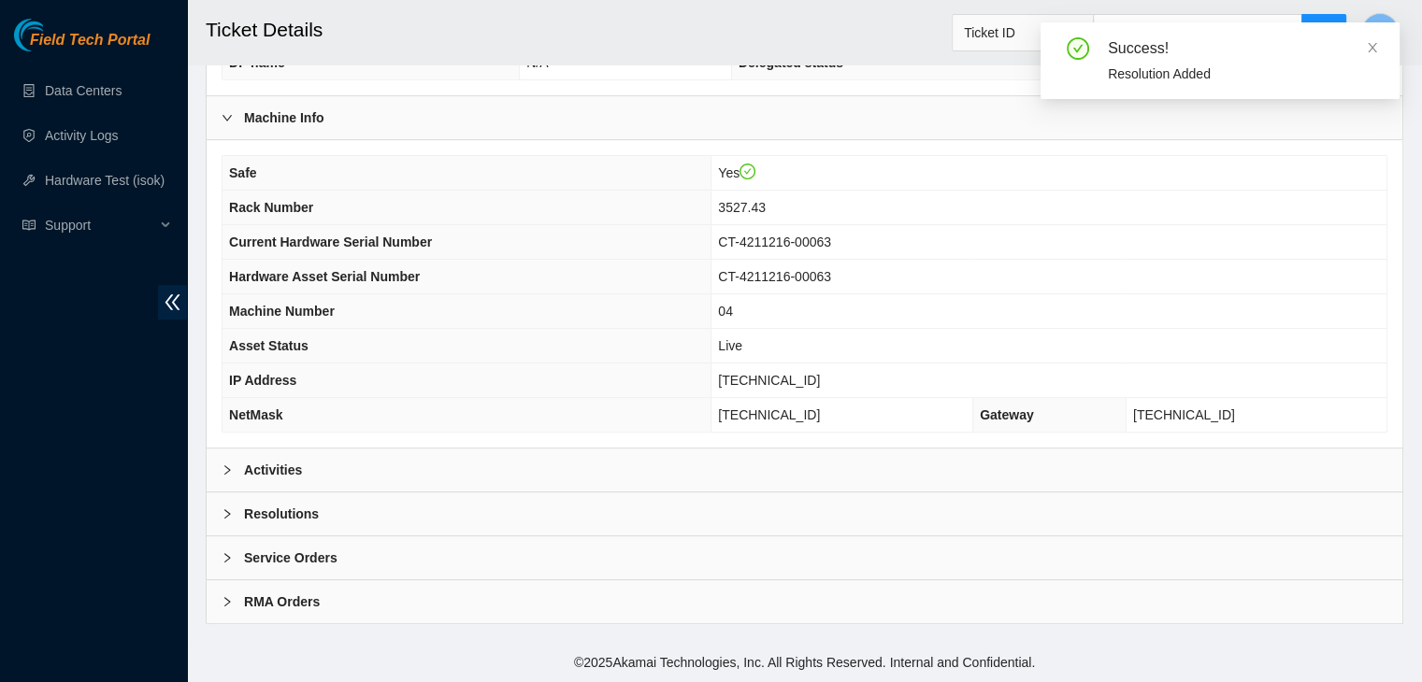
scroll to position [498, 0]
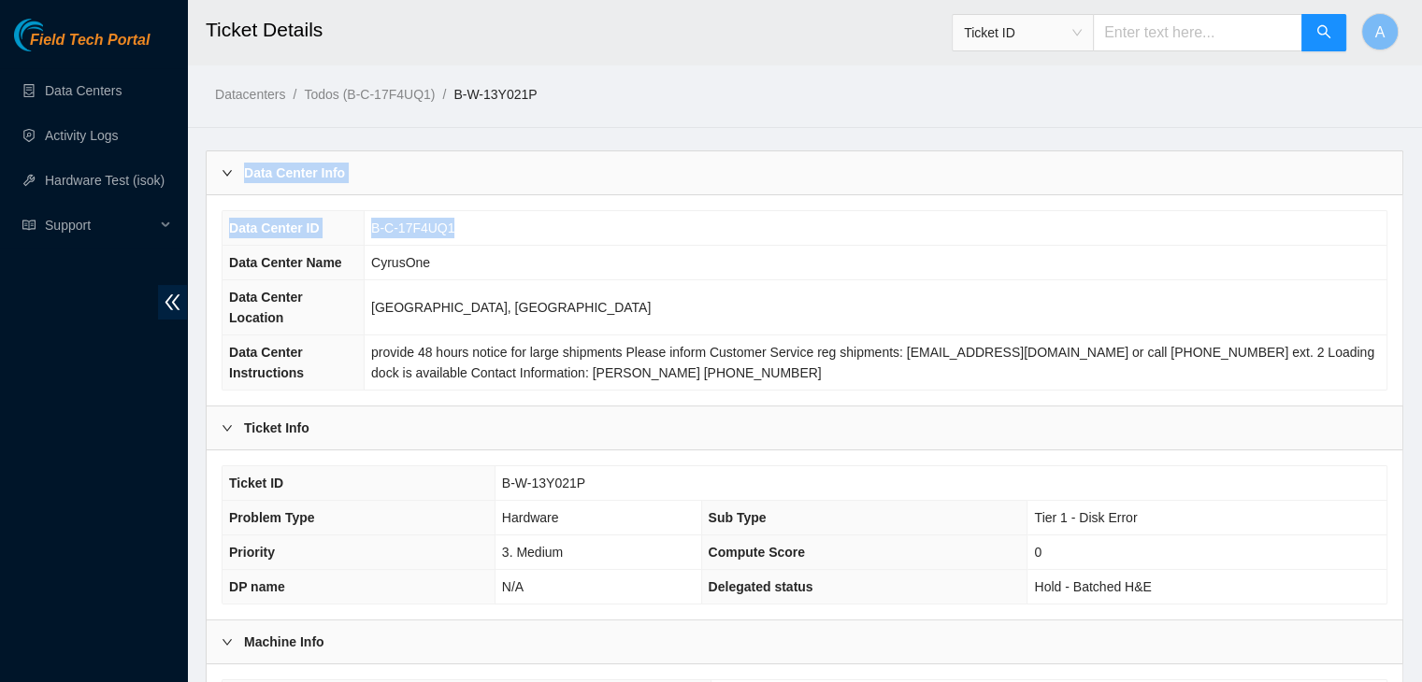
drag, startPoint x: 938, startPoint y: 211, endPoint x: 990, endPoint y: 112, distance: 112.1
click at [990, 211] on td "B-C-17F4UQ1" at bounding box center [876, 228] width 1022 height 35
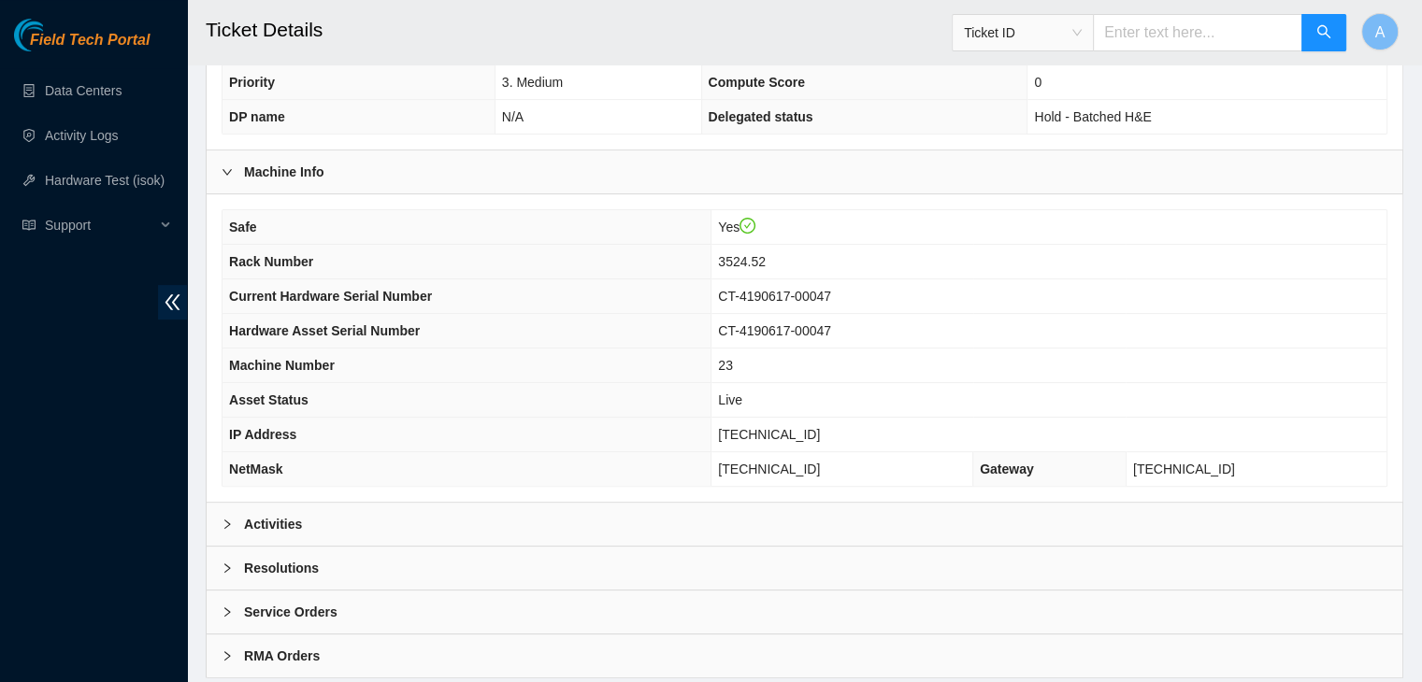
scroll to position [471, 0]
click at [858, 502] on div "Activities" at bounding box center [805, 523] width 1196 height 43
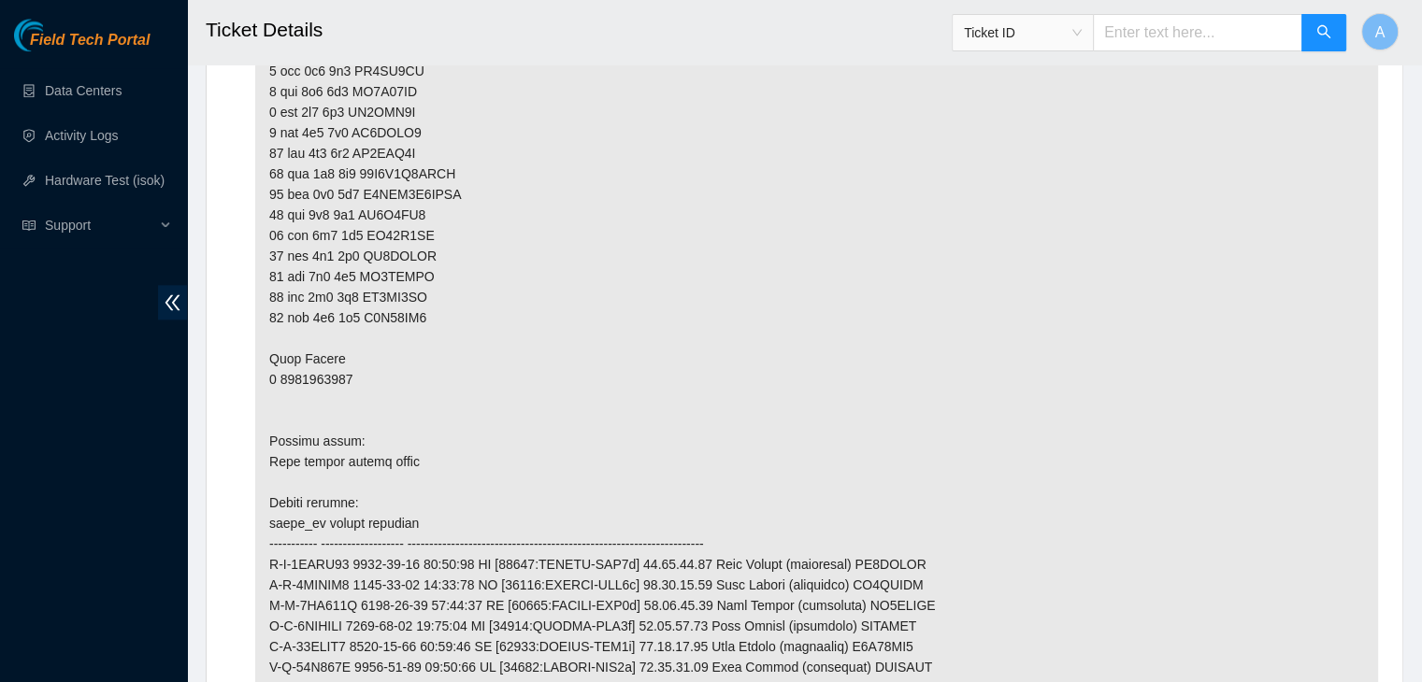
scroll to position [2658, 0]
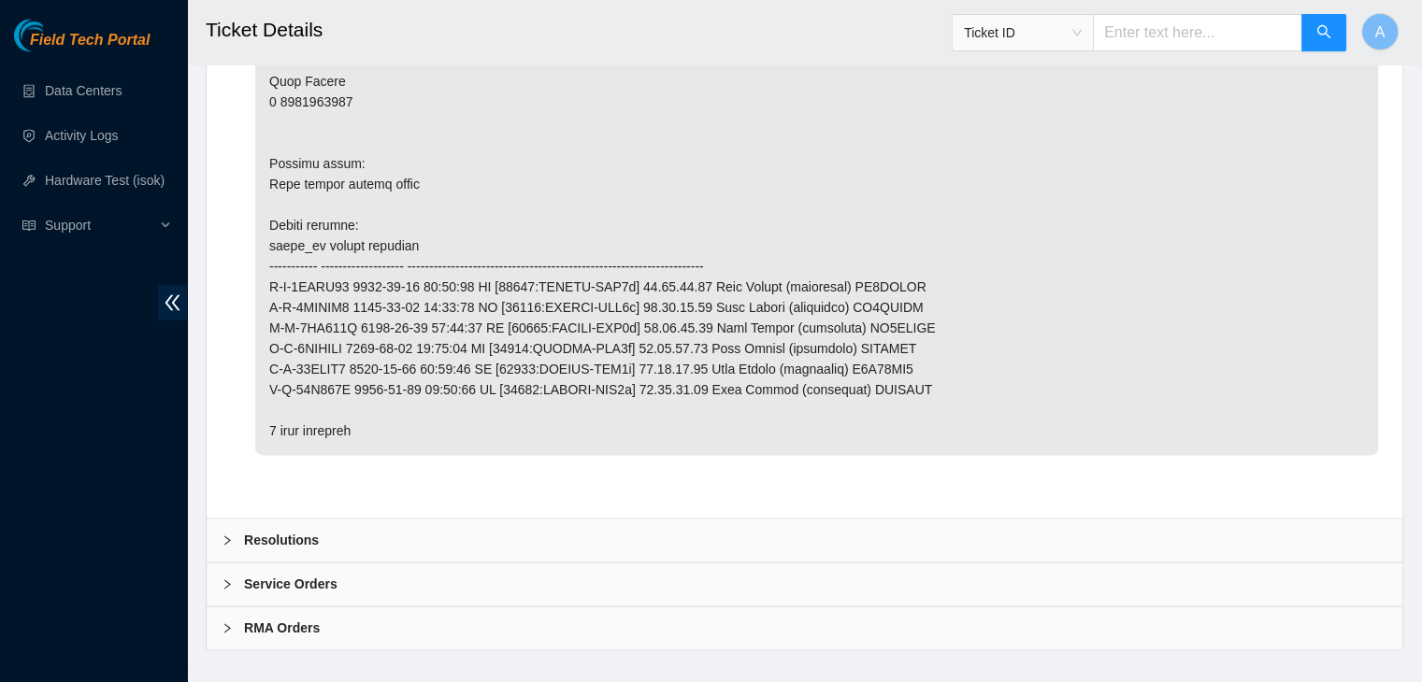
click at [655, 523] on div "Resolutions" at bounding box center [805, 540] width 1196 height 43
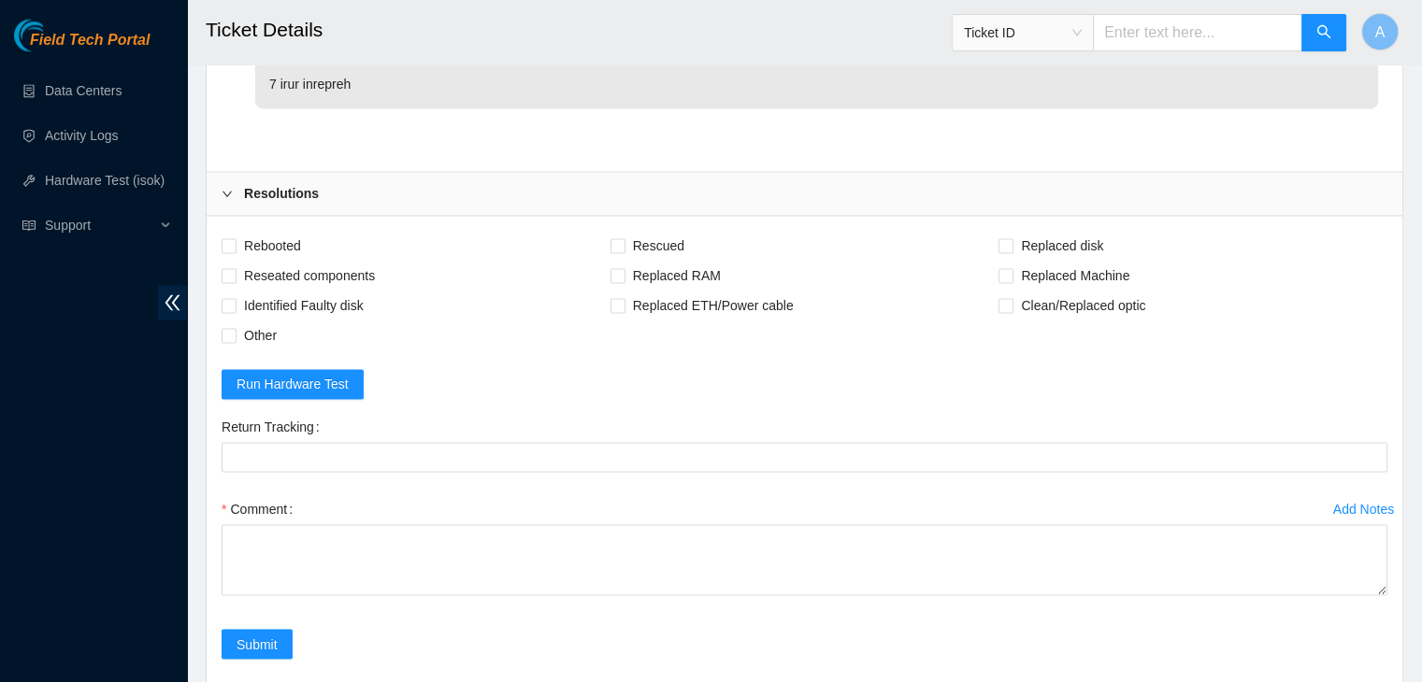
scroll to position [3006, 0]
click at [277, 230] on span "Rebooted" at bounding box center [272, 245] width 72 height 30
click at [235, 237] on input "Rebooted" at bounding box center [228, 243] width 13 height 13
checkbox input "true"
click at [658, 230] on span "Rescued" at bounding box center [658, 245] width 66 height 30
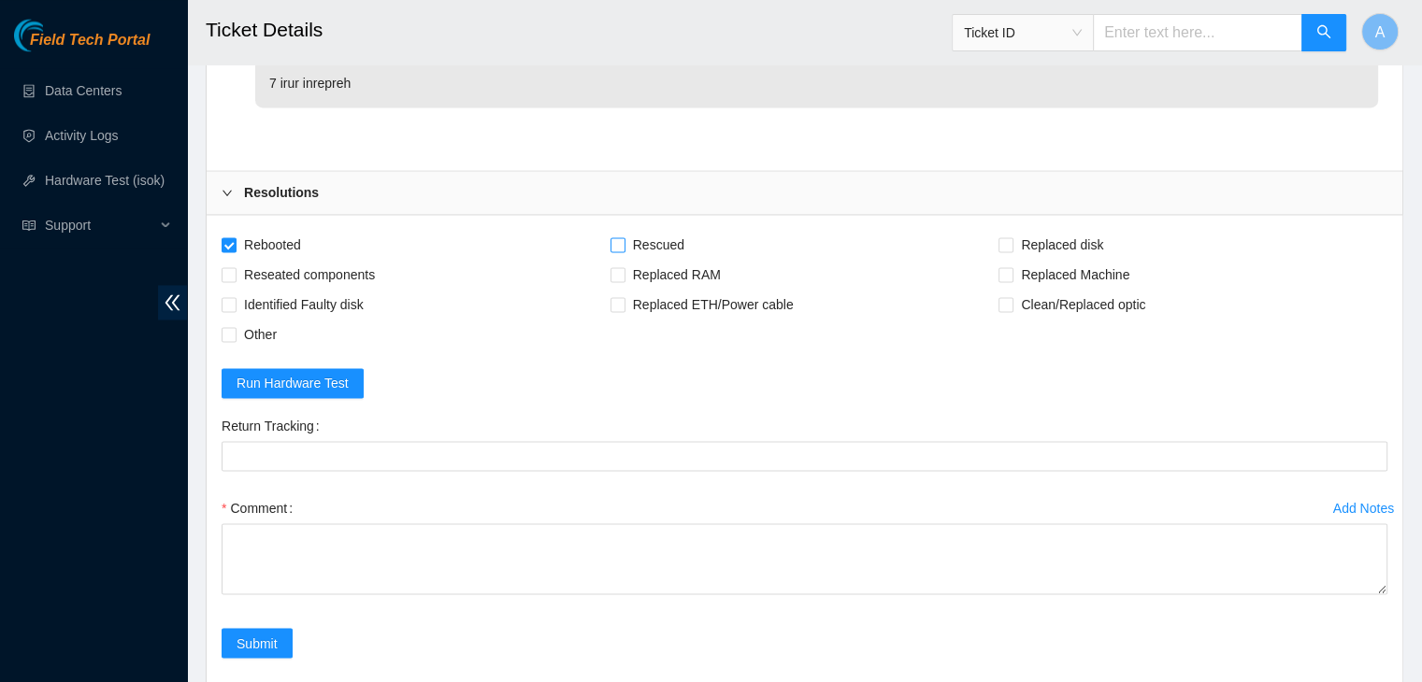
click at [623, 237] on input "Rescued" at bounding box center [616, 243] width 13 height 13
checkbox input "true"
click at [356, 260] on span "Reseated components" at bounding box center [309, 275] width 146 height 30
click at [235, 267] on input "Reseated components" at bounding box center [228, 273] width 13 height 13
checkbox input "true"
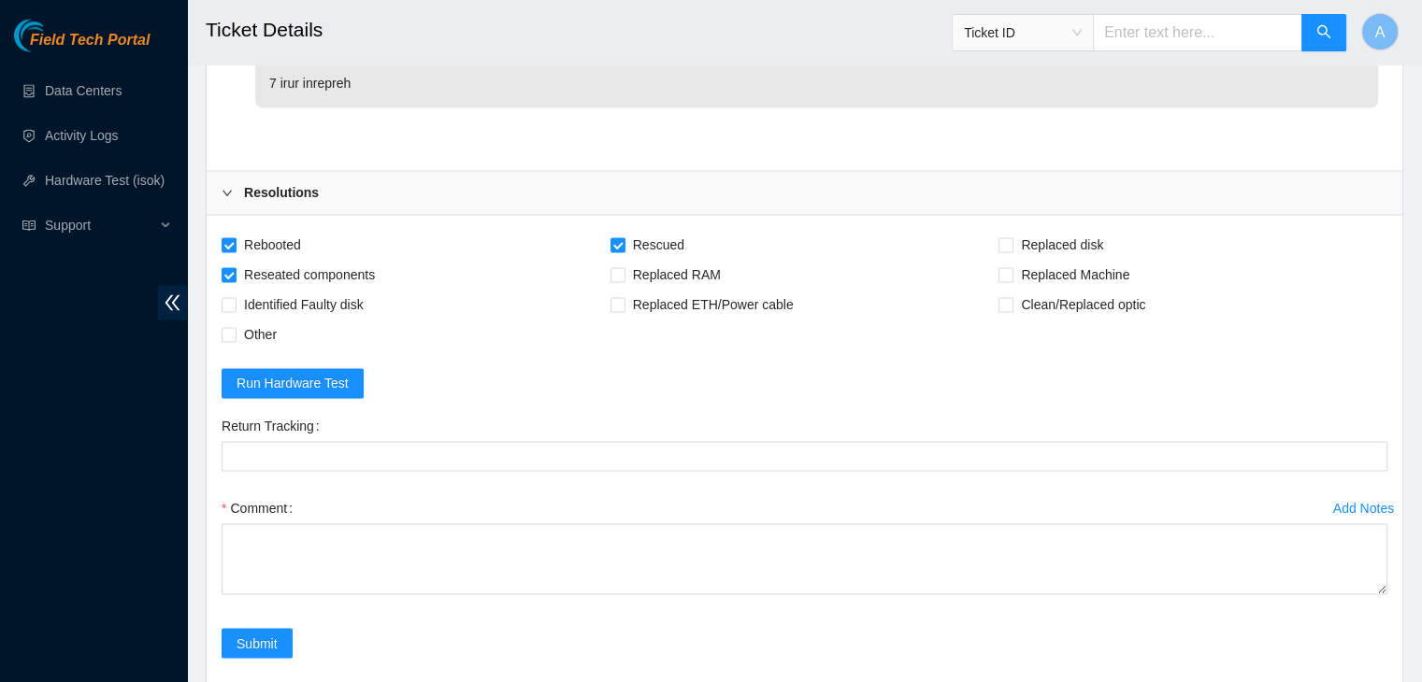
scroll to position [3139, 0]
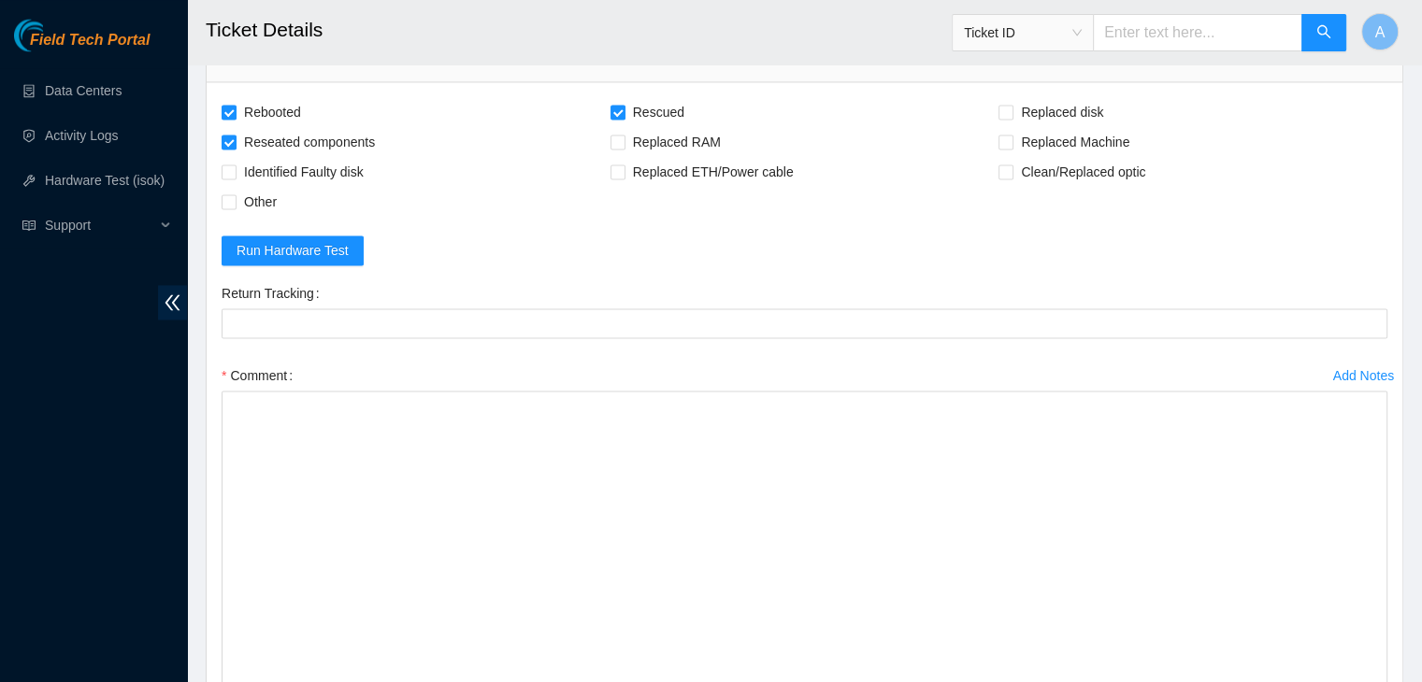
drag, startPoint x: 1380, startPoint y: 427, endPoint x: 1339, endPoint y: 725, distance: 301.0
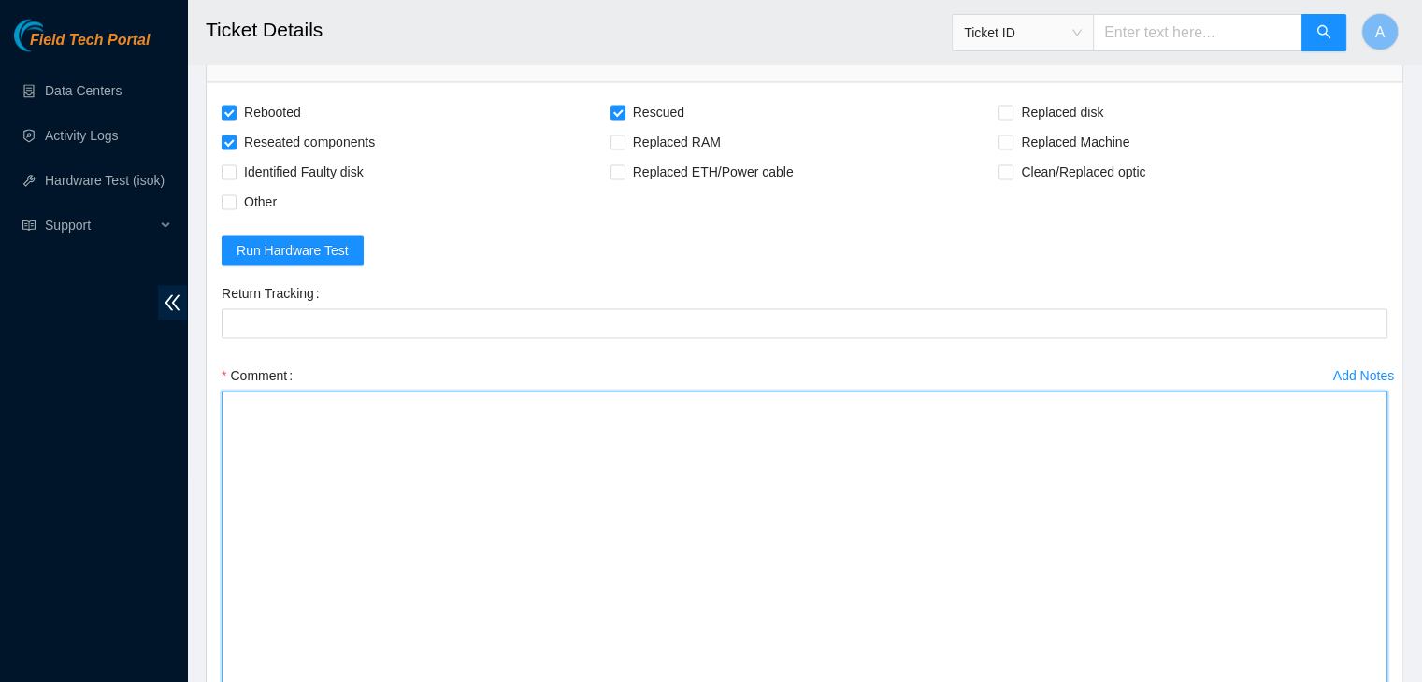
click at [1125, 552] on textarea "Comment" at bounding box center [805, 576] width 1166 height 370
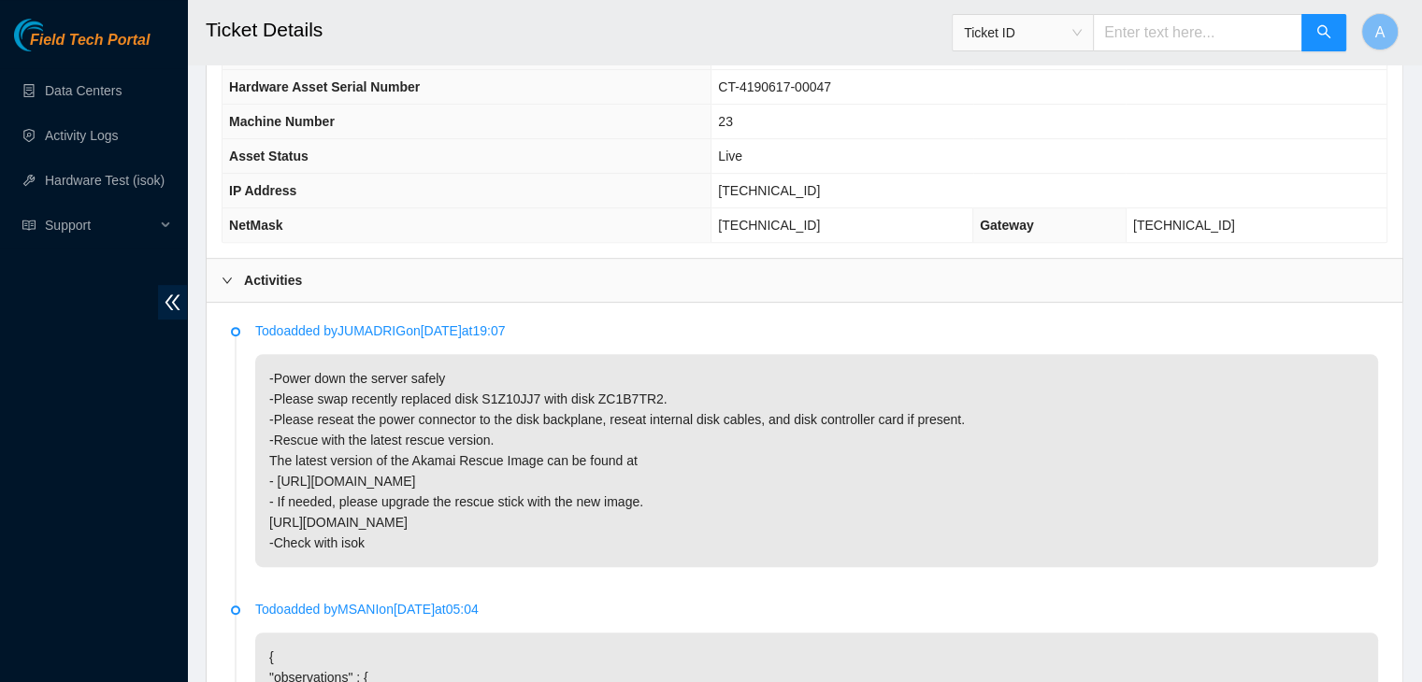
scroll to position [715, 0]
drag, startPoint x: 642, startPoint y: 371, endPoint x: 315, endPoint y: 370, distance: 327.2
click at [315, 370] on p "-Power down the server safely -Please swap recently replaced disk S1Z10JJ7 with…" at bounding box center [816, 459] width 1123 height 213
copy p "swap recently replaced disk S1Z10JJ7 with disk ZC1B7TR2"
click at [315, 370] on p "-Power down the server safely -Please swap recently replaced disk S1Z10JJ7 with…" at bounding box center [816, 459] width 1123 height 213
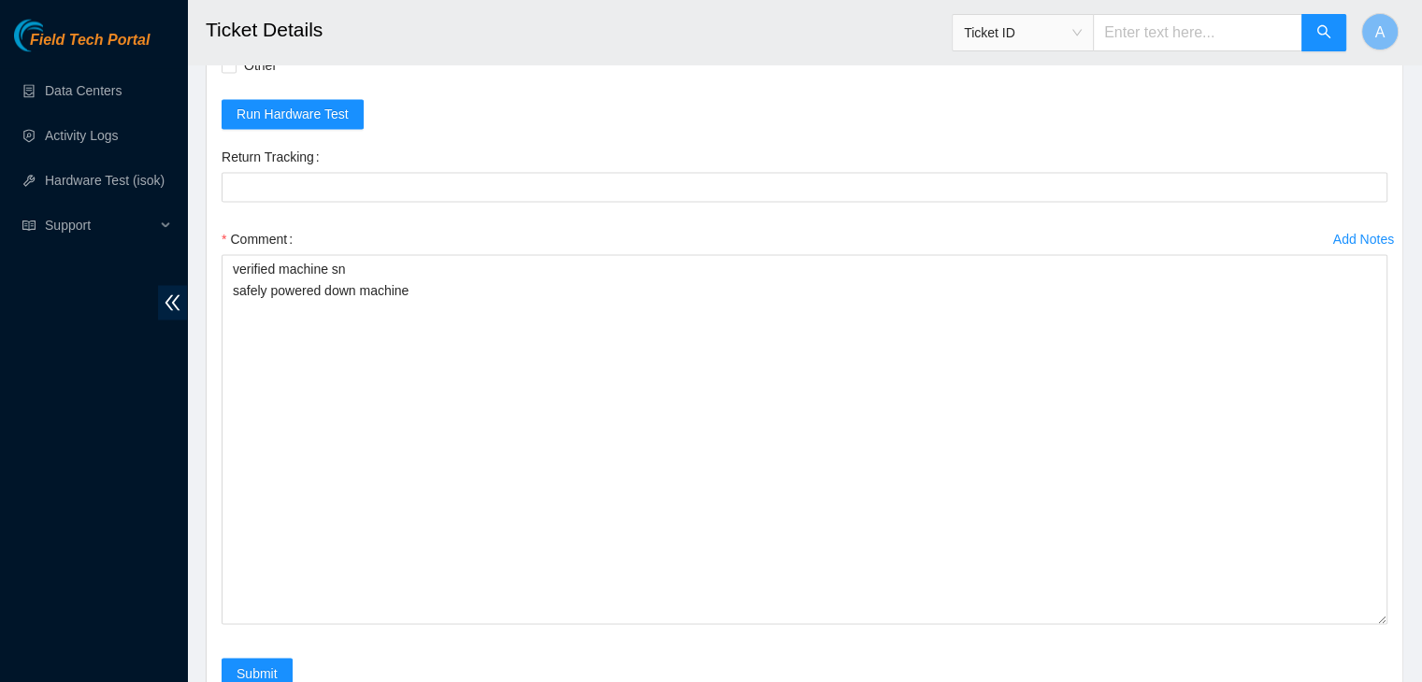
scroll to position [3275, 0]
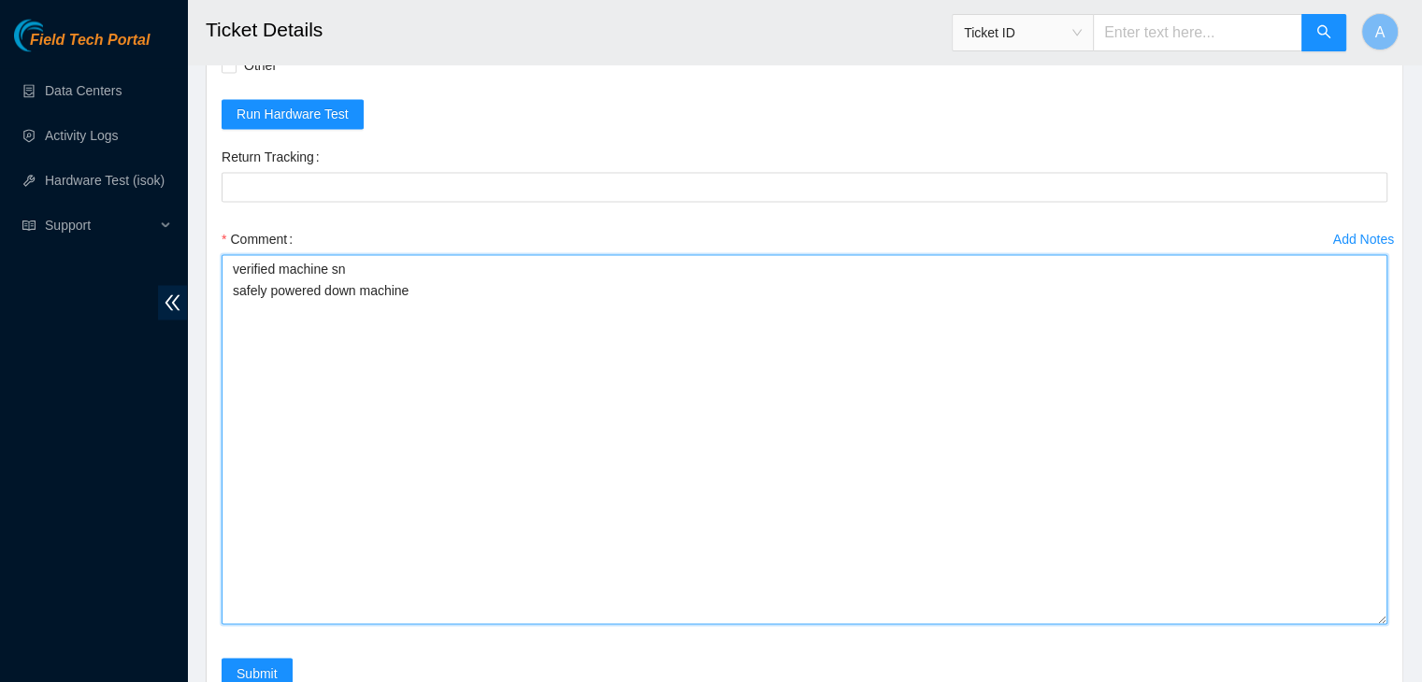
click at [315, 370] on textarea "verified machine sn safely powered down machine" at bounding box center [805, 439] width 1166 height 370
paste textarea "swap recently replaced disk S1Z10JJ7 with disk ZC1B7TR2"
click at [263, 285] on textarea "verified machine sn safely powered down machine swap recently replaced disk S1Z…" at bounding box center [805, 439] width 1166 height 370
drag, startPoint x: 287, startPoint y: 305, endPoint x: 233, endPoint y: 304, distance: 54.2
click at [233, 304] on textarea "verified machine sn safely powered down machine swapped recently replaced disk …" at bounding box center [805, 439] width 1166 height 370
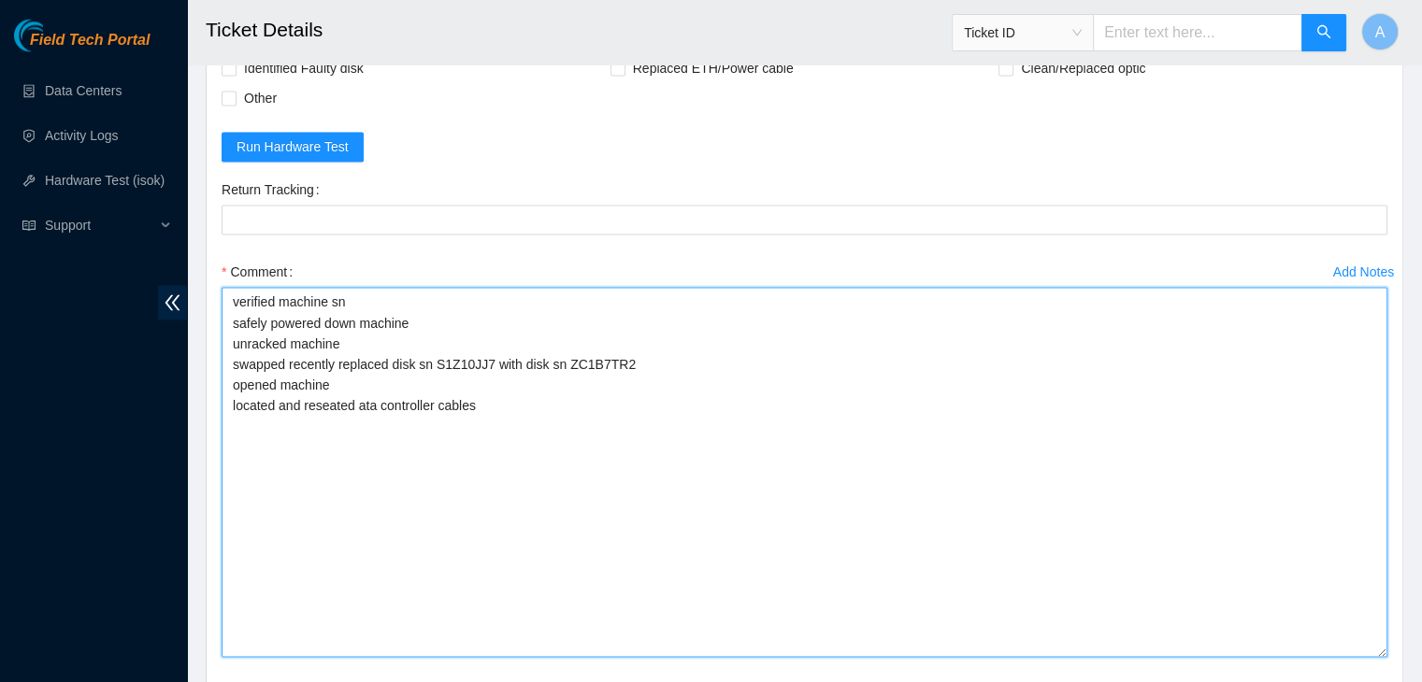
scroll to position [3244, 0]
click at [373, 381] on textarea "verified machine sn safely powered down machine unracked machine swapped recent…" at bounding box center [805, 471] width 1166 height 370
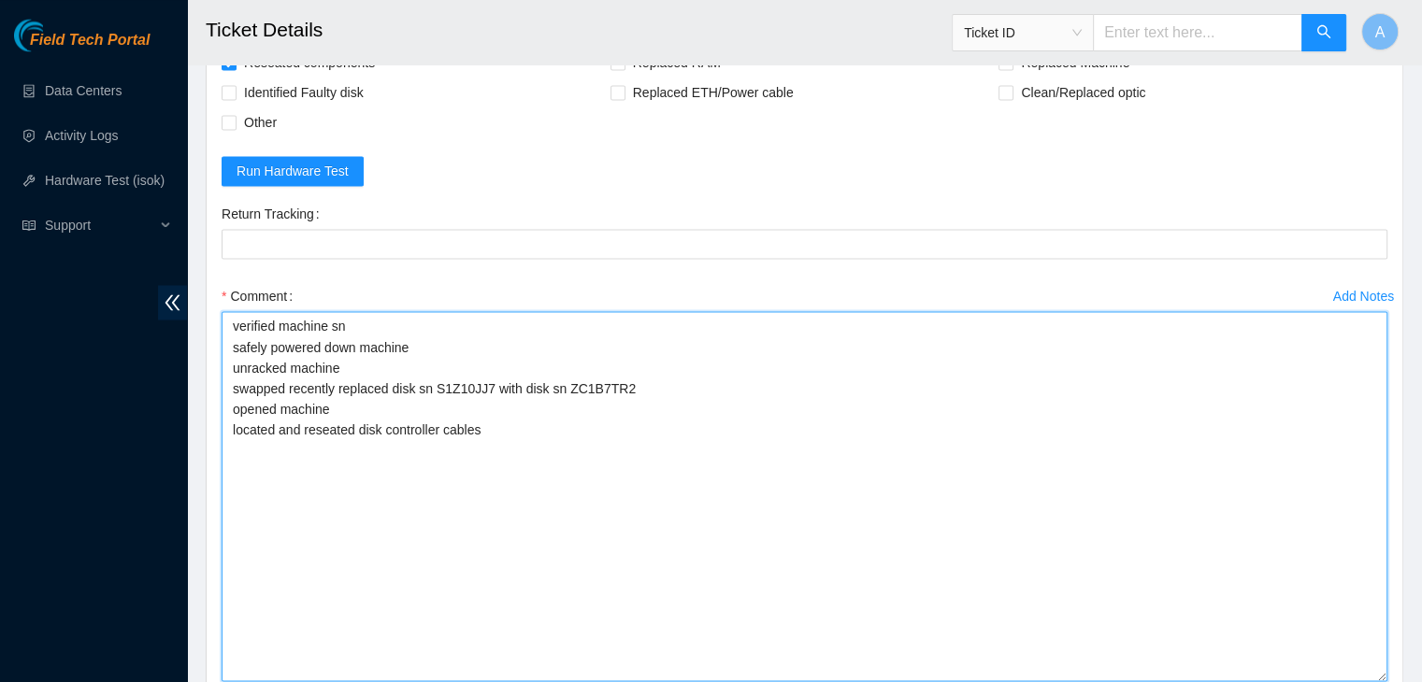
scroll to position [3219, 0]
click at [497, 396] on textarea "verified machine sn safely powered down machine unracked machine swapped recent…" at bounding box center [805, 495] width 1166 height 370
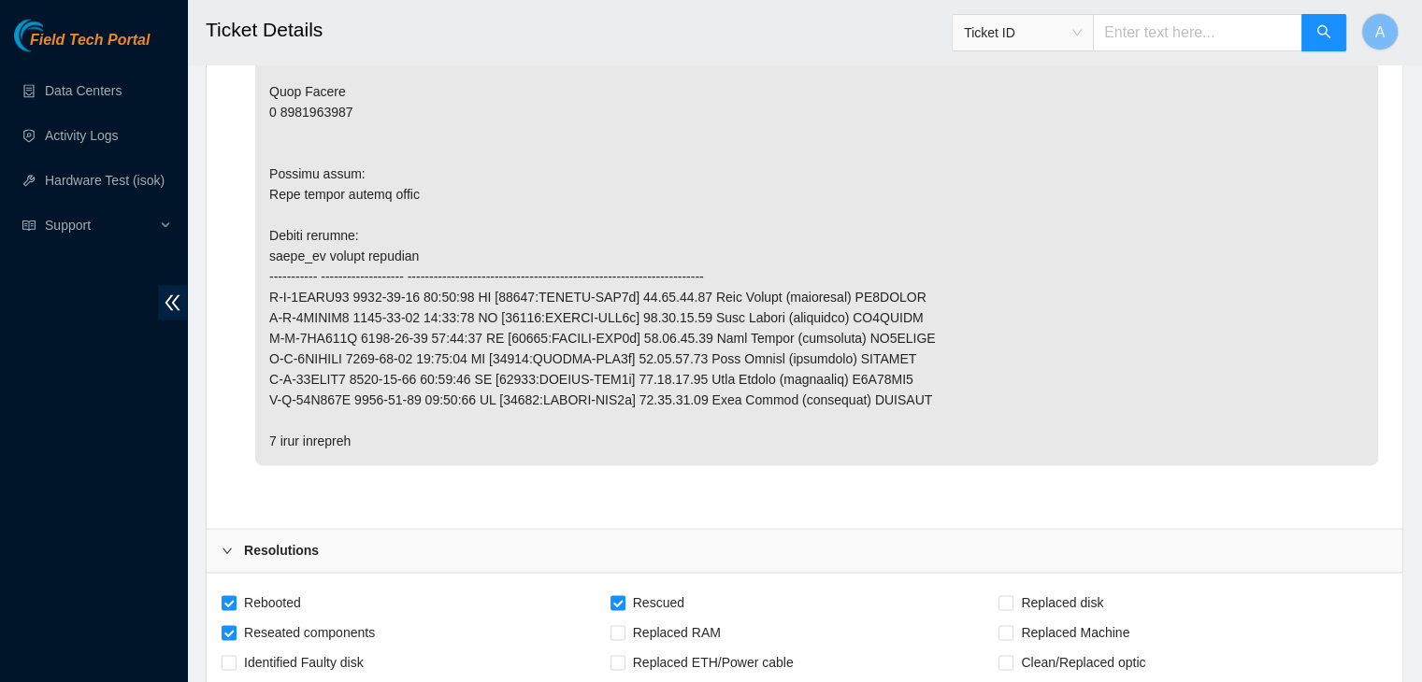
scroll to position [2859, 0]
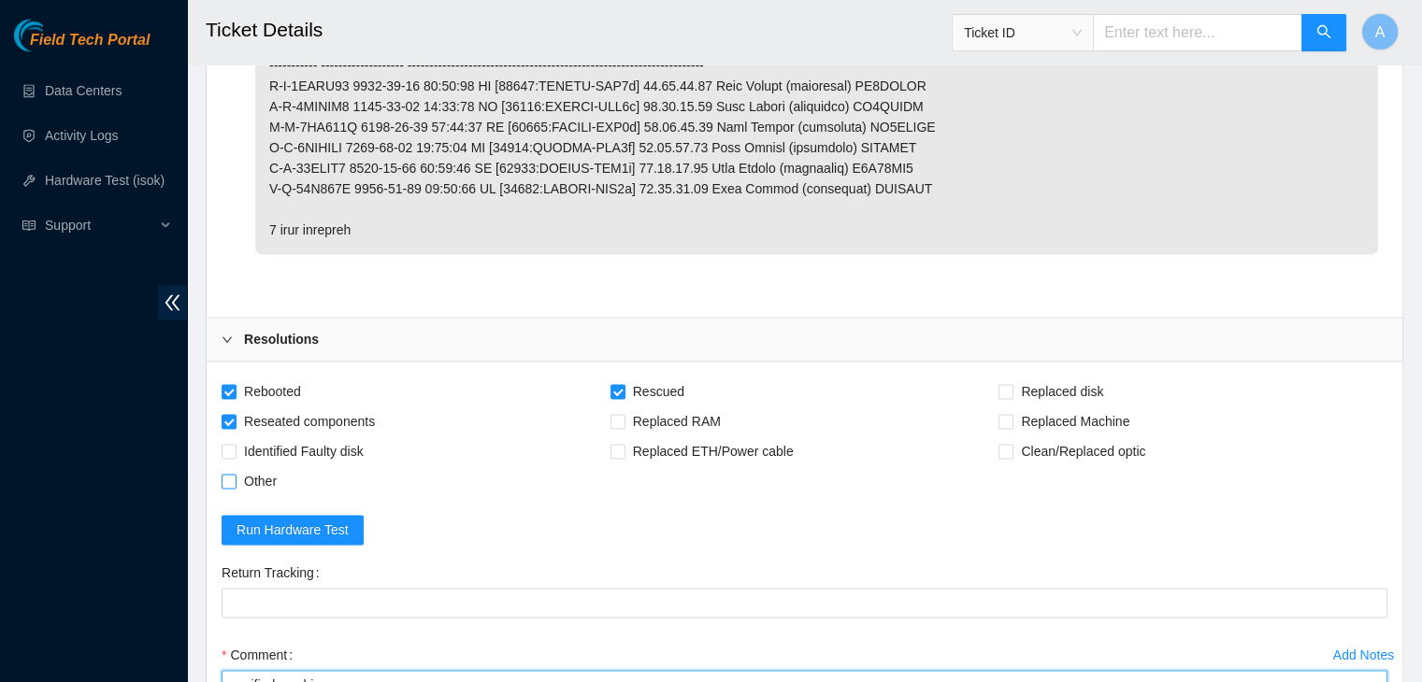
type textarea "verified machine sn safely powered down machine unracked machine swapped recent…"
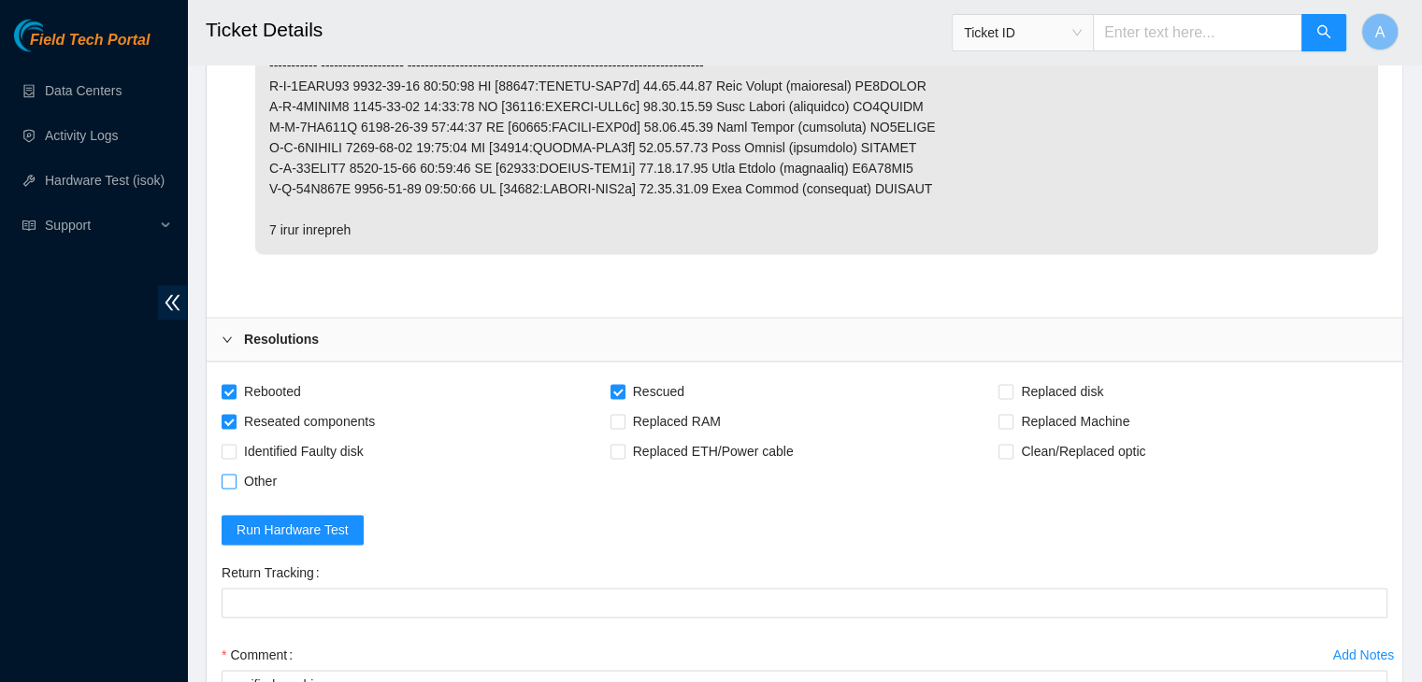
click at [257, 466] on span "Other" at bounding box center [260, 481] width 48 height 30
click at [235, 474] on input "Other" at bounding box center [228, 480] width 13 height 13
checkbox input "true"
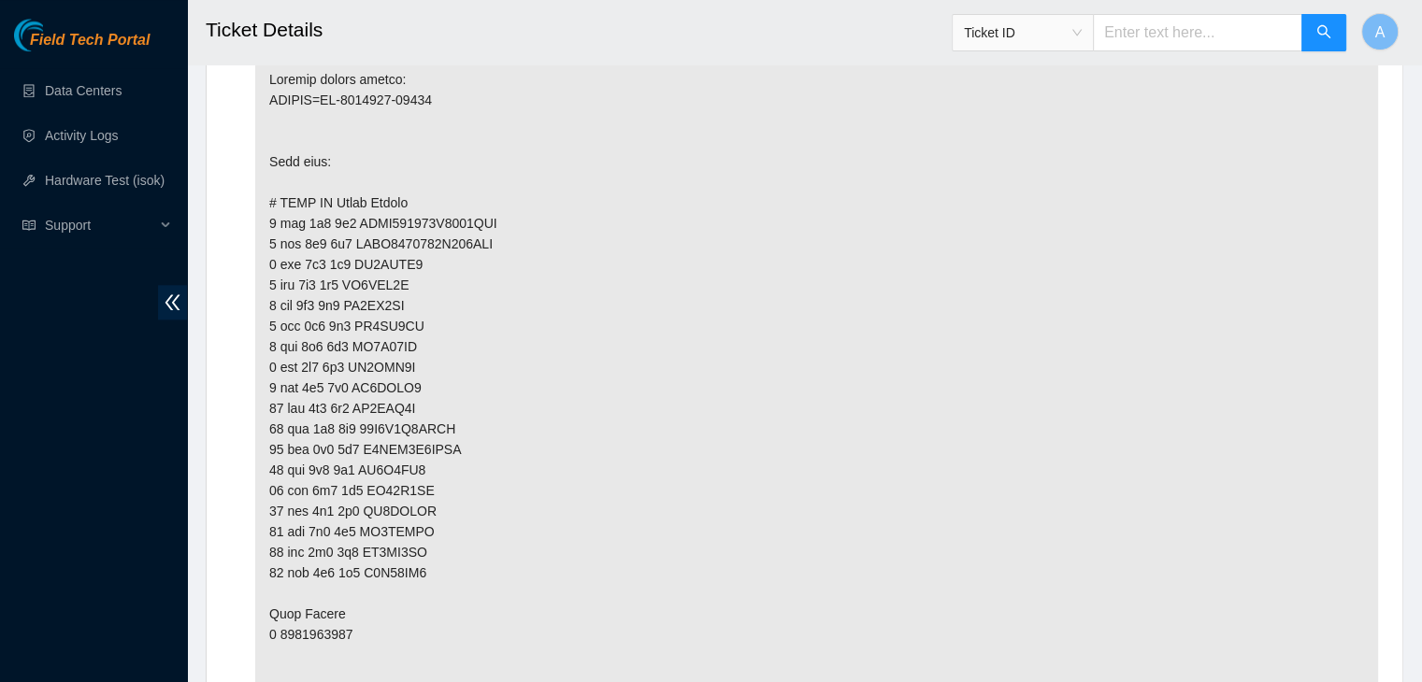
scroll to position [2127, 0]
click at [1039, 111] on p at bounding box center [816, 519] width 1123 height 933
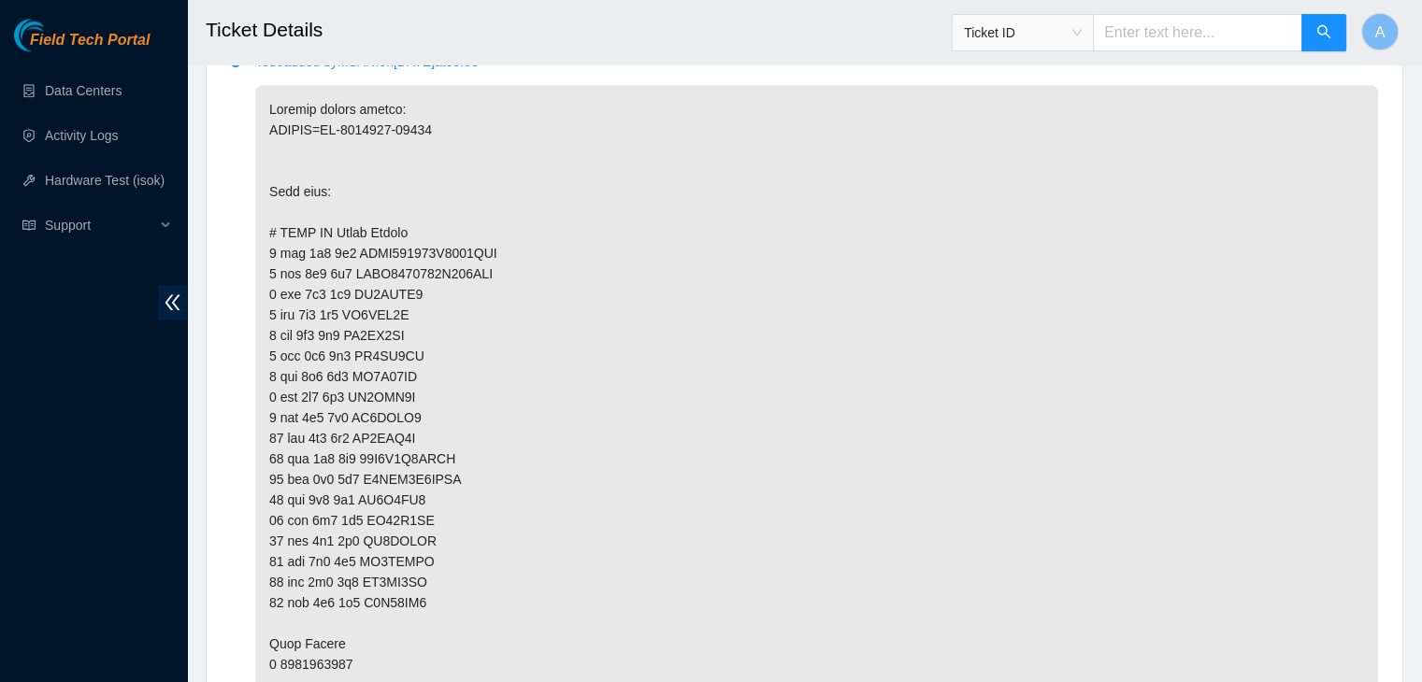
scroll to position [2098, 0]
click at [970, 301] on p at bounding box center [816, 549] width 1123 height 933
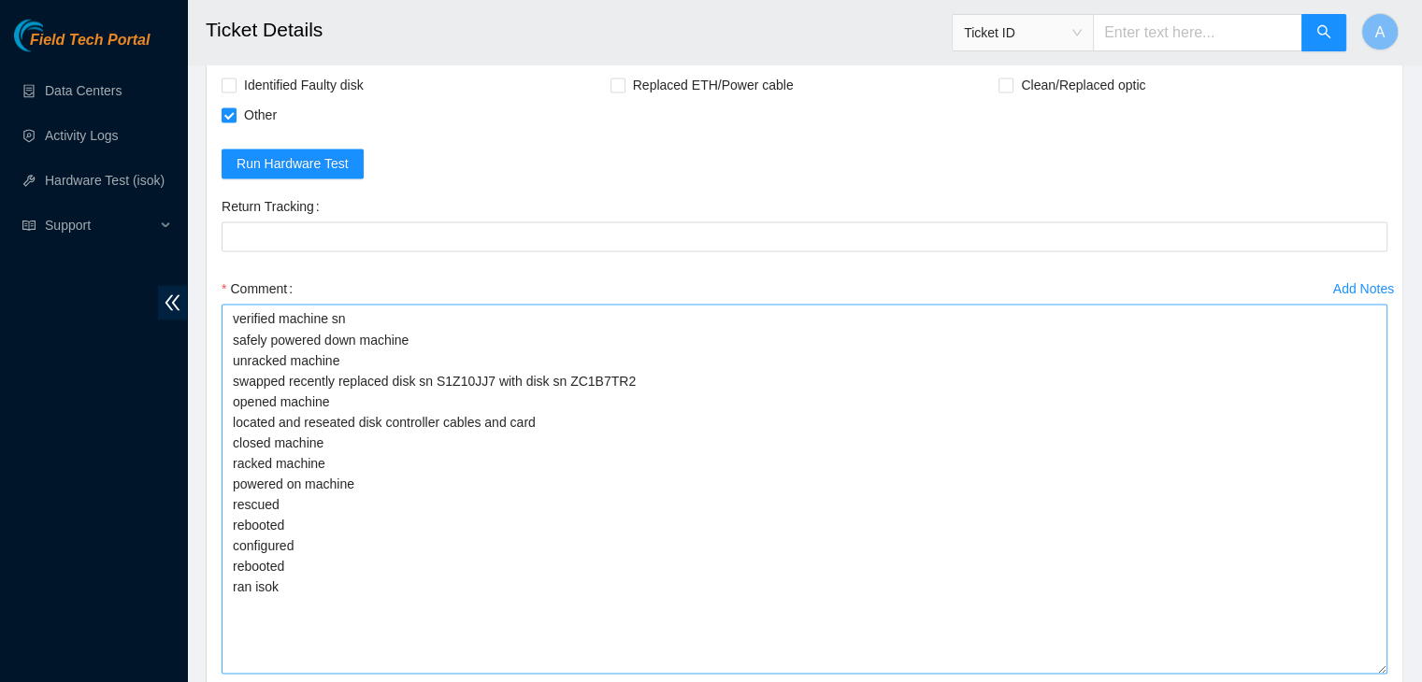
scroll to position [3234, 0]
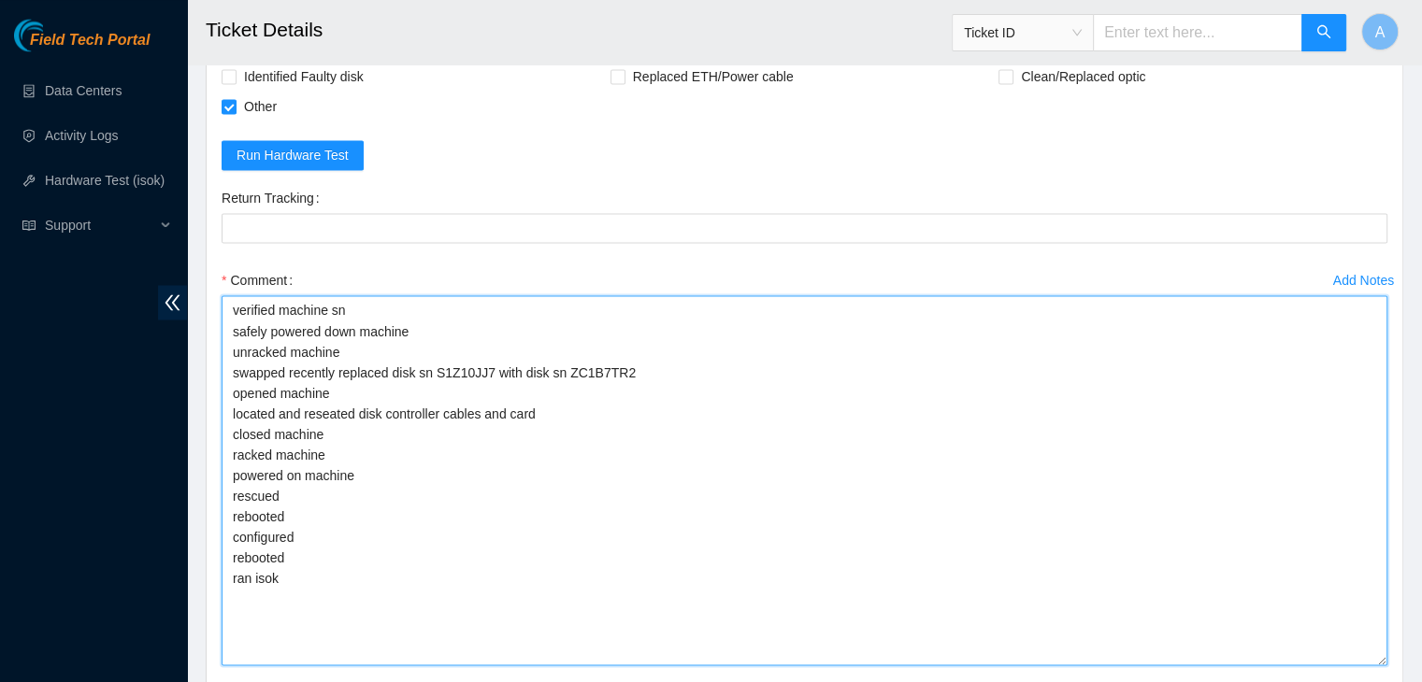
click at [481, 474] on textarea "verified machine sn safely powered down machine unracked machine swapped recent…" at bounding box center [805, 480] width 1166 height 370
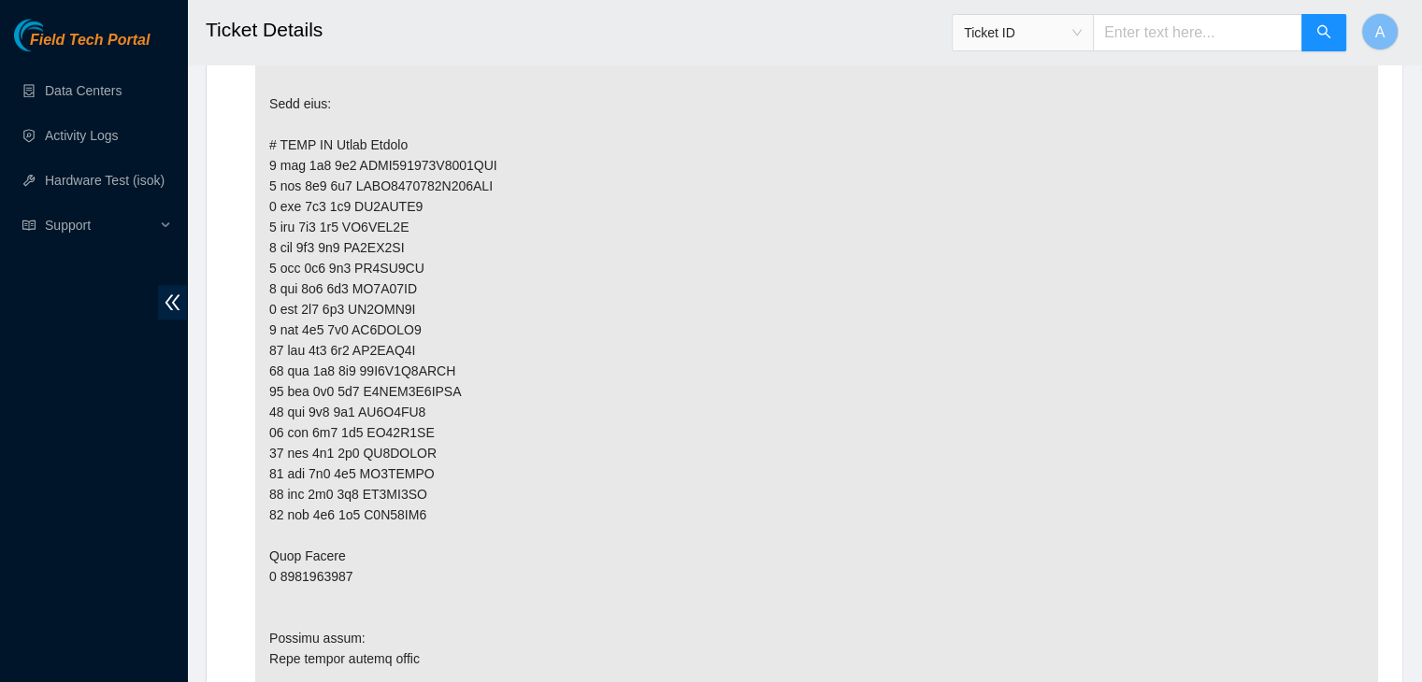
scroll to position [2183, 0]
drag, startPoint x: 288, startPoint y: 385, endPoint x: 423, endPoint y: 383, distance: 135.6
click at [423, 383] on p at bounding box center [816, 464] width 1123 height 933
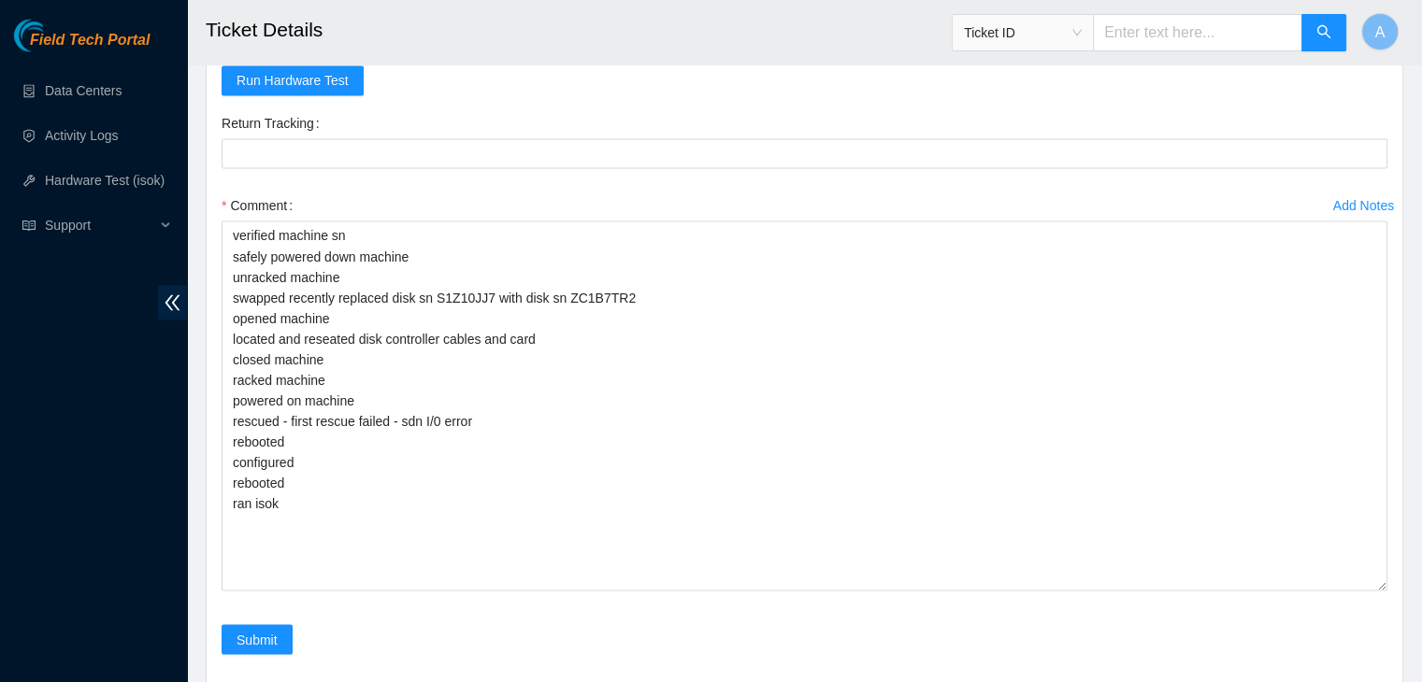
scroll to position [3324, 0]
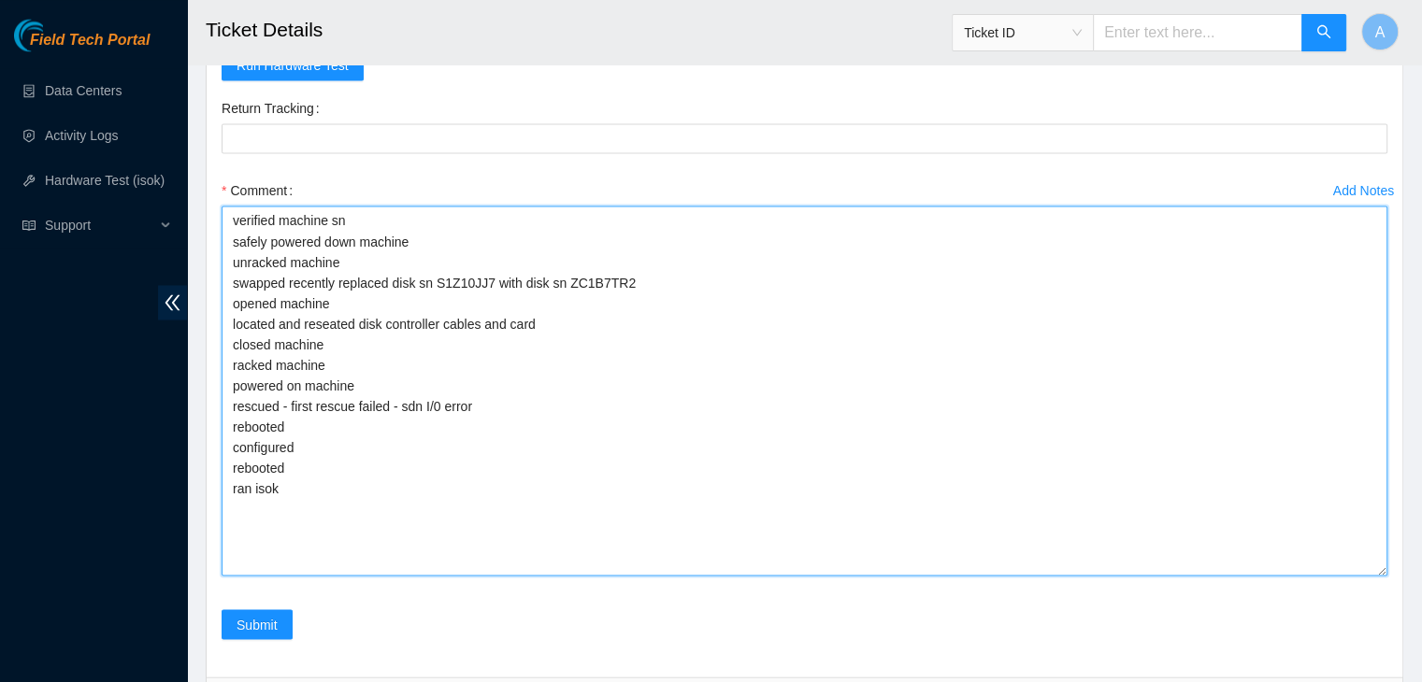
click at [494, 384] on textarea "verified machine sn safely powered down machine unracked machine swapped recent…" at bounding box center [805, 391] width 1166 height 370
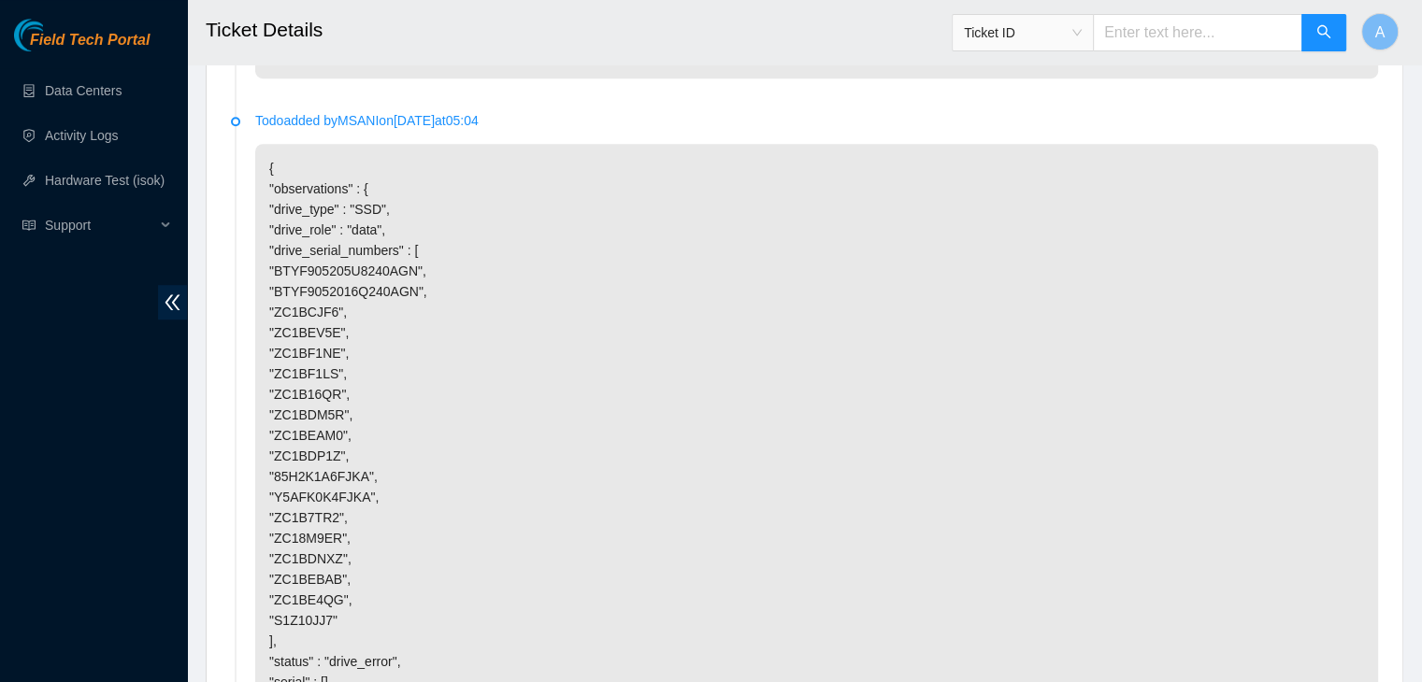
scroll to position [1202, 0]
click at [755, 408] on p "{ "observations" : { "drive_type" : "SSD", "drive_role" : "data", "drive_serial…" at bounding box center [816, 529] width 1123 height 768
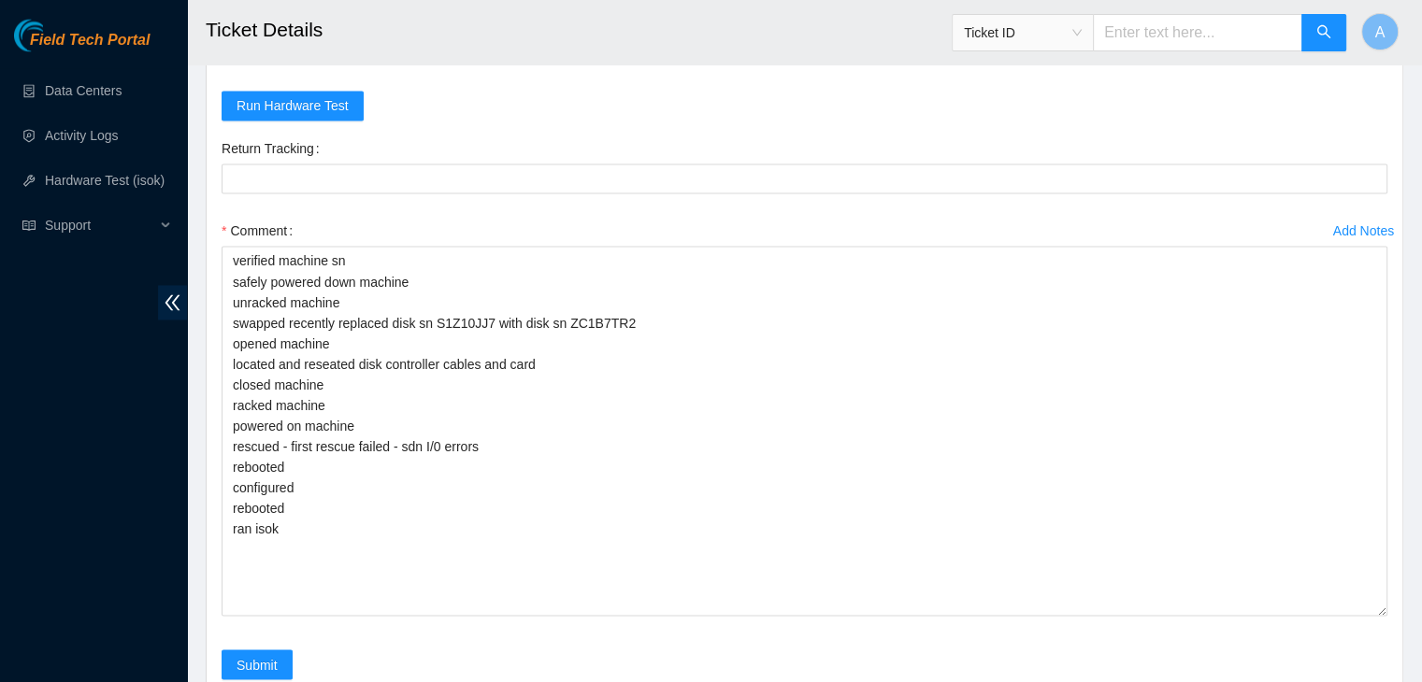
scroll to position [3288, 0]
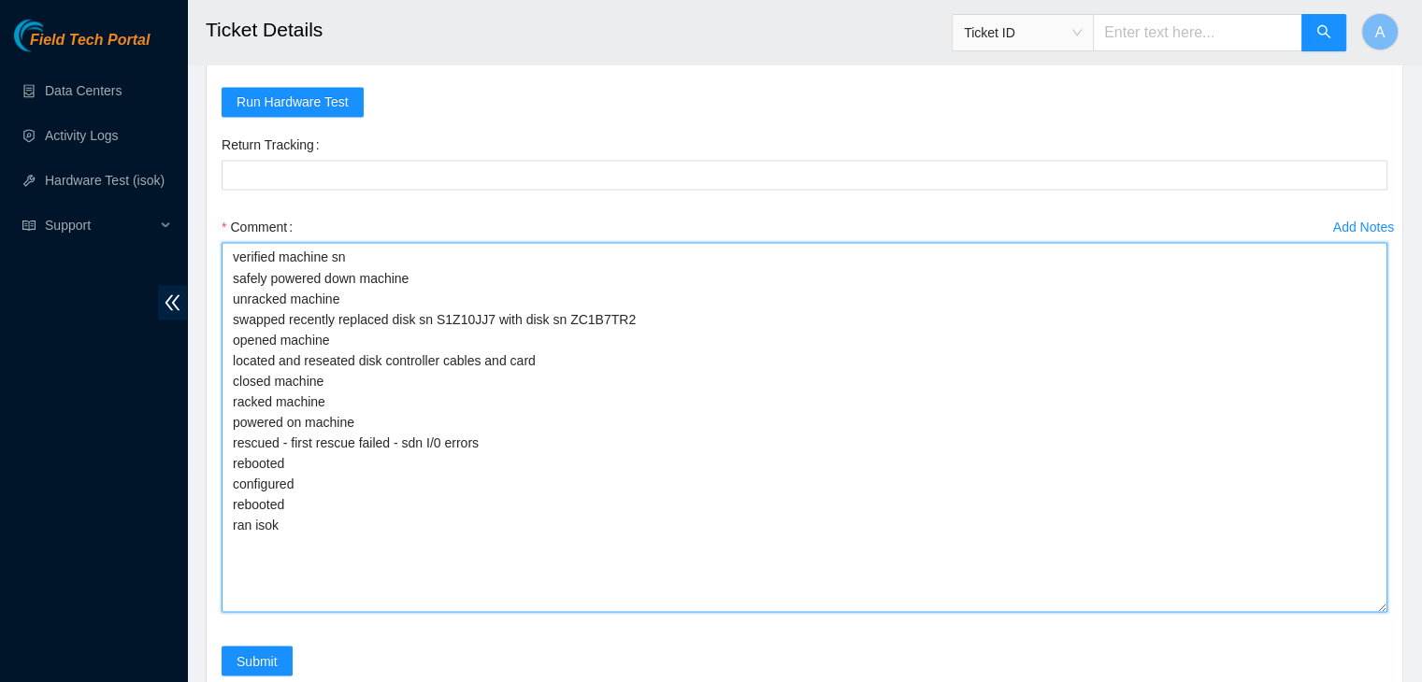
click at [755, 408] on textarea "verified machine sn safely powered down machine unracked machine swapped recent…" at bounding box center [805, 427] width 1166 height 370
type textarea "verified machine sn safely powered down machine unracked machine swapped recent…"
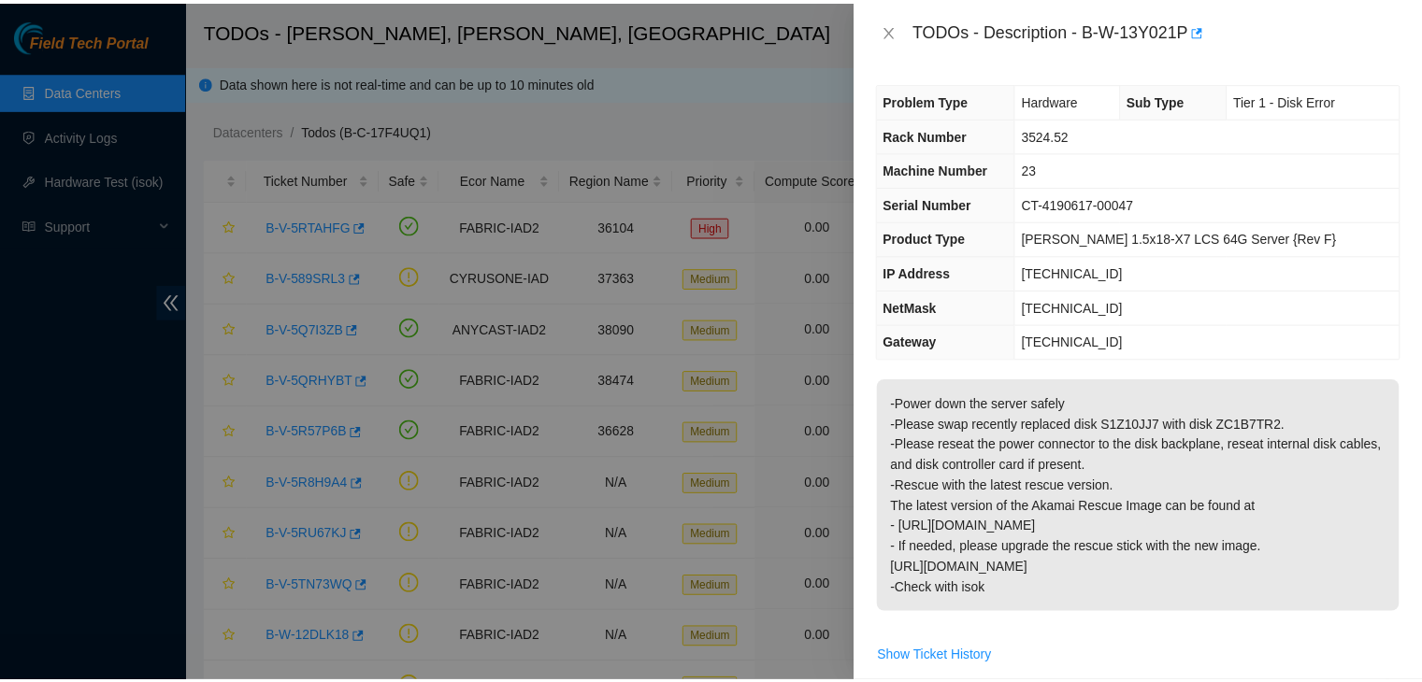
scroll to position [404, 0]
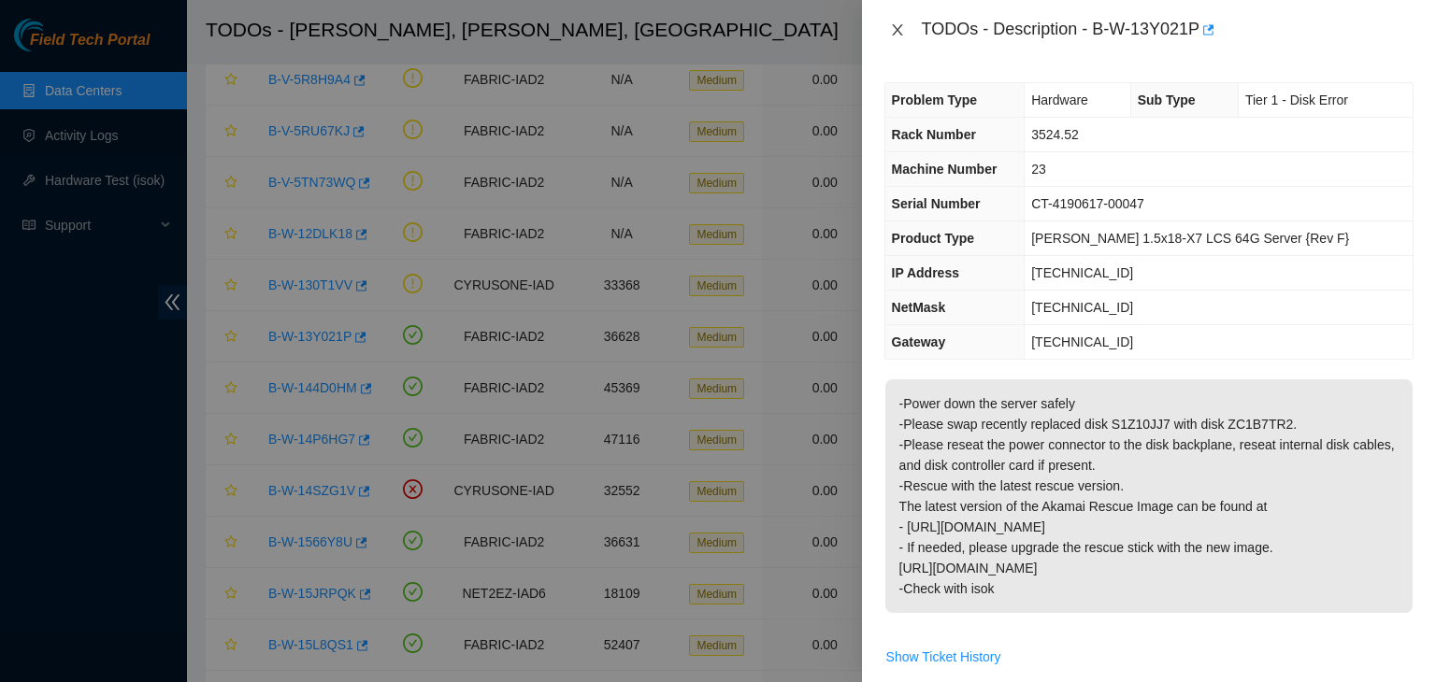
click at [900, 32] on icon "close" at bounding box center [897, 29] width 15 height 15
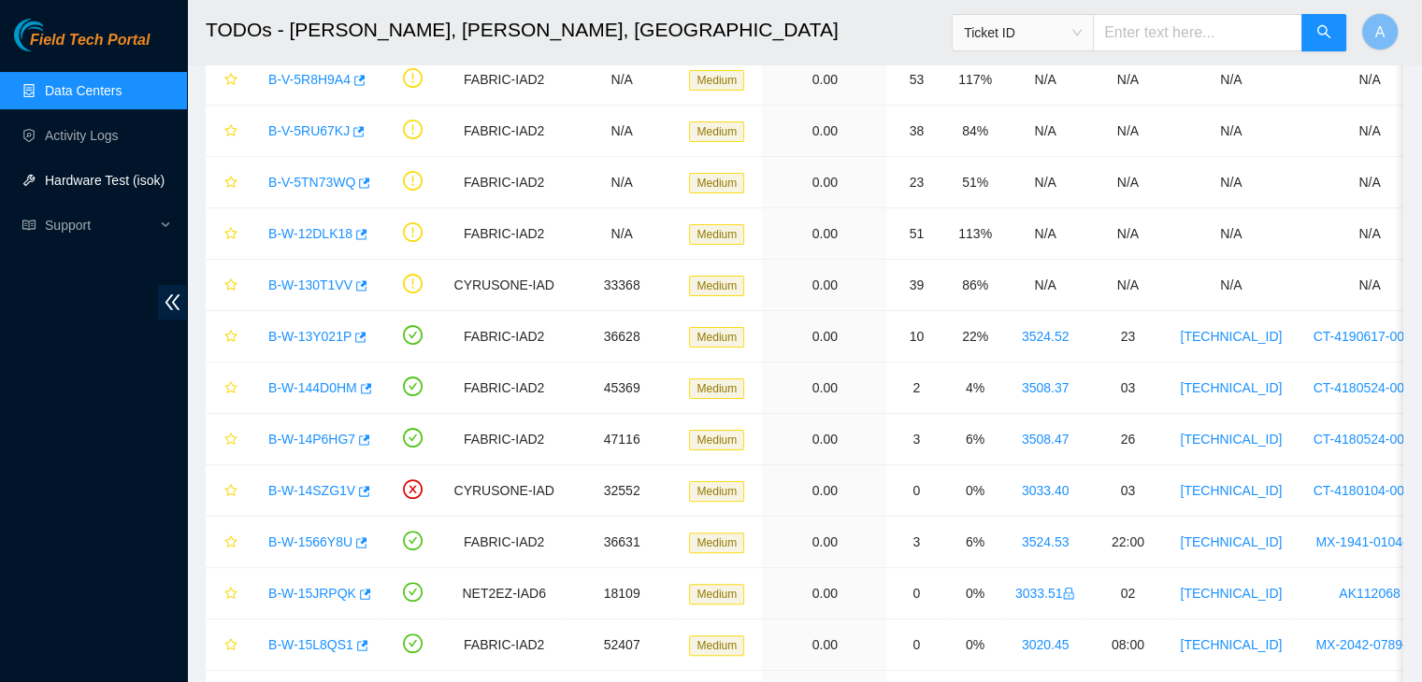
click at [109, 188] on link "Hardware Test (isok)" at bounding box center [105, 180] width 120 height 15
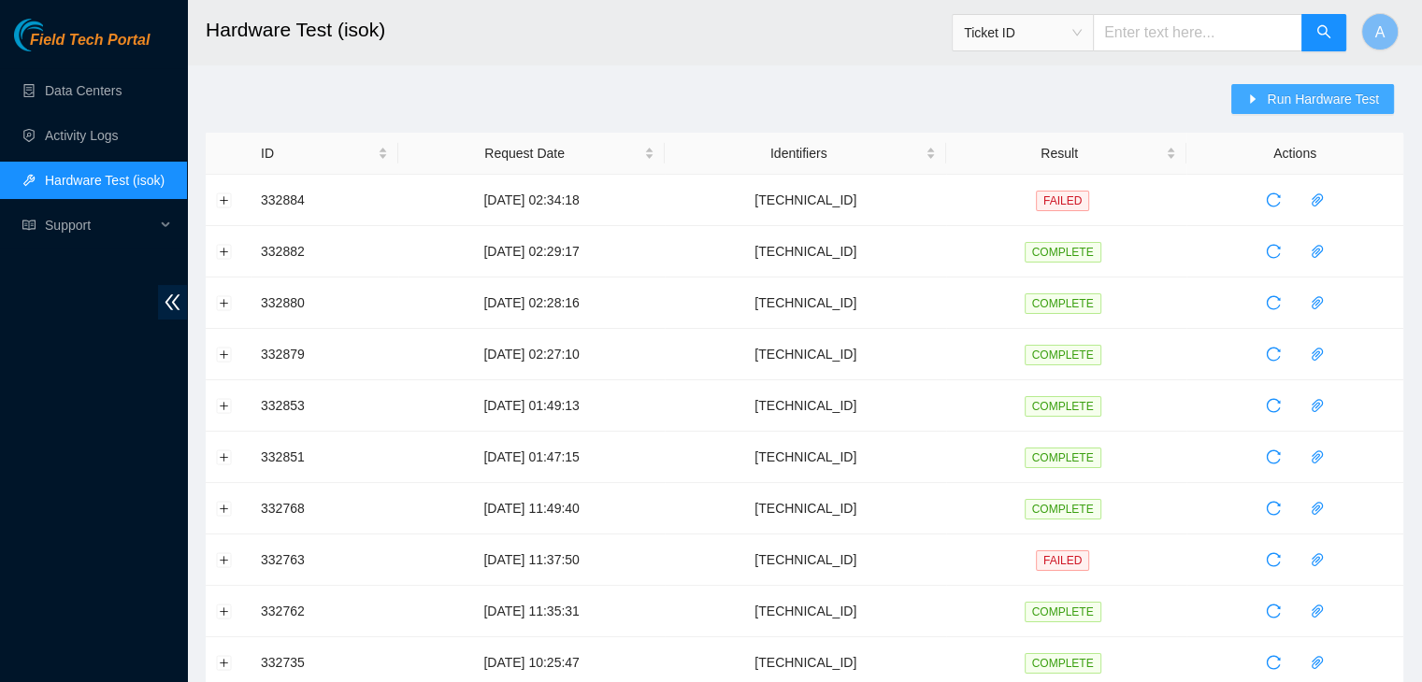
click at [1276, 99] on span "Run Hardware Test" at bounding box center [1323, 99] width 112 height 21
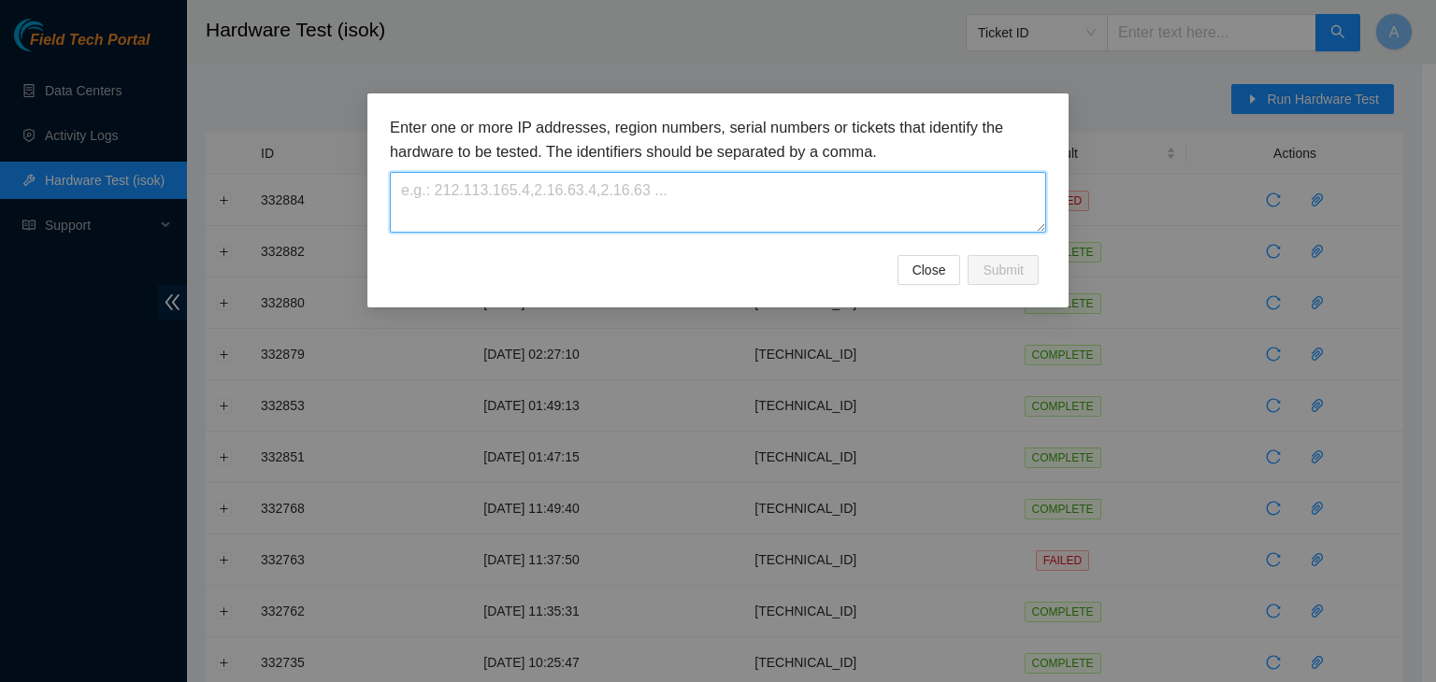
click at [914, 204] on textarea at bounding box center [718, 202] width 656 height 61
paste textarea "23.207.199.167"
type textarea "23.207.199.167"
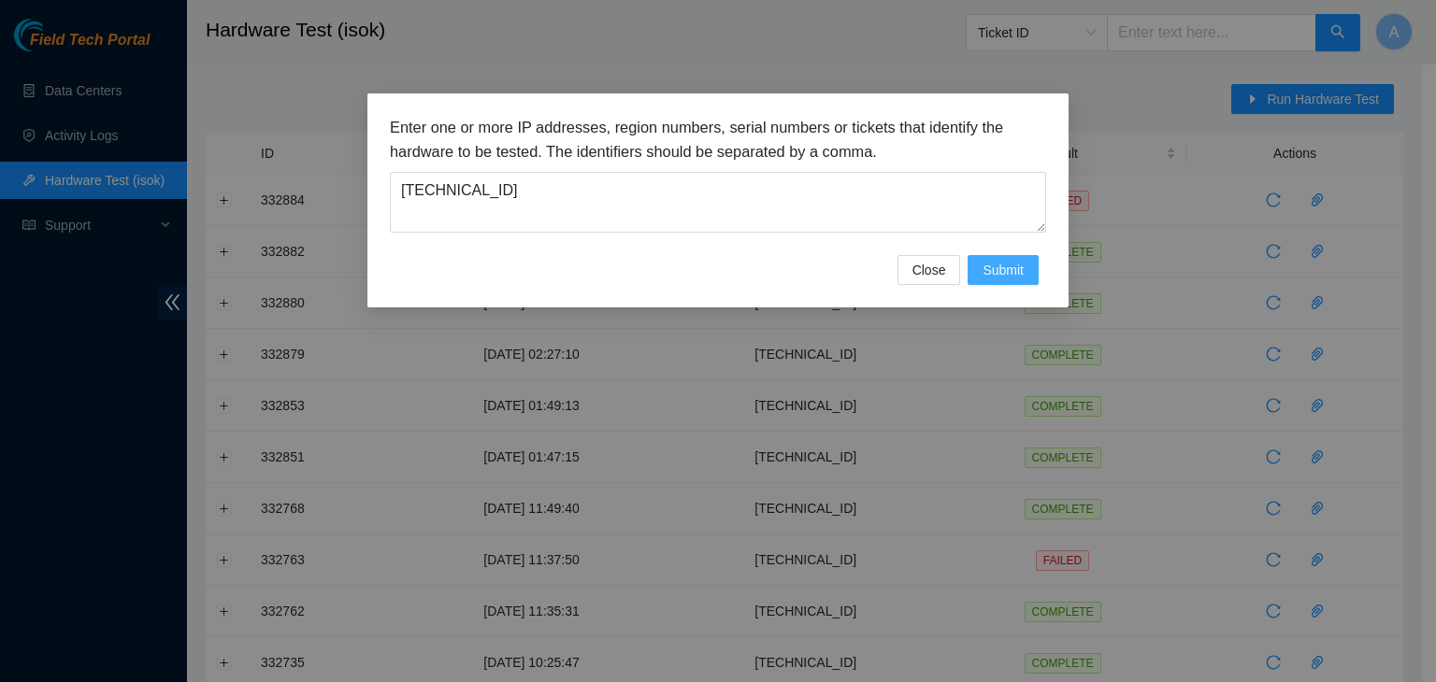
click at [980, 275] on button "Submit" at bounding box center [1002, 270] width 71 height 30
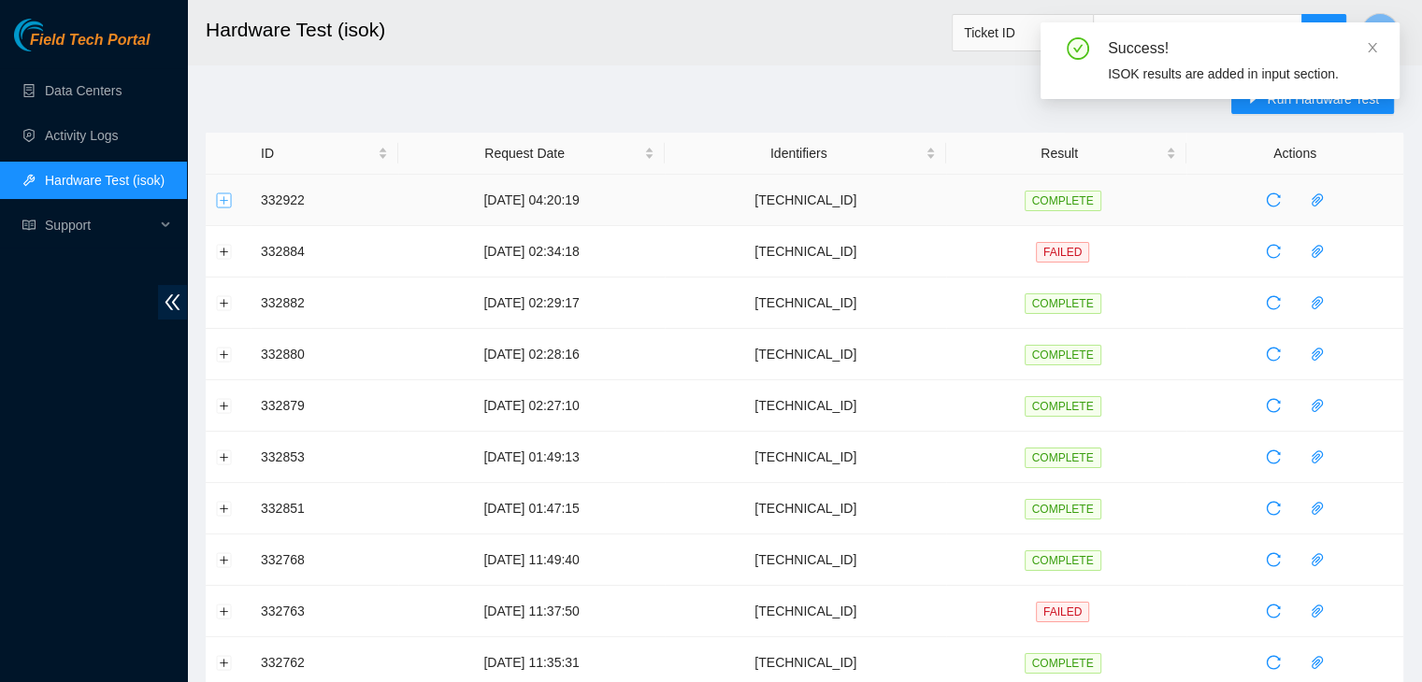
click at [228, 199] on button "Expand row" at bounding box center [224, 200] width 15 height 15
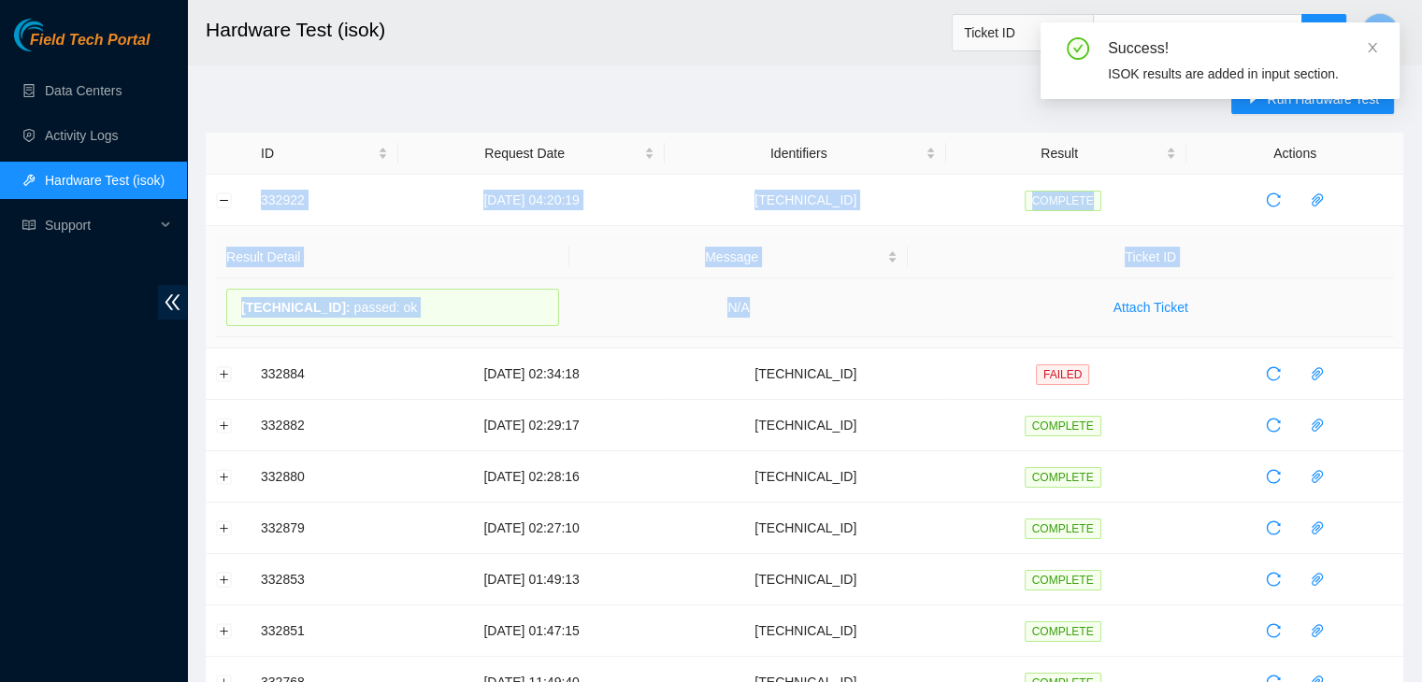
drag, startPoint x: 247, startPoint y: 198, endPoint x: 791, endPoint y: 319, distance: 557.2
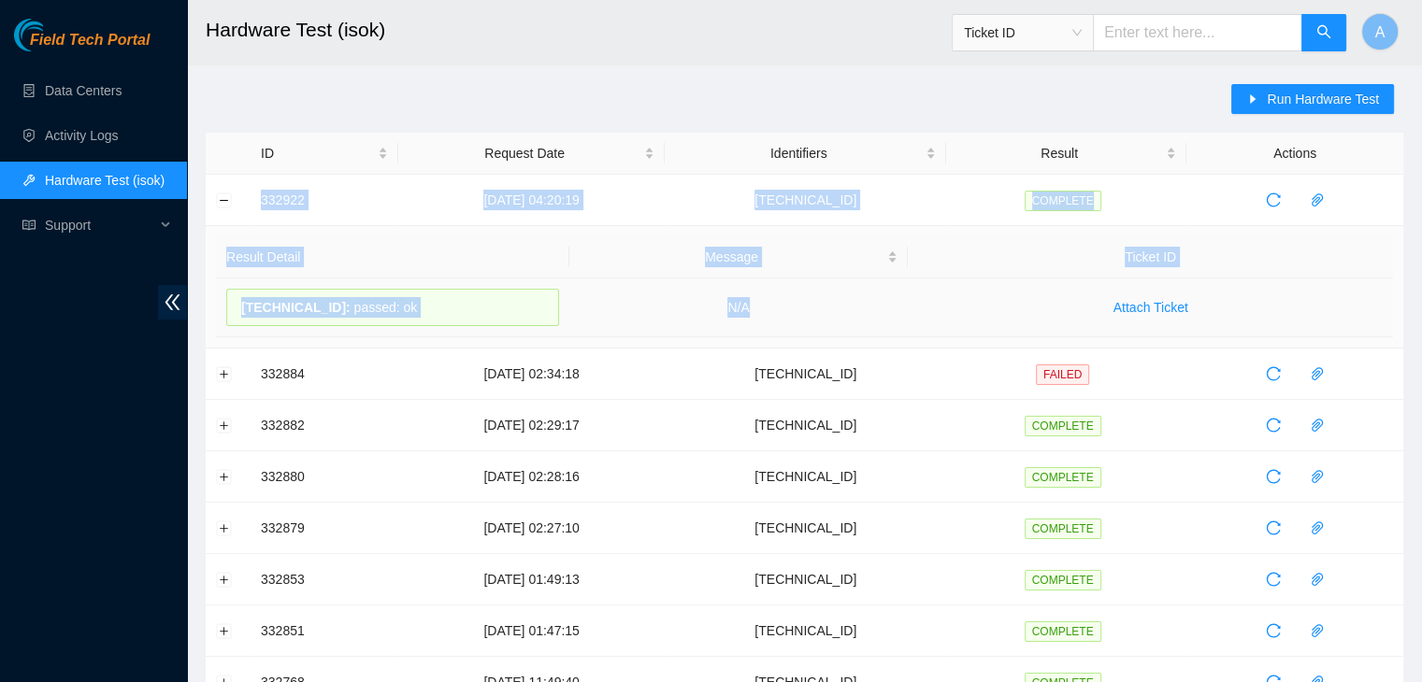
copy tbody "332922 05-09-2025 04:20:19 23.207.199.167 COMPLETE Result Detail Message Ticket…"
click at [791, 319] on td "N/A" at bounding box center [738, 308] width 339 height 59
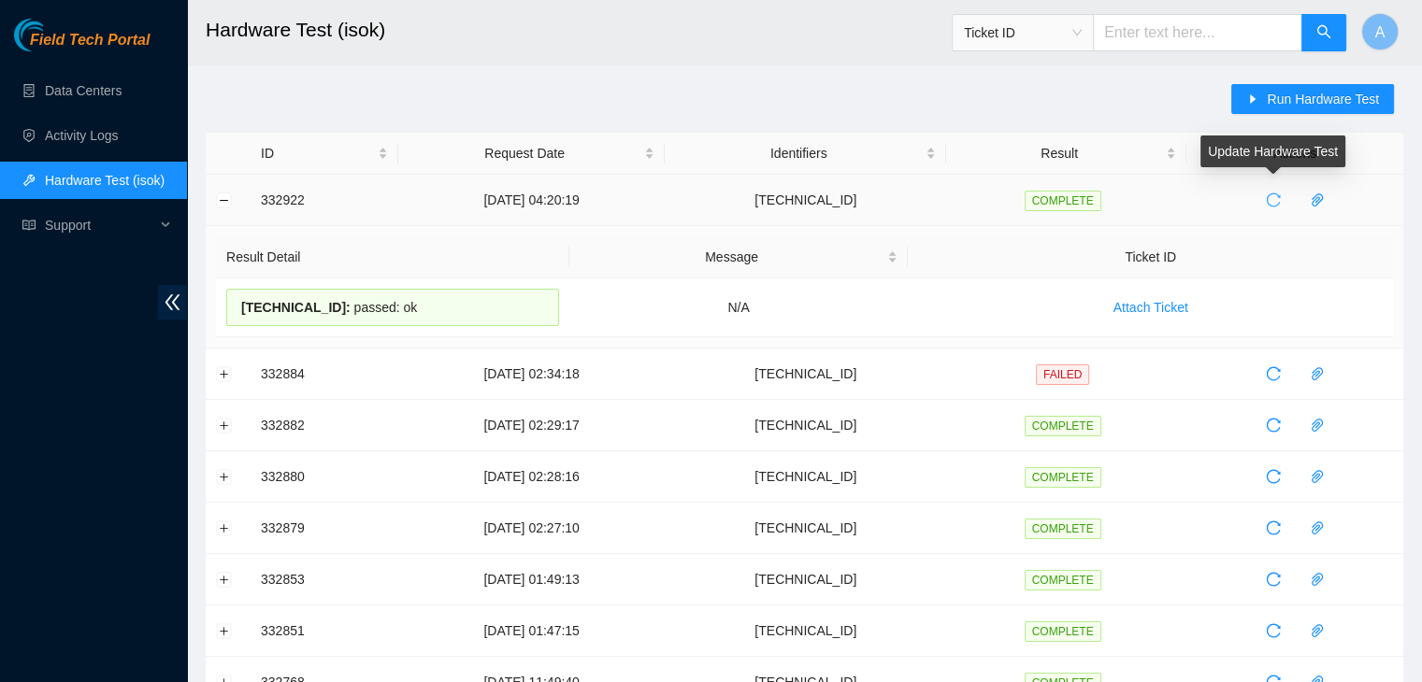
click at [1266, 201] on icon "reload" at bounding box center [1273, 200] width 15 height 15
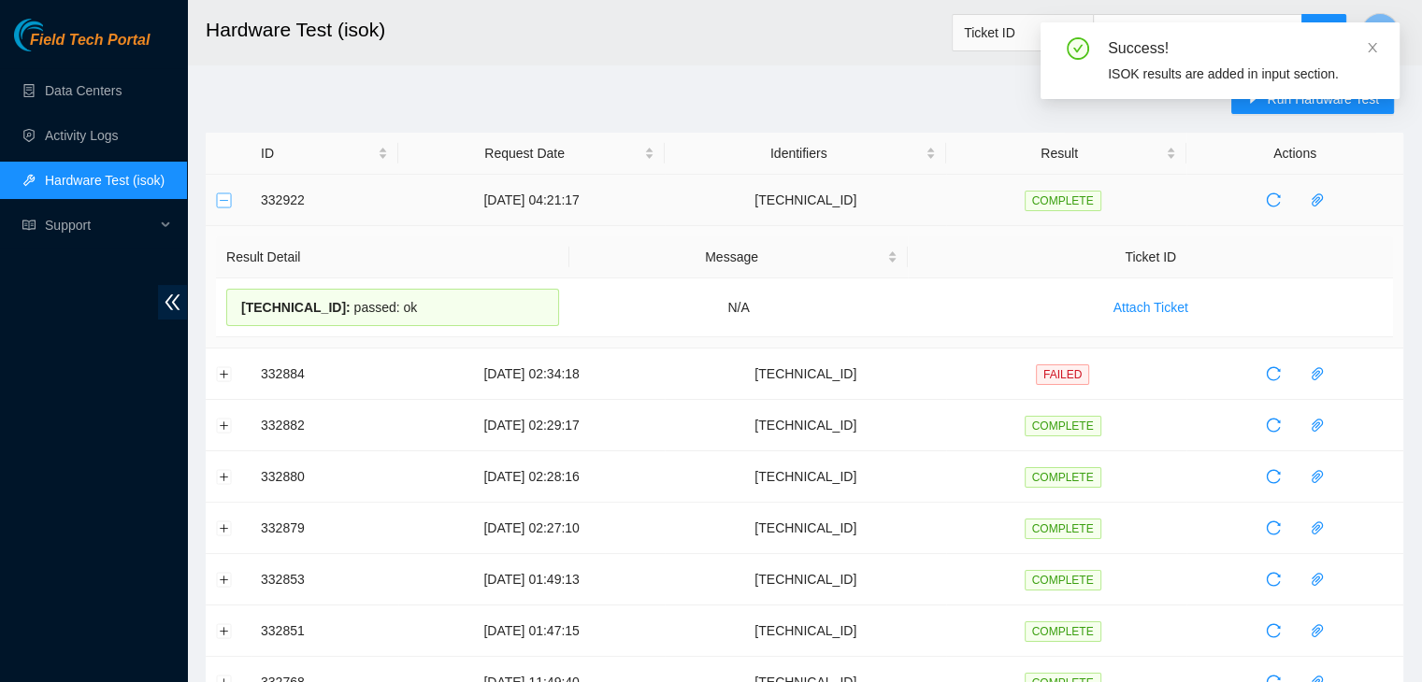
click at [225, 194] on button "Collapse row" at bounding box center [224, 200] width 15 height 15
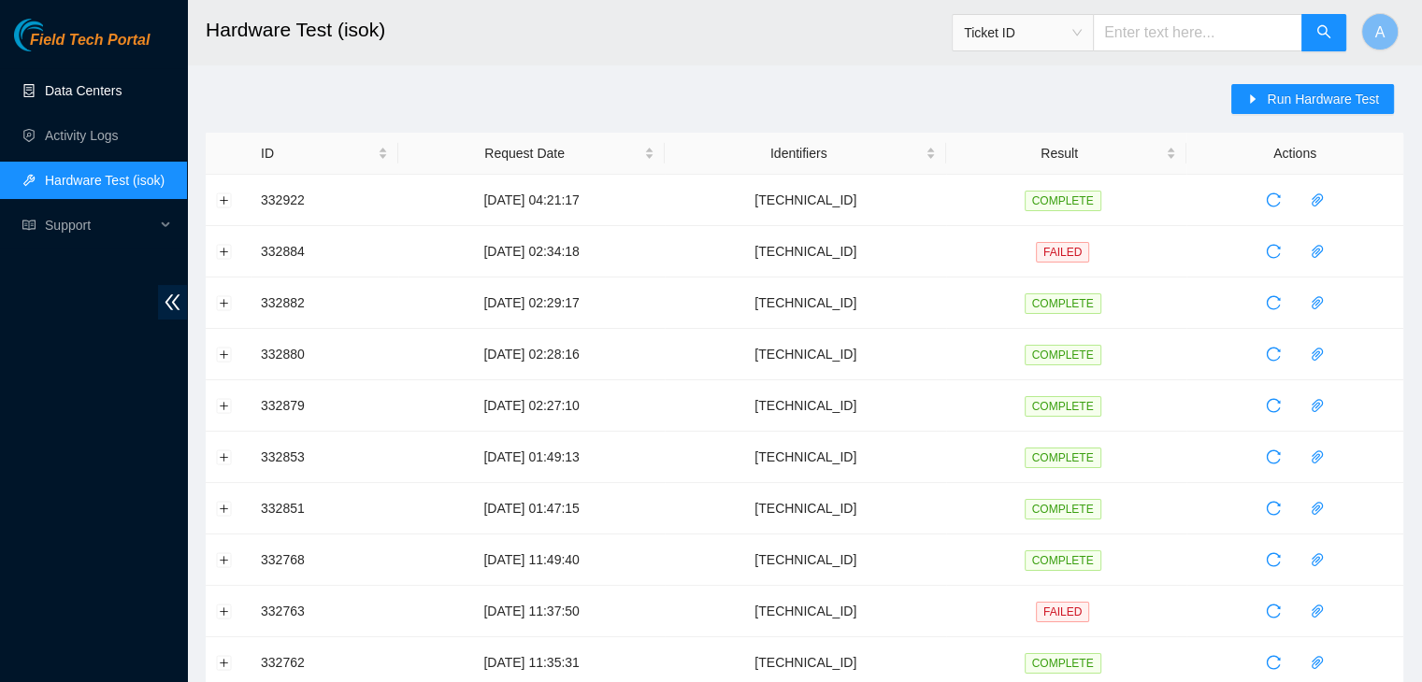
click at [120, 92] on link "Data Centers" at bounding box center [83, 90] width 77 height 15
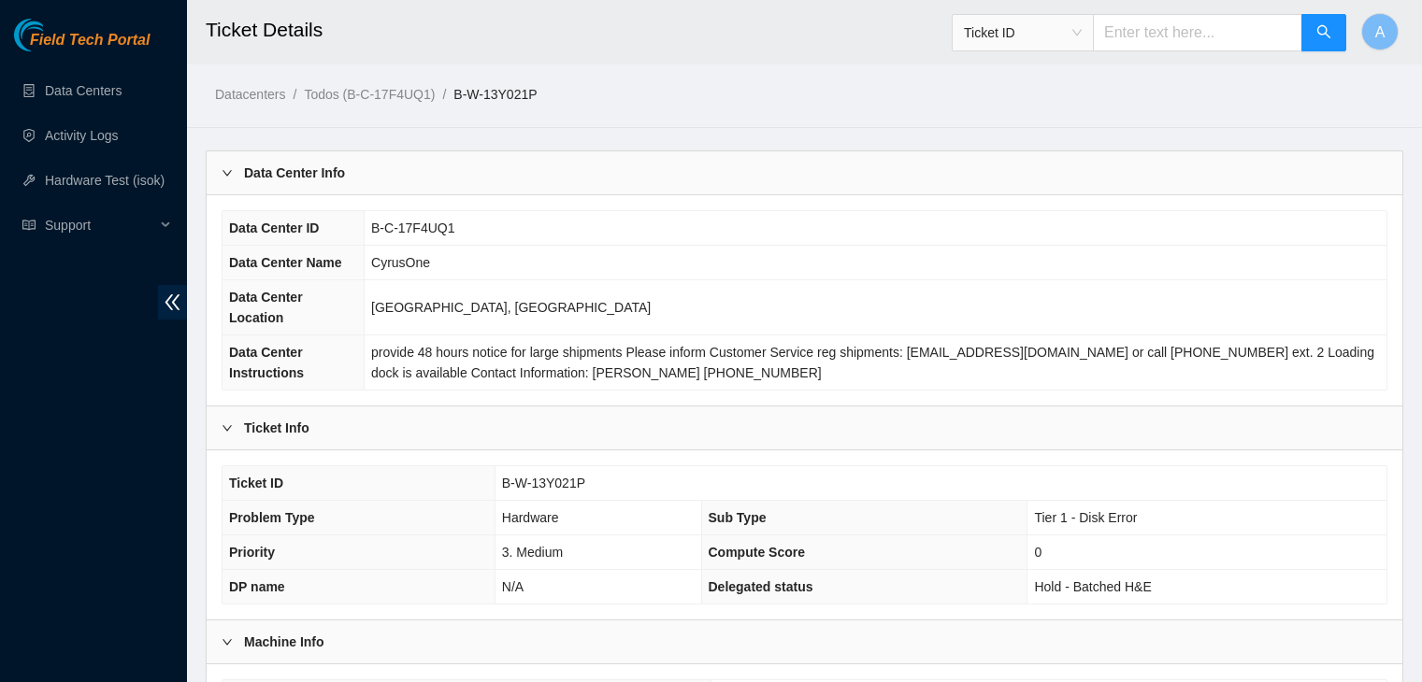
scroll to position [3288, 0]
